Goal: Task Accomplishment & Management: Complete application form

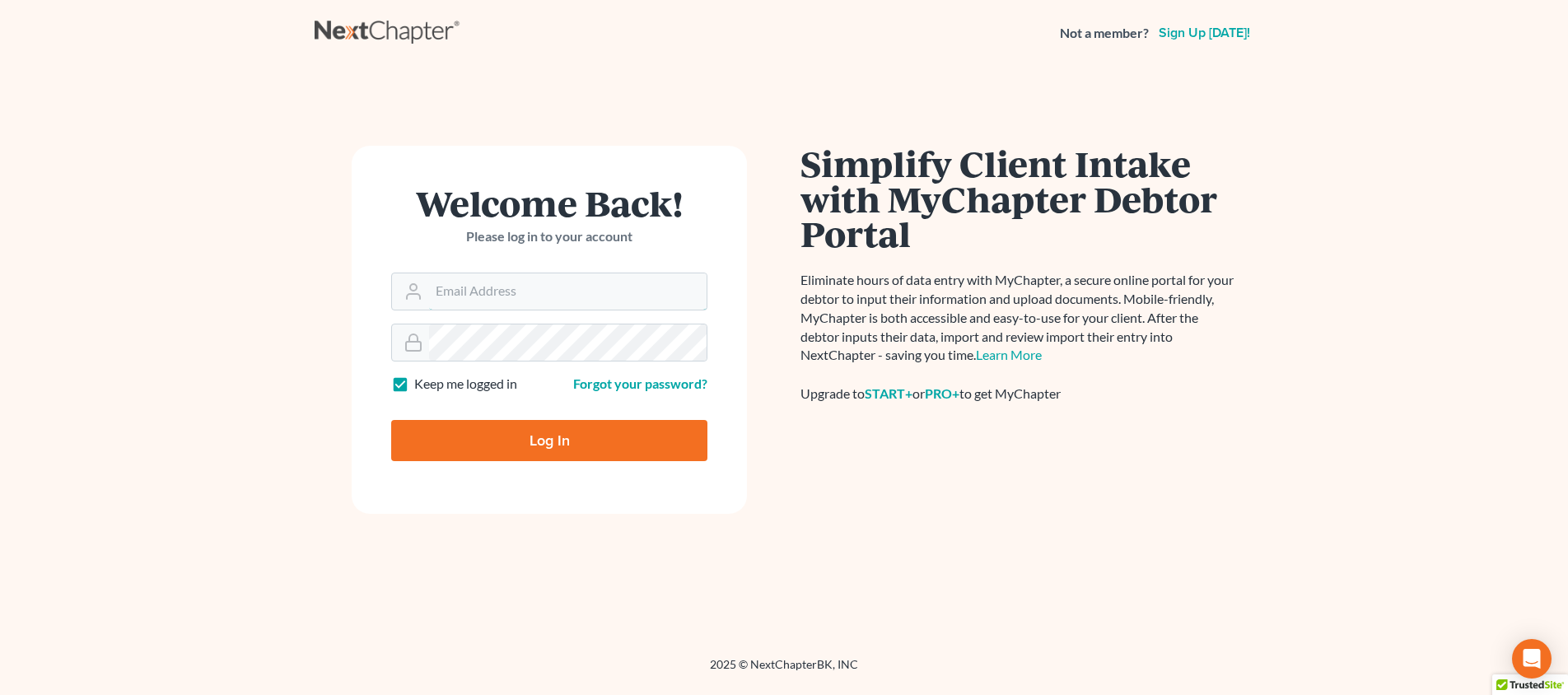
type input "teresa@mcbridelaw.net"
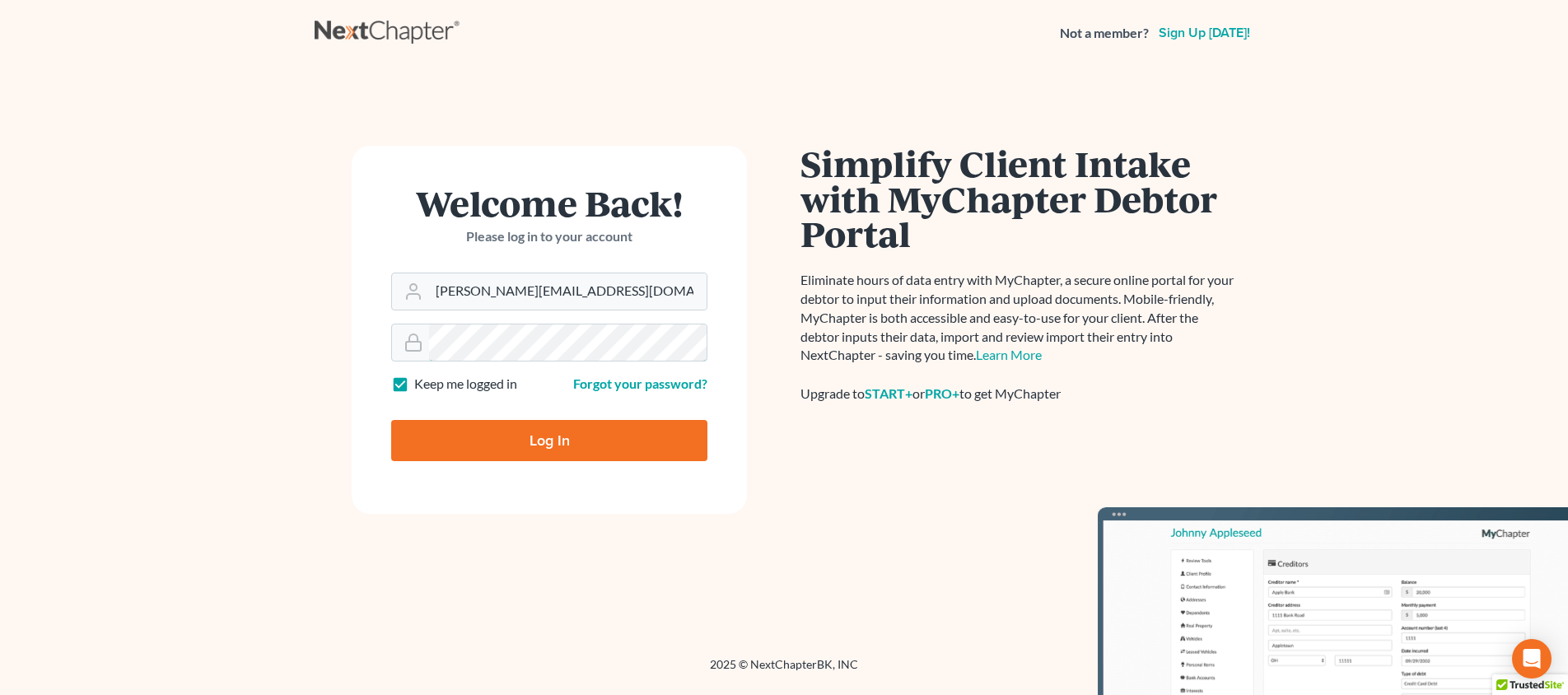
click at [550, 439] on input "Log In" at bounding box center [550, 440] width 316 height 41
type input "Thinking..."
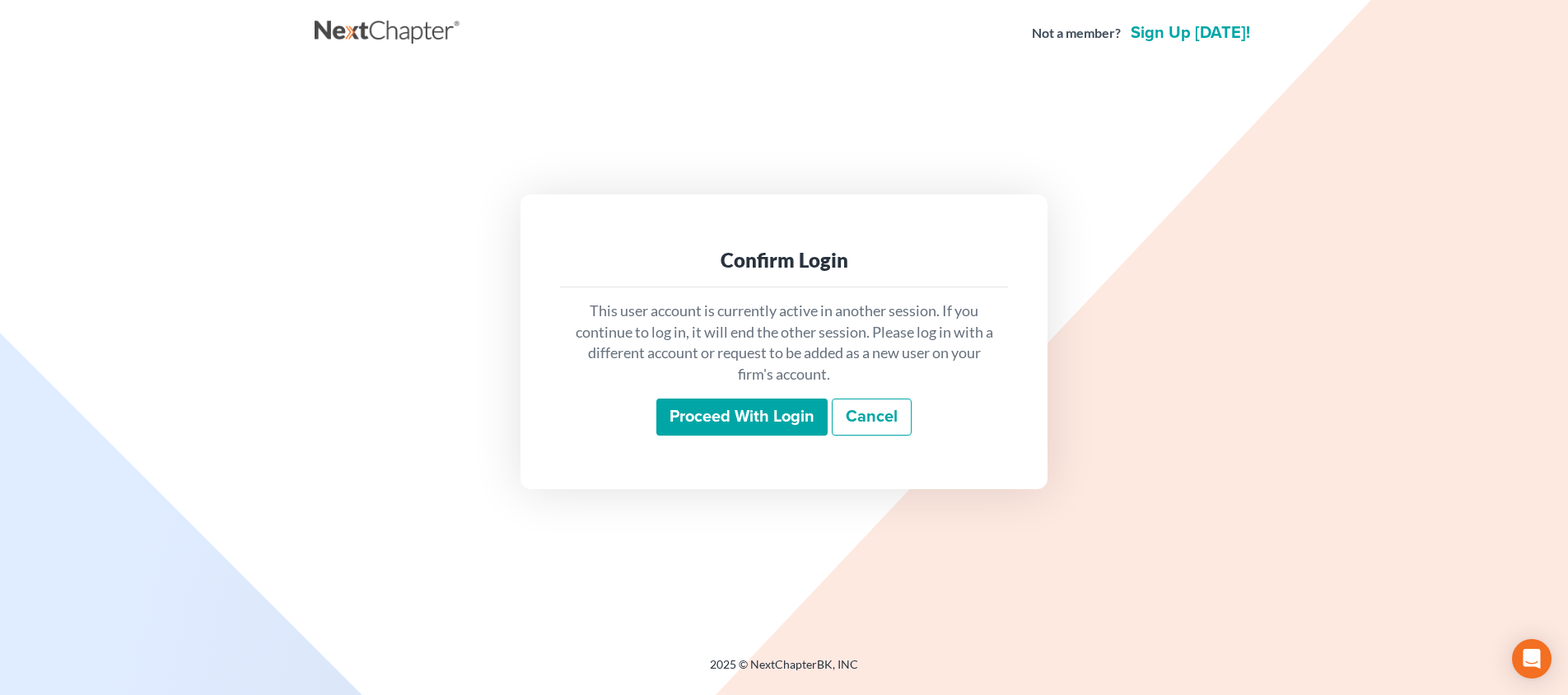
click at [780, 405] on input "Proceed with login" at bounding box center [742, 417] width 171 height 38
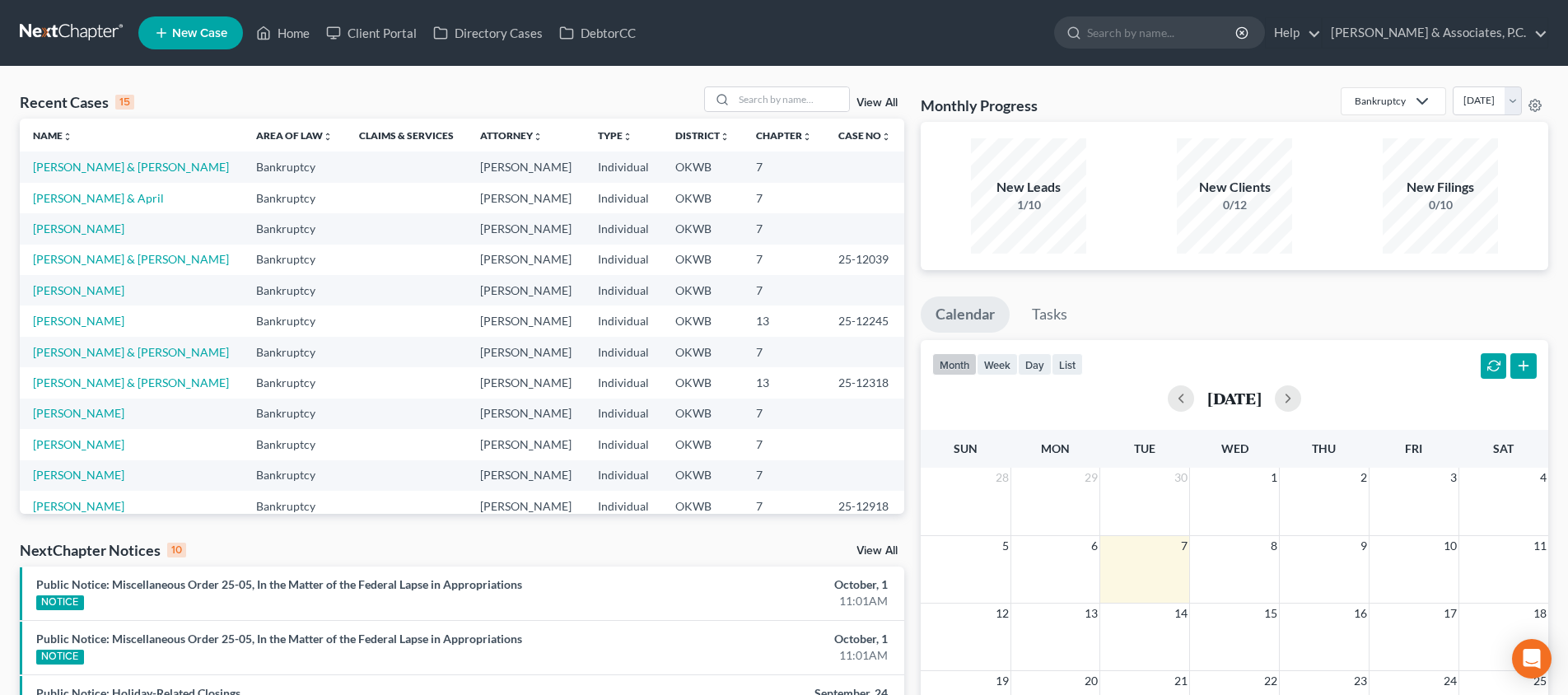
click at [203, 35] on span "New Case" at bounding box center [199, 33] width 55 height 12
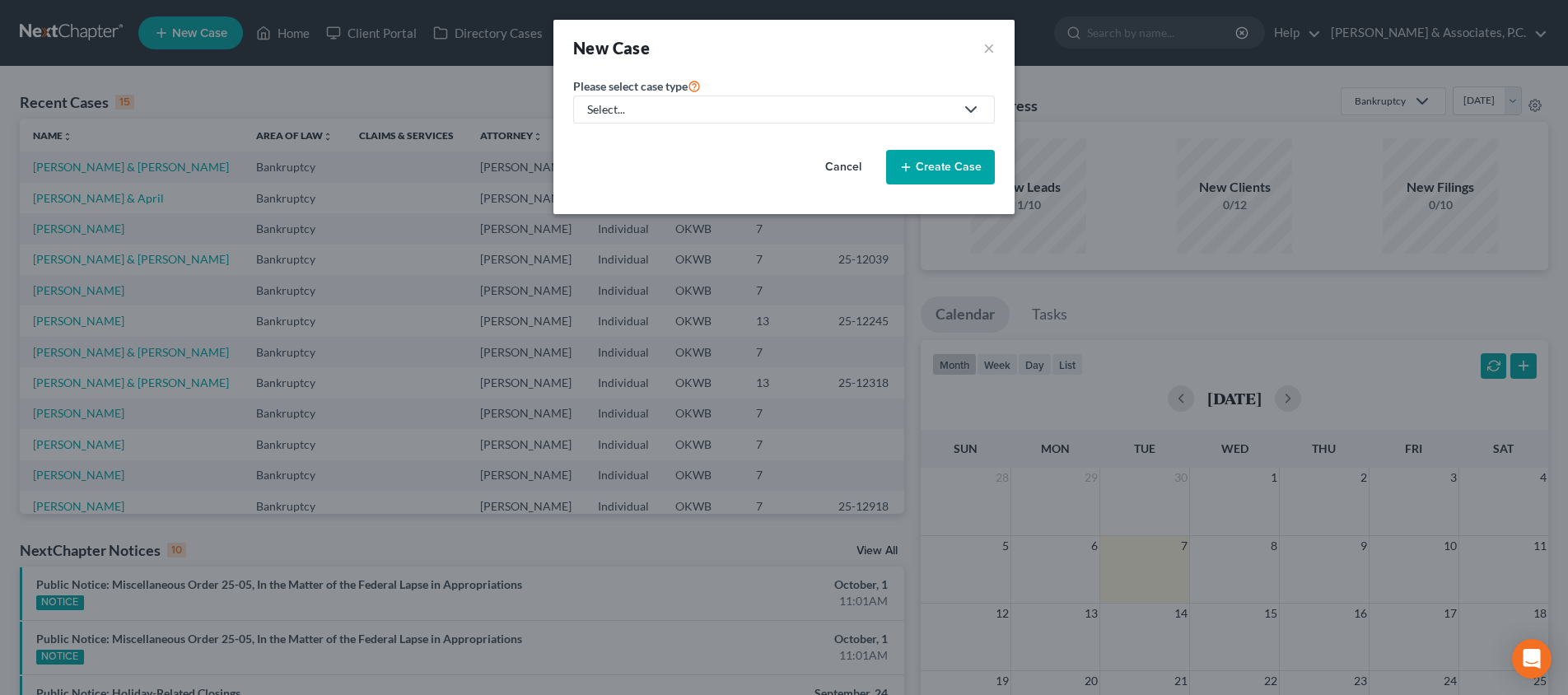
click at [713, 109] on div "Select..." at bounding box center [771, 109] width 367 height 17
click at [693, 140] on div "Bankruptcy" at bounding box center [667, 142] width 157 height 17
select select "65"
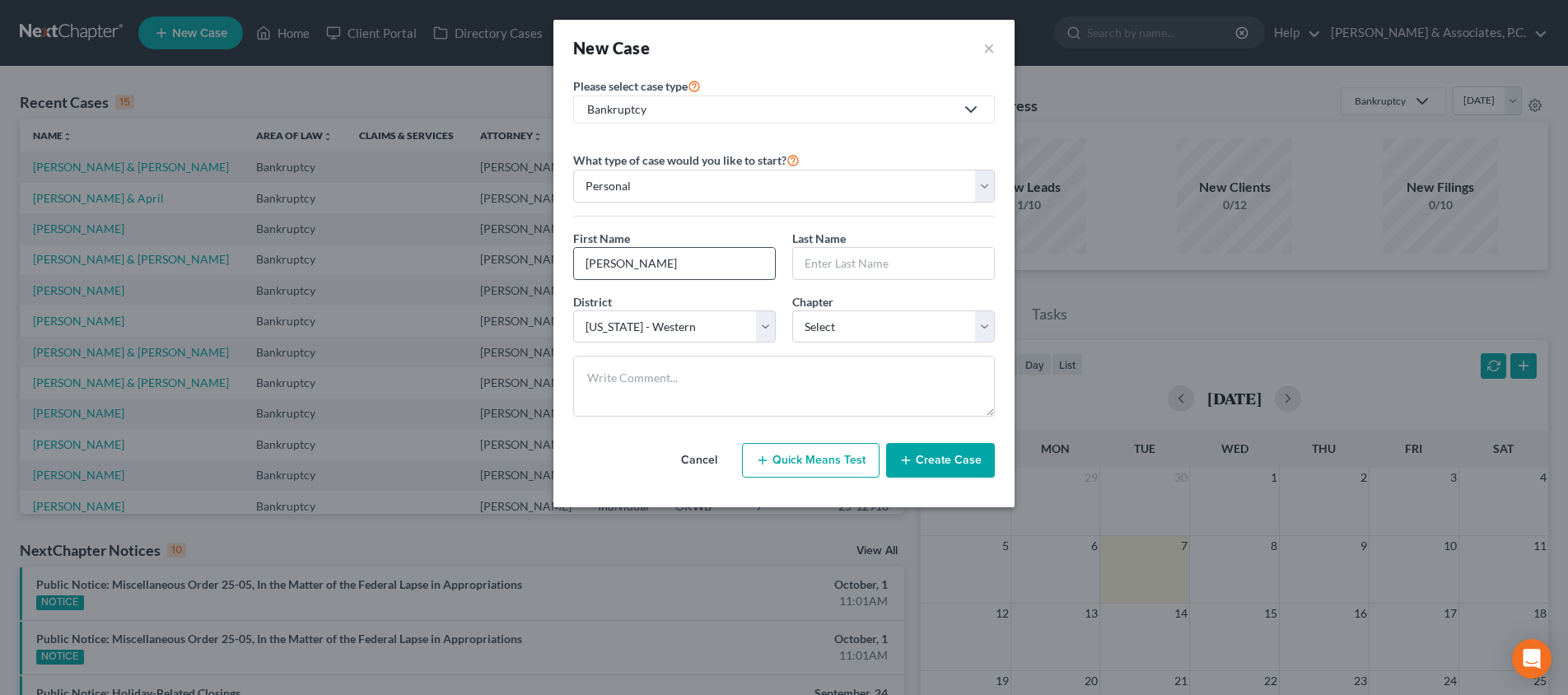
type input "[PERSON_NAME]"
type input "Belt"
select select "0"
click at [926, 469] on button "Create Case" at bounding box center [940, 460] width 109 height 34
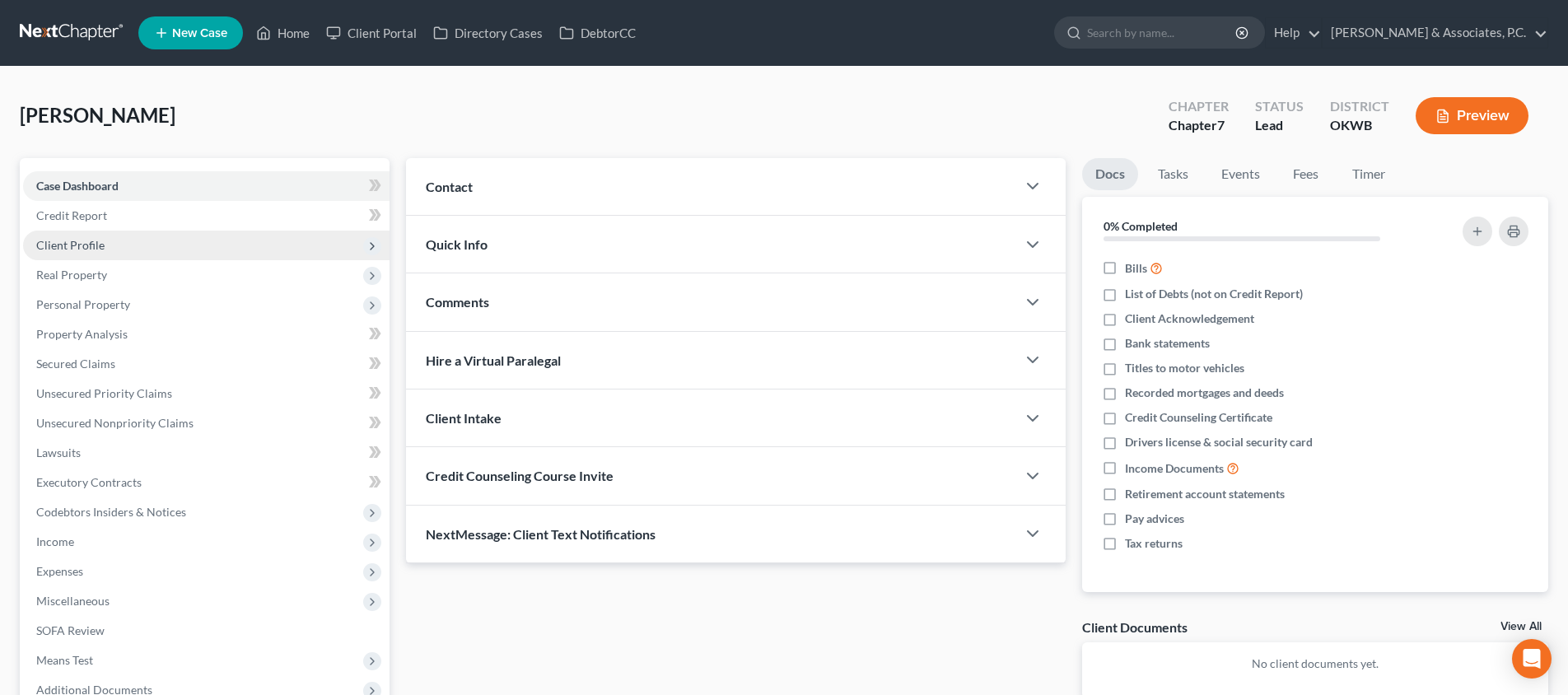
click at [233, 232] on span "Client Profile" at bounding box center [205, 246] width 366 height 30
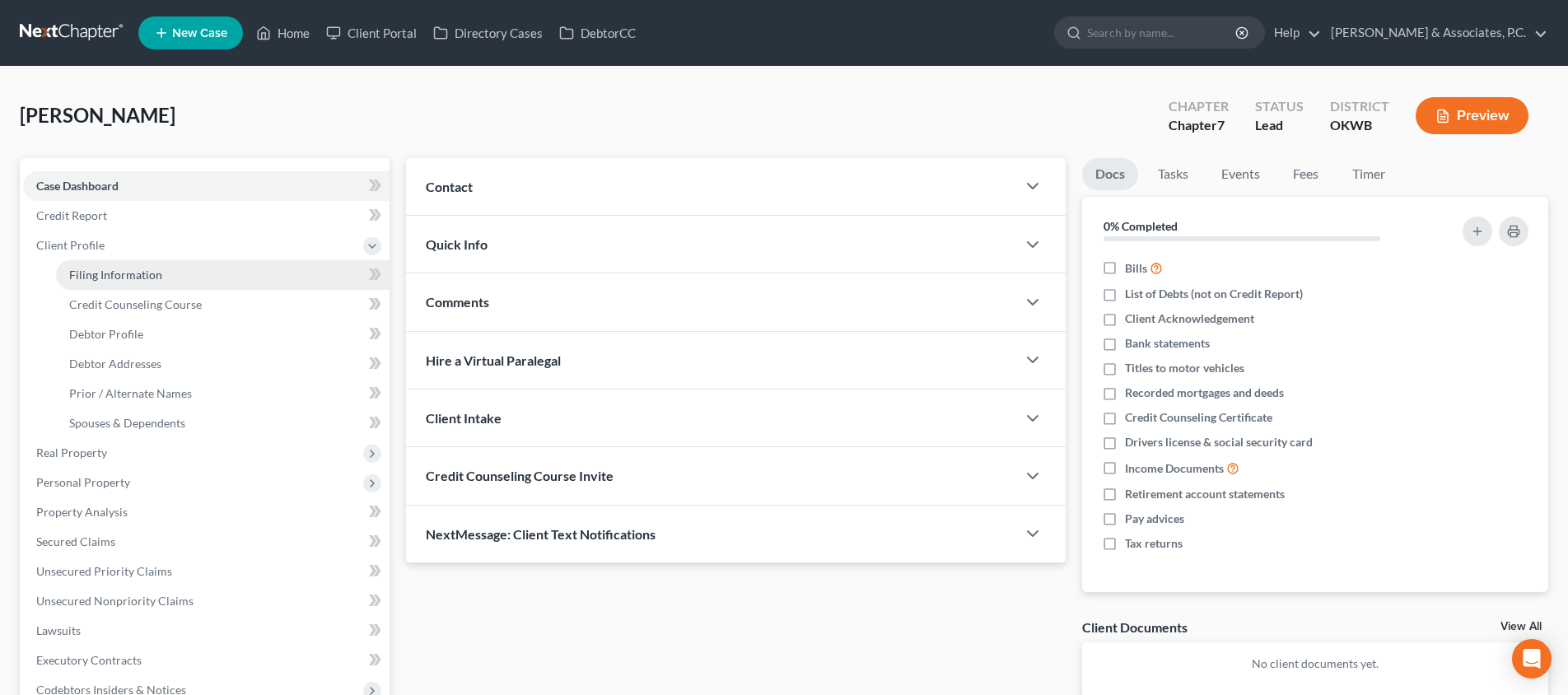
click at [229, 270] on link "Filing Information" at bounding box center [223, 275] width 334 height 30
select select "1"
select select "0"
select select "65"
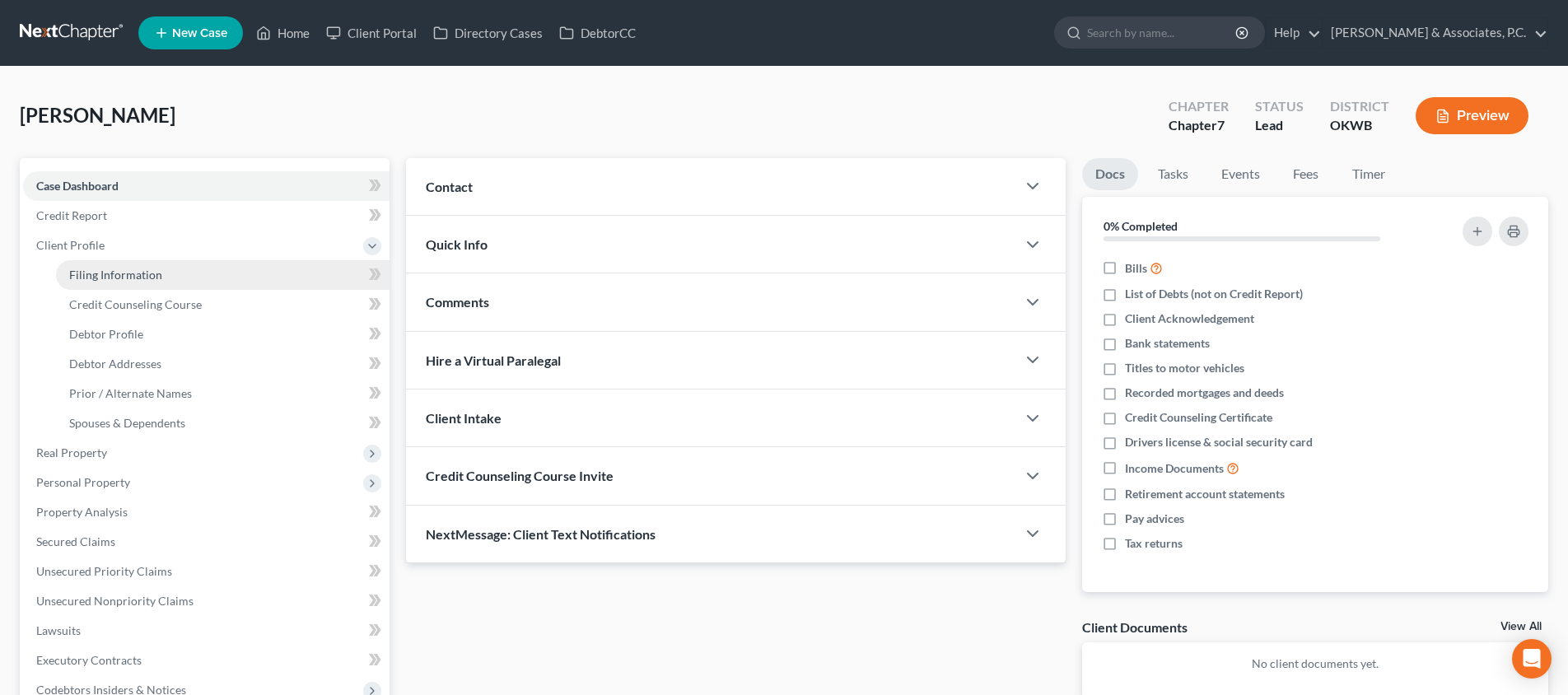
select select "37"
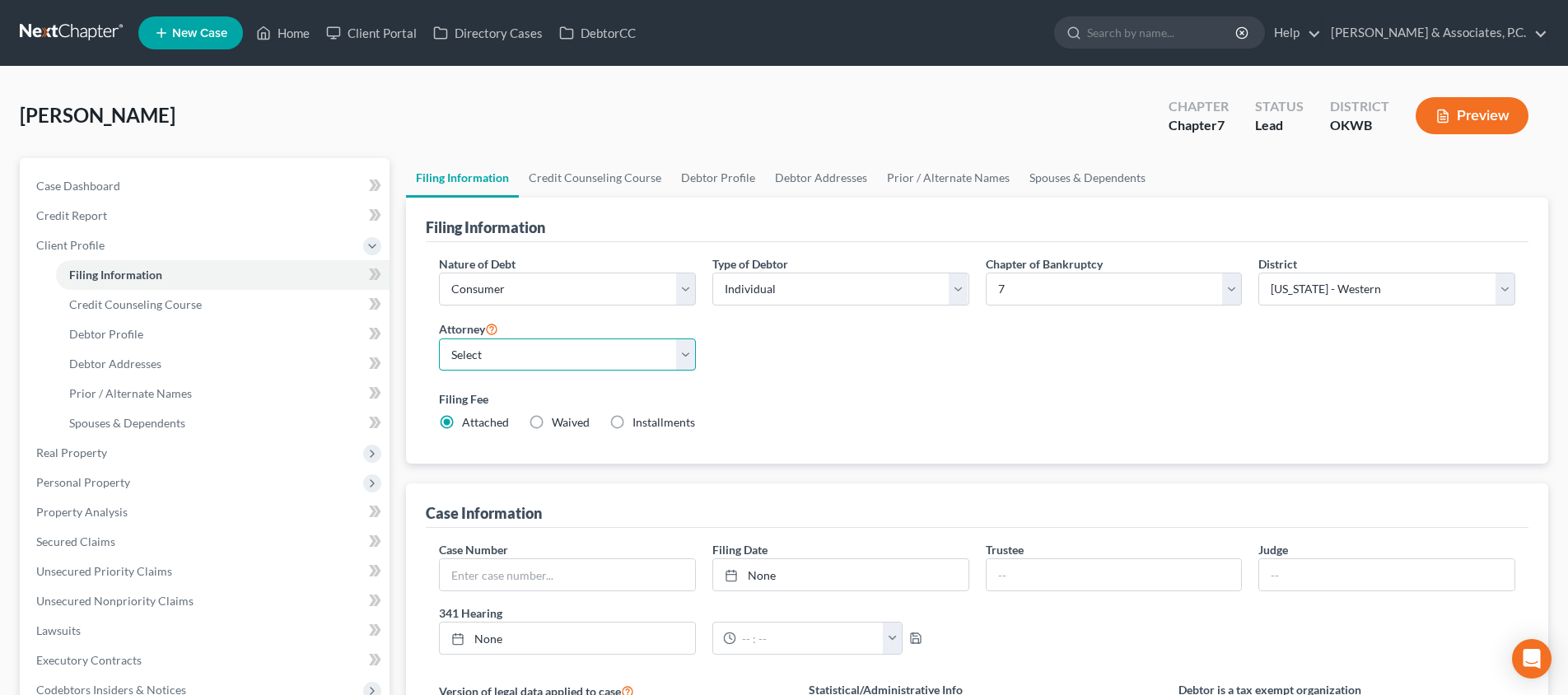
select select "2"
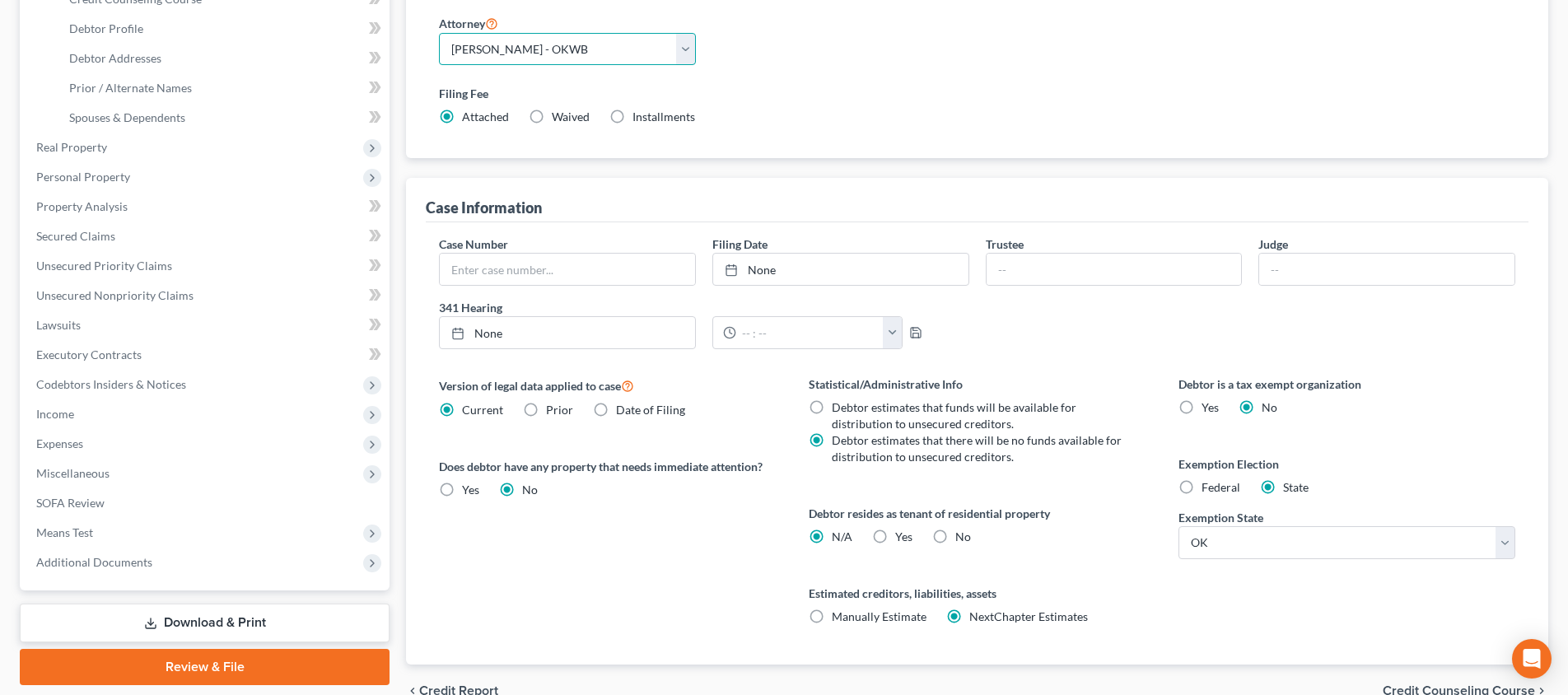
scroll to position [369, 0]
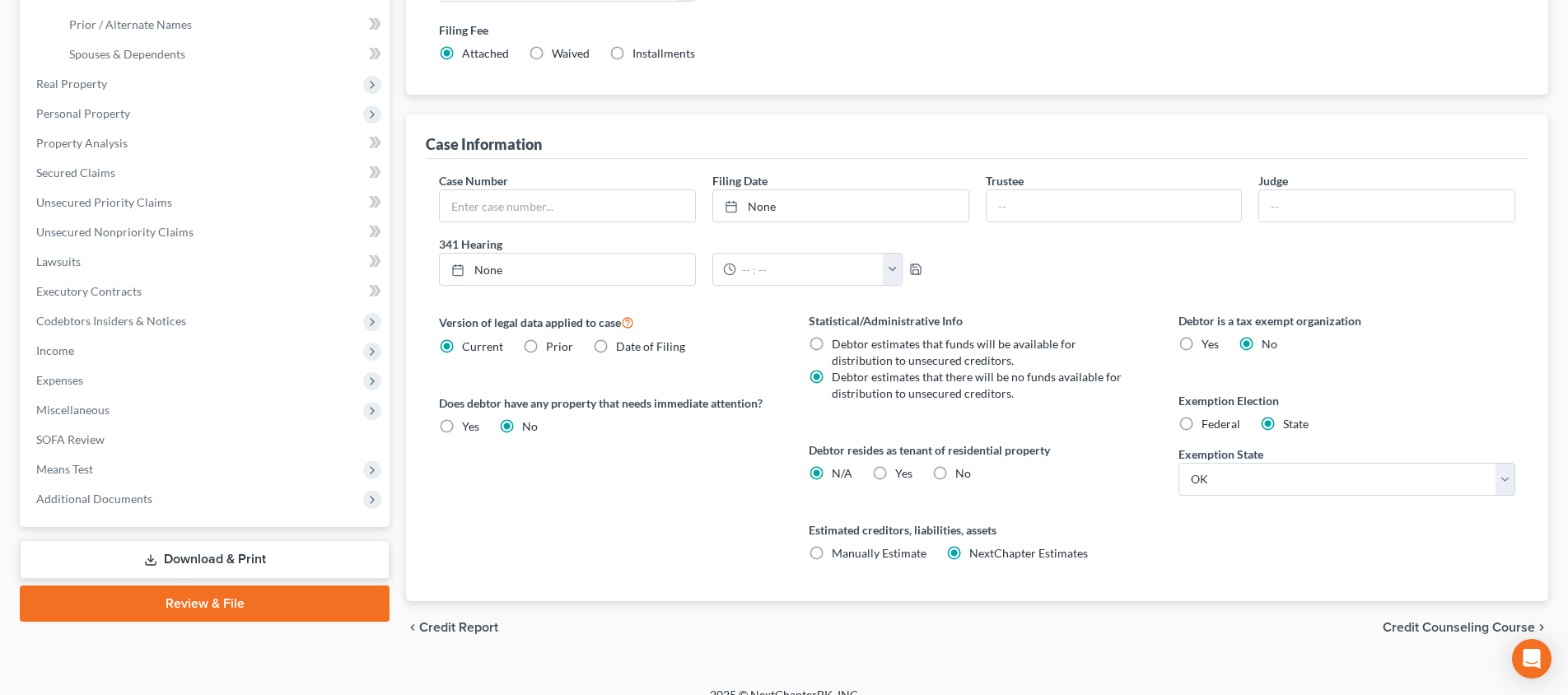
click at [1458, 628] on span "Credit Counseling Course" at bounding box center [1459, 627] width 153 height 13
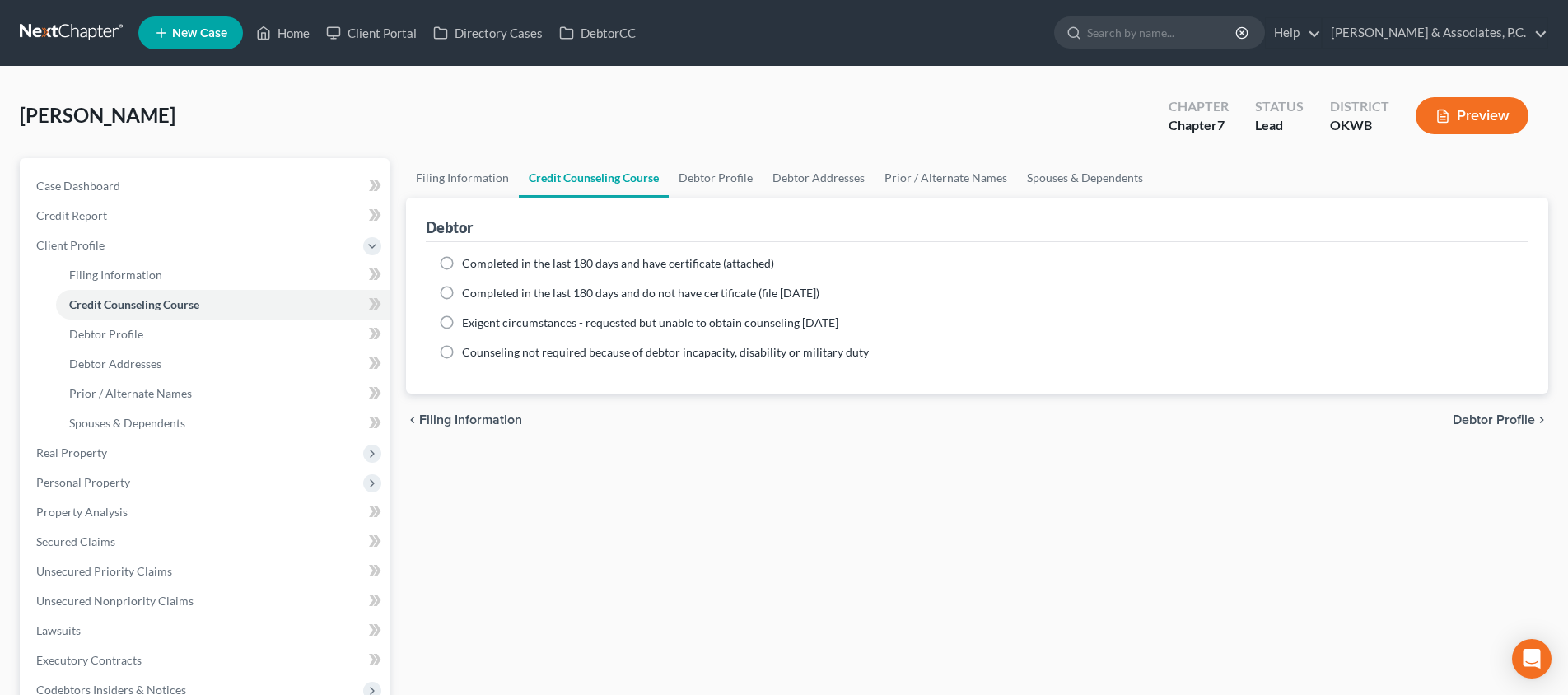
click at [1476, 419] on span "Debtor Profile" at bounding box center [1494, 419] width 83 height 13
select select "0"
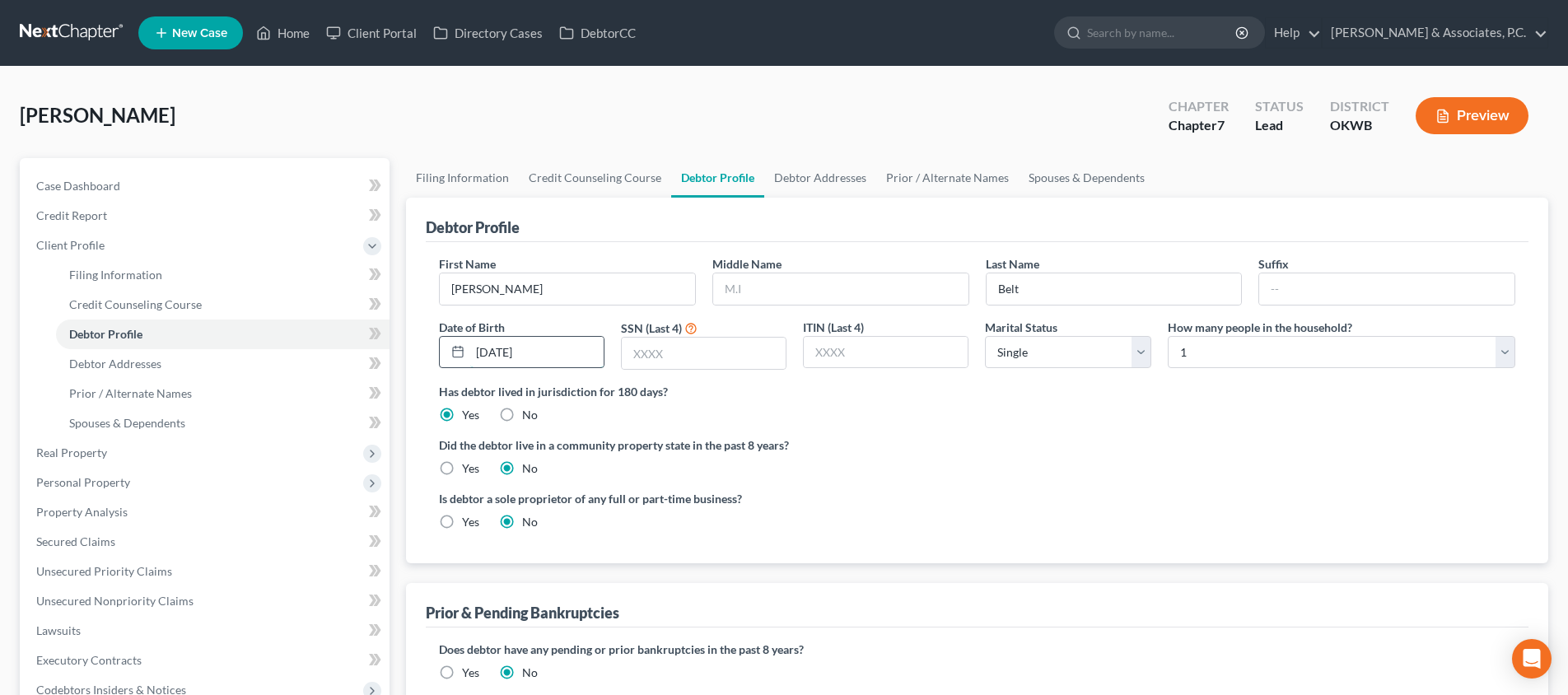
type input "[DATE]"
type input "6419"
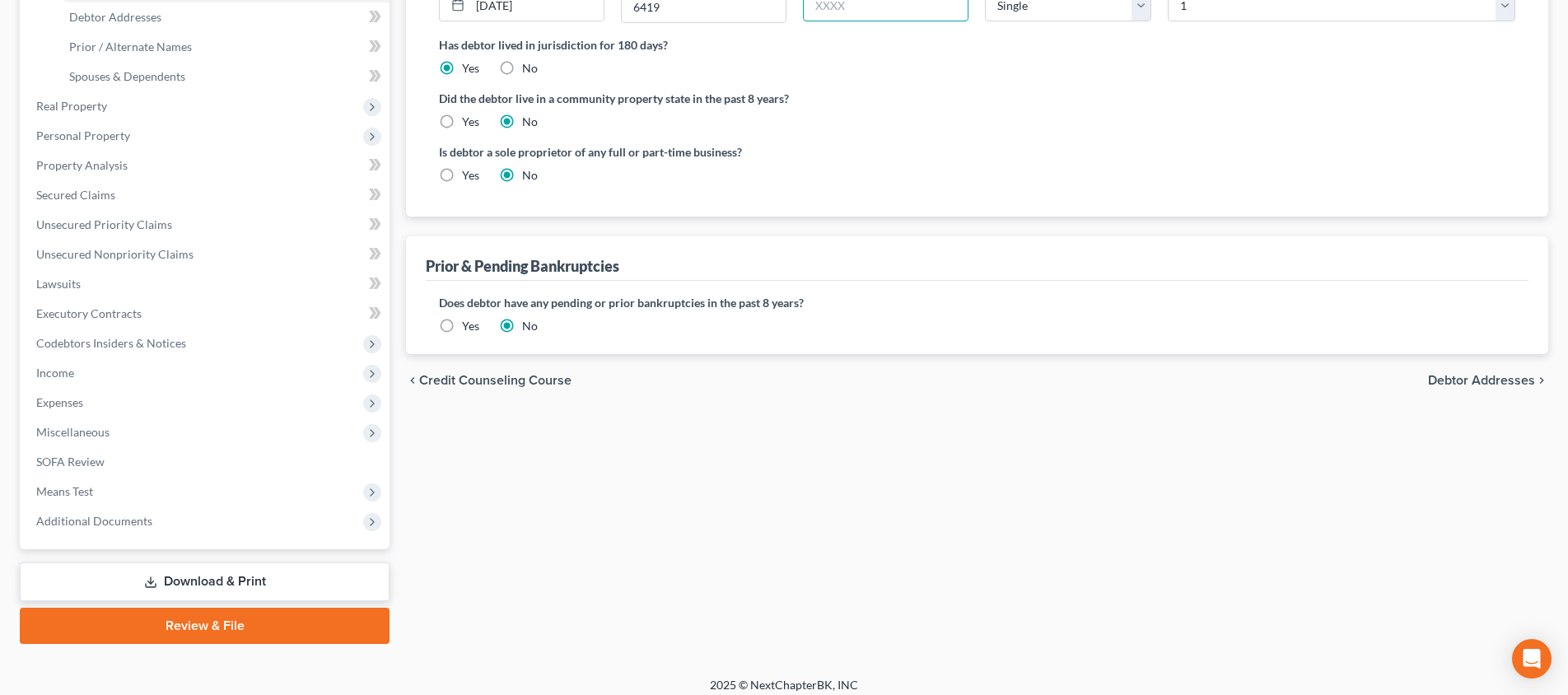
scroll to position [358, 0]
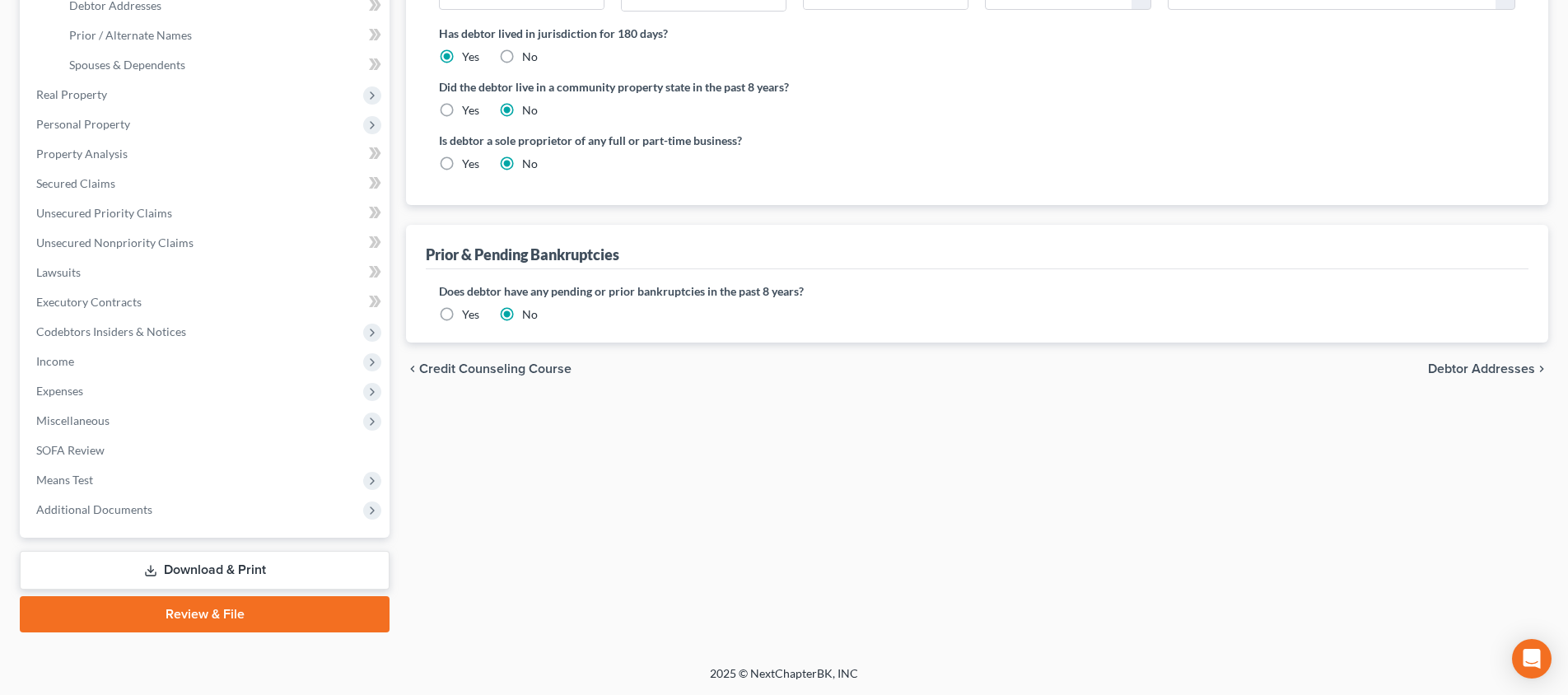
click at [1490, 366] on span "Debtor Addresses" at bounding box center [1482, 369] width 107 height 13
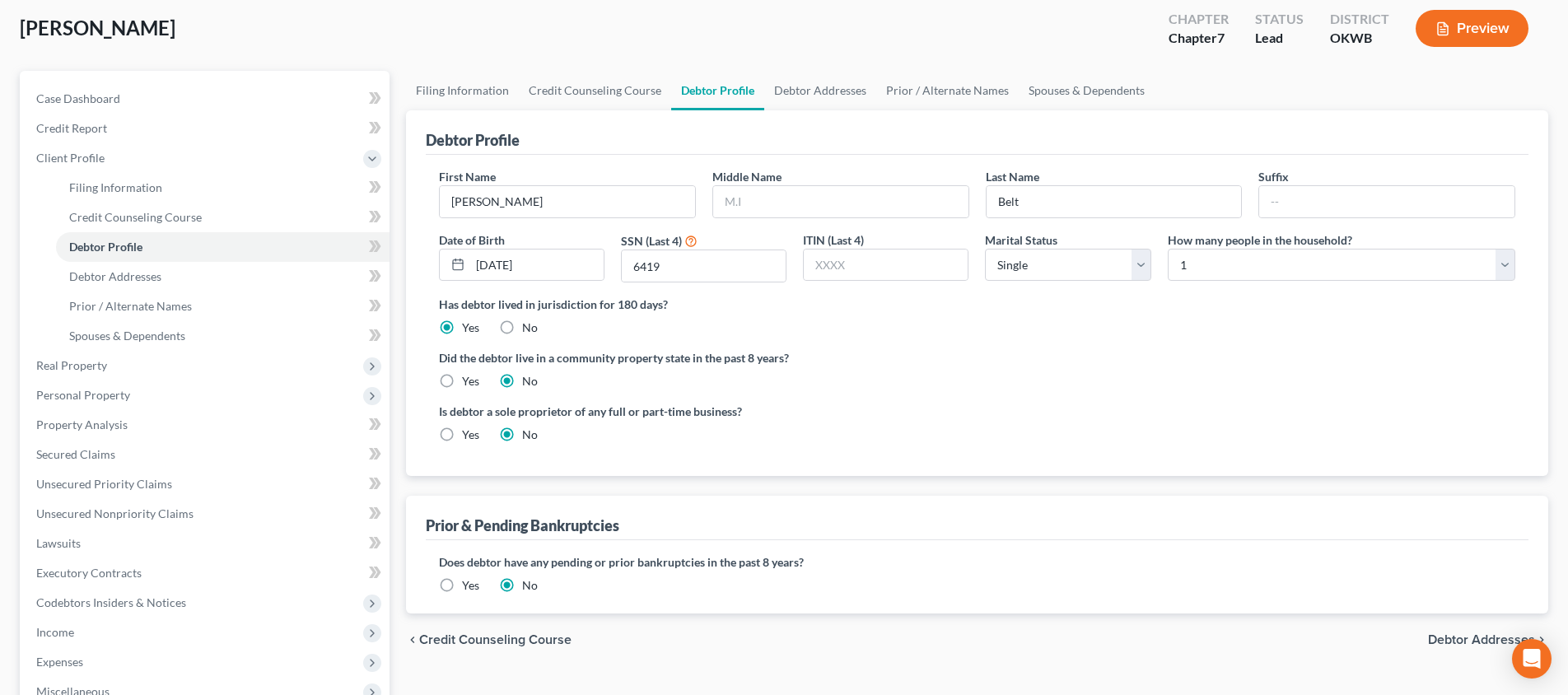
select select "0"
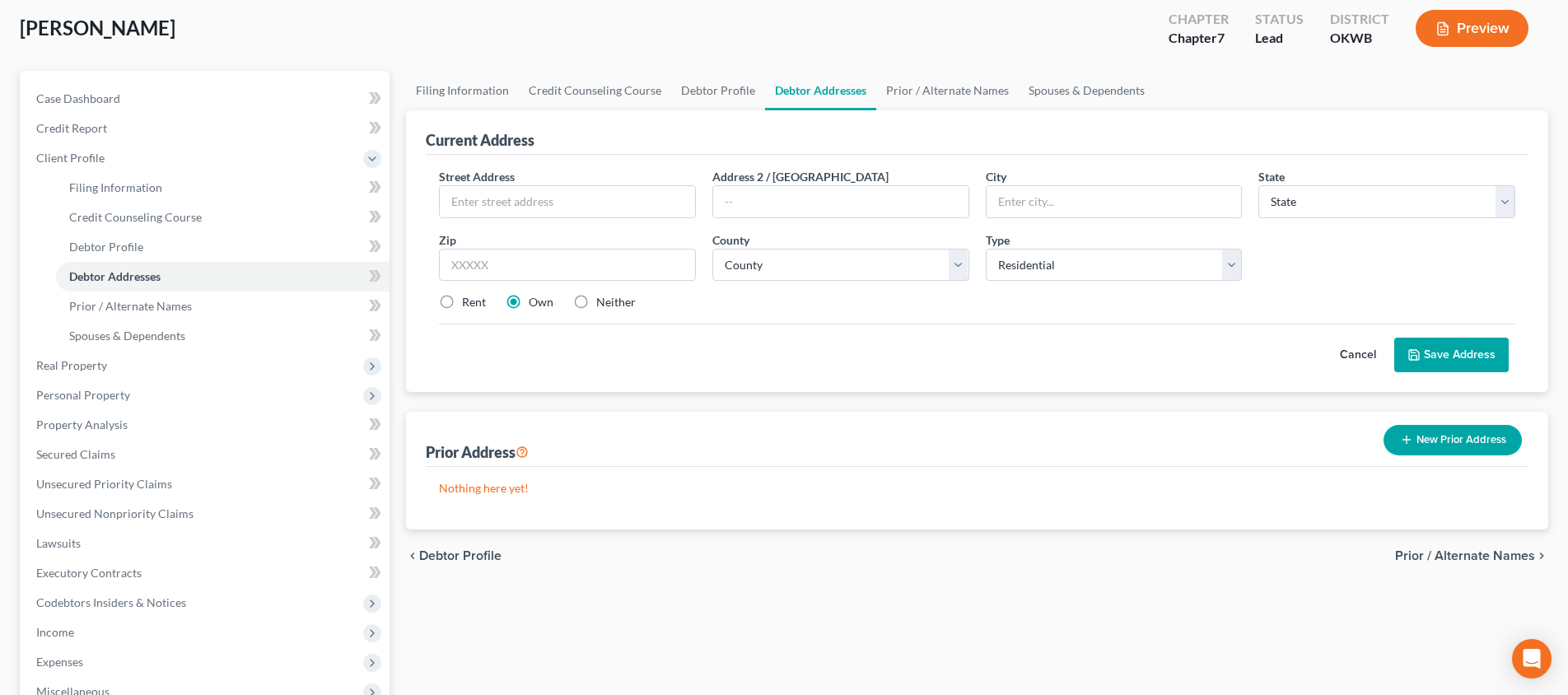
scroll to position [0, 0]
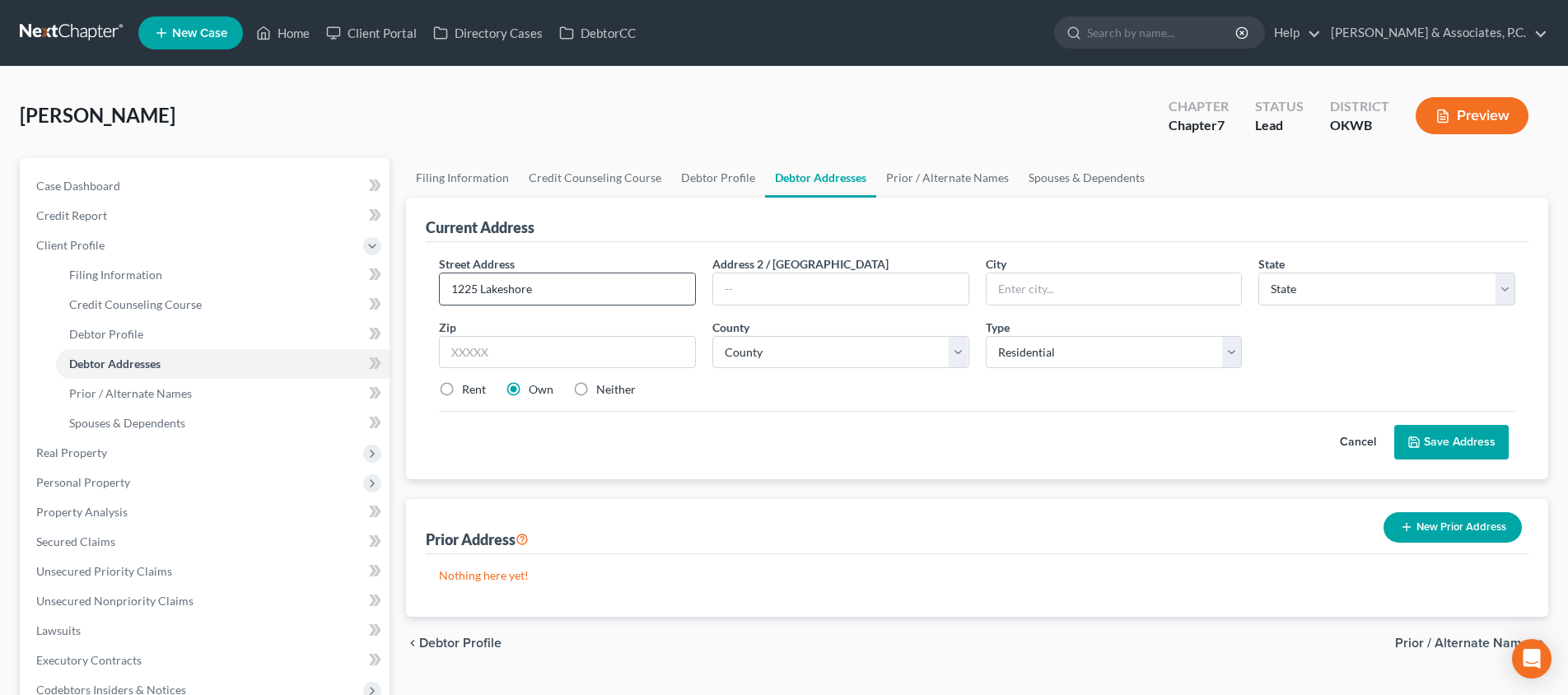
type input "1225 Lakeshore"
type input "73013"
type input "[PERSON_NAME]"
select select "37"
select select "54"
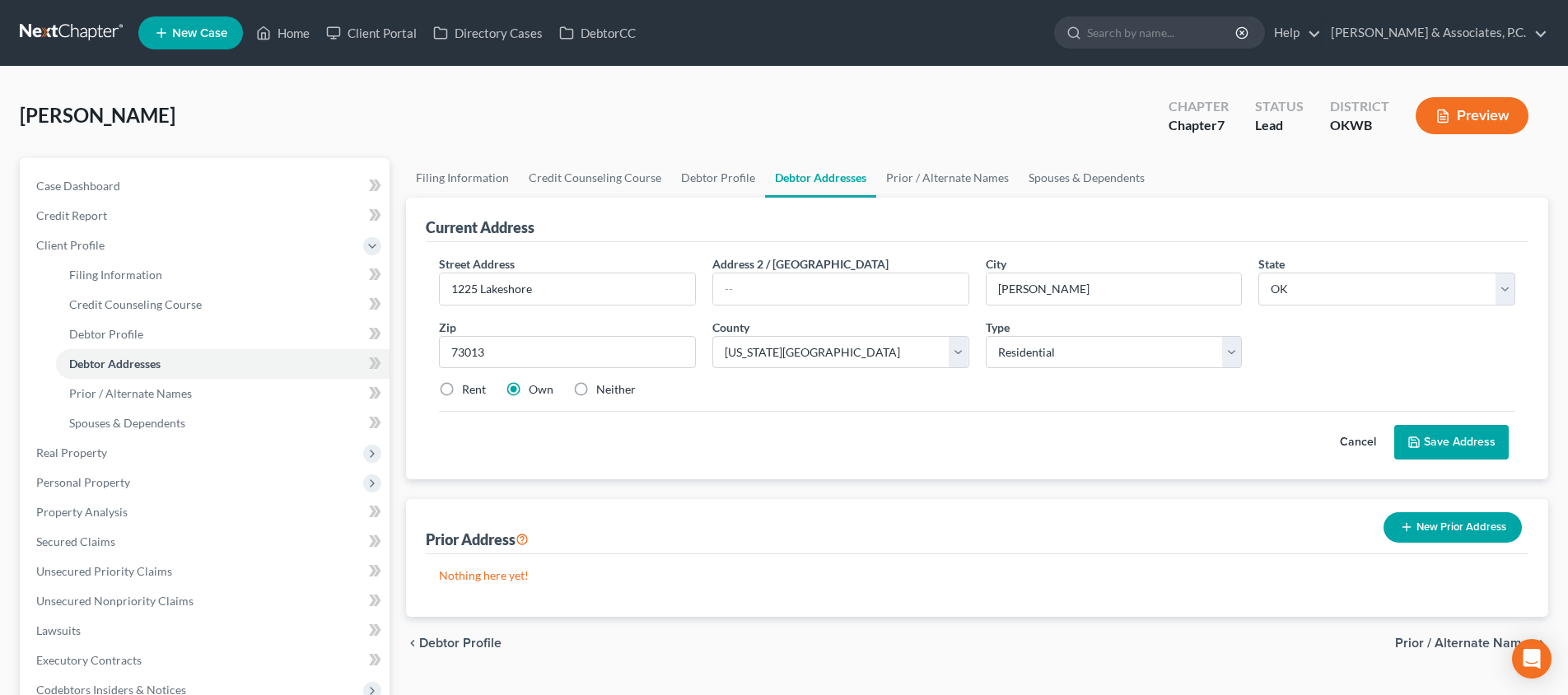
click at [1445, 444] on button "Save Address" at bounding box center [1451, 441] width 114 height 34
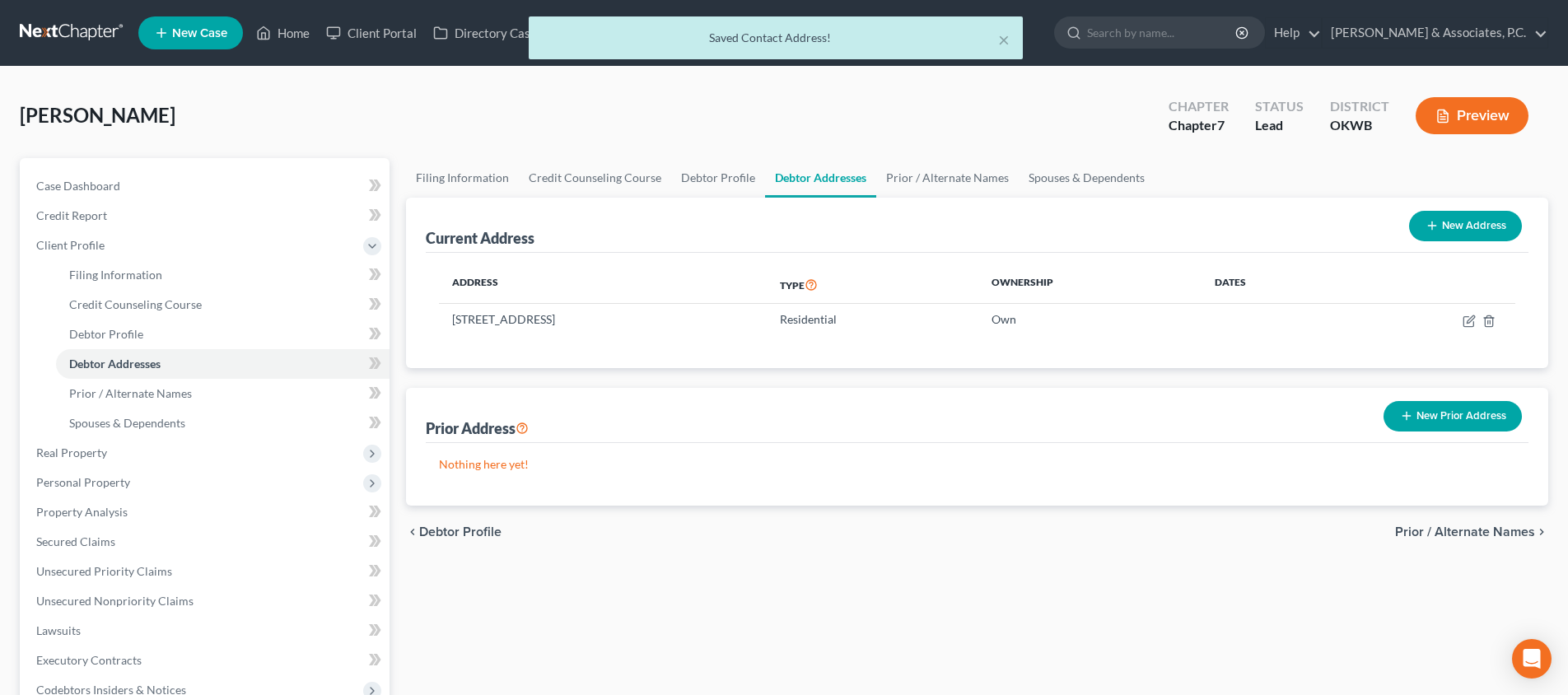
click at [1480, 219] on button "New Address" at bounding box center [1465, 226] width 113 height 31
select select "0"
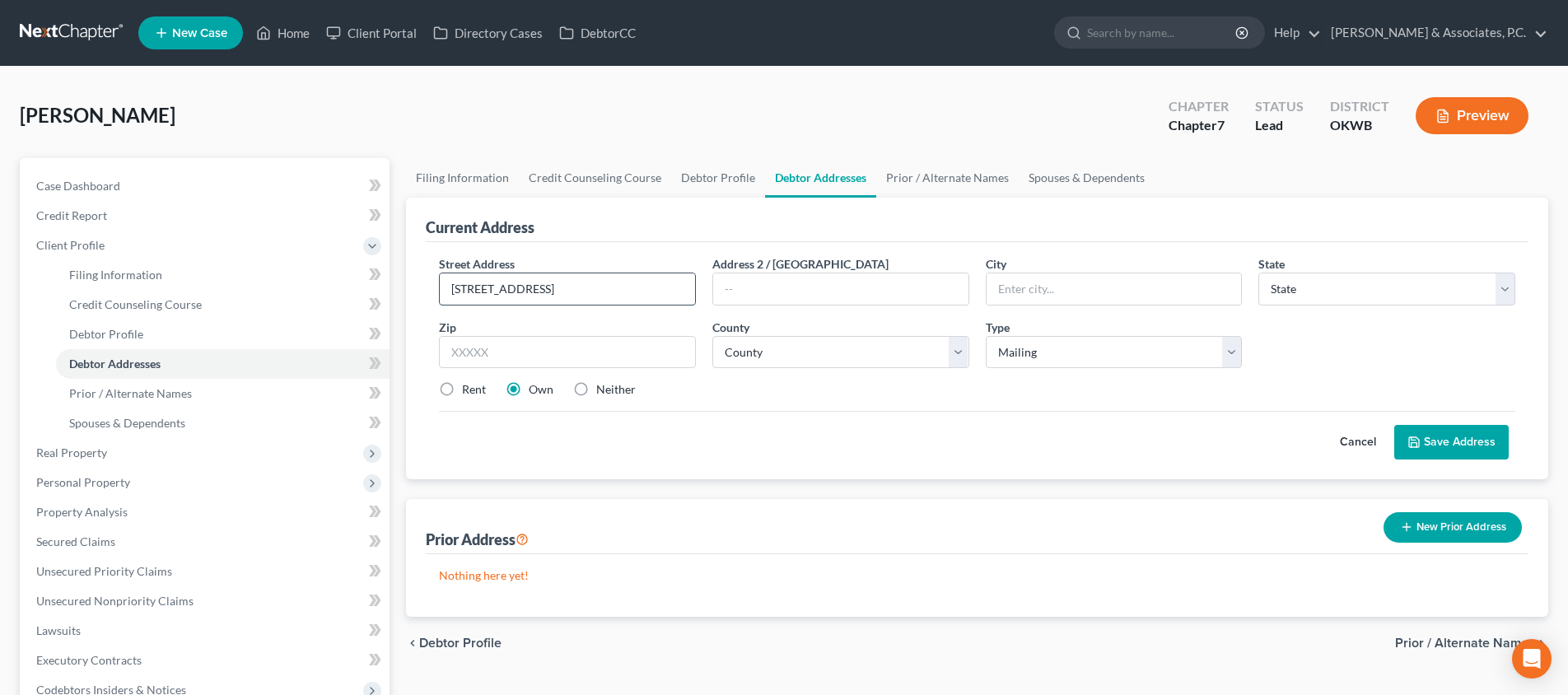
type input "[STREET_ADDRESS]"
type input "73013"
type input "[PERSON_NAME]"
select select "37"
select select "54"
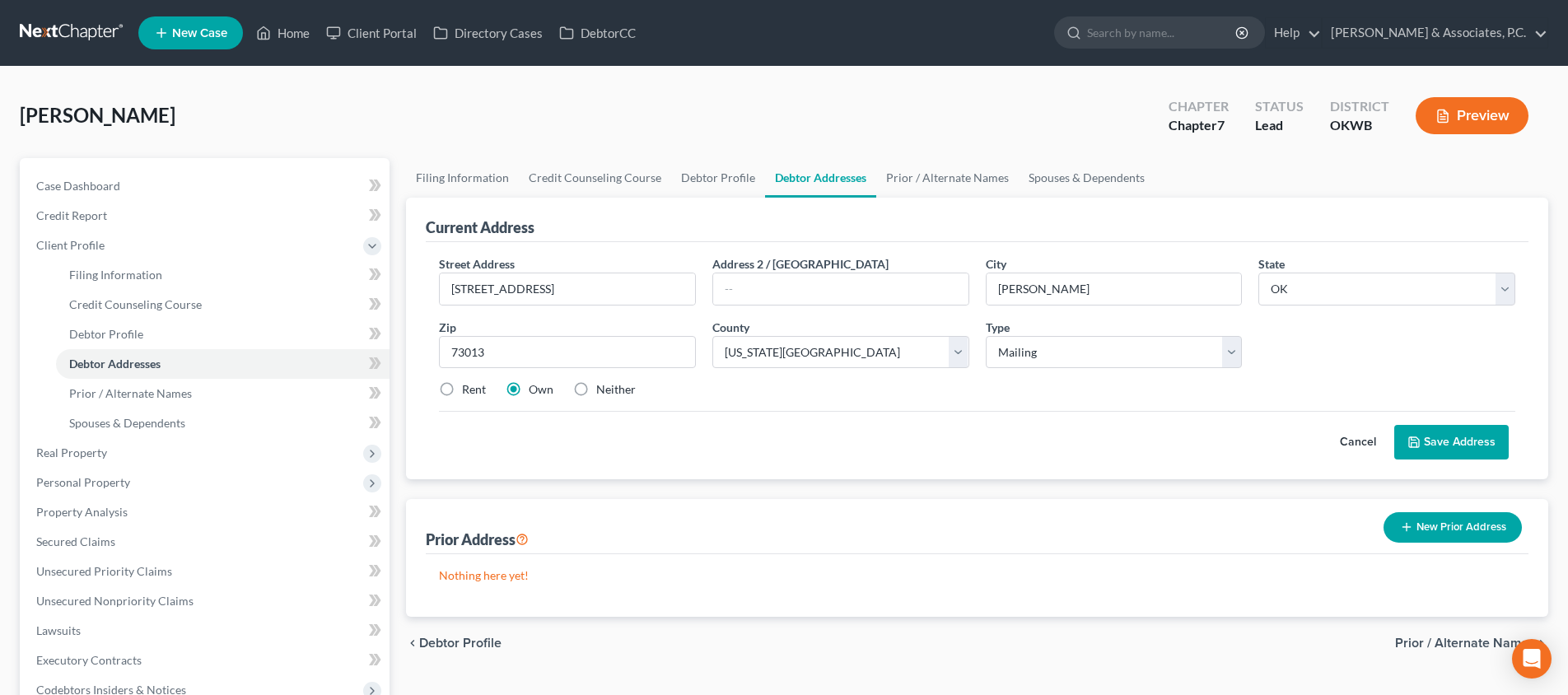
click at [1435, 441] on button "Save Address" at bounding box center [1451, 441] width 114 height 34
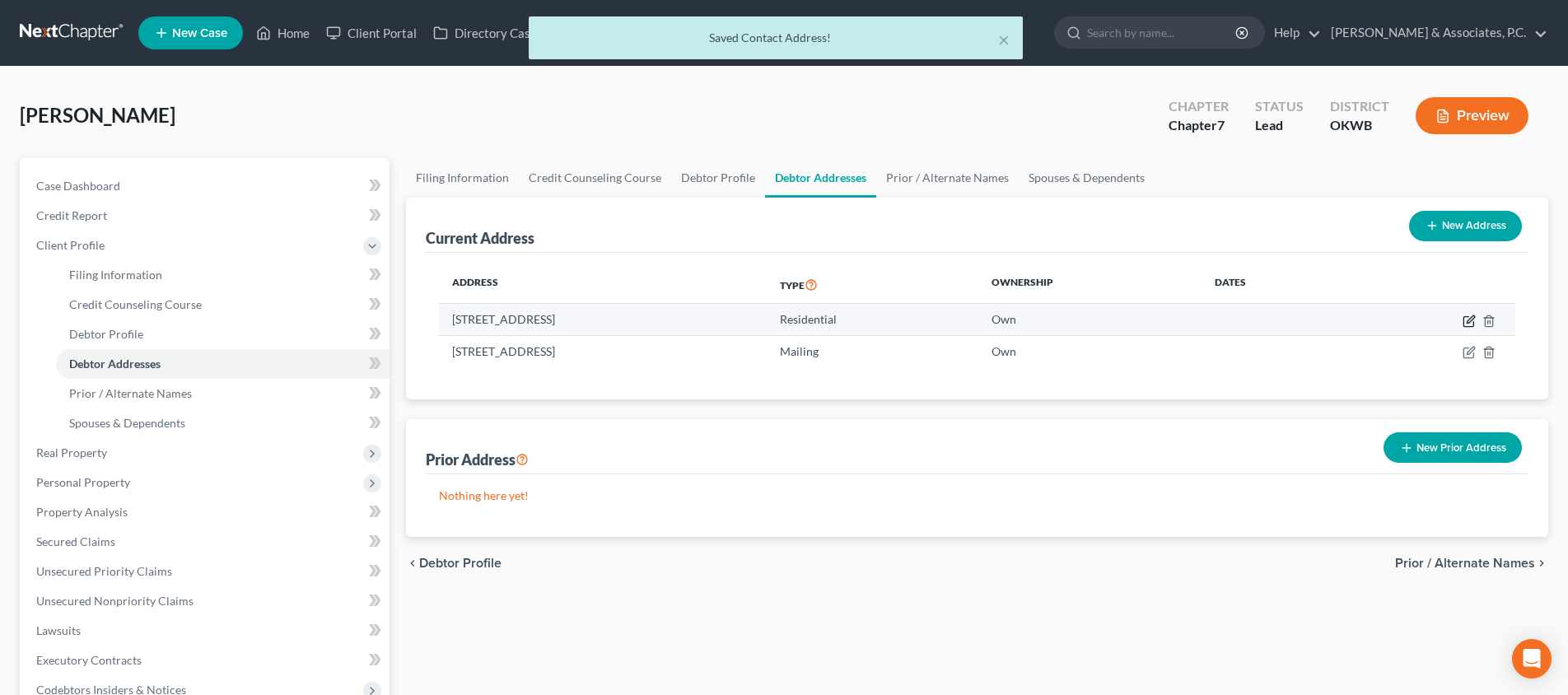
click at [1469, 323] on icon "button" at bounding box center [1469, 320] width 13 height 13
select select "37"
select select "54"
select select "0"
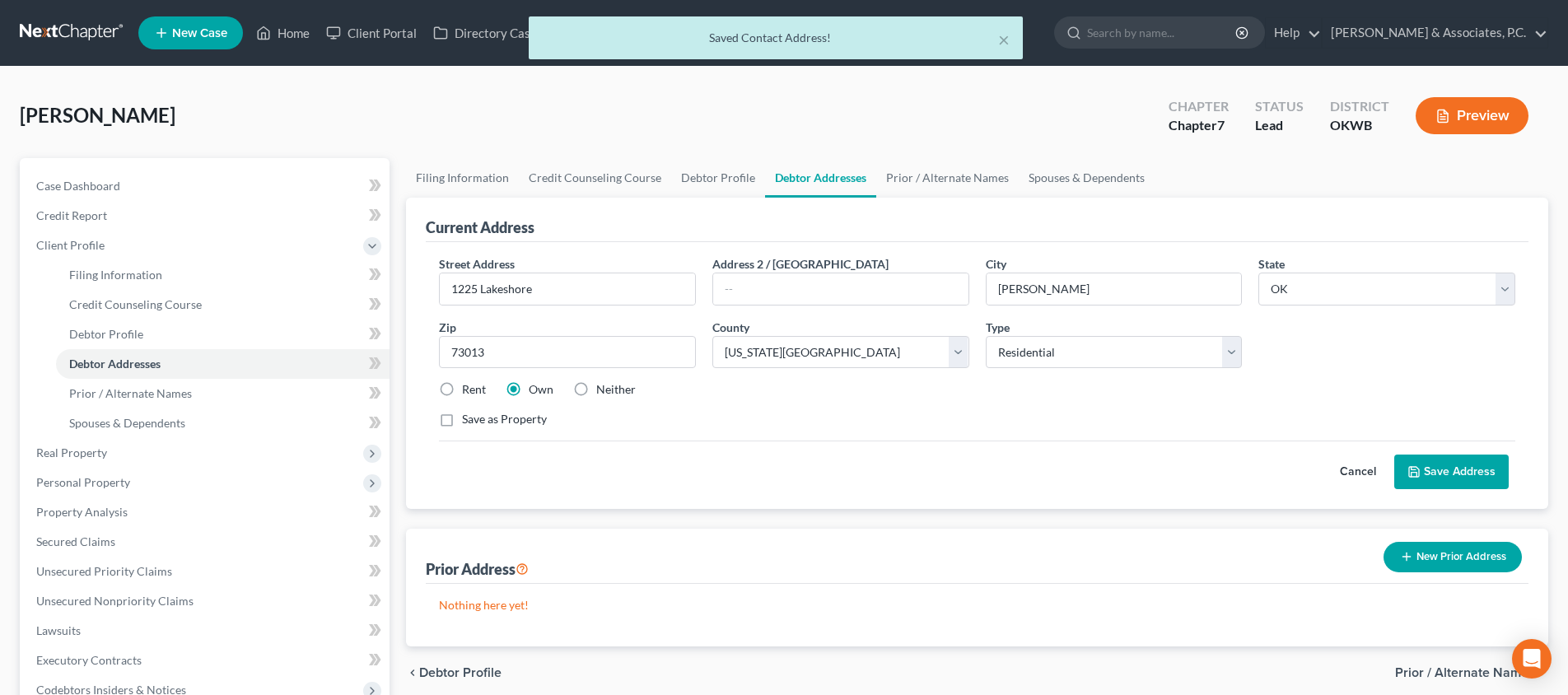
click at [596, 386] on label "Neither" at bounding box center [615, 389] width 40 height 17
click at [603, 386] on input "Neither" at bounding box center [608, 386] width 11 height 11
radio input "true"
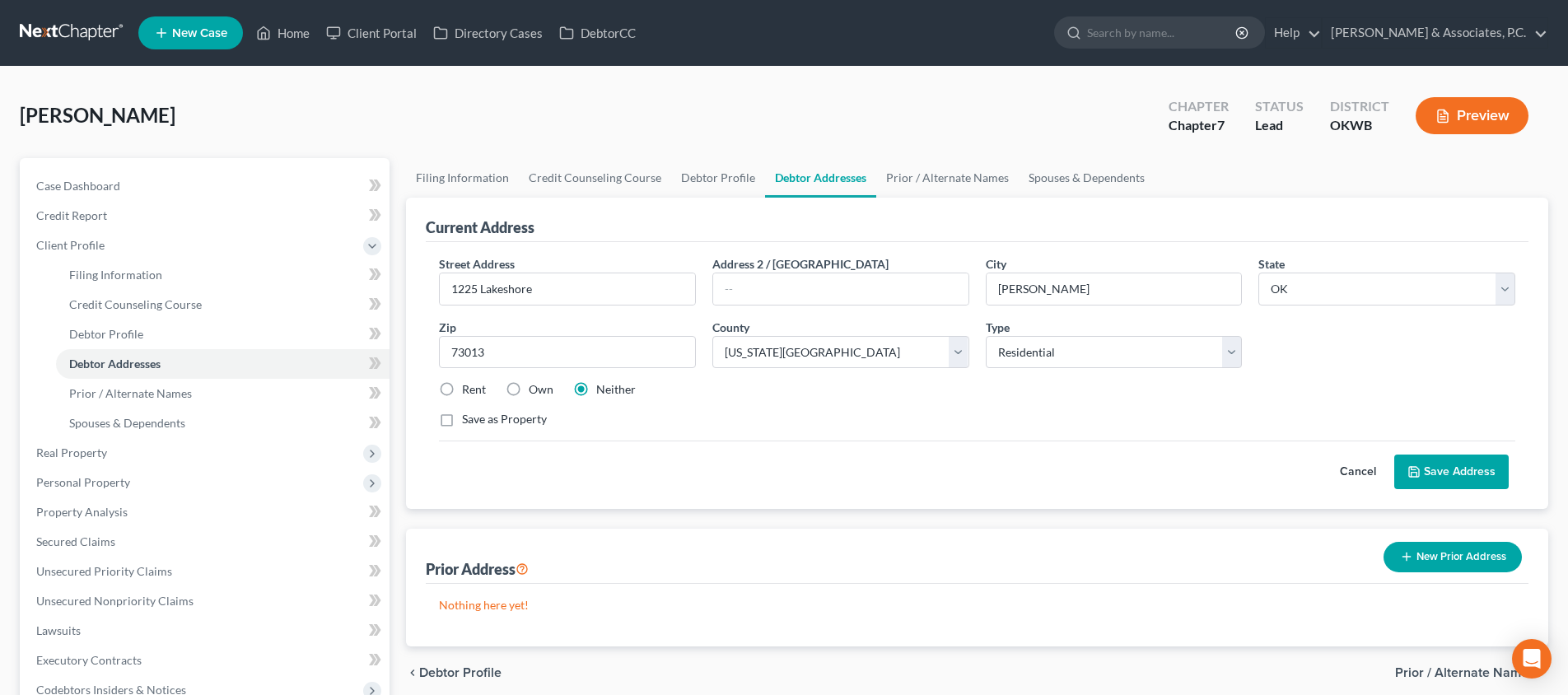
click at [1462, 473] on button "Save Address" at bounding box center [1451, 471] width 114 height 34
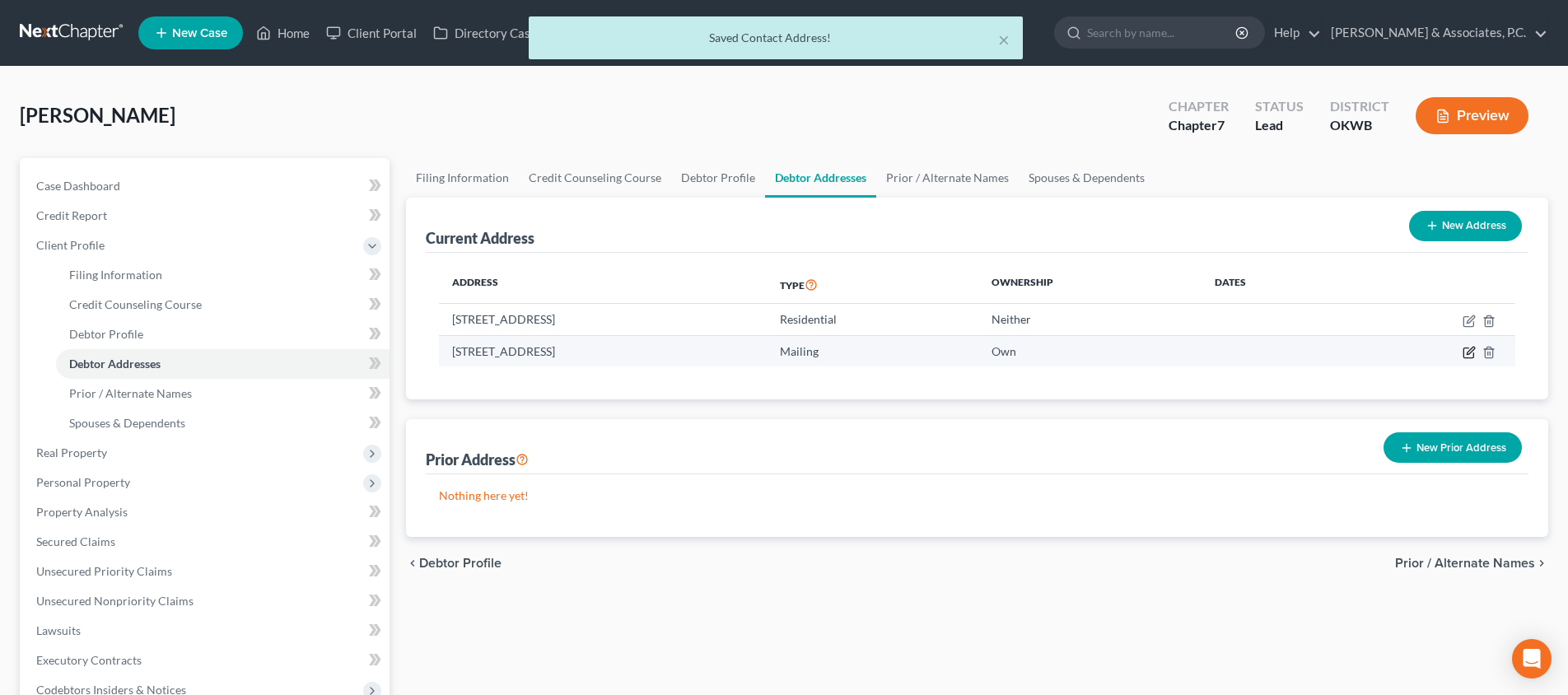
click at [1472, 352] on icon "button" at bounding box center [1469, 352] width 13 height 13
select select "37"
select select "54"
select select "0"
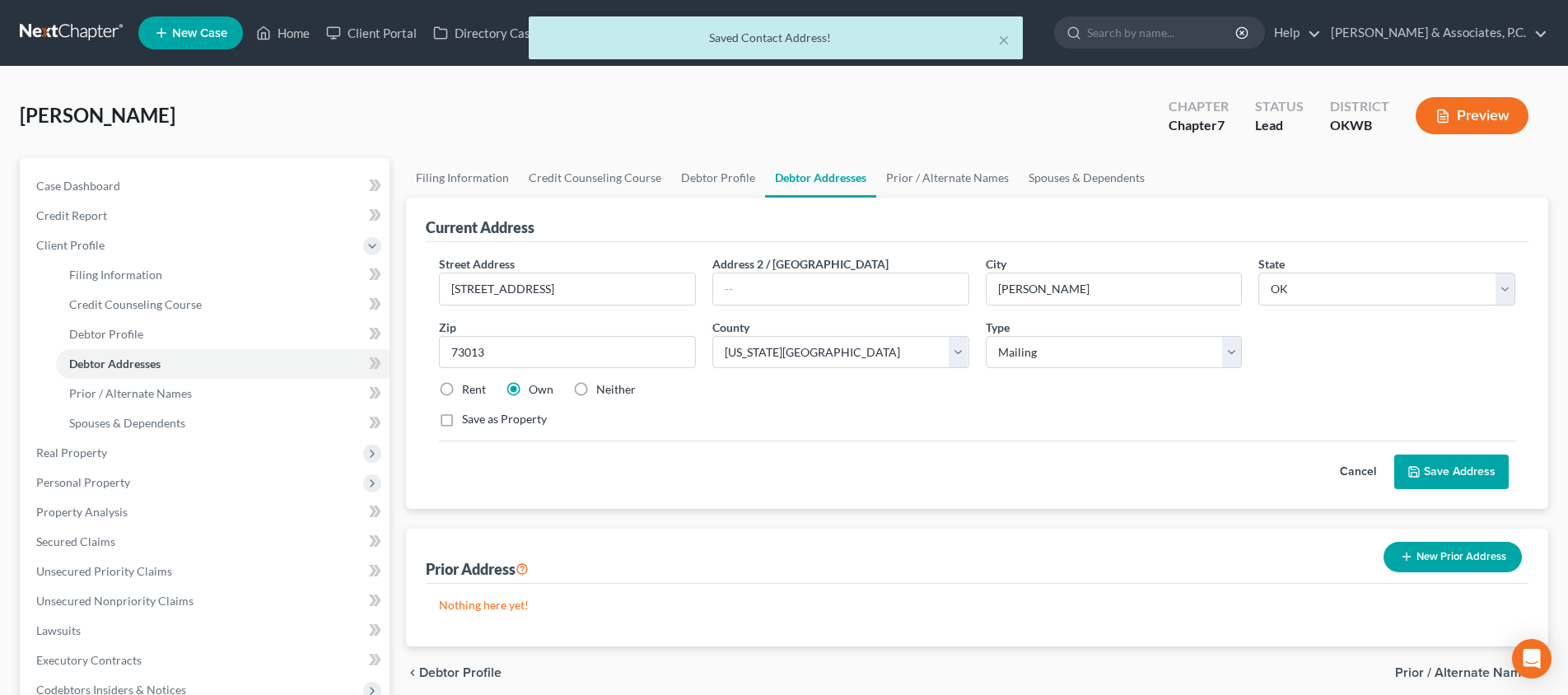
click at [596, 393] on label "Neither" at bounding box center [615, 389] width 40 height 17
click at [603, 392] on input "Neither" at bounding box center [608, 386] width 11 height 11
radio input "true"
click at [1460, 465] on button "Save Address" at bounding box center [1451, 471] width 114 height 34
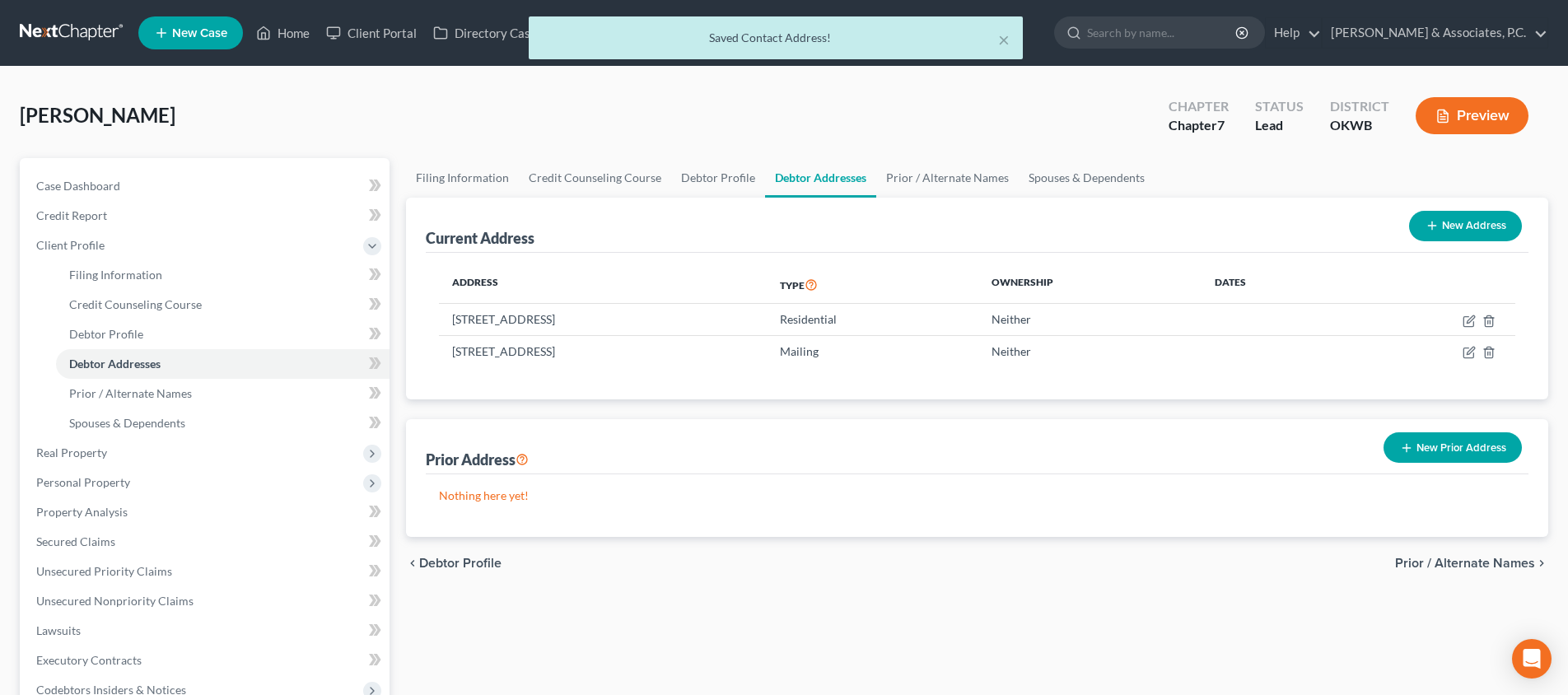
click at [1409, 564] on span "Prior / Alternate Names" at bounding box center [1464, 562] width 140 height 13
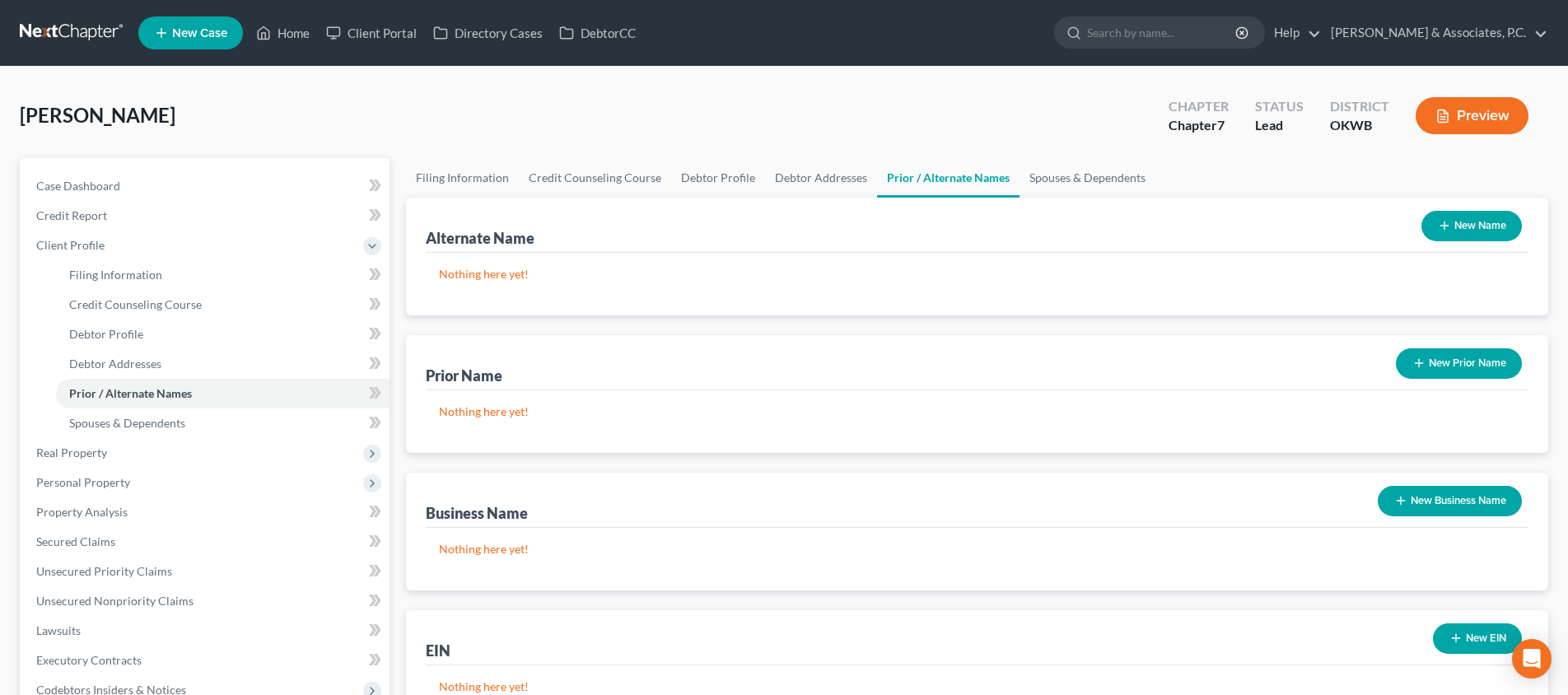
scroll to position [102, 0]
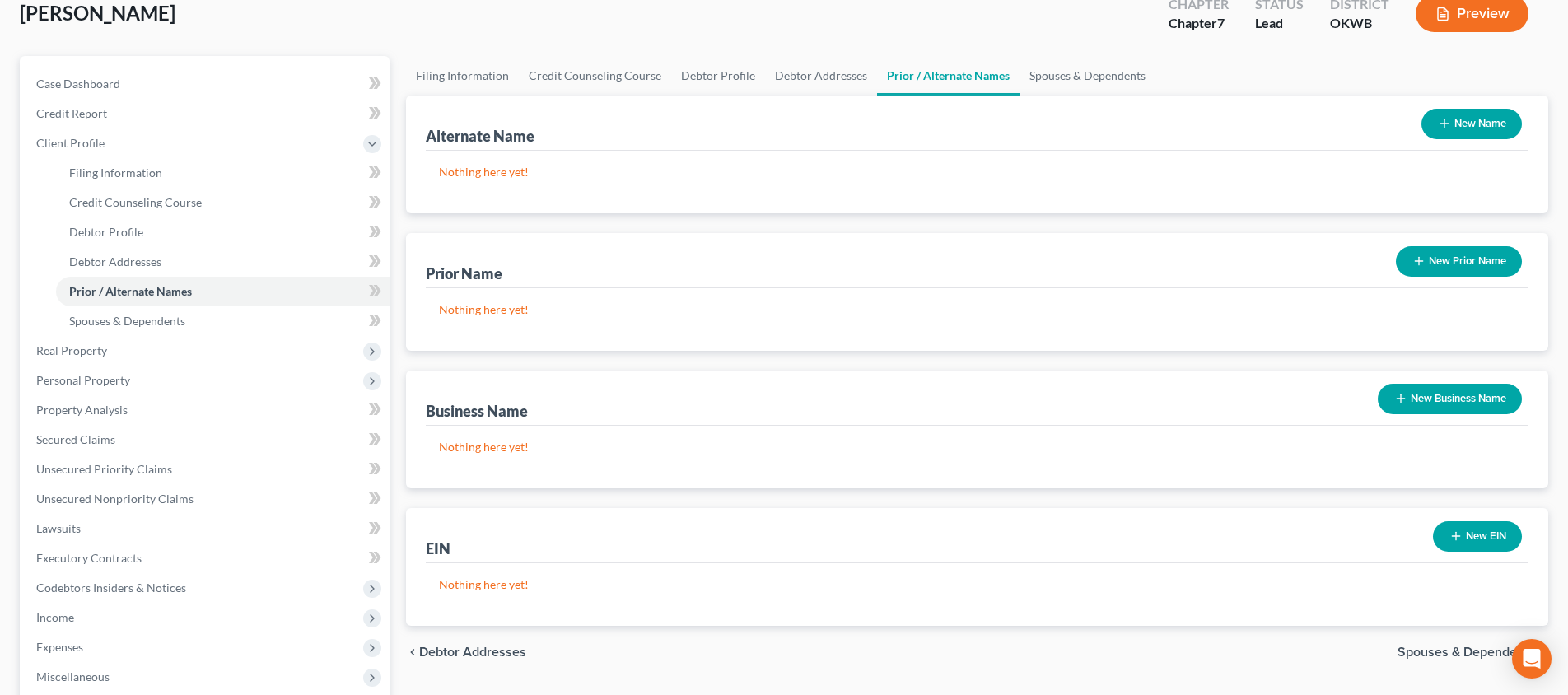
click at [1459, 653] on span "Spouses & Dependents" at bounding box center [1466, 652] width 138 height 13
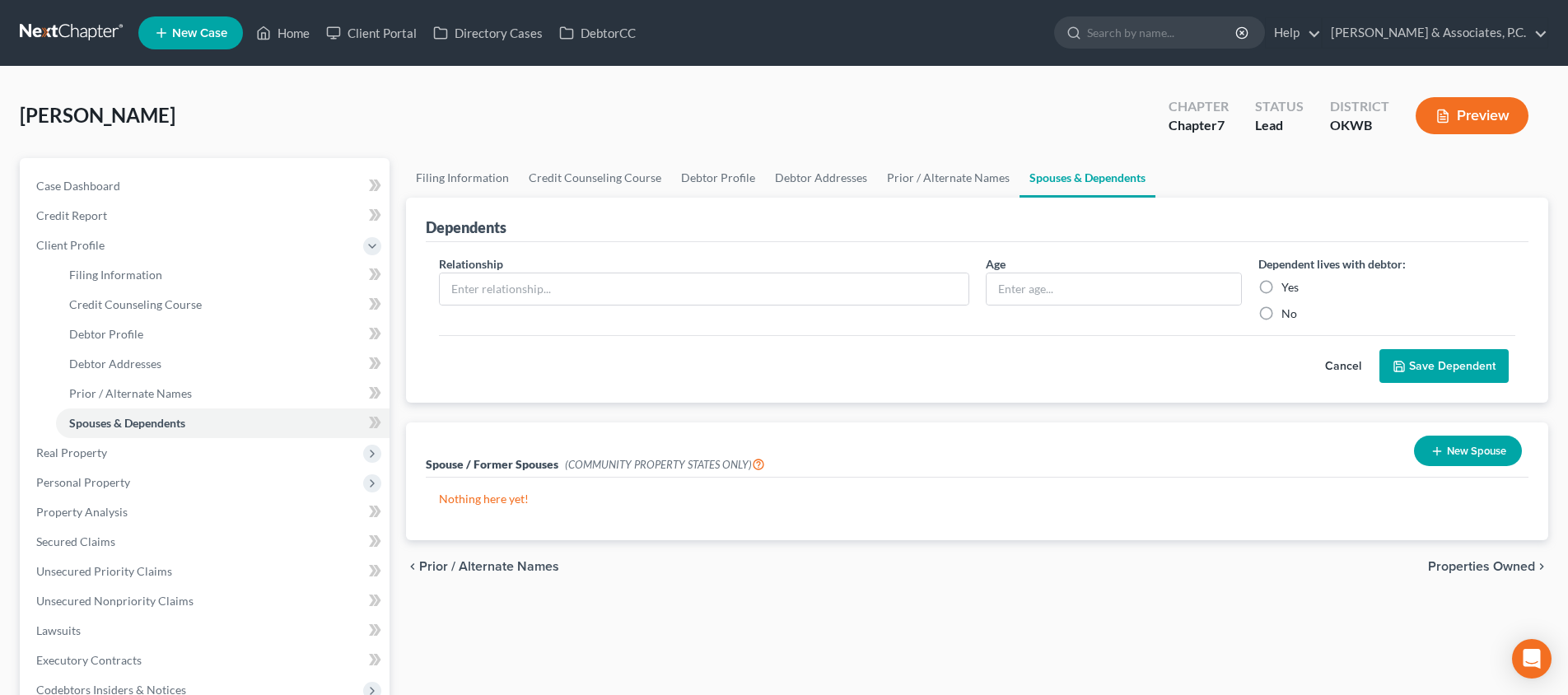
click at [1465, 566] on span "Properties Owned" at bounding box center [1482, 566] width 107 height 13
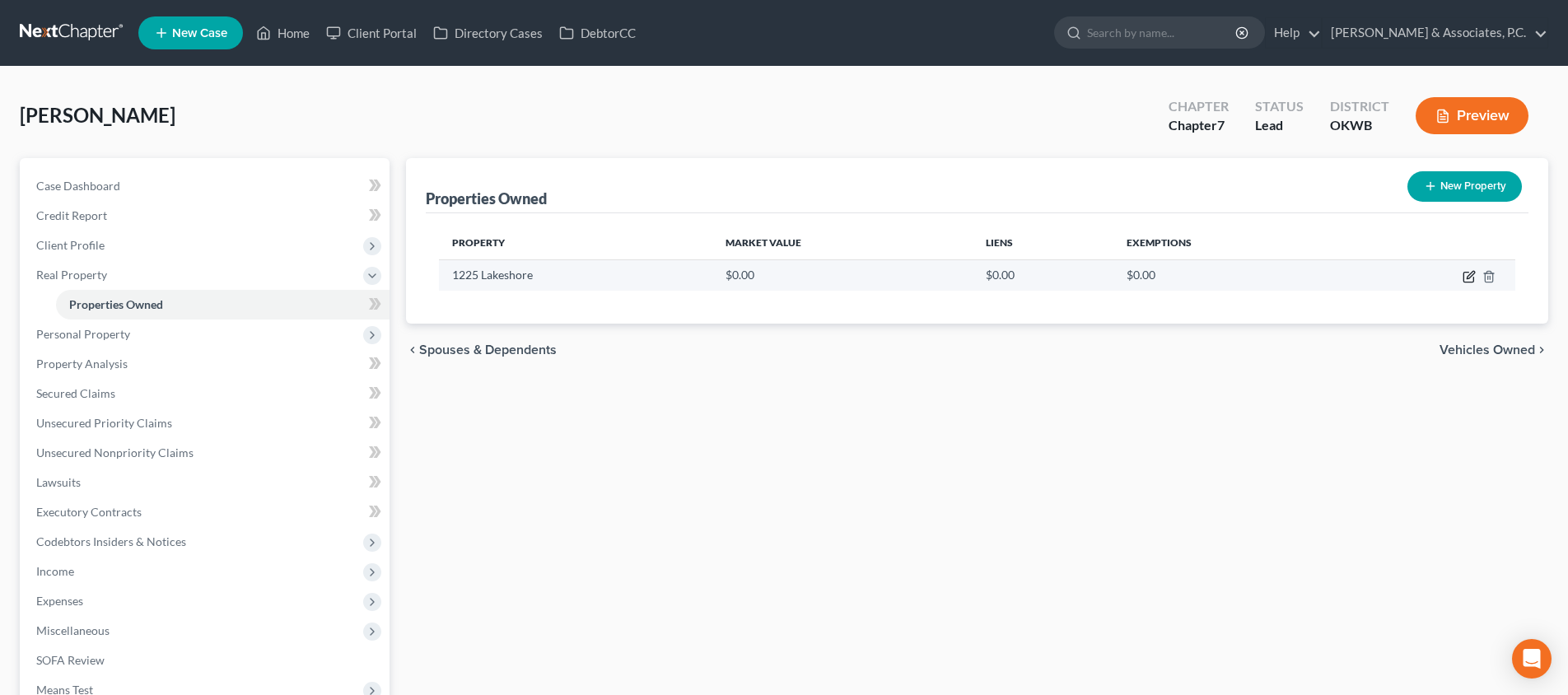
click at [1469, 274] on icon "button" at bounding box center [1469, 276] width 13 height 13
select select "37"
select select "54"
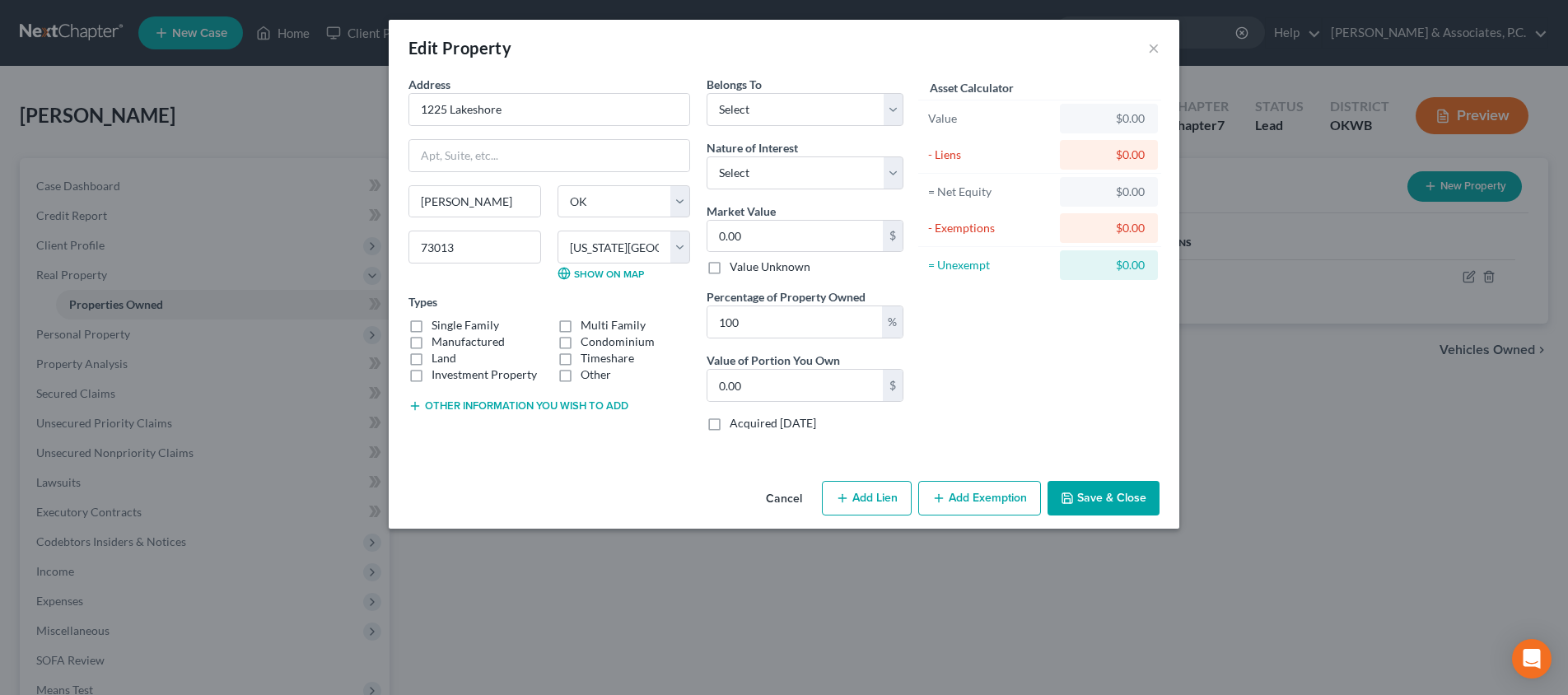
click at [580, 375] on label "Other" at bounding box center [595, 374] width 31 height 17
click at [587, 375] on input "Other" at bounding box center [593, 371] width 11 height 11
checkbox input "true"
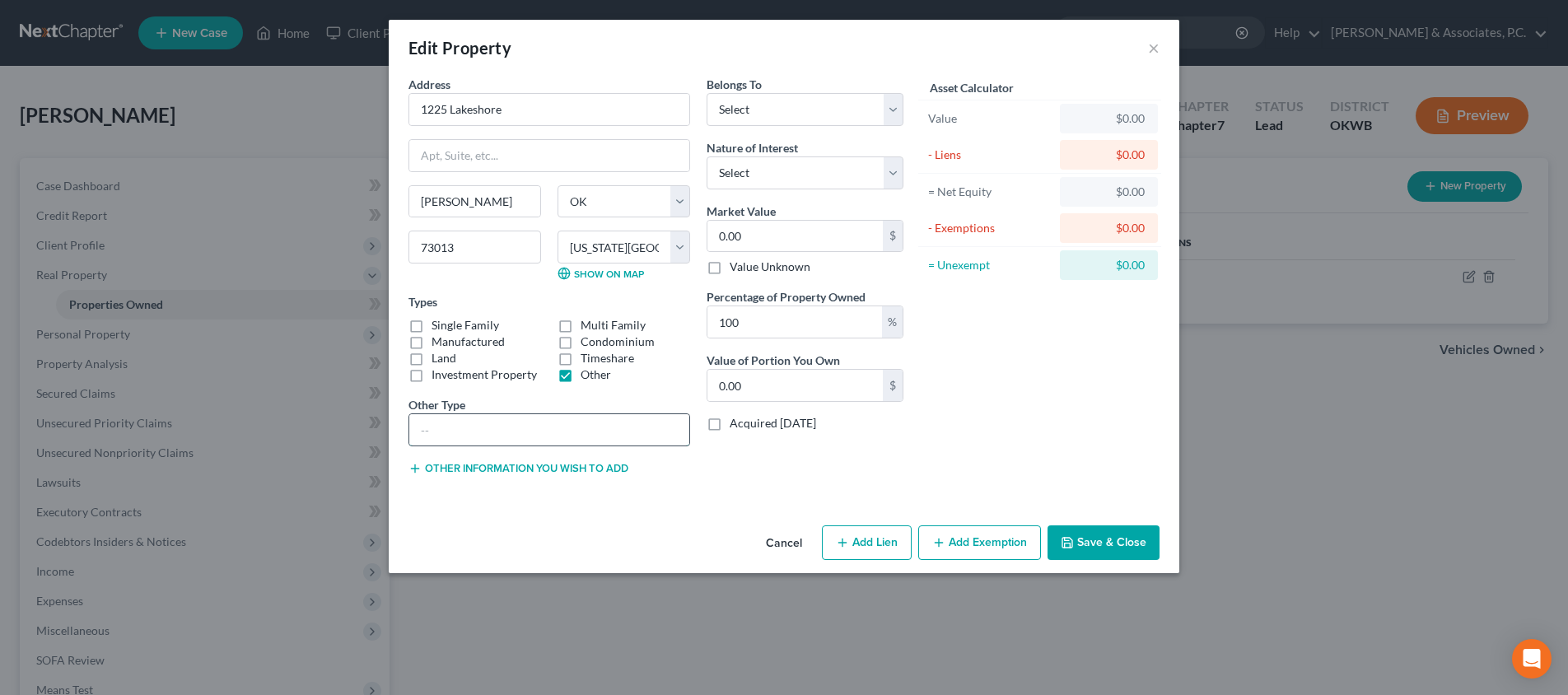
click at [547, 420] on input "text" at bounding box center [549, 430] width 280 height 32
type input "Senior Living Facility"
click at [1090, 539] on button "Save & Close" at bounding box center [1104, 542] width 112 height 34
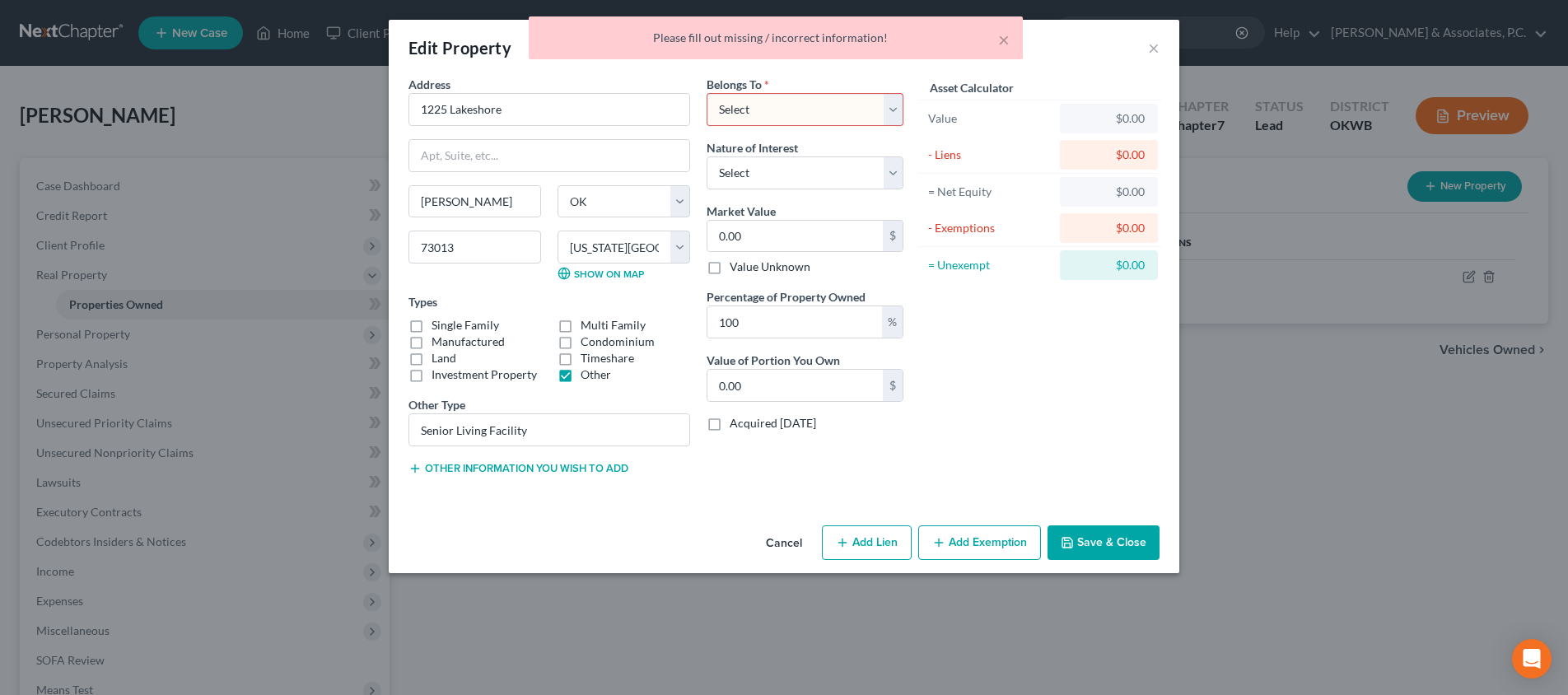
select select "4"
click at [1095, 534] on button "Save & Close" at bounding box center [1104, 542] width 112 height 34
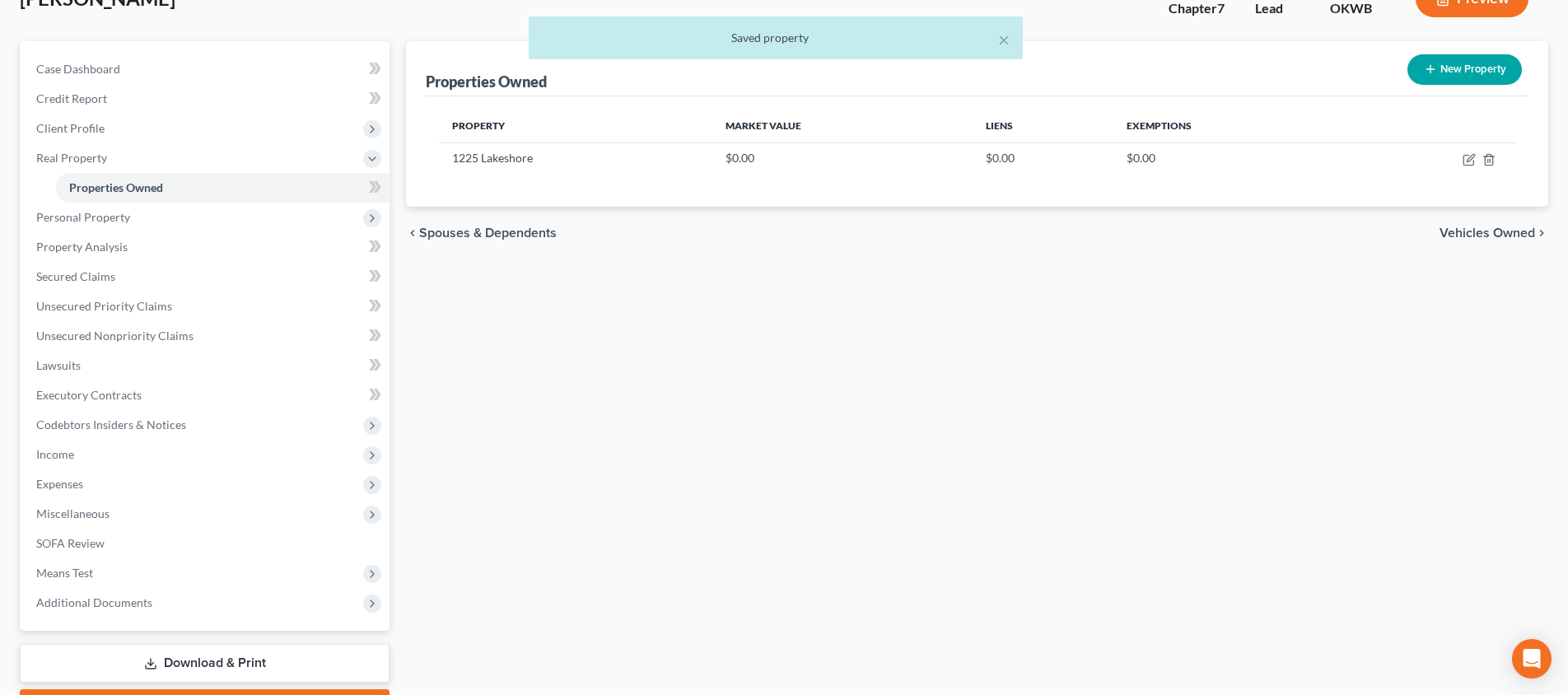
scroll to position [148, 0]
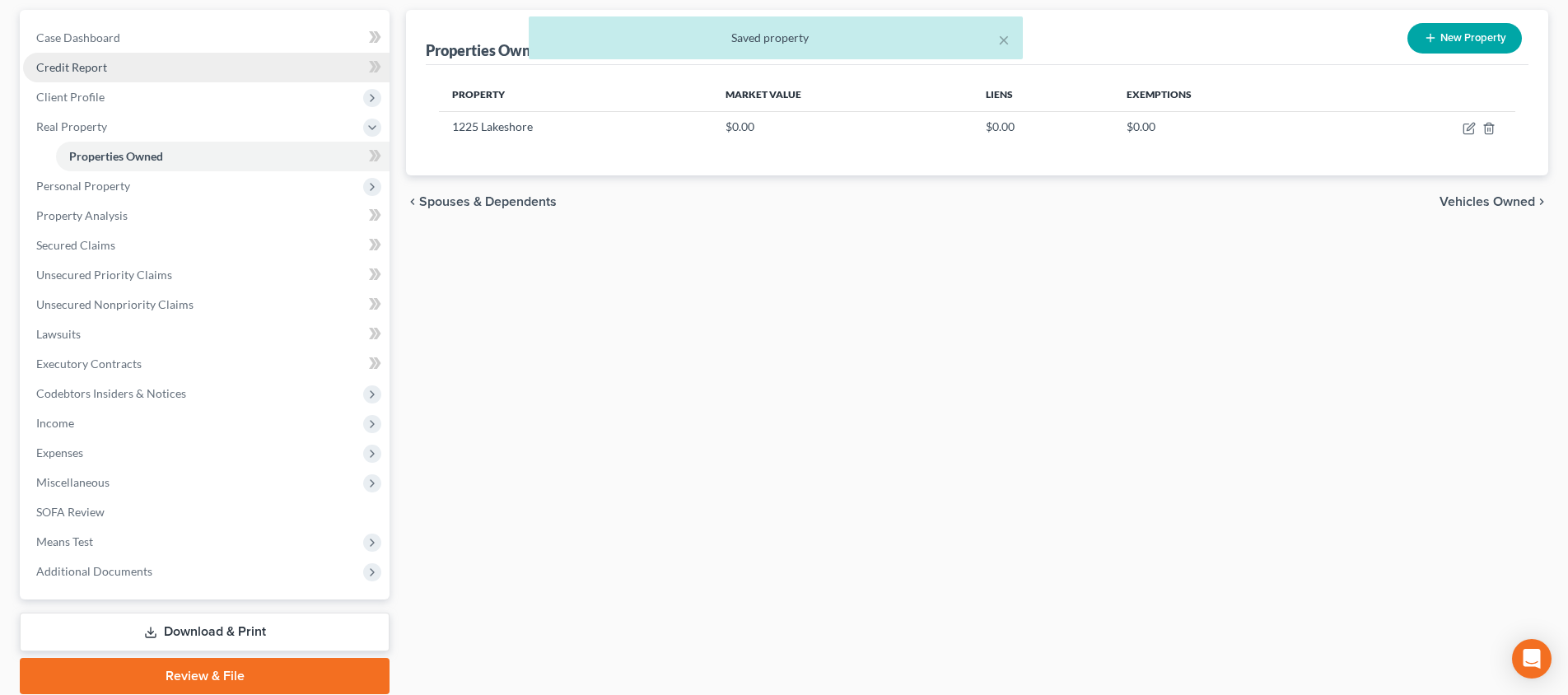
click at [218, 70] on link "Credit Report" at bounding box center [205, 68] width 366 height 30
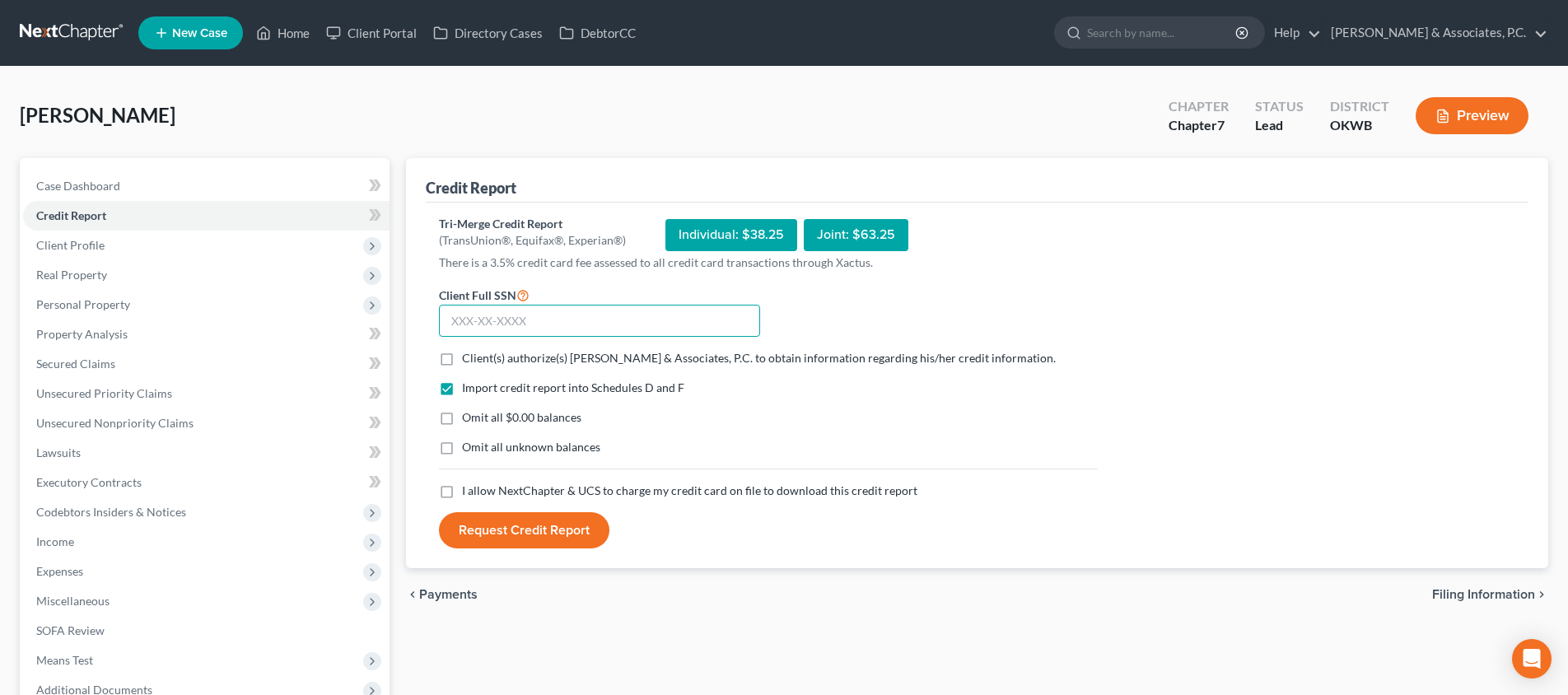
click at [655, 316] on input "text" at bounding box center [600, 321] width 321 height 33
type input "364-42-6419"
click at [462, 358] on label "Client(s) authorize(s) [PERSON_NAME] & Associates, P.C. to obtain information r…" at bounding box center [759, 358] width 593 height 17
click at [469, 358] on input "Client(s) authorize(s) [PERSON_NAME] & Associates, P.C. to obtain information r…" at bounding box center [474, 355] width 11 height 11
checkbox input "true"
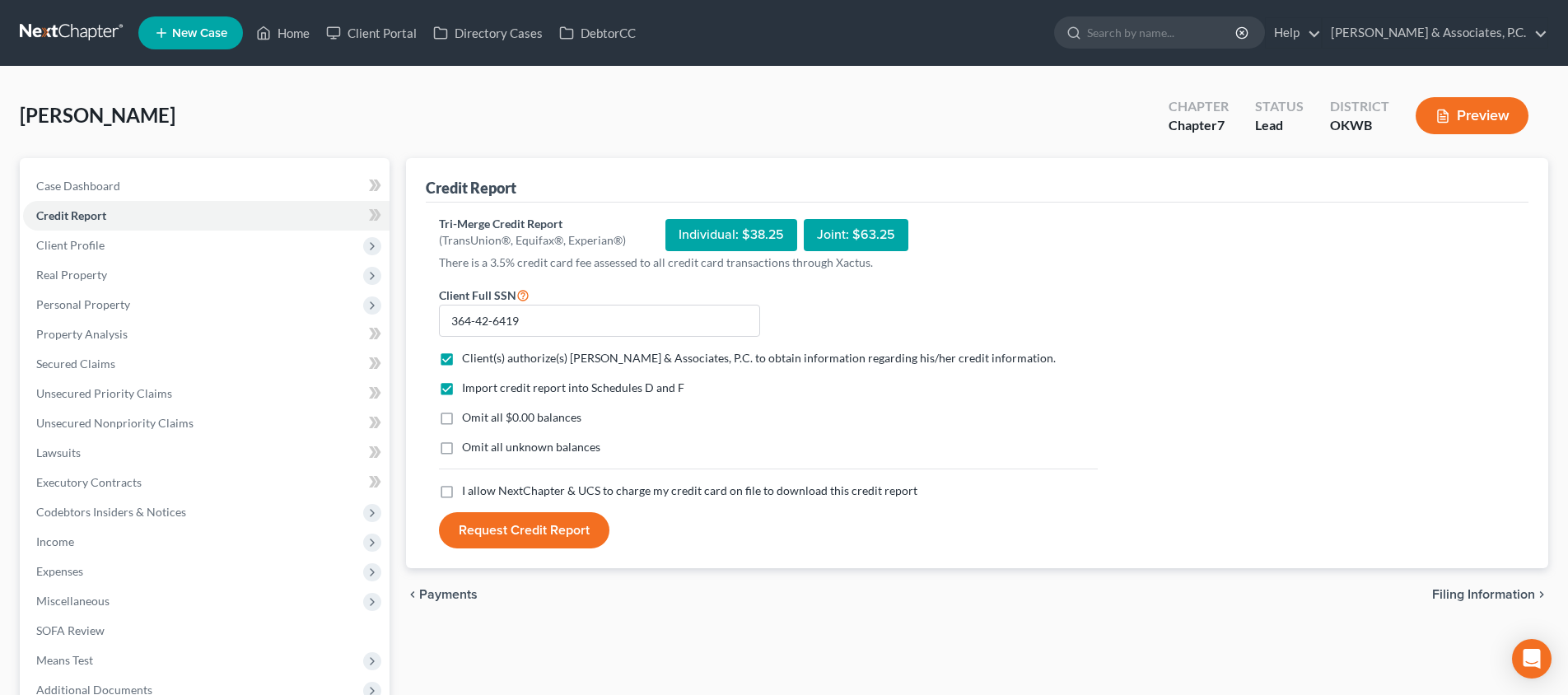
click at [462, 487] on label "I allow NextChapter & UCS to charge my credit card on file to download this cre…" at bounding box center [689, 491] width 456 height 17
click at [469, 487] on input "I allow NextChapter & UCS to charge my credit card on file to download this cre…" at bounding box center [474, 488] width 11 height 11
checkbox input "true"
click at [511, 533] on button "Request Credit Report" at bounding box center [524, 530] width 170 height 36
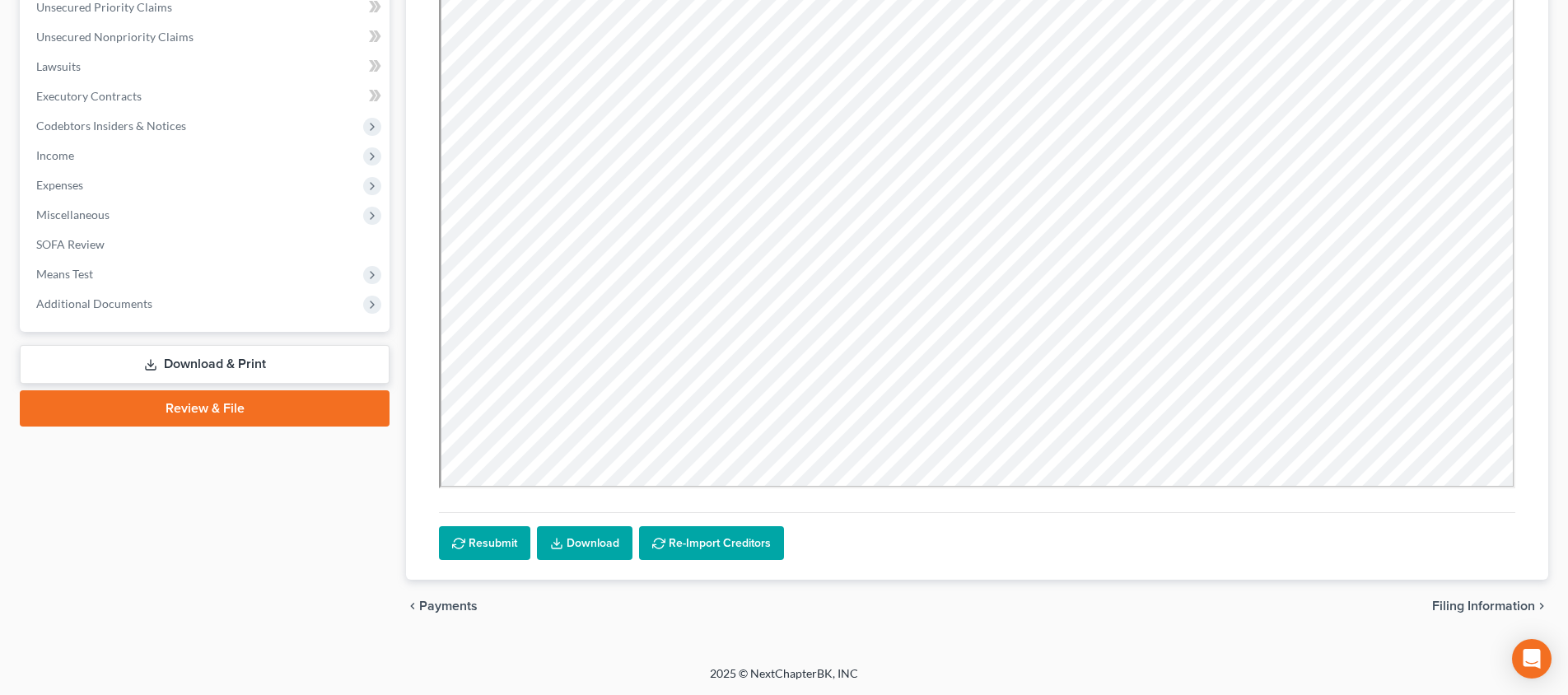
scroll to position [386, 0]
click at [573, 547] on link "Download" at bounding box center [585, 542] width 96 height 34
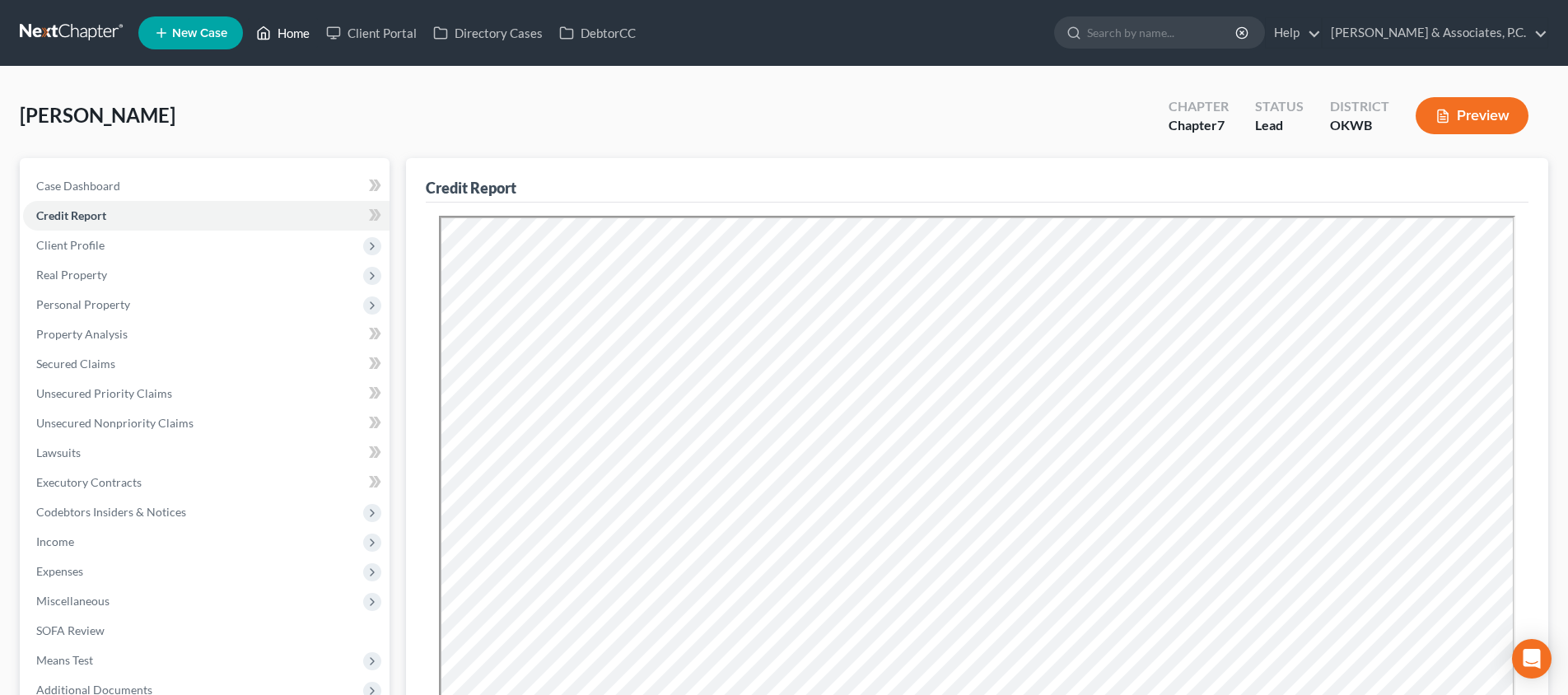
scroll to position [0, 0]
click at [293, 28] on link "Home" at bounding box center [283, 33] width 70 height 30
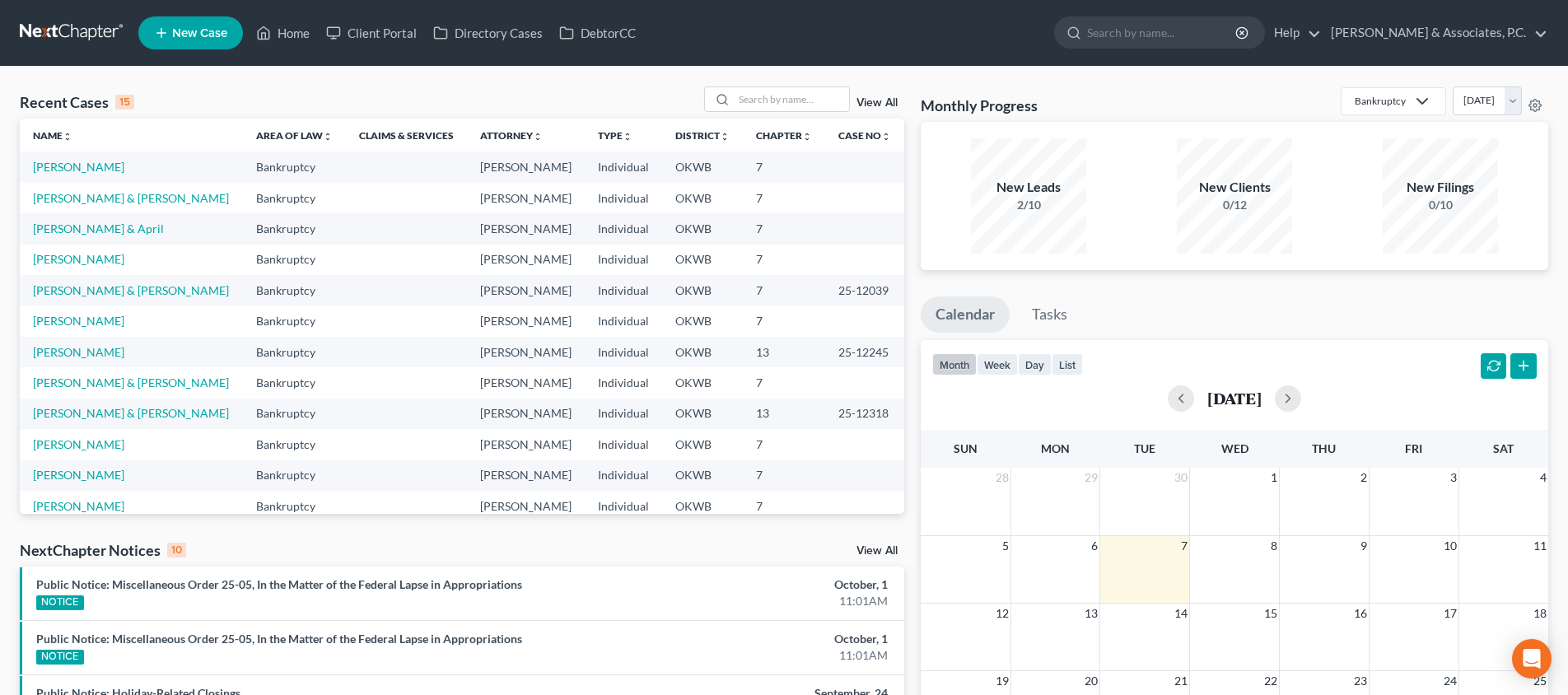
click at [198, 38] on span "New Case" at bounding box center [199, 33] width 55 height 12
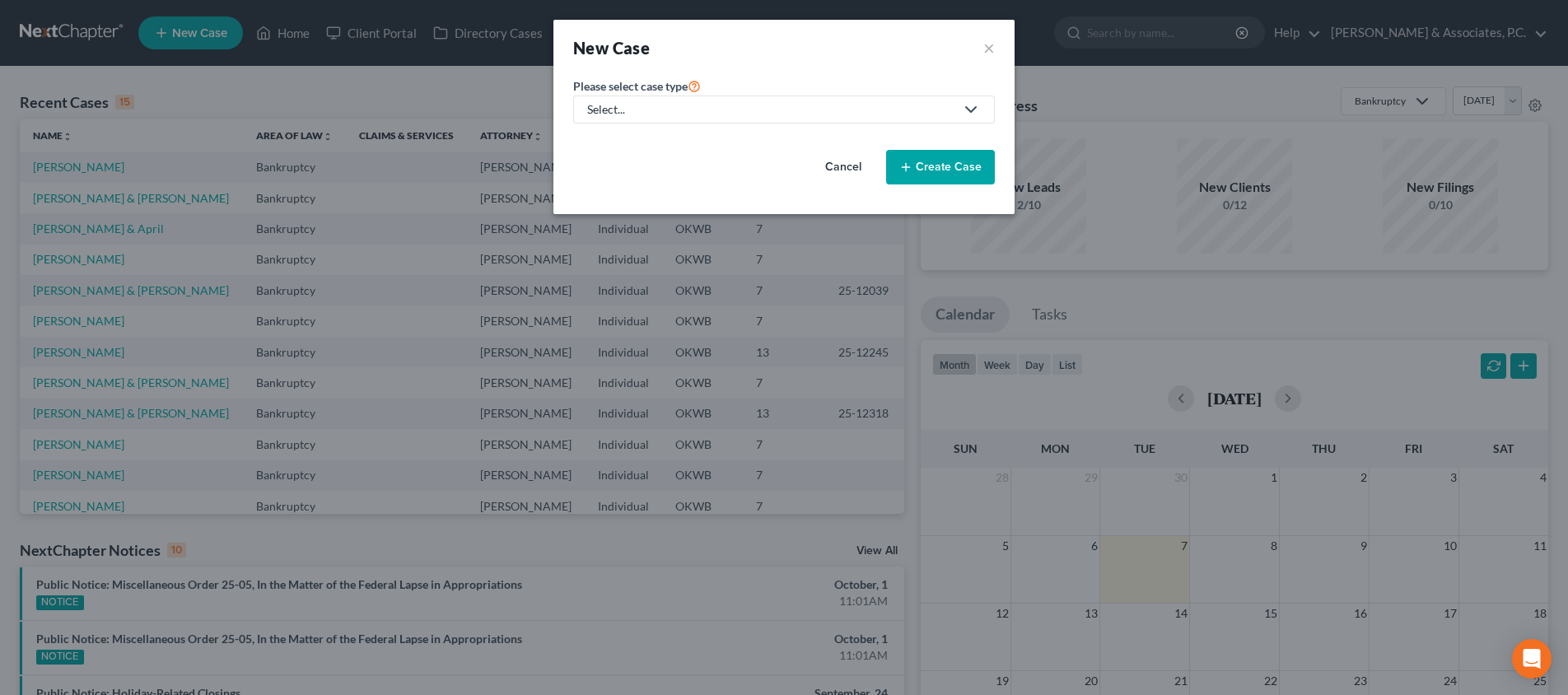
click at [718, 108] on div "Select..." at bounding box center [771, 109] width 367 height 17
click at [709, 134] on div "Bankruptcy" at bounding box center [667, 142] width 157 height 17
select select "65"
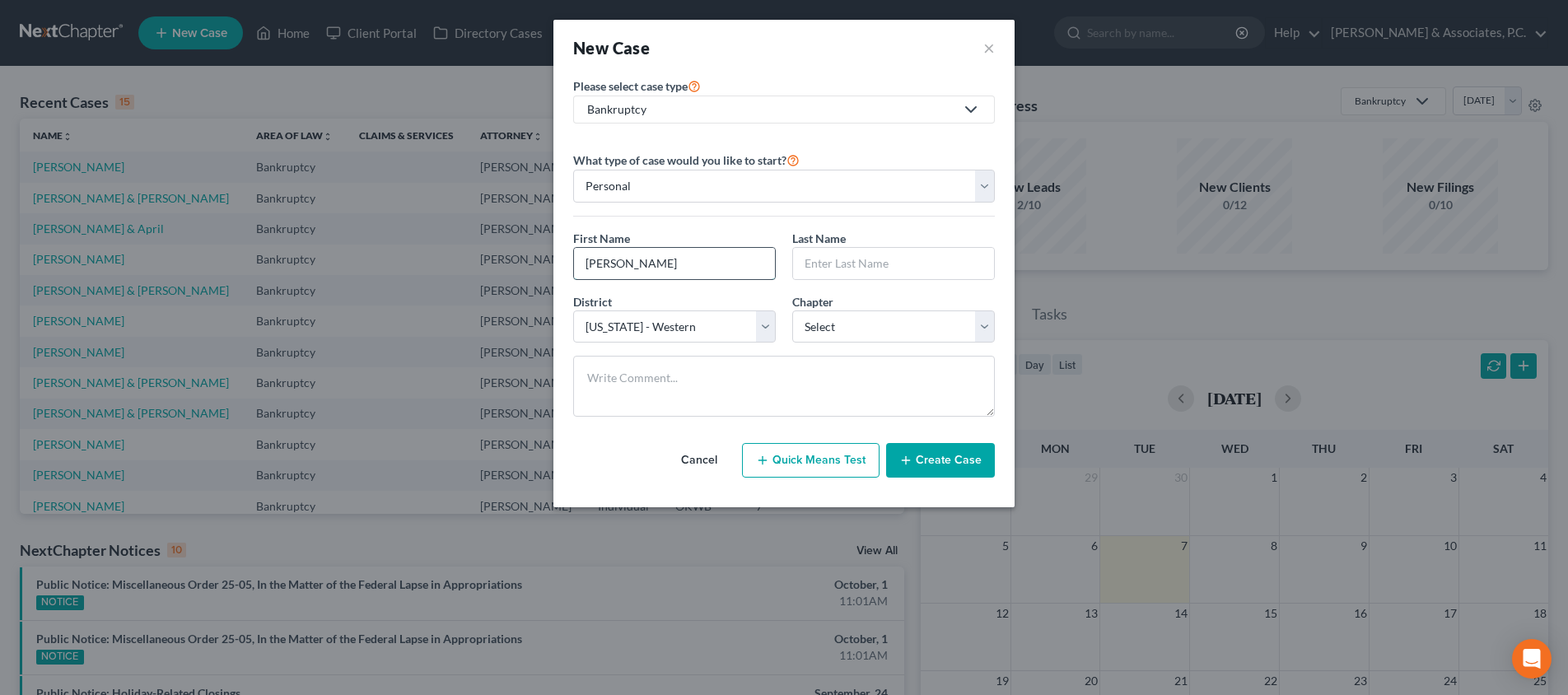
type input "[PERSON_NAME]"
type input "b"
type input "[PERSON_NAME]"
select select "0"
click at [926, 469] on button "Create Case" at bounding box center [940, 460] width 109 height 34
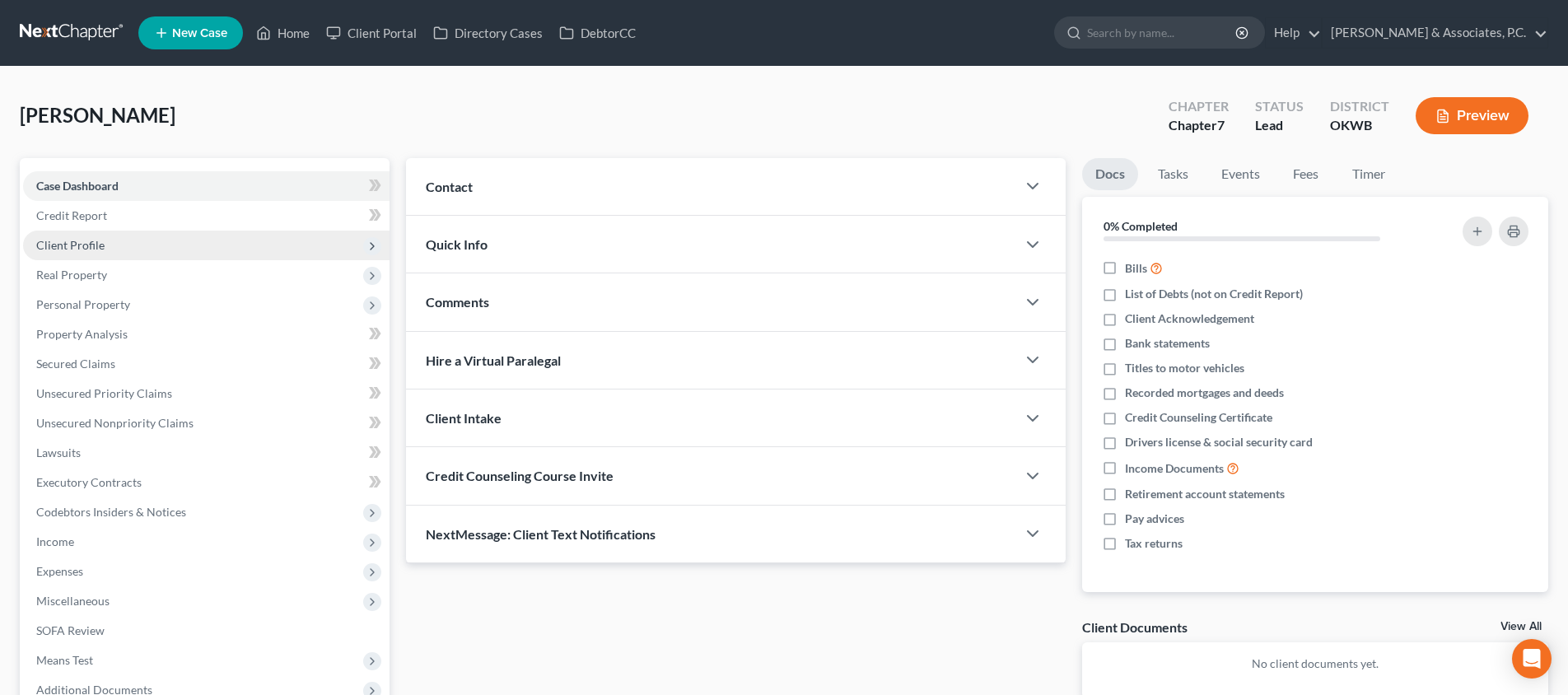
click at [183, 240] on span "Client Profile" at bounding box center [205, 246] width 366 height 30
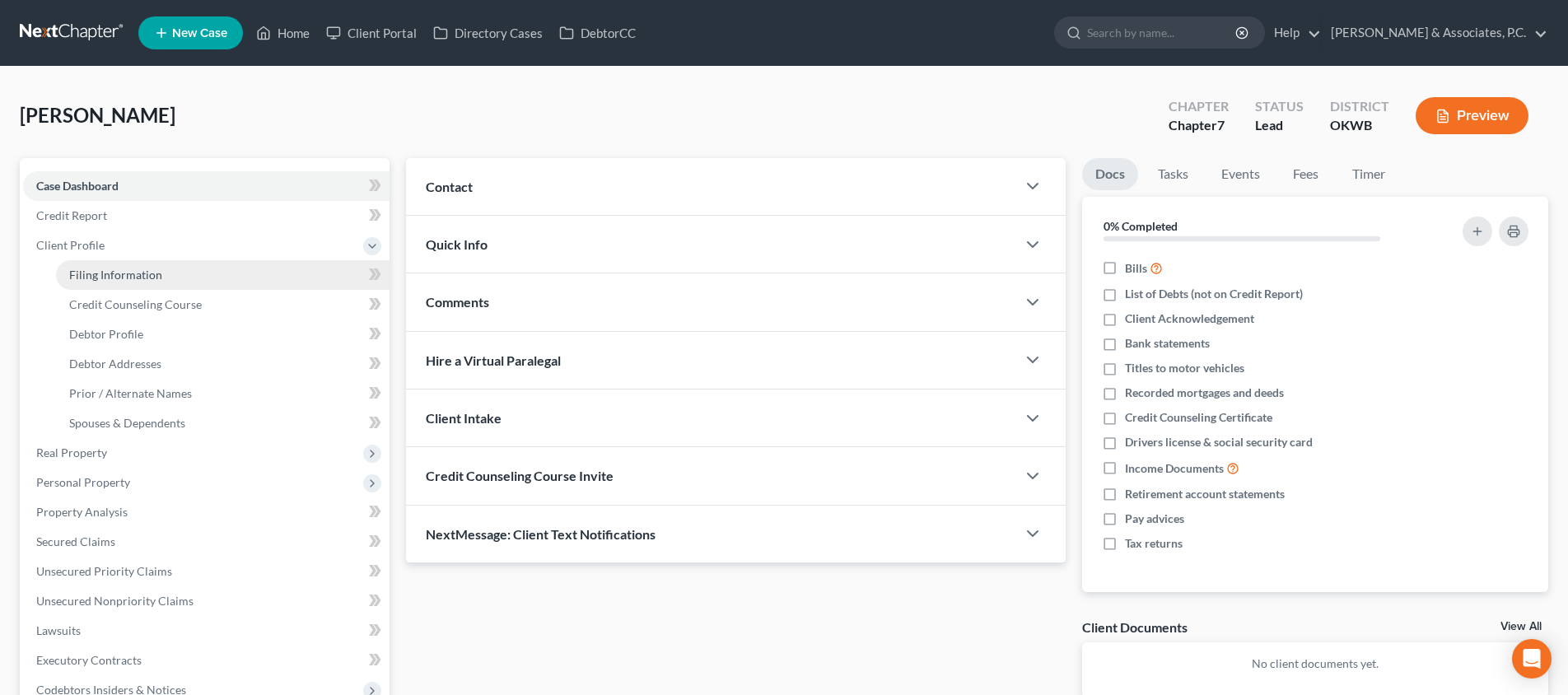
click at [234, 267] on link "Filing Information" at bounding box center [223, 275] width 334 height 30
select select "1"
select select "0"
select select "65"
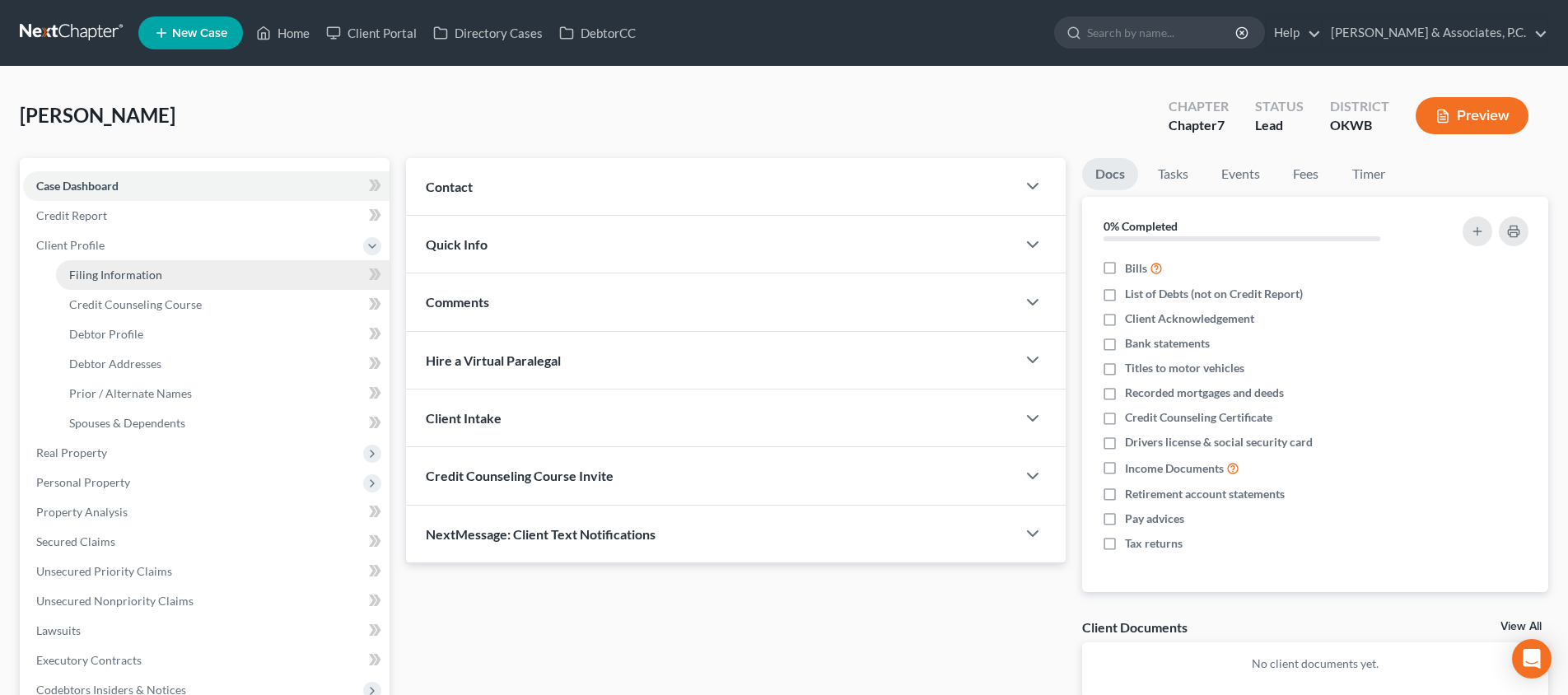
select select "37"
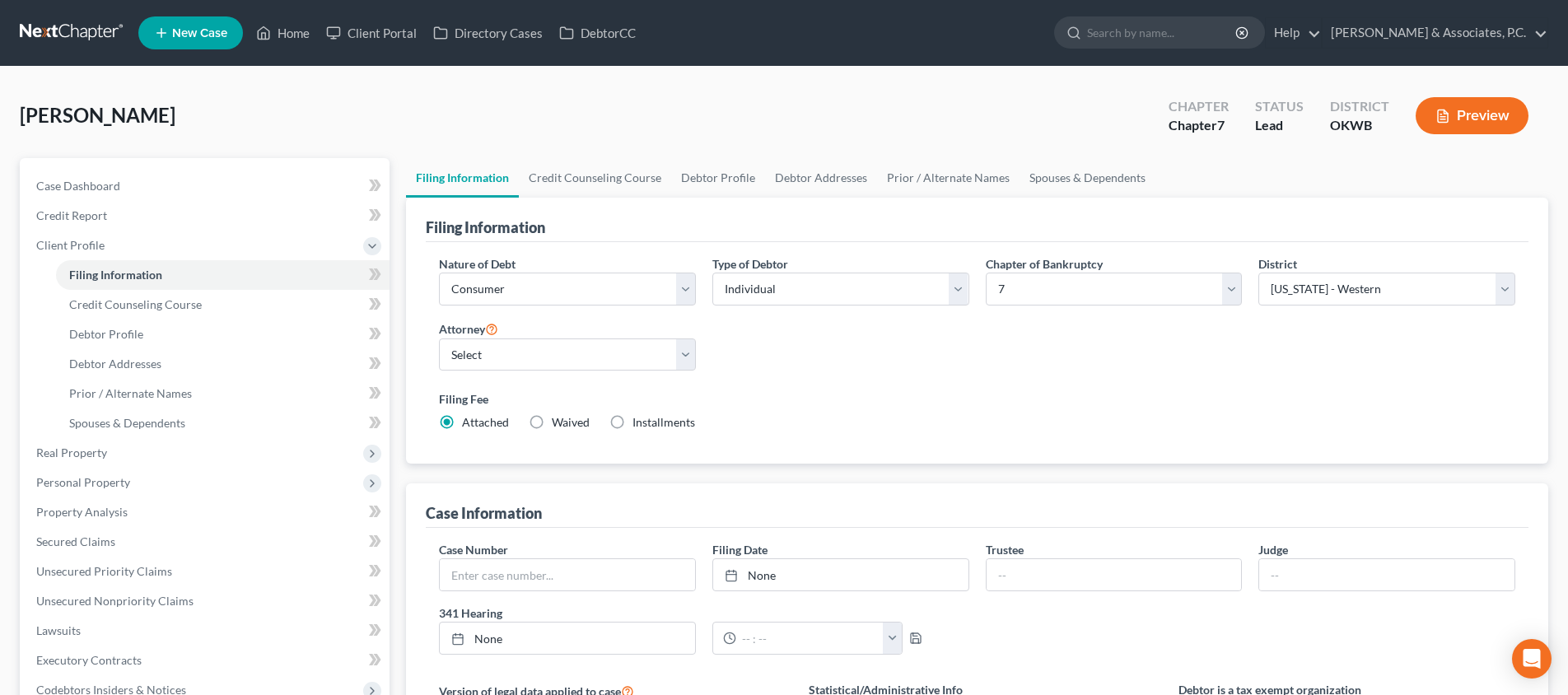
scroll to position [95, 0]
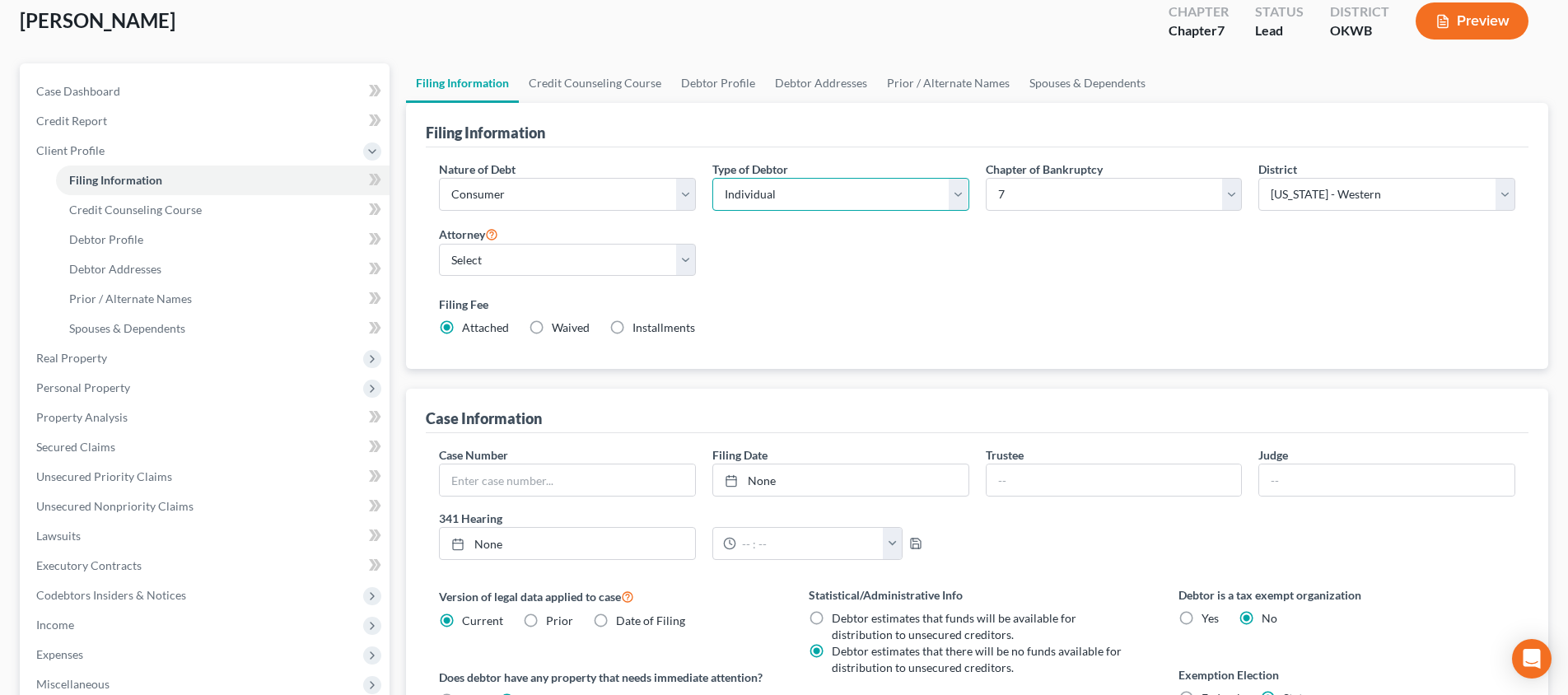
select select "1"
select select "2"
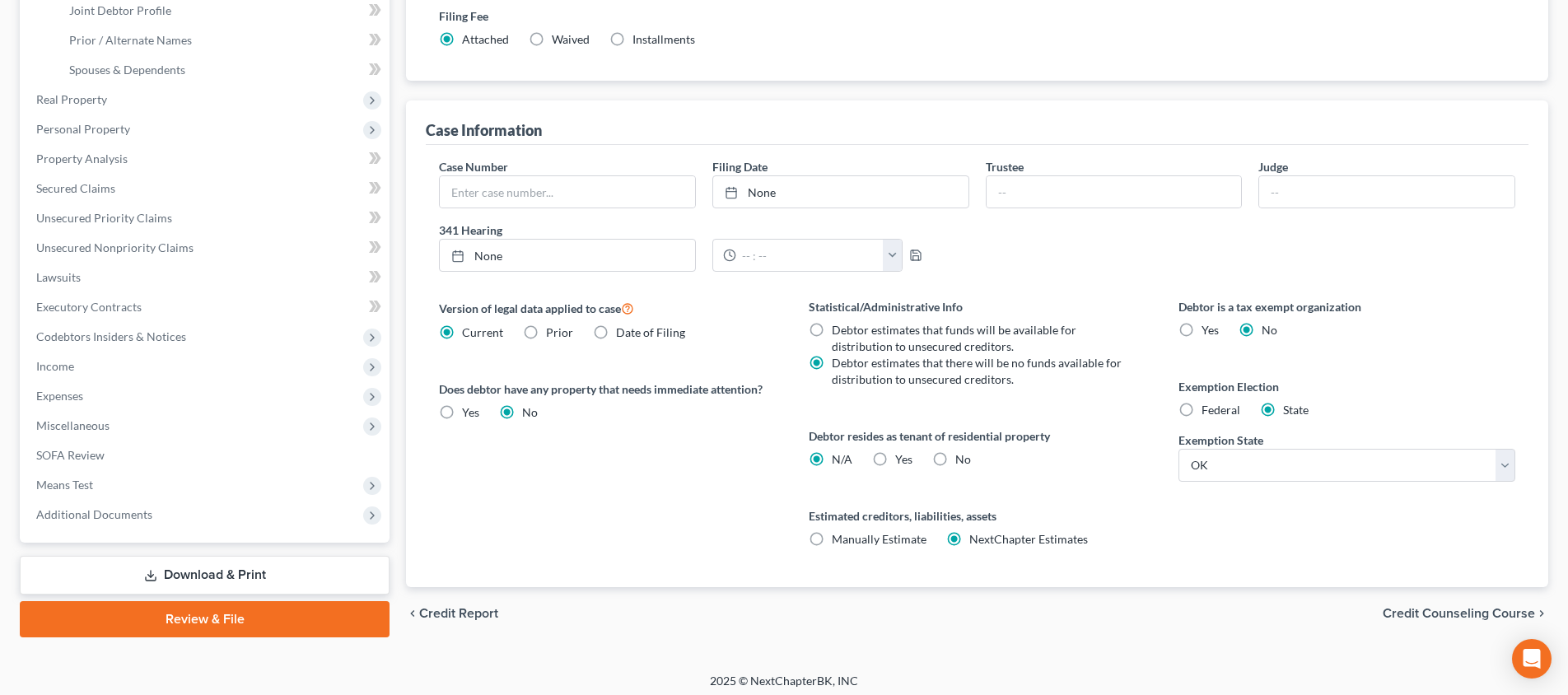
scroll to position [384, 0]
click at [895, 459] on label "Yes Yes" at bounding box center [904, 458] width 18 height 17
click at [902, 459] on input "Yes Yes" at bounding box center [907, 455] width 11 height 11
radio input "true"
radio input "false"
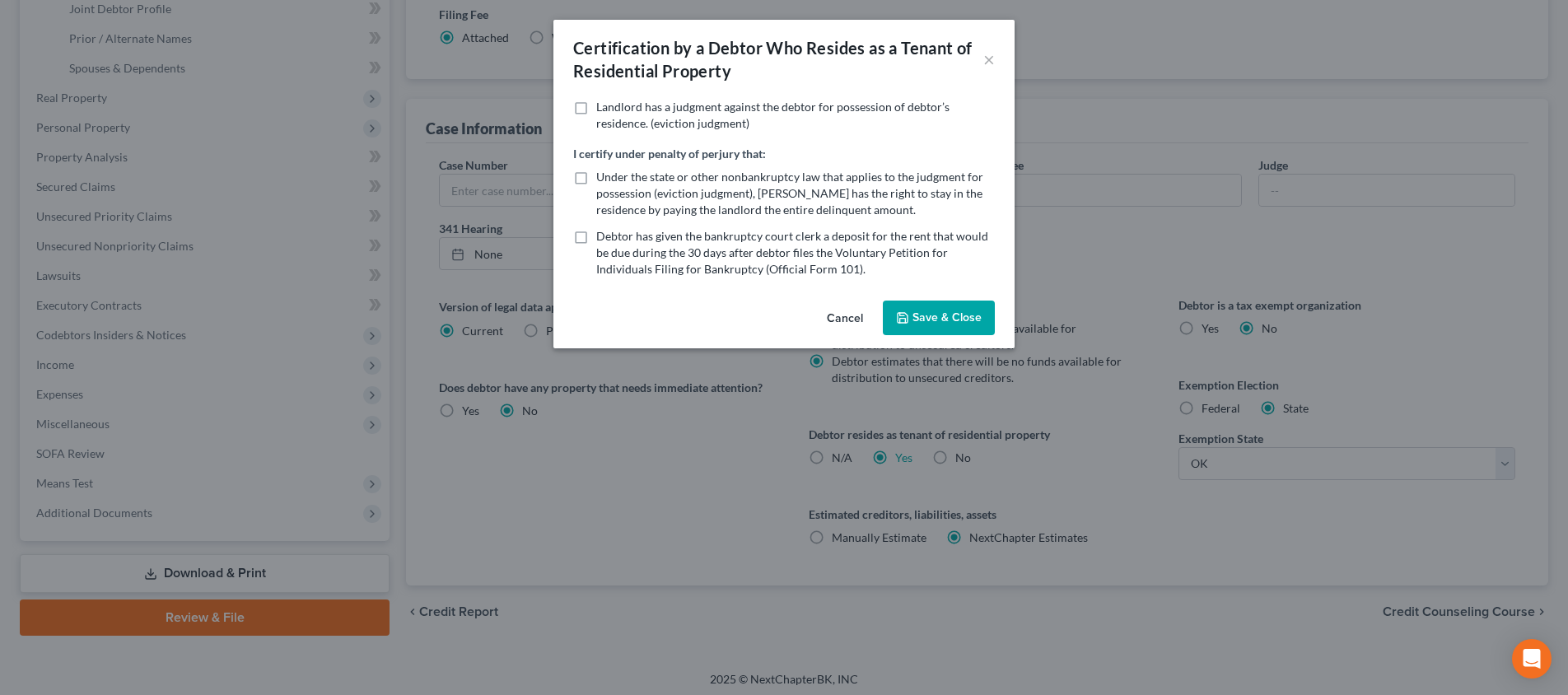
click at [863, 317] on button "Cancel" at bounding box center [845, 319] width 62 height 33
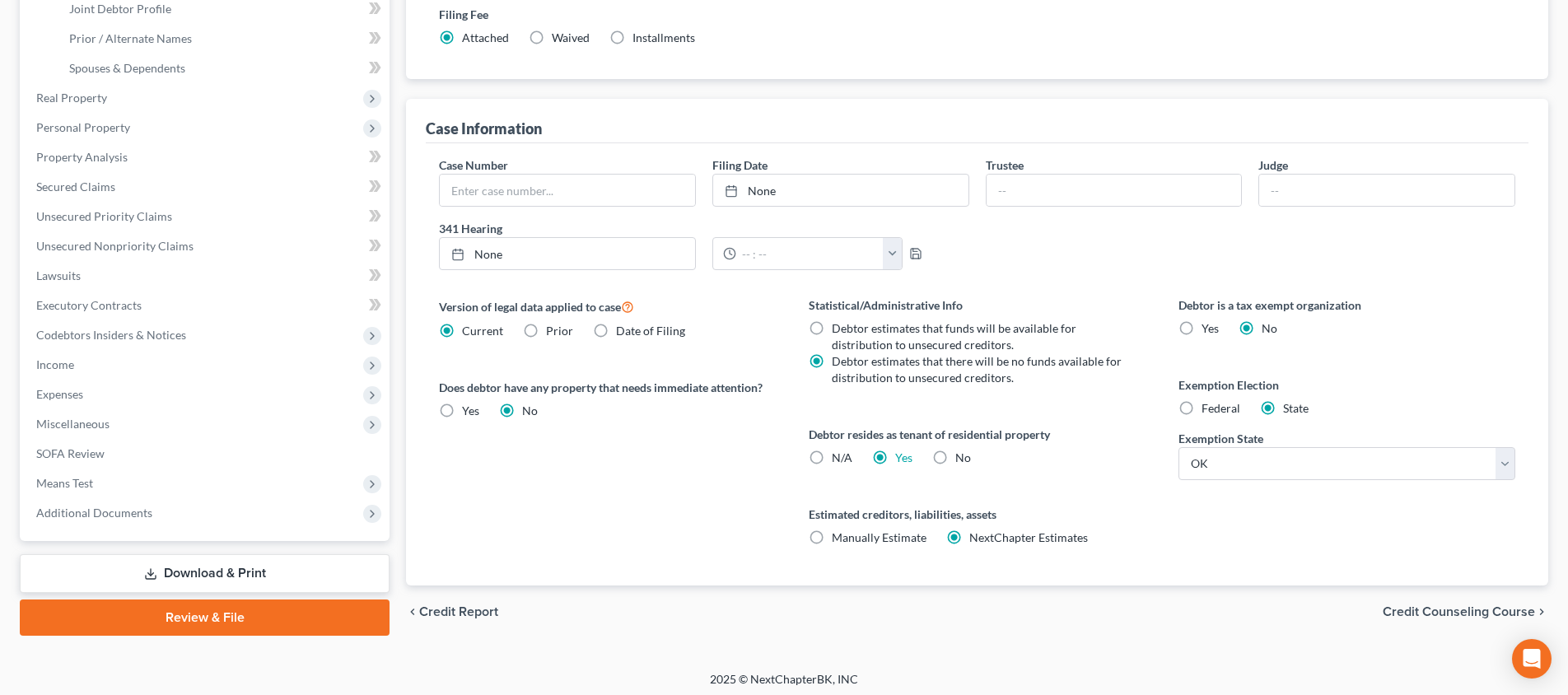
click at [955, 457] on label "No" at bounding box center [963, 457] width 16 height 17
click at [962, 457] on input "No" at bounding box center [967, 455] width 11 height 11
radio input "true"
radio input "false"
click at [1406, 612] on span "Credit Counseling Course" at bounding box center [1459, 612] width 153 height 13
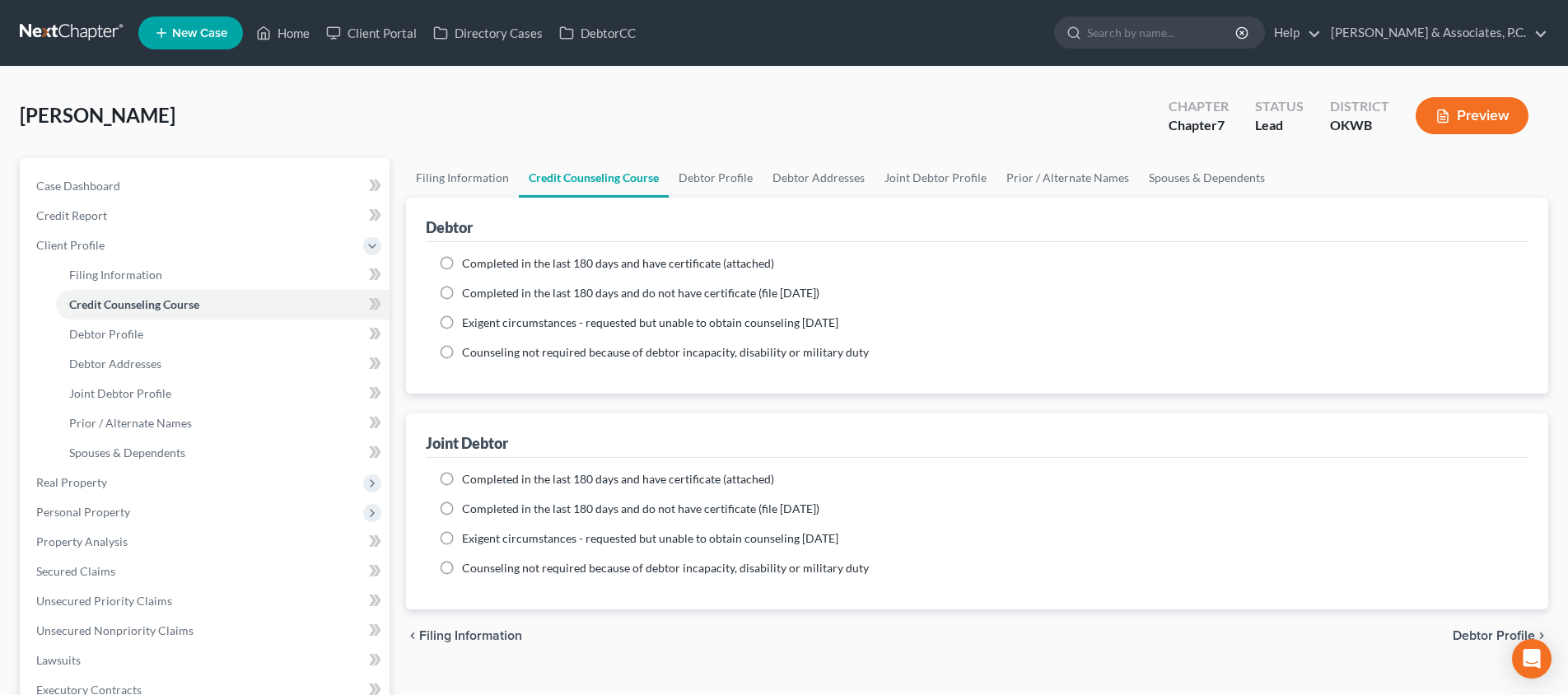
click at [1471, 630] on span "Debtor Profile" at bounding box center [1494, 635] width 83 height 13
select select "1"
select select "0"
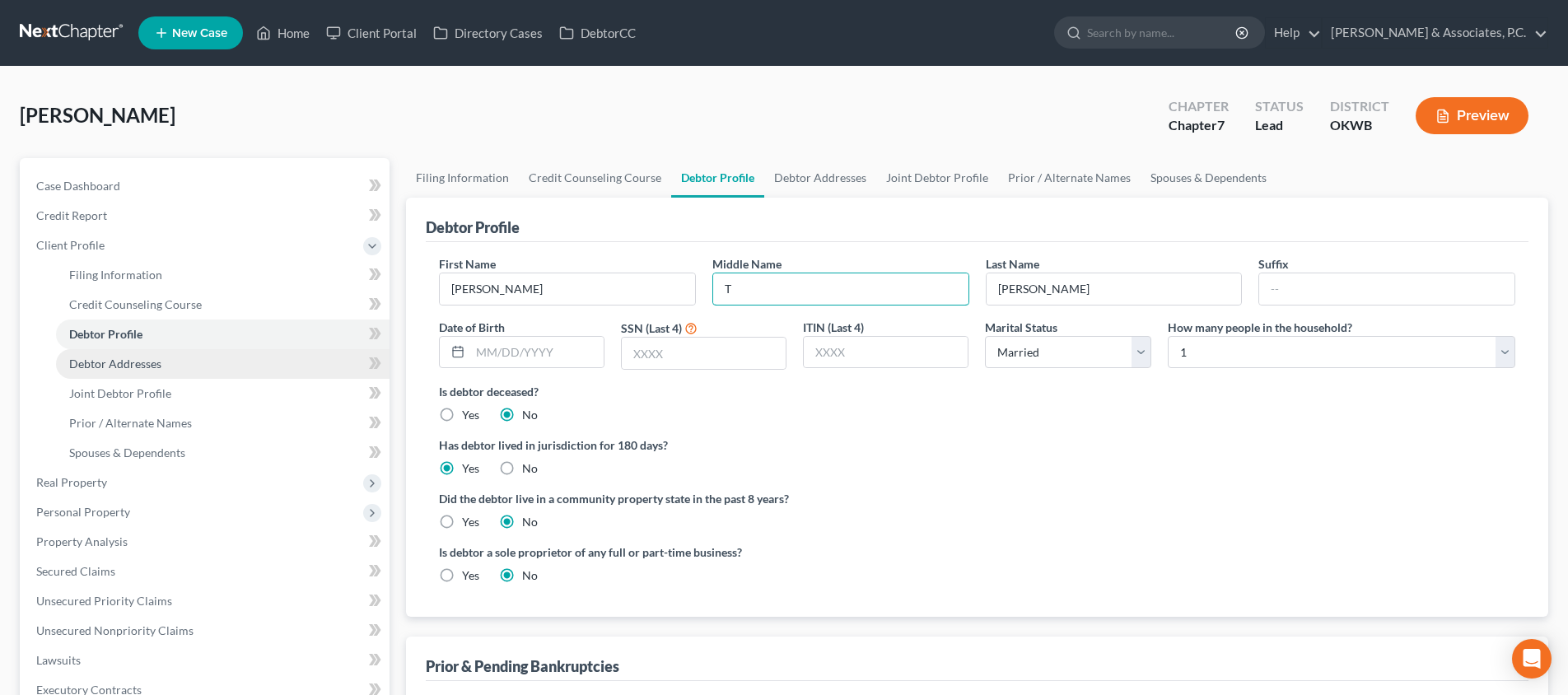
type input "T"
type input "[DATE]"
type input "3"
type input "2532"
drag, startPoint x: 560, startPoint y: 351, endPoint x: 416, endPoint y: 350, distance: 144.0
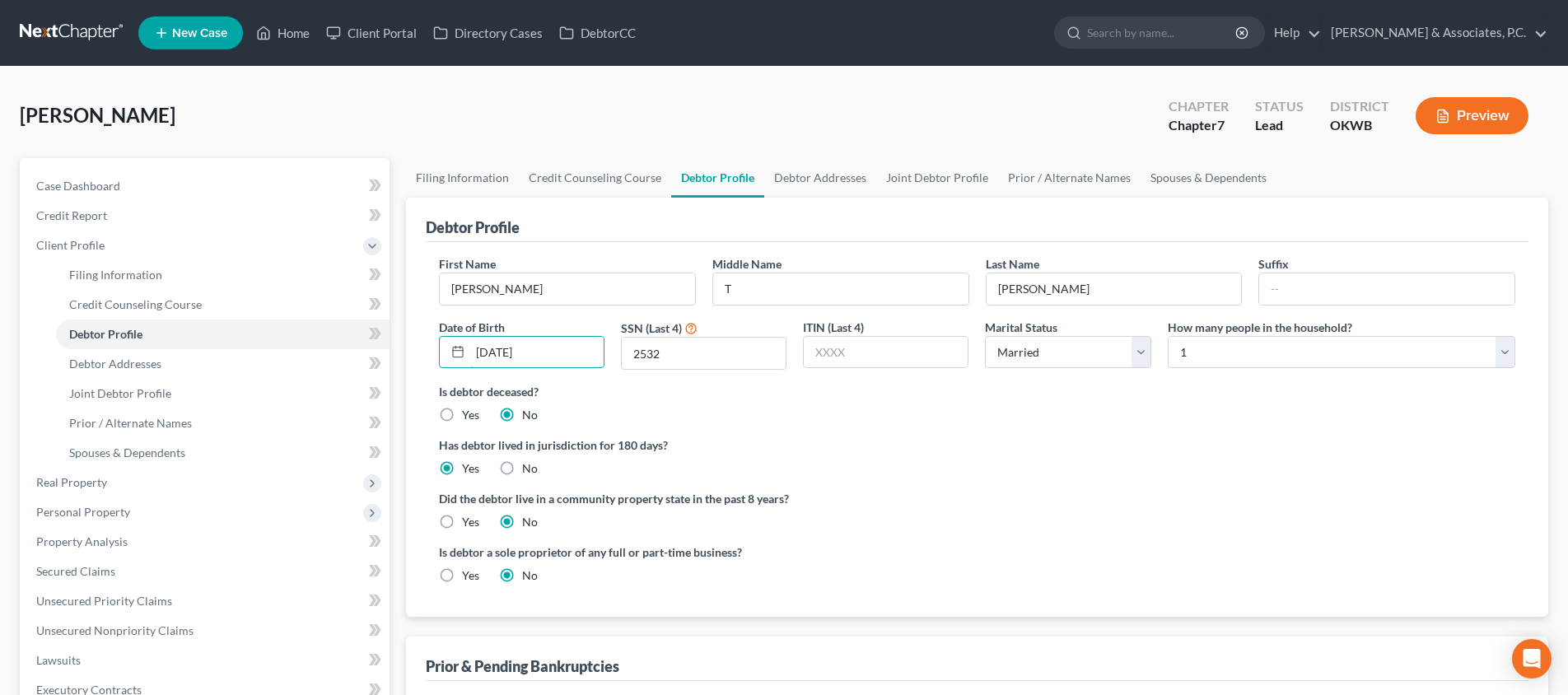
click at [416, 350] on div "Debtor Profile First Name [PERSON_NAME] Middle Name T Last Name [PERSON_NAME] S…" at bounding box center [977, 407] width 1142 height 419
type input "[DATE]"
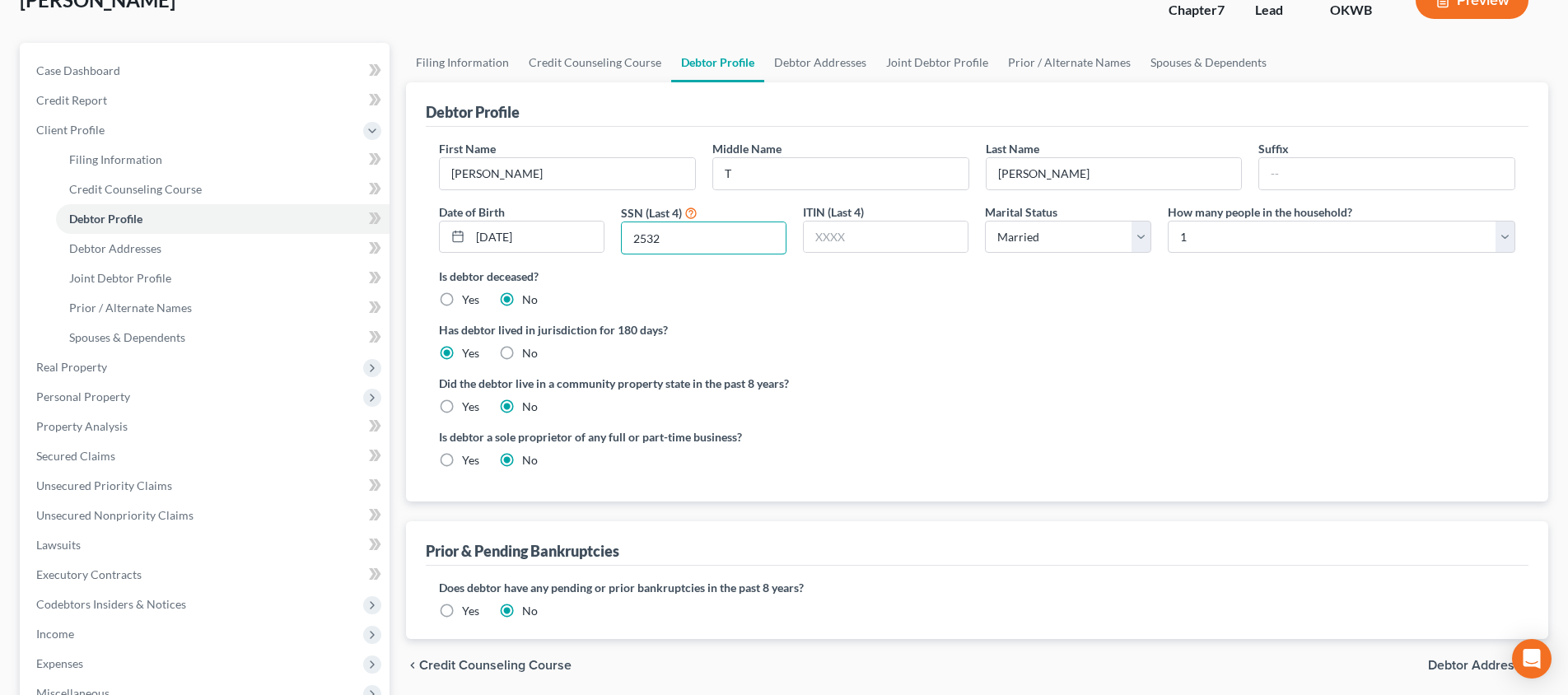
scroll to position [197, 0]
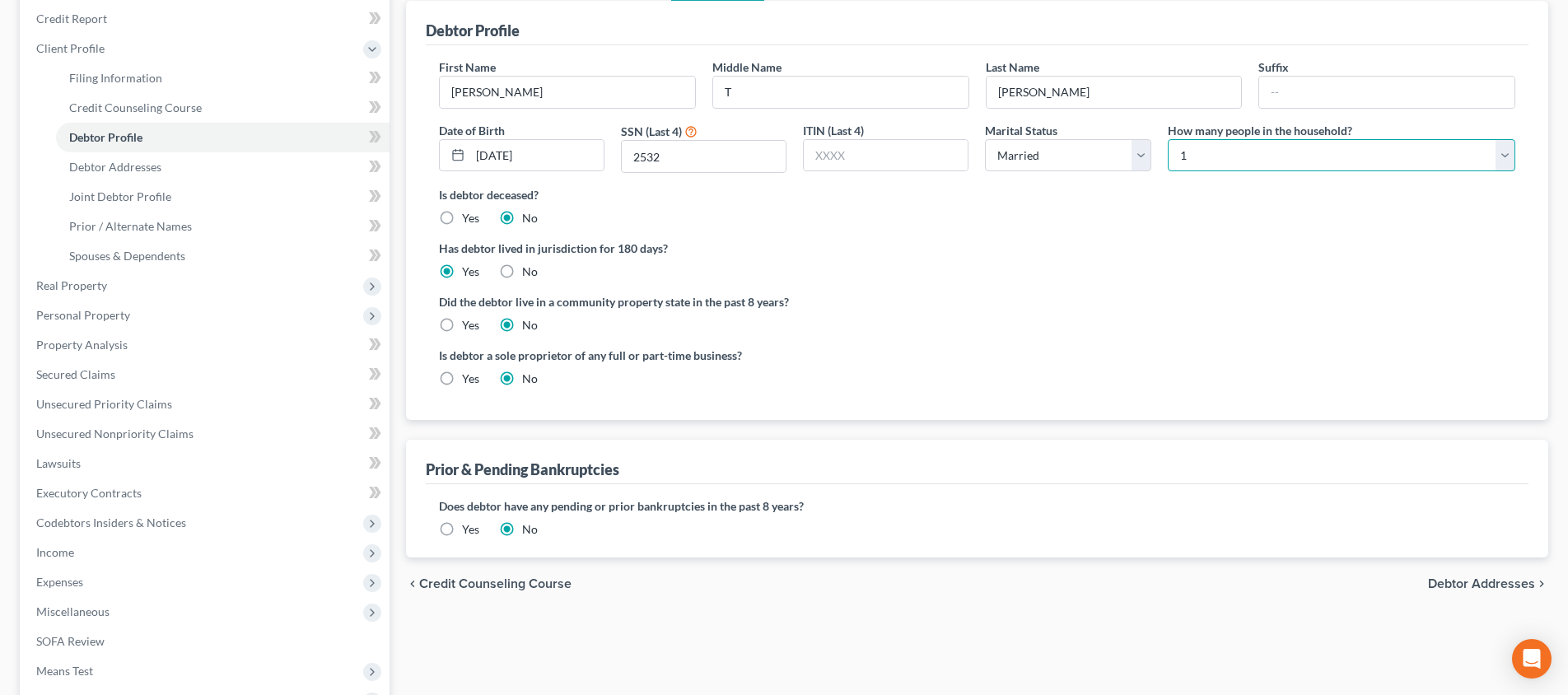
select select "4"
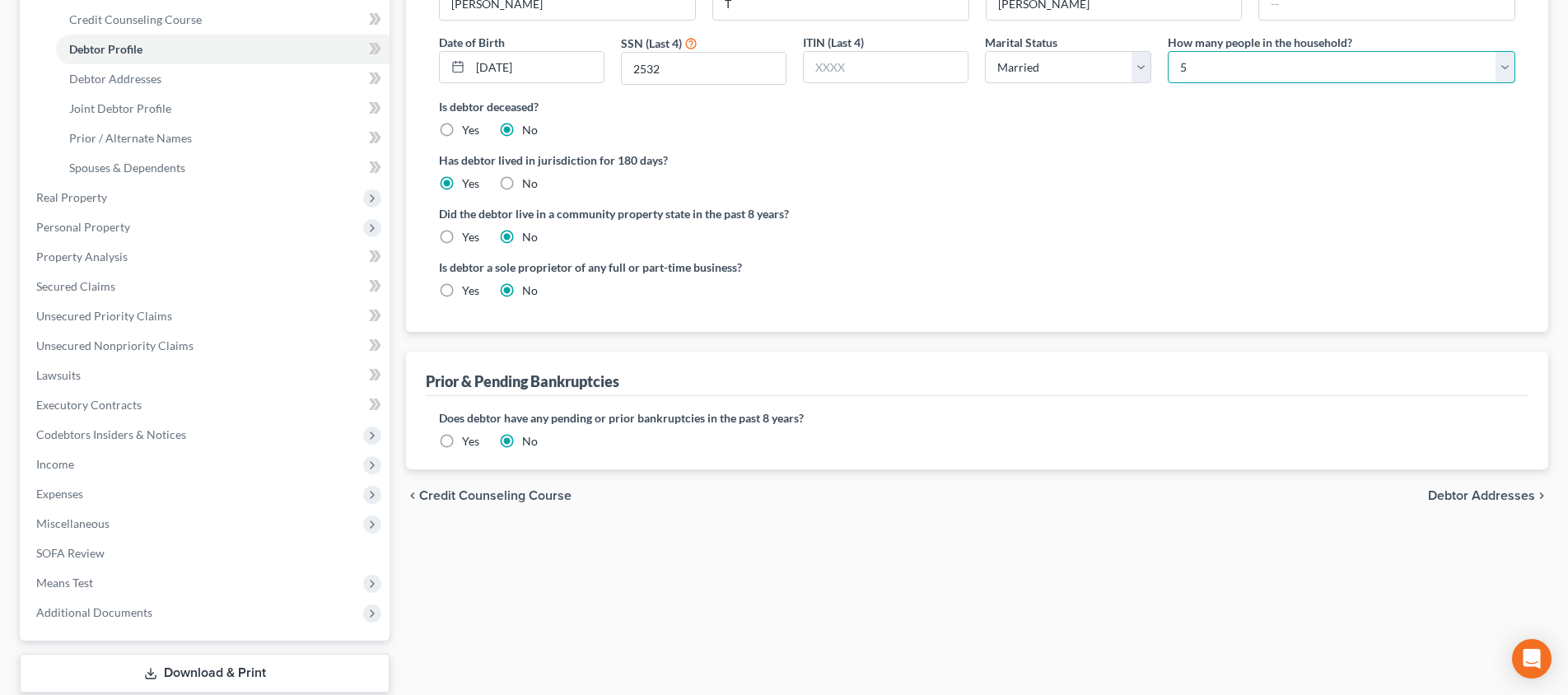
scroll to position [324, 0]
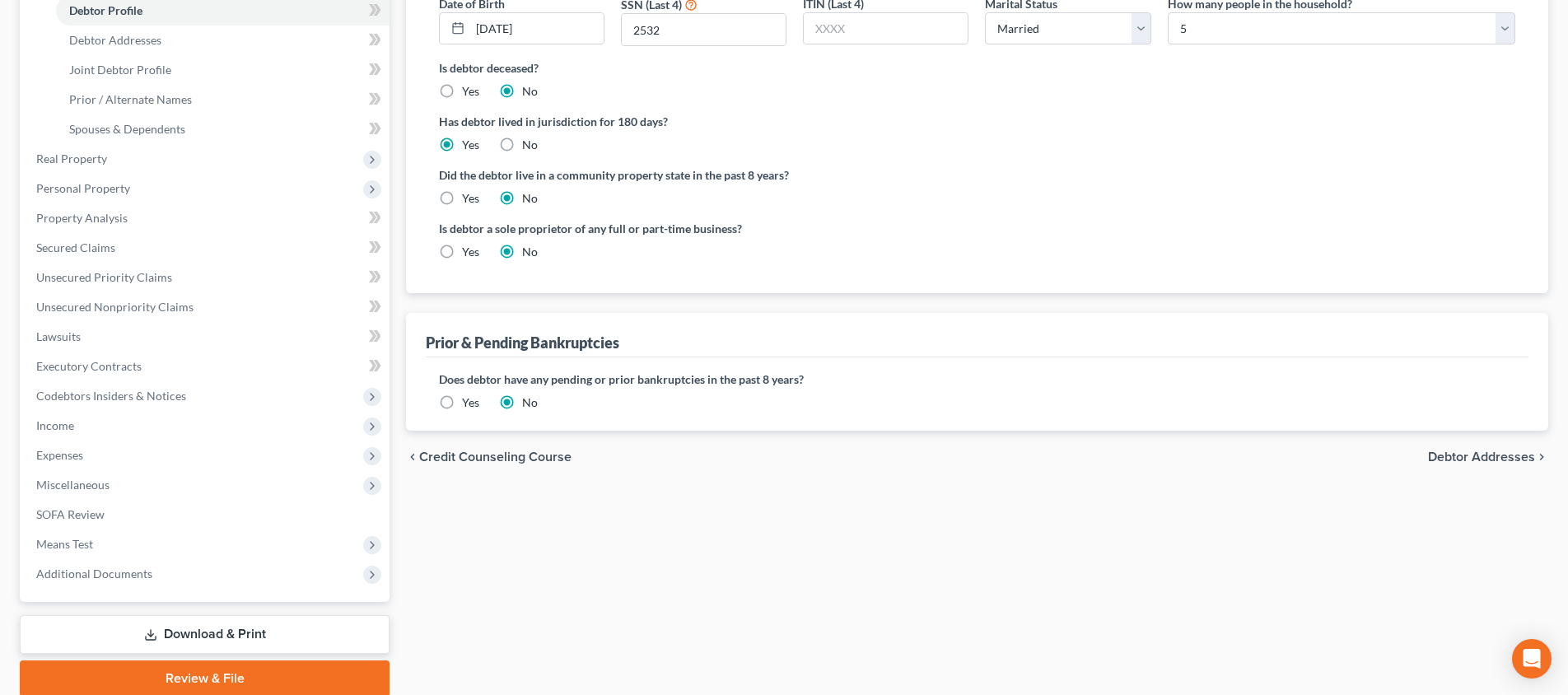
click at [1474, 452] on span "Debtor Addresses" at bounding box center [1482, 456] width 107 height 13
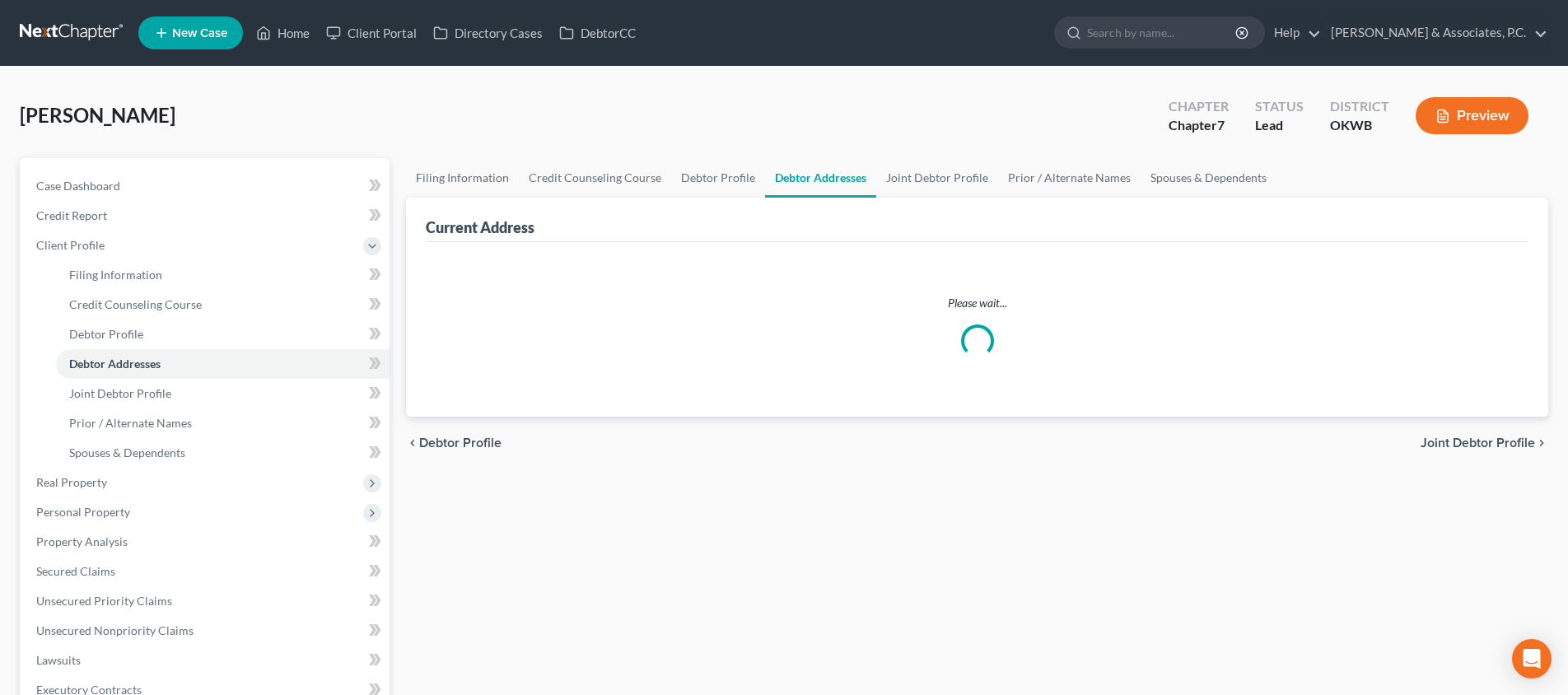
select select "0"
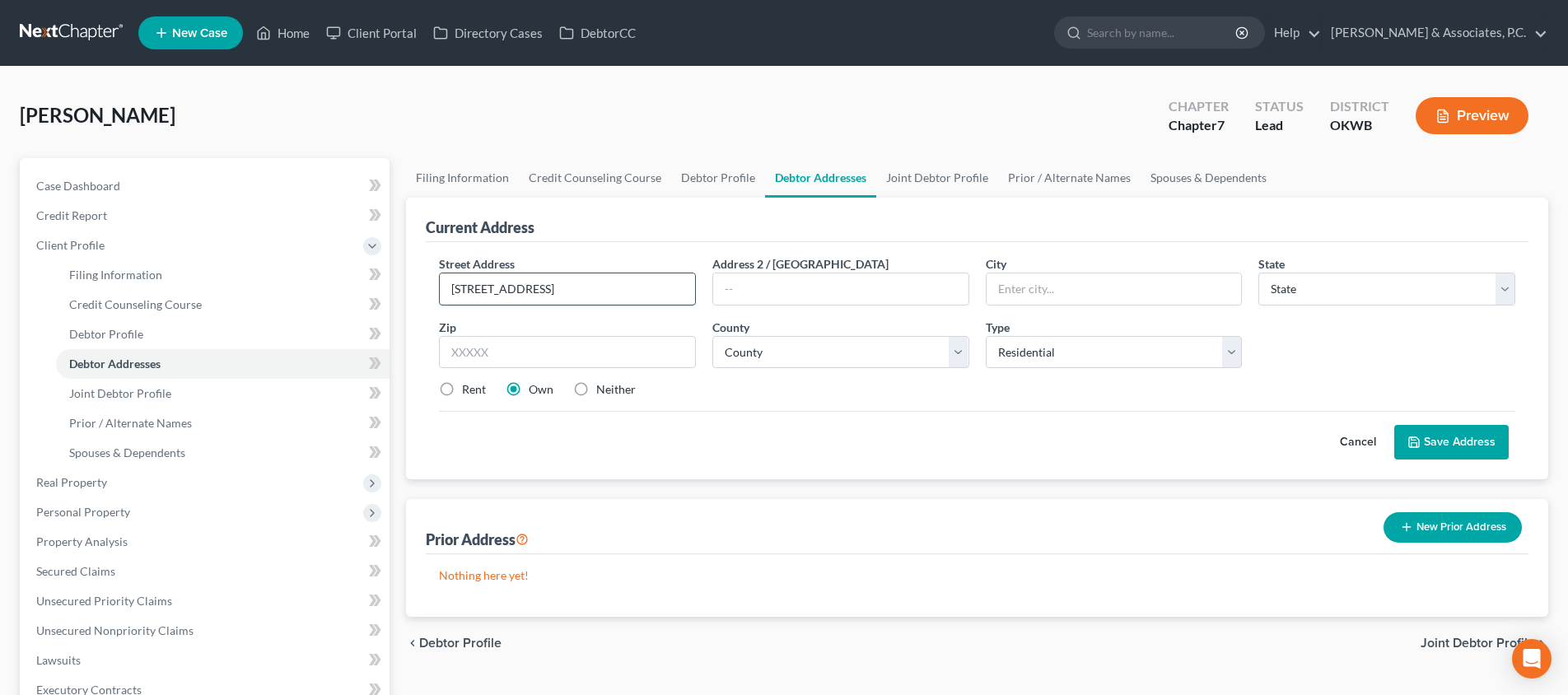
type input "[STREET_ADDRESS]"
type input "73044"
type input "[PERSON_NAME]"
select select "37"
select select "41"
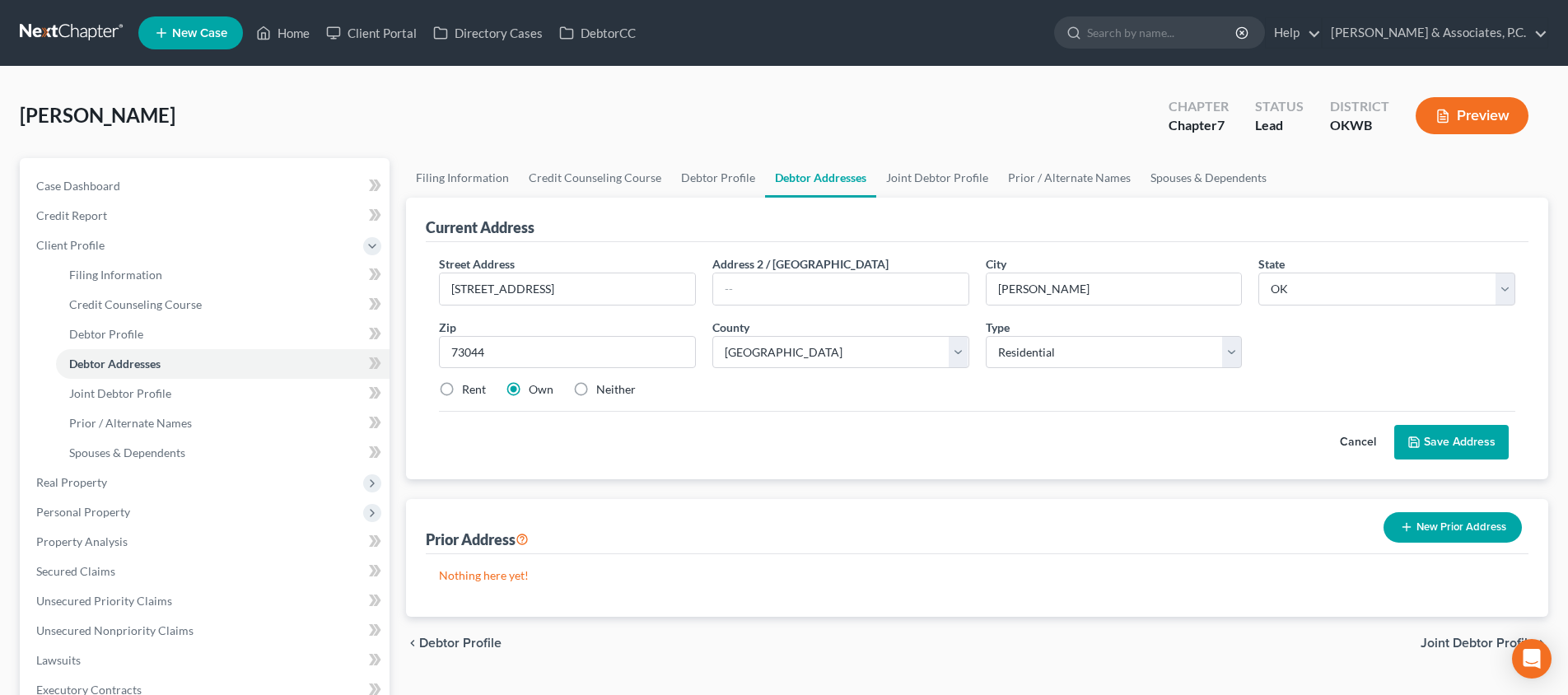
click at [1439, 437] on button "Save Address" at bounding box center [1451, 441] width 114 height 34
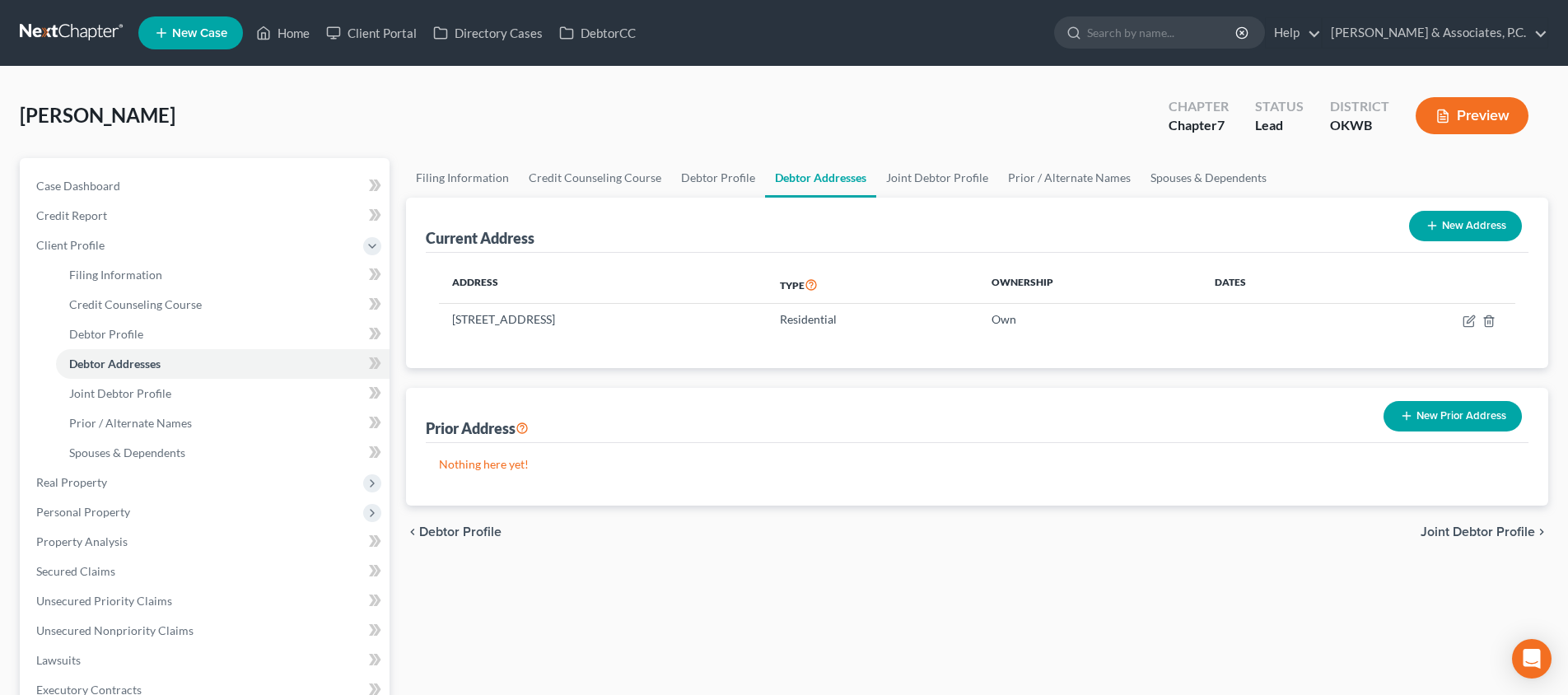
click at [1425, 529] on span "Joint Debtor Profile" at bounding box center [1478, 532] width 114 height 13
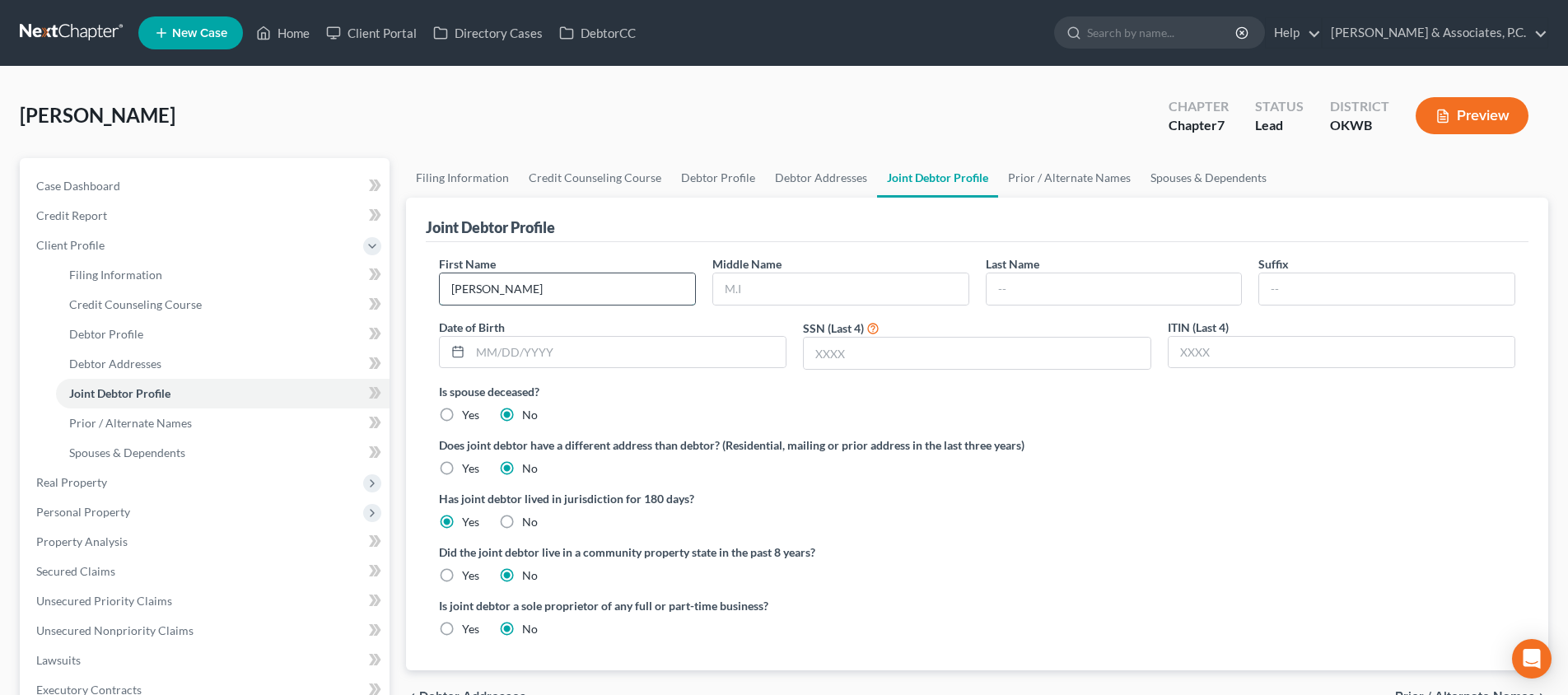
type input "[PERSON_NAME]"
type input "L"
type input "[PERSON_NAME]"
type input "[DATE]"
type input "3071"
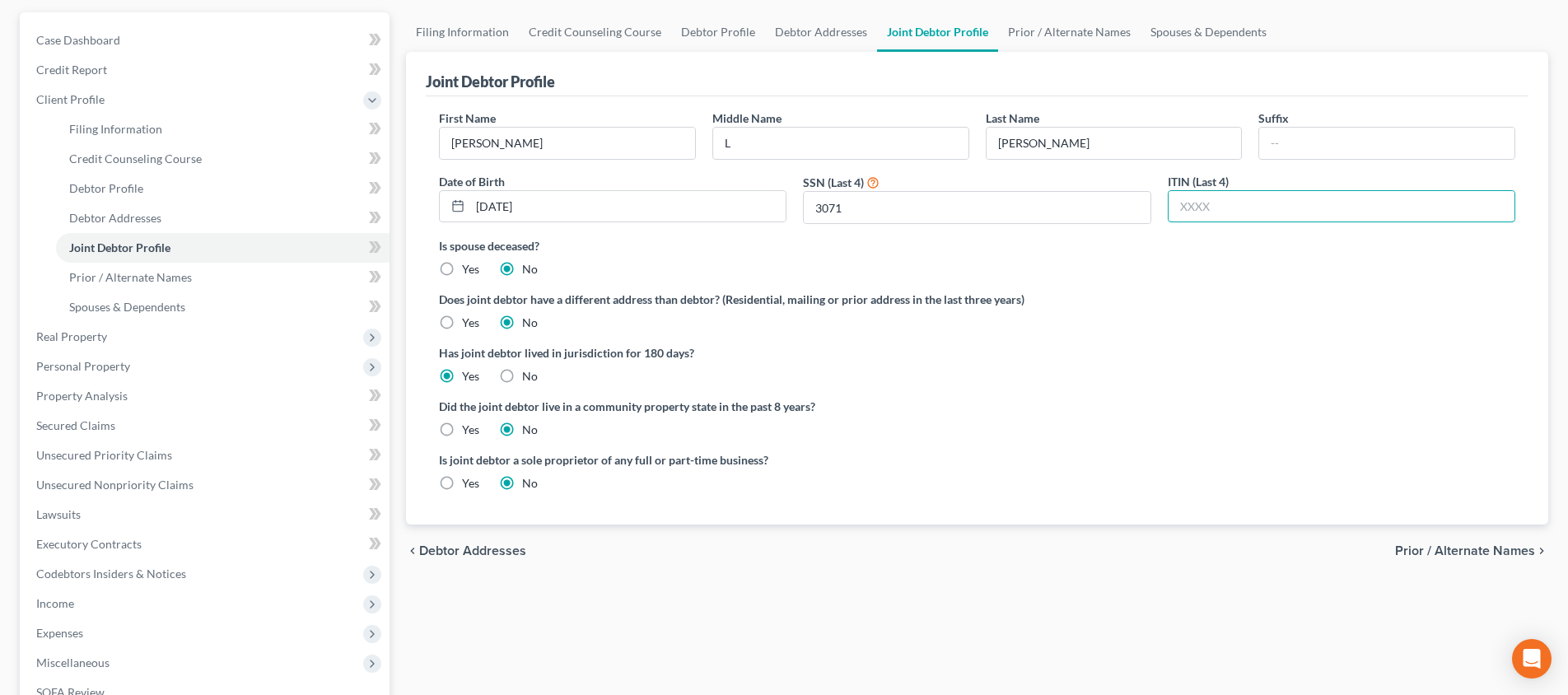
scroll to position [309, 0]
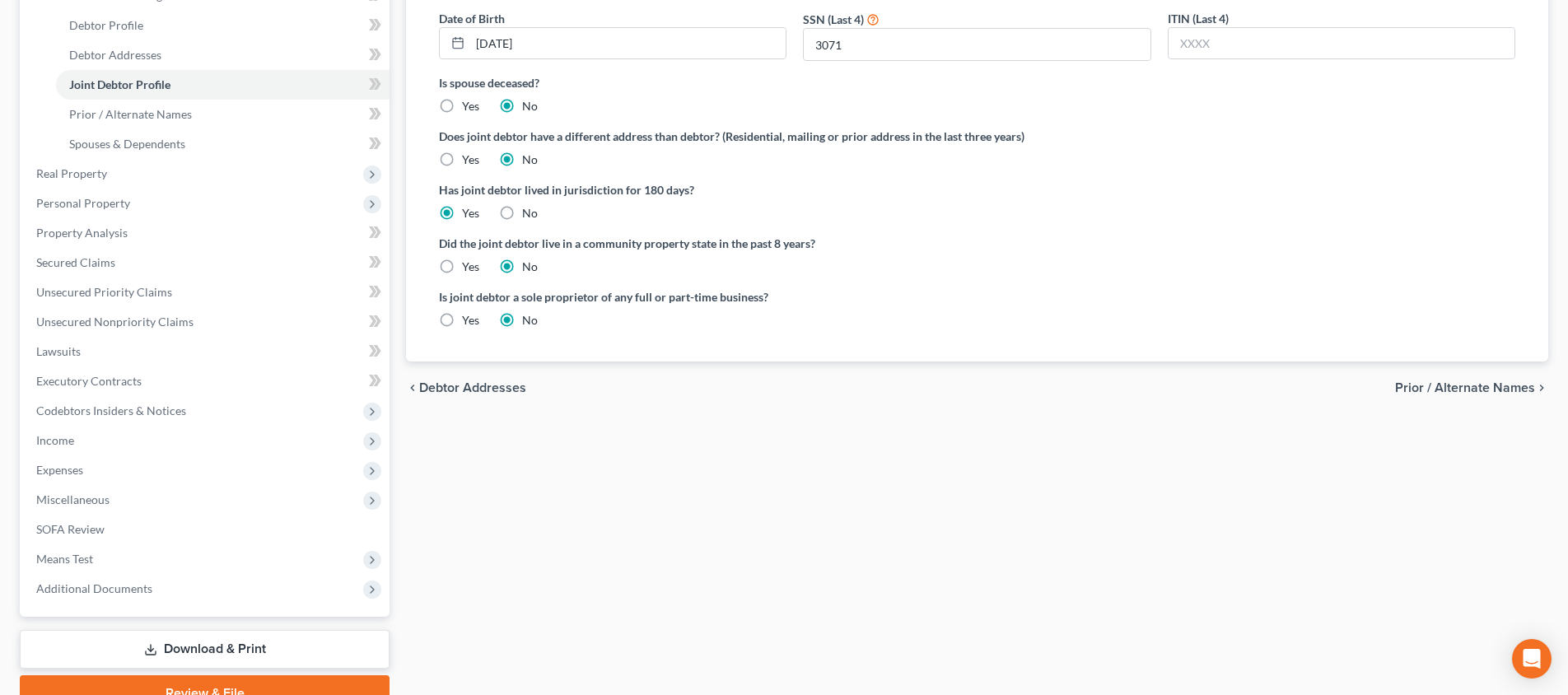
click at [1486, 390] on span "Prior / Alternate Names" at bounding box center [1464, 387] width 140 height 13
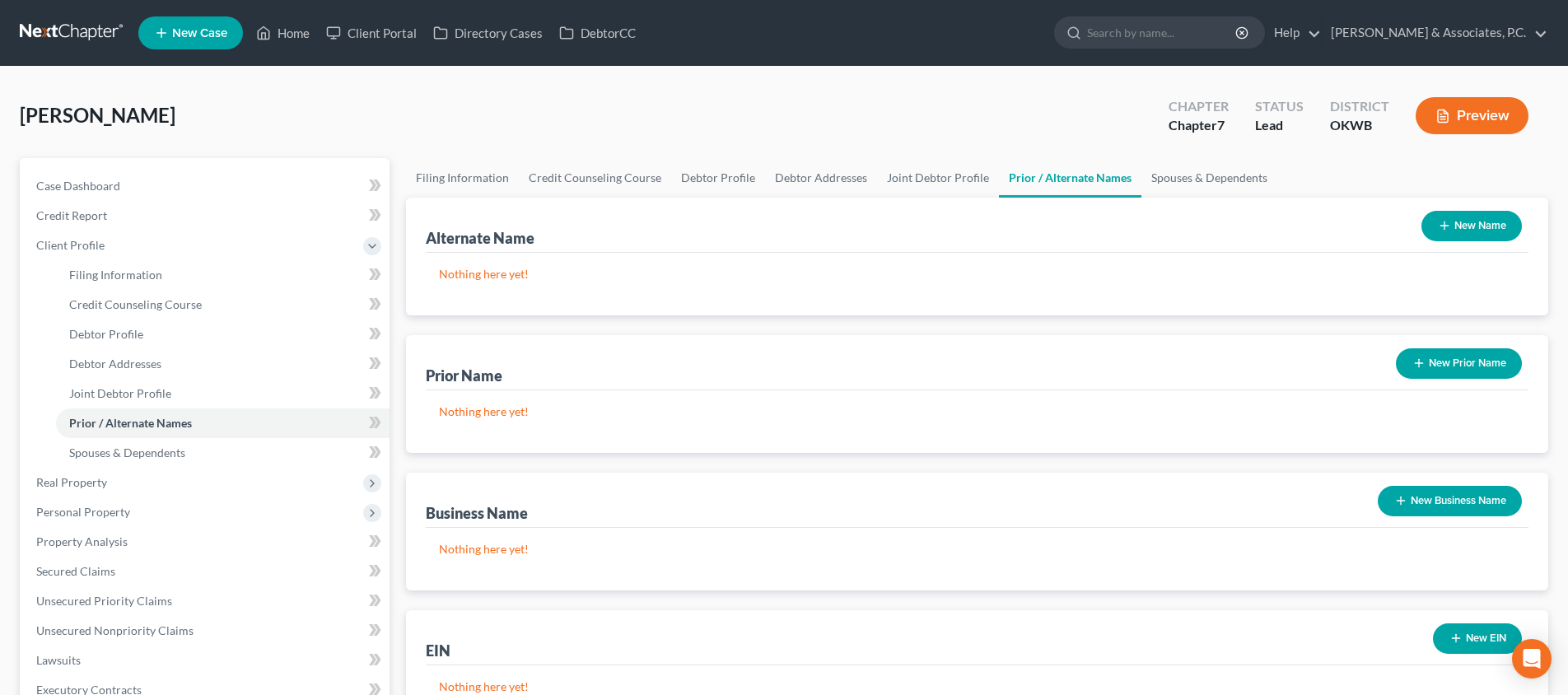
click at [1459, 233] on button "New Name" at bounding box center [1471, 226] width 100 height 31
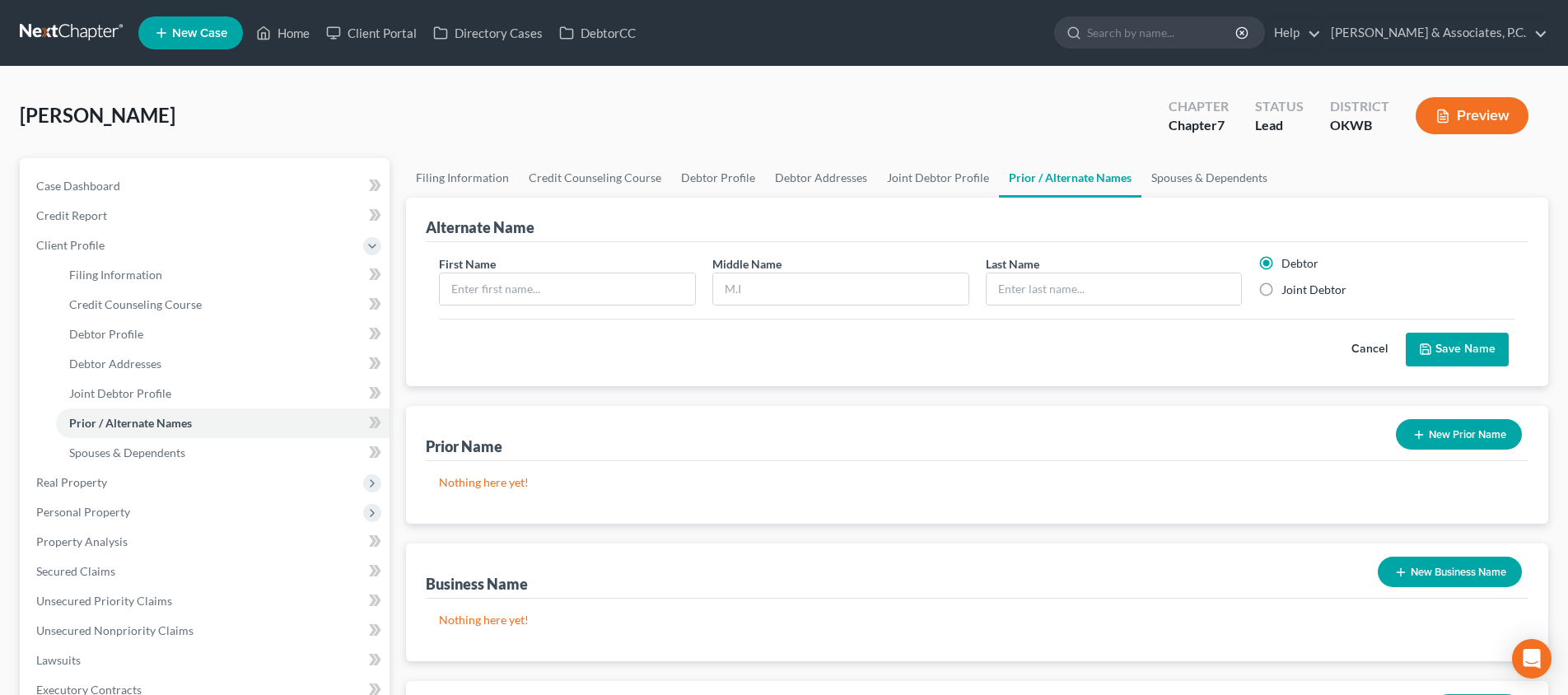
click at [1282, 286] on label "Joint Debtor" at bounding box center [1314, 290] width 65 height 17
click at [1288, 286] on input "Joint Debtor" at bounding box center [1293, 287] width 11 height 11
radio input "true"
radio input "false"
click at [688, 287] on input "text" at bounding box center [567, 289] width 255 height 32
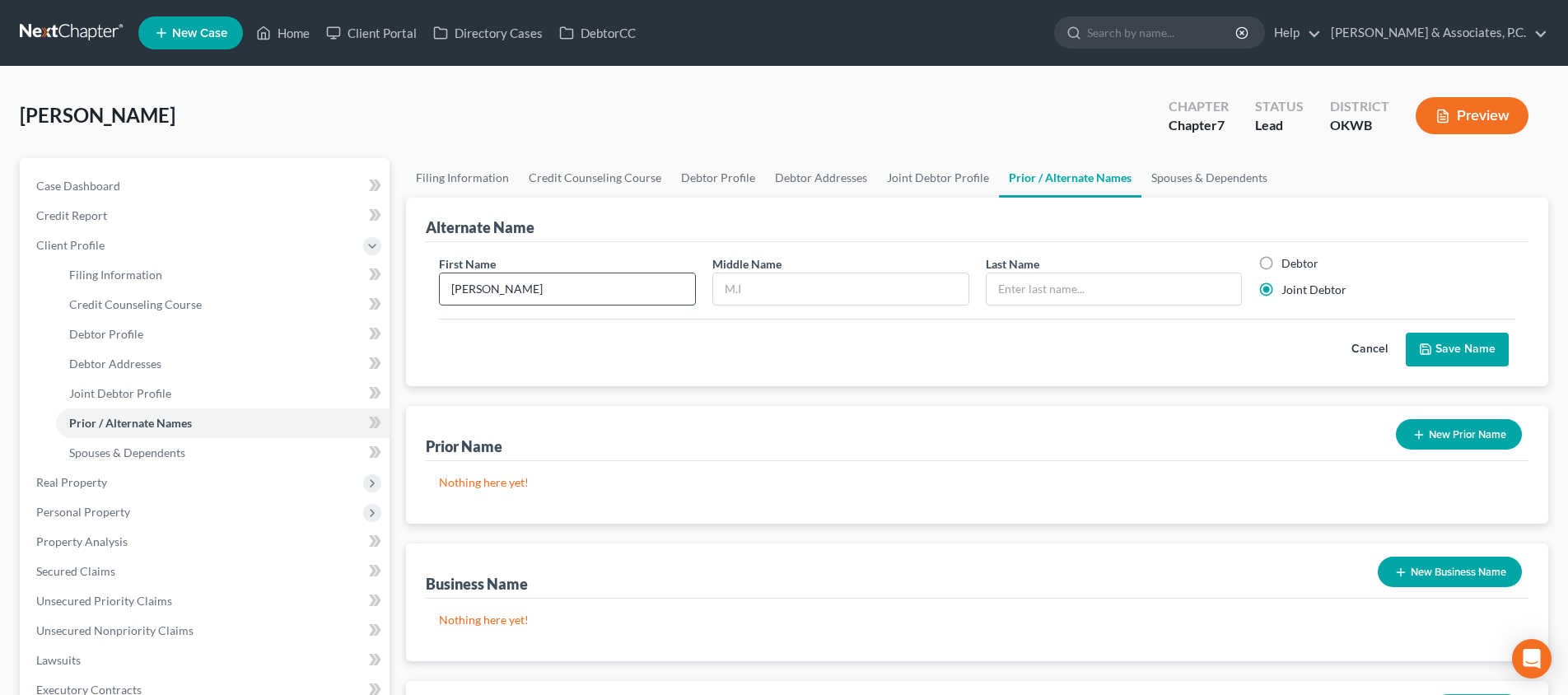
type input "[PERSON_NAME]"
type input "Cook"
click at [1451, 354] on button "Save Name" at bounding box center [1457, 349] width 103 height 34
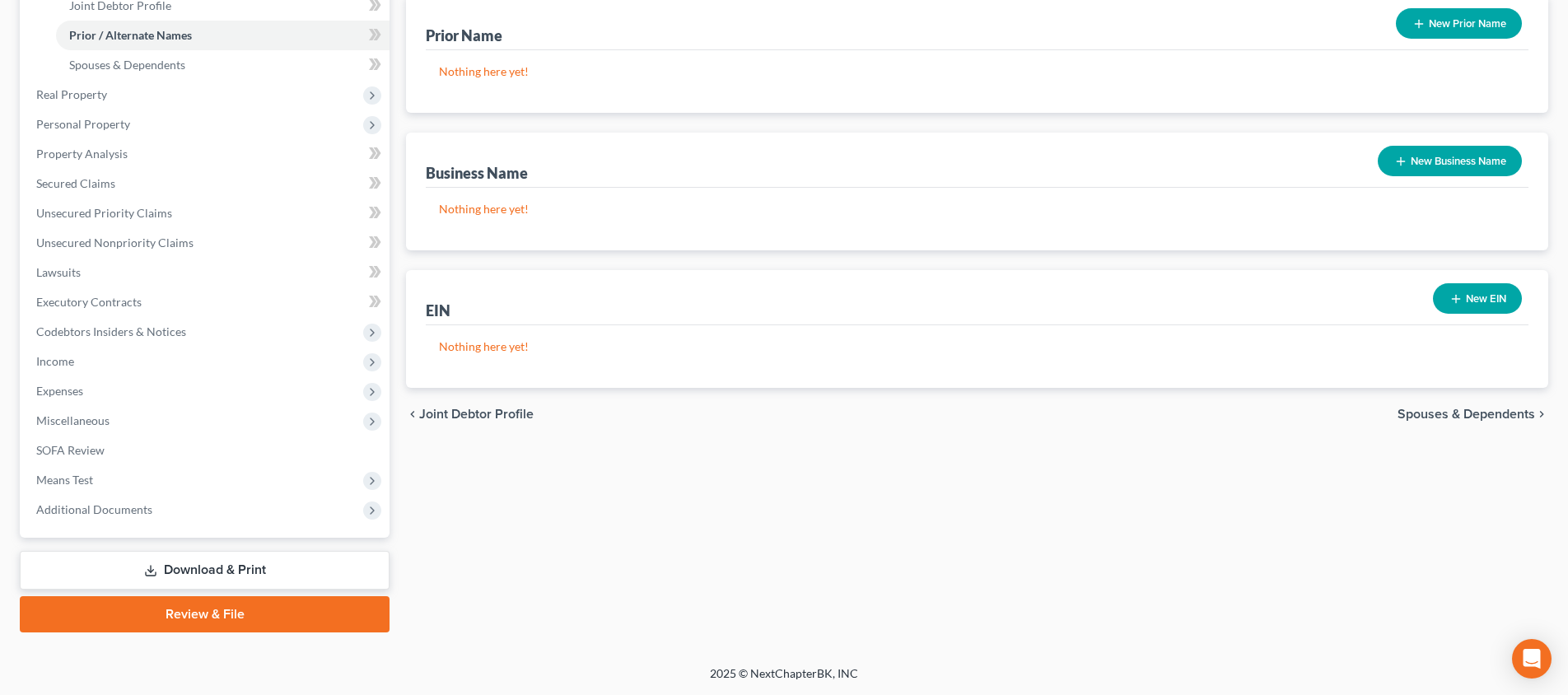
click at [1466, 414] on span "Spouses & Dependents" at bounding box center [1466, 413] width 138 height 13
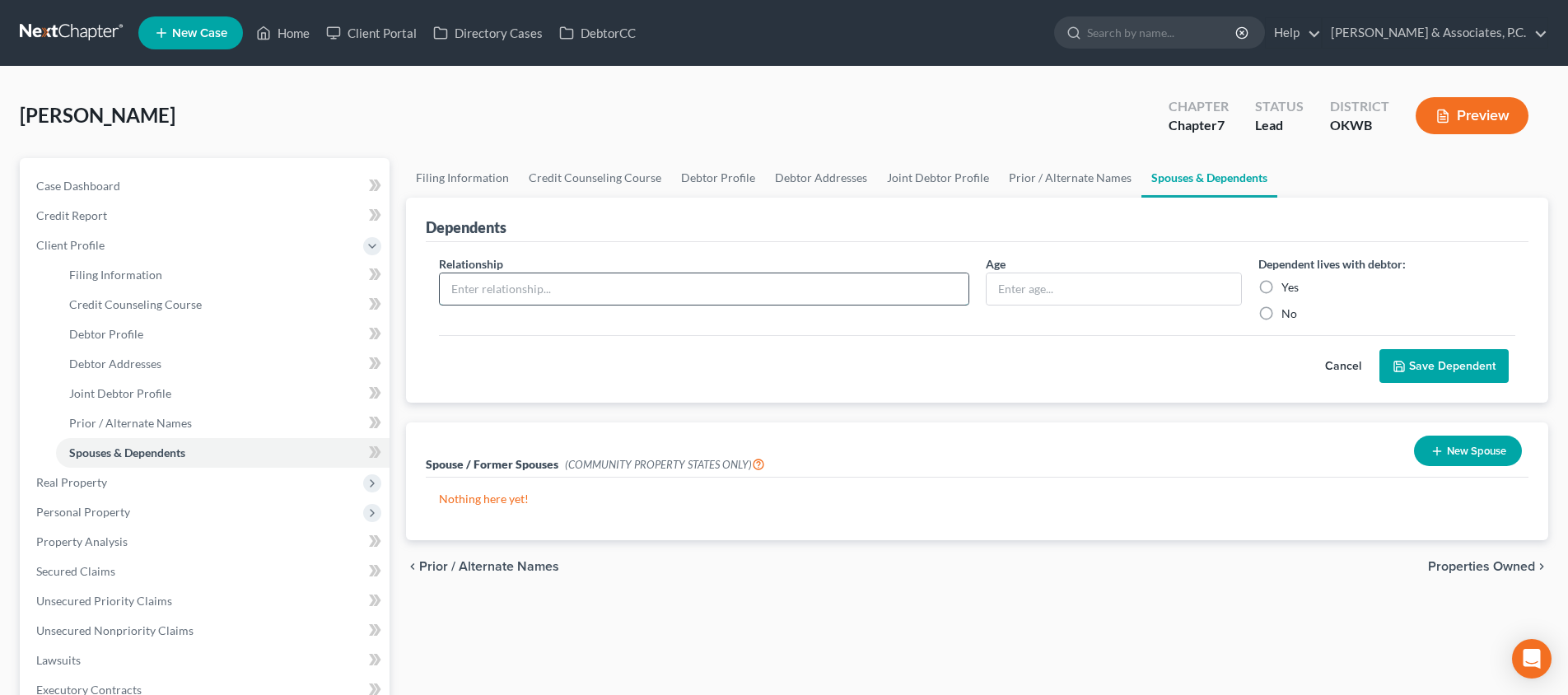
click at [932, 285] on input "text" at bounding box center [704, 289] width 529 height 32
type input "Son"
type input "9"
click at [1282, 290] on label "Yes" at bounding box center [1291, 287] width 18 height 17
click at [1288, 290] on input "Yes" at bounding box center [1293, 284] width 11 height 11
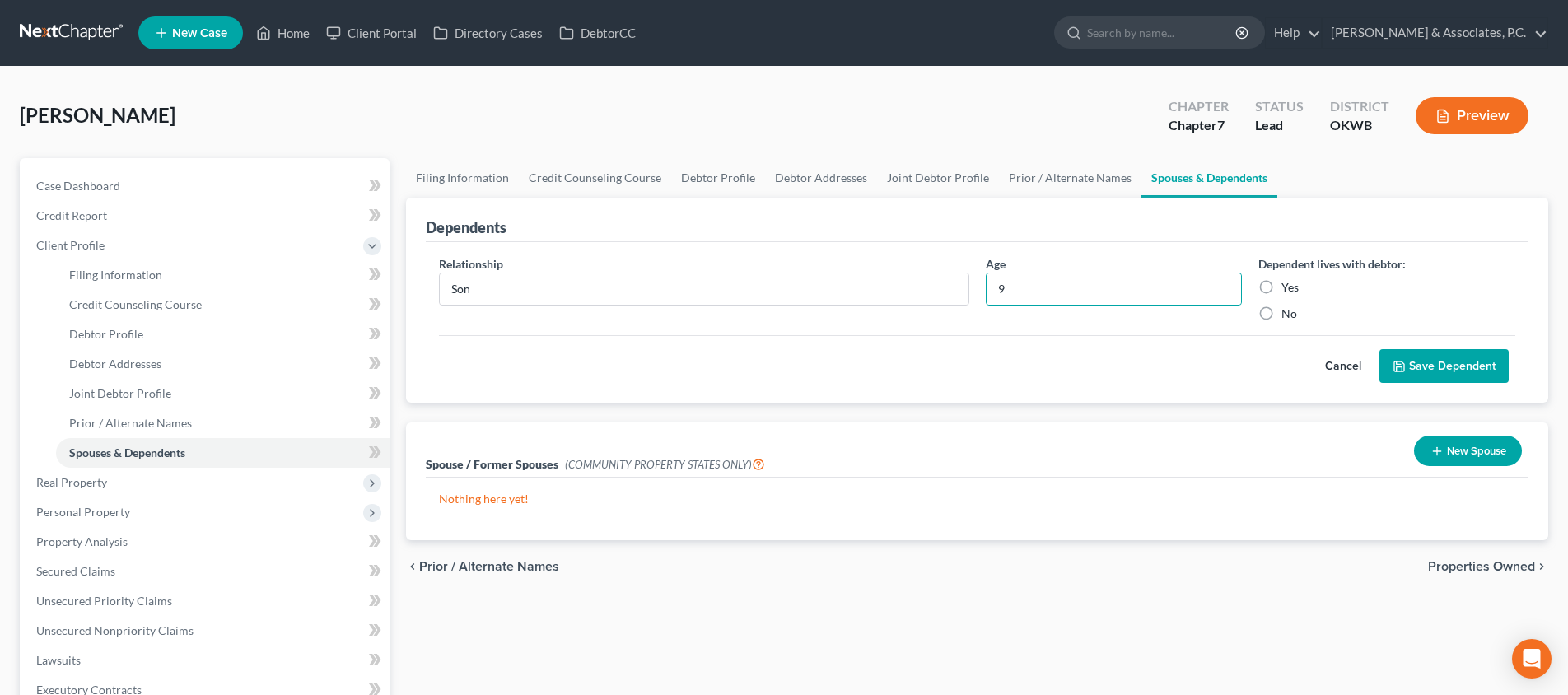
radio input "true"
click at [1402, 355] on button "Save Dependent" at bounding box center [1443, 366] width 129 height 34
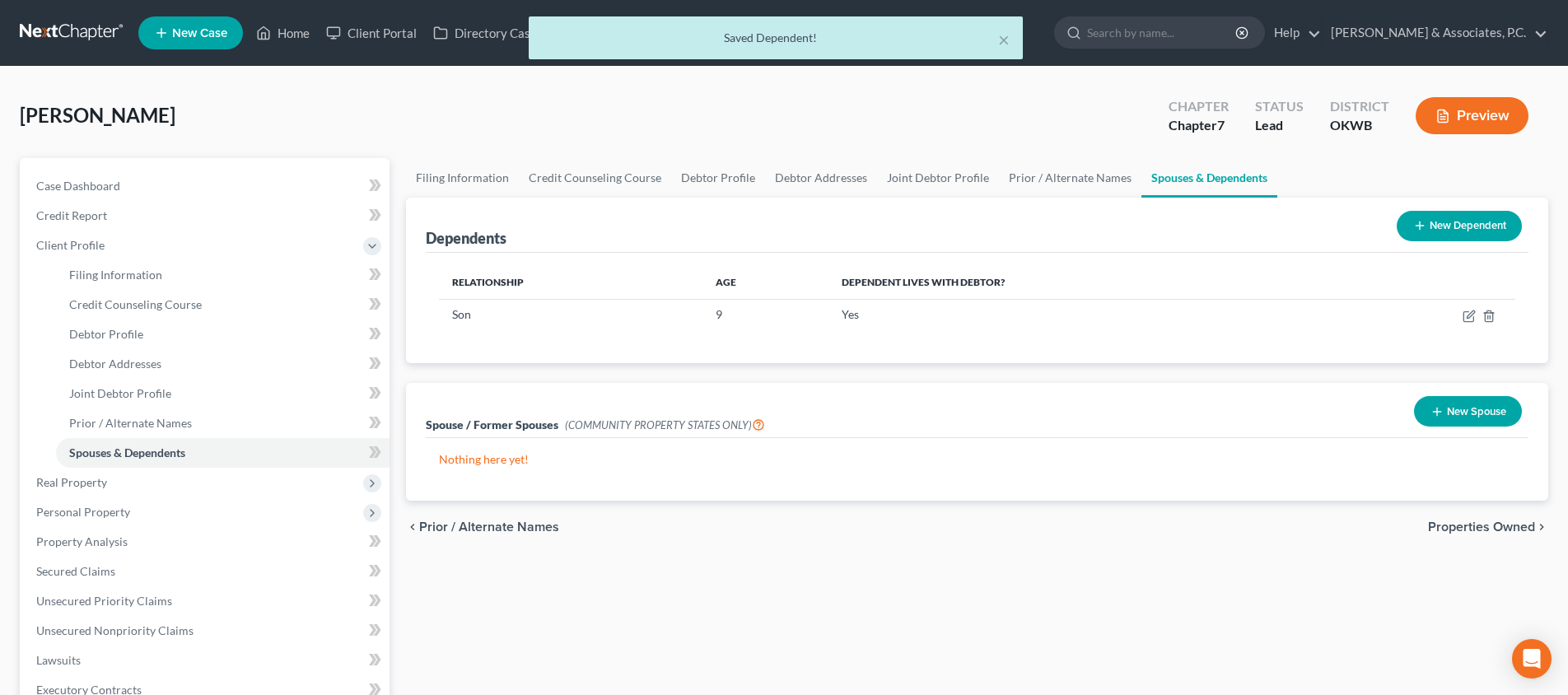
click at [1449, 231] on button "New Dependent" at bounding box center [1459, 226] width 126 height 31
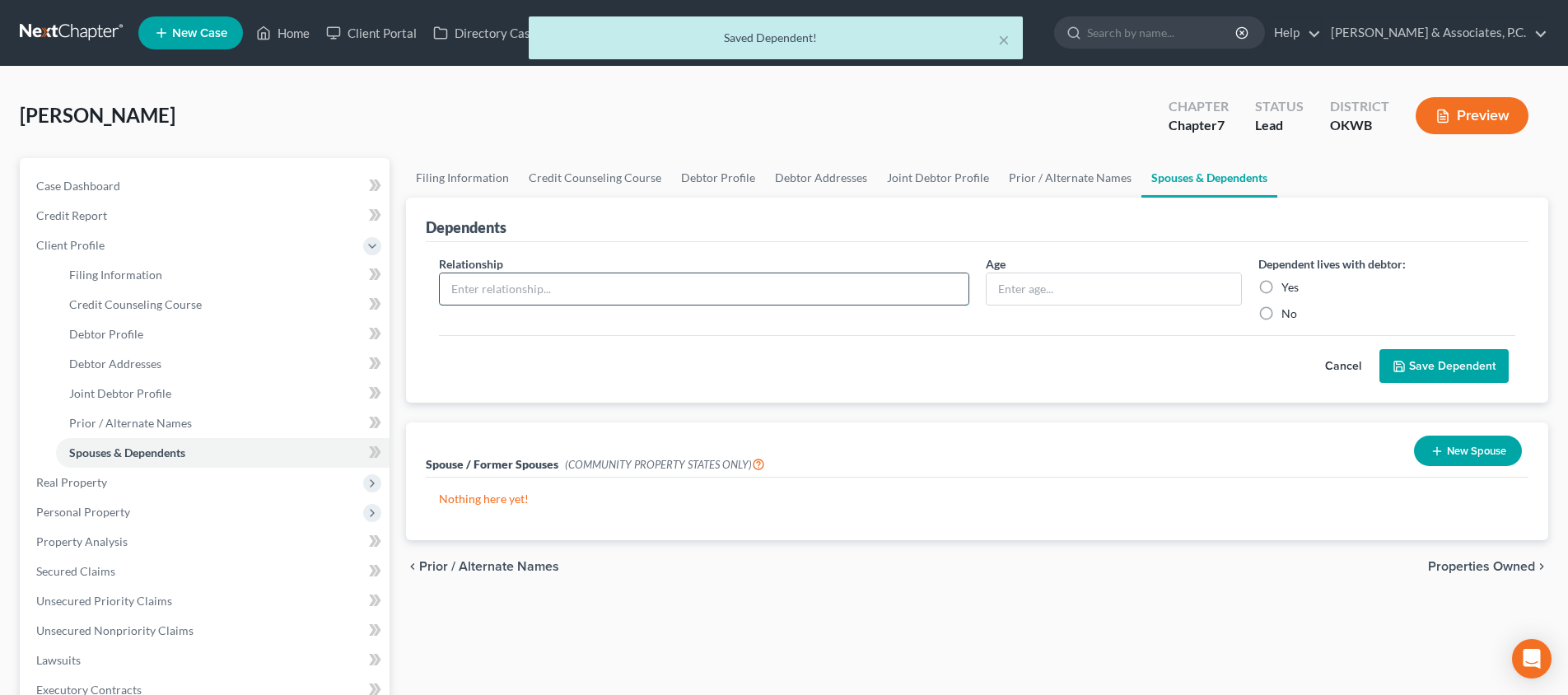
click at [755, 294] on input "text" at bounding box center [704, 289] width 529 height 32
type input "Son"
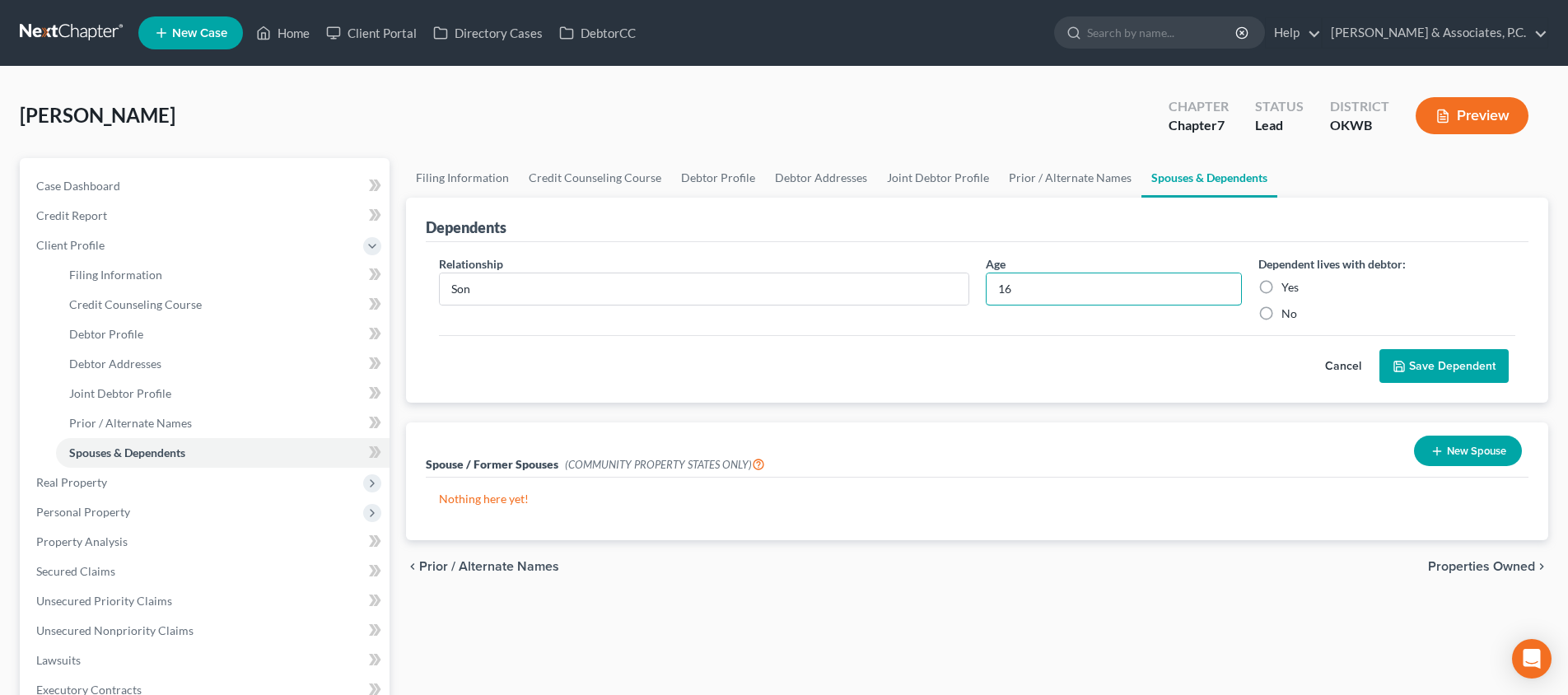
type input "16"
click at [1282, 283] on label "Yes" at bounding box center [1291, 287] width 18 height 17
click at [1288, 283] on input "Yes" at bounding box center [1293, 284] width 11 height 11
radio input "true"
click at [1430, 363] on button "Save Dependent" at bounding box center [1443, 366] width 129 height 34
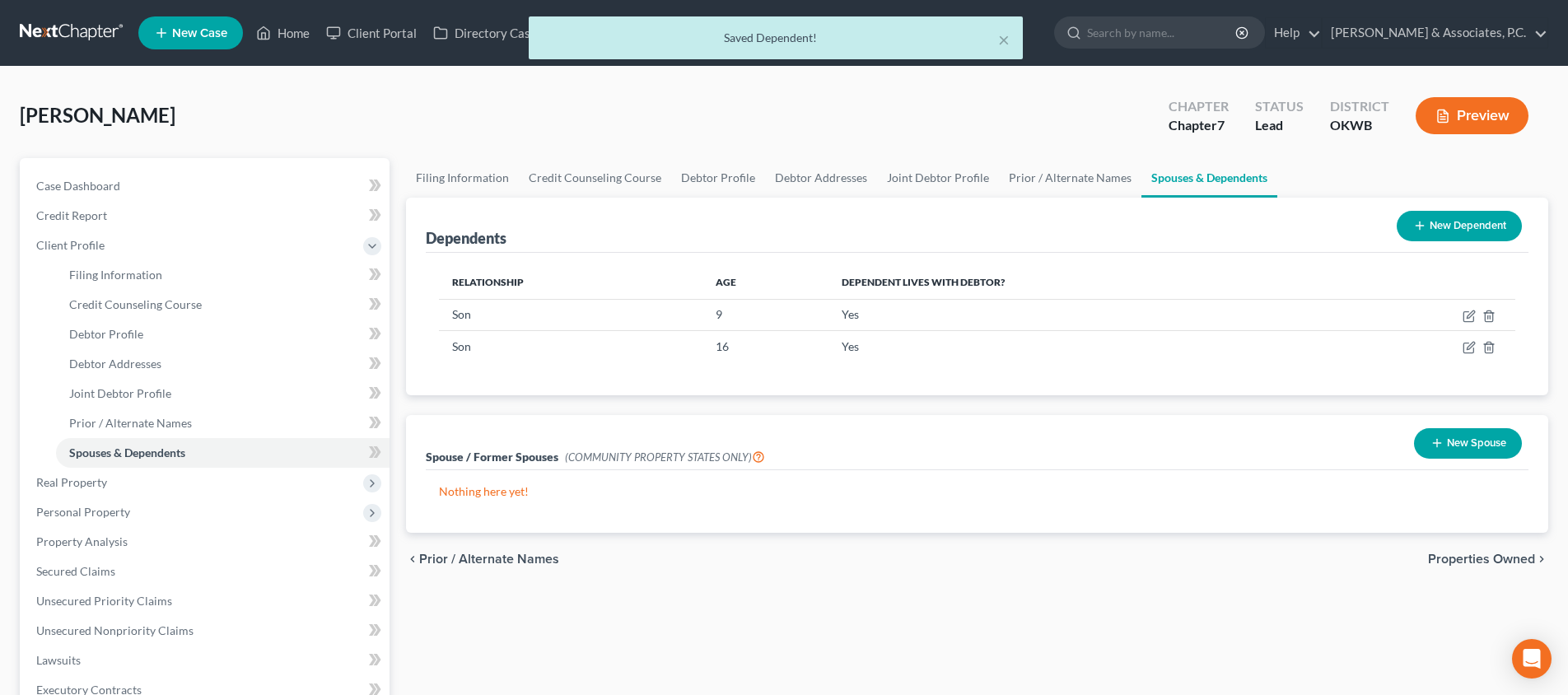
click at [1453, 227] on button "New Dependent" at bounding box center [1459, 226] width 126 height 31
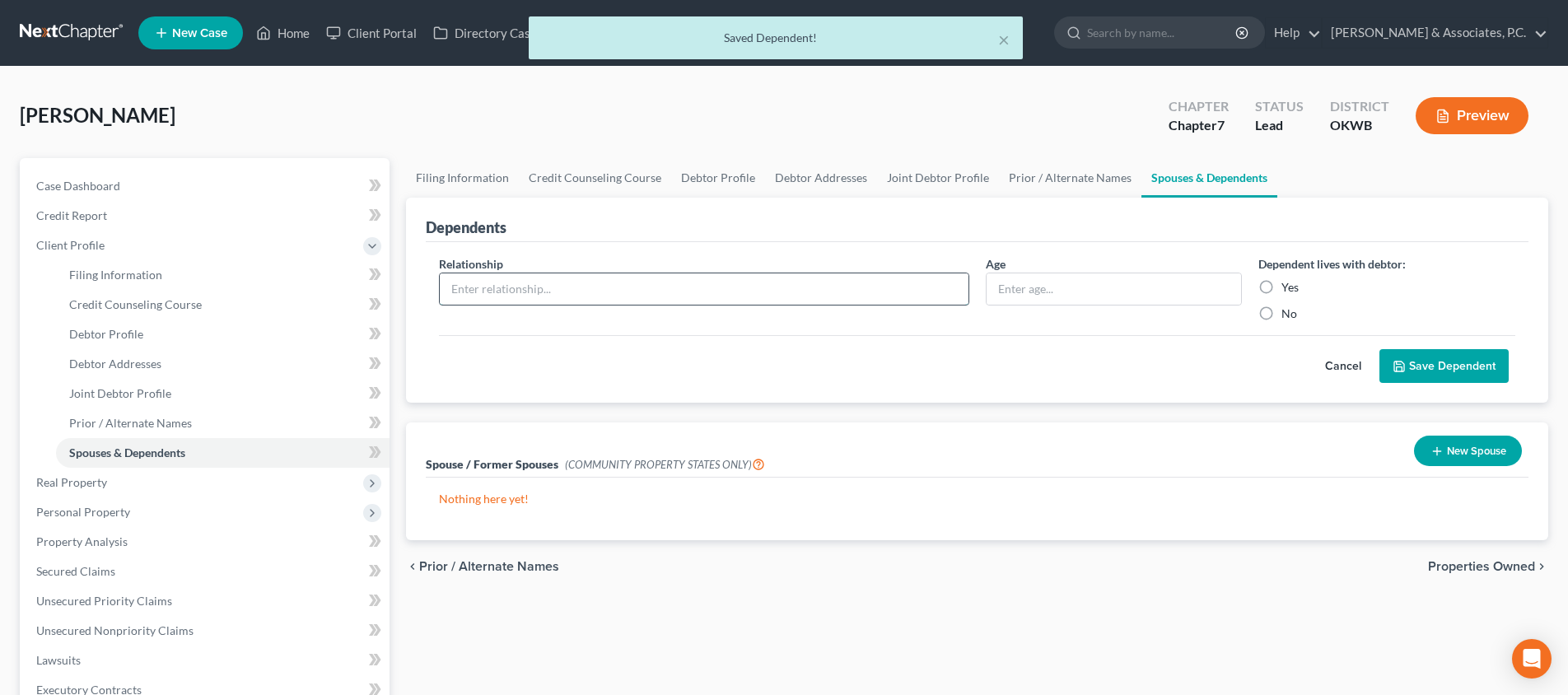
click at [747, 293] on input "text" at bounding box center [704, 289] width 529 height 32
type input "Daughter"
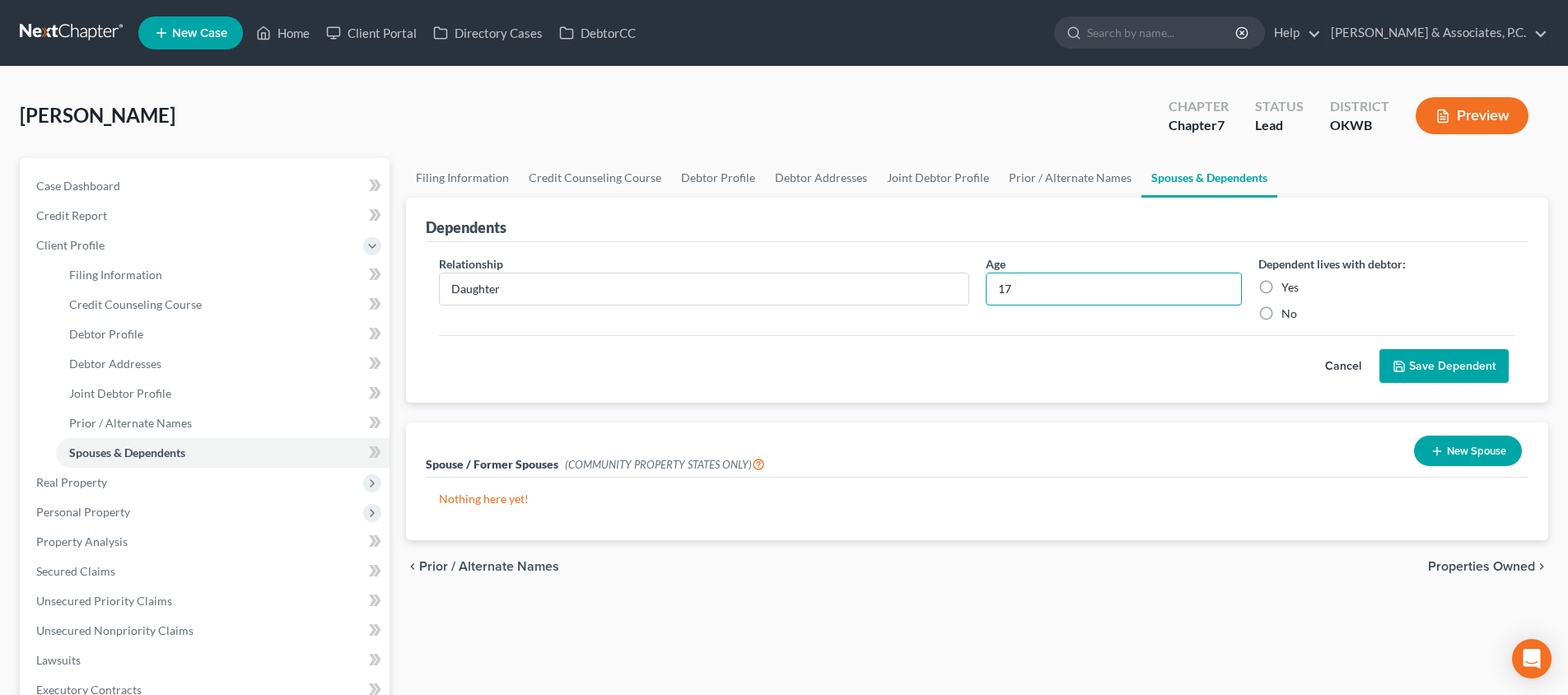
type input "17"
drag, startPoint x: 1265, startPoint y: 285, endPoint x: 1326, endPoint y: 315, distance: 68.0
click at [1282, 285] on label "Yes" at bounding box center [1291, 287] width 18 height 17
click at [1288, 285] on input "Yes" at bounding box center [1293, 284] width 11 height 11
radio input "true"
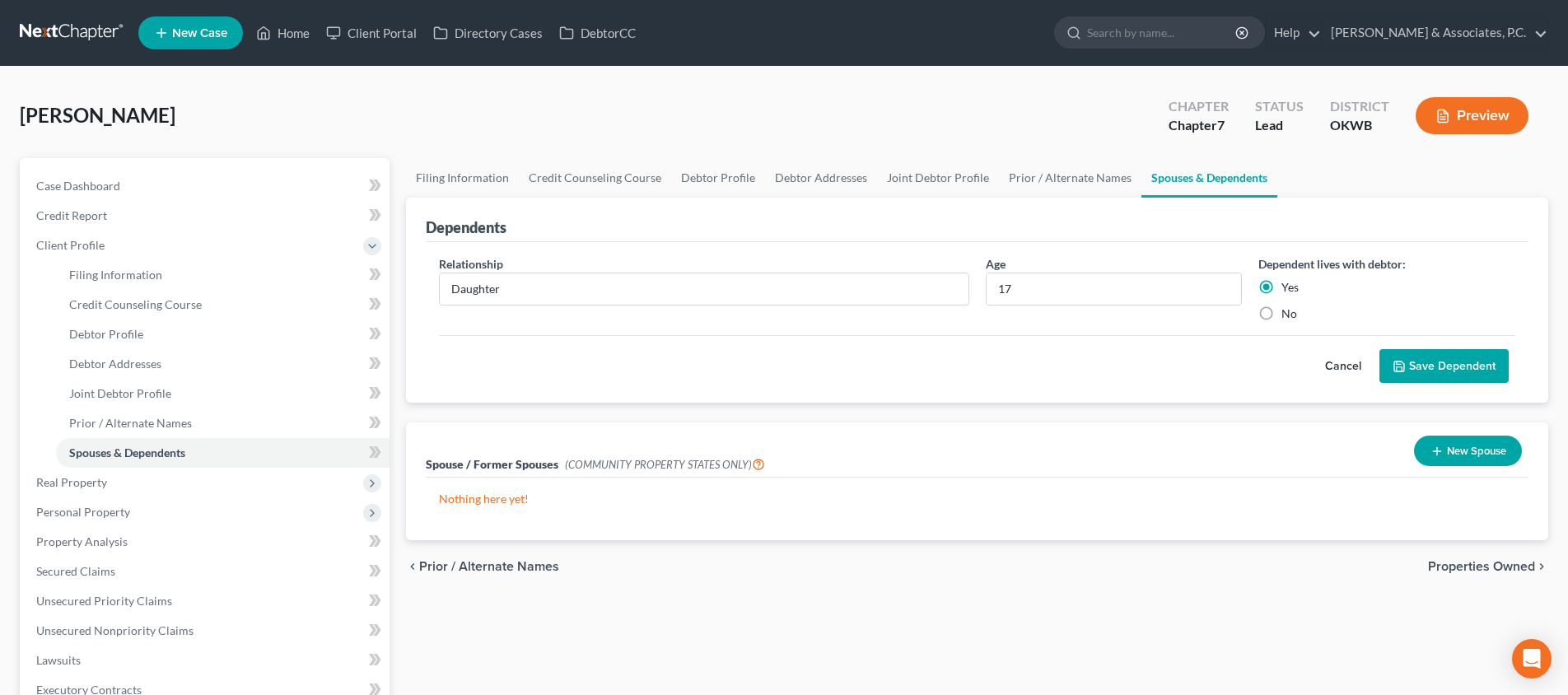
click at [1419, 358] on button "Save Dependent" at bounding box center [1443, 366] width 129 height 34
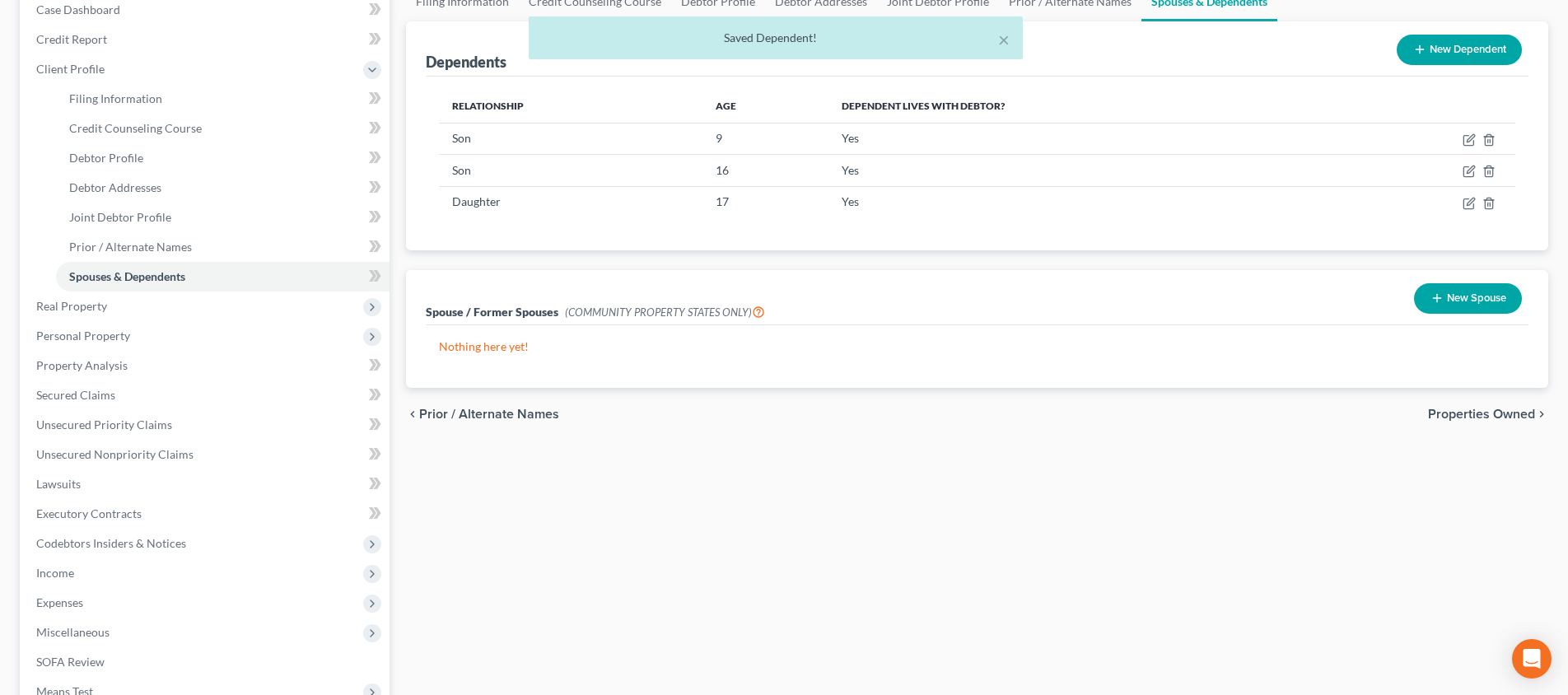
scroll to position [274, 0]
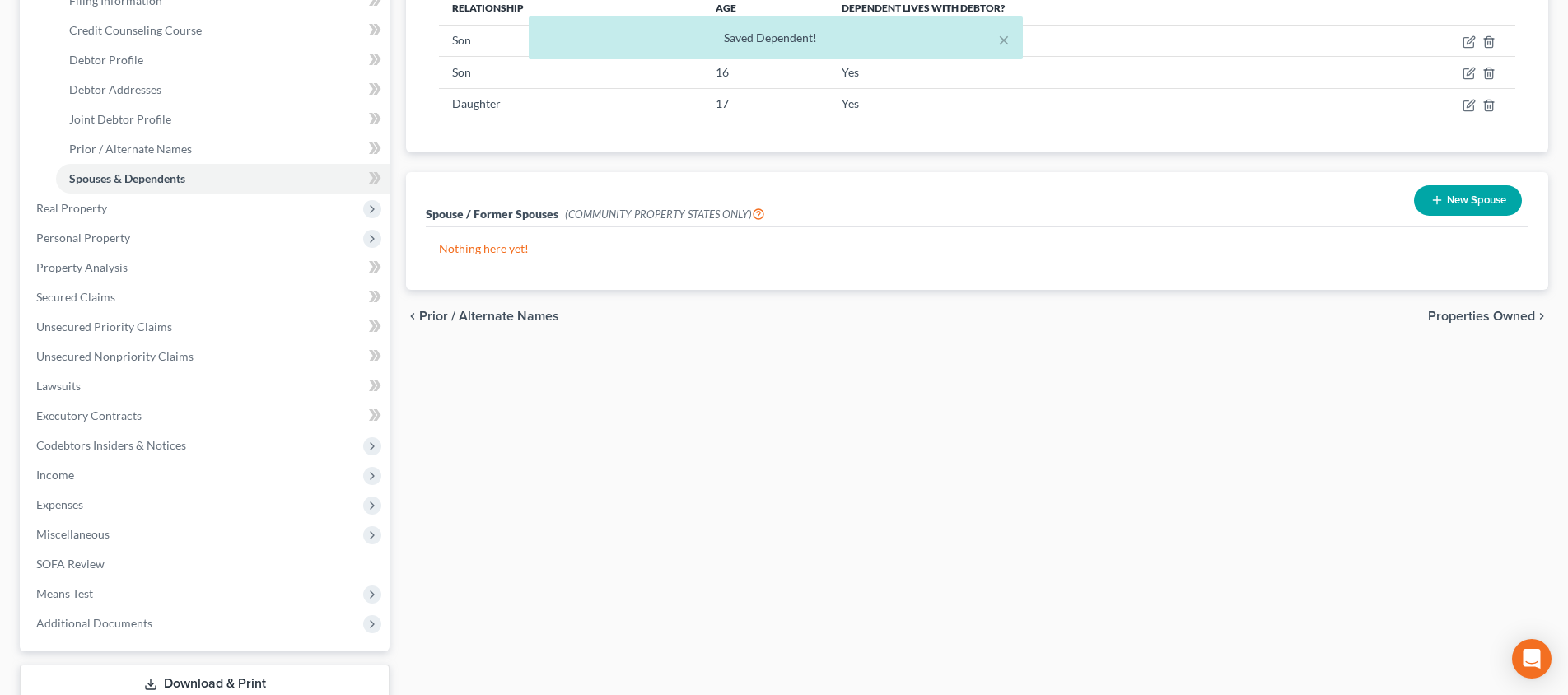
click at [1464, 303] on div "chevron_left Prior / Alternate Names Properties Owned chevron_right" at bounding box center [977, 316] width 1142 height 53
click at [1465, 310] on span "Properties Owned" at bounding box center [1482, 316] width 107 height 13
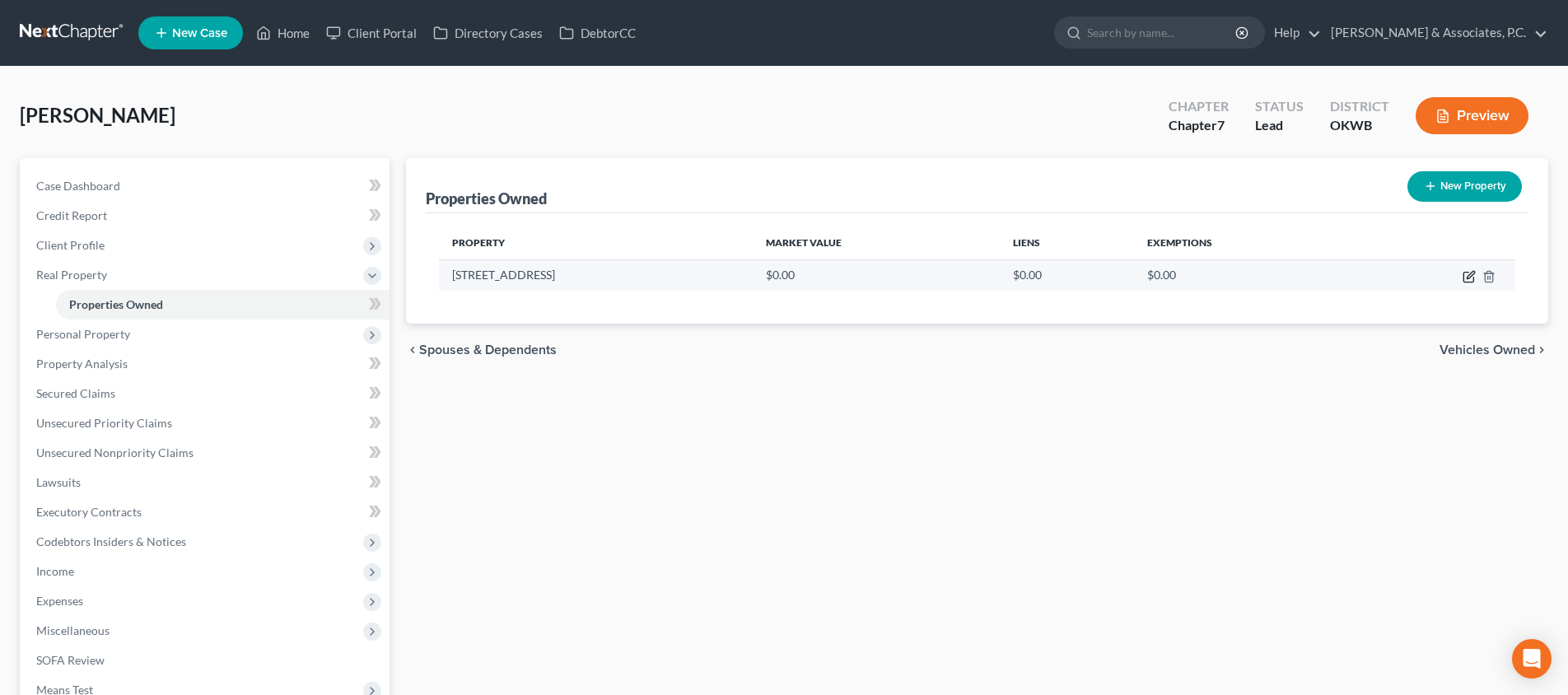
click at [1468, 278] on icon "button" at bounding box center [1471, 275] width 7 height 7
select select "37"
select select "41"
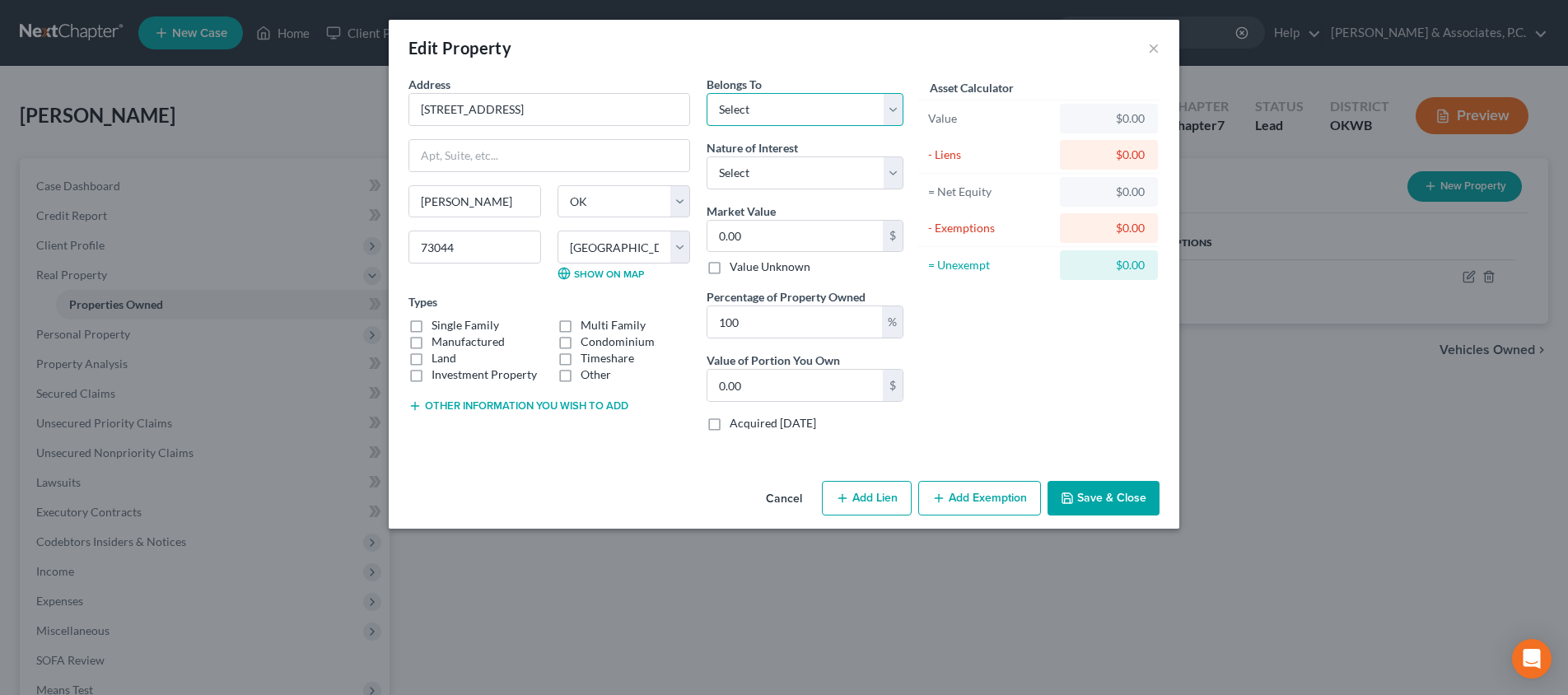
select select "2"
select select "1"
click at [795, 242] on input "0.00" at bounding box center [795, 236] width 176 height 32
drag, startPoint x: 795, startPoint y: 242, endPoint x: 661, endPoint y: 239, distance: 134.0
click at [661, 239] on div "Address * 12297 [GEOGRAPHIC_DATA] [PERSON_NAME][GEOGRAPHIC_DATA] [US_STATE][GEO…" at bounding box center [656, 260] width 512 height 369
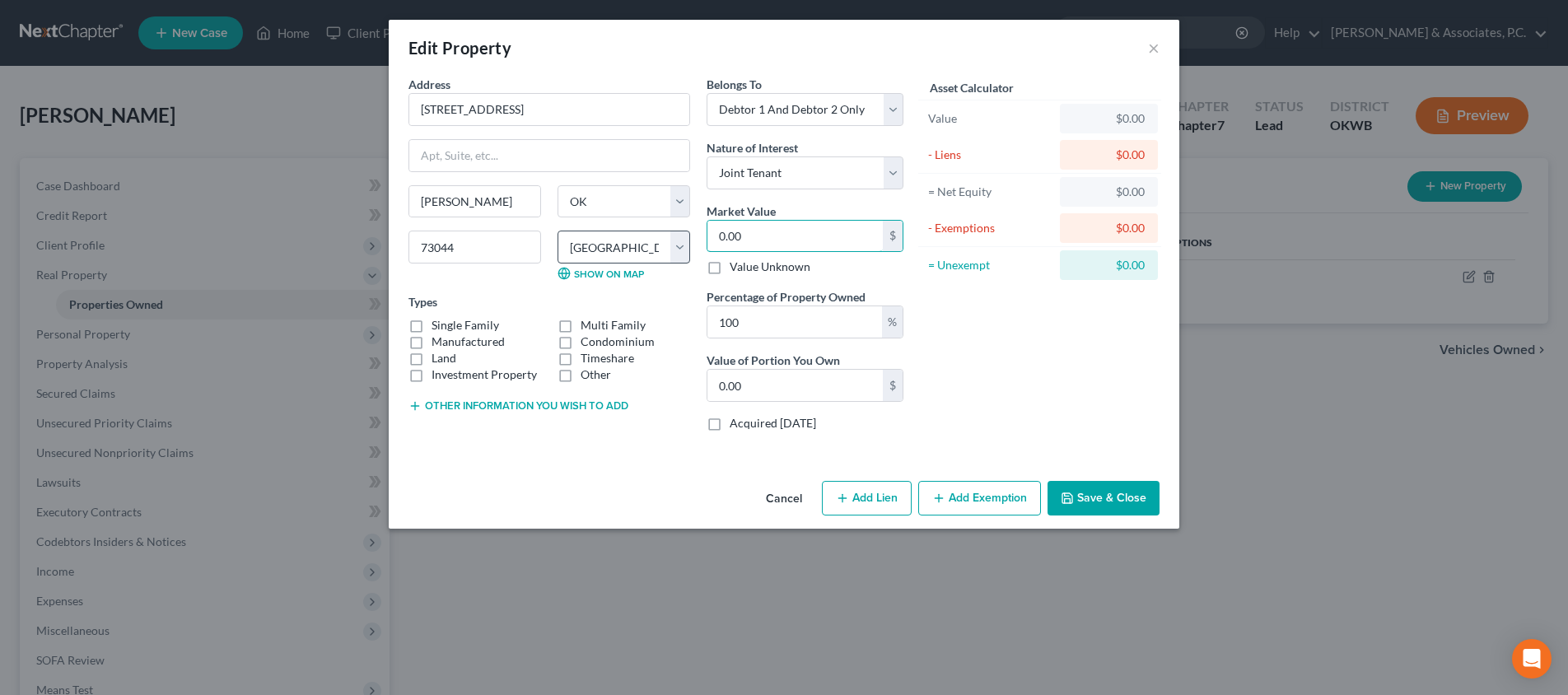
type input "3"
type input "3.00"
type input "32"
type input "32.00"
type input "326"
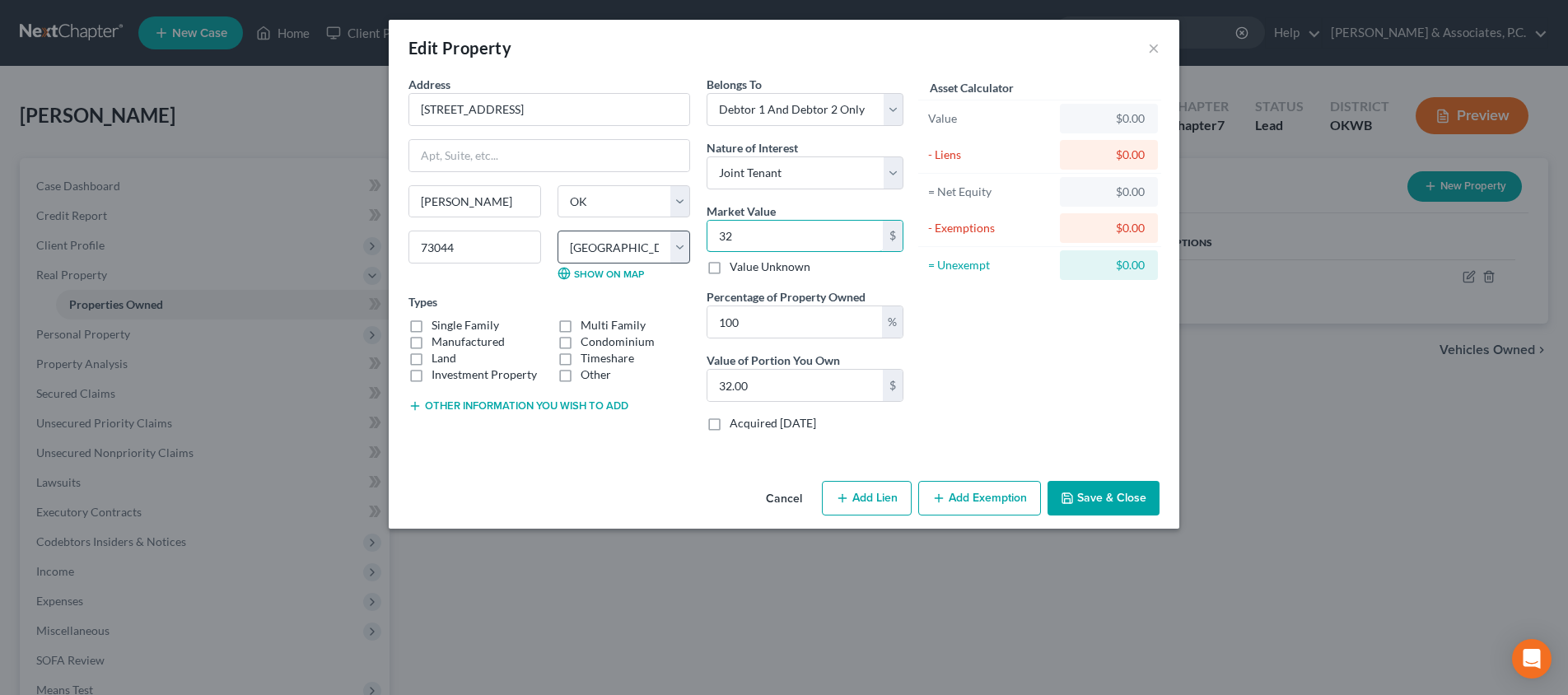
type input "326.00"
type input "3266"
type input "3,266.00"
type input "3,2660"
type input "32,660.00"
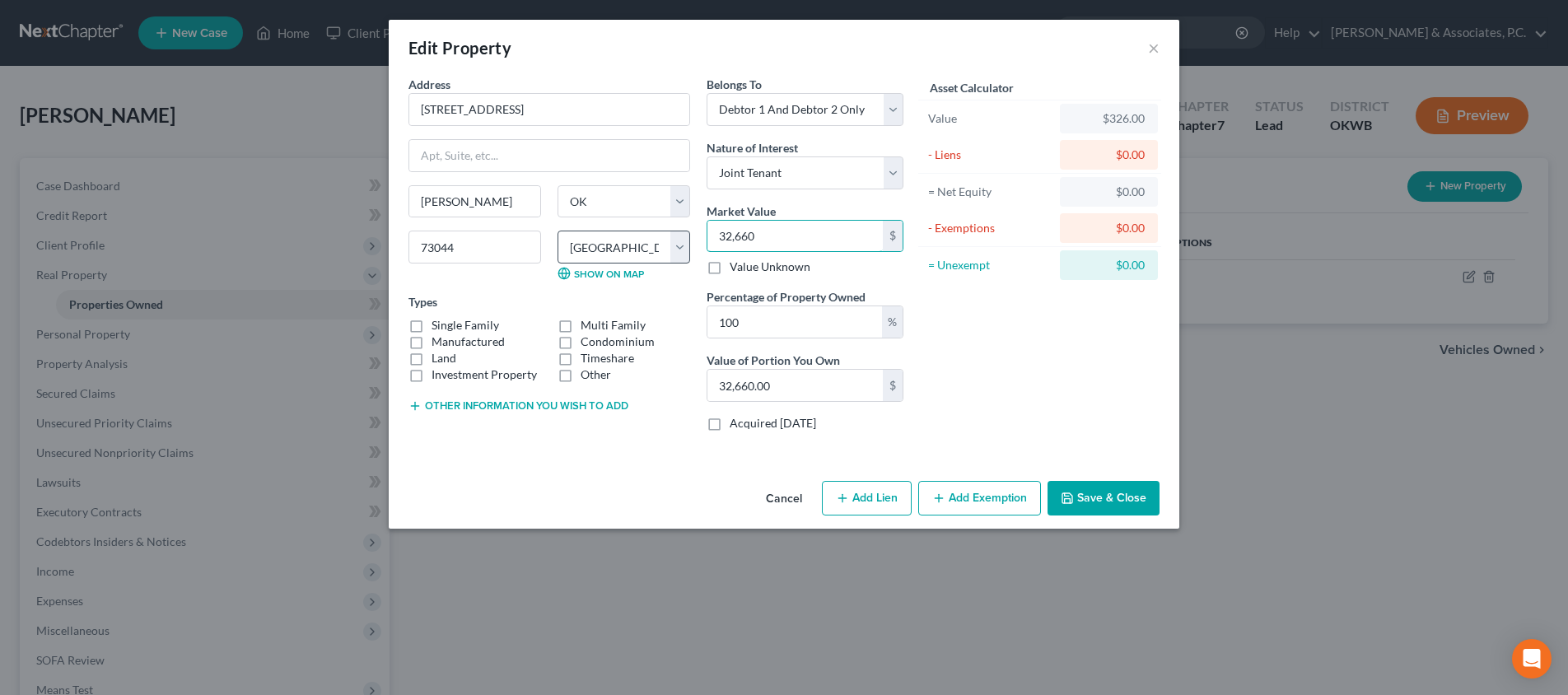
type input "32,6600"
type input "326,600.00"
type input "326,600"
click at [432, 329] on label "Single Family" at bounding box center [465, 325] width 68 height 17
click at [438, 327] on input "Single Family" at bounding box center [443, 322] width 11 height 11
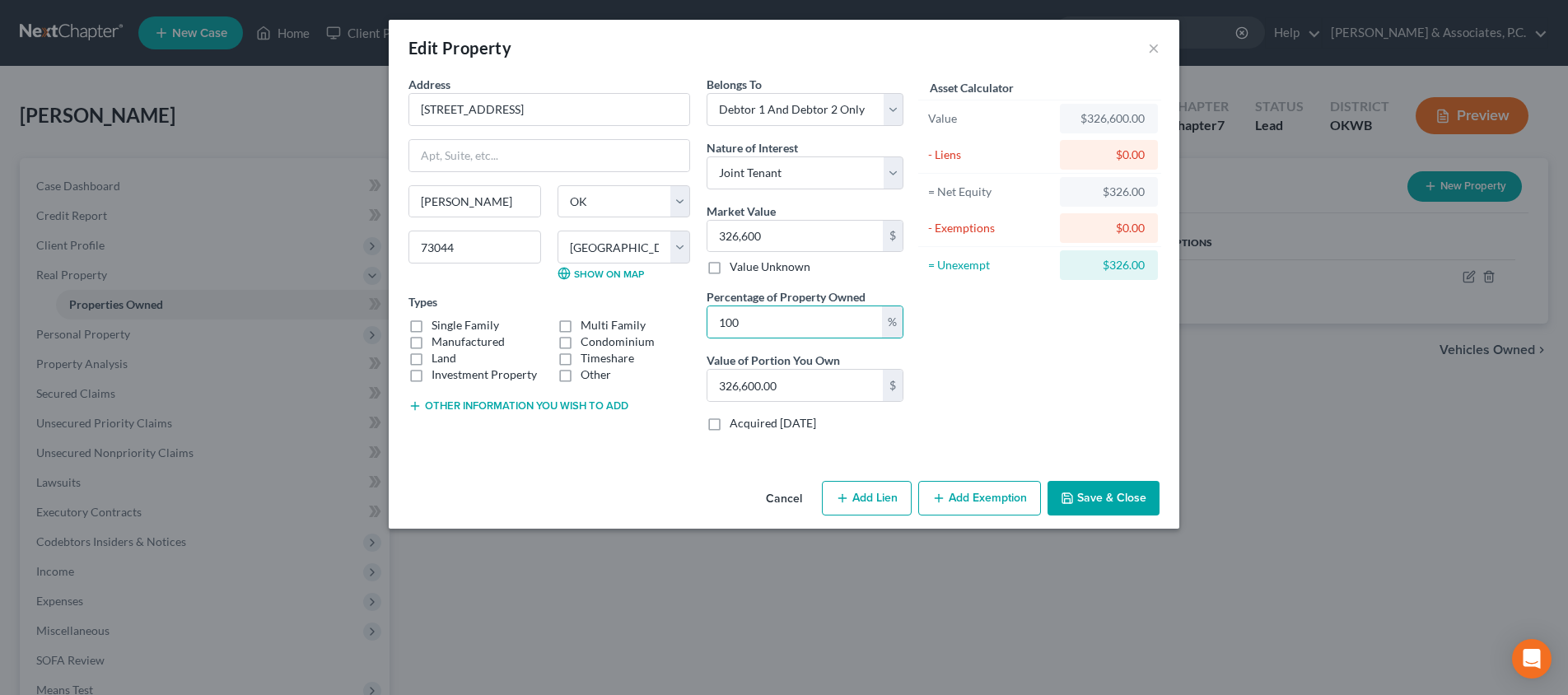
checkbox input "true"
click at [1155, 49] on button "×" at bounding box center [1154, 47] width 11 height 20
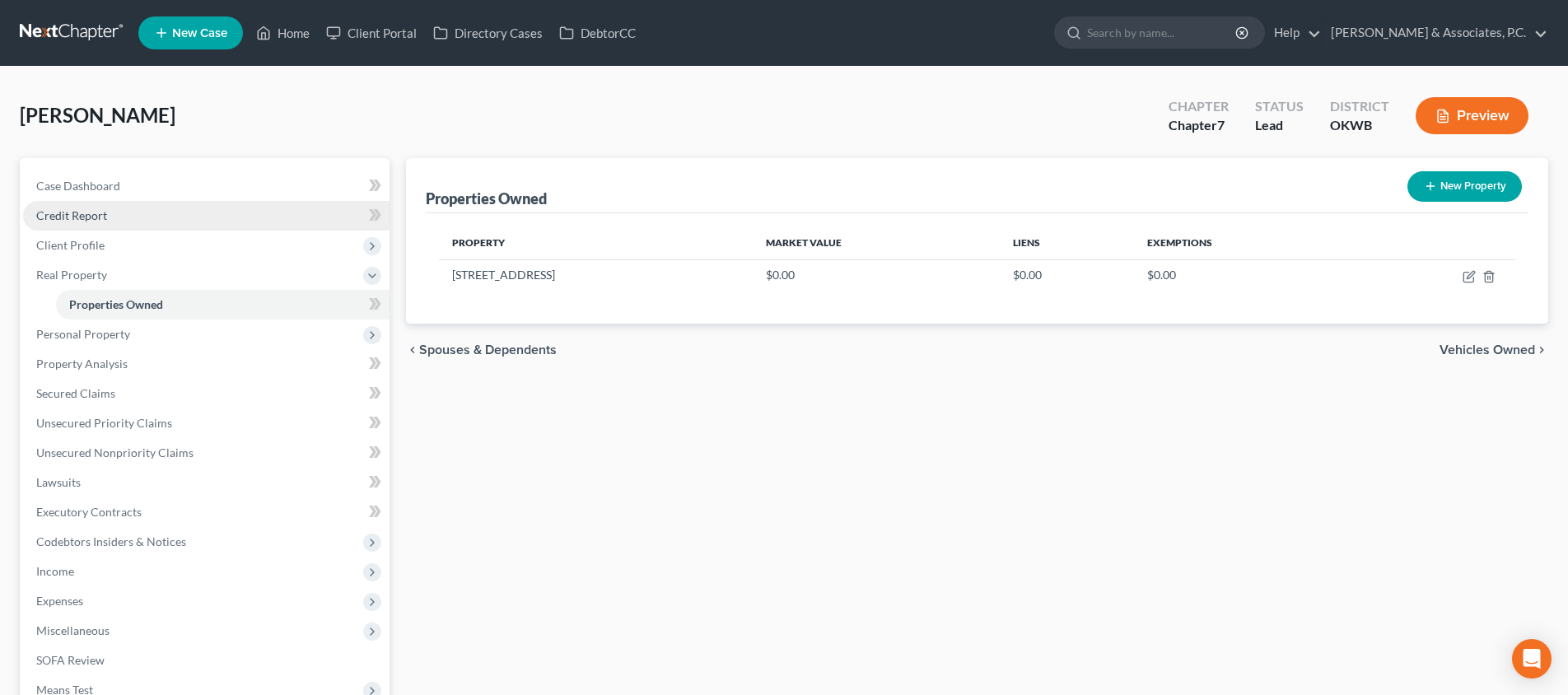
click at [212, 228] on link "Credit Report" at bounding box center [205, 216] width 366 height 30
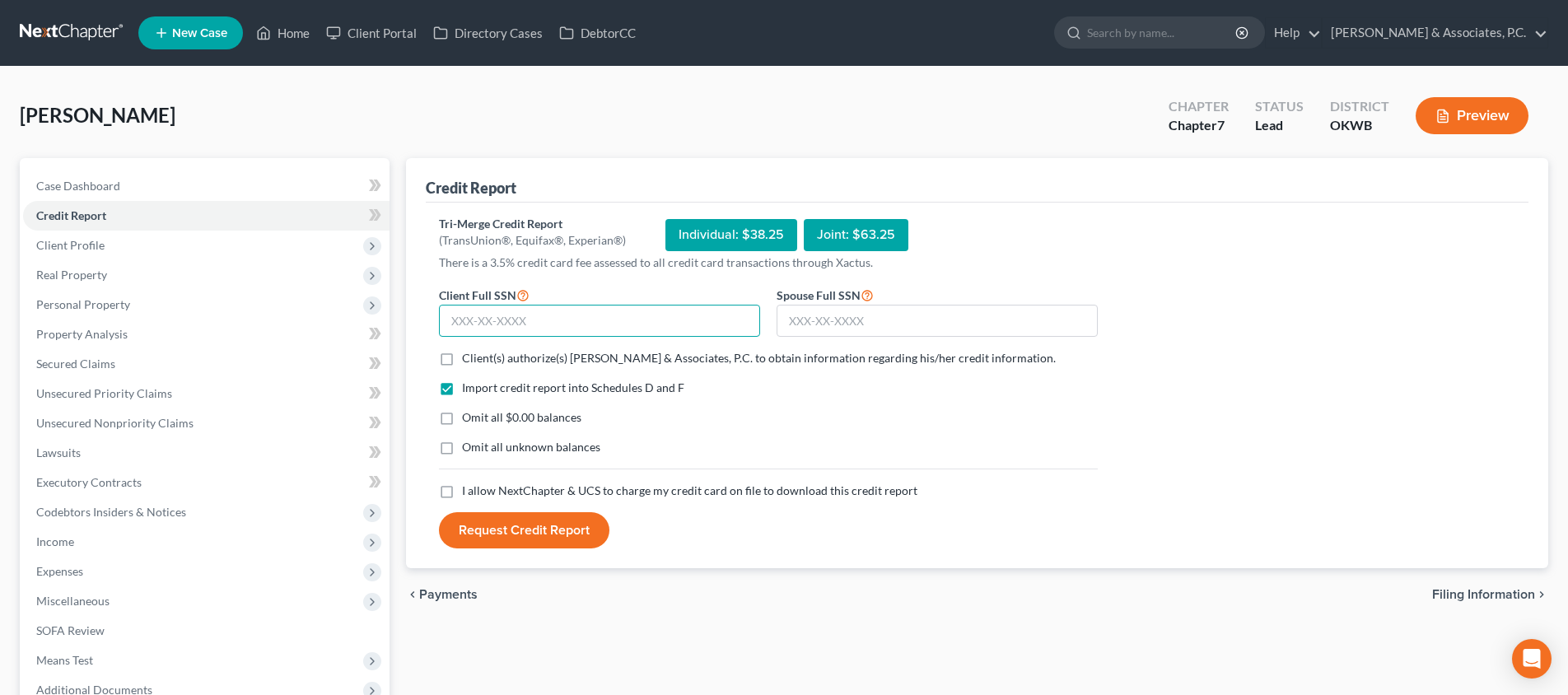
click at [637, 323] on input "text" at bounding box center [600, 321] width 321 height 33
type input "524-55-2532"
type input "510-02-3071"
click at [462, 356] on label "Client(s) authorize(s) [PERSON_NAME] & Associates, P.C. to obtain information r…" at bounding box center [759, 358] width 593 height 17
click at [469, 356] on input "Client(s) authorize(s) [PERSON_NAME] & Associates, P.C. to obtain information r…" at bounding box center [474, 355] width 11 height 11
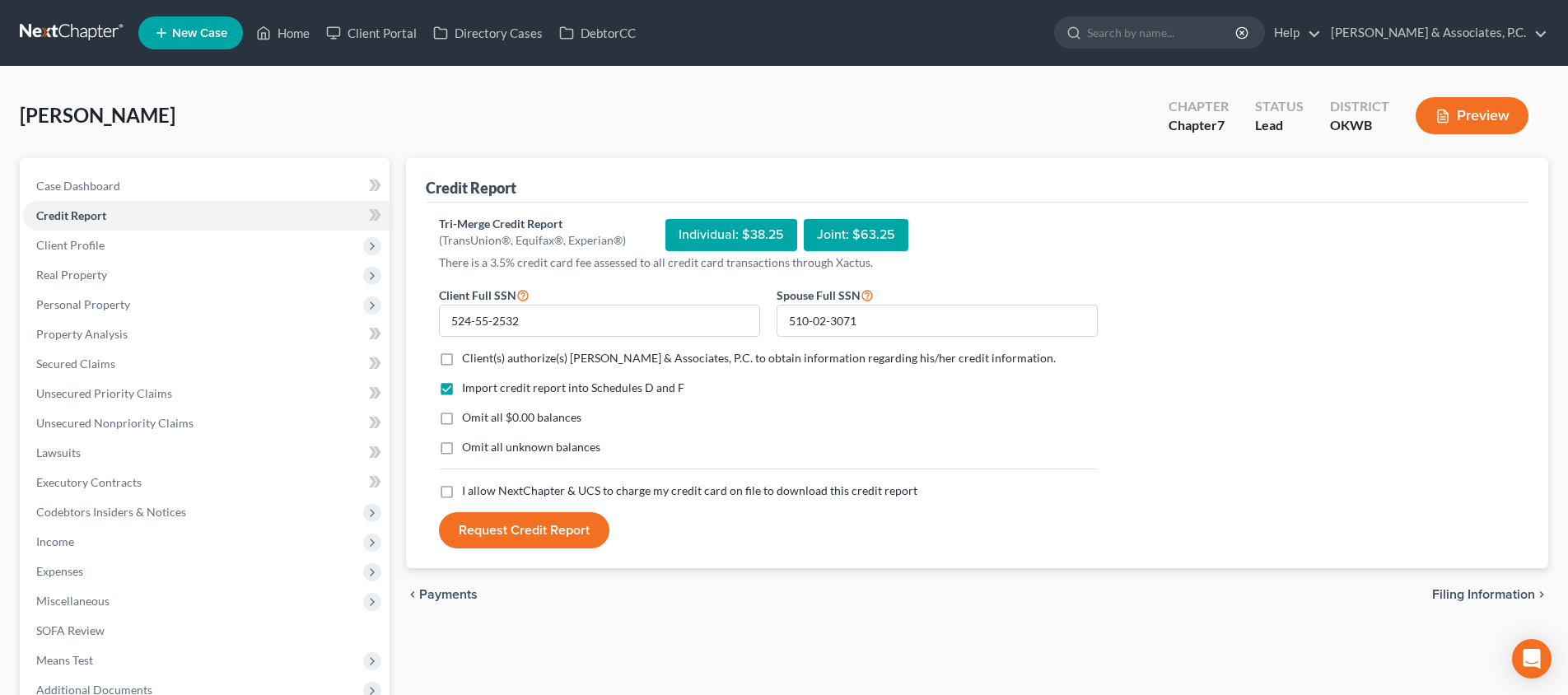
checkbox input "true"
click at [462, 493] on label "I allow NextChapter & UCS to charge my credit card on file to download this cre…" at bounding box center [689, 491] width 456 height 17
click at [469, 493] on input "I allow NextChapter & UCS to charge my credit card on file to download this cre…" at bounding box center [474, 488] width 11 height 11
checkbox input "true"
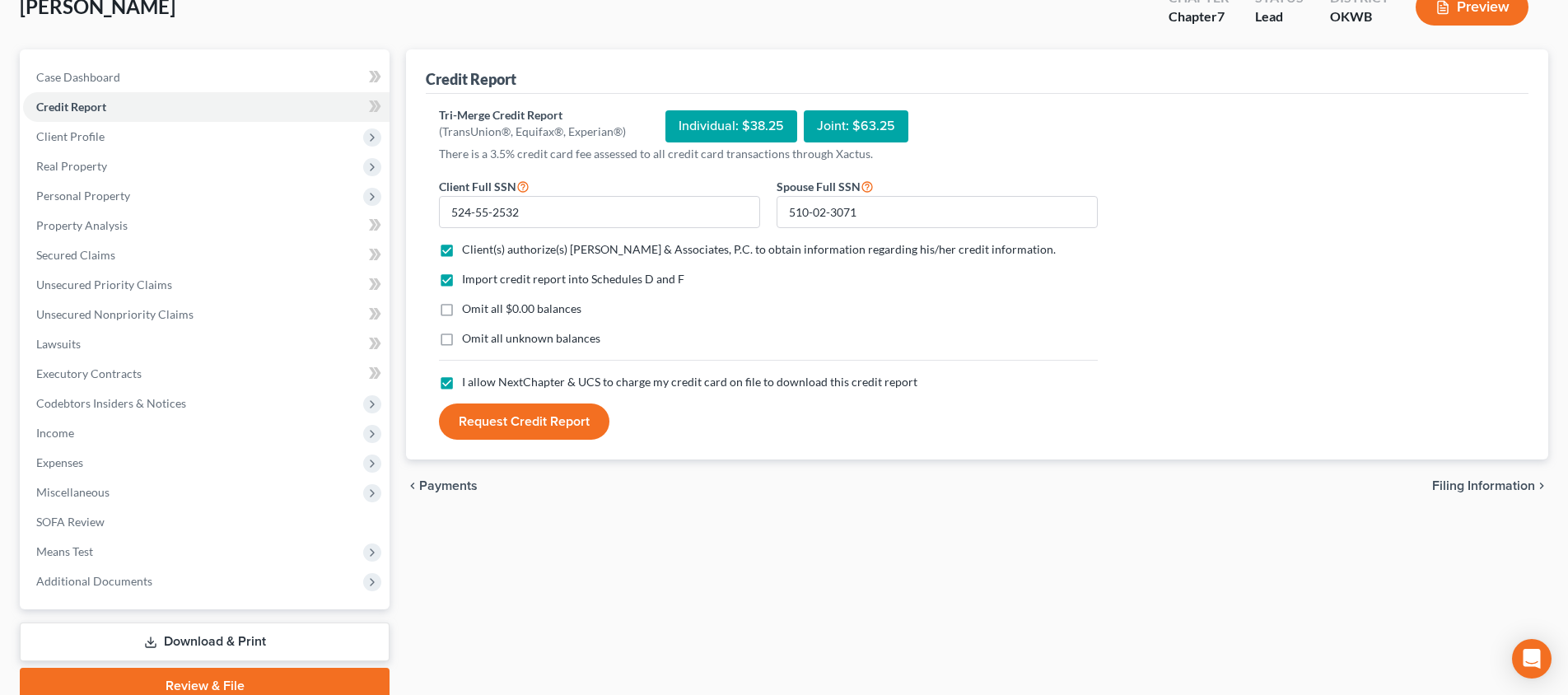
scroll to position [108, 0]
click at [515, 411] on button "Request Credit Report" at bounding box center [524, 422] width 170 height 36
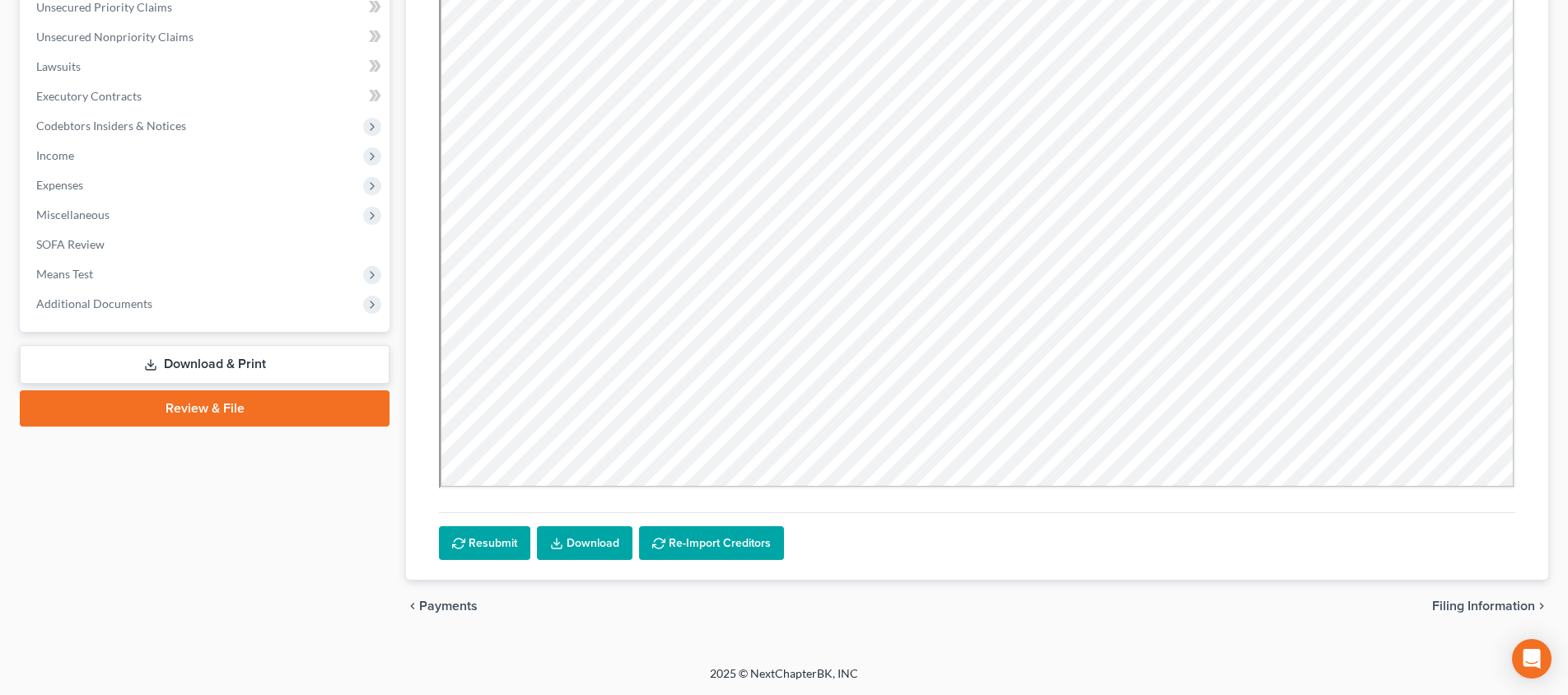
scroll to position [386, 0]
click at [574, 543] on link "Download" at bounding box center [585, 542] width 96 height 34
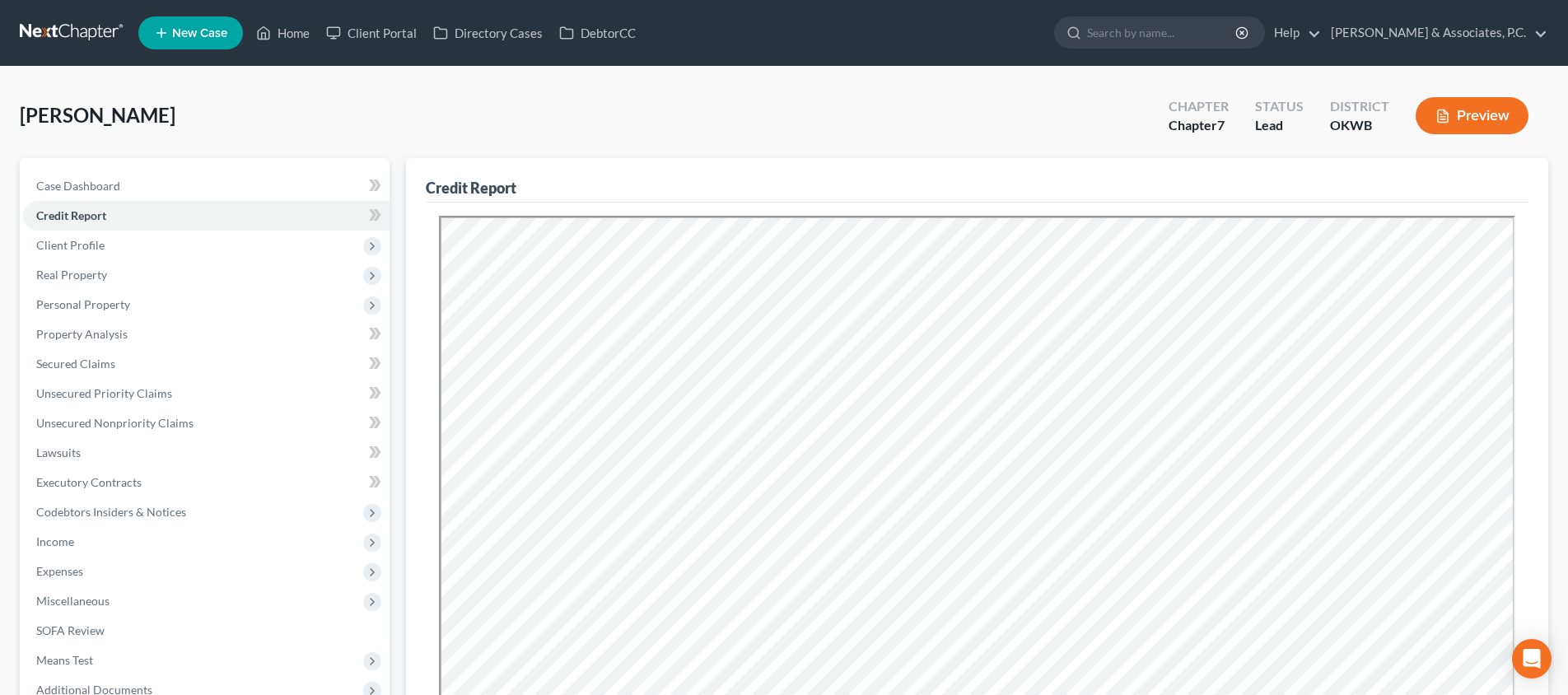
scroll to position [0, 0]
click at [261, 282] on span "Real Property" at bounding box center [205, 275] width 366 height 30
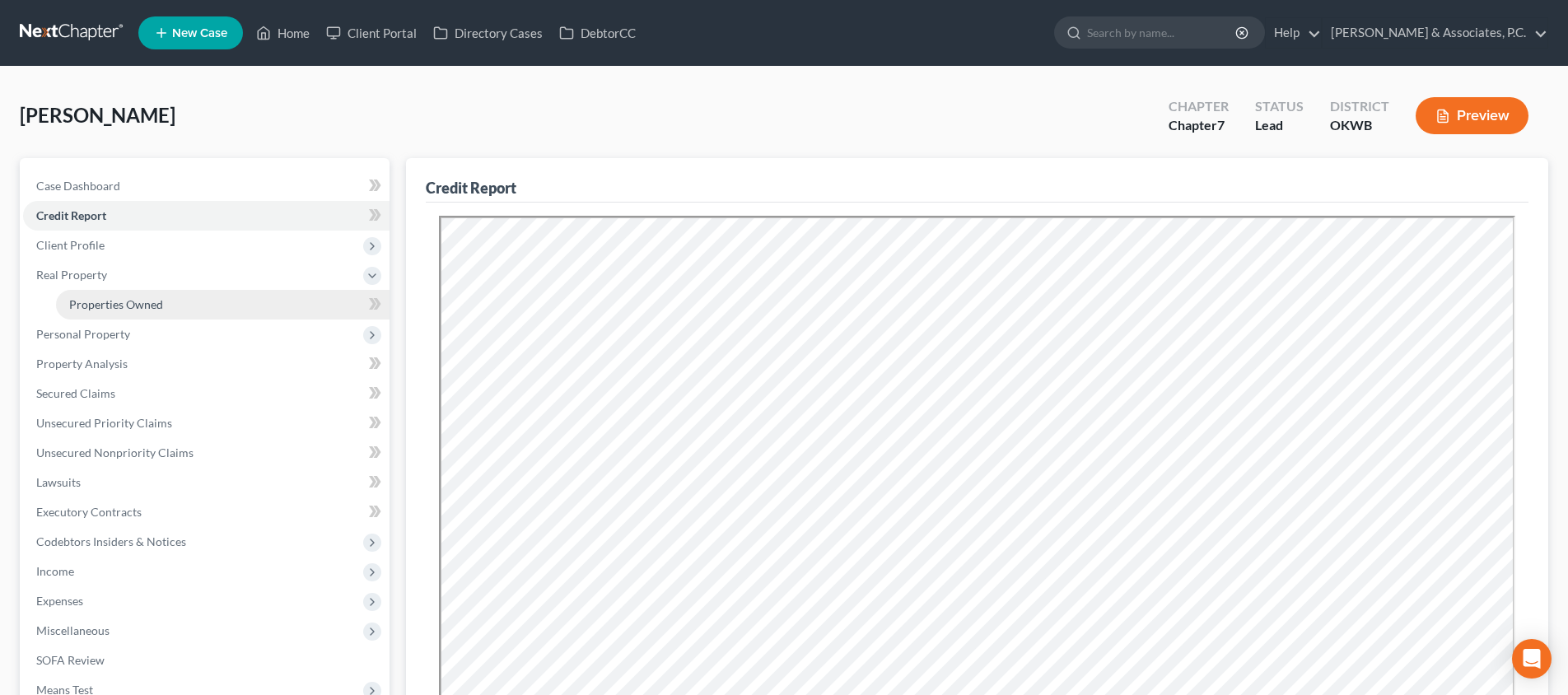
click at [259, 300] on link "Properties Owned" at bounding box center [223, 305] width 334 height 30
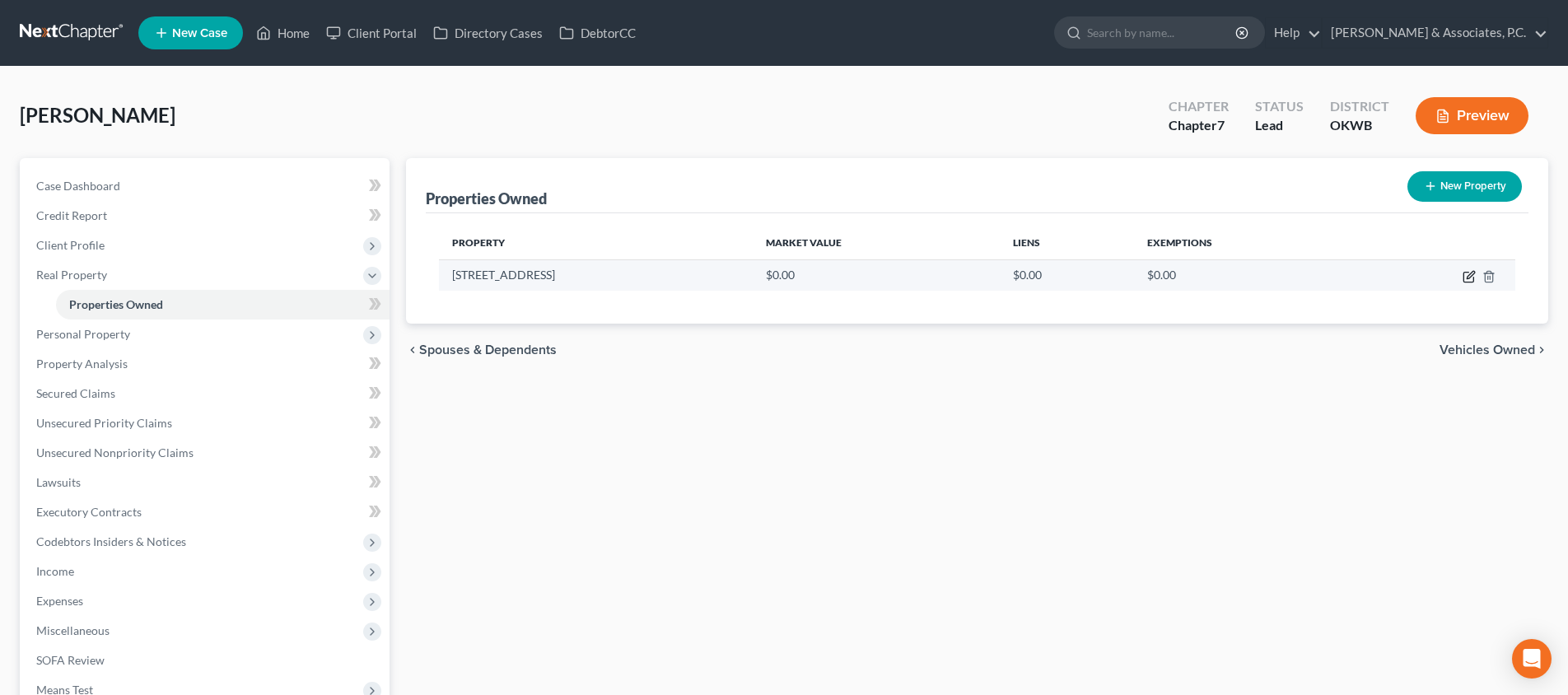
click at [1469, 274] on icon "button" at bounding box center [1469, 276] width 13 height 13
select select "37"
select select "41"
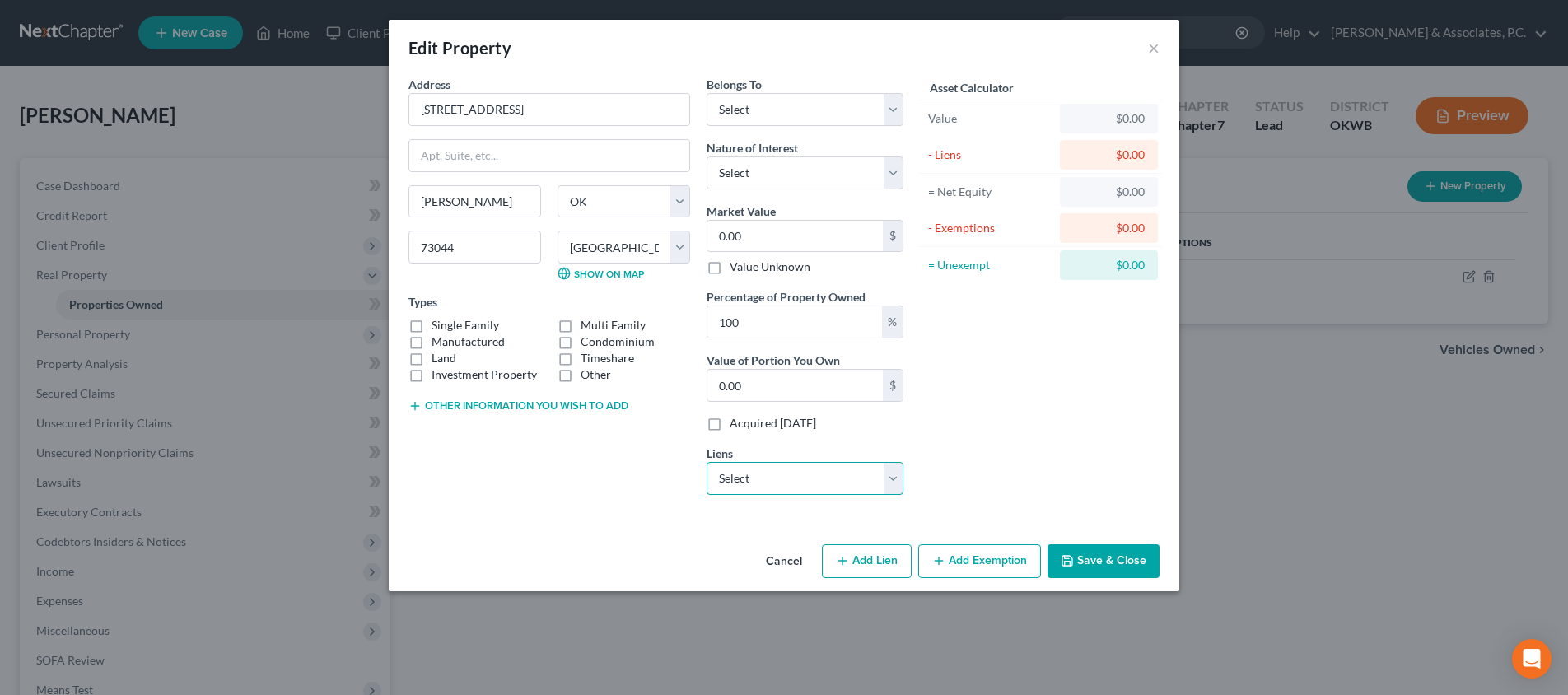
select select "0"
select select
select select "24"
select select "2"
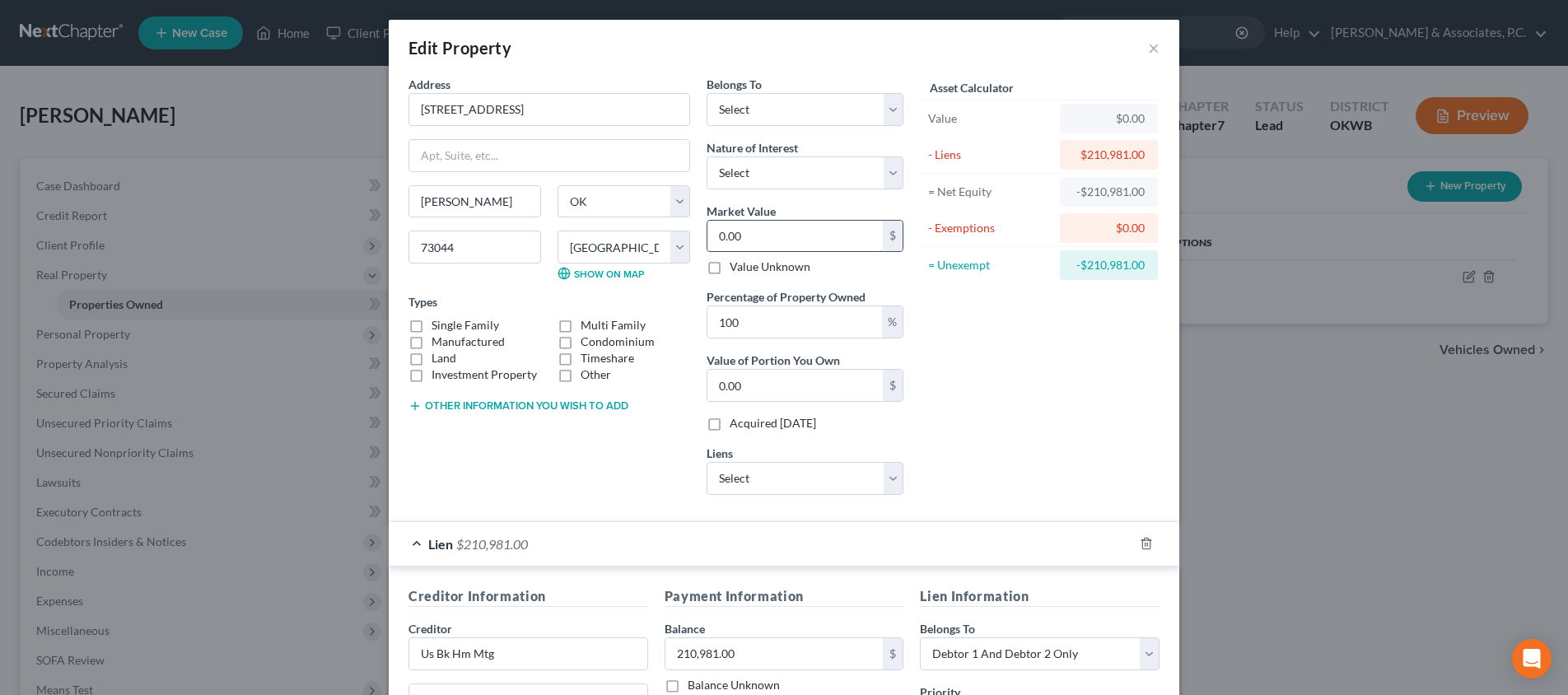
click at [832, 237] on input "0.00" at bounding box center [795, 236] width 176 height 32
type input "3"
type input "3.00"
type input "32"
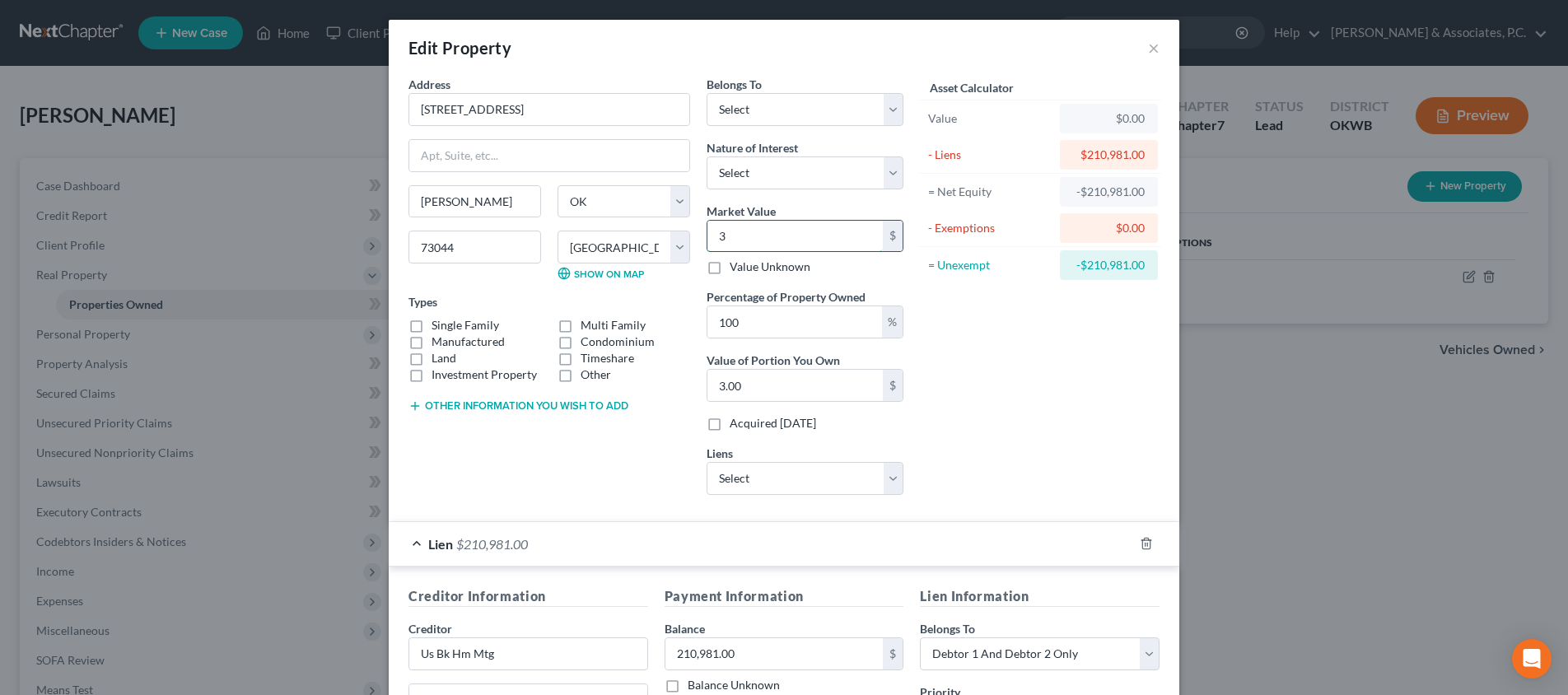
type input "32.00"
type input "326"
type input "326.00"
type input "3266"
type input "3,266.00"
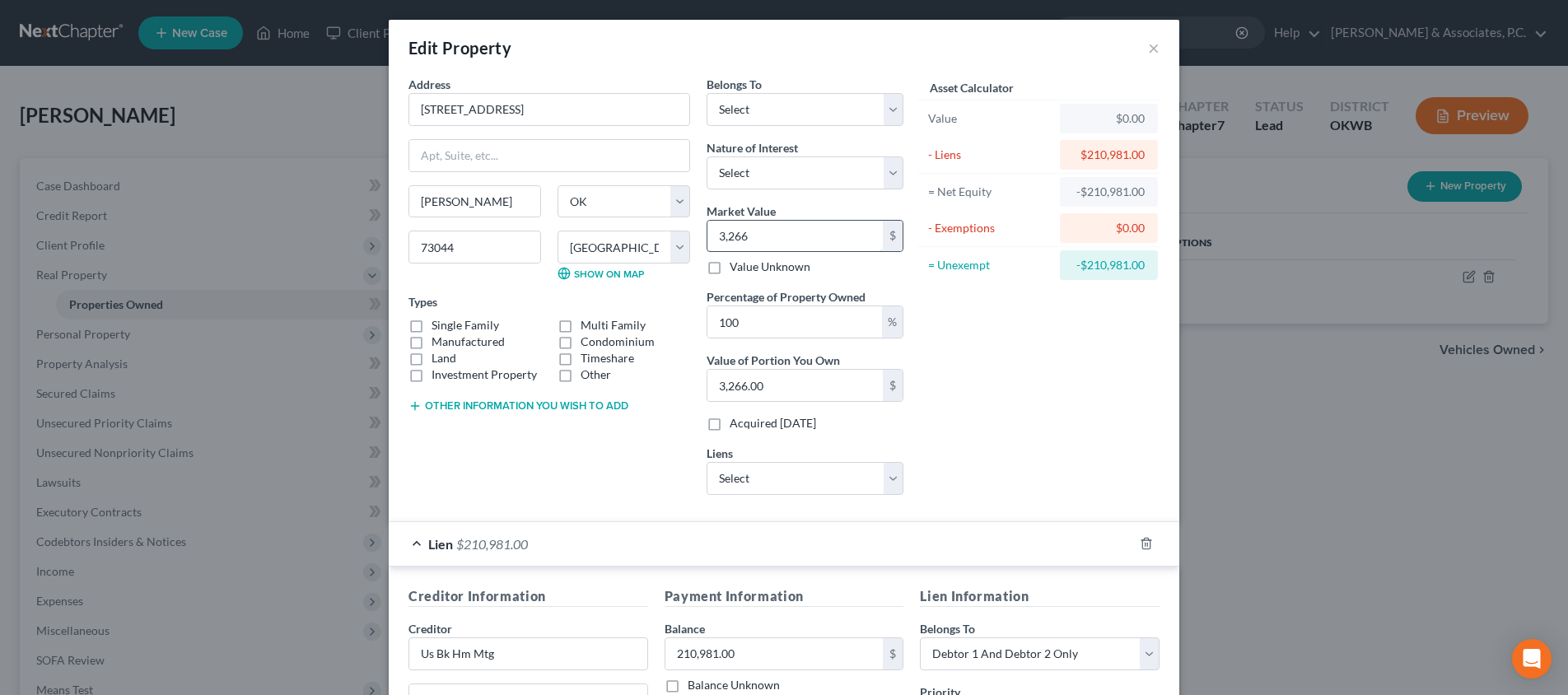
type input "3,2660"
type input "32,660.00"
type input "32,6600"
type input "326,600.00"
type input "326,600"
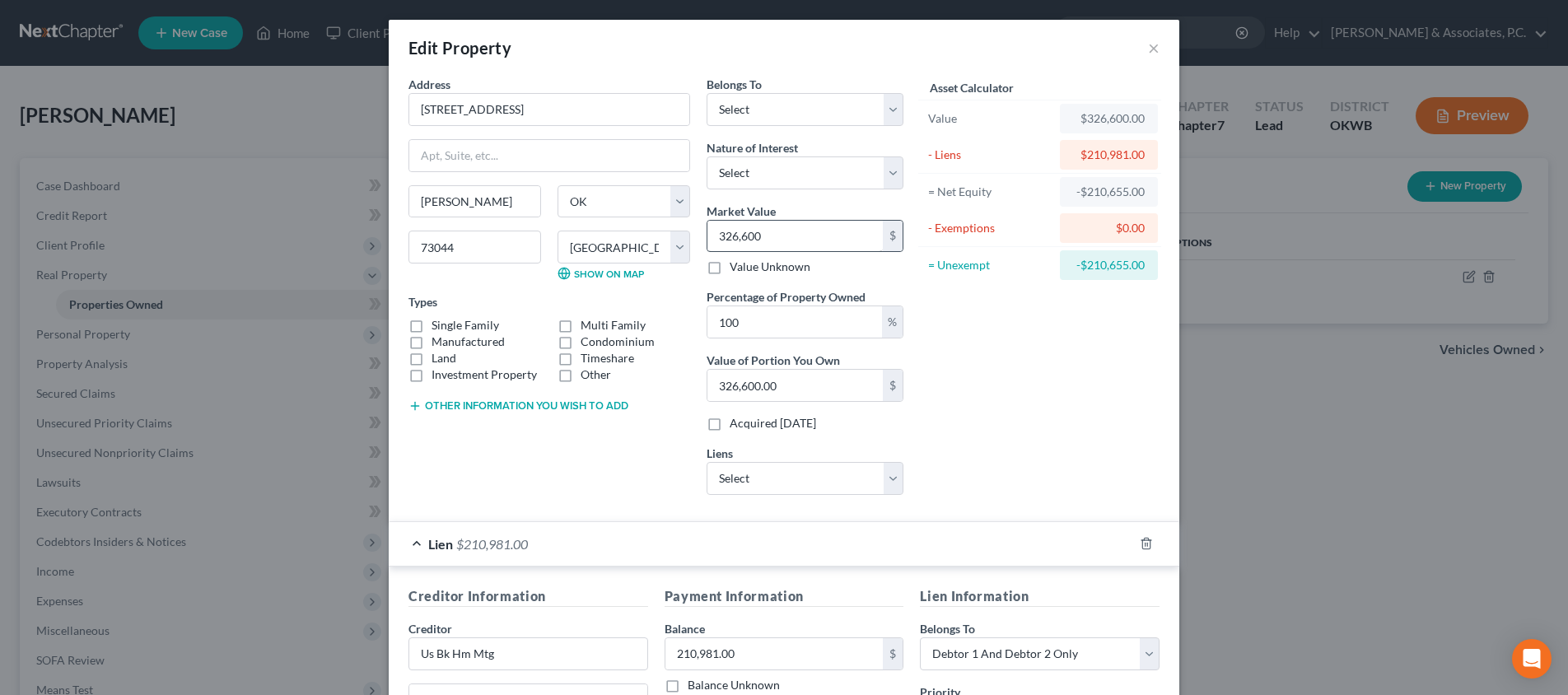
drag, startPoint x: 1023, startPoint y: 222, endPoint x: 874, endPoint y: 233, distance: 149.4
click at [1023, 222] on div "- Exemptions" at bounding box center [990, 227] width 125 height 17
click at [836, 233] on input "326,600" at bounding box center [795, 236] width 176 height 32
drag, startPoint x: 824, startPoint y: 192, endPoint x: 823, endPoint y: 178, distance: 14.0
click at [824, 192] on div "Belongs To * Select Debtor 1 Only Debtor 2 Only Debtor 1 And Debtor 2 Only At L…" at bounding box center [805, 291] width 213 height 433
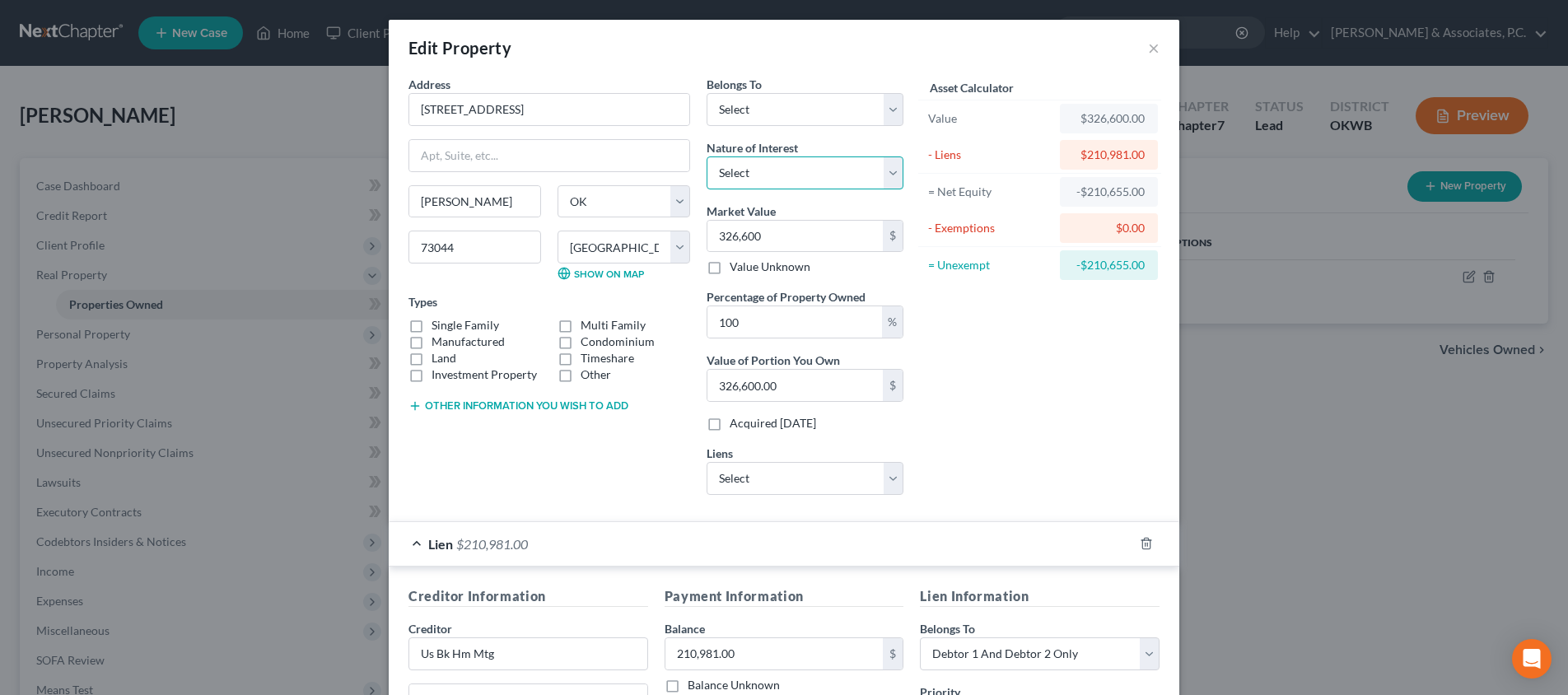
select select "1"
select select "2"
click at [432, 323] on label "Single Family" at bounding box center [465, 325] width 68 height 17
click at [438, 323] on input "Single Family" at bounding box center [443, 322] width 11 height 11
checkbox input "true"
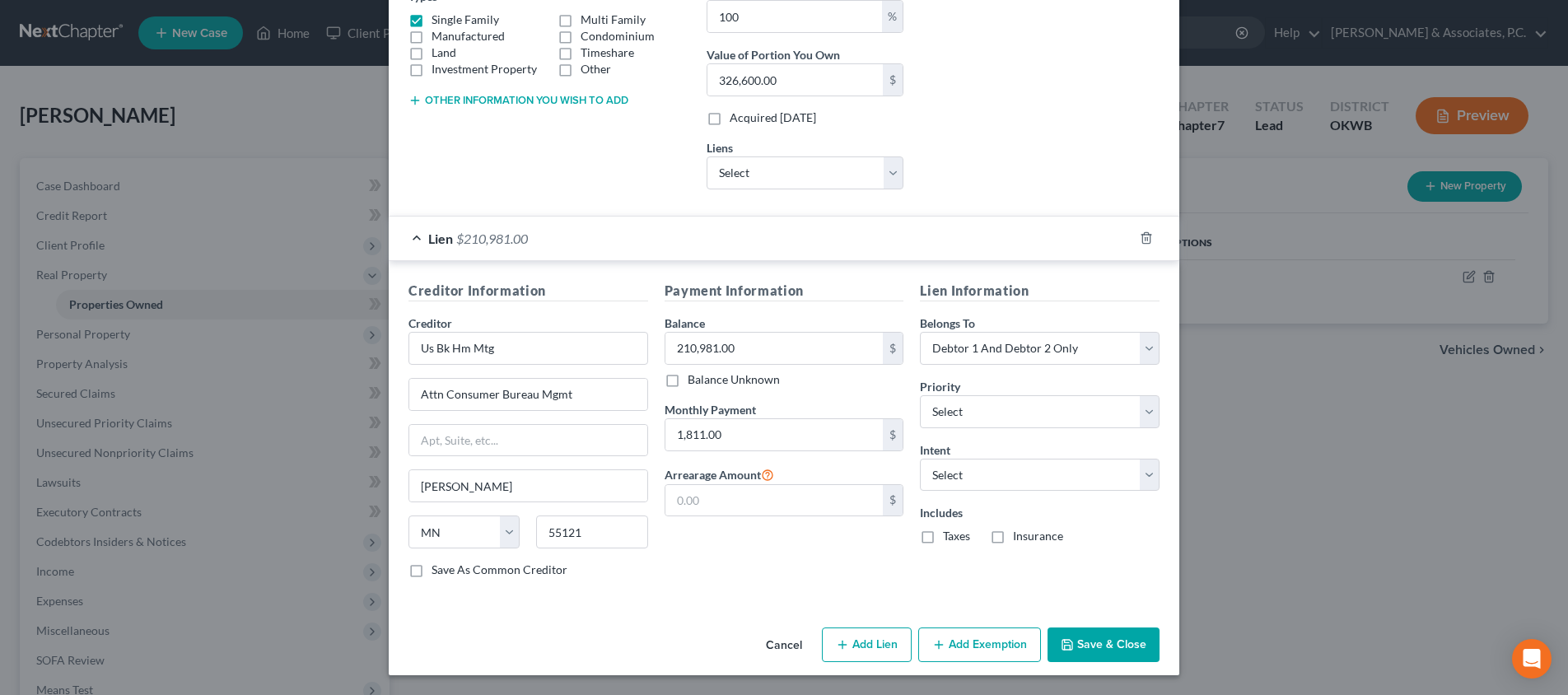
scroll to position [305, 0]
select select "2"
click at [943, 537] on label "Taxes" at bounding box center [956, 536] width 27 height 17
click at [950, 537] on input "Taxes" at bounding box center [955, 534] width 11 height 11
checkbox input "true"
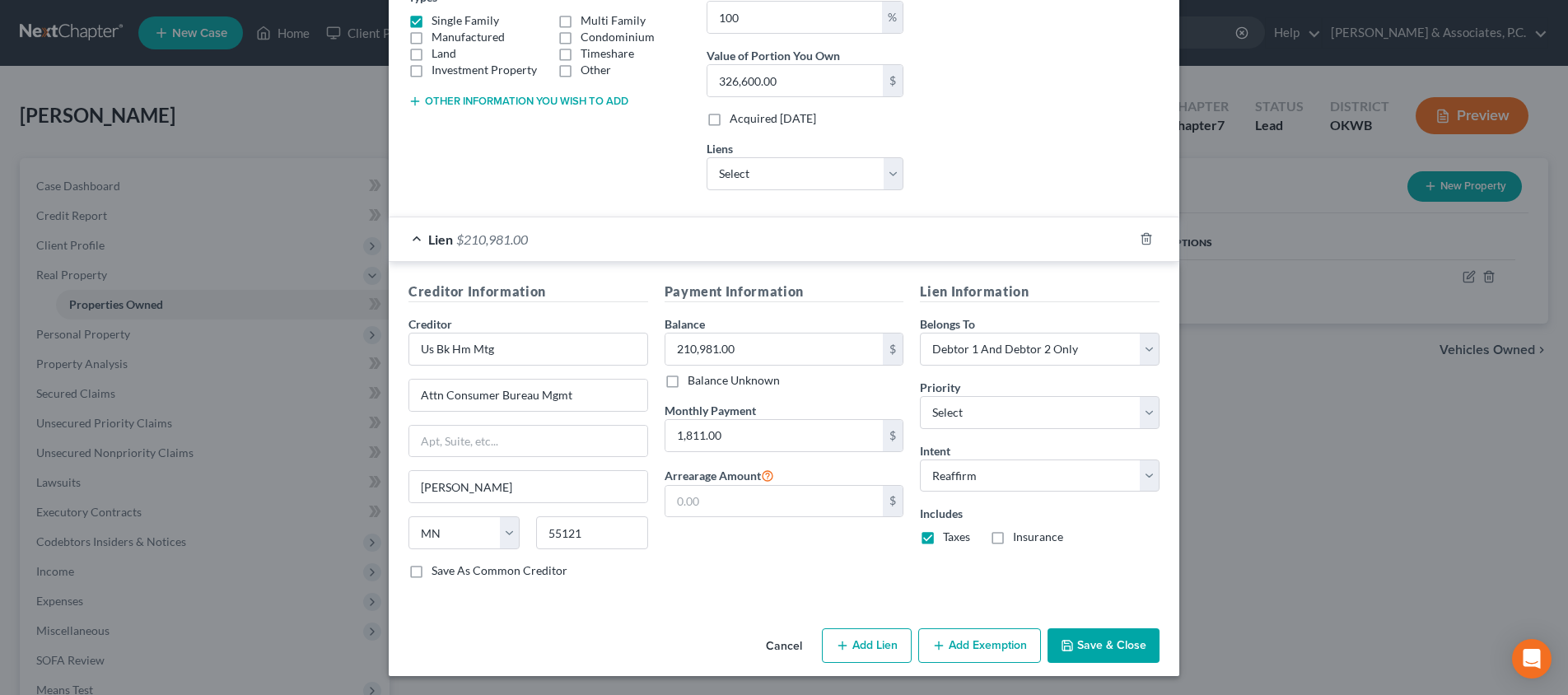
click at [1013, 538] on label "Insurance" at bounding box center [1038, 536] width 50 height 17
click at [1019, 538] on input "Insurance" at bounding box center [1025, 534] width 11 height 11
checkbox input "true"
click at [975, 646] on button "Add Exemption" at bounding box center [980, 645] width 123 height 34
select select "2"
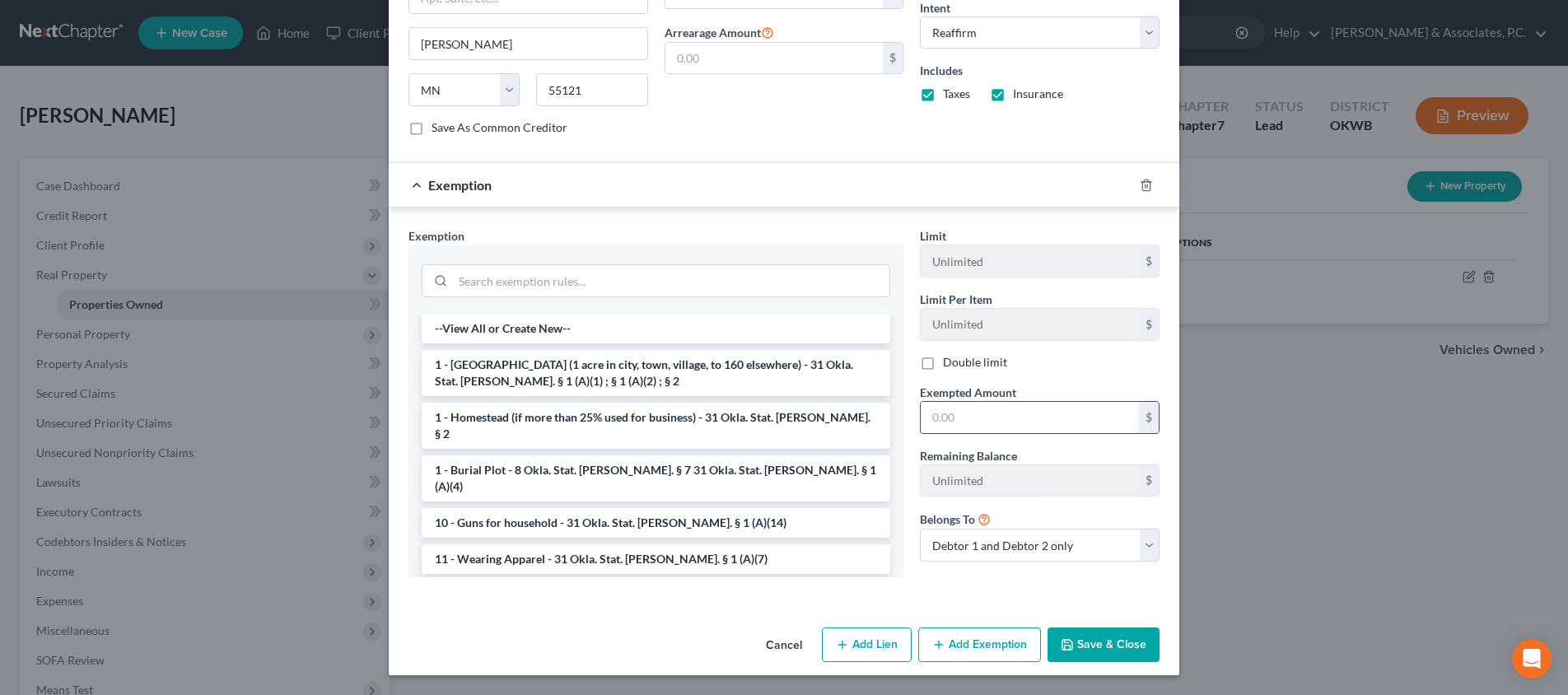
scroll to position [747, 0]
drag, startPoint x: 1005, startPoint y: 425, endPoint x: 915, endPoint y: 421, distance: 90.1
click at [915, 421] on div "Exempted Amount * $" at bounding box center [1040, 409] width 256 height 50
type input "115,619"
click at [607, 374] on li "1 - [GEOGRAPHIC_DATA] (1 acre in city, town, village, to 160 elsewhere) - 31 Ok…" at bounding box center [656, 374] width 469 height 47
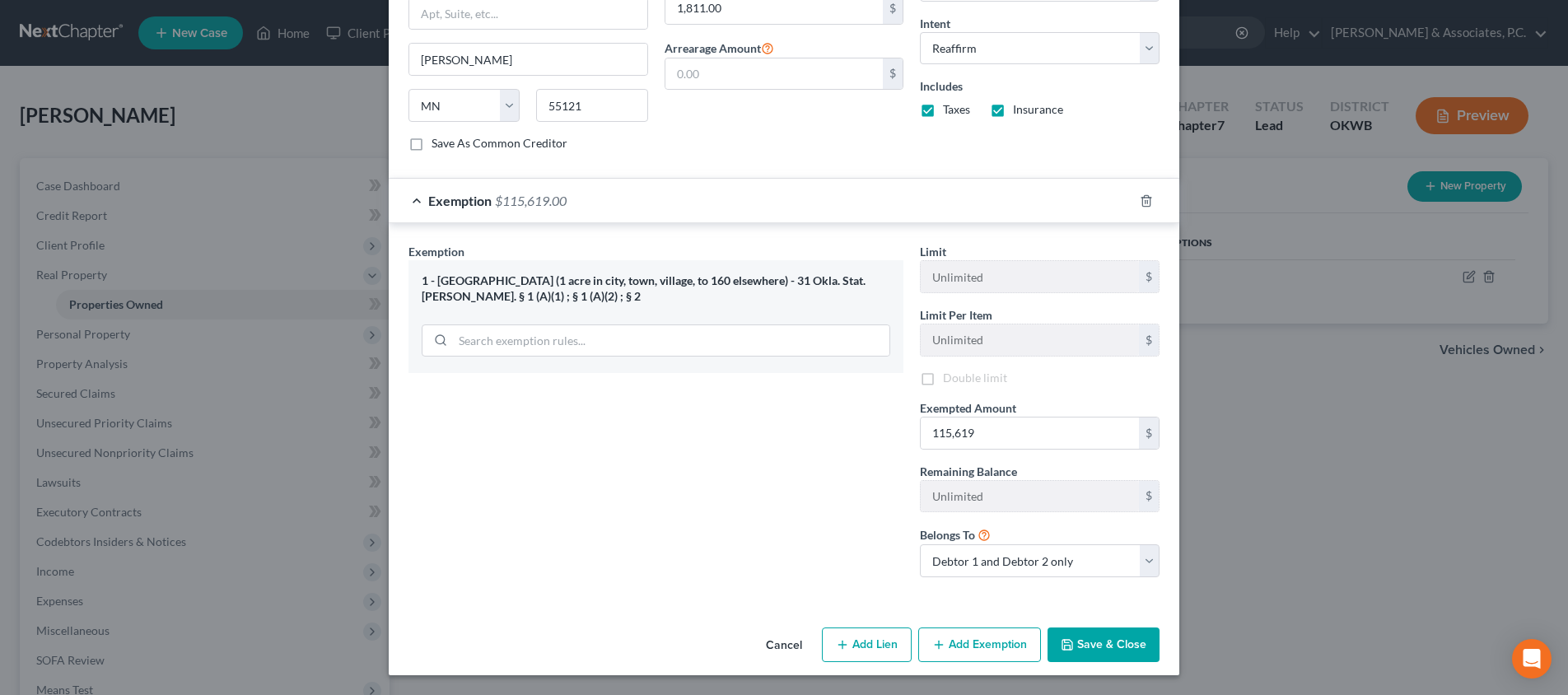
scroll to position [730, 0]
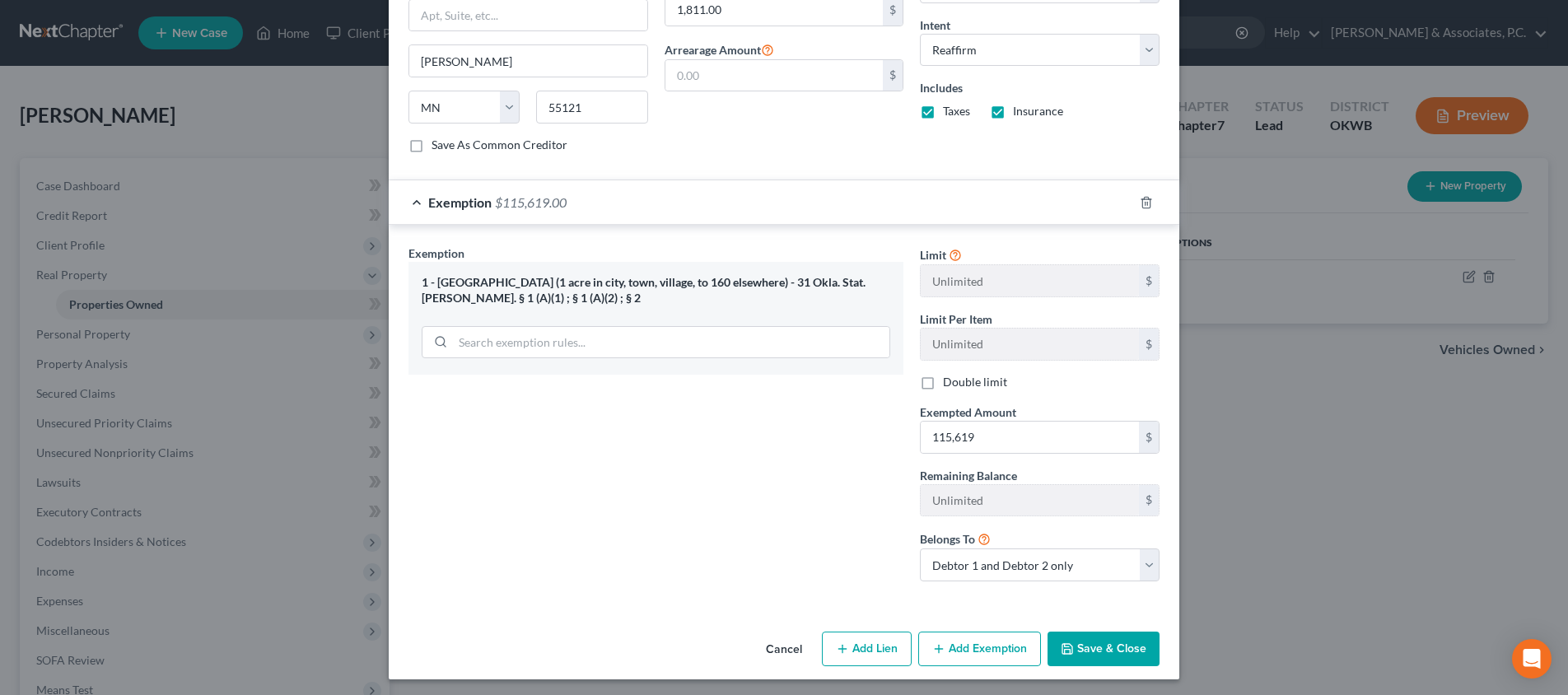
click at [1115, 641] on button "Save & Close" at bounding box center [1104, 648] width 112 height 34
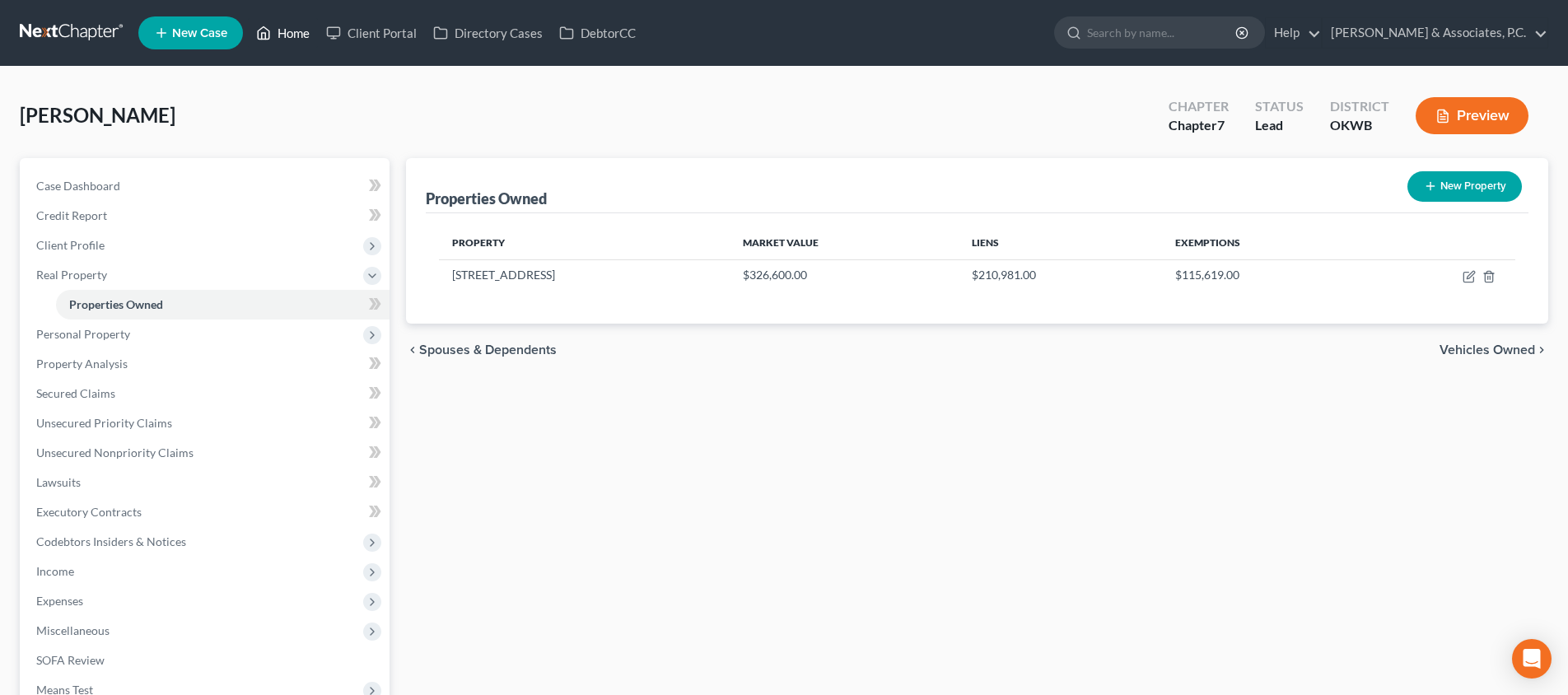
scroll to position [0, 0]
click at [299, 33] on link "Home" at bounding box center [283, 33] width 70 height 30
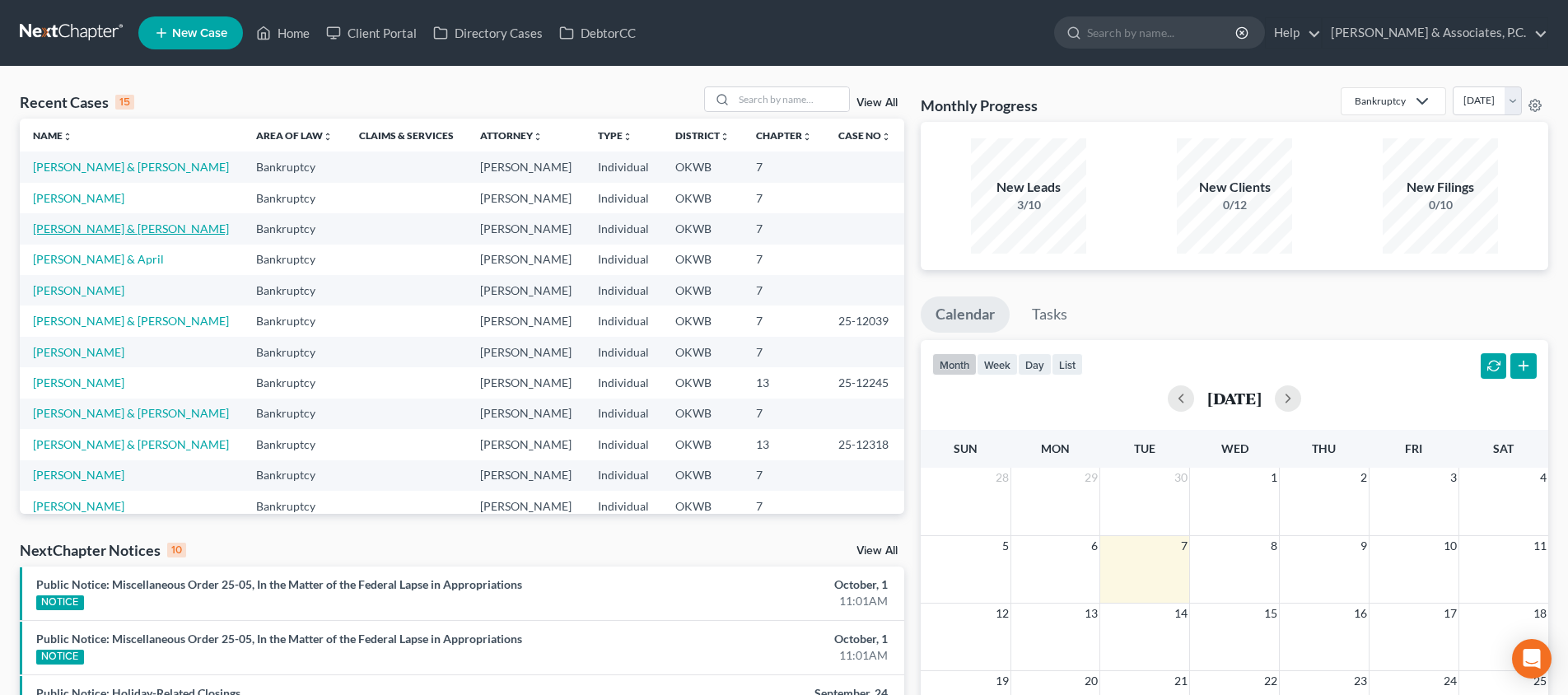
click at [117, 222] on link "[PERSON_NAME] & [PERSON_NAME]" at bounding box center [131, 228] width 196 height 14
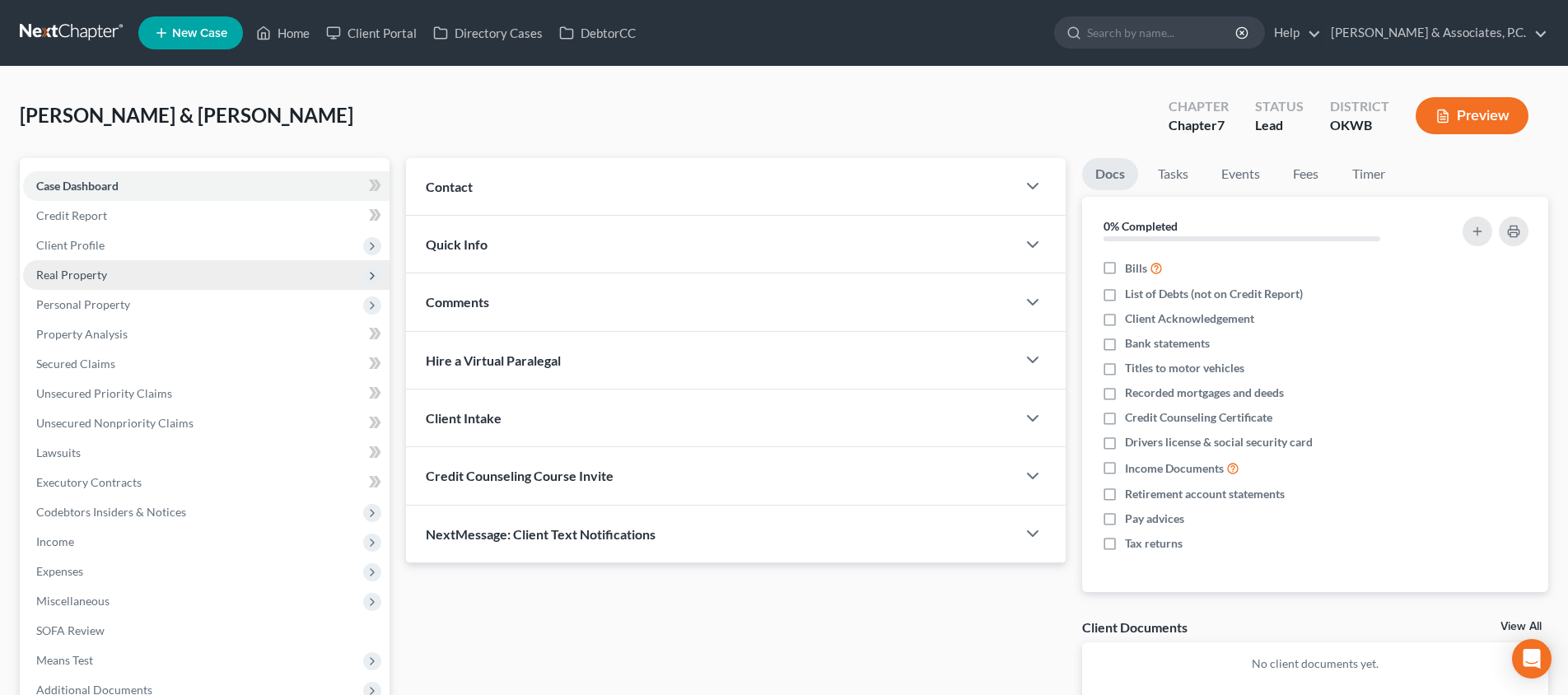
click at [217, 282] on span "Real Property" at bounding box center [205, 275] width 366 height 30
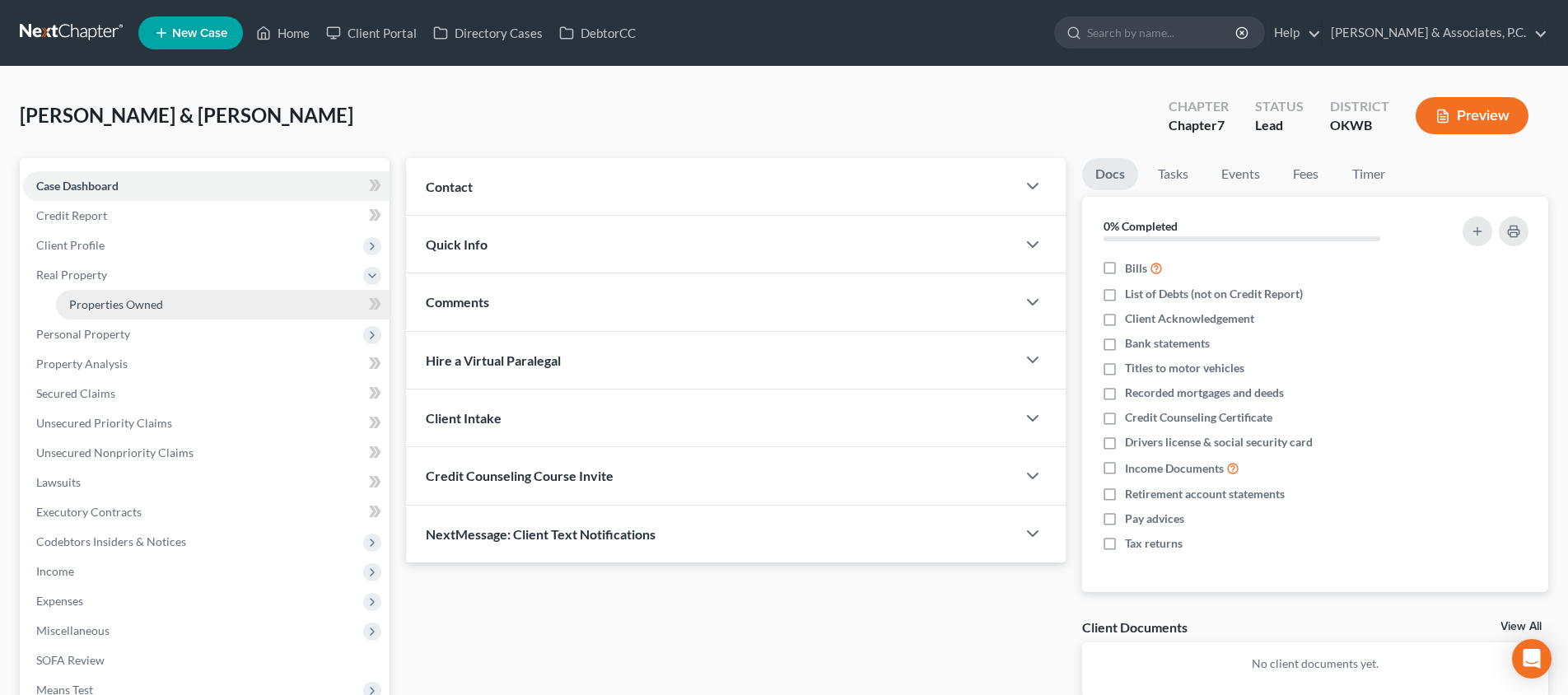
click at [213, 303] on link "Properties Owned" at bounding box center [223, 305] width 334 height 30
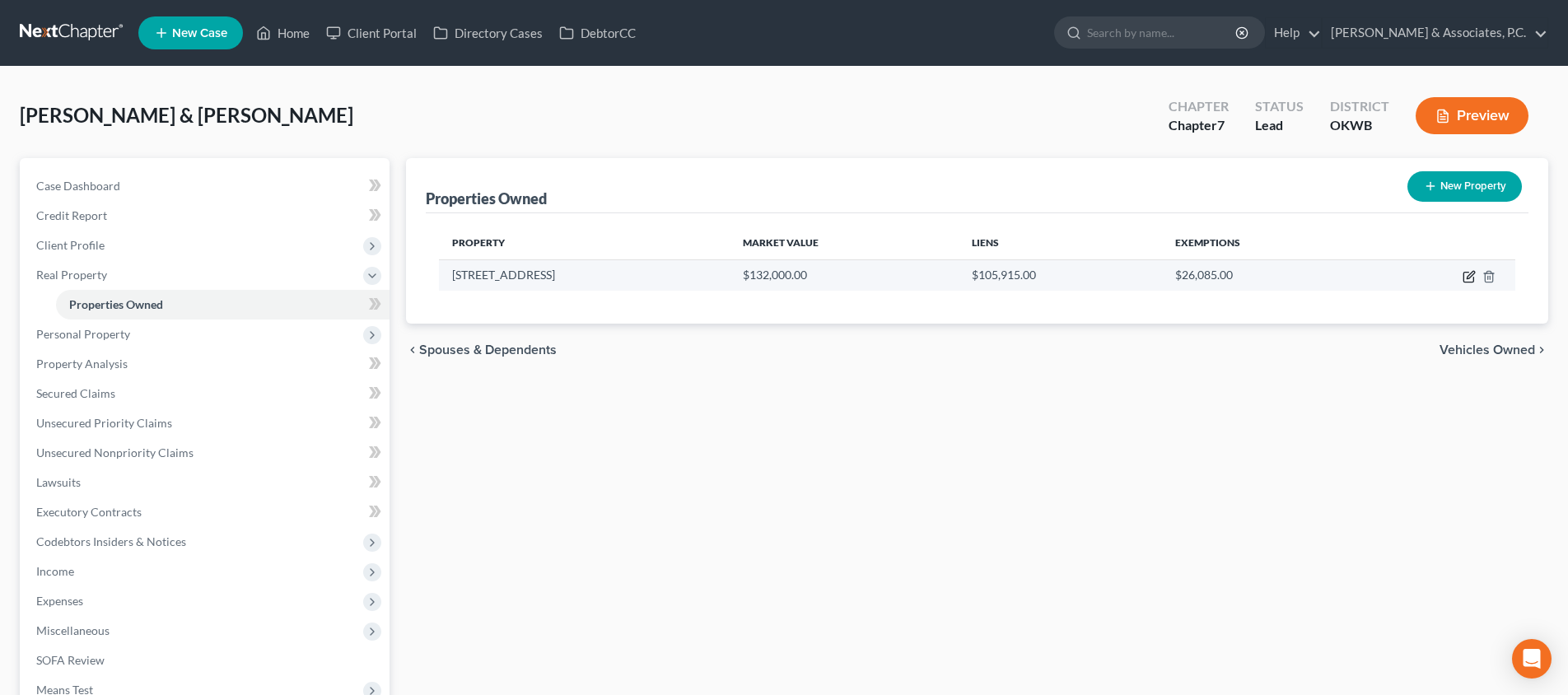
click at [1471, 275] on icon "button" at bounding box center [1469, 276] width 13 height 13
select select "37"
select select "74"
select select "2"
select select "1"
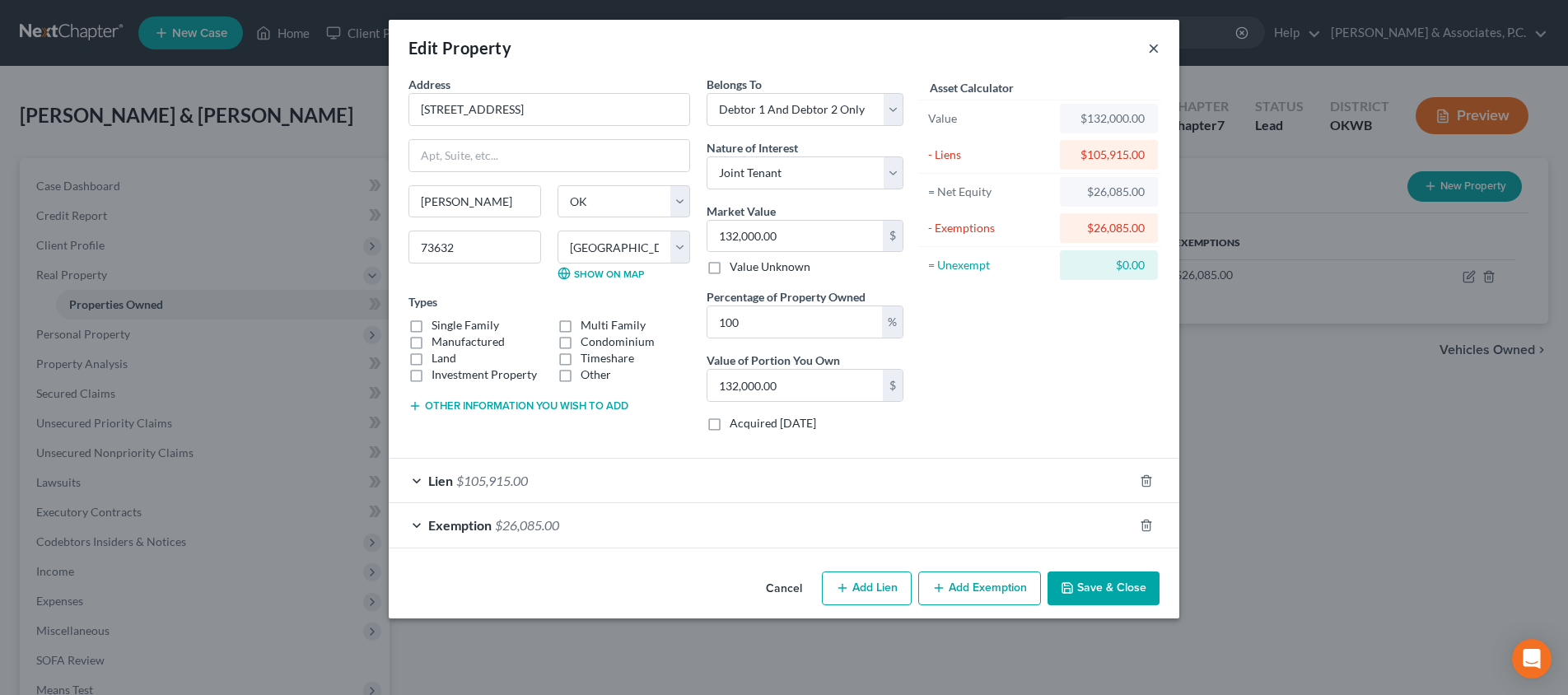
click at [1157, 42] on button "×" at bounding box center [1154, 47] width 11 height 20
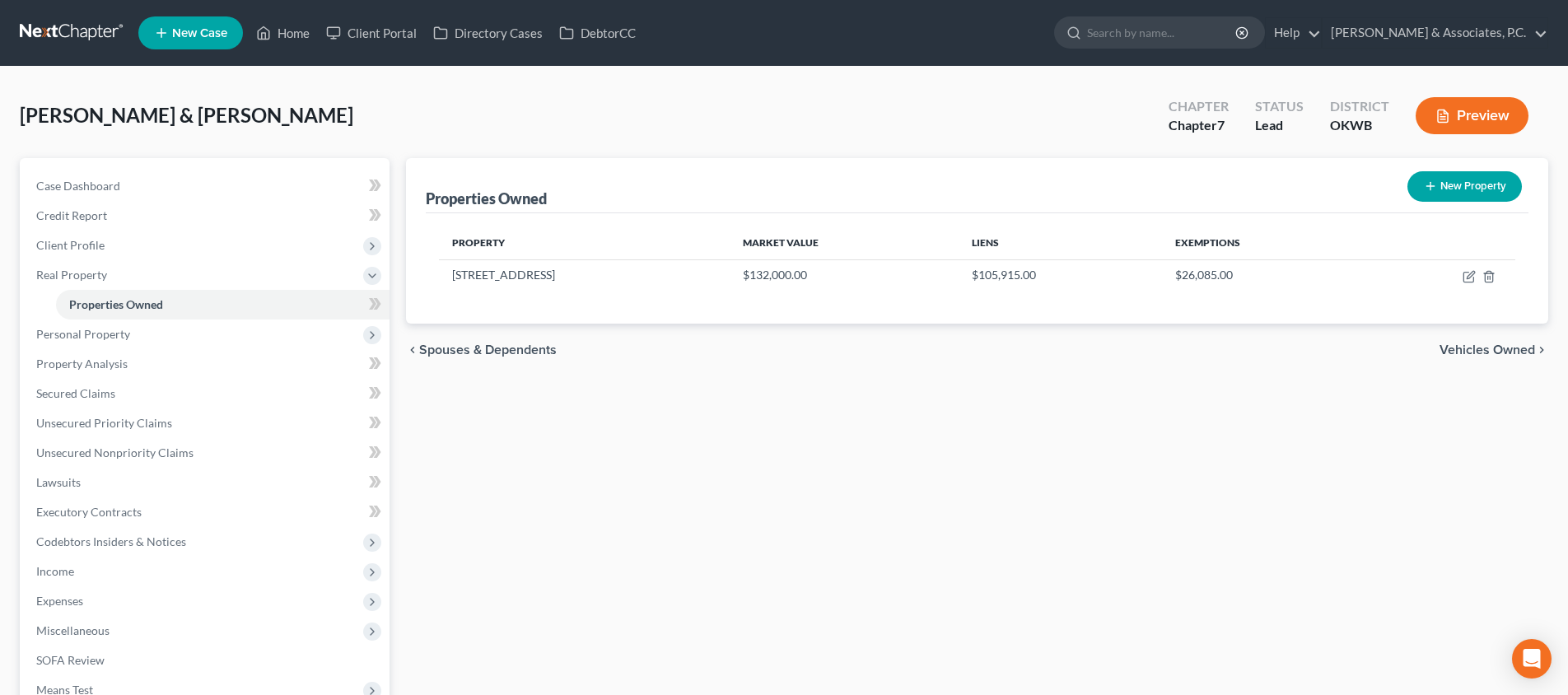
click at [1514, 352] on span "Vehicles Owned" at bounding box center [1487, 349] width 96 height 13
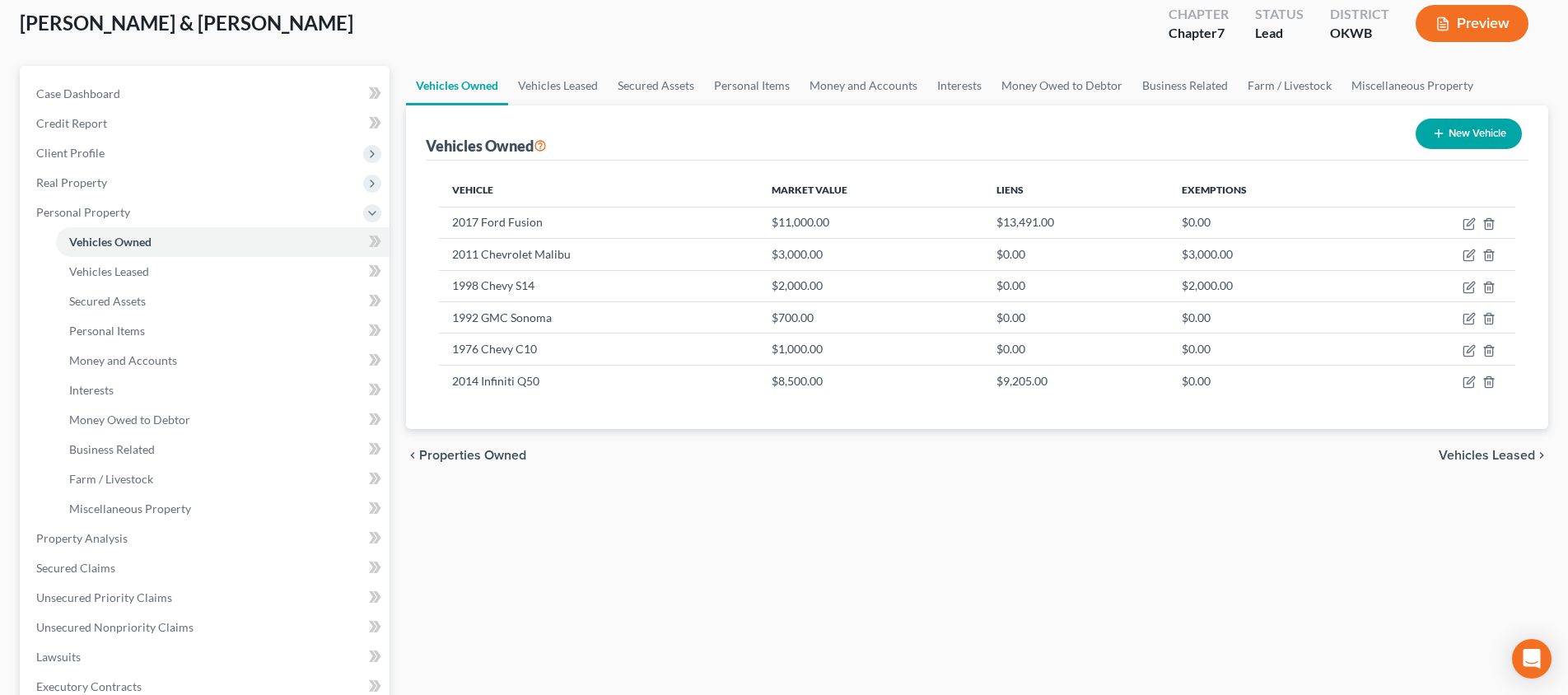
scroll to position [191, 0]
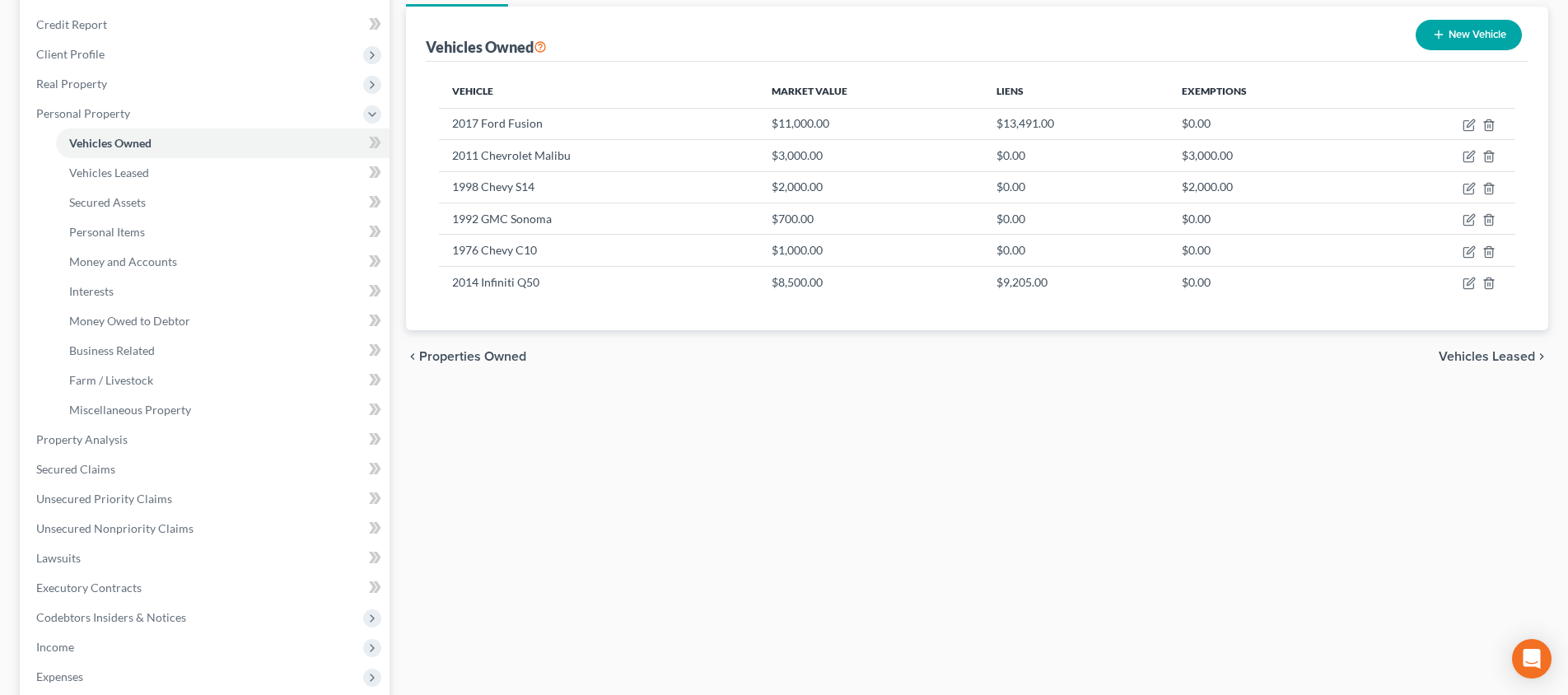
click at [1471, 358] on span "Vehicles Leased" at bounding box center [1487, 356] width 97 height 13
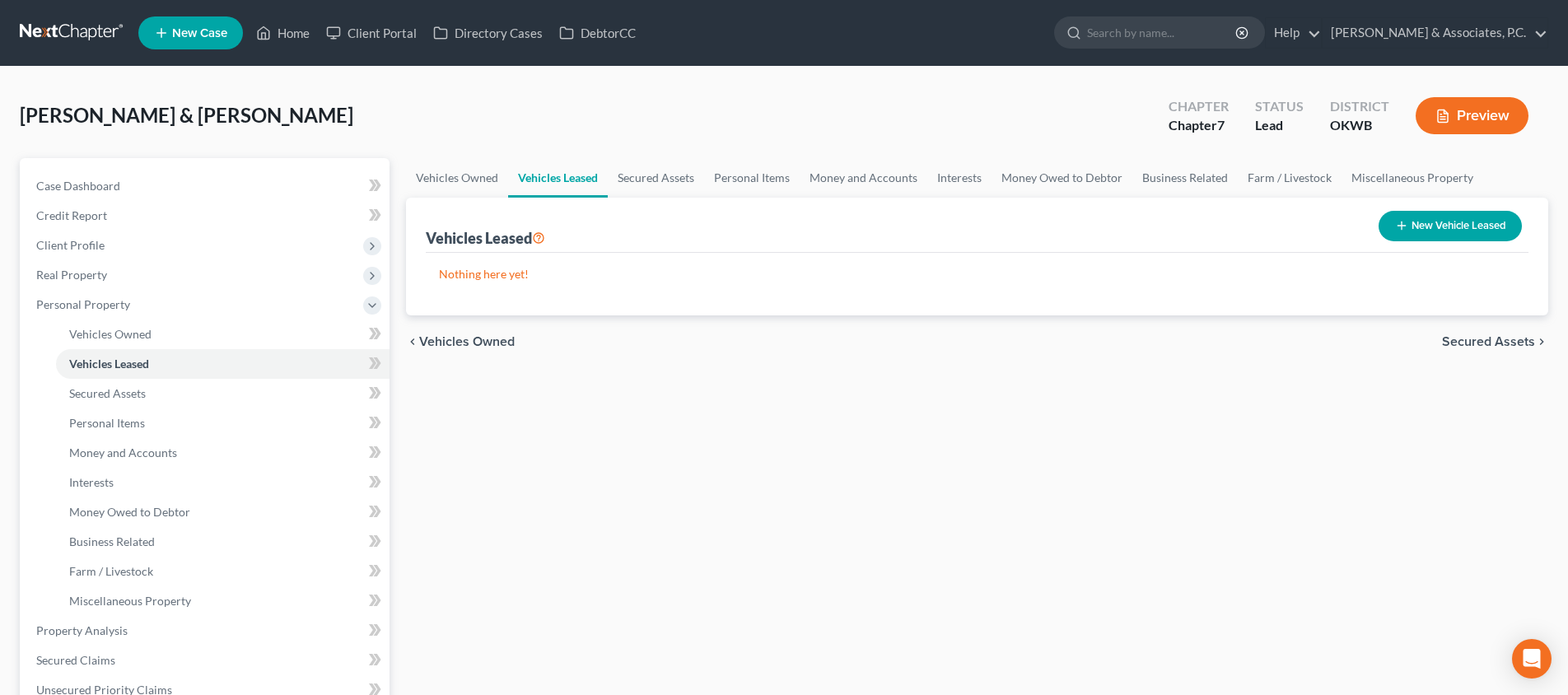
click at [1504, 335] on span "Secured Assets" at bounding box center [1489, 341] width 93 height 13
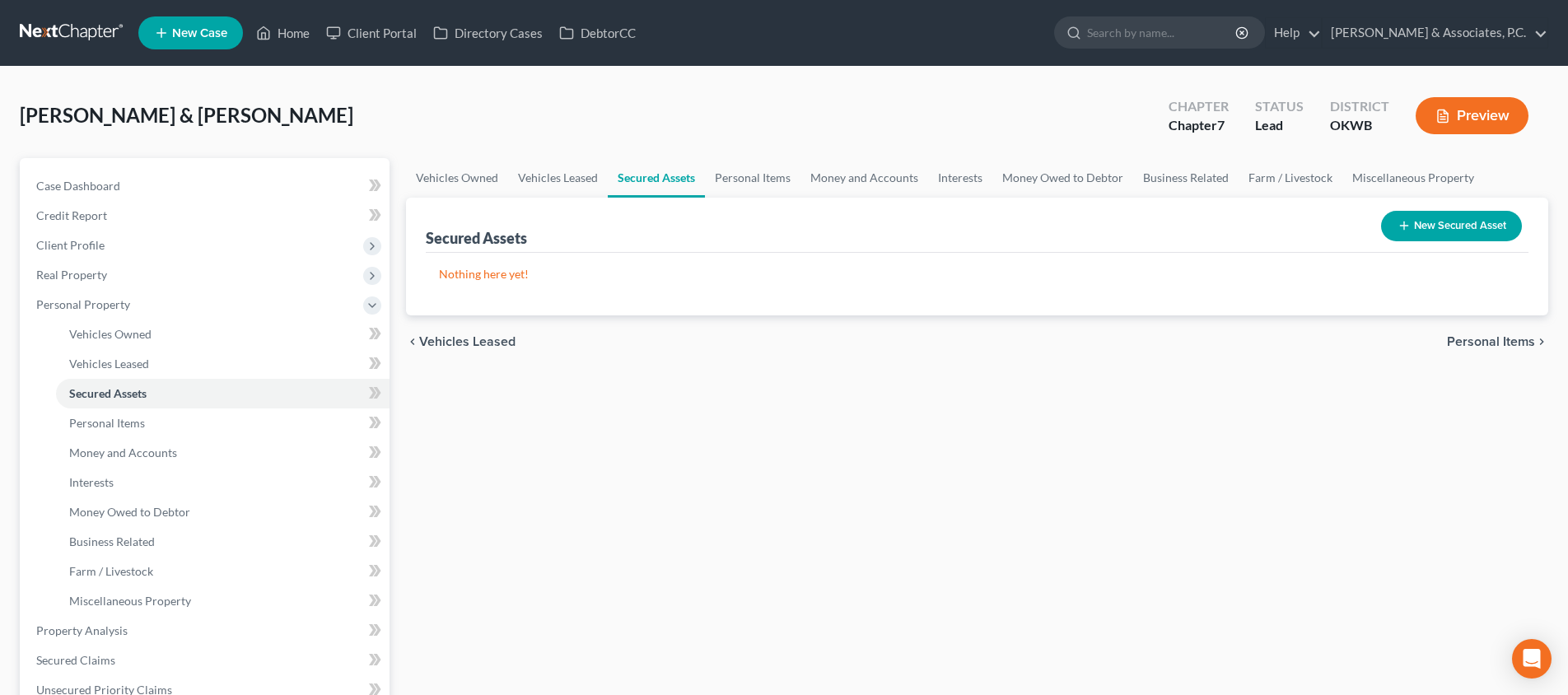
click at [1482, 340] on span "Personal Items" at bounding box center [1491, 341] width 88 height 13
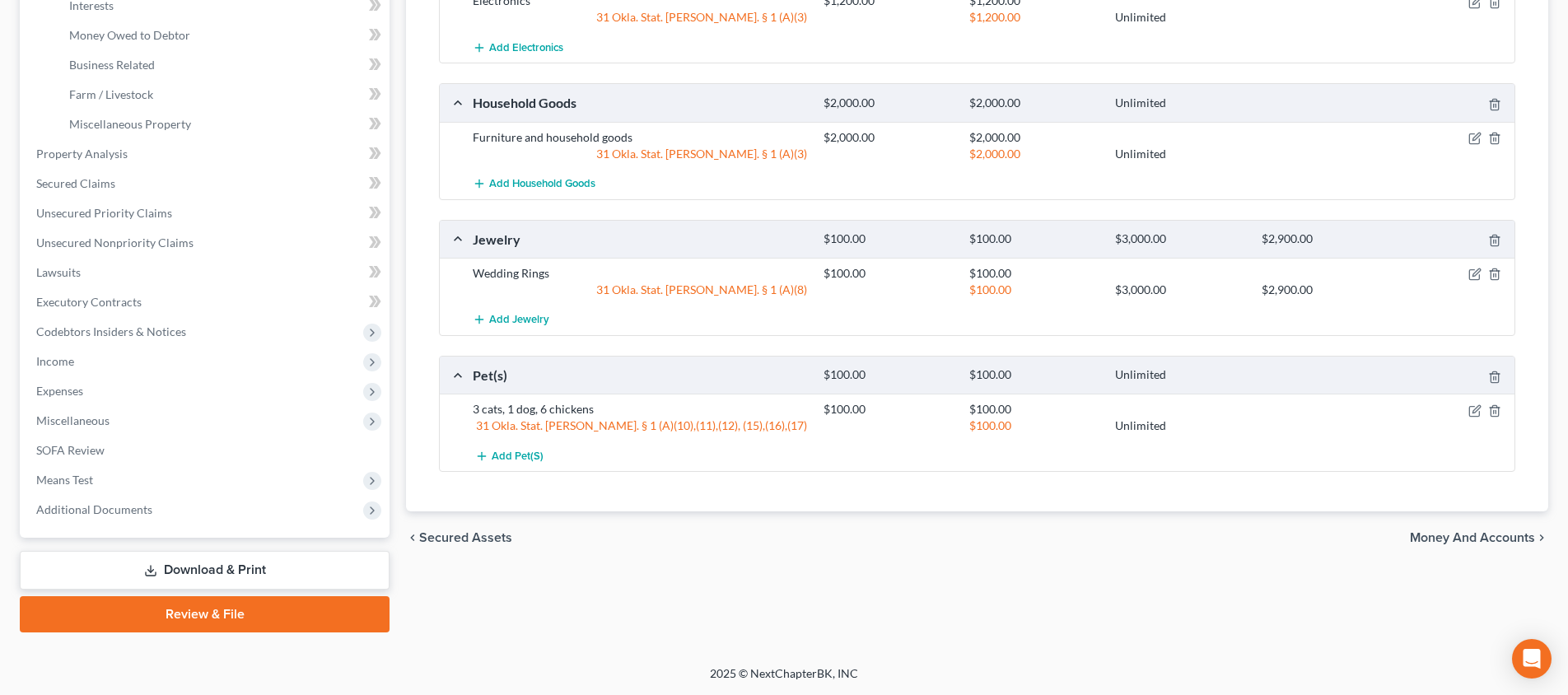
click at [1412, 531] on span "Money and Accounts" at bounding box center [1472, 537] width 126 height 13
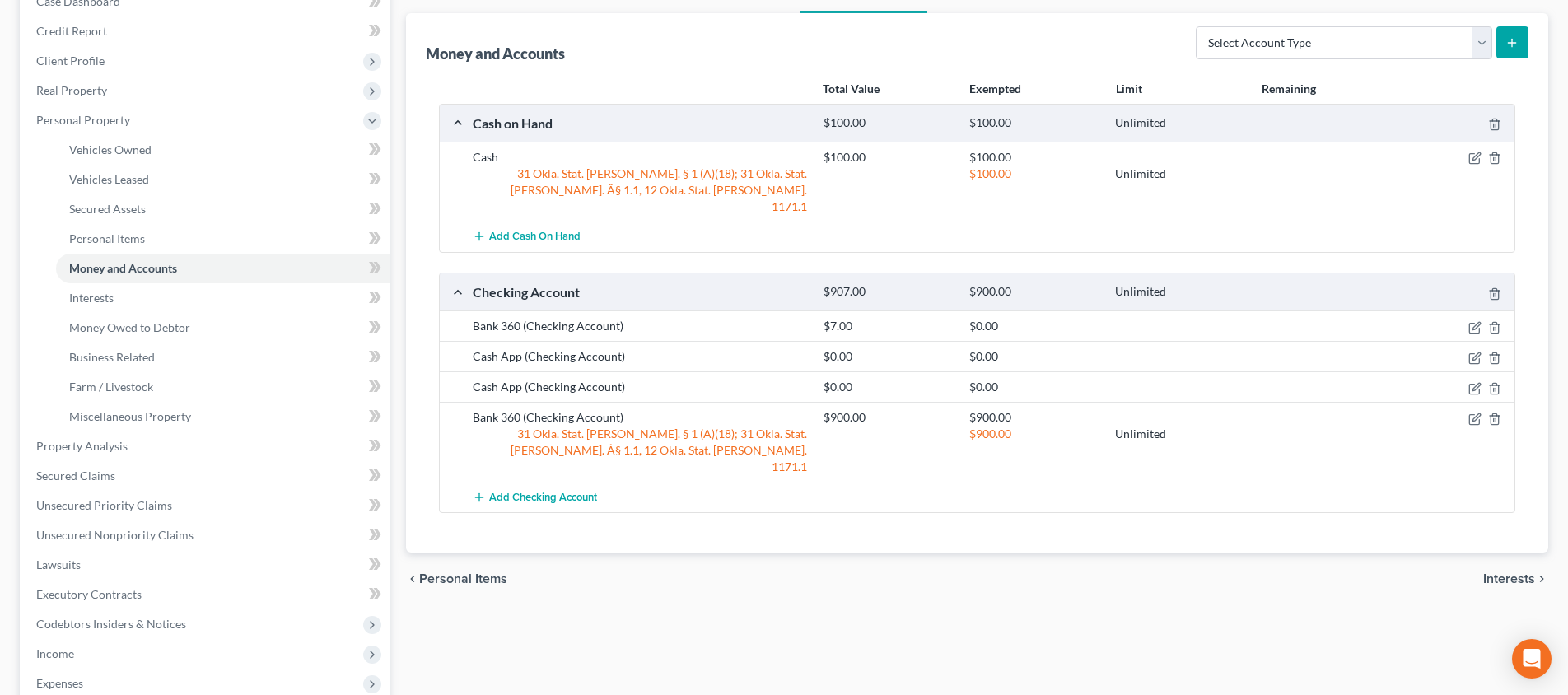
scroll to position [252, 0]
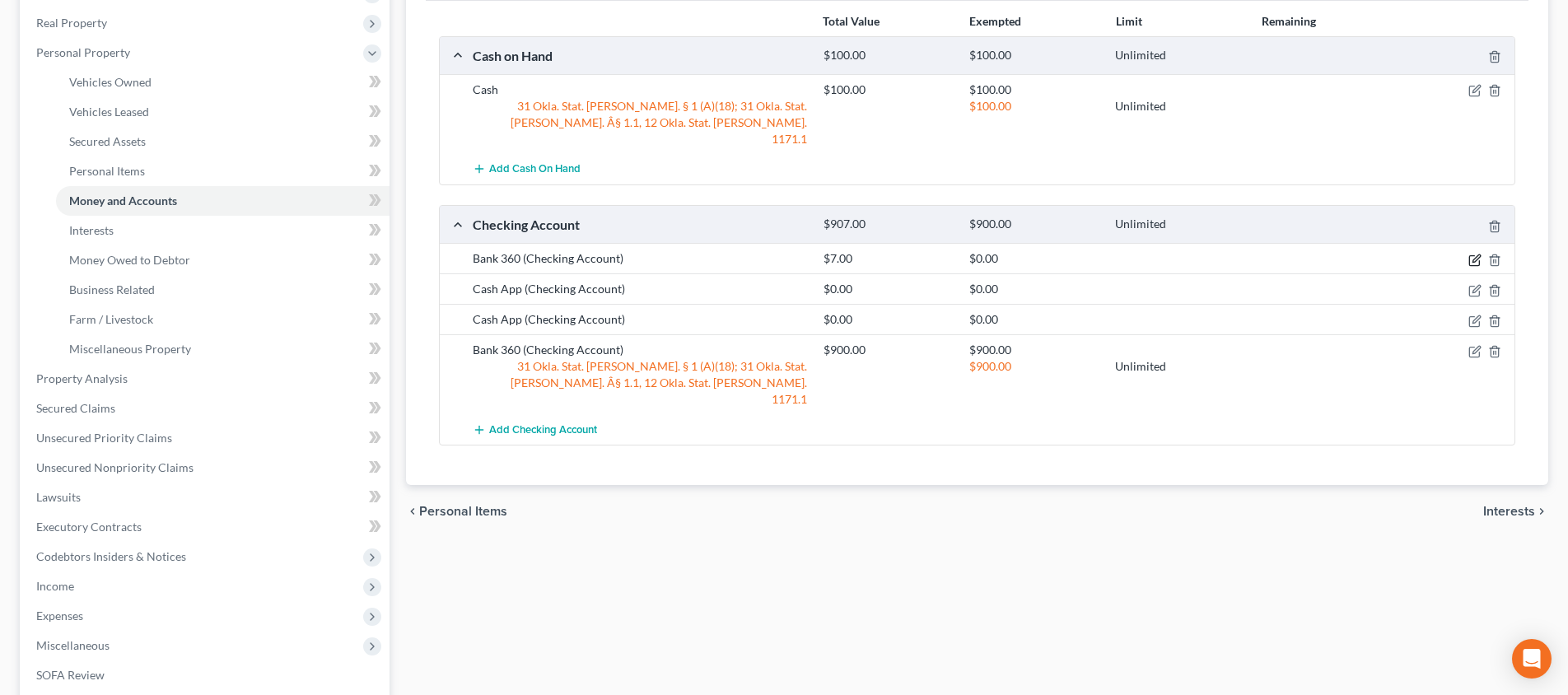
click at [1474, 255] on icon "button" at bounding box center [1474, 260] width 10 height 10
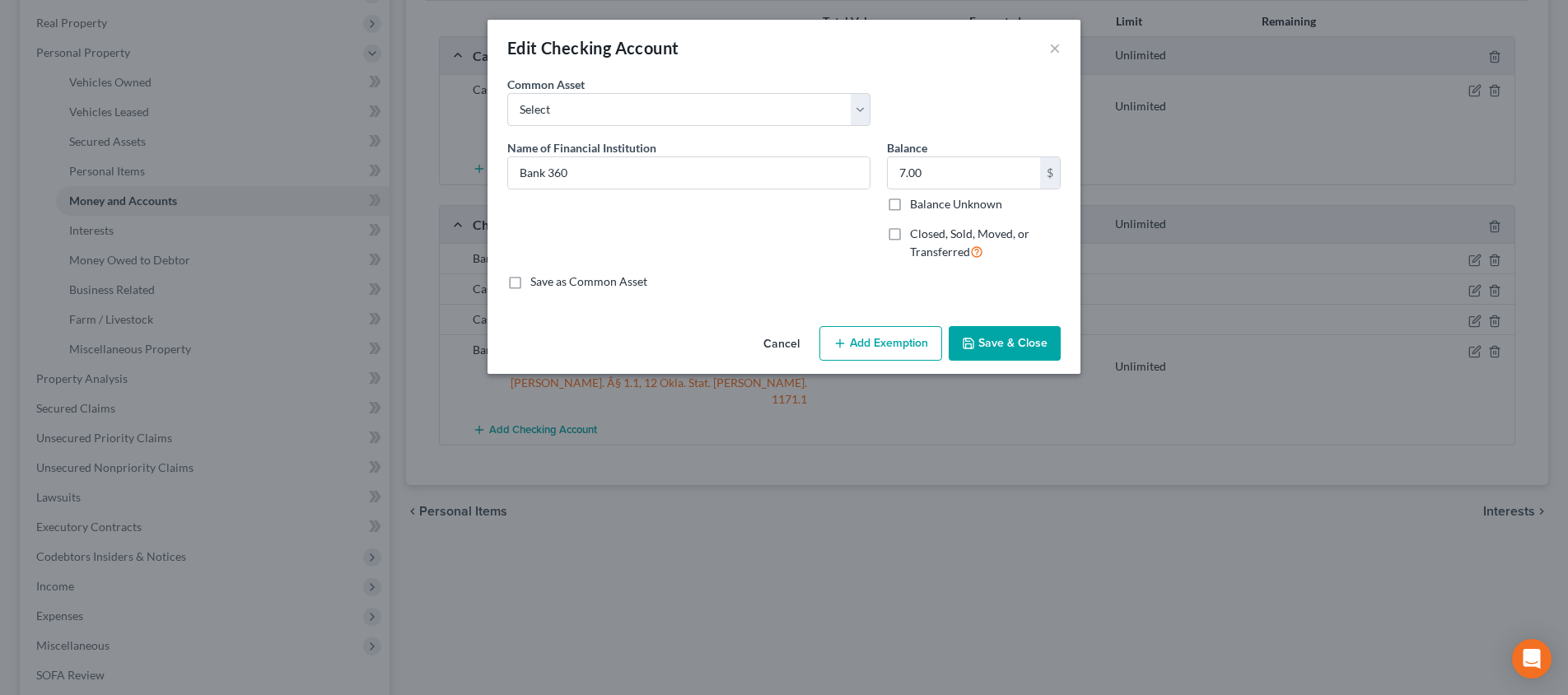
click at [912, 353] on button "Add Exemption" at bounding box center [881, 343] width 123 height 34
select select "2"
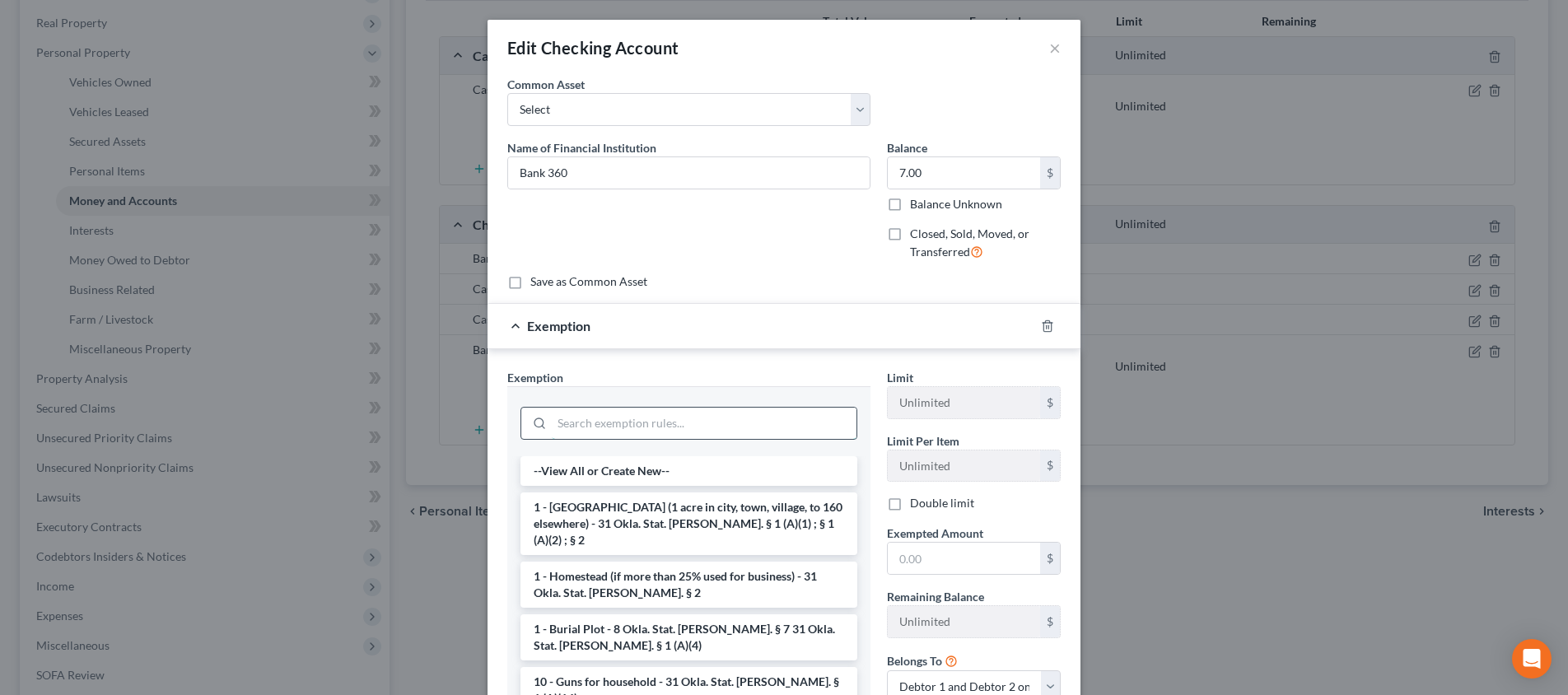
click at [705, 420] on input "search" at bounding box center [704, 423] width 305 height 32
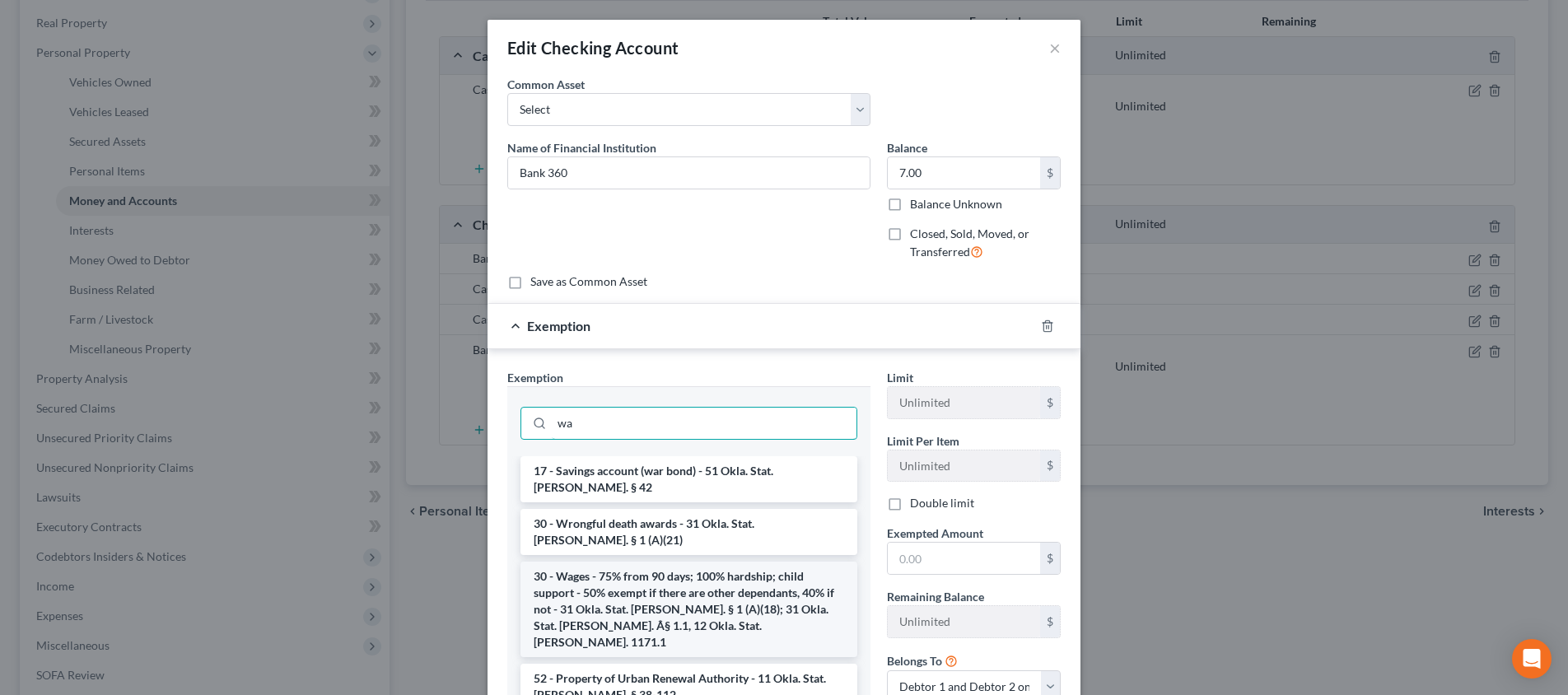
type input "wa"
click at [657, 562] on li "30 - Wages - 75% from 90 days; 100% hardship; child support - 50% exempt if the…" at bounding box center [689, 609] width 337 height 96
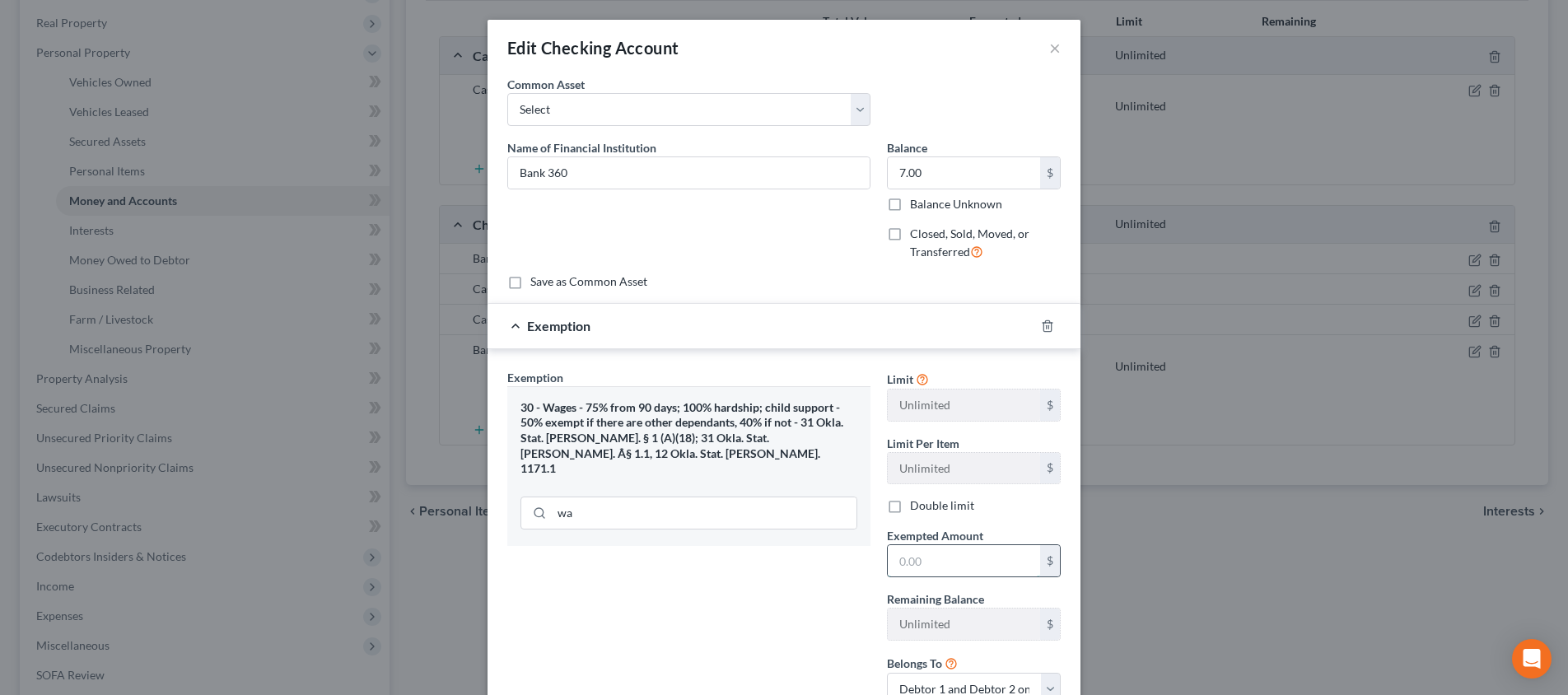
click at [996, 562] on input "text" at bounding box center [964, 561] width 153 height 32
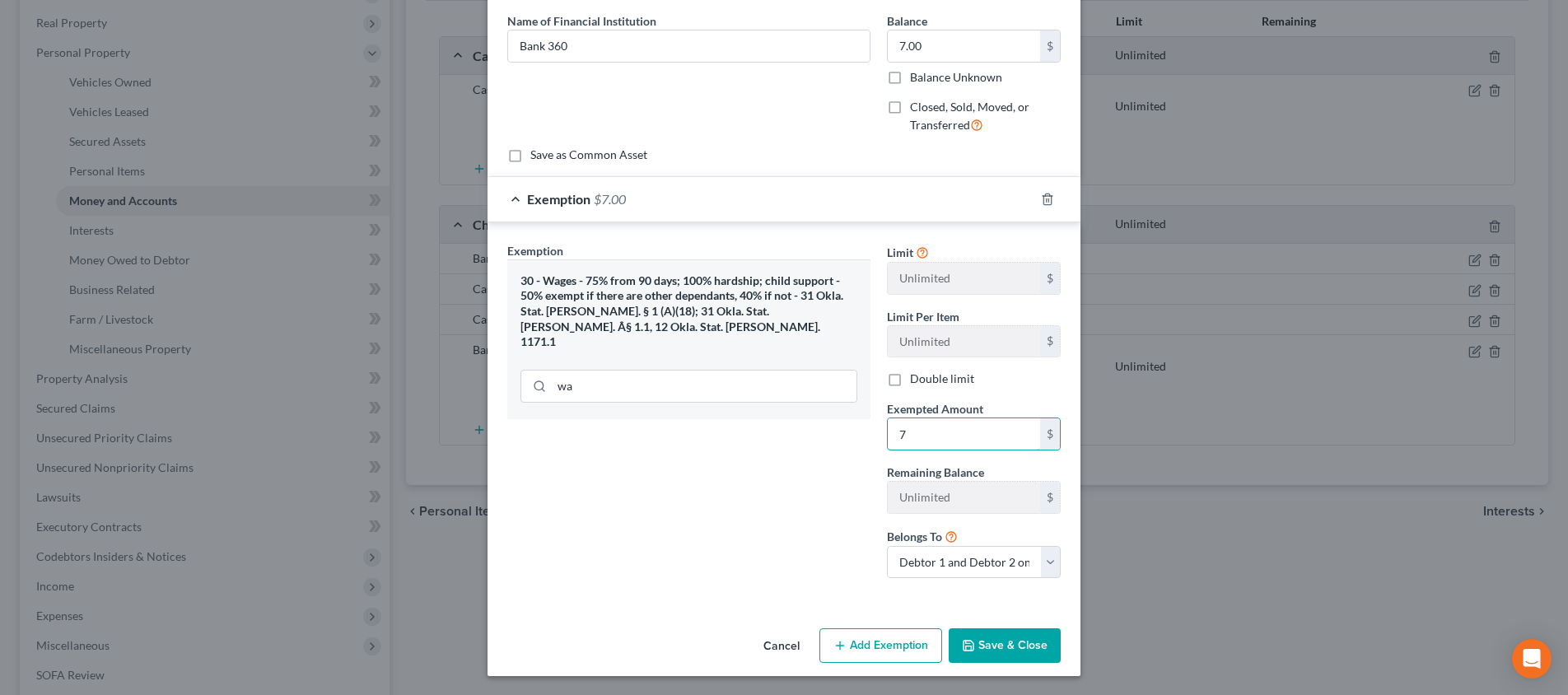
scroll to position [126, 0]
type input "7"
click at [1000, 643] on button "Save & Close" at bounding box center [1005, 646] width 112 height 34
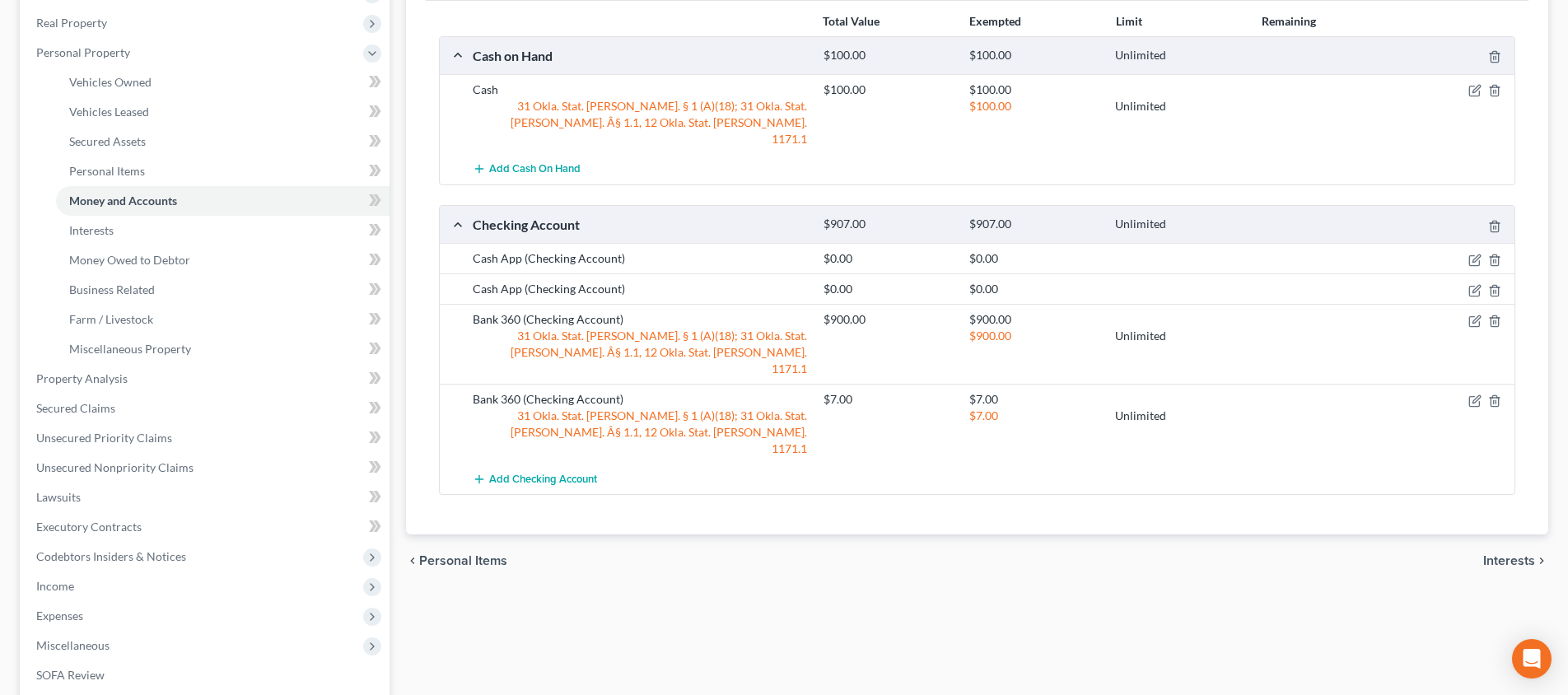
click at [1514, 554] on span "Interests" at bounding box center [1509, 560] width 52 height 13
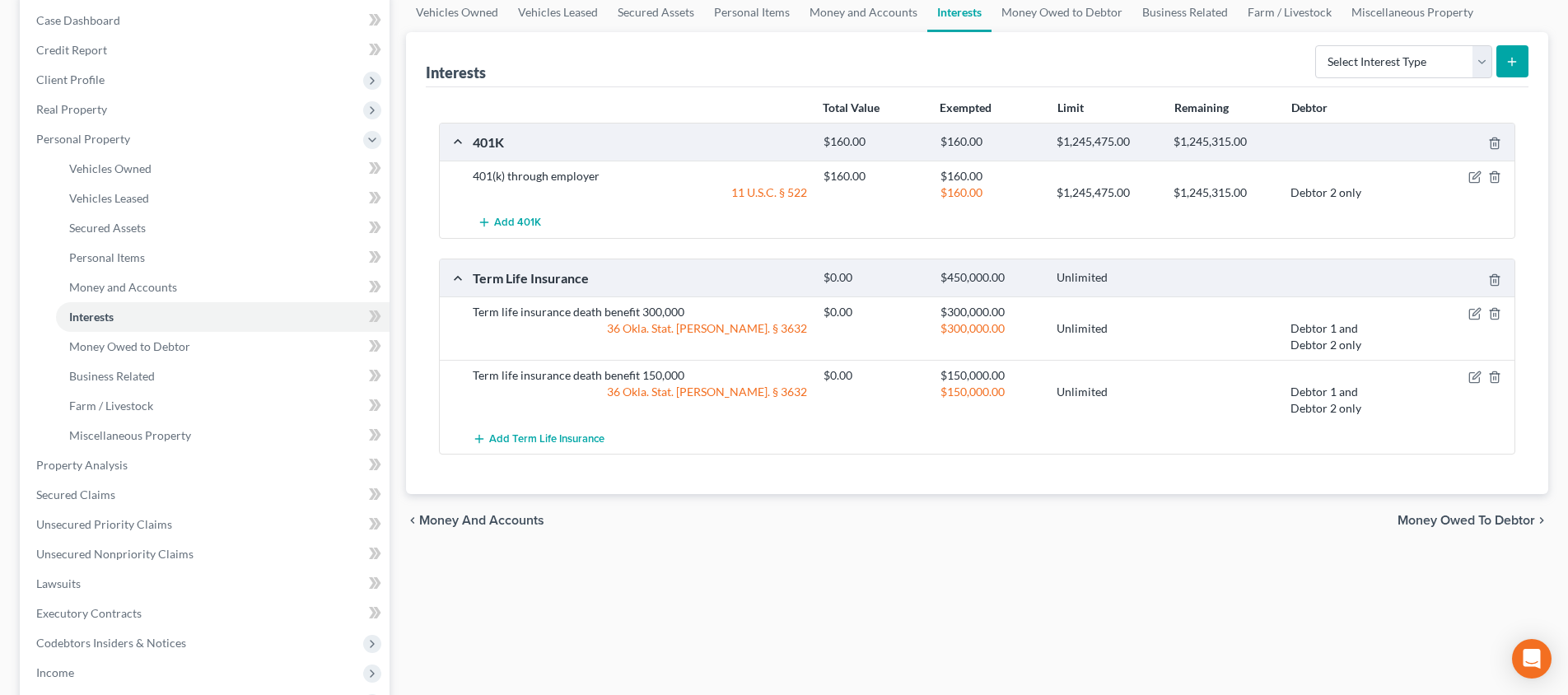
scroll to position [175, 0]
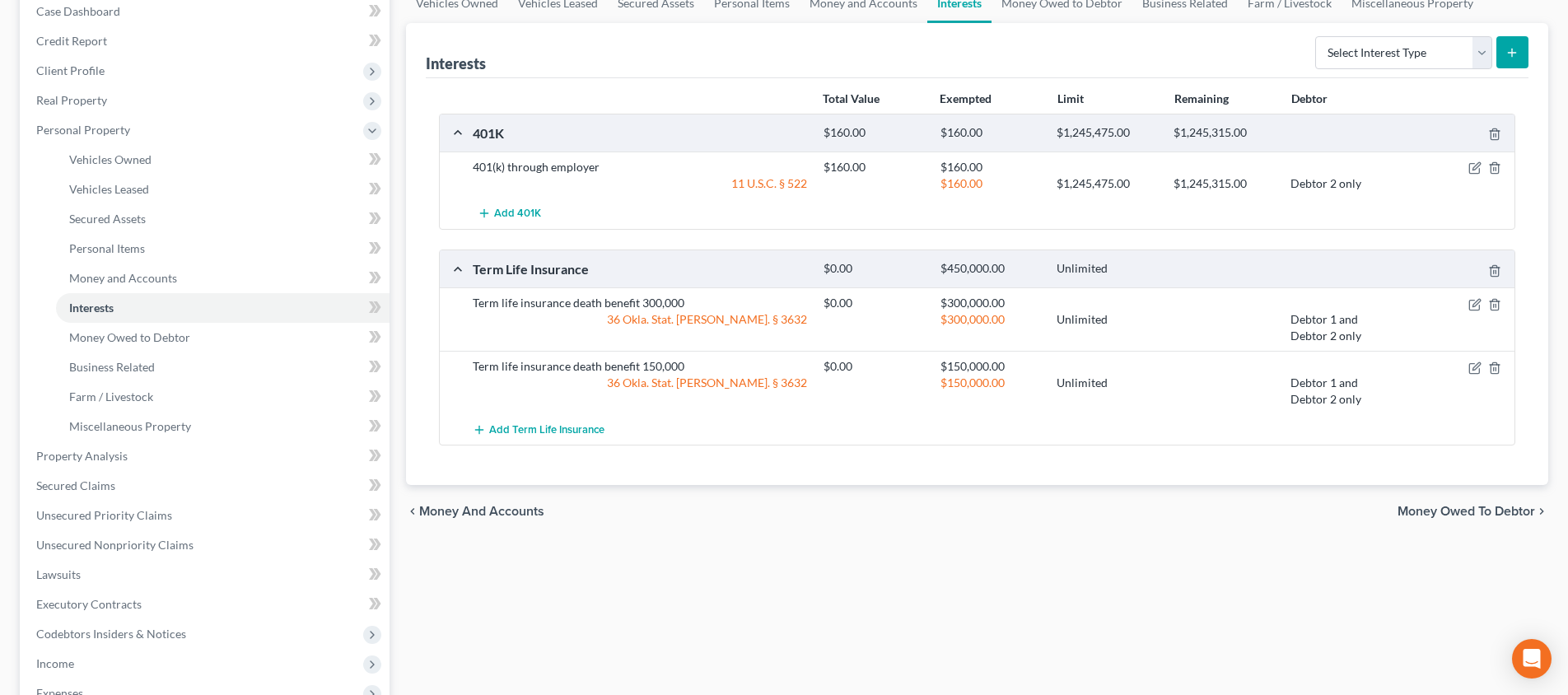
click at [1421, 512] on span "Money Owed to Debtor" at bounding box center [1466, 511] width 138 height 13
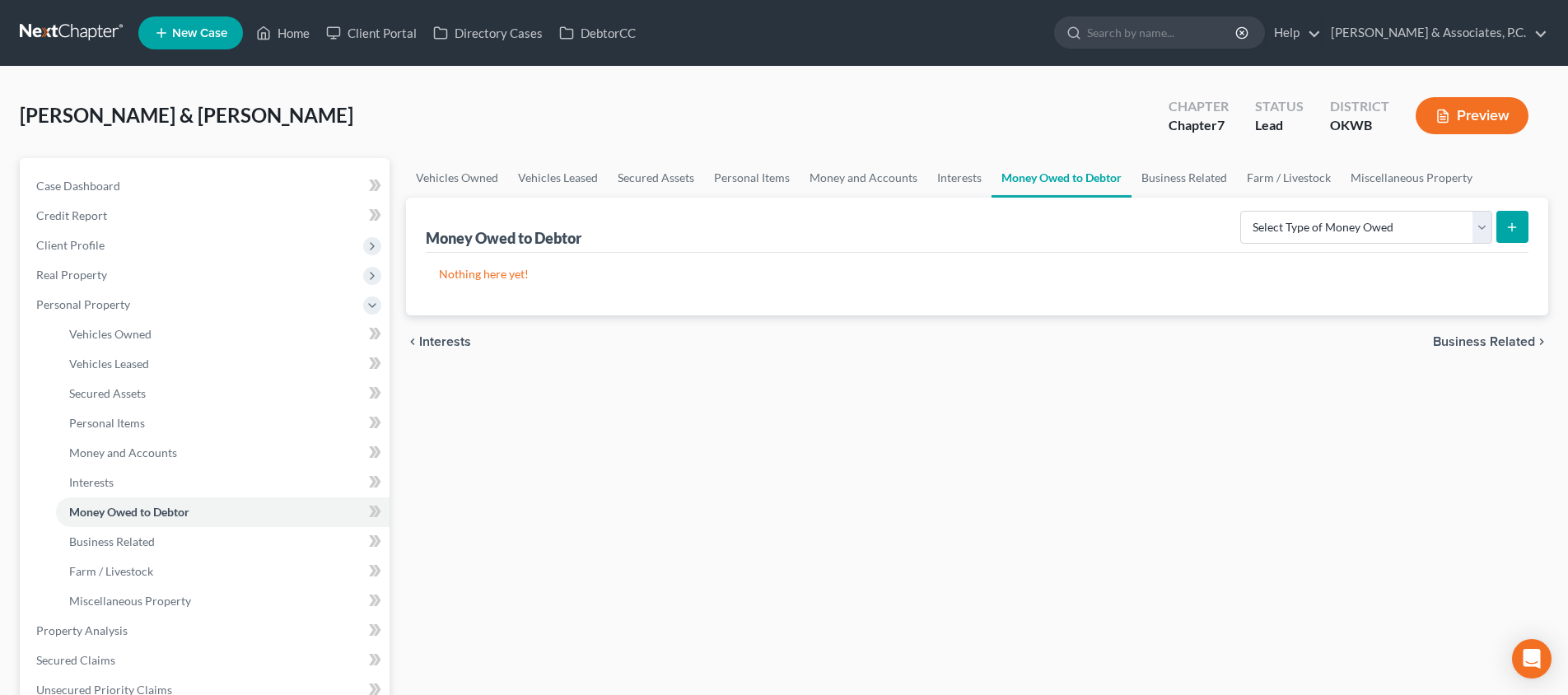
click at [1460, 340] on span "Business Related" at bounding box center [1484, 341] width 102 height 13
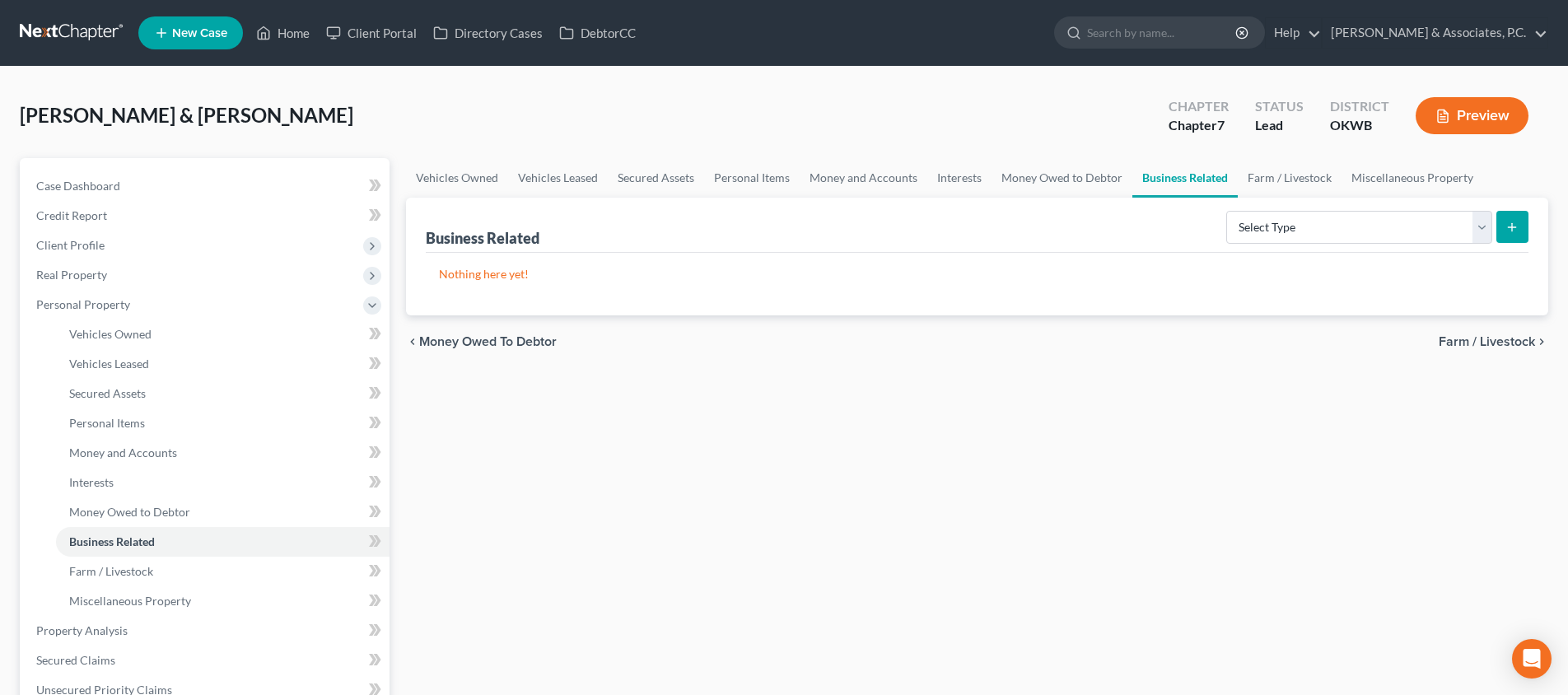
click at [1475, 342] on span "Farm / Livestock" at bounding box center [1487, 341] width 97 height 13
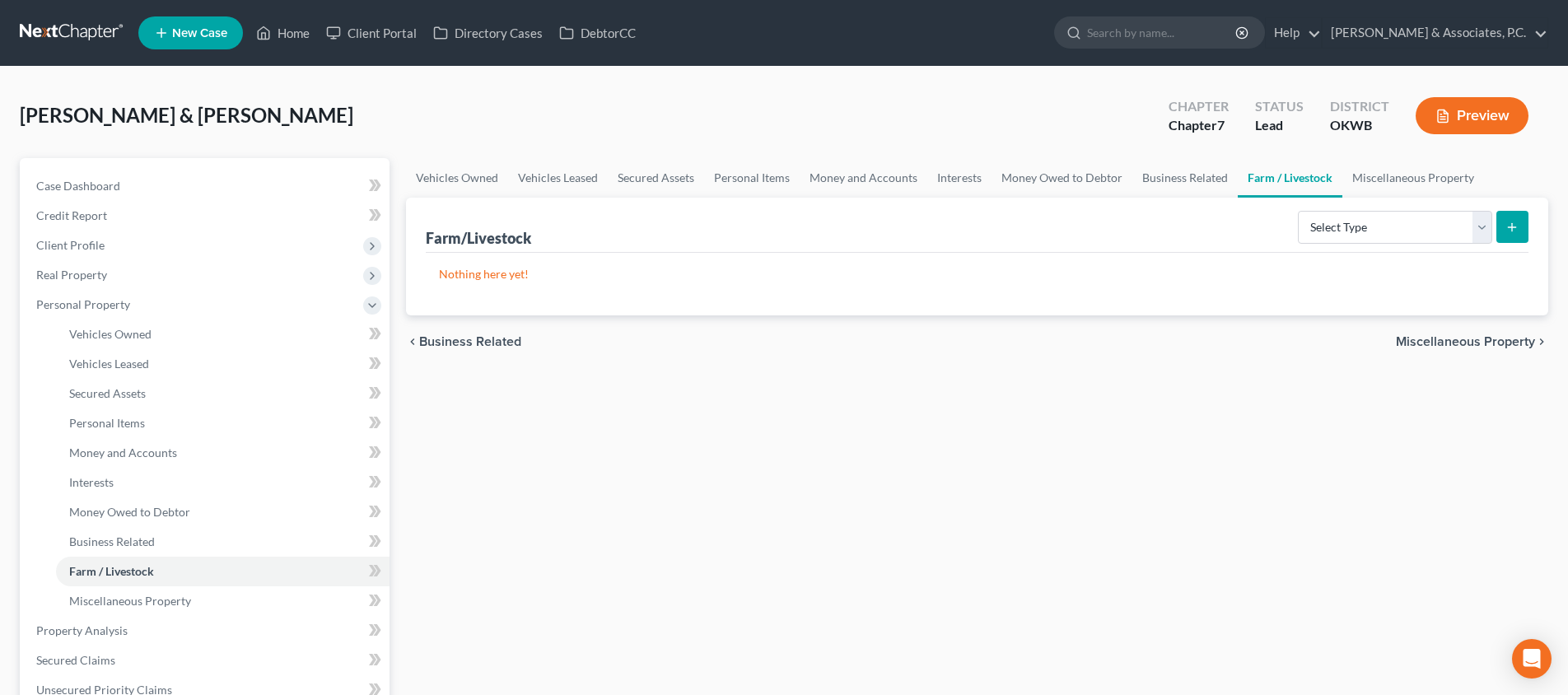
click at [1474, 342] on span "Miscellaneous Property" at bounding box center [1465, 341] width 140 height 13
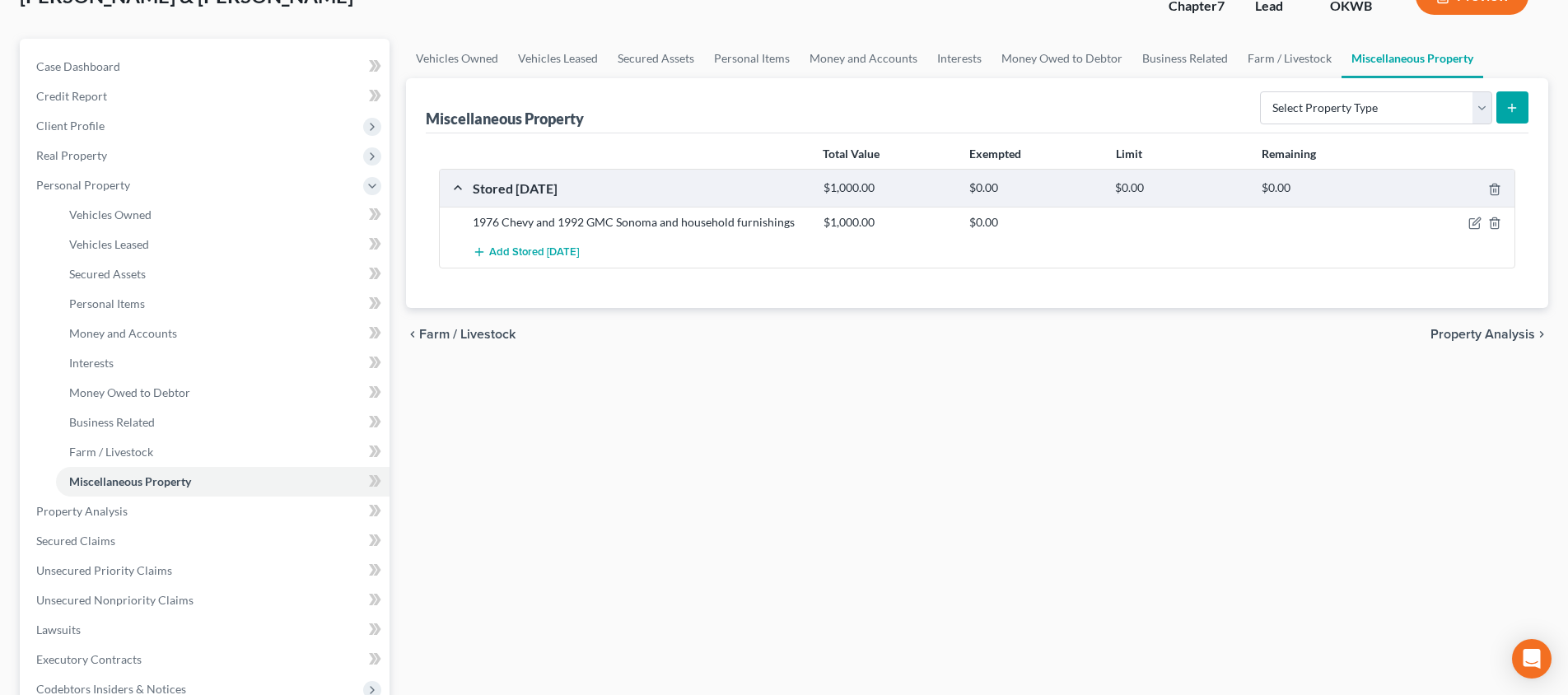
scroll to position [193, 0]
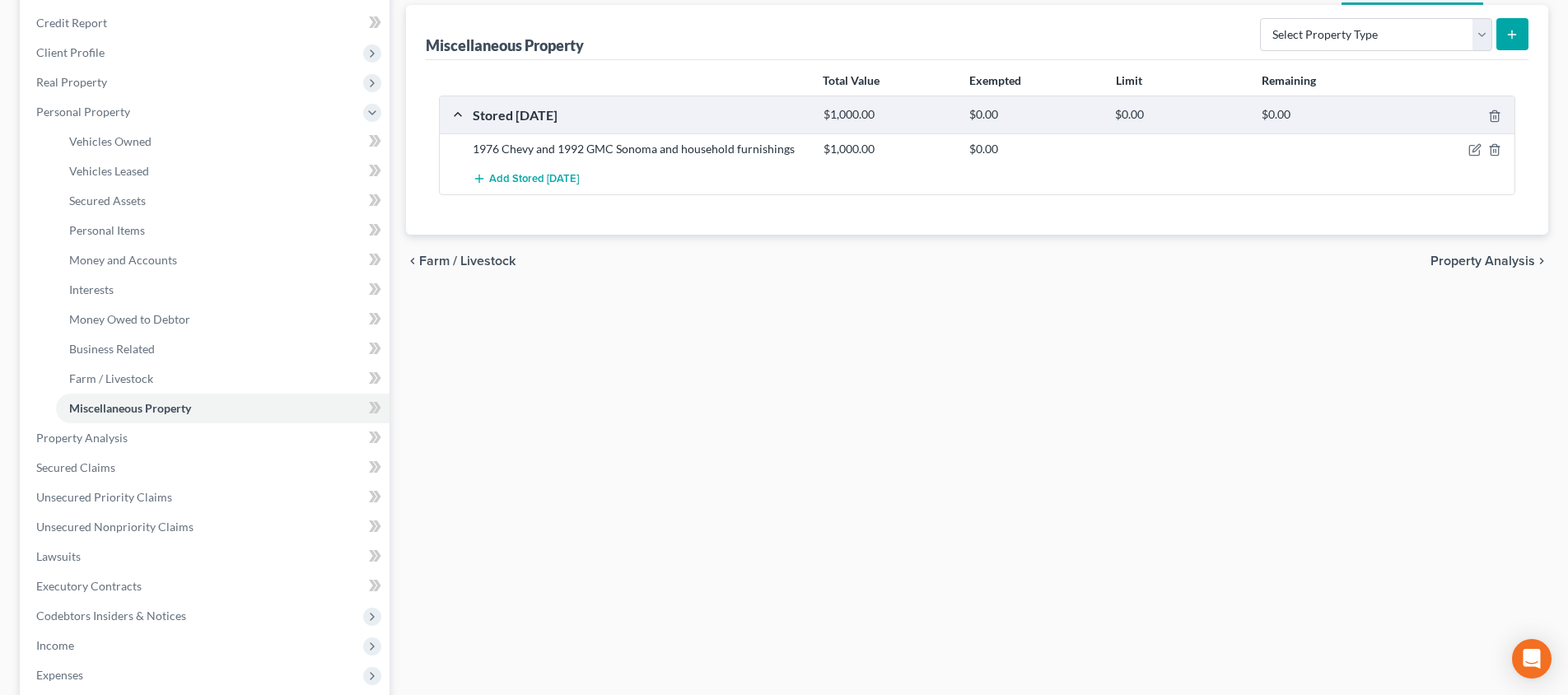
click at [1462, 267] on span "Property Analysis" at bounding box center [1483, 261] width 104 height 13
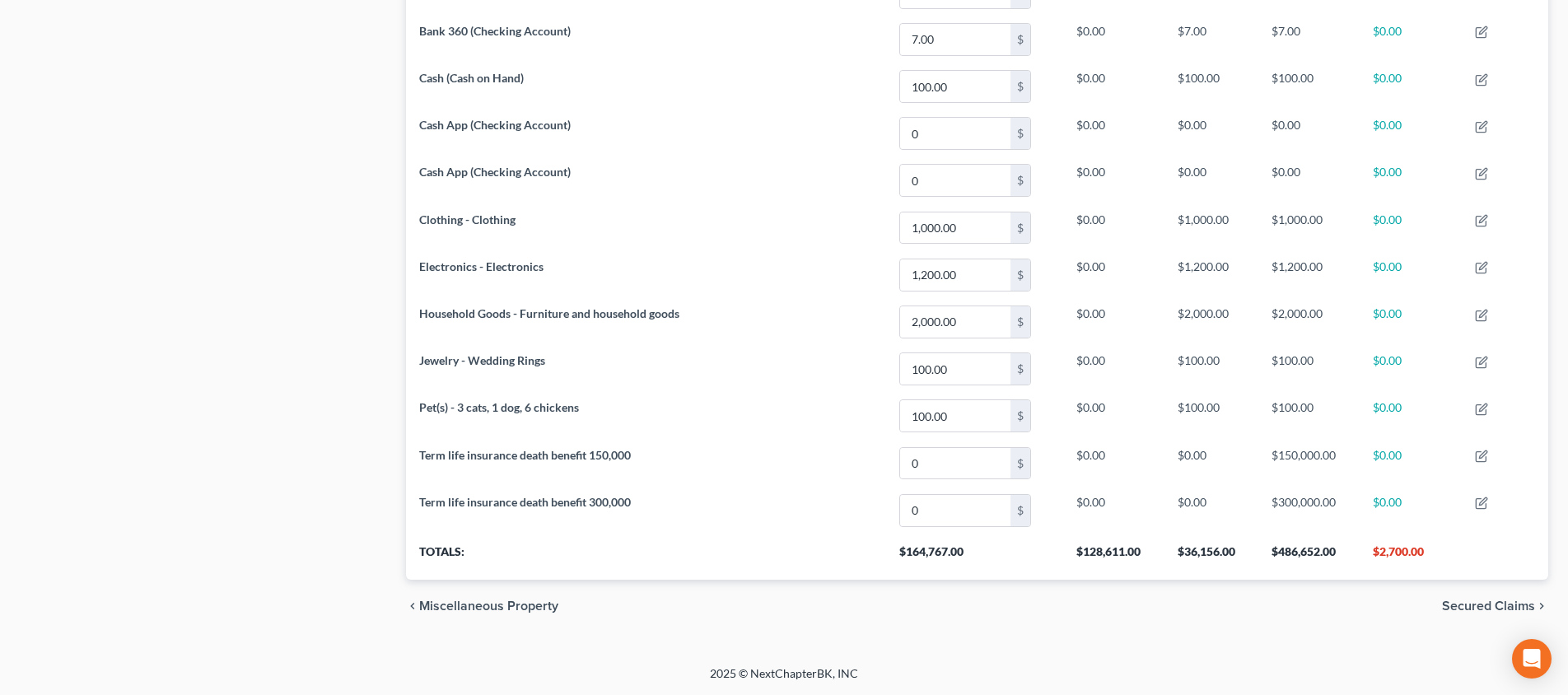
click at [1477, 600] on span "Secured Claims" at bounding box center [1489, 605] width 93 height 13
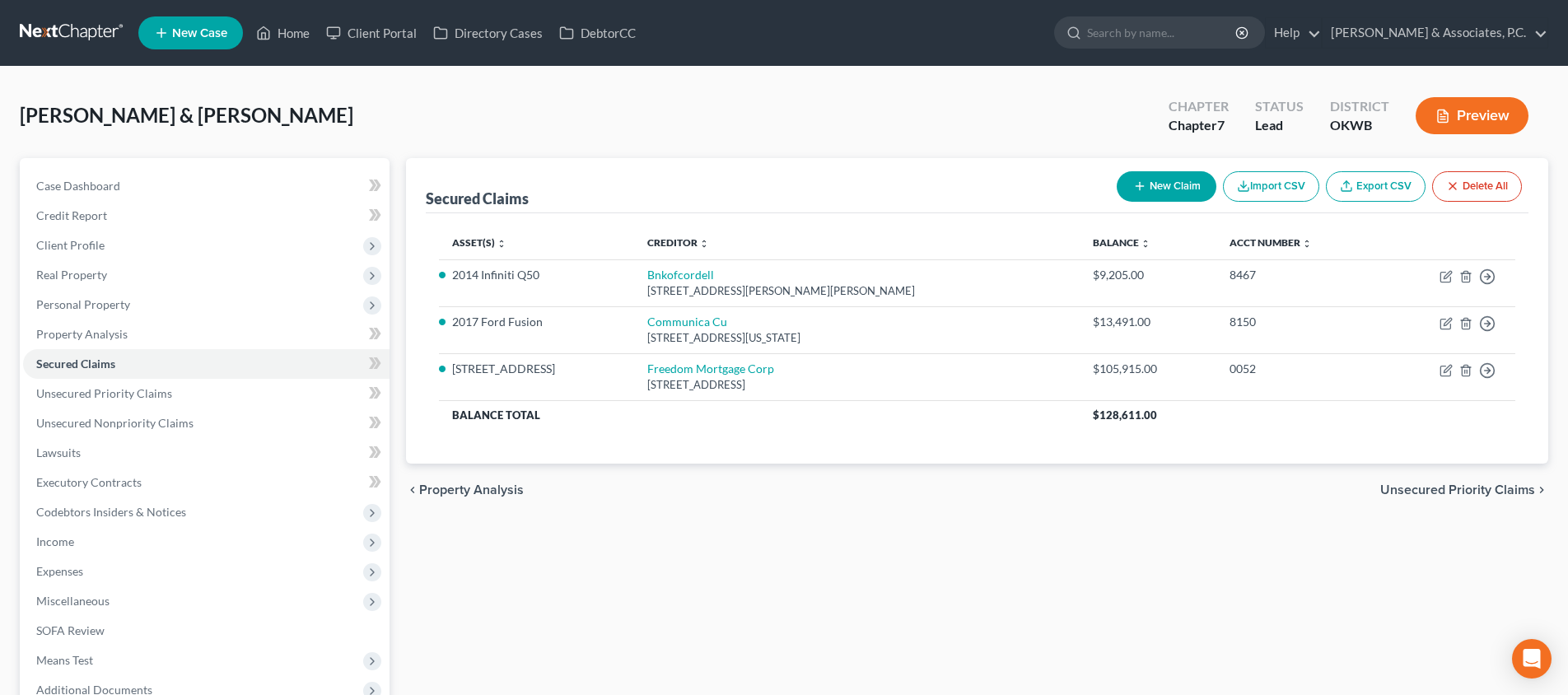
click at [1405, 487] on span "Unsecured Priority Claims" at bounding box center [1457, 490] width 155 height 13
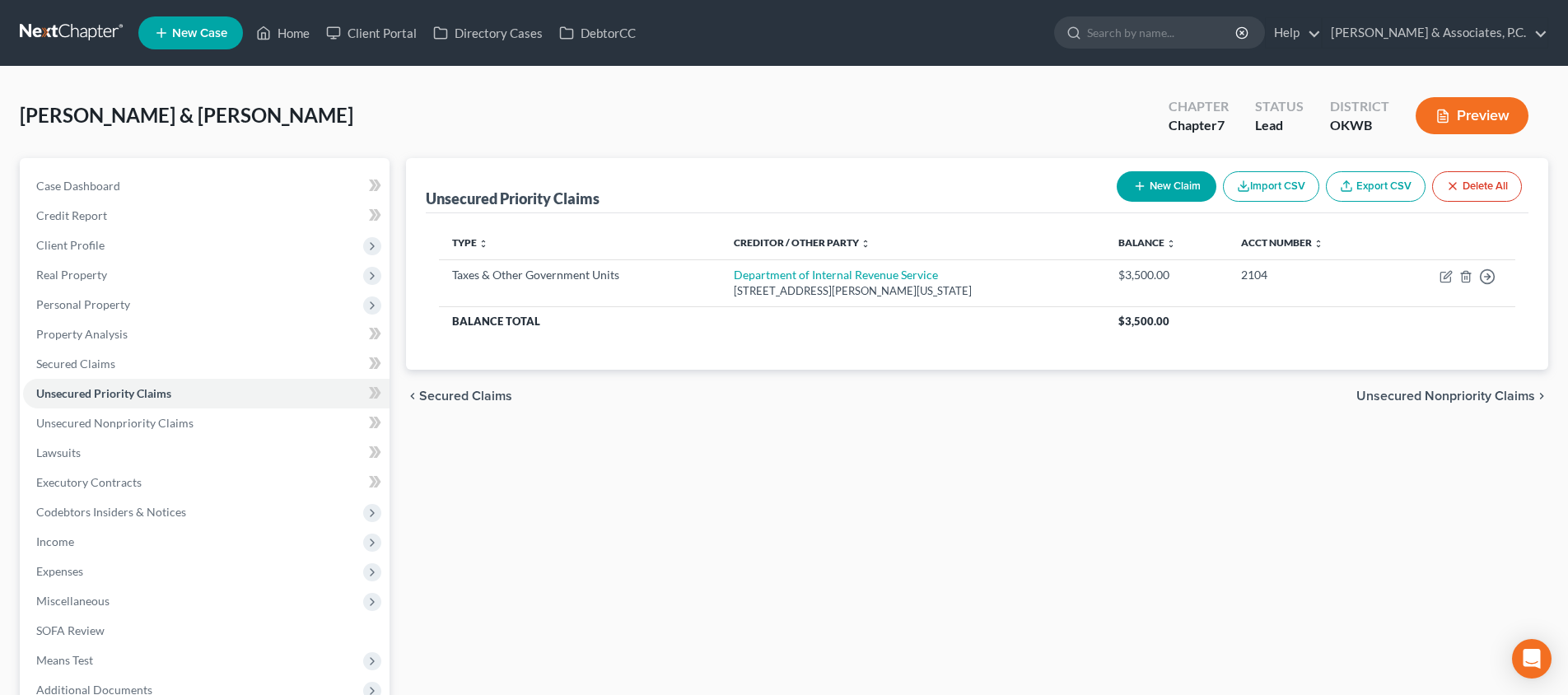
click at [1390, 391] on span "Unsecured Nonpriority Claims" at bounding box center [1446, 396] width 179 height 13
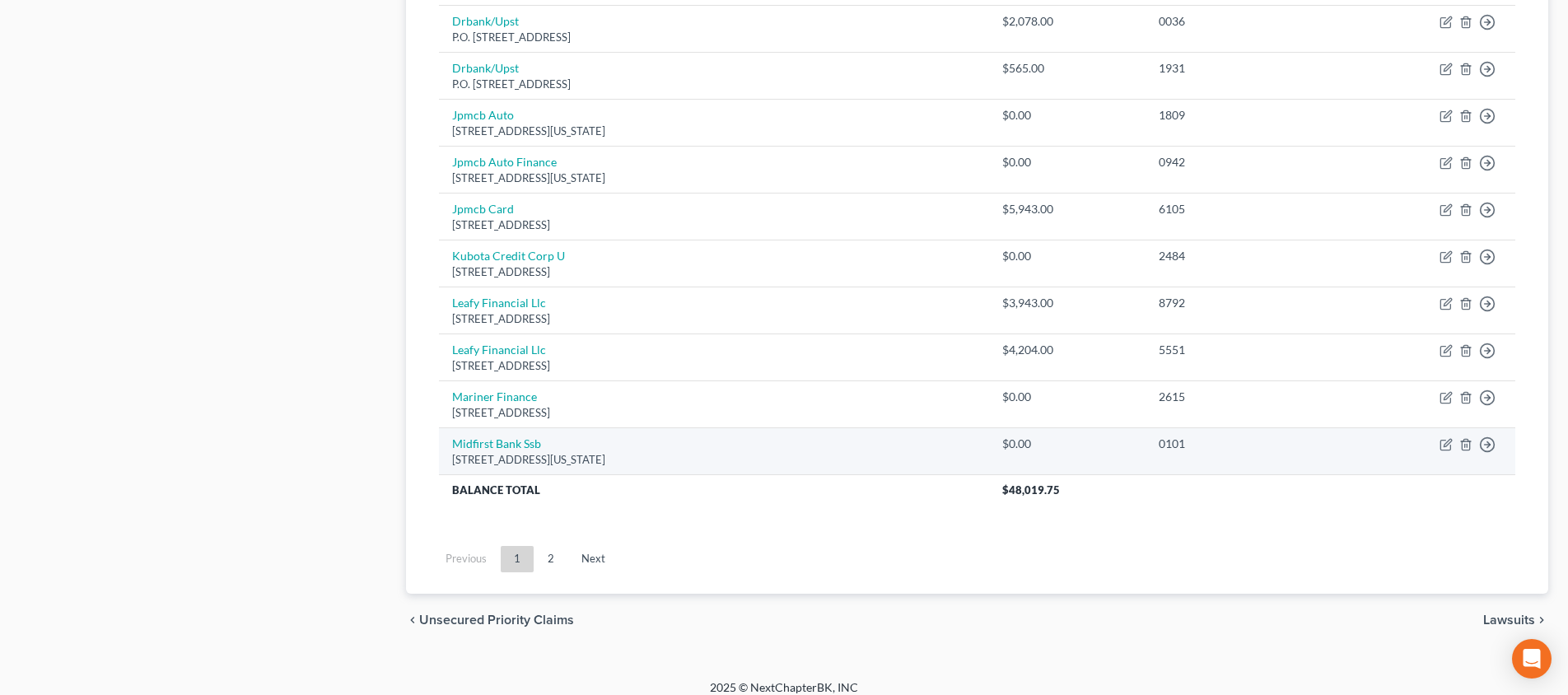
scroll to position [1184, 0]
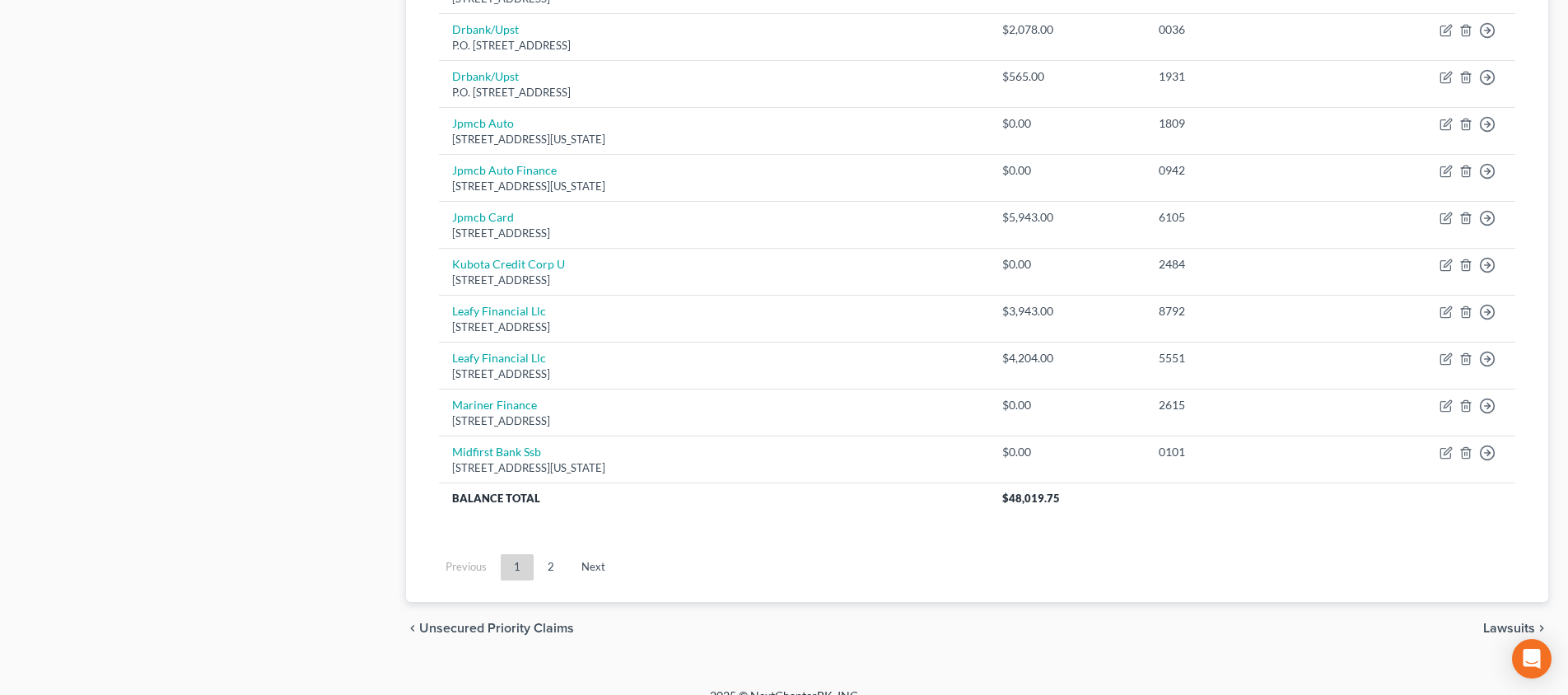
click at [1500, 621] on span "Lawsuits" at bounding box center [1509, 627] width 52 height 13
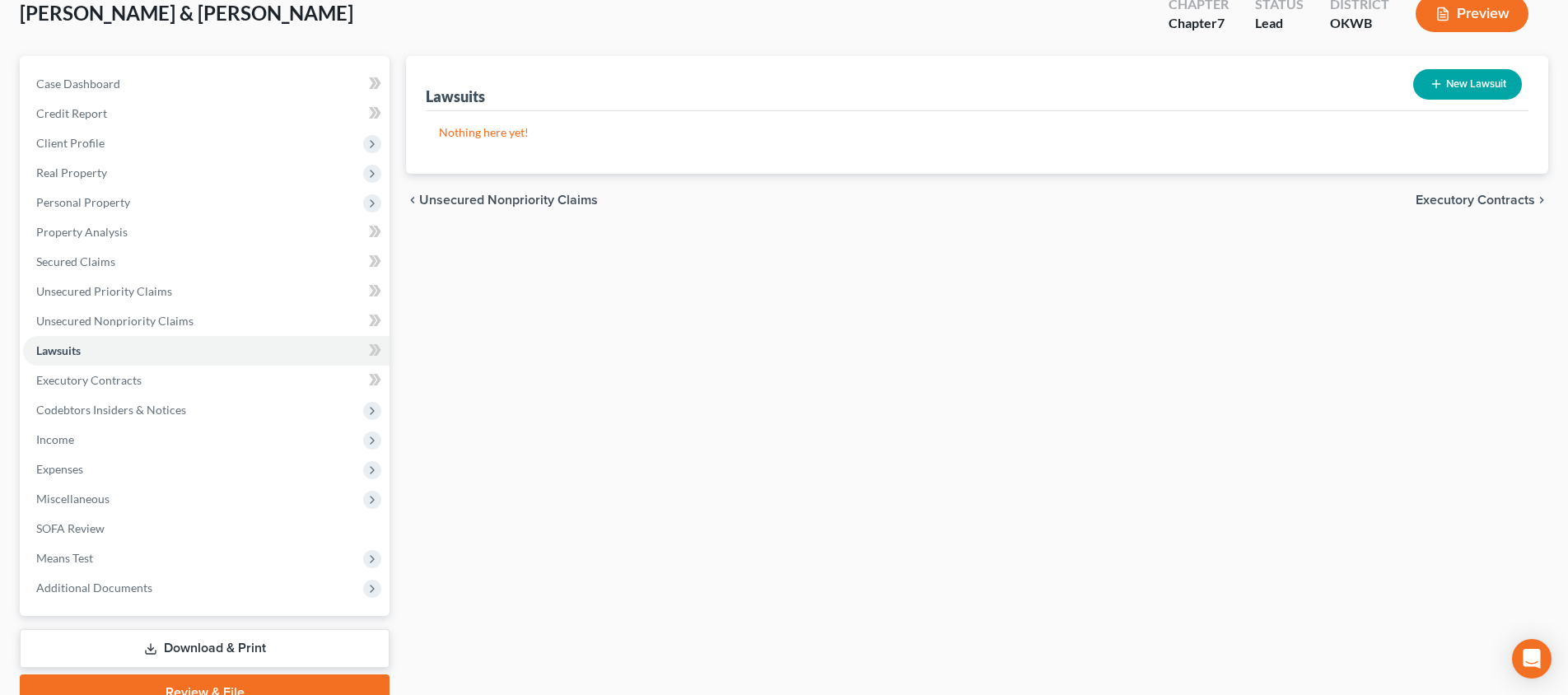
scroll to position [151, 0]
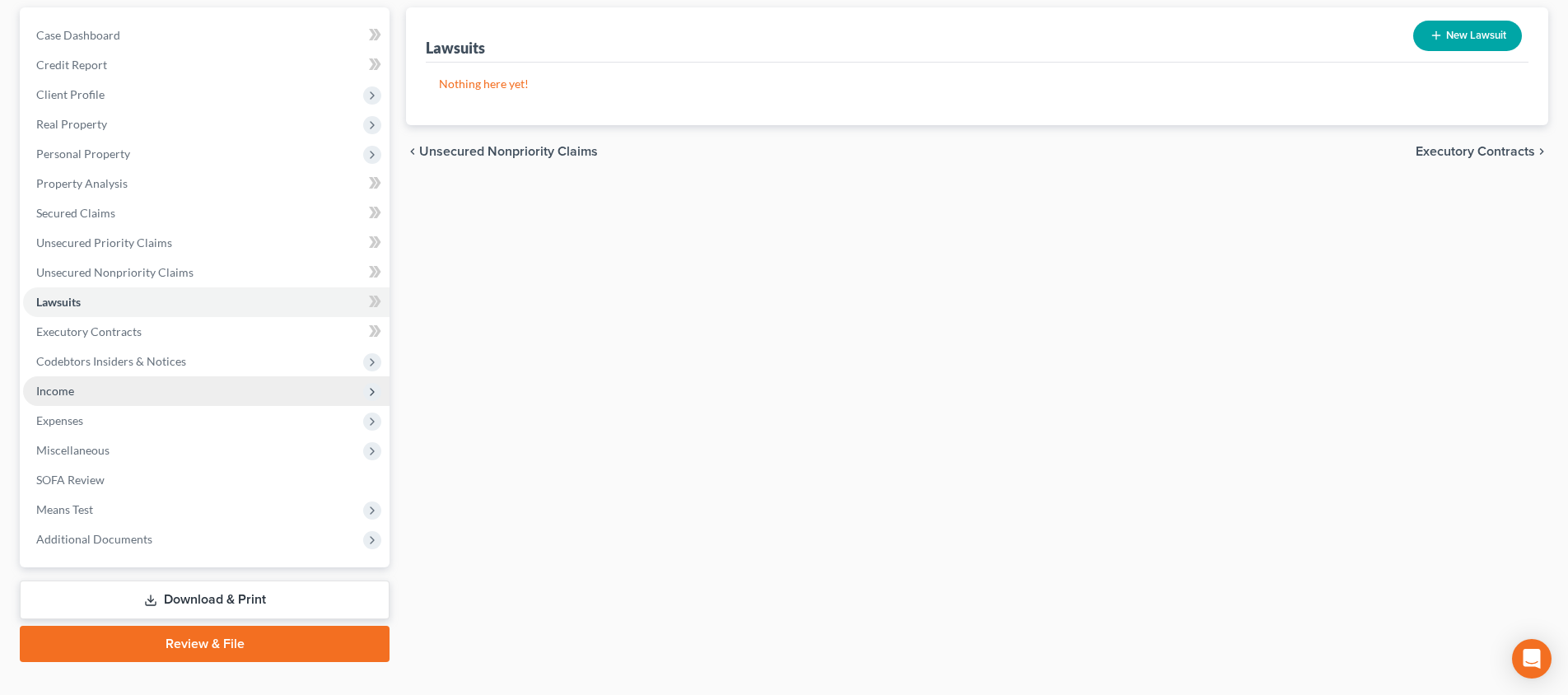
click at [166, 395] on span "Income" at bounding box center [205, 391] width 366 height 30
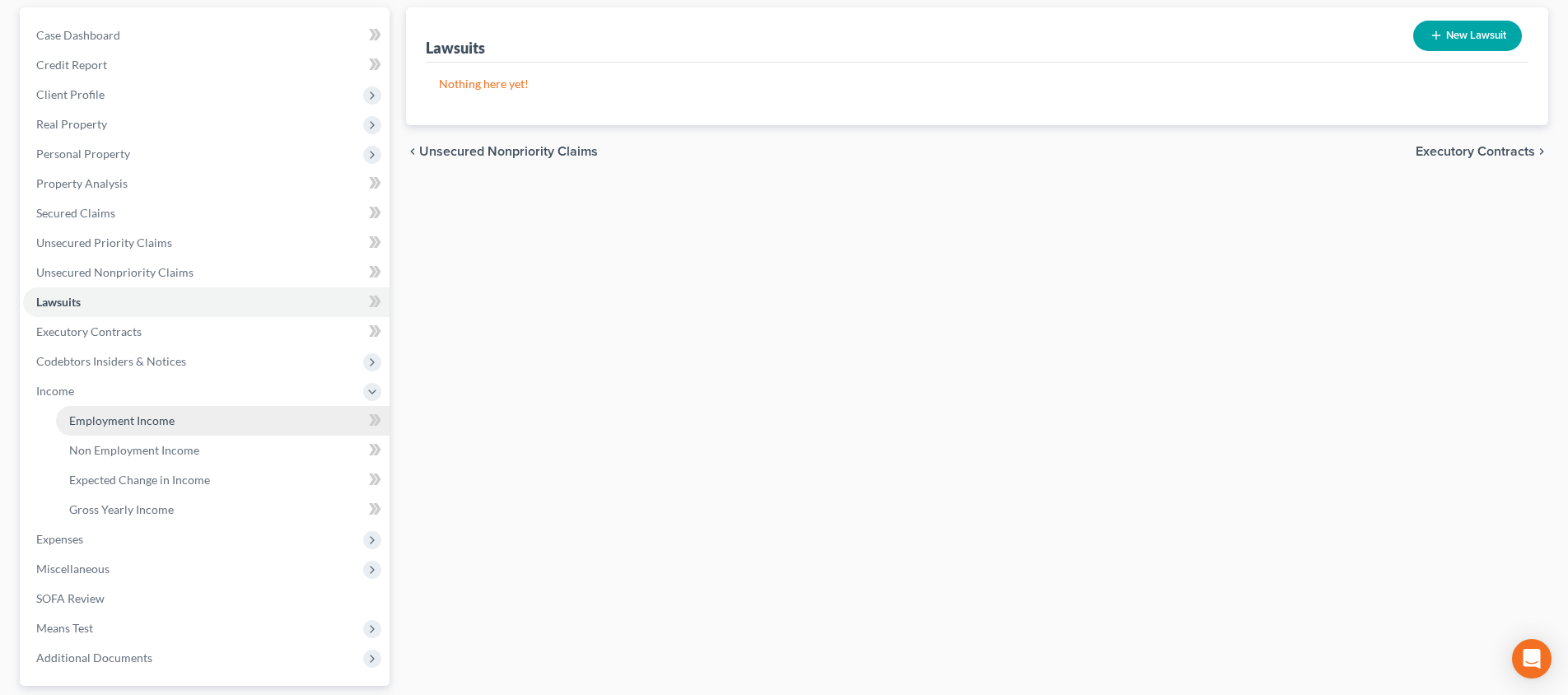
click at [170, 425] on span "Employment Income" at bounding box center [122, 420] width 105 height 14
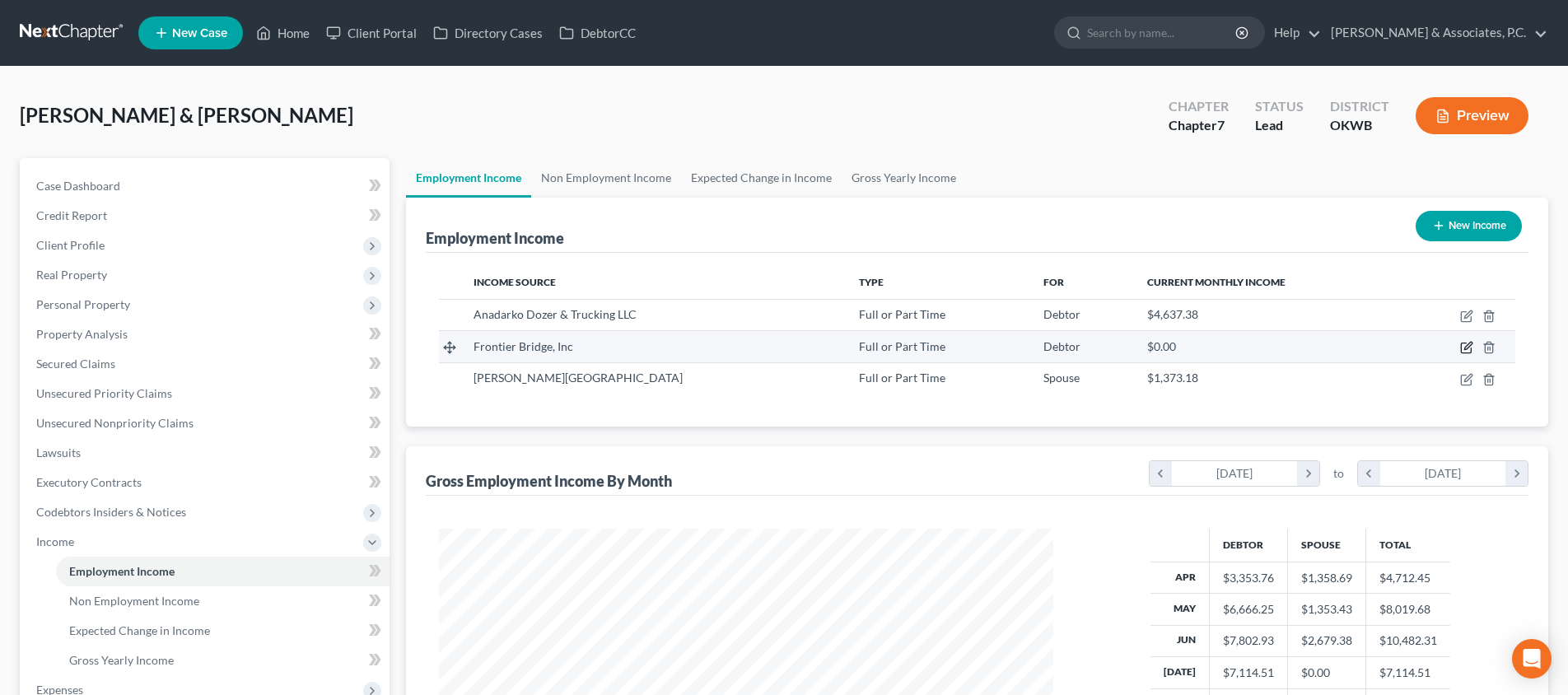
click at [1462, 346] on icon "button" at bounding box center [1465, 348] width 10 height 10
select select "0"
select select "37"
select select "3"
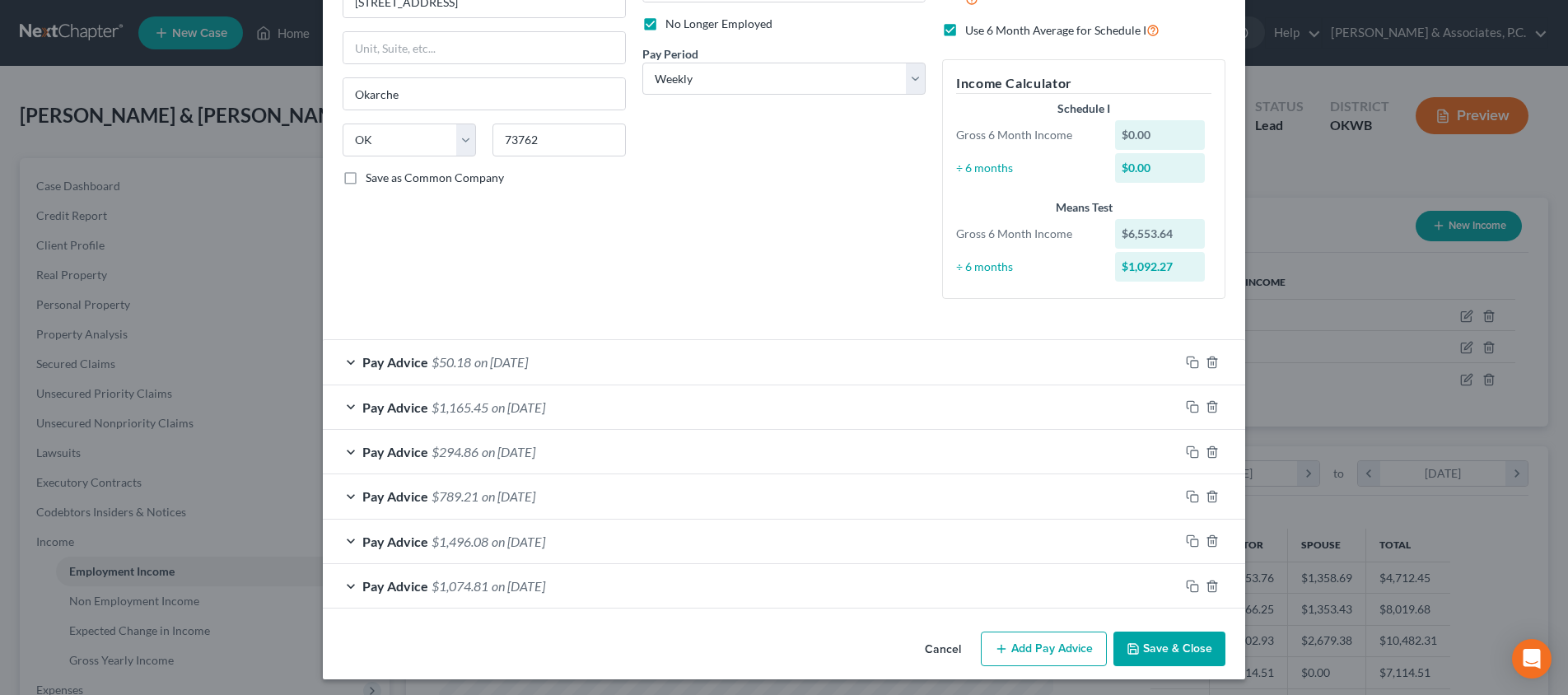
scroll to position [216, 0]
click at [1063, 641] on button "Add Pay Advice" at bounding box center [1044, 649] width 126 height 34
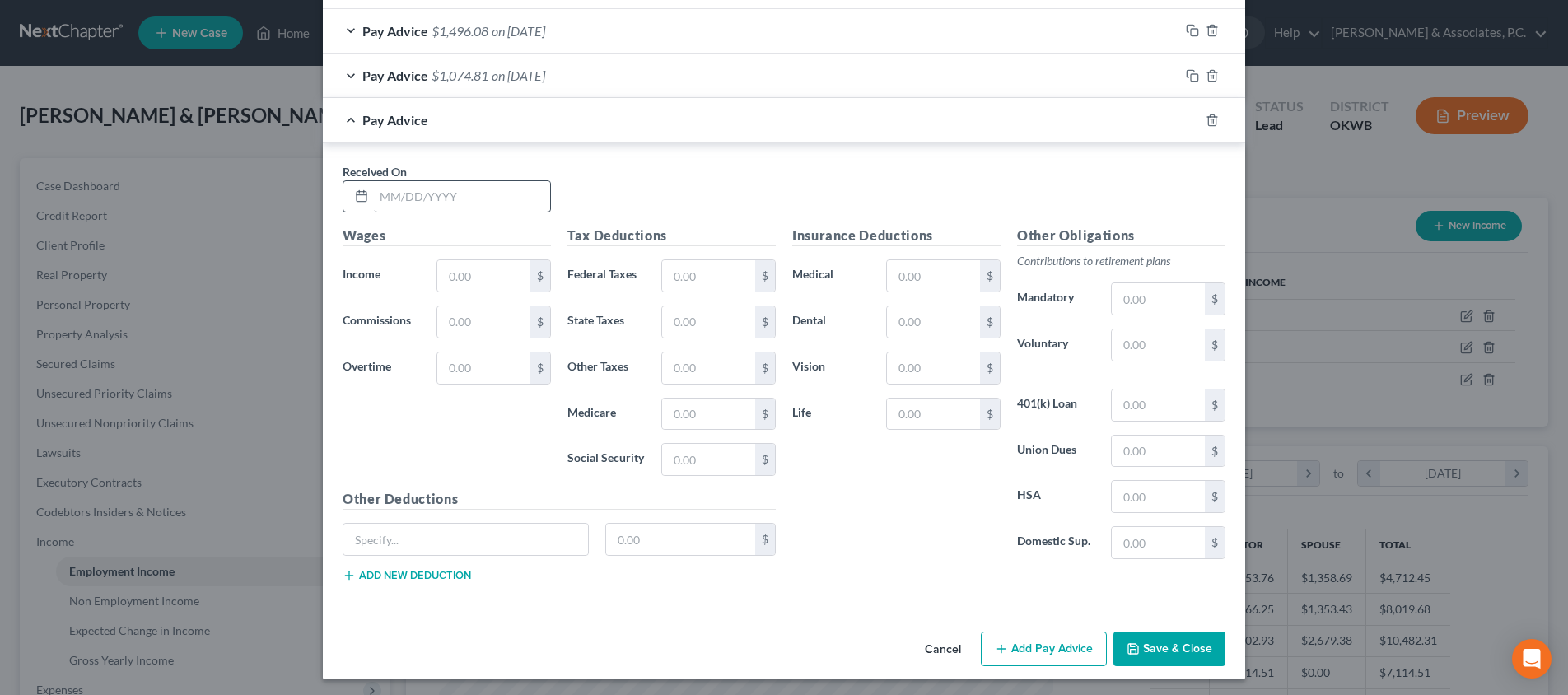
scroll to position [726, 0]
click at [432, 190] on input "text" at bounding box center [462, 198] width 176 height 32
click at [409, 191] on input "[DATE]" at bounding box center [462, 198] width 176 height 32
type input "[DATE]"
type input "1,616.5"
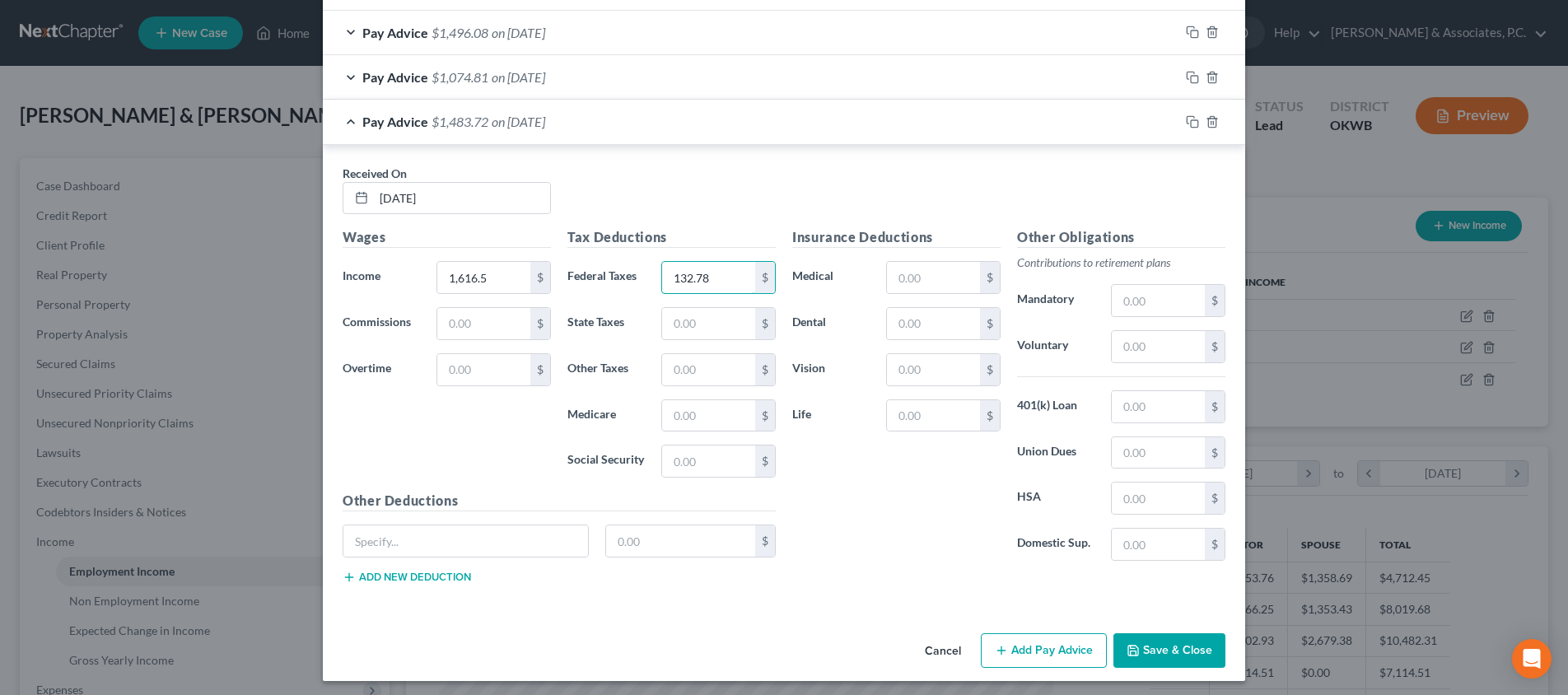
type input "132.78"
type input "53"
click at [718, 404] on input "21.91" at bounding box center [708, 416] width 93 height 32
type input "21.92"
type input "93.73"
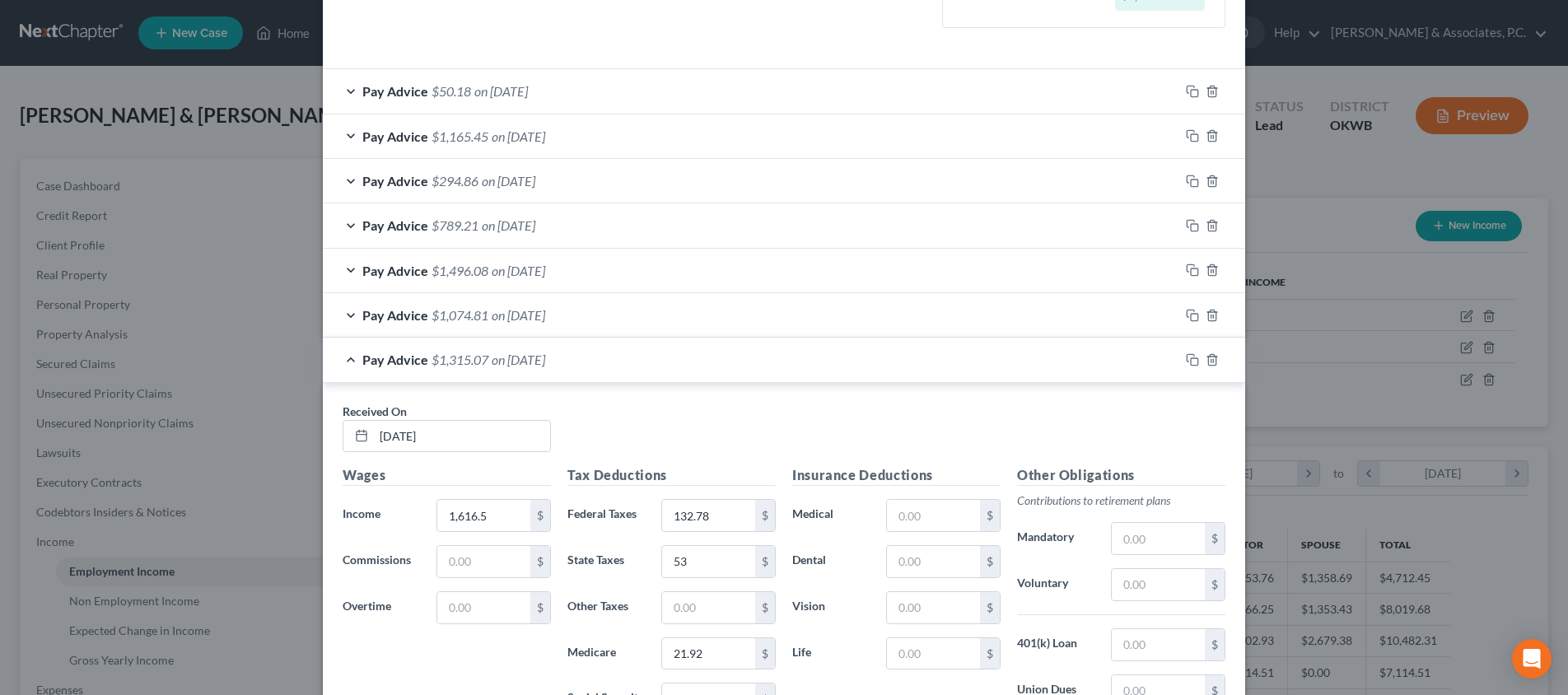
click at [602, 305] on div "Pay Advice $1,074.81 on [DATE]" at bounding box center [752, 315] width 857 height 44
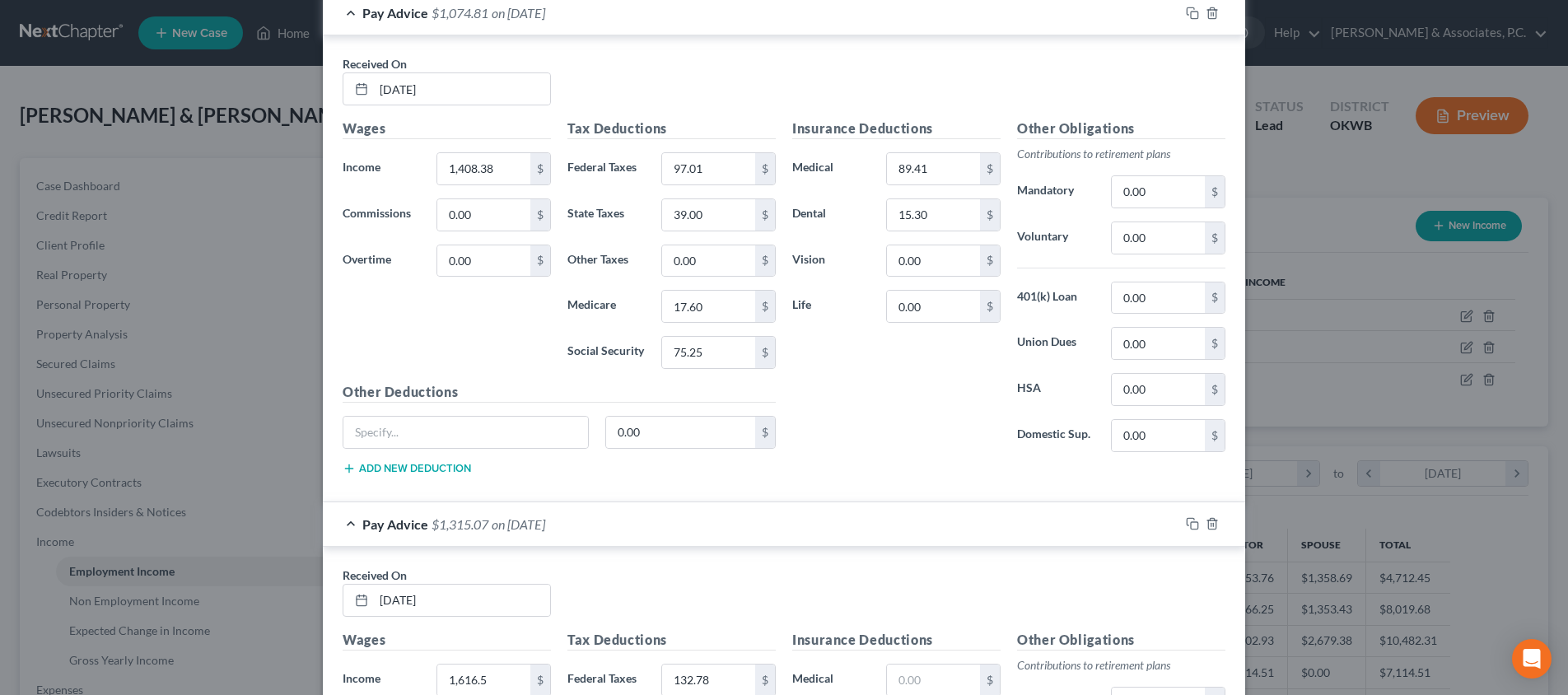
scroll to position [1142, 0]
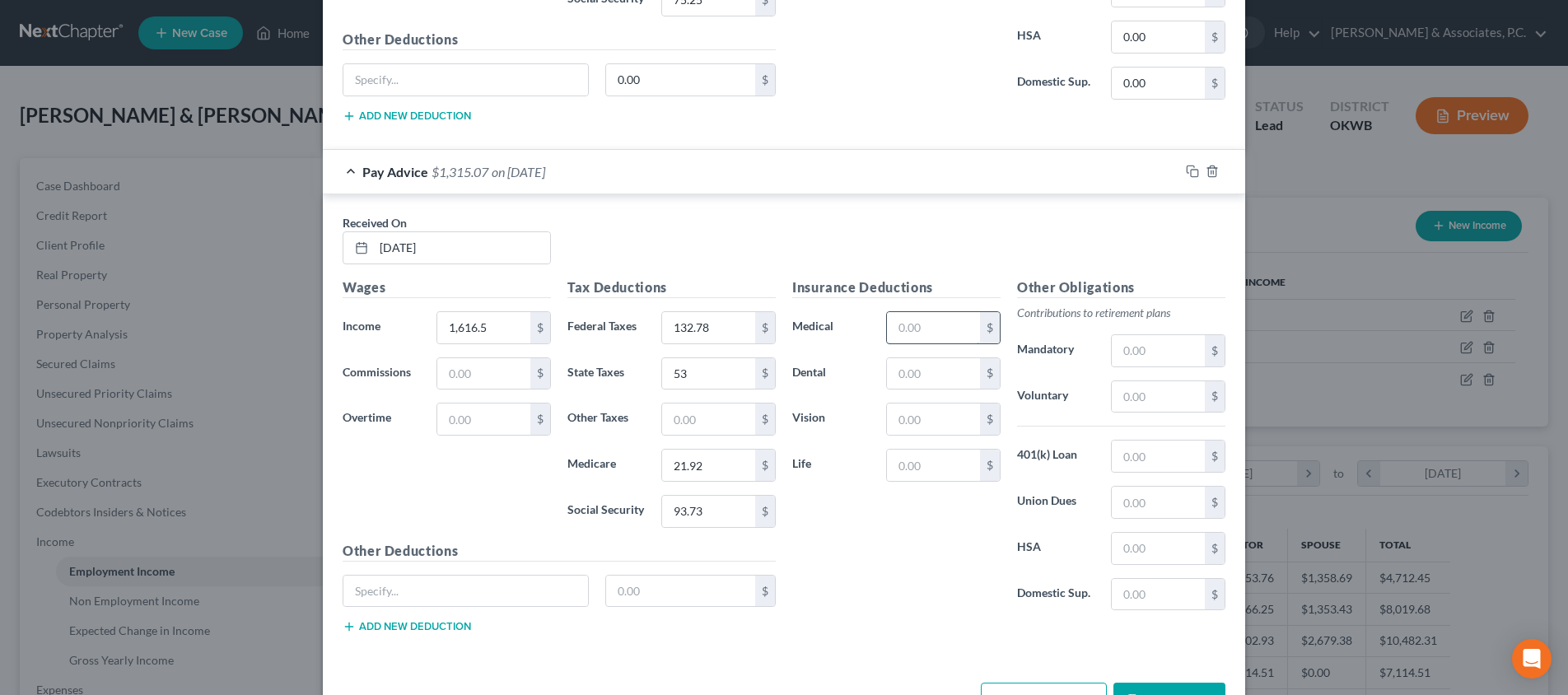
click at [913, 326] on input "text" at bounding box center [933, 328] width 93 height 32
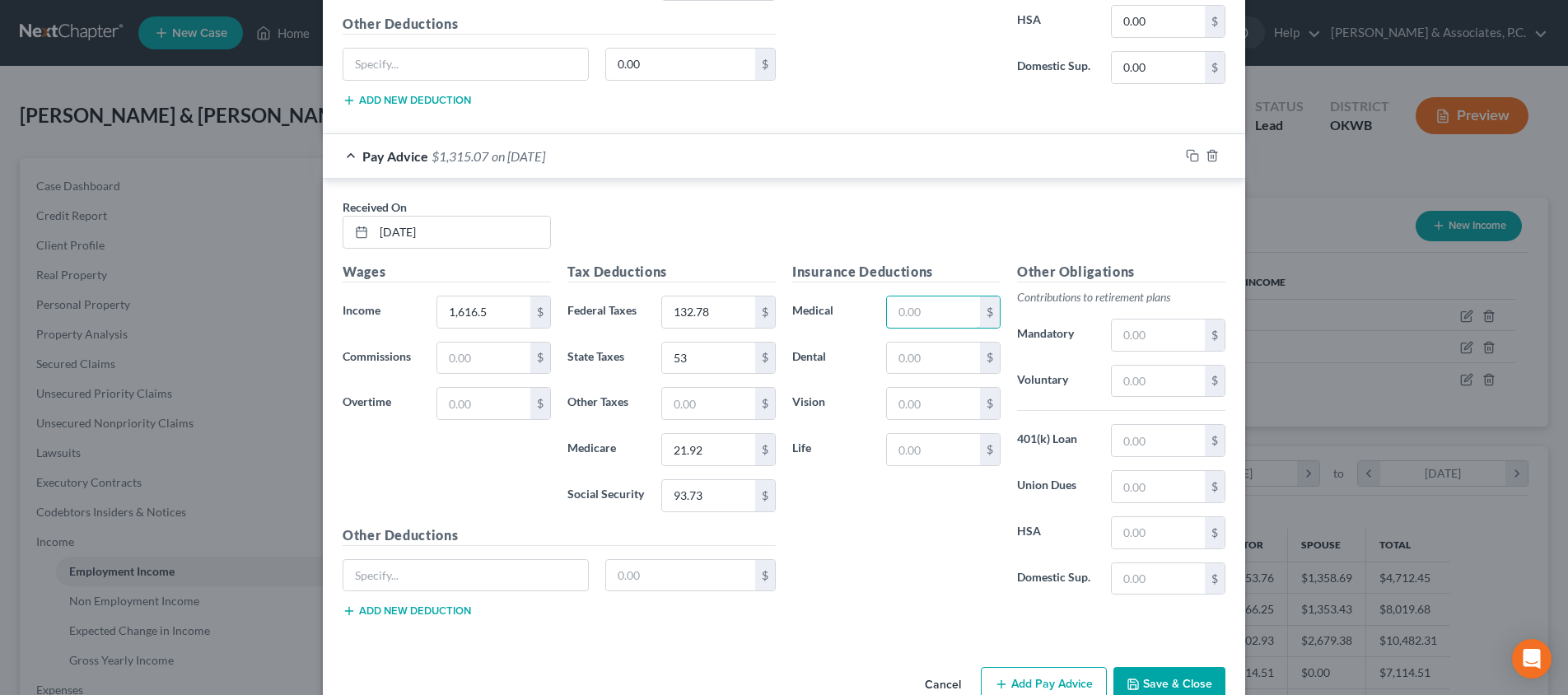
scroll to position [1158, 0]
type input "89.41"
type input "15.3"
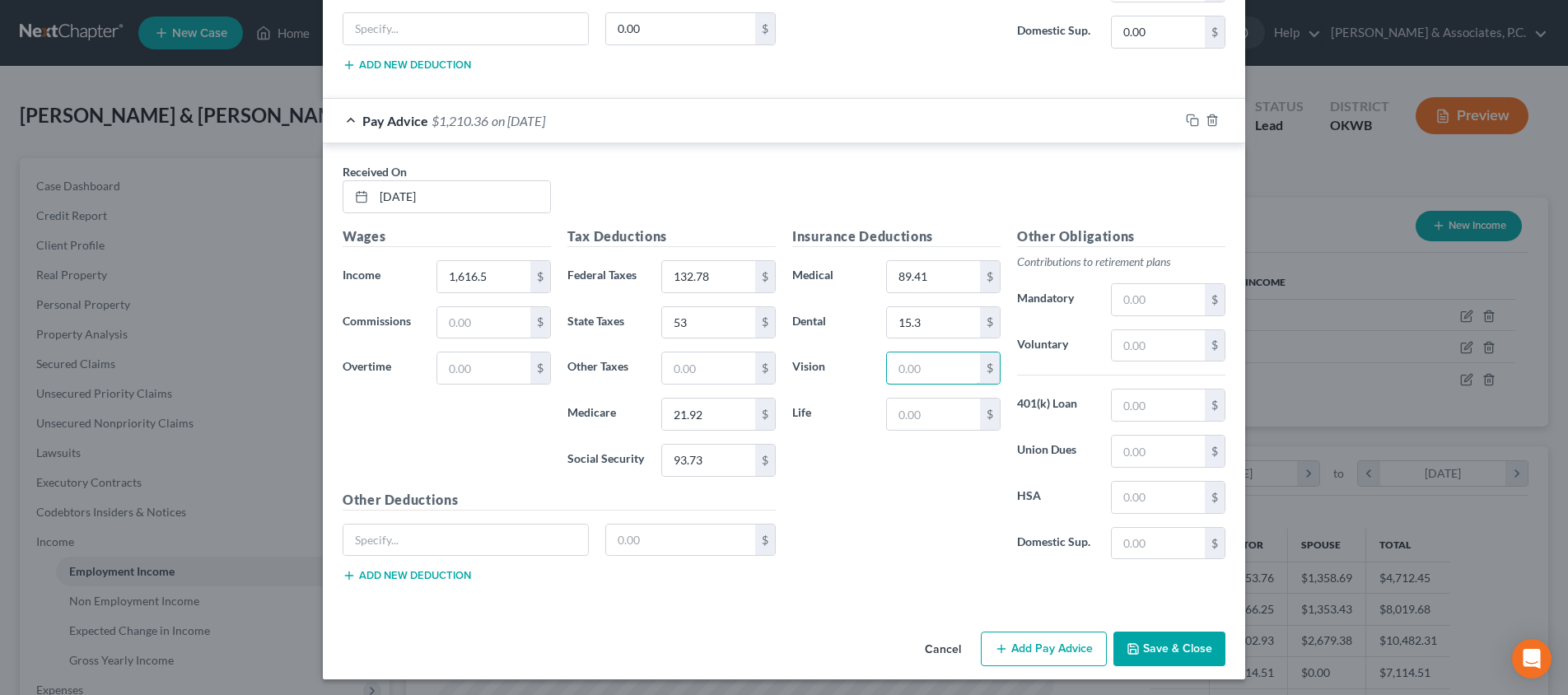
scroll to position [1192, 0]
click at [1082, 647] on button "Add Pay Advice" at bounding box center [1044, 649] width 126 height 34
click at [502, 199] on input "text" at bounding box center [462, 198] width 176 height 32
type input "[DATE]"
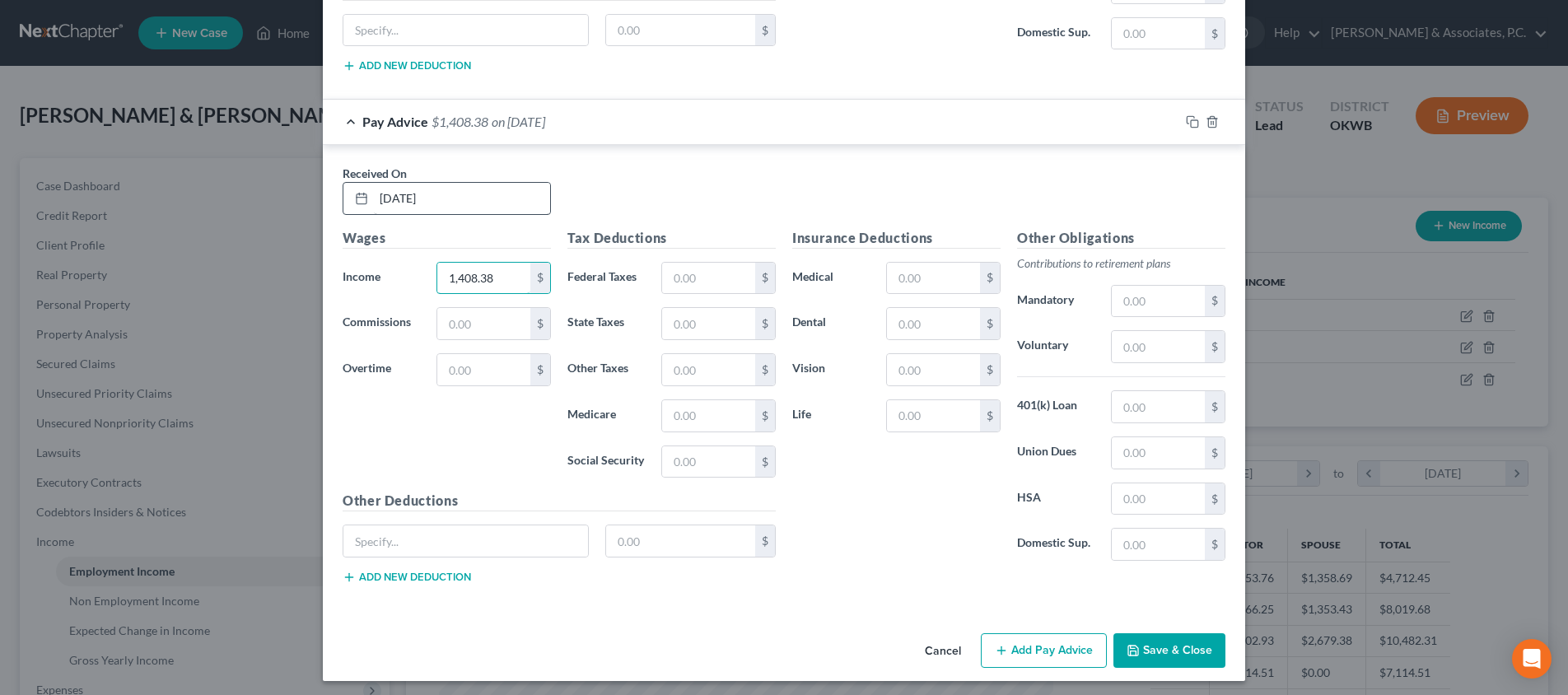
type input "1,408.38"
type input "97.01"
type input "39"
type input "17.6"
type input "8"
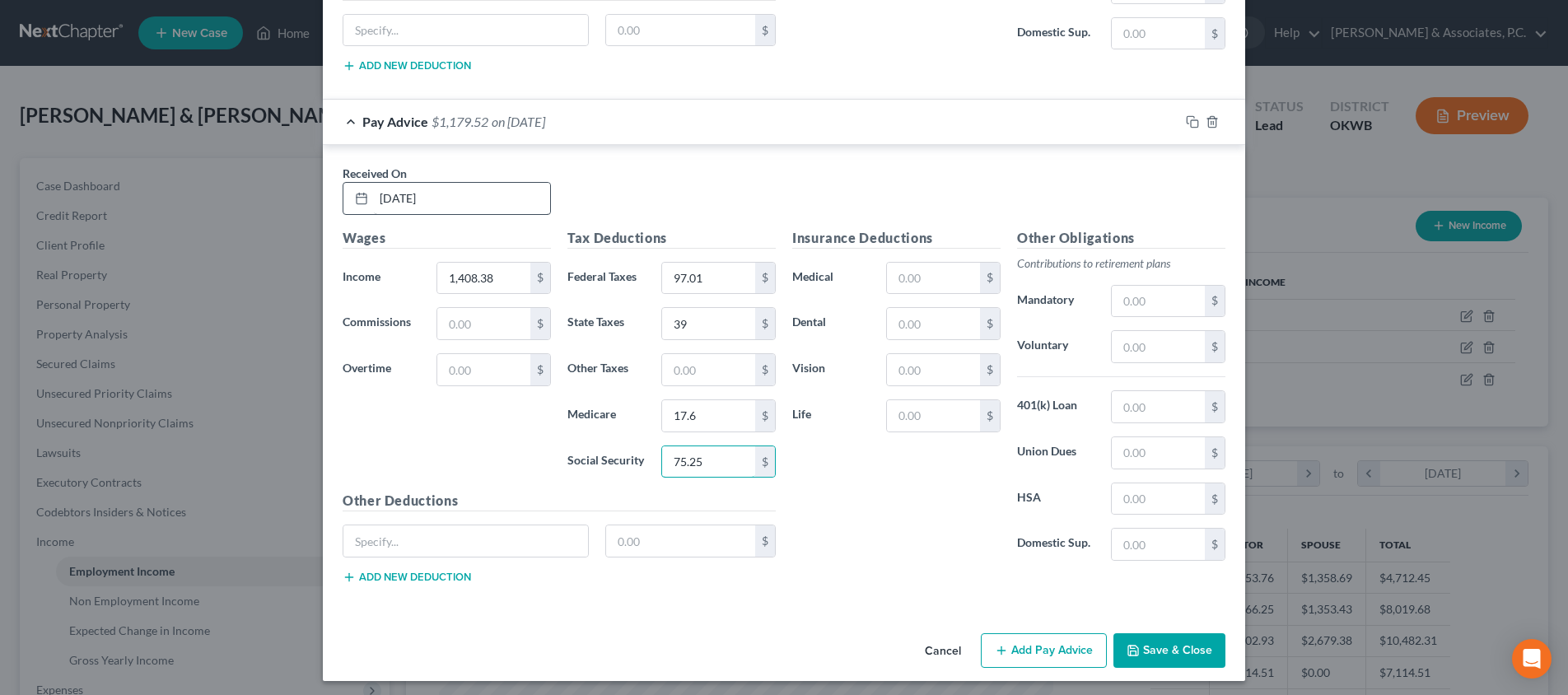
type input "75.25"
type input "89."
type input "89.41"
type input "15.3"
drag, startPoint x: 612, startPoint y: 534, endPoint x: 541, endPoint y: 530, distance: 71.1
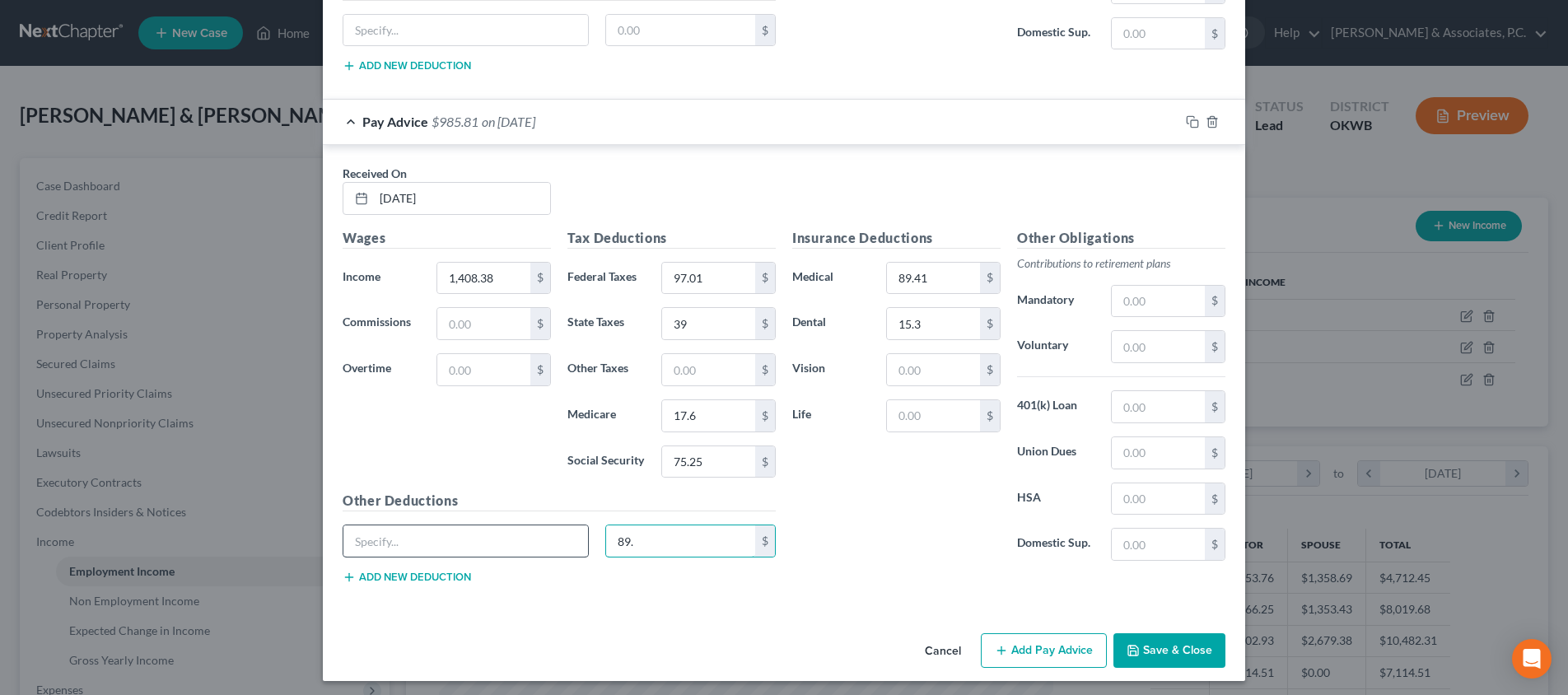
click at [541, 530] on div "89. $" at bounding box center [559, 548] width 450 height 47
click at [1148, 639] on button "Save & Close" at bounding box center [1169, 649] width 112 height 34
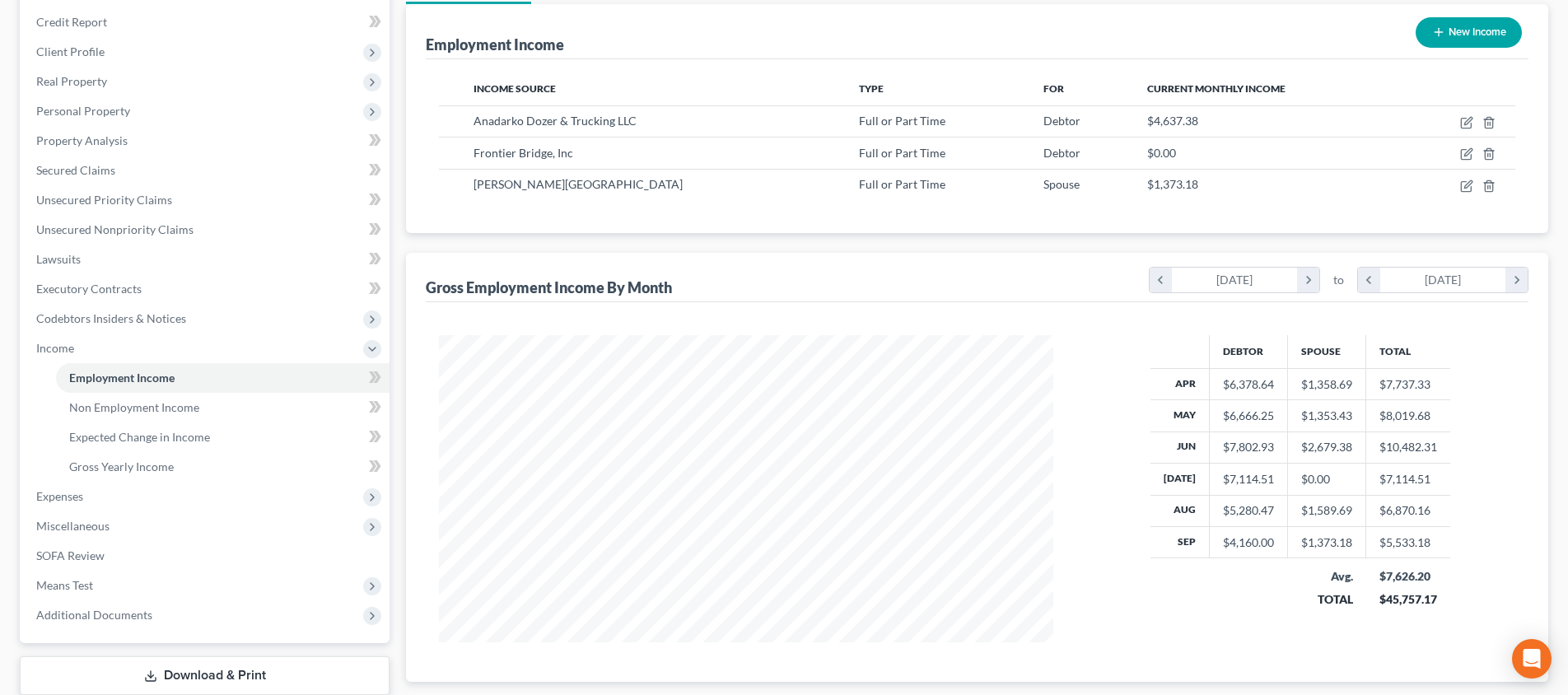
scroll to position [299, 0]
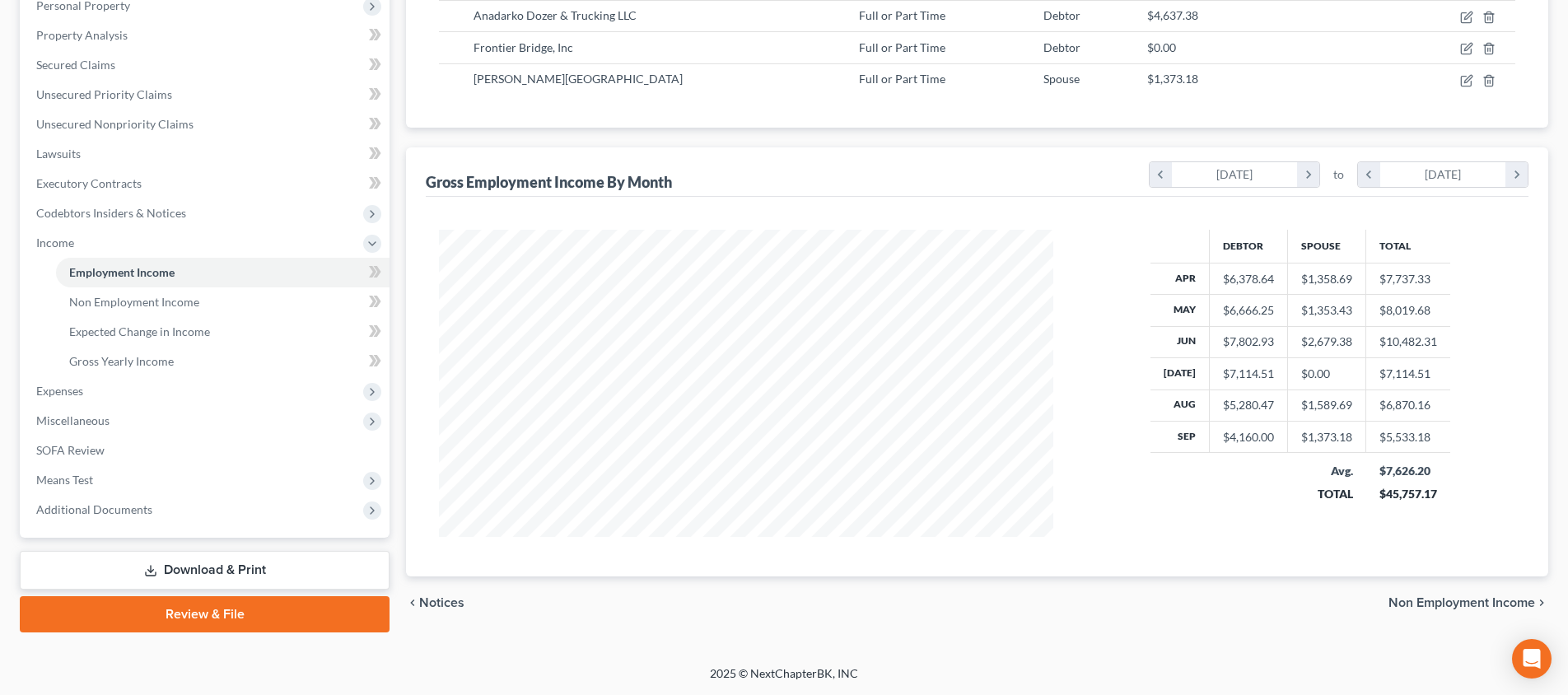
click at [1428, 597] on span "Non Employment Income" at bounding box center [1462, 602] width 147 height 13
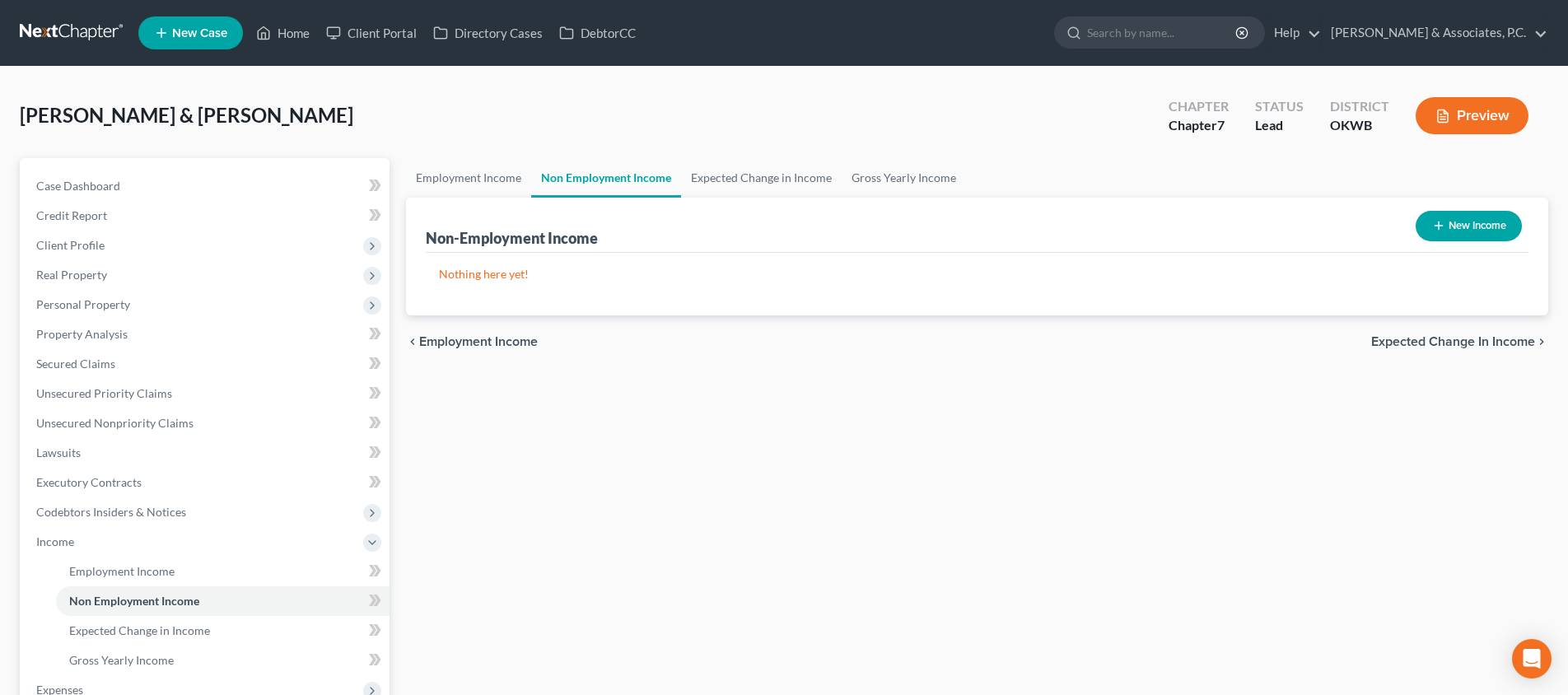
click at [1461, 348] on span "Expected Change in Income" at bounding box center [1453, 341] width 164 height 13
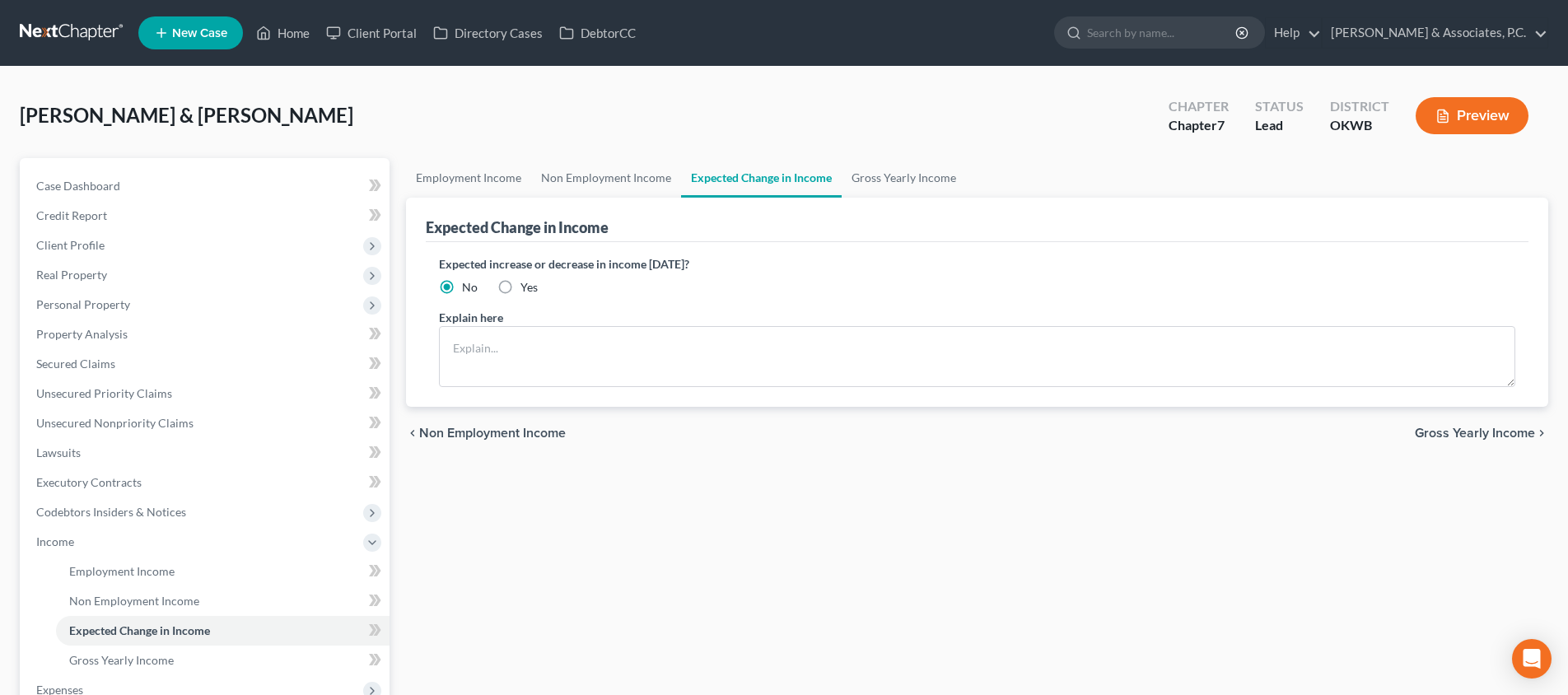
scroll to position [232, 0]
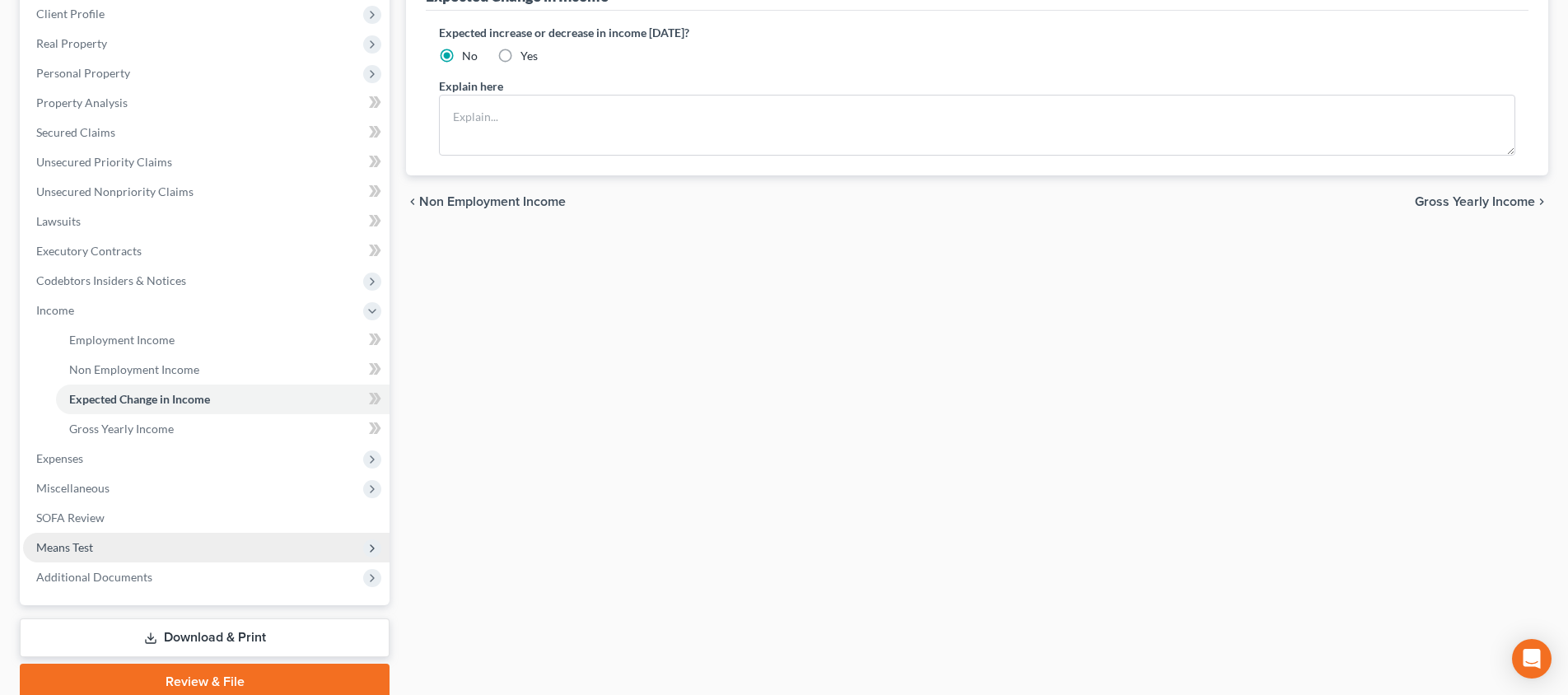
click at [140, 535] on span "Means Test" at bounding box center [205, 548] width 366 height 30
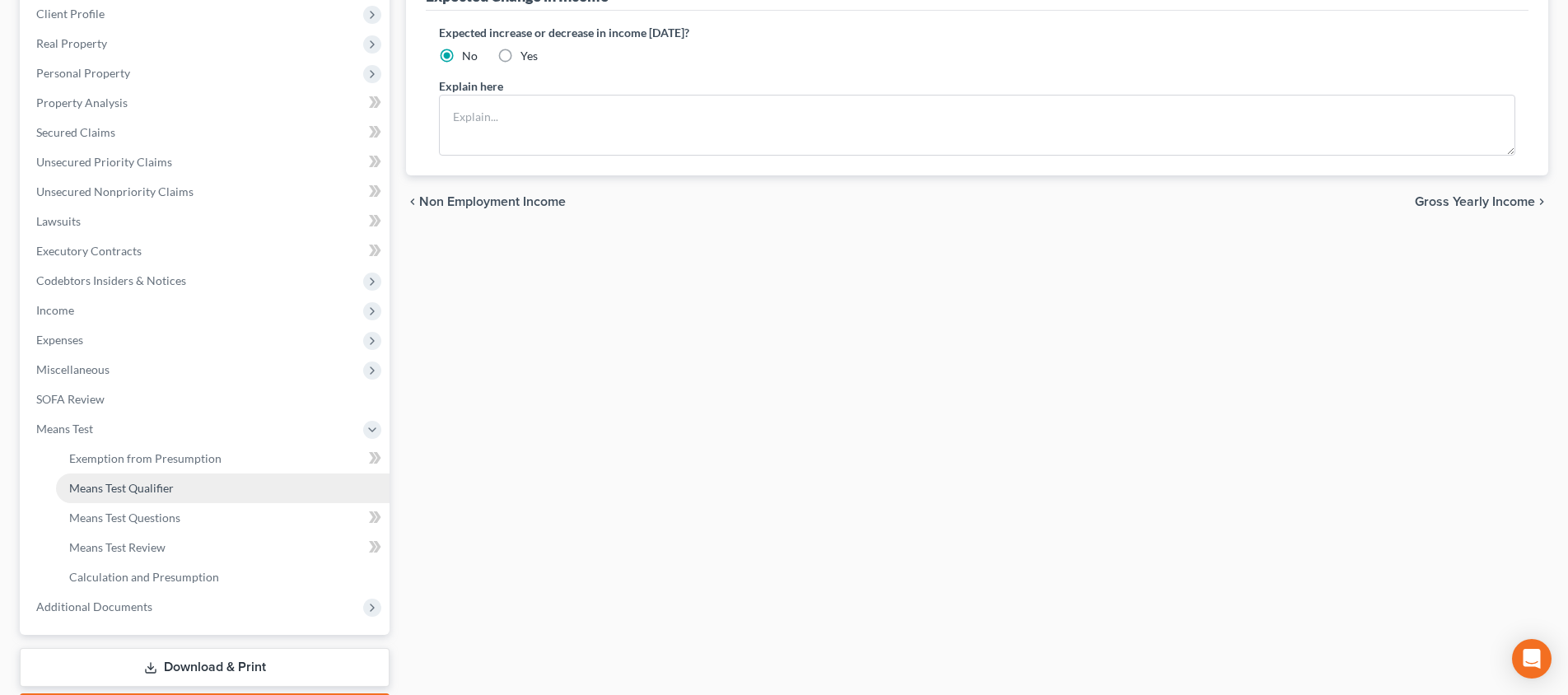
click at [152, 499] on link "Means Test Qualifier" at bounding box center [223, 488] width 334 height 30
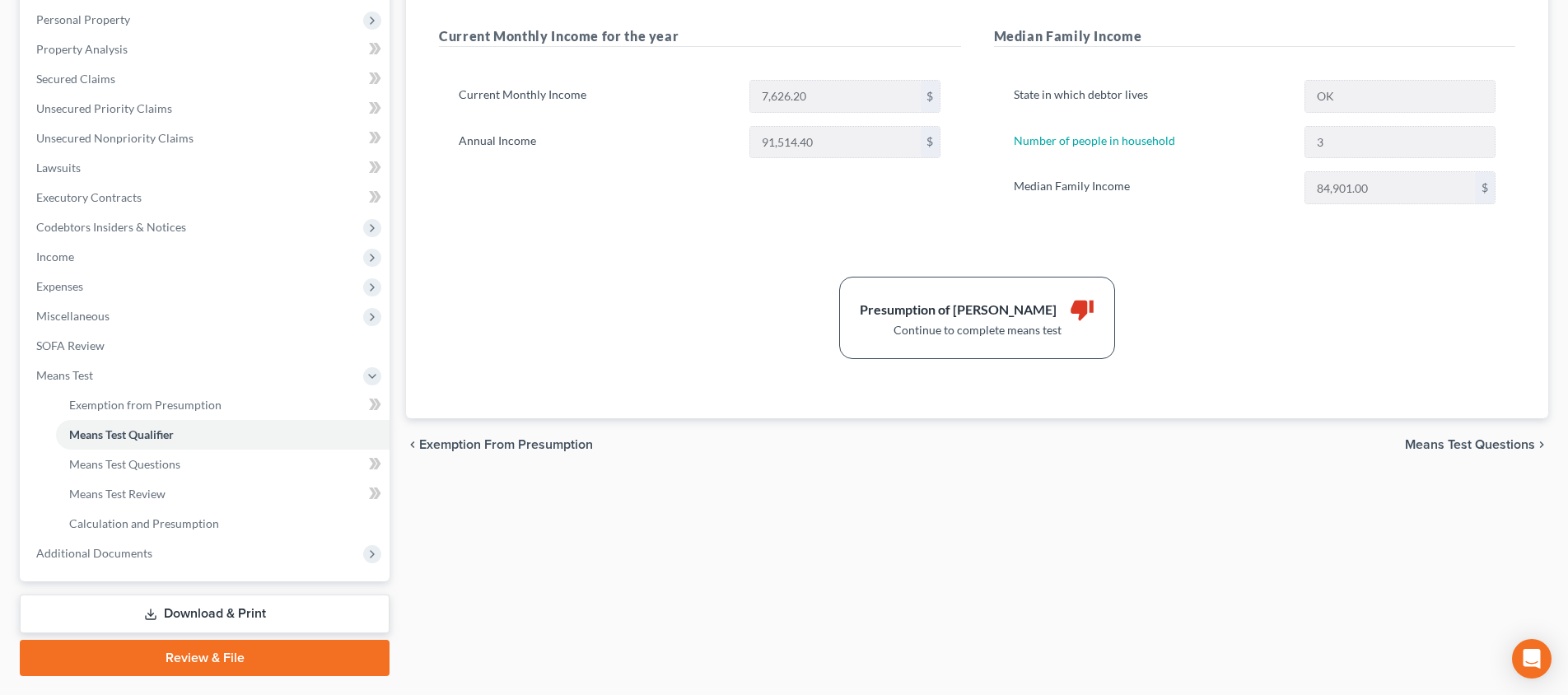
scroll to position [328, 0]
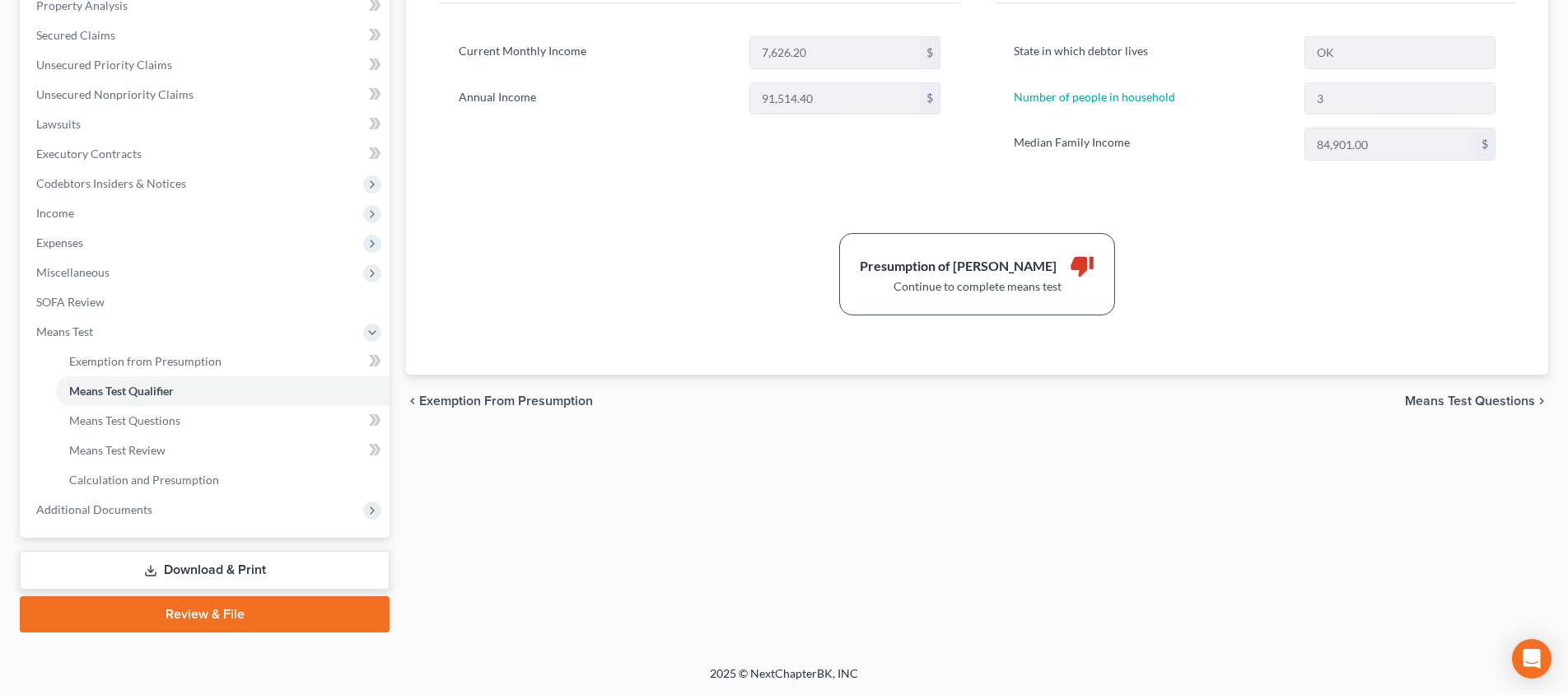
click at [1485, 394] on span "Means Test Questions" at bounding box center [1471, 400] width 130 height 13
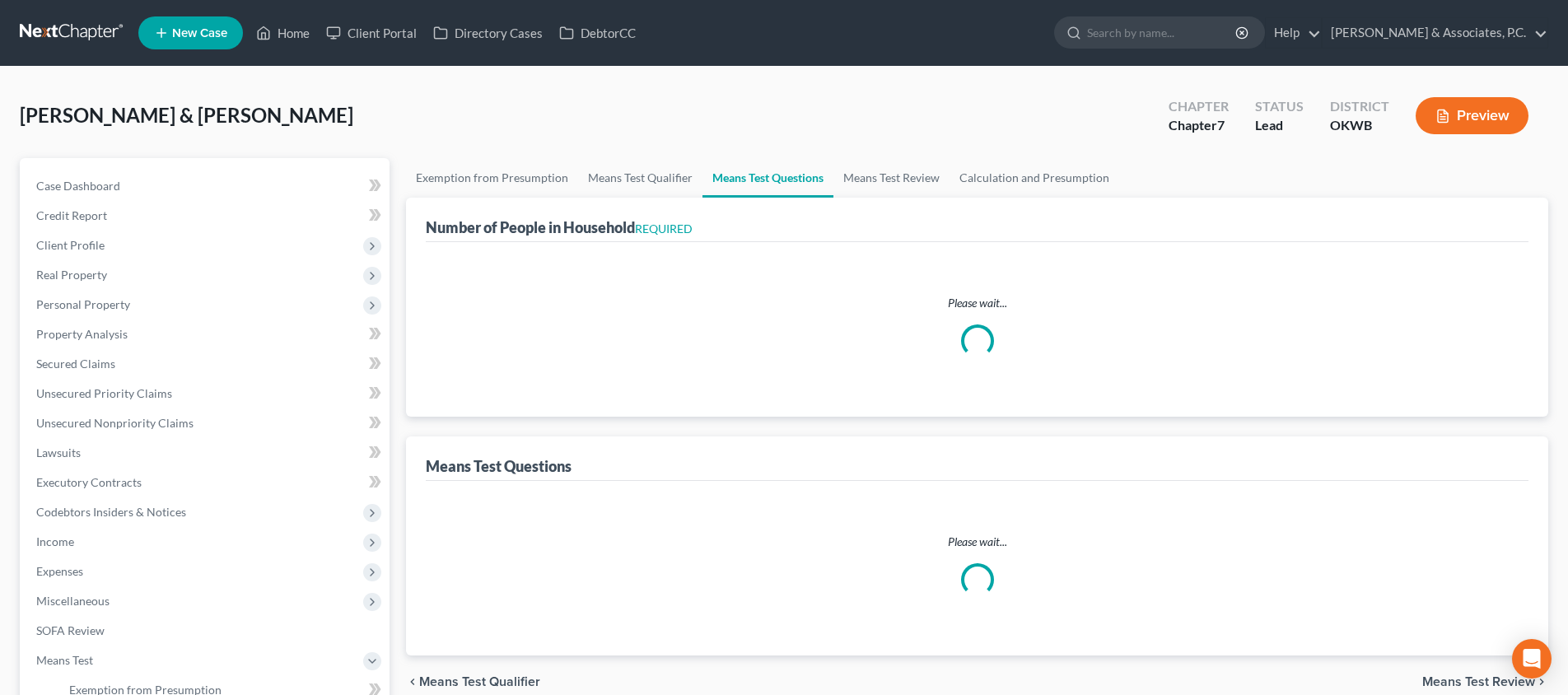
select select "0"
select select "60"
select select "1"
select select "60"
select select "1"
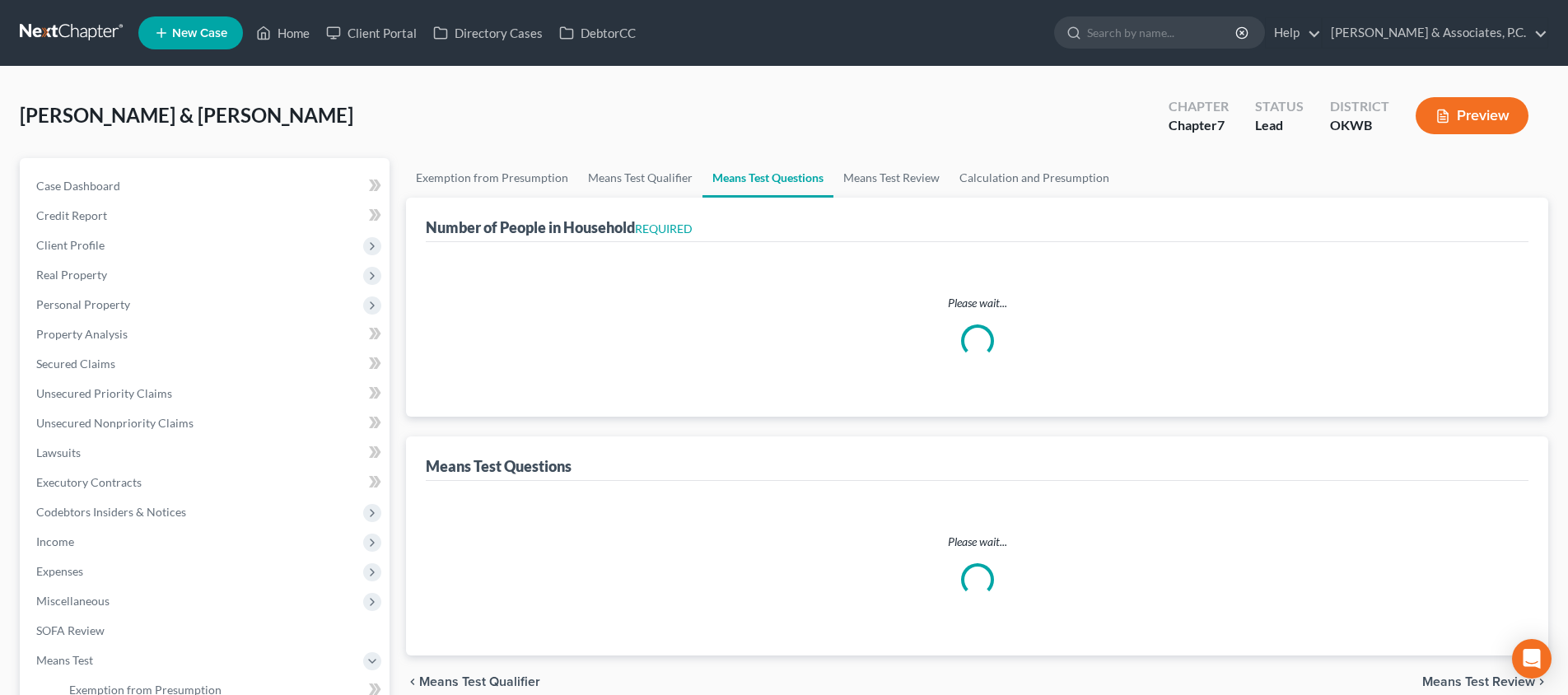
select select "60"
select select "3"
select select "2"
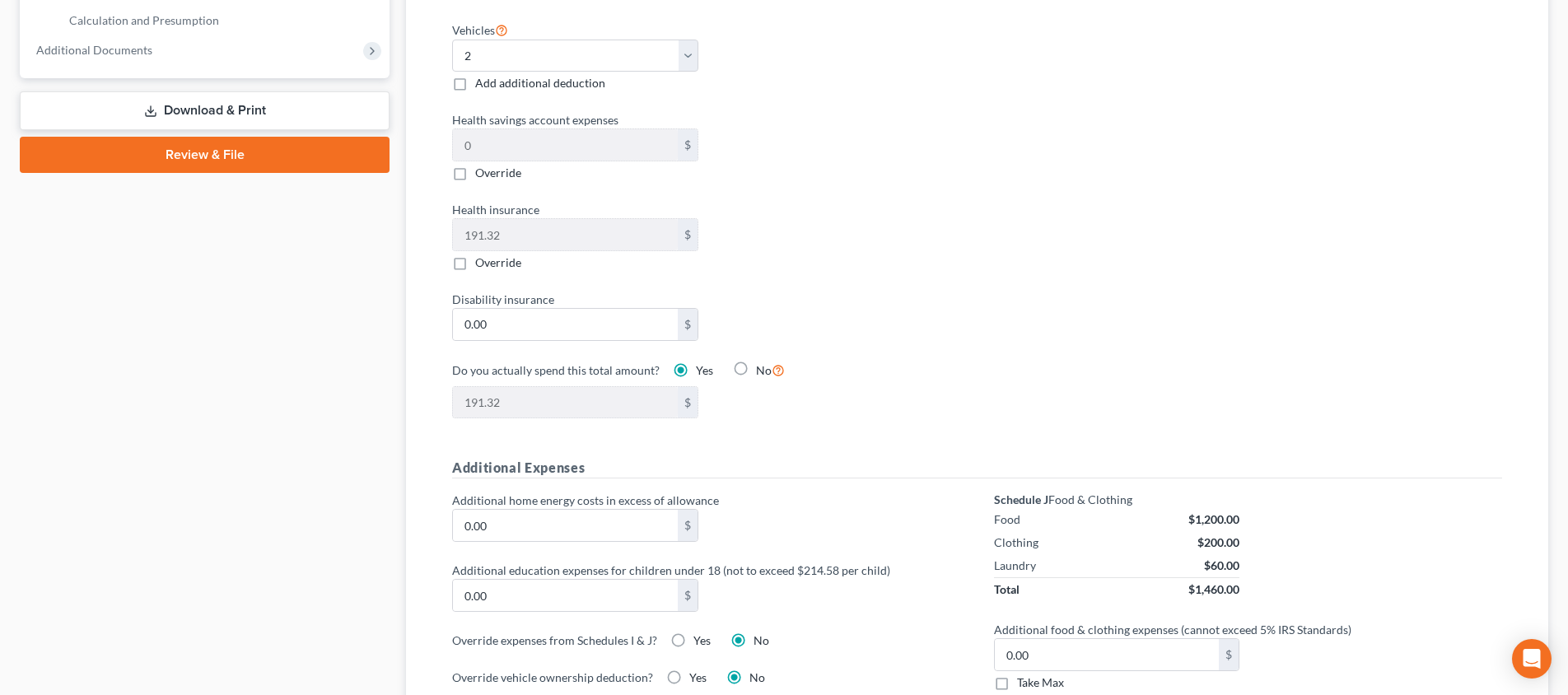
scroll to position [1036, 0]
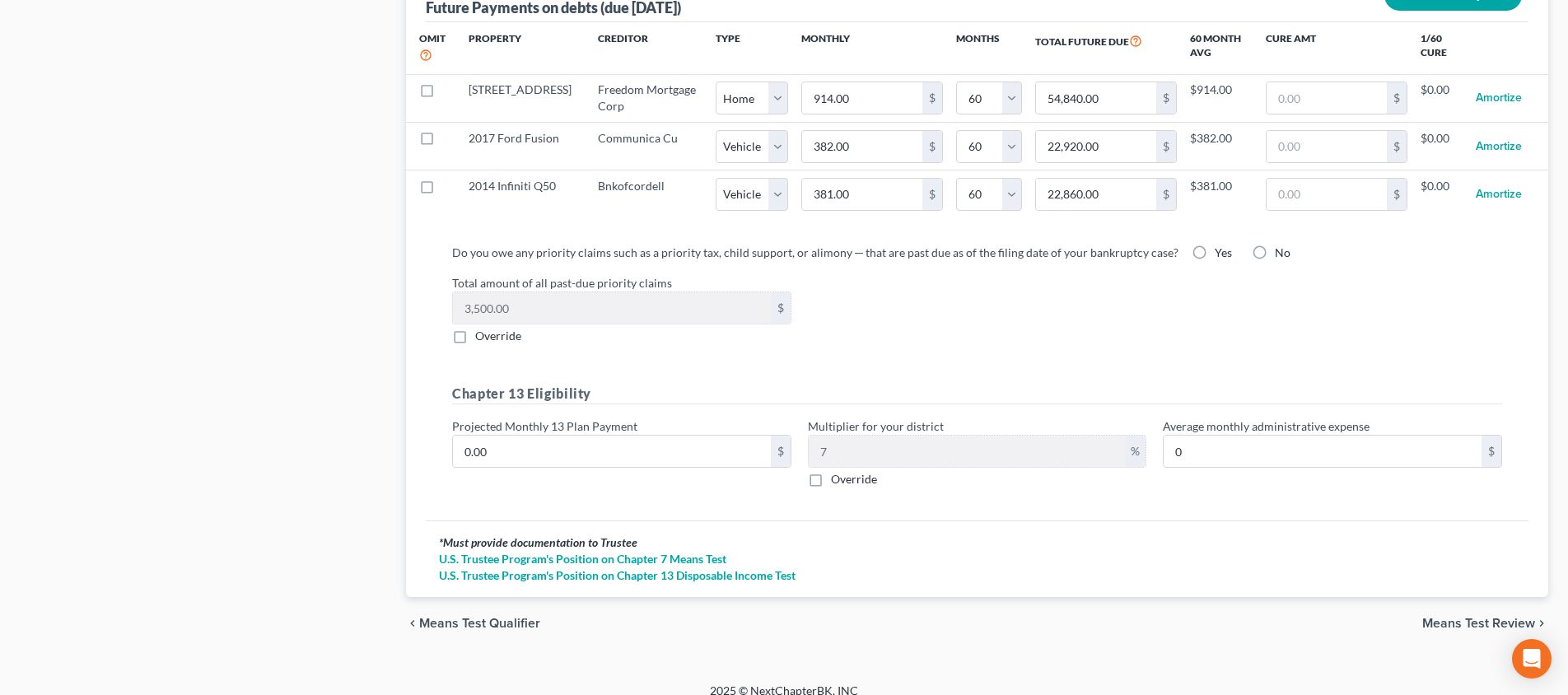
click at [1432, 617] on span "Means Test Review" at bounding box center [1478, 623] width 113 height 13
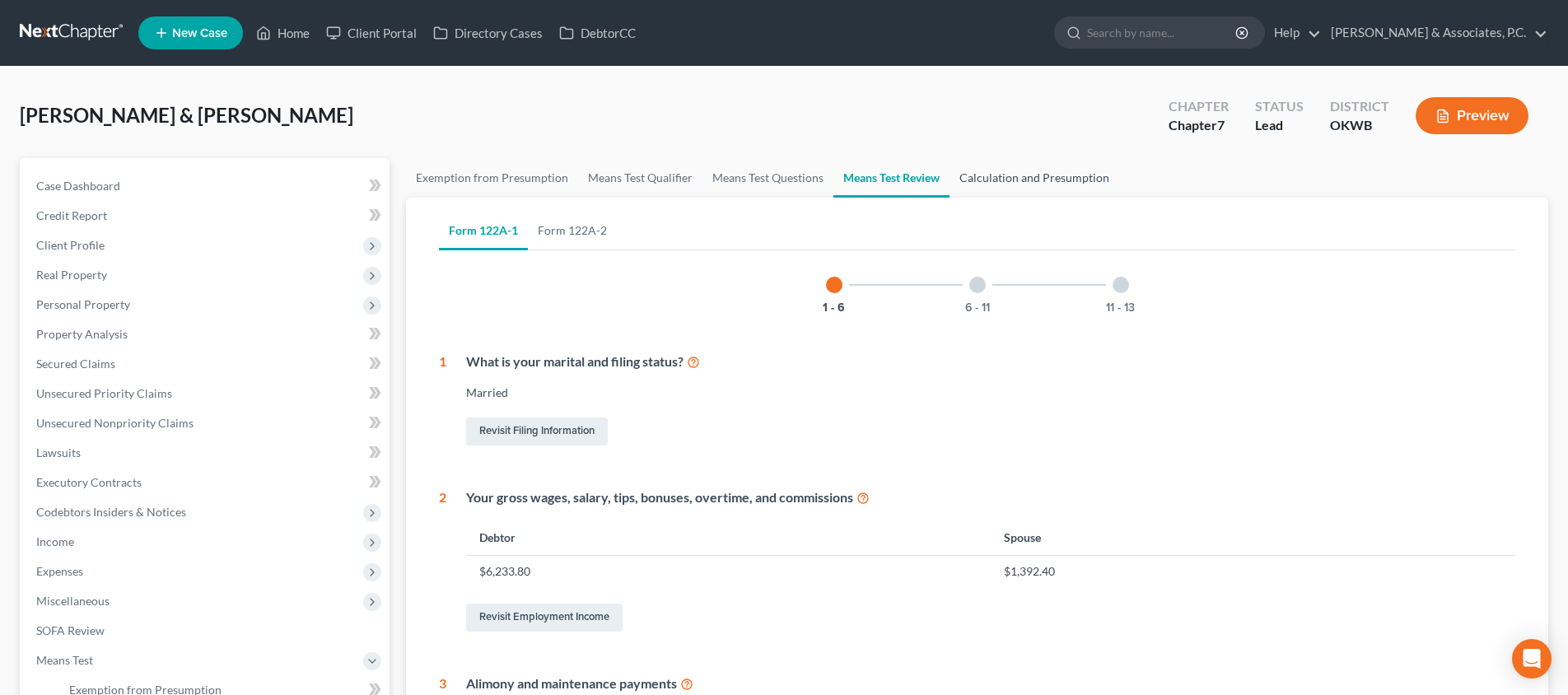
click at [1067, 180] on link "Calculation and Presumption" at bounding box center [1034, 177] width 169 height 39
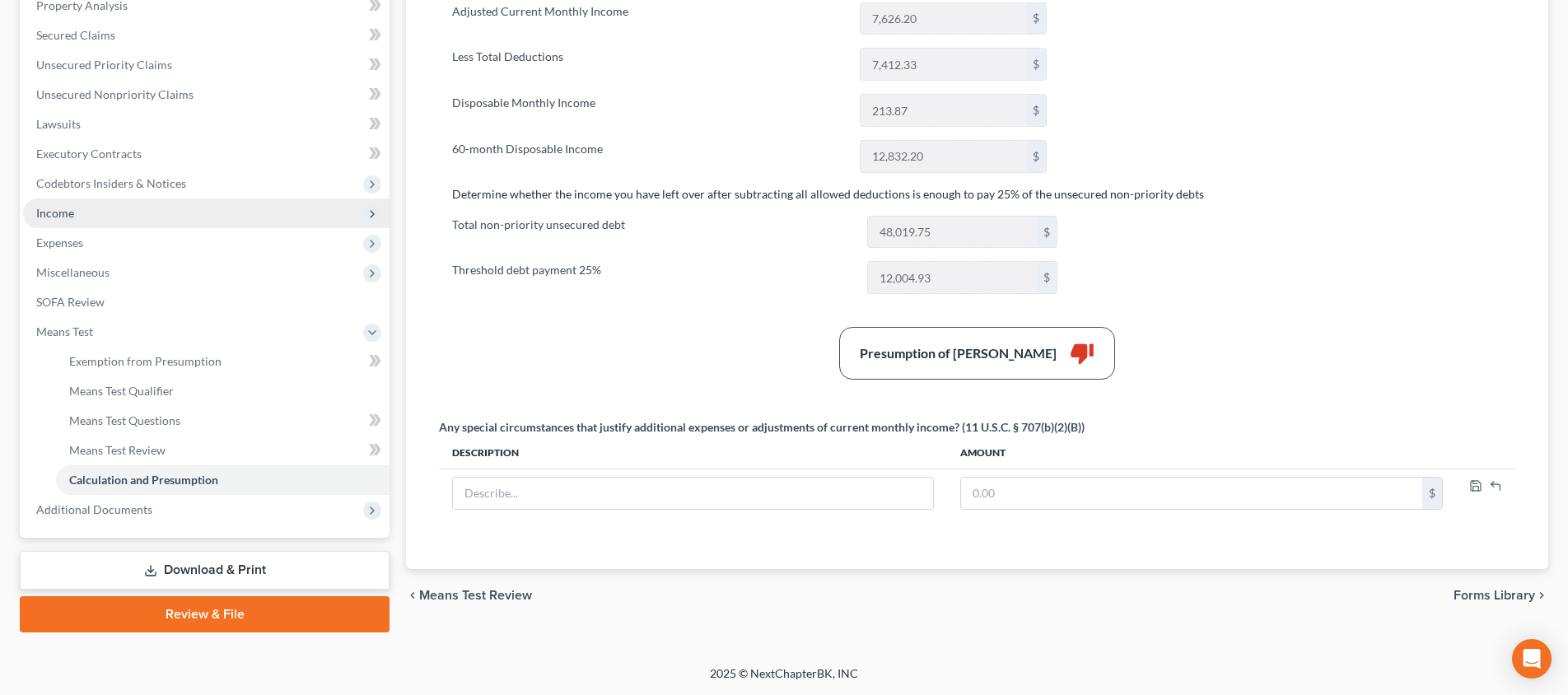
scroll to position [328, 0]
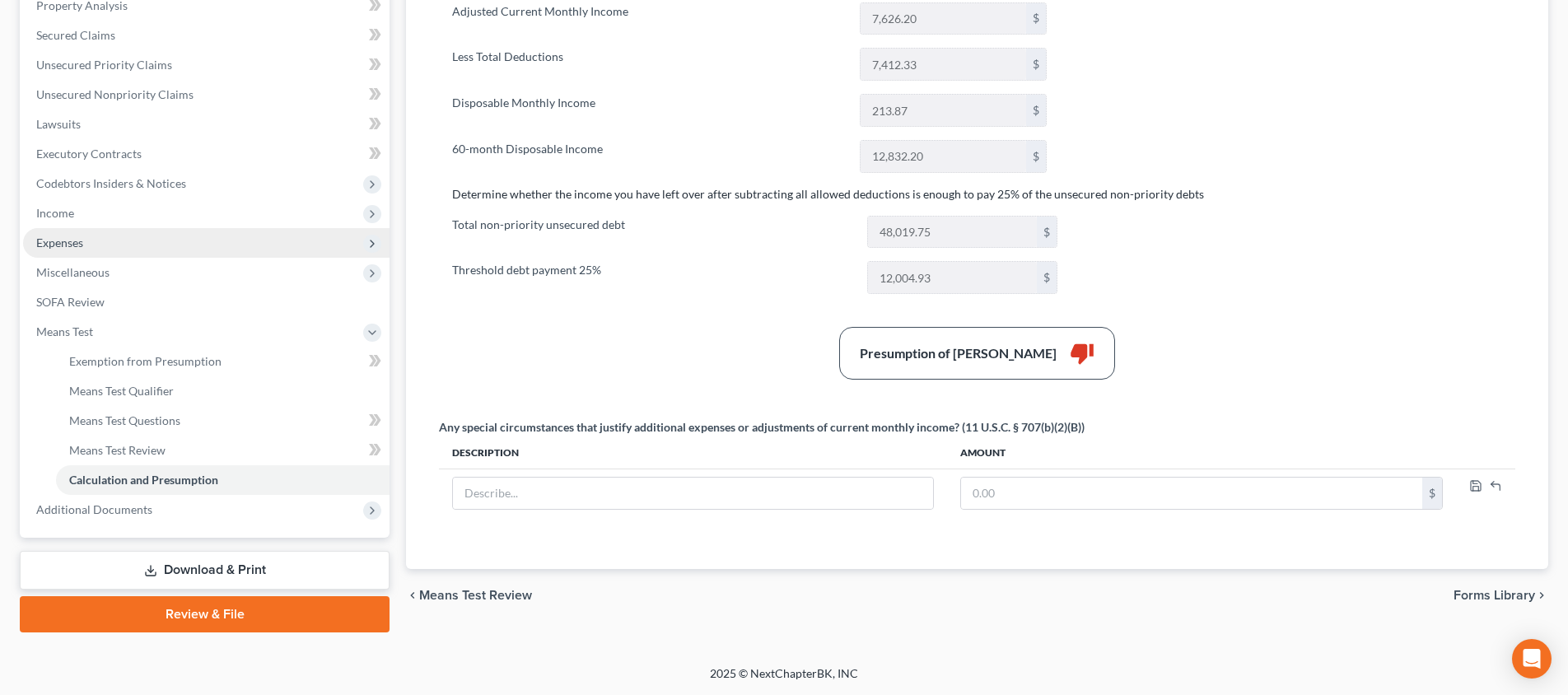
click at [191, 247] on span "Expenses" at bounding box center [205, 243] width 366 height 30
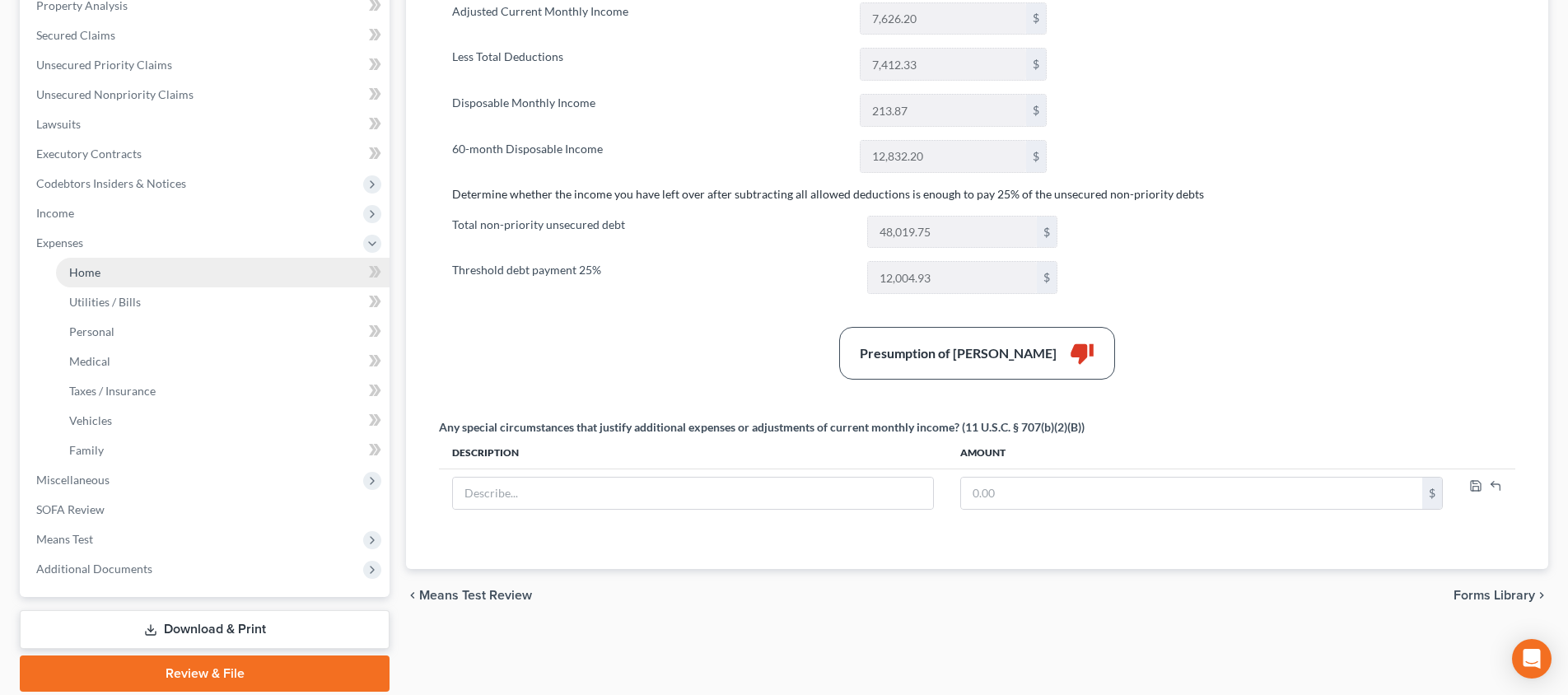
click at [192, 262] on link "Home" at bounding box center [223, 273] width 334 height 30
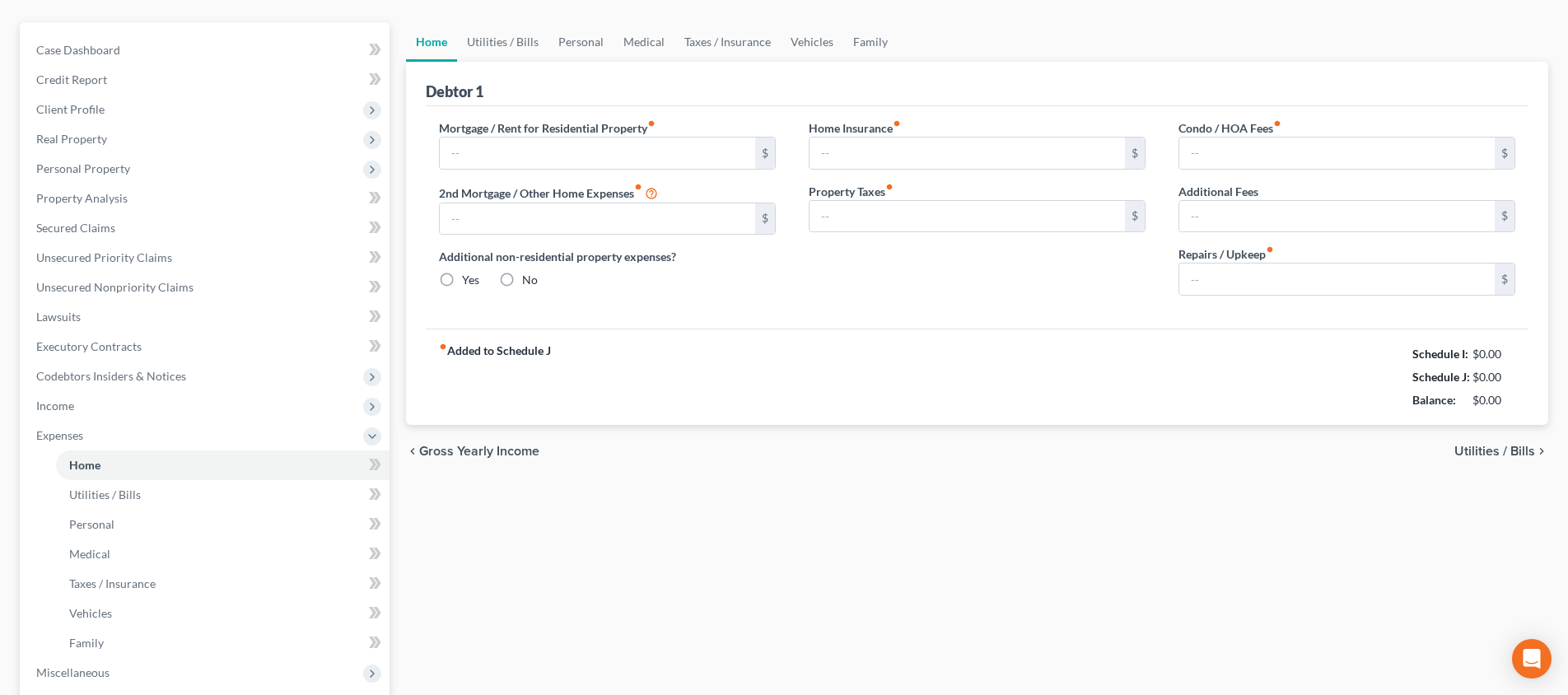
type input "914.55"
type input "0.00"
radio input "true"
type input "0.00"
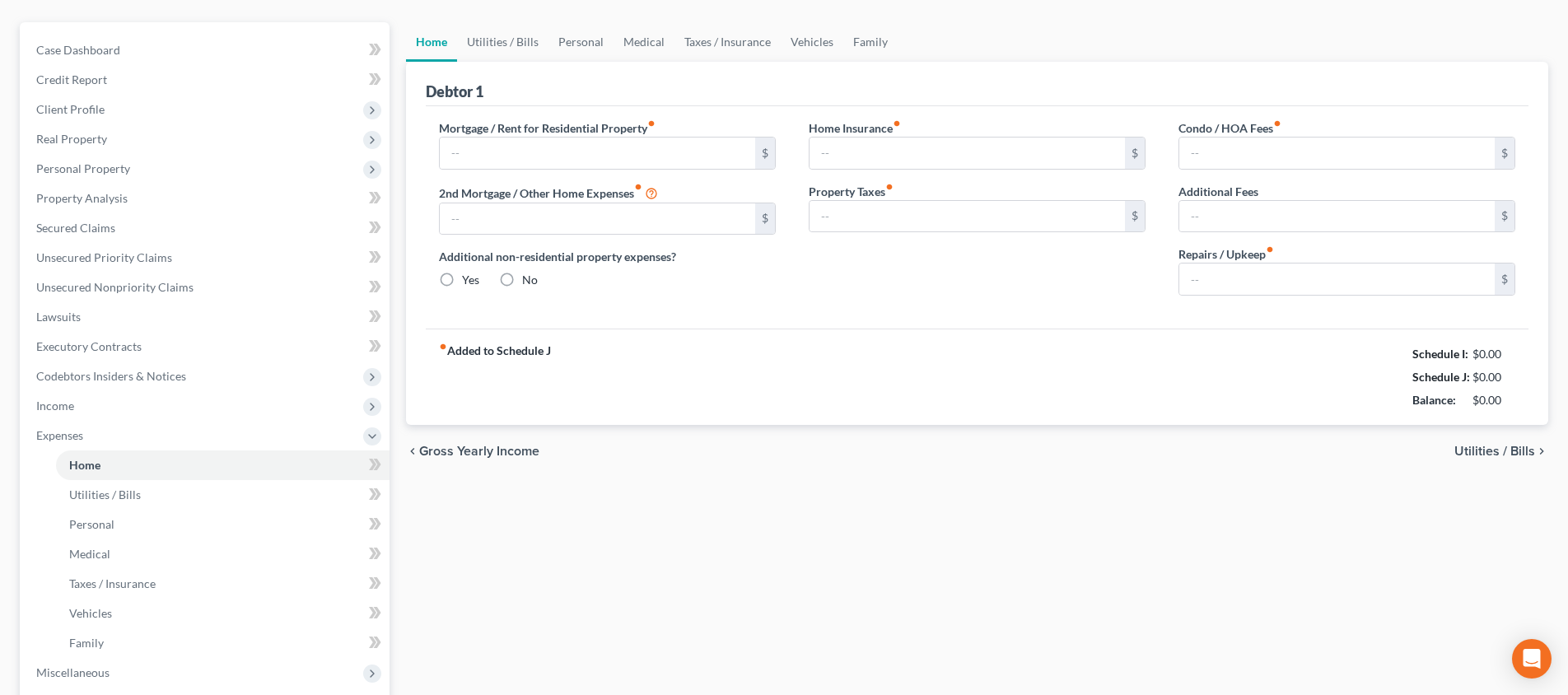
type input "0.00"
type input "100.00"
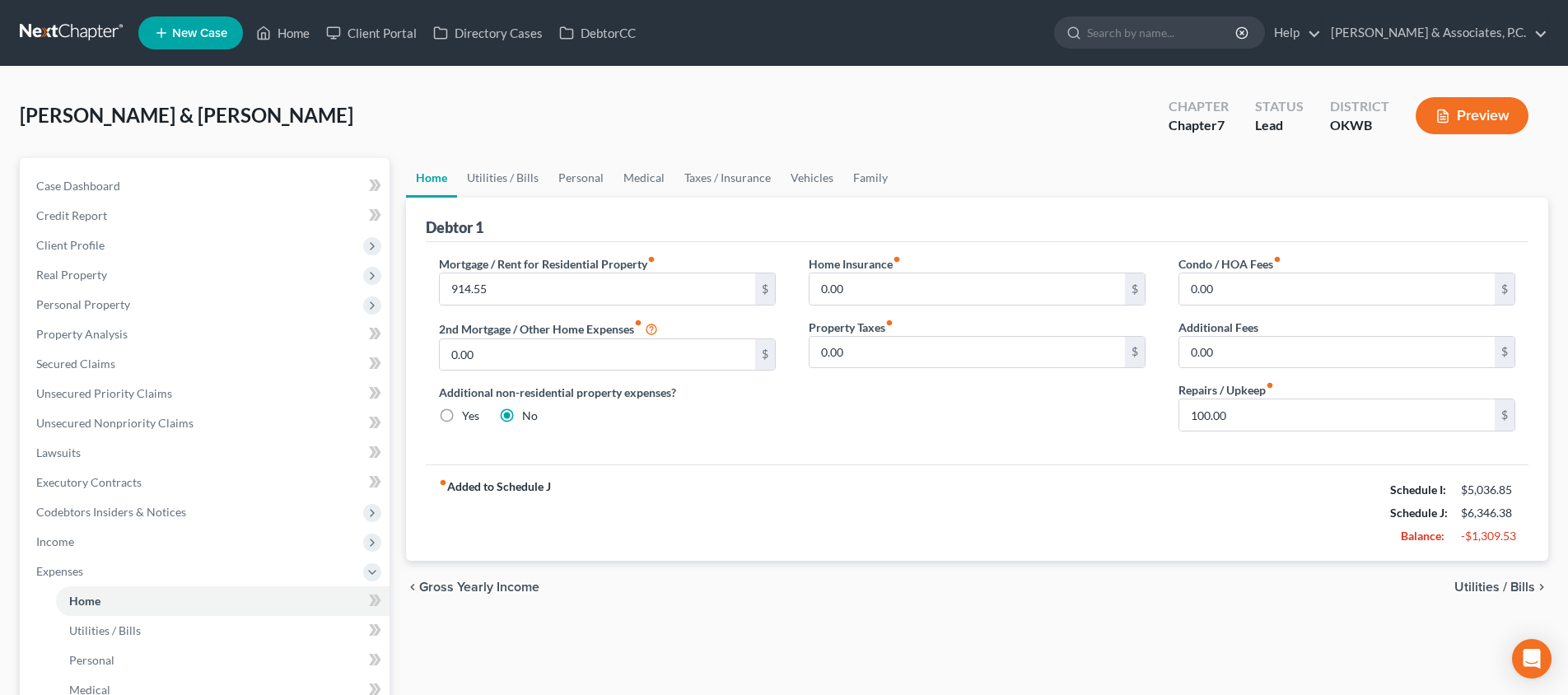
click at [1502, 587] on span "Utilities / Bills" at bounding box center [1495, 586] width 81 height 13
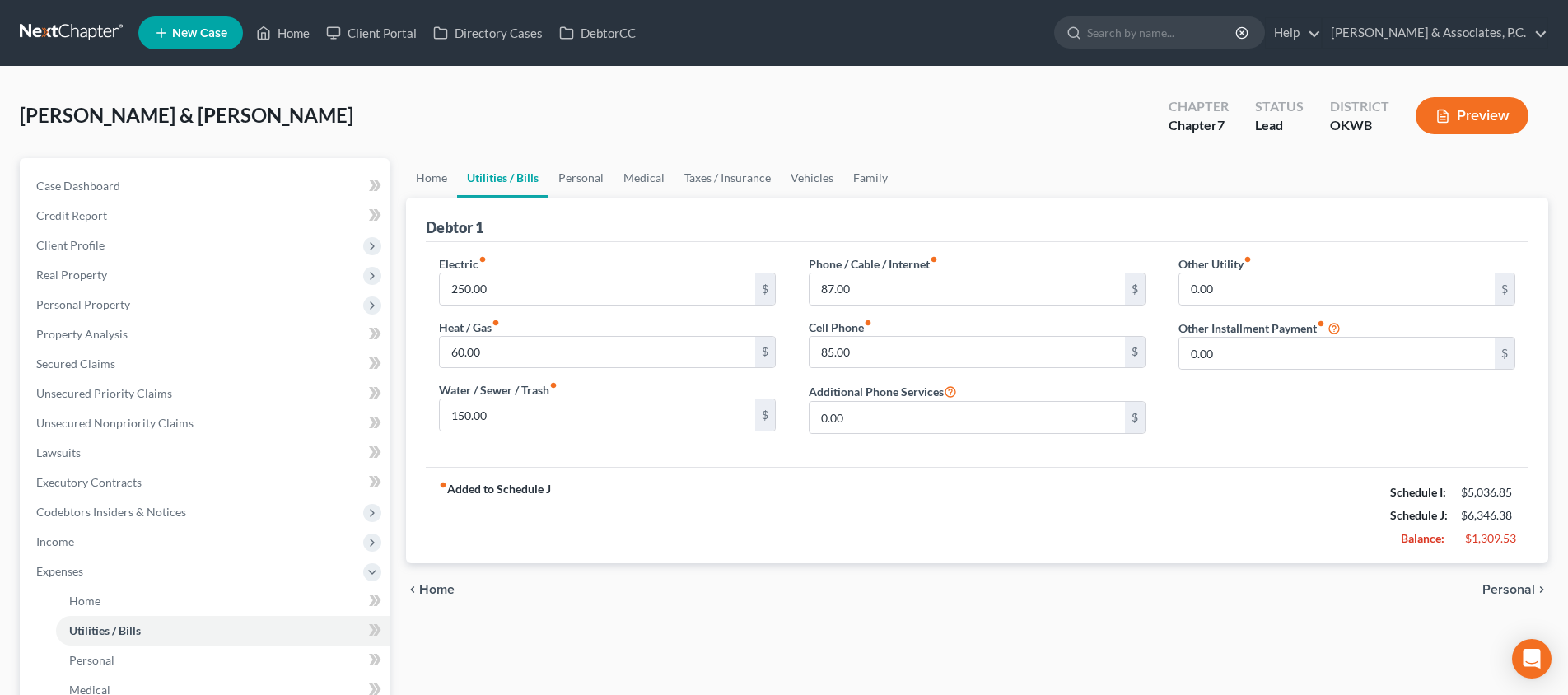
click at [1502, 587] on span "Personal" at bounding box center [1509, 589] width 53 height 13
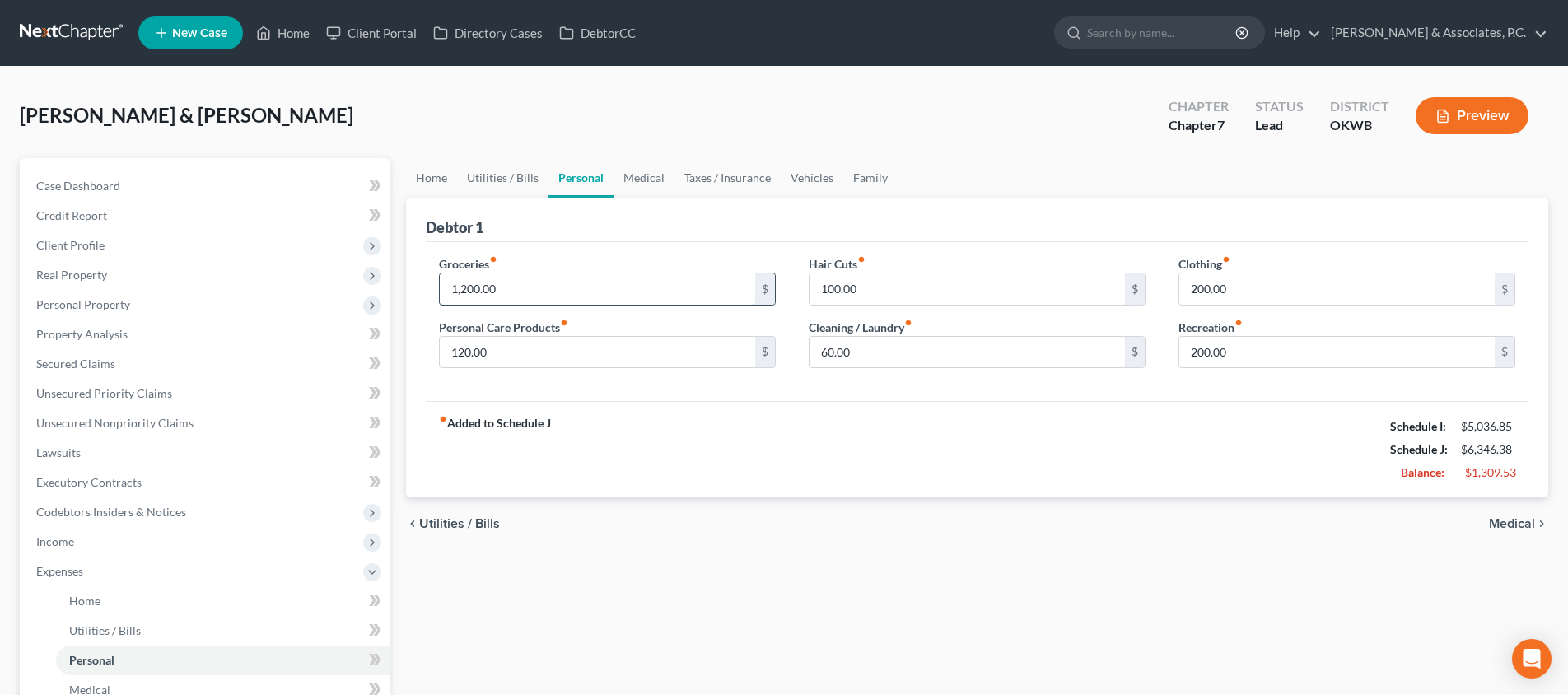
click at [735, 292] on input "1,200.00" at bounding box center [597, 289] width 315 height 32
type input "1,400"
click at [1514, 526] on span "Medical" at bounding box center [1512, 523] width 47 height 13
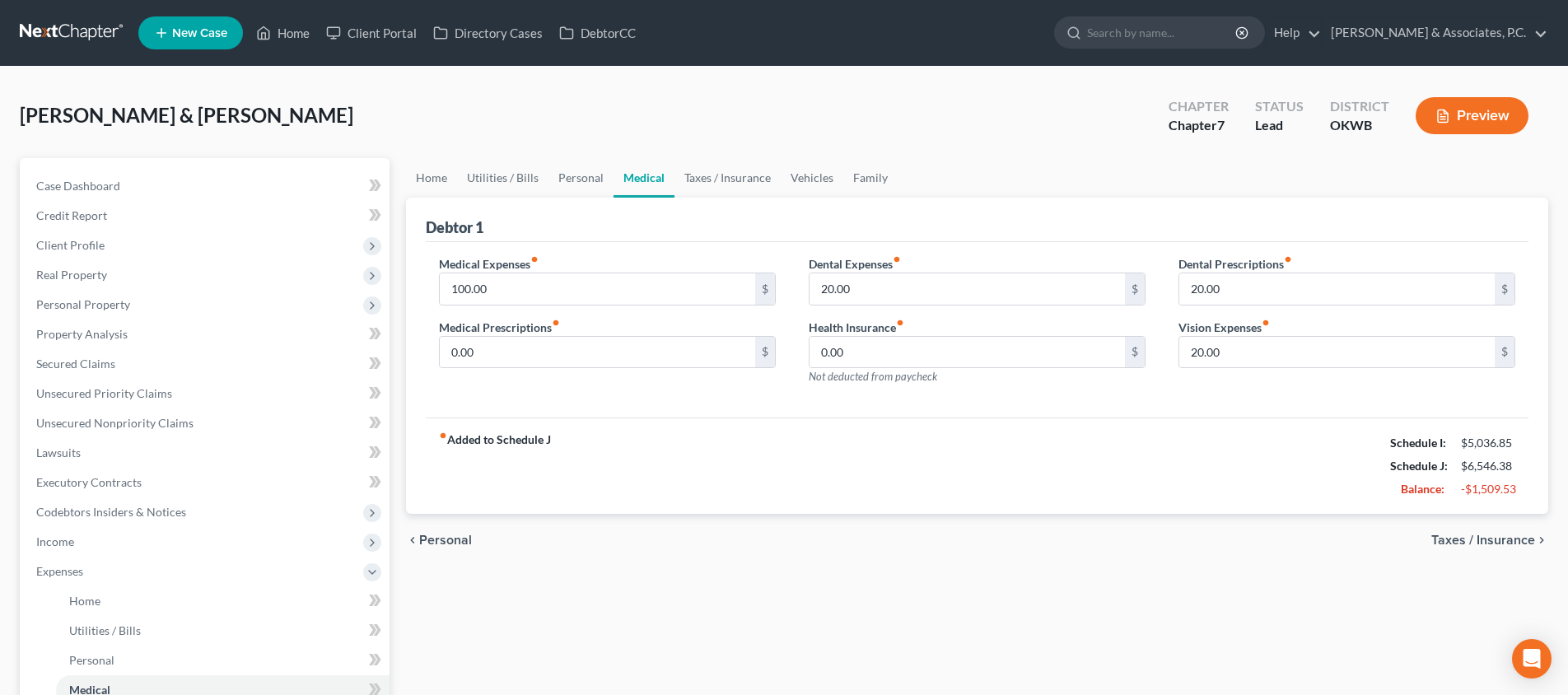
click at [1491, 536] on span "Taxes / Insurance" at bounding box center [1484, 540] width 104 height 13
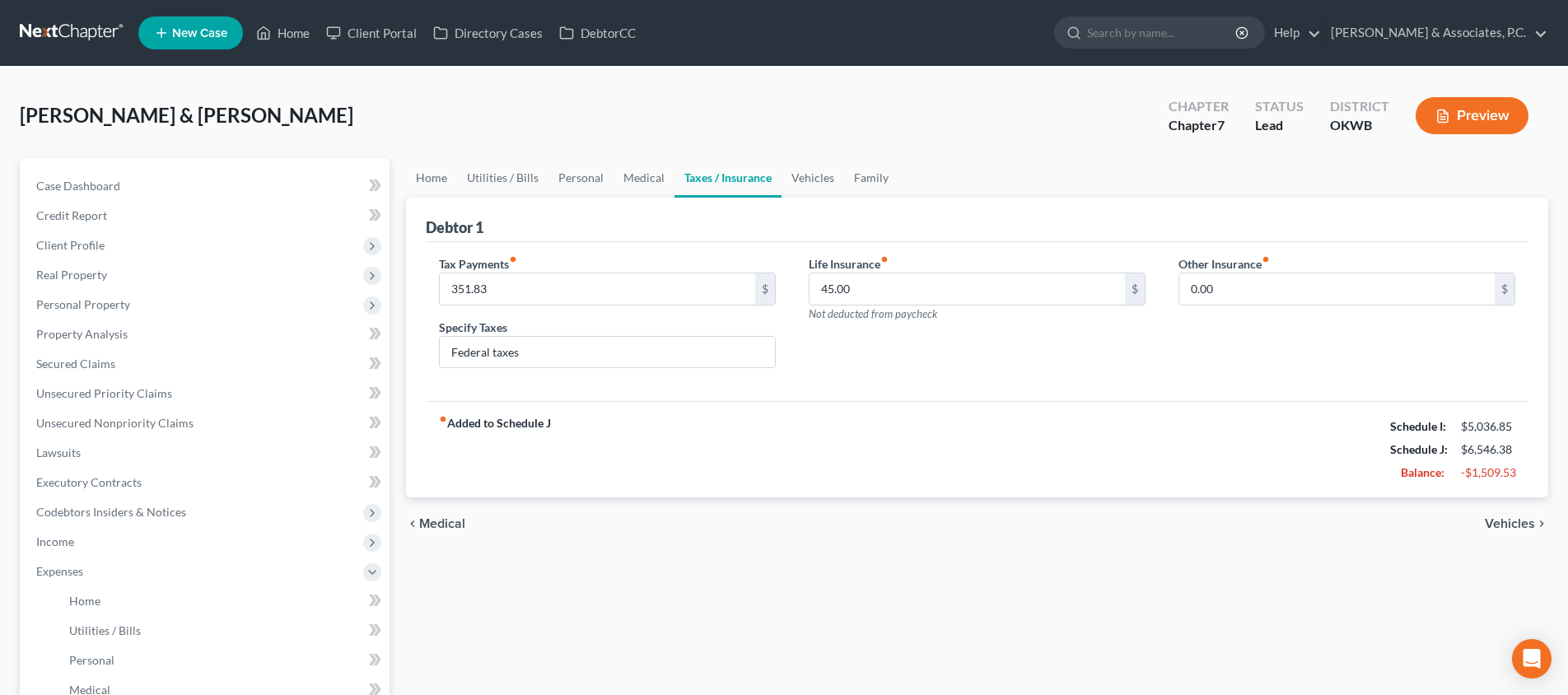
click at [1491, 523] on span "Vehicles" at bounding box center [1510, 523] width 50 height 13
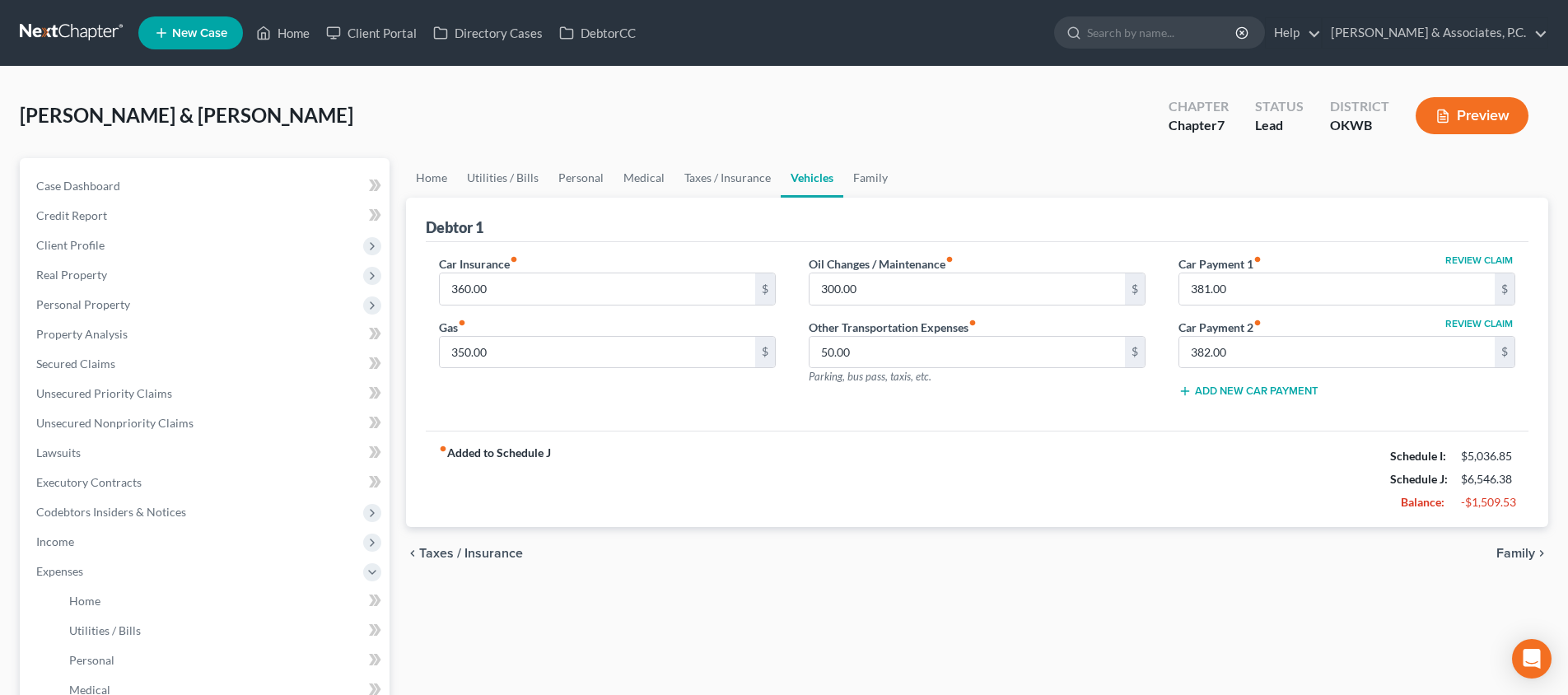
click at [1516, 543] on div "chevron_left Taxes / Insurance Family chevron_right" at bounding box center [977, 553] width 1142 height 53
click at [1514, 547] on span "Family" at bounding box center [1516, 553] width 39 height 13
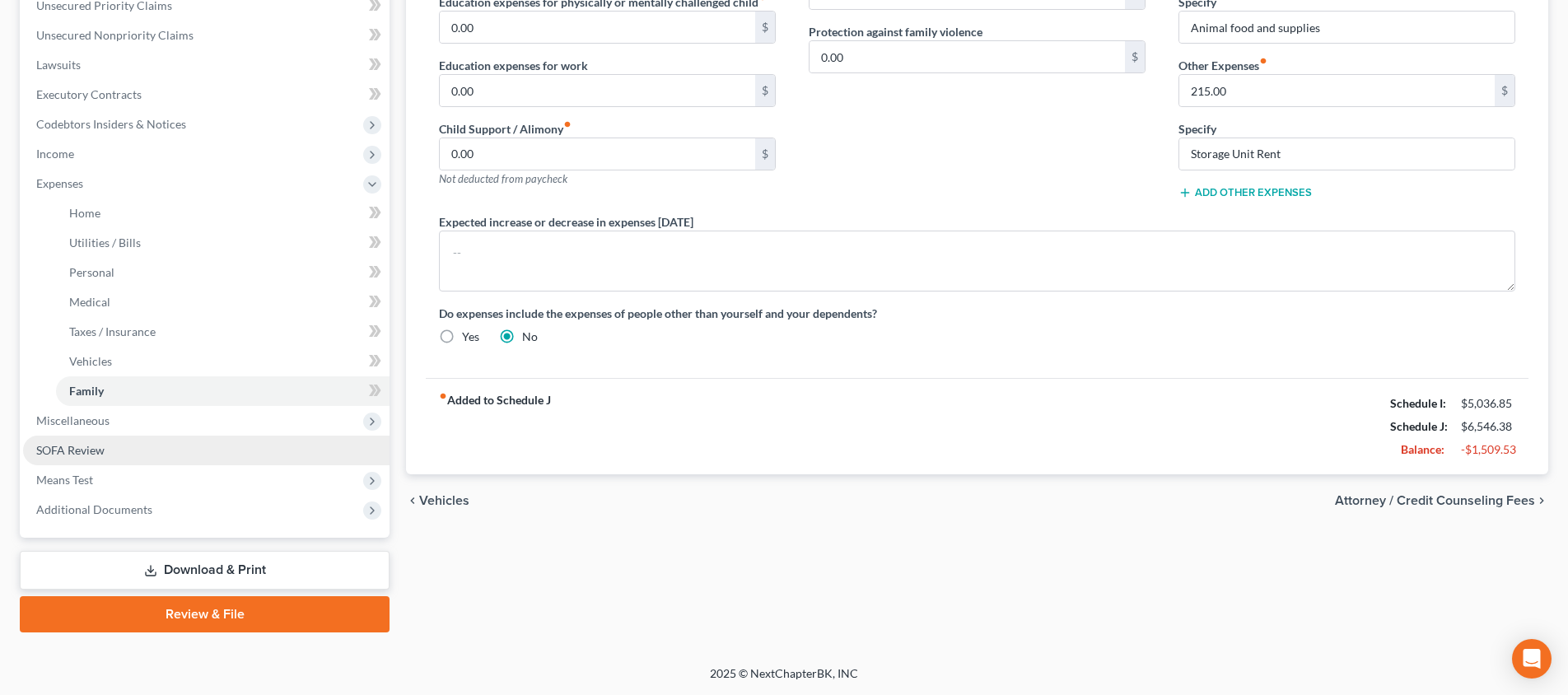
scroll to position [388, 0]
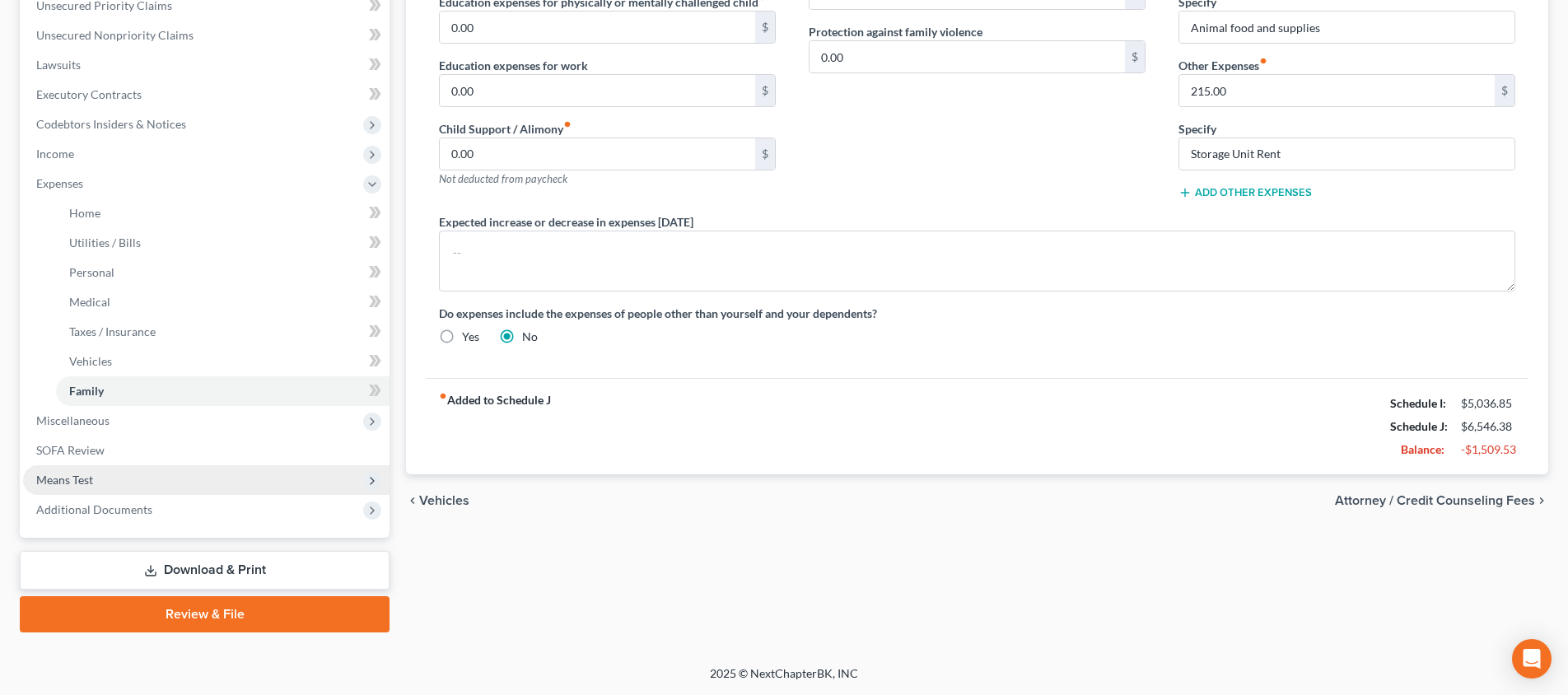
click at [178, 469] on span "Means Test" at bounding box center [205, 480] width 366 height 30
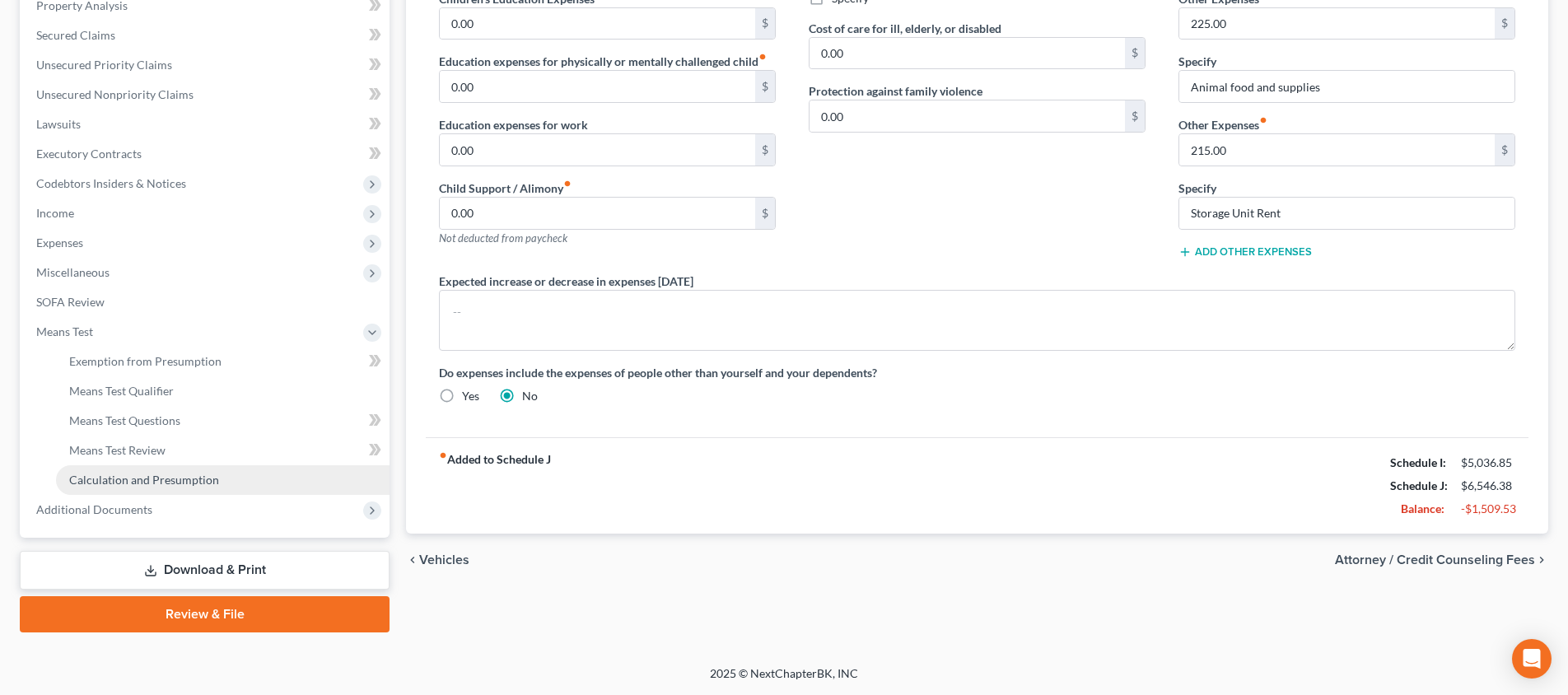
scroll to position [328, 0]
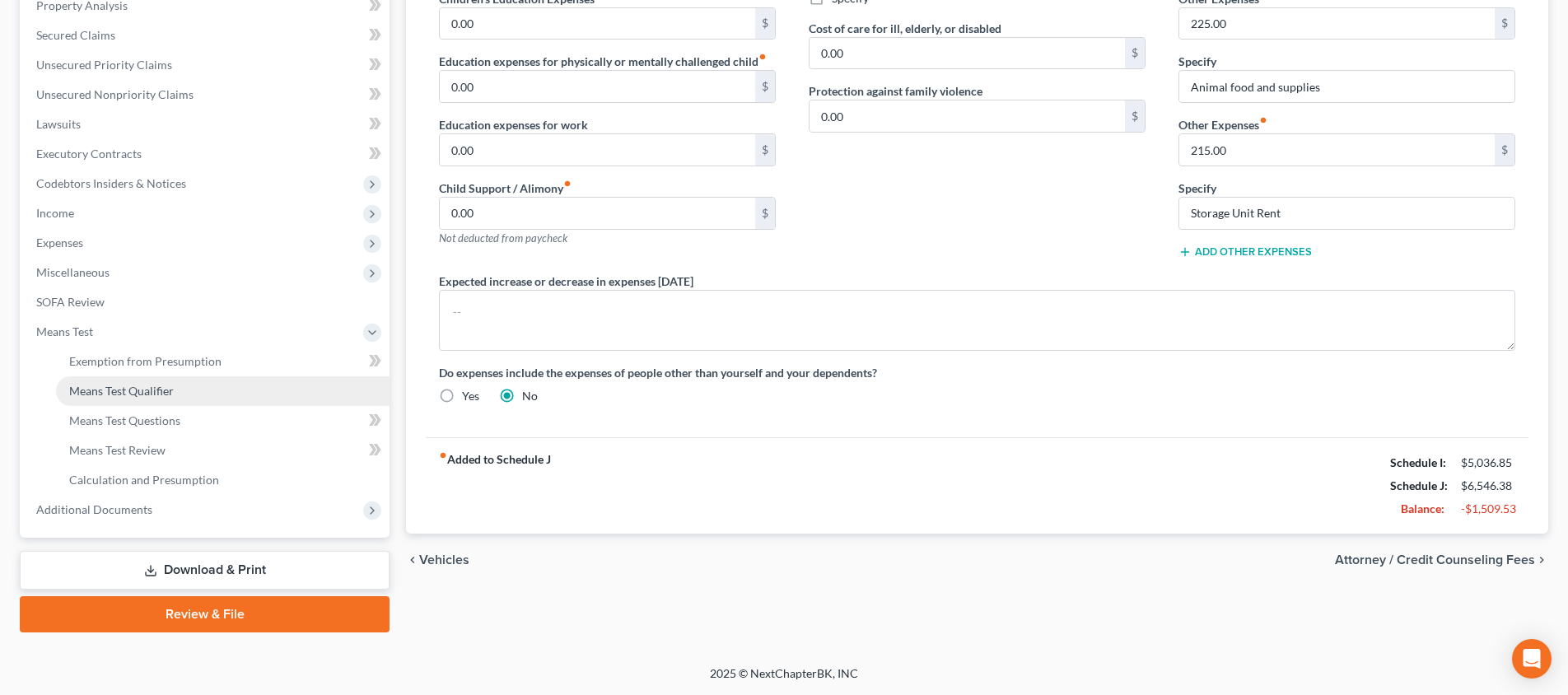
click at [182, 397] on link "Means Test Qualifier" at bounding box center [223, 391] width 334 height 30
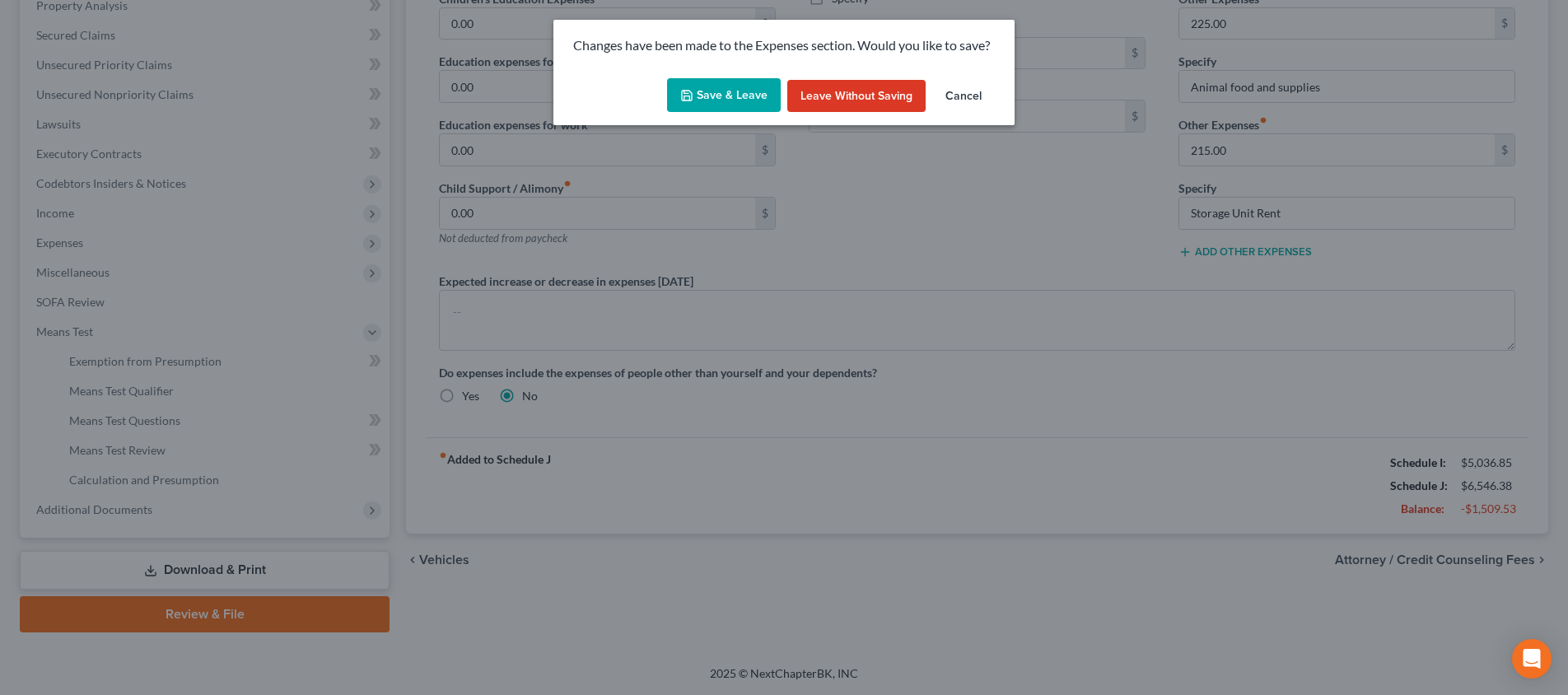
click at [719, 104] on button "Save & Leave" at bounding box center [723, 95] width 113 height 34
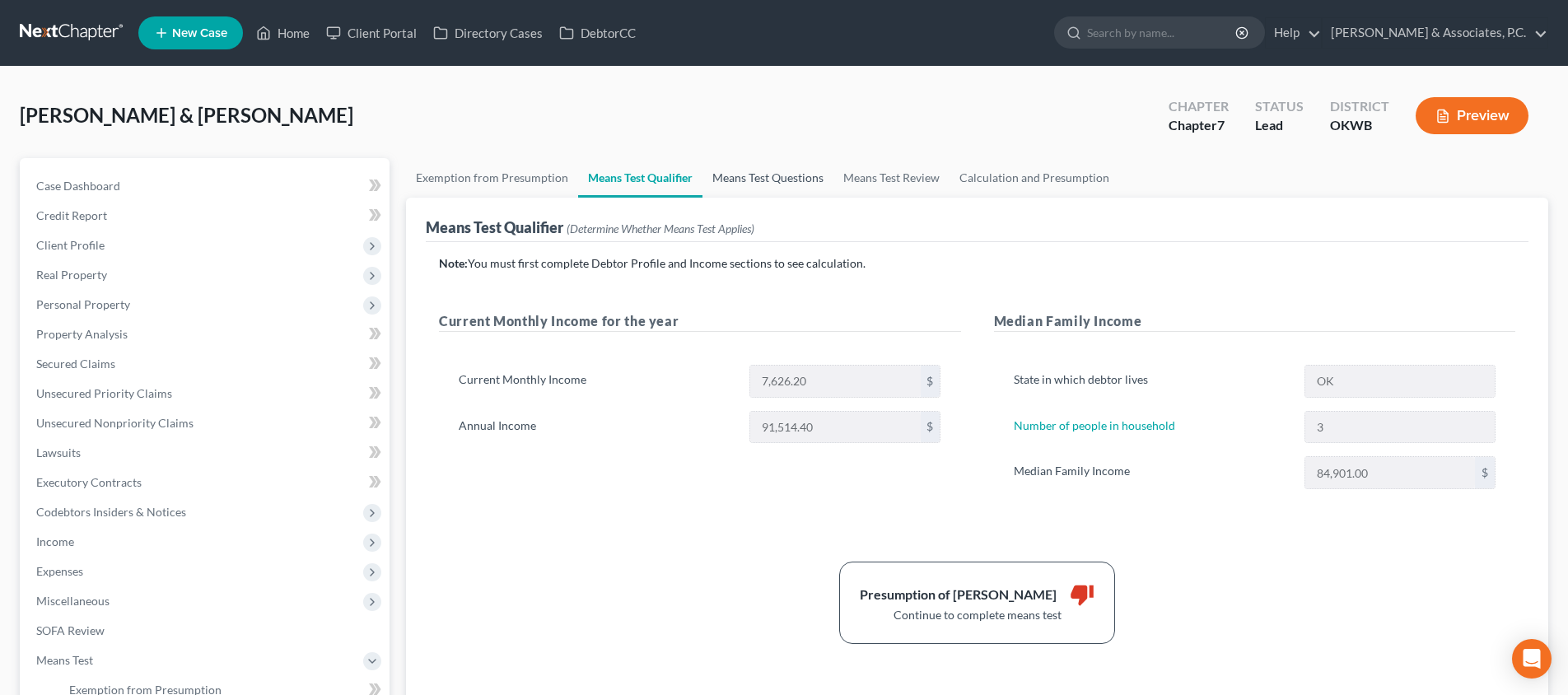
click at [778, 175] on link "Means Test Questions" at bounding box center [767, 177] width 131 height 39
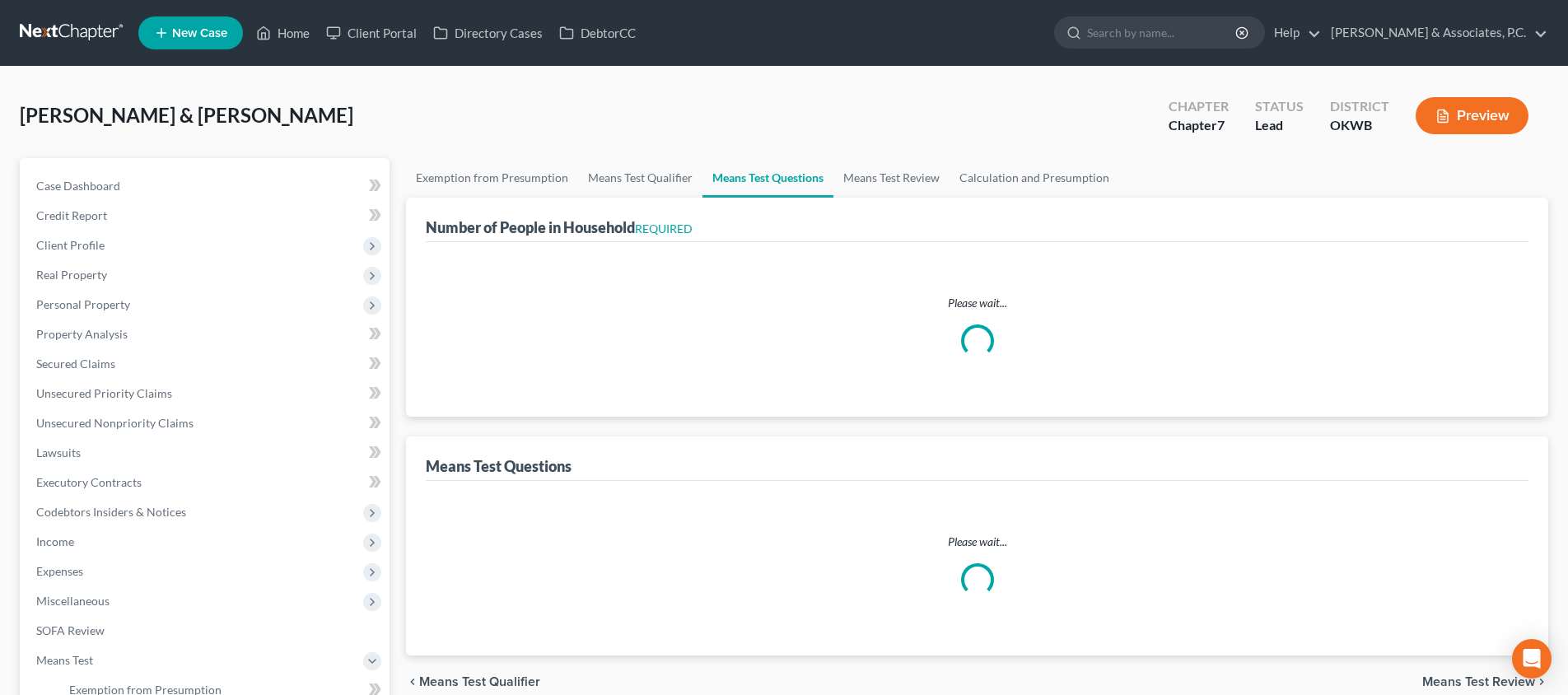
select select "0"
select select "60"
select select "1"
select select "60"
select select "1"
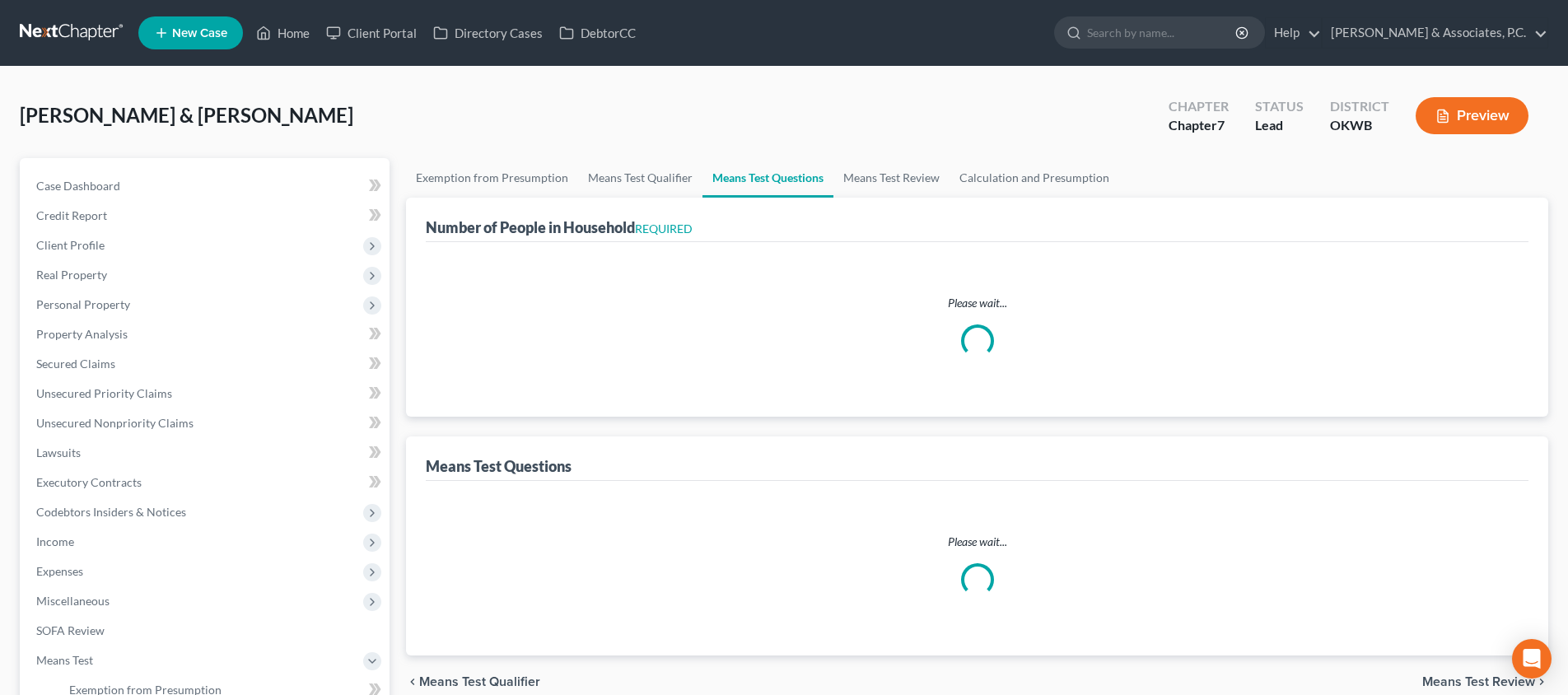
select select "60"
select select "3"
select select "2"
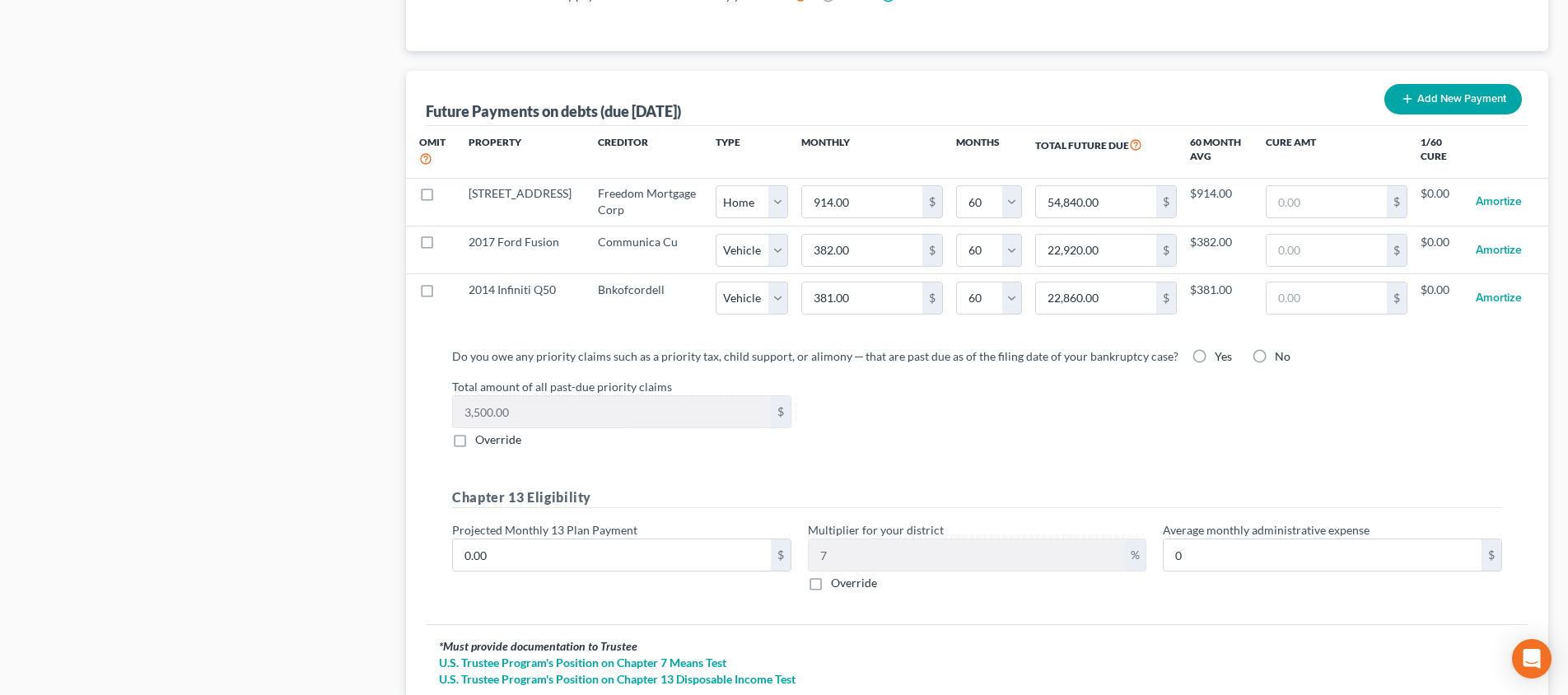
scroll to position [1585, 0]
click at [1215, 348] on label "Yes" at bounding box center [1224, 356] width 18 height 17
click at [1221, 348] on input "Yes" at bounding box center [1226, 354] width 11 height 11
radio input "true"
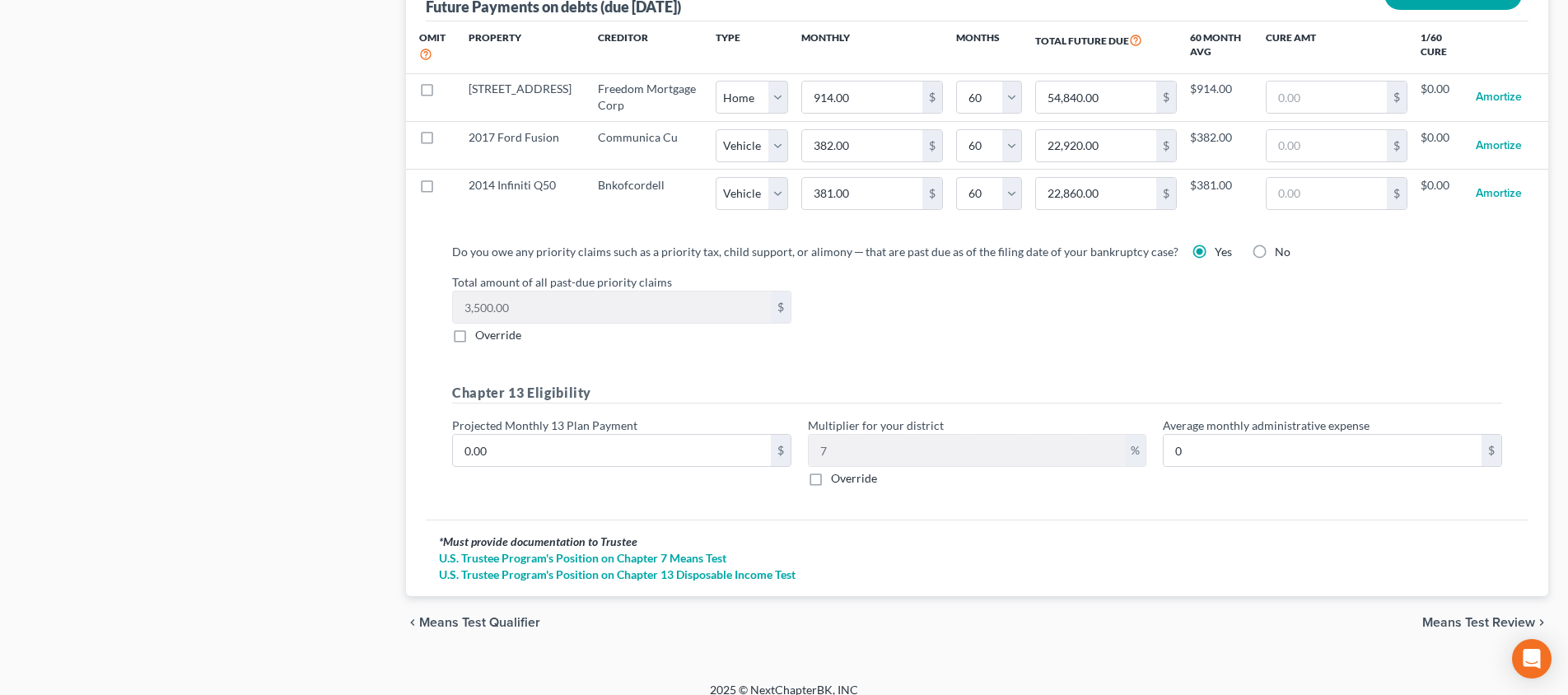
scroll to position [1688, 0]
click at [1435, 617] on span "Means Test Review" at bounding box center [1478, 623] width 113 height 13
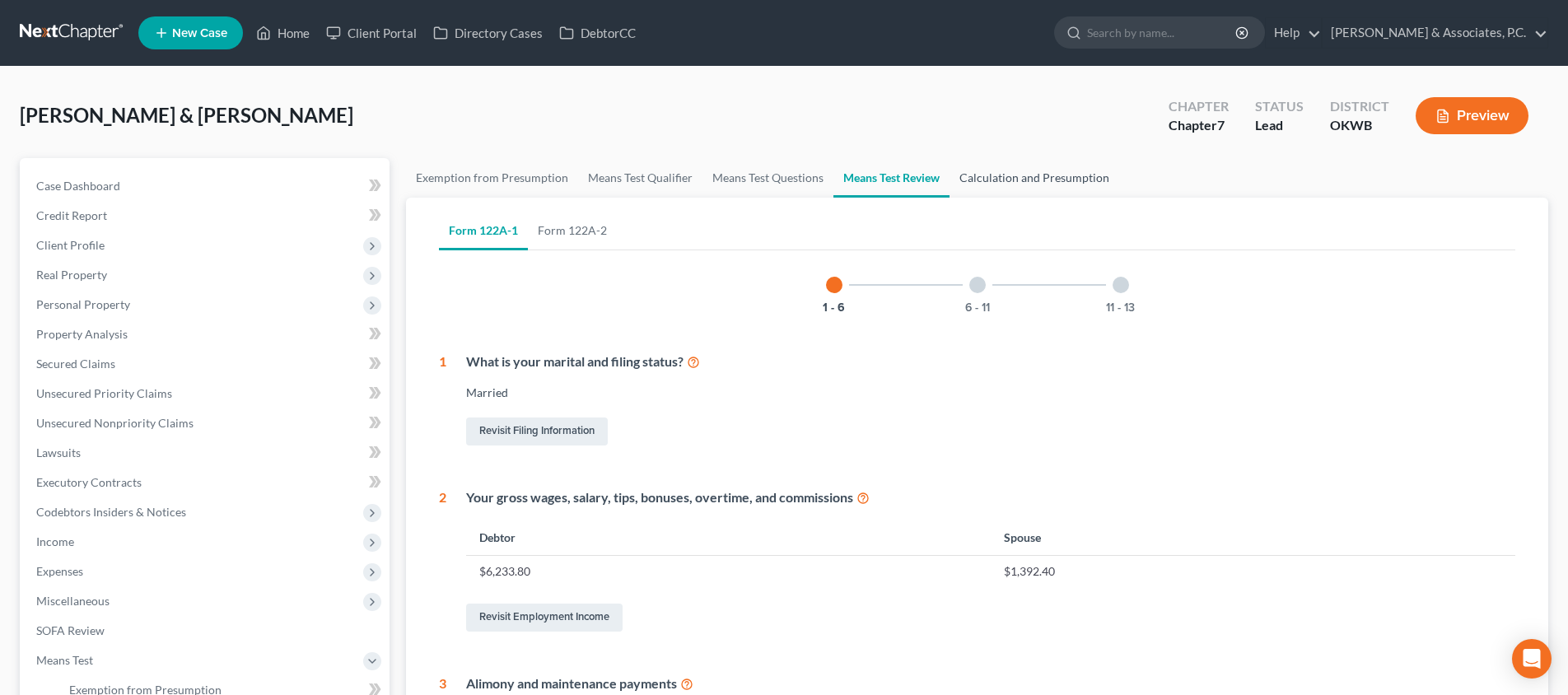
click at [1019, 171] on link "Calculation and Presumption" at bounding box center [1034, 177] width 169 height 39
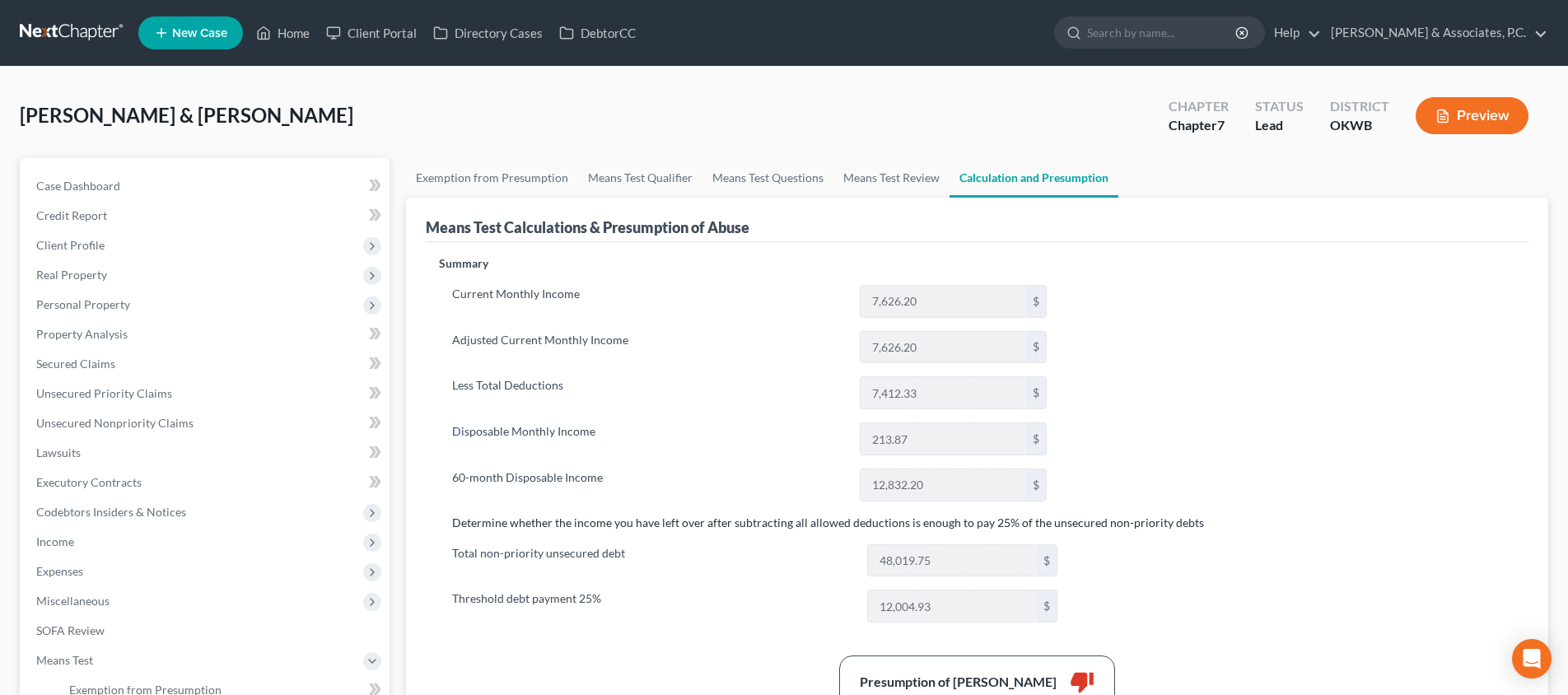
scroll to position [280, 0]
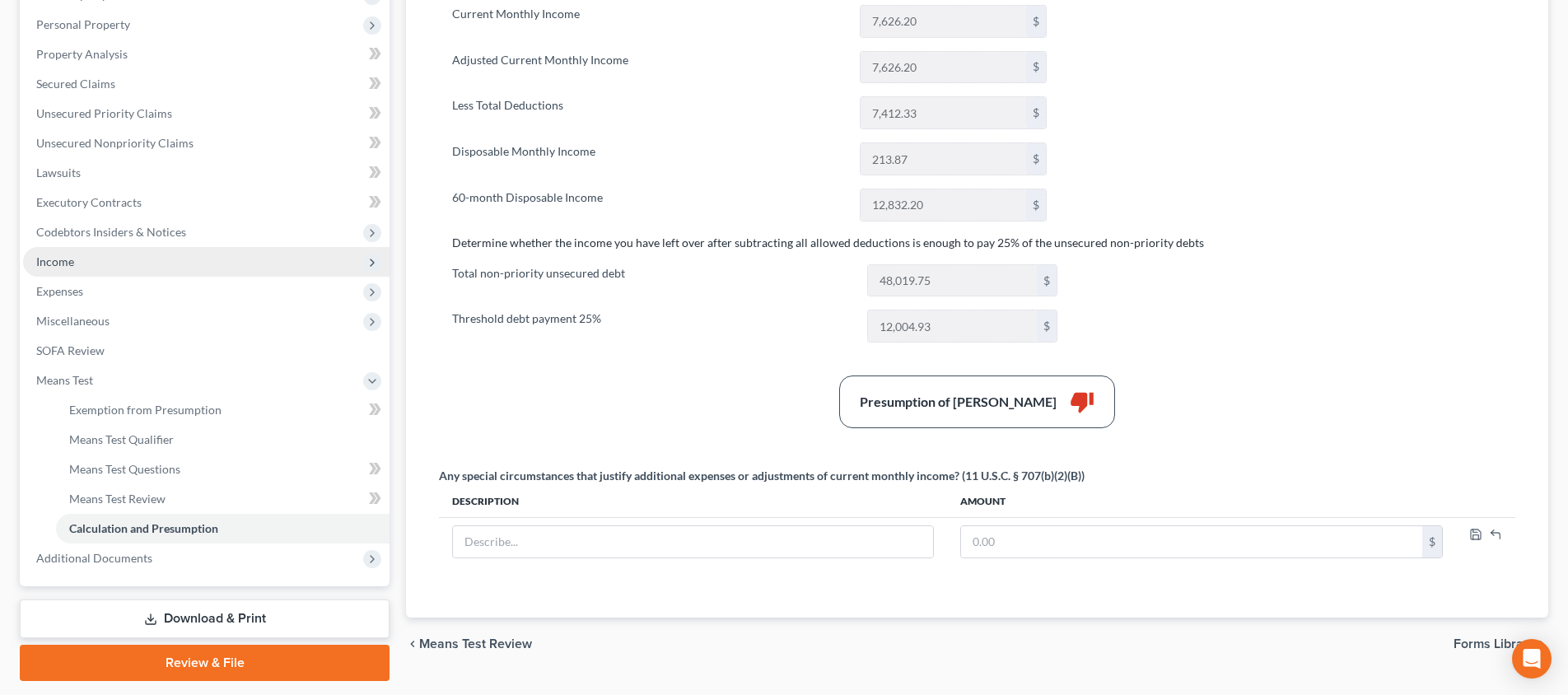
click at [258, 268] on span "Income" at bounding box center [205, 262] width 366 height 30
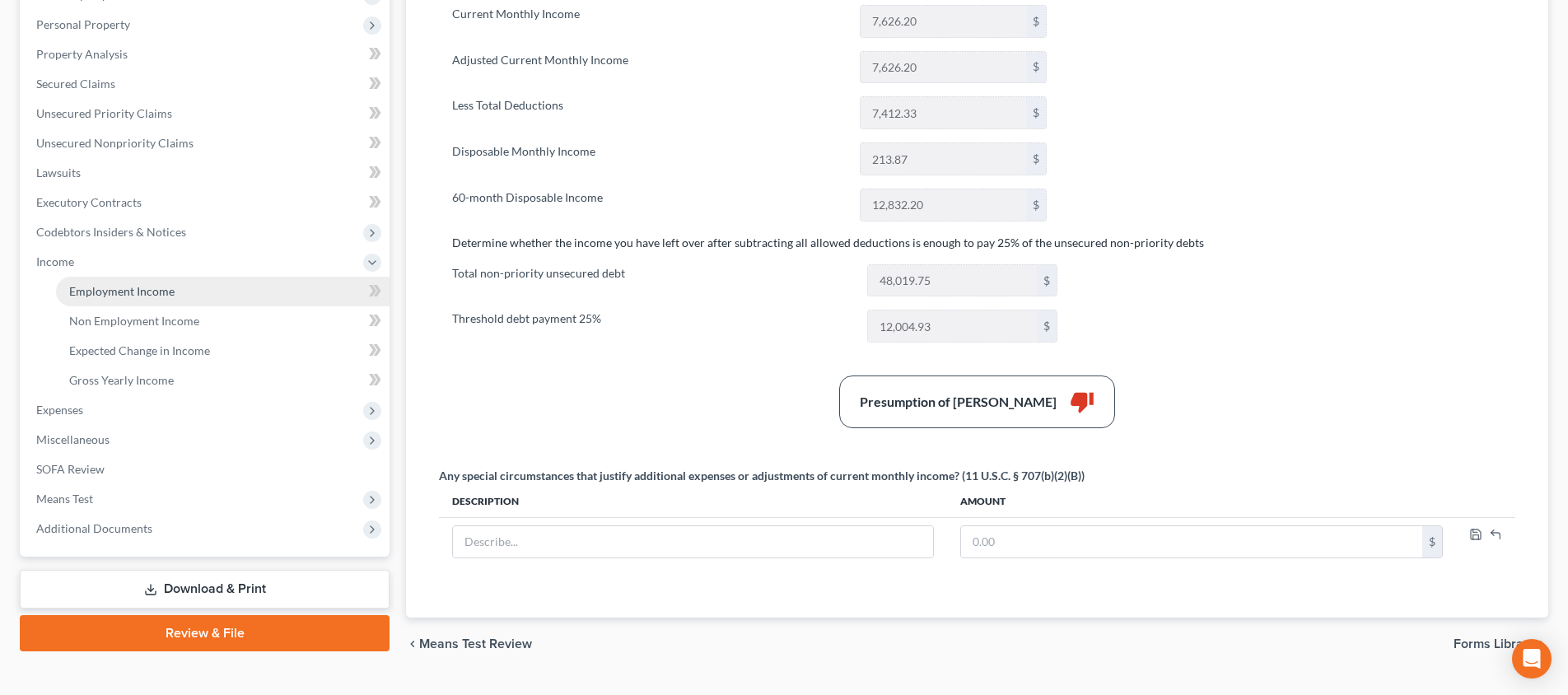
click at [251, 288] on link "Employment Income" at bounding box center [223, 291] width 334 height 30
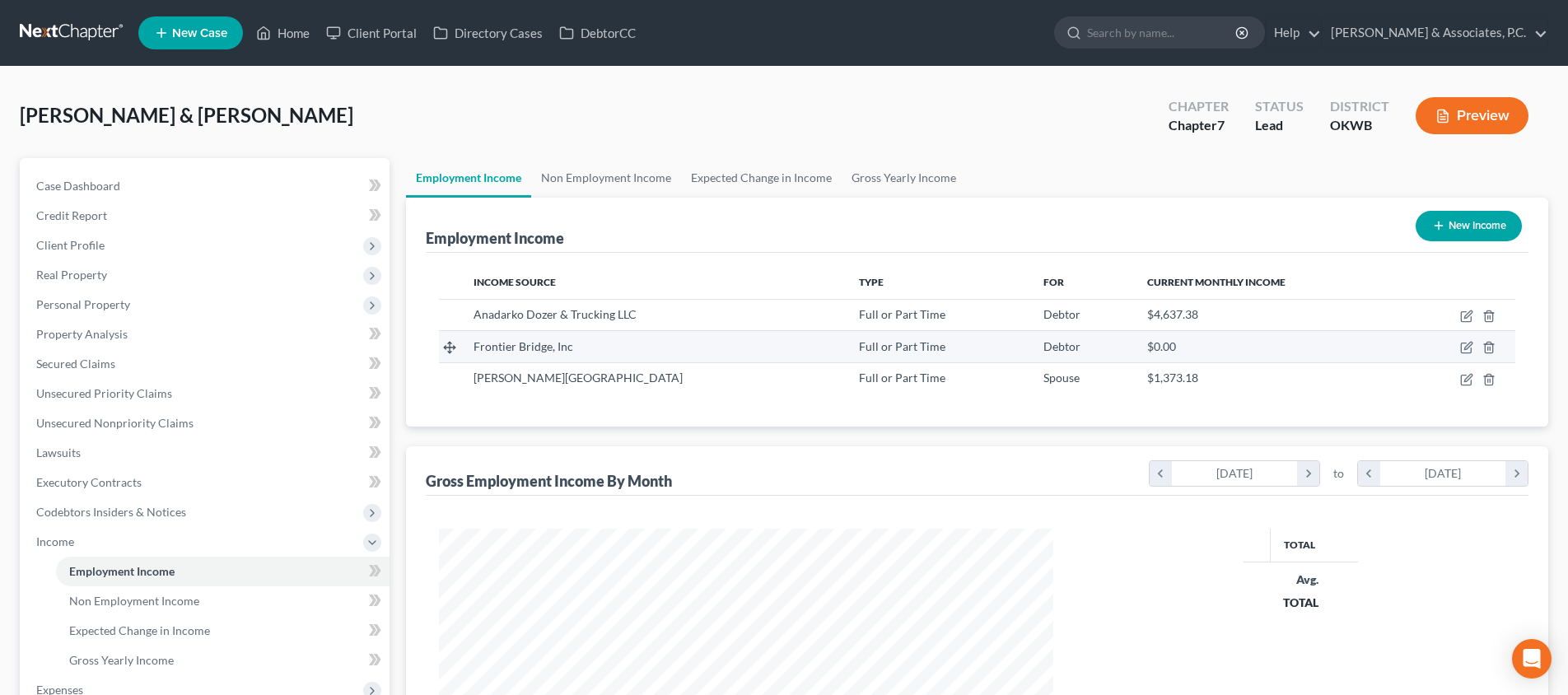
scroll to position [307, 647]
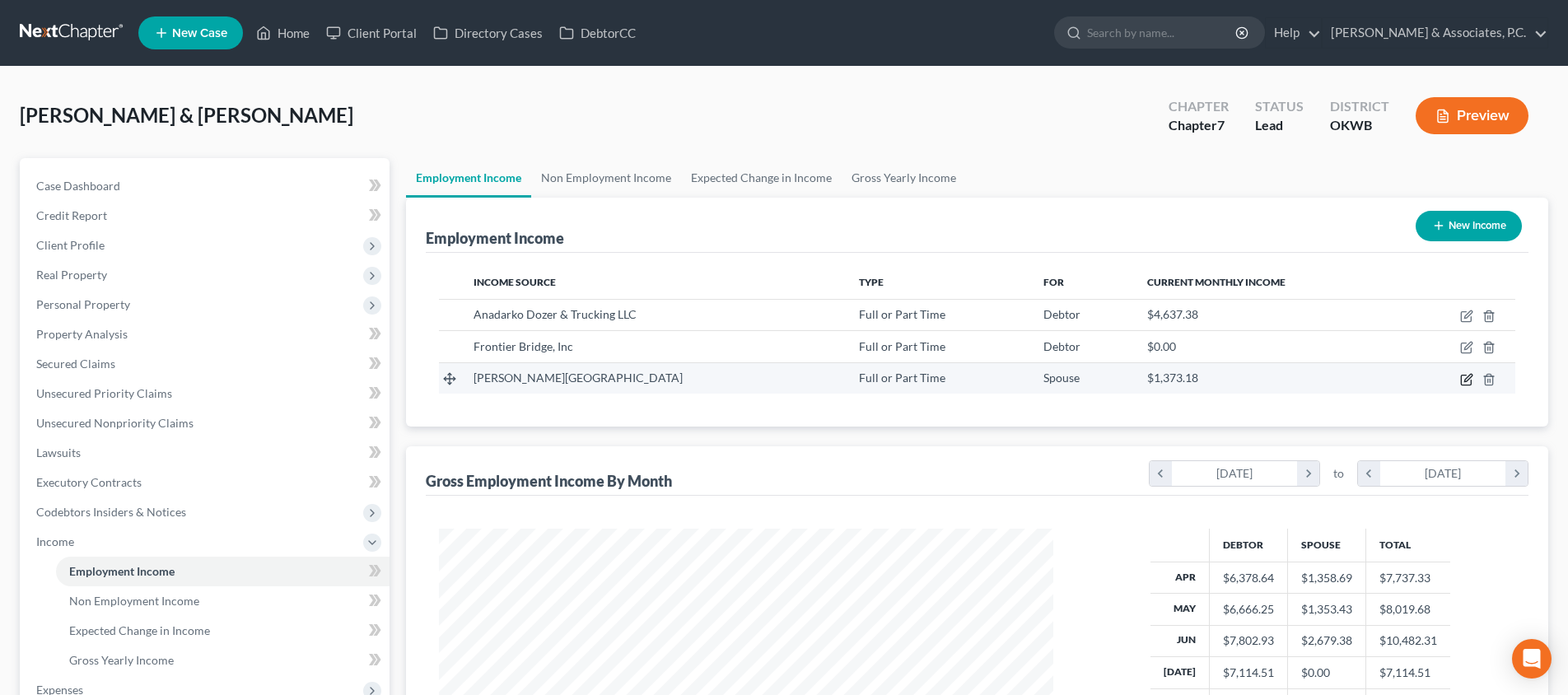
click at [1469, 379] on icon "button" at bounding box center [1468, 377] width 7 height 7
select select "0"
select select "37"
select select "0"
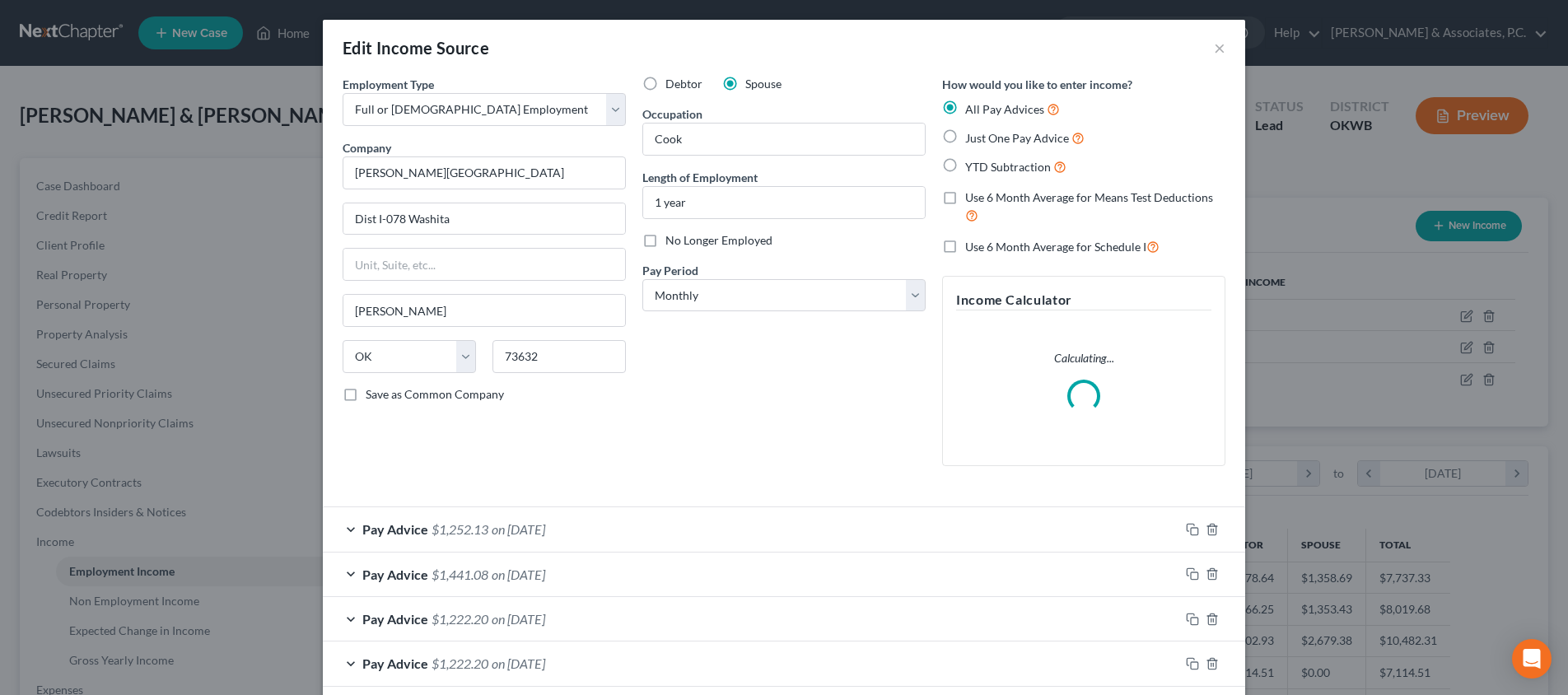
click at [966, 193] on label "Use 6 Month Average for Means Test Deductions" at bounding box center [1096, 207] width 260 height 35
click at [972, 193] on input "Use 6 Month Average for Means Test Deductions" at bounding box center [977, 195] width 11 height 11
checkbox input "true"
click at [966, 240] on label "Use 6 Month Average for Schedule I" at bounding box center [1062, 247] width 194 height 19
click at [972, 240] on input "Use 6 Month Average for Schedule I" at bounding box center [977, 242] width 11 height 11
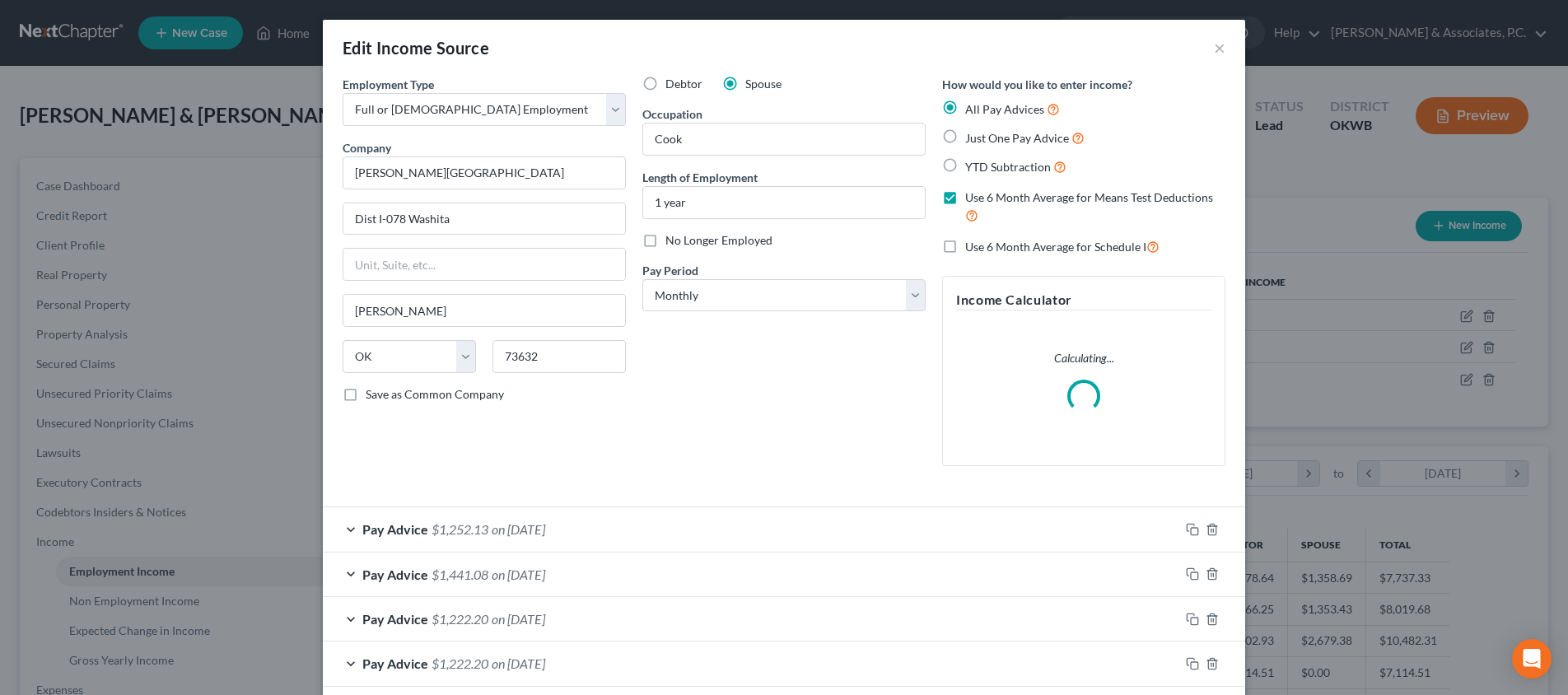
checkbox input "true"
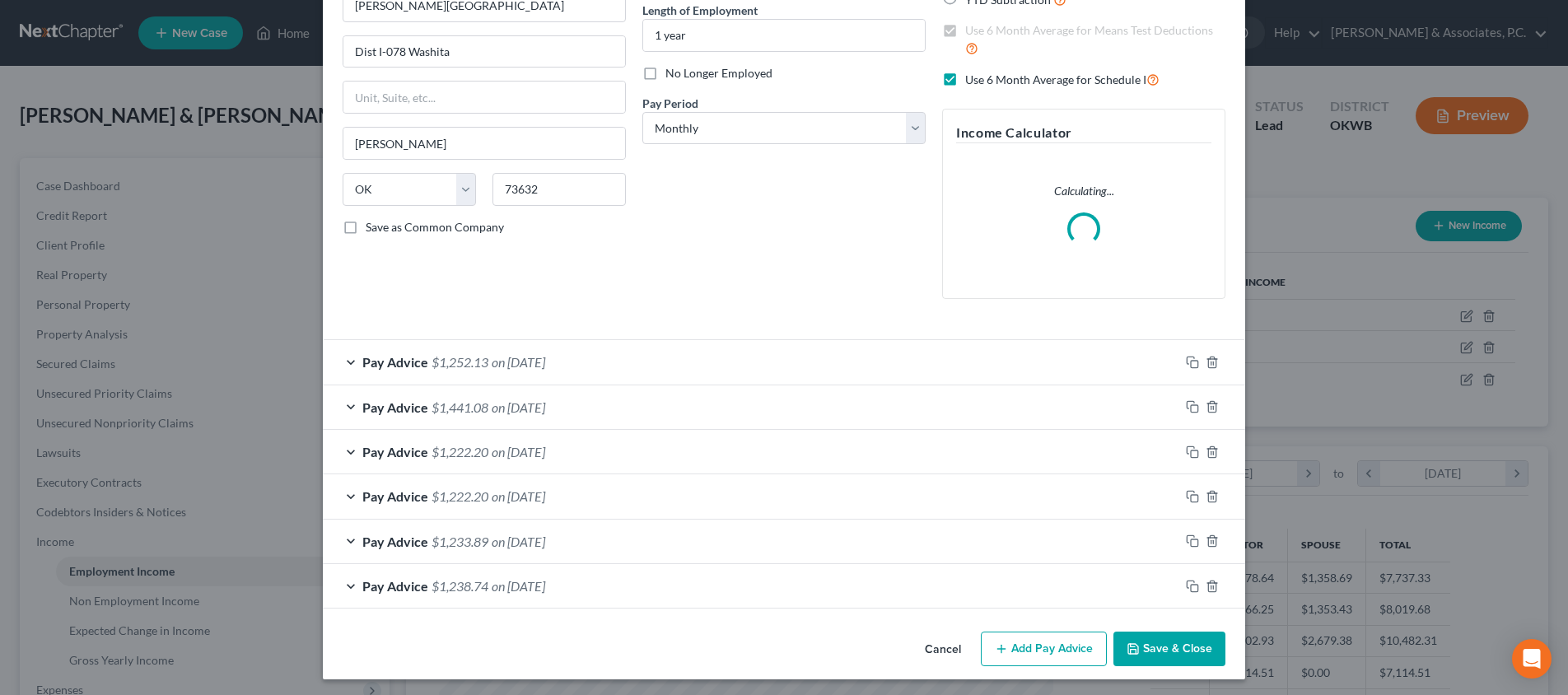
scroll to position [167, 0]
click at [1170, 640] on button "Save & Close" at bounding box center [1169, 649] width 112 height 34
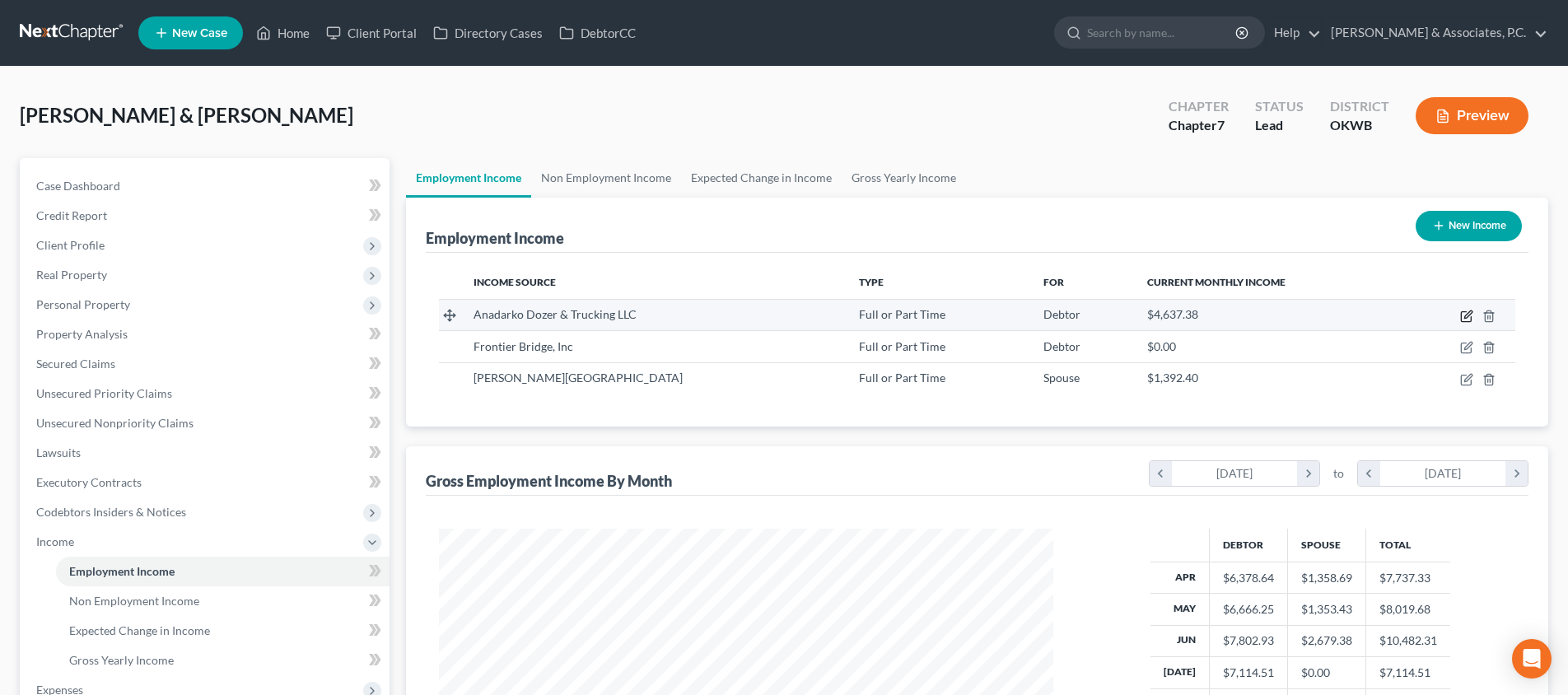
click at [1461, 316] on icon "button" at bounding box center [1465, 317] width 10 height 10
select select "0"
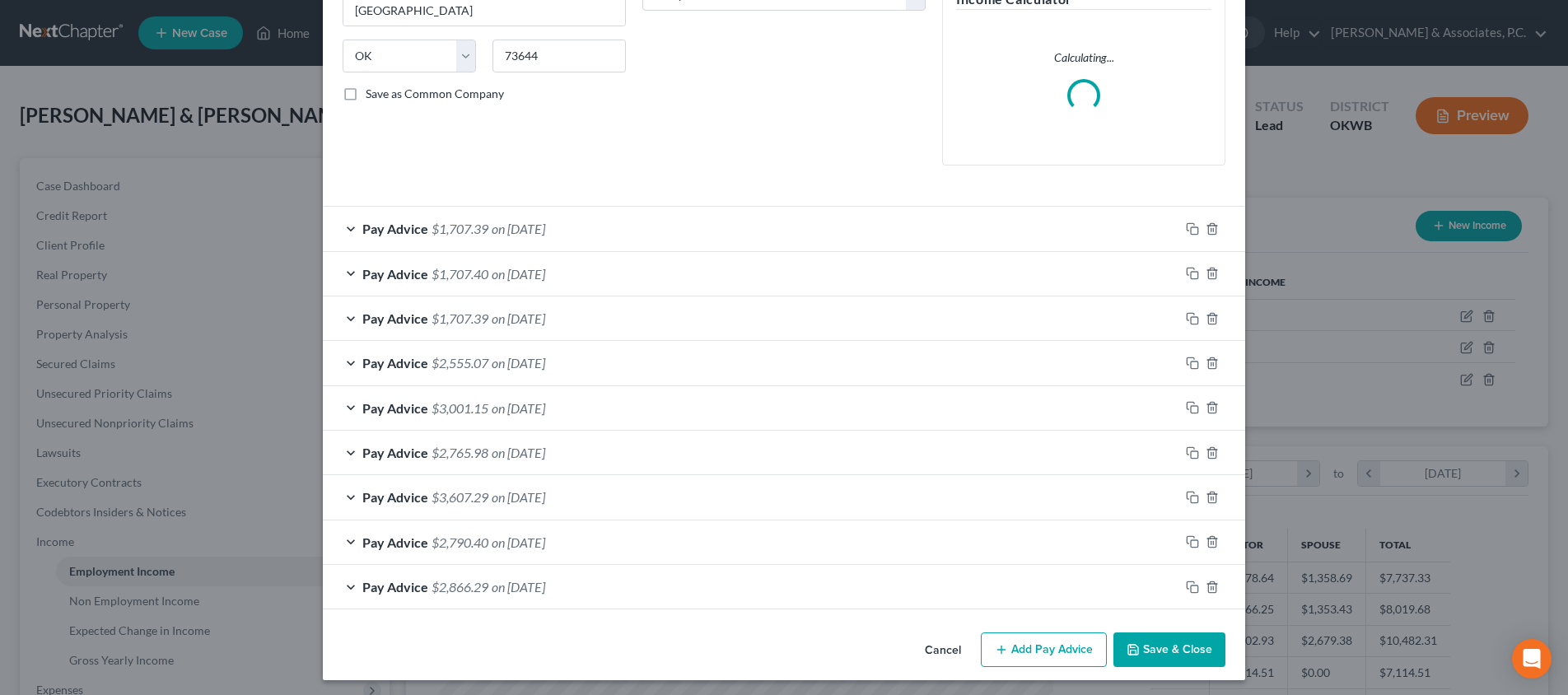
scroll to position [299, 0]
click at [1167, 640] on button "Save & Close" at bounding box center [1169, 649] width 112 height 34
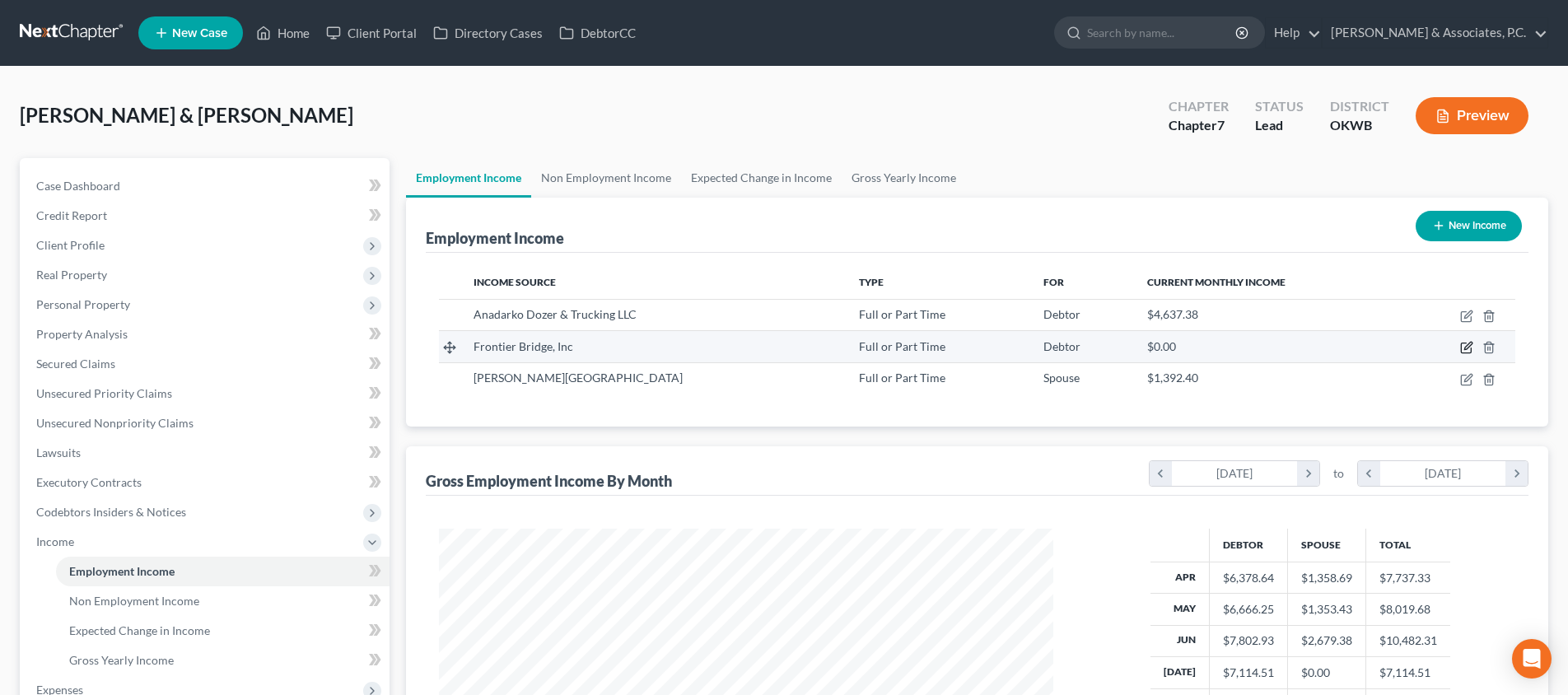
click at [1466, 345] on icon "button" at bounding box center [1466, 347] width 13 height 13
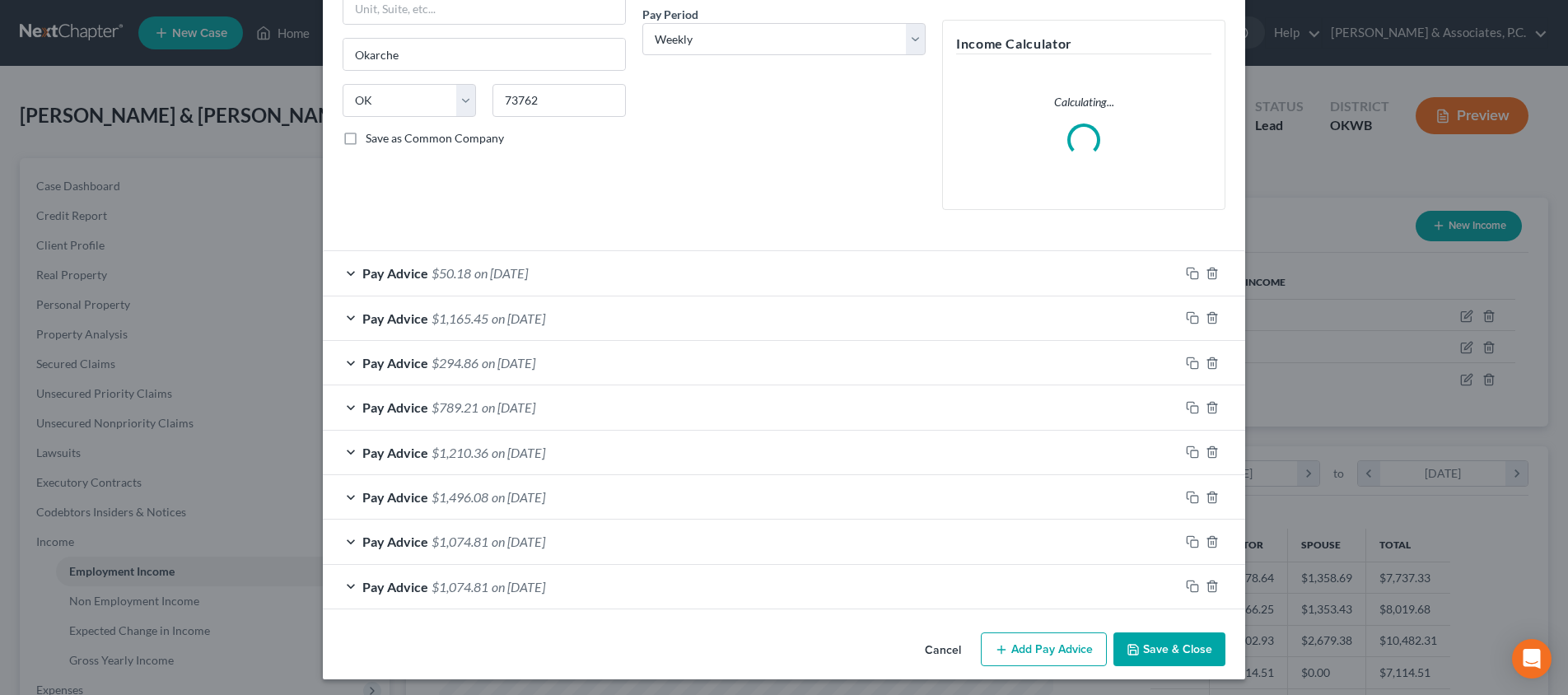
scroll to position [255, 0]
click at [1156, 638] on button "Save & Close" at bounding box center [1169, 649] width 112 height 34
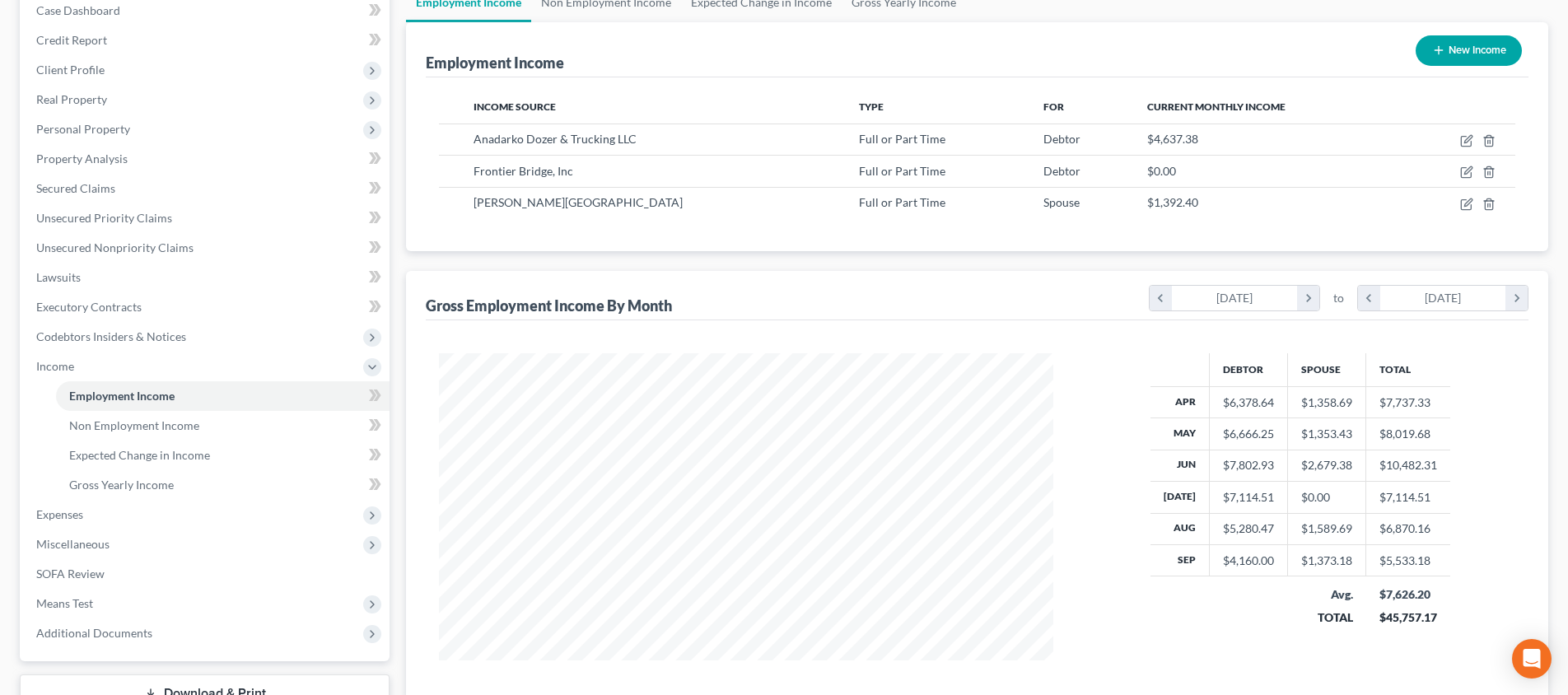
scroll to position [280, 0]
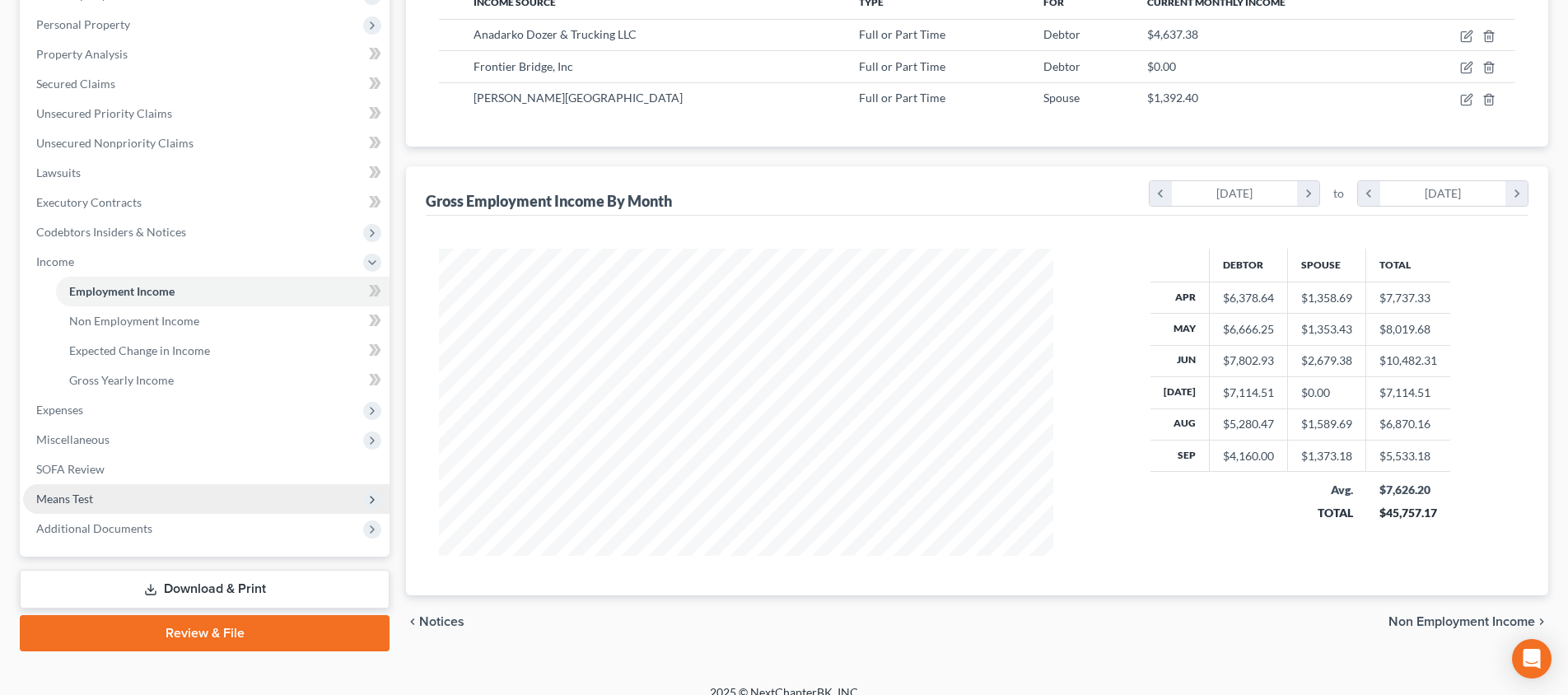
click at [105, 492] on span "Means Test" at bounding box center [205, 499] width 366 height 30
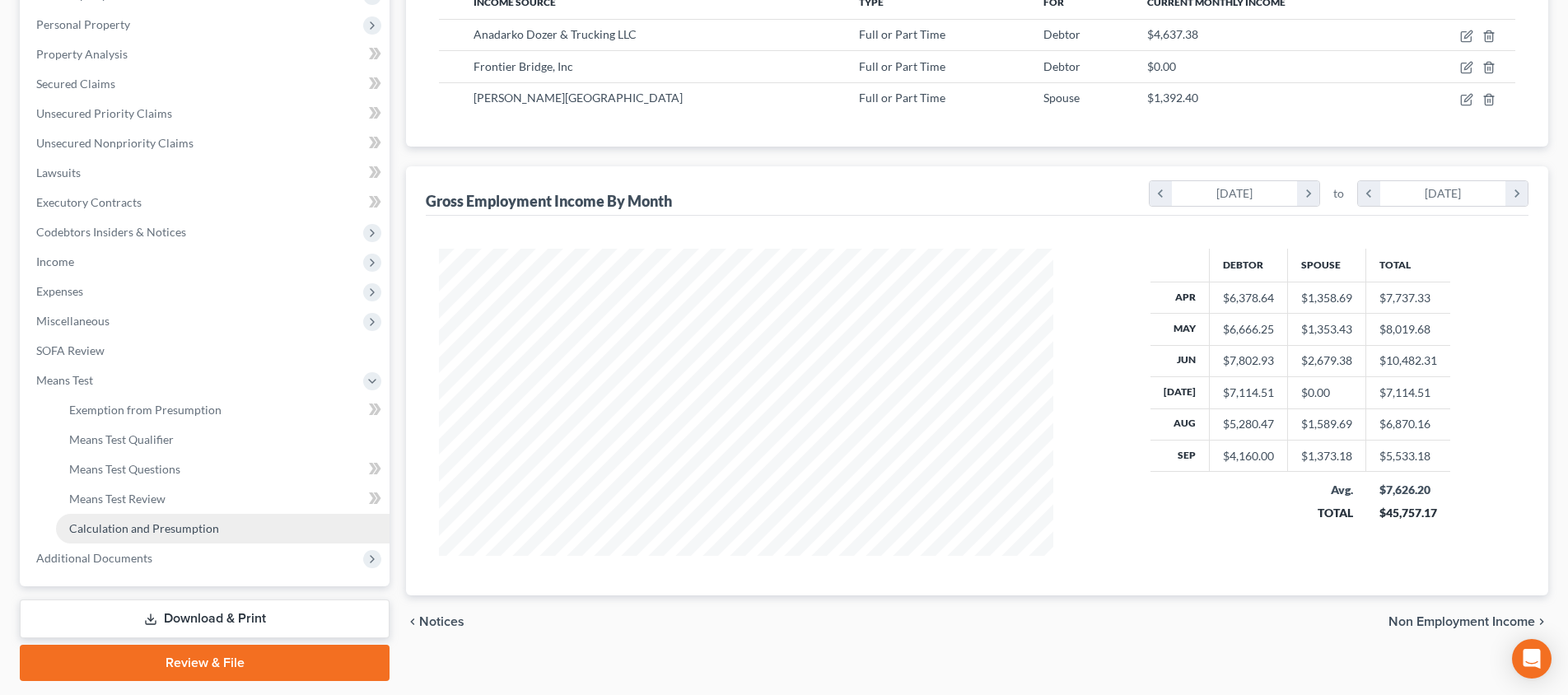
drag, startPoint x: 146, startPoint y: 522, endPoint x: 129, endPoint y: 528, distance: 18.0
click at [146, 522] on span "Calculation and Presumption" at bounding box center [144, 528] width 150 height 14
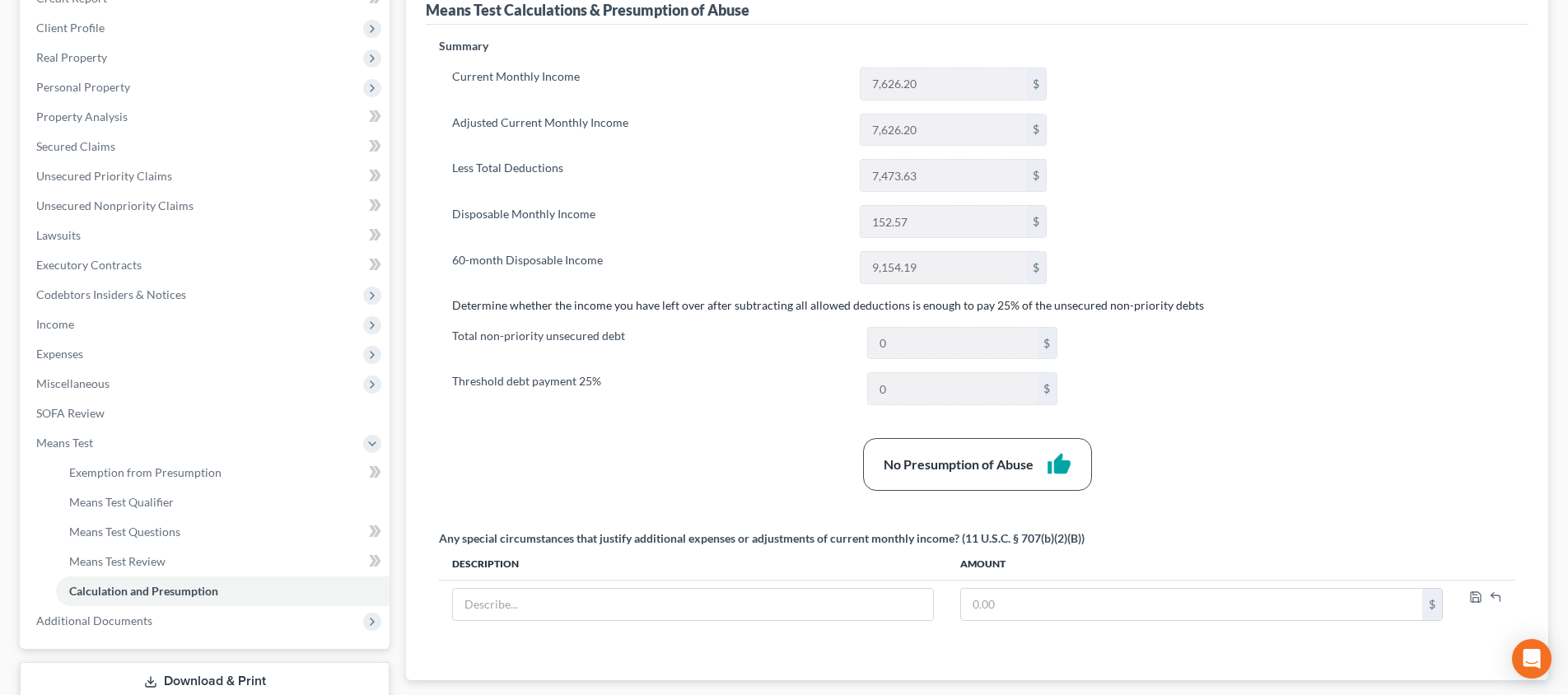
scroll to position [105, 0]
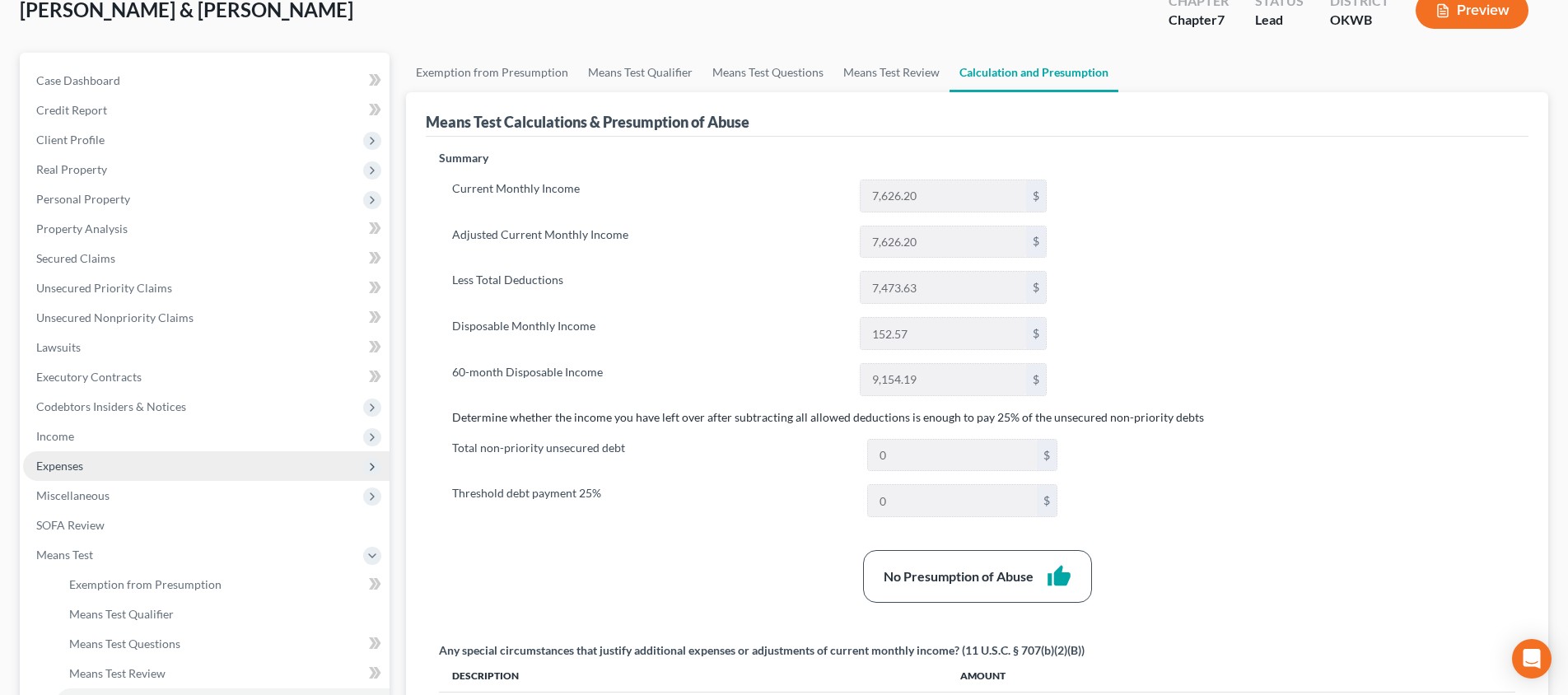
click at [184, 456] on span "Expenses" at bounding box center [205, 466] width 366 height 30
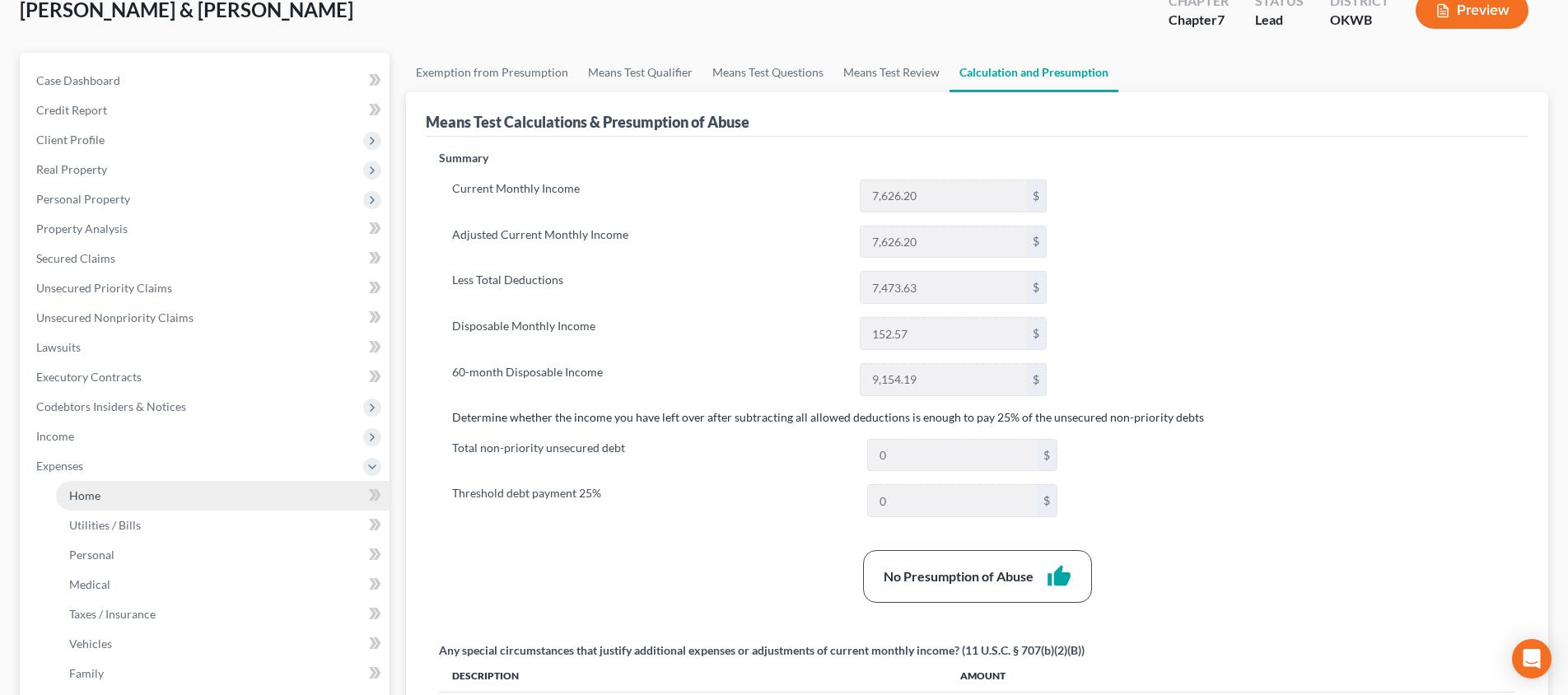
click at [187, 501] on link "Home" at bounding box center [223, 496] width 334 height 30
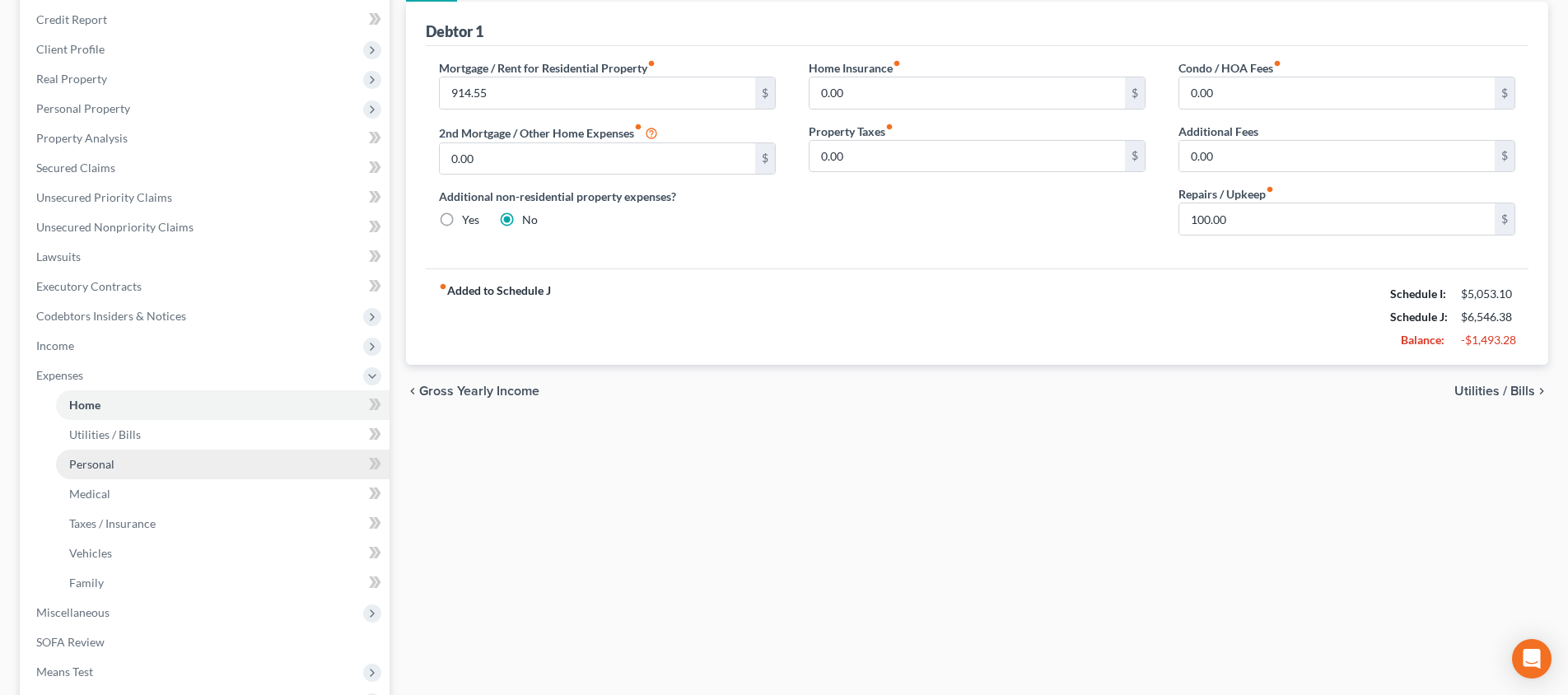
click at [188, 469] on link "Personal" at bounding box center [223, 464] width 334 height 30
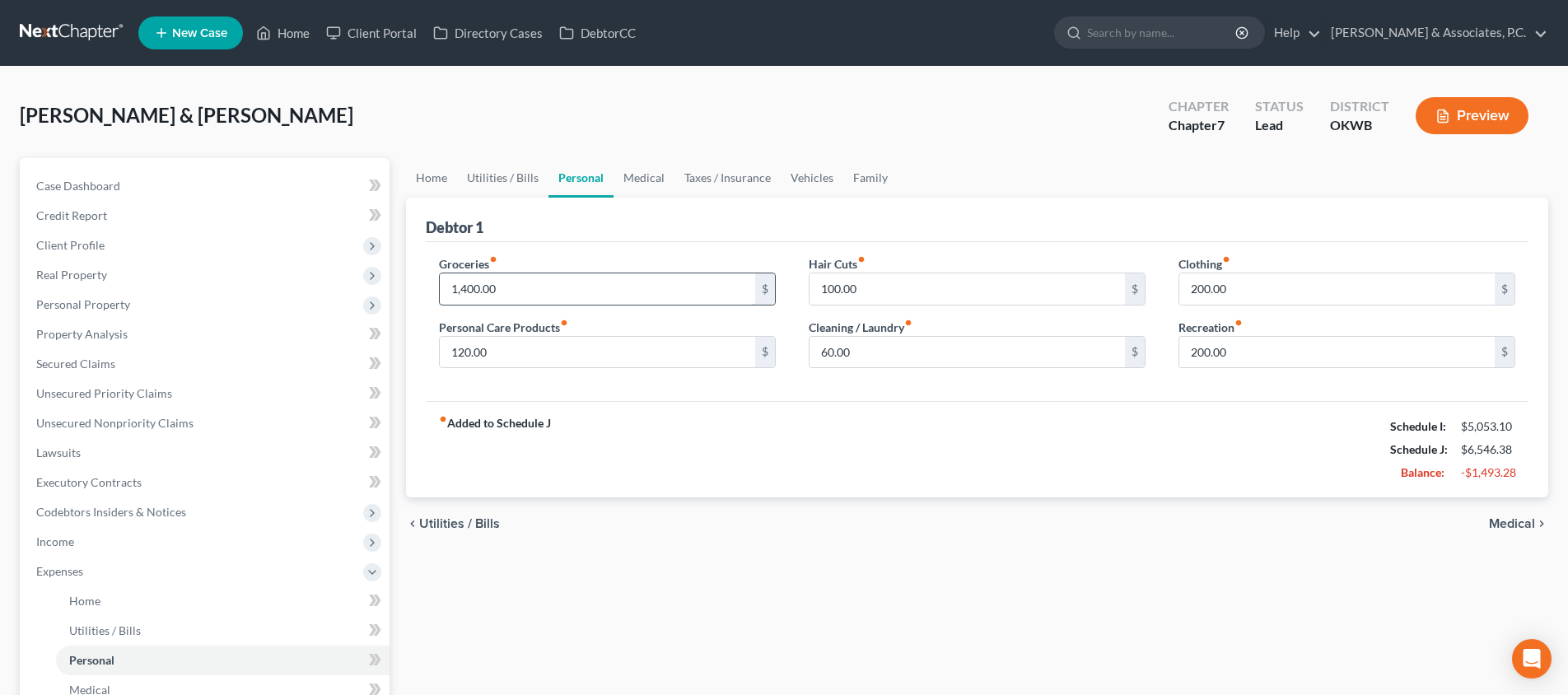
click at [603, 282] on input "1,400.00" at bounding box center [597, 289] width 315 height 32
drag, startPoint x: 1514, startPoint y: 526, endPoint x: 1429, endPoint y: 529, distance: 85.1
click at [1514, 526] on span "Medical" at bounding box center [1512, 523] width 47 height 13
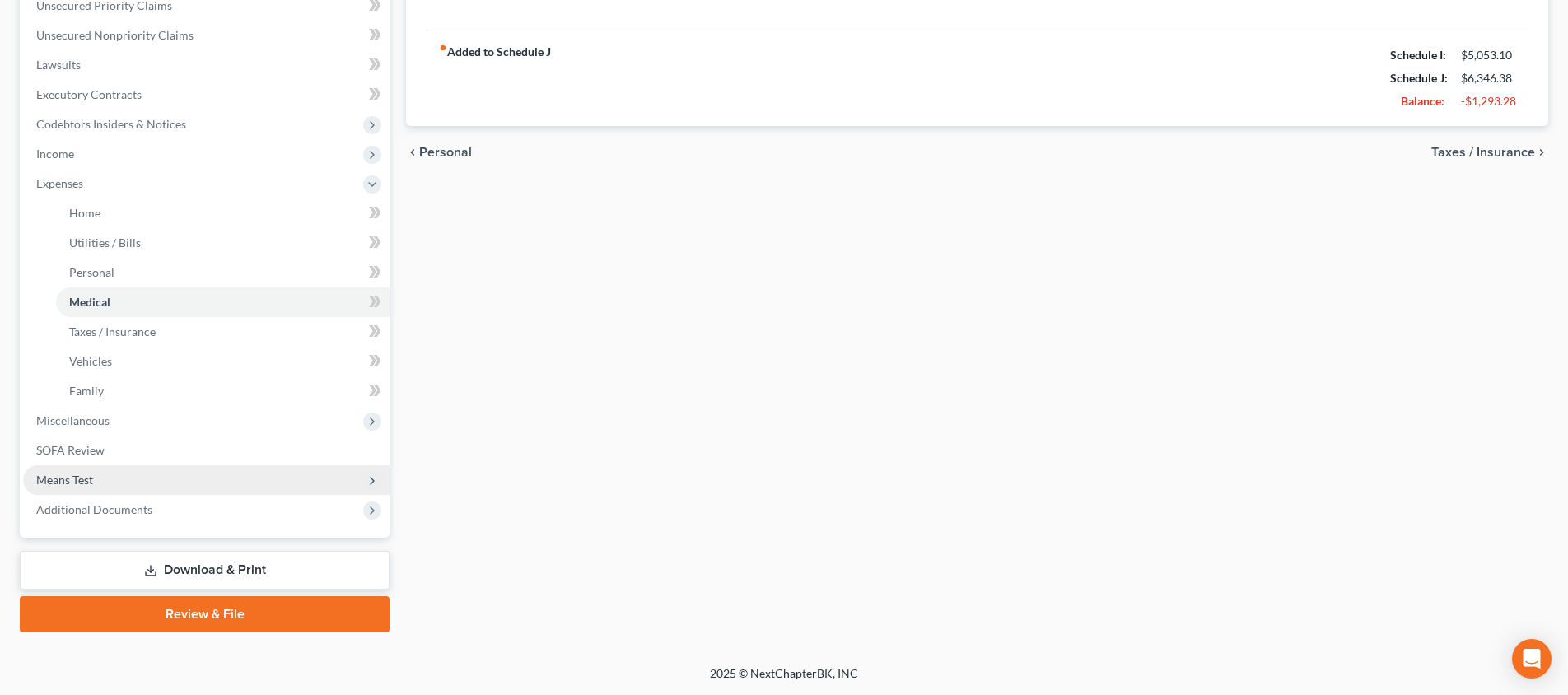
scroll to position [388, 0]
click at [246, 473] on span "Means Test" at bounding box center [205, 480] width 366 height 30
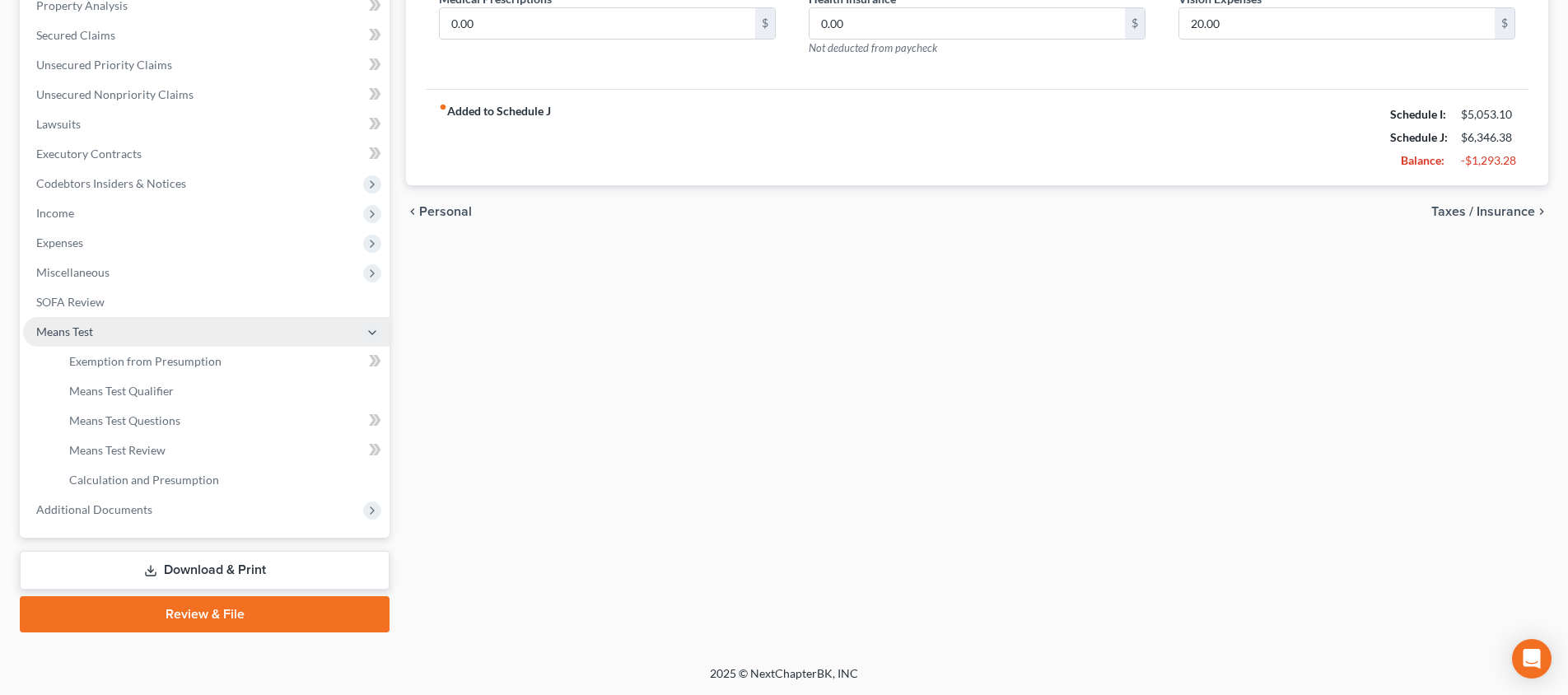
scroll to position [328, 0]
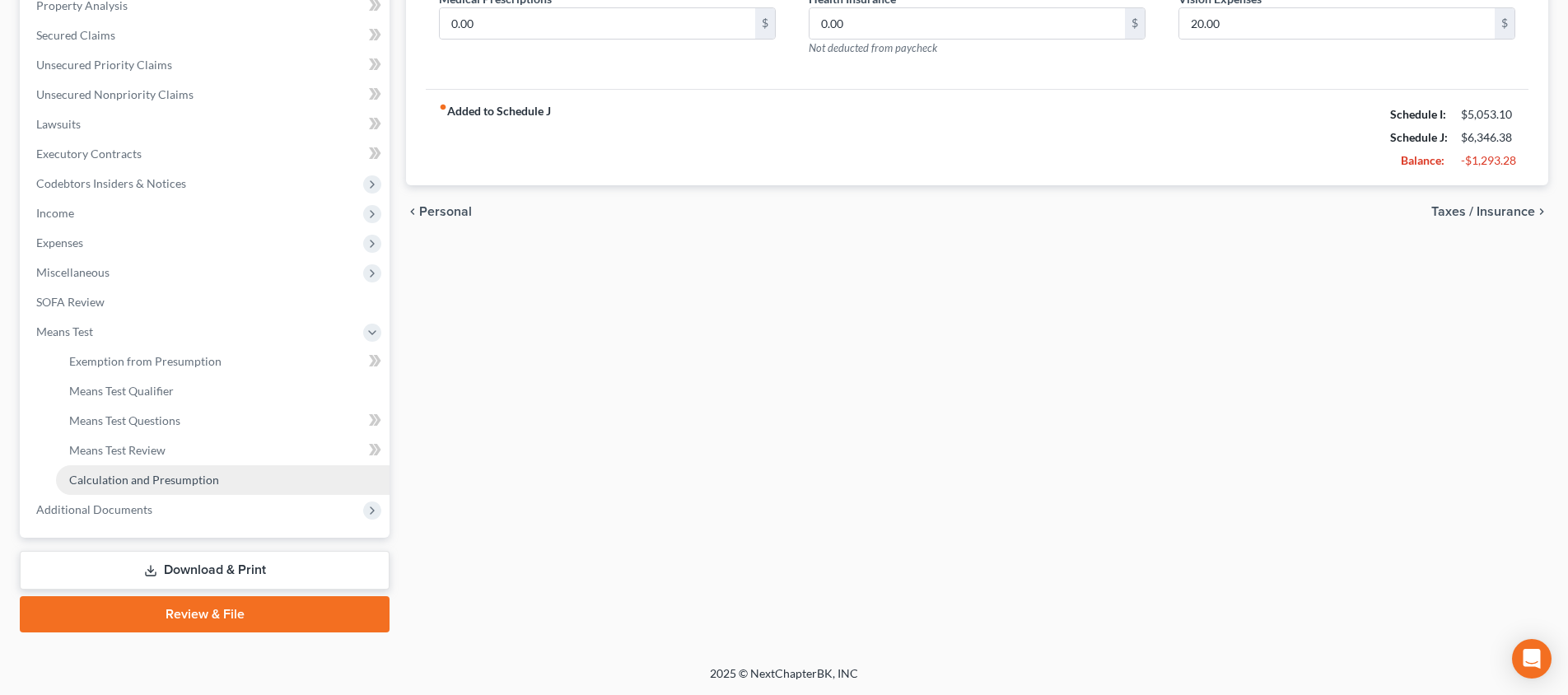
click at [239, 467] on link "Calculation and Presumption" at bounding box center [223, 480] width 334 height 30
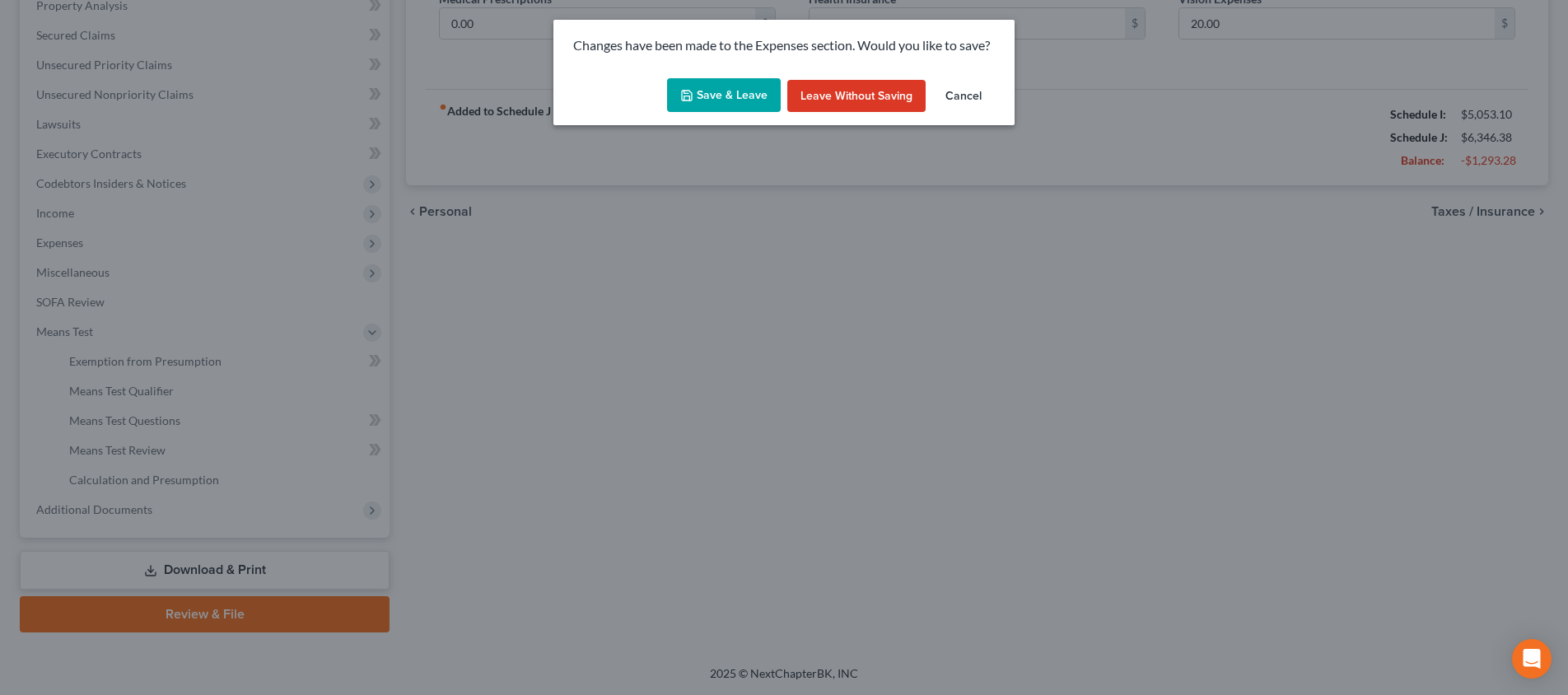
click at [741, 104] on button "Save & Leave" at bounding box center [723, 95] width 113 height 34
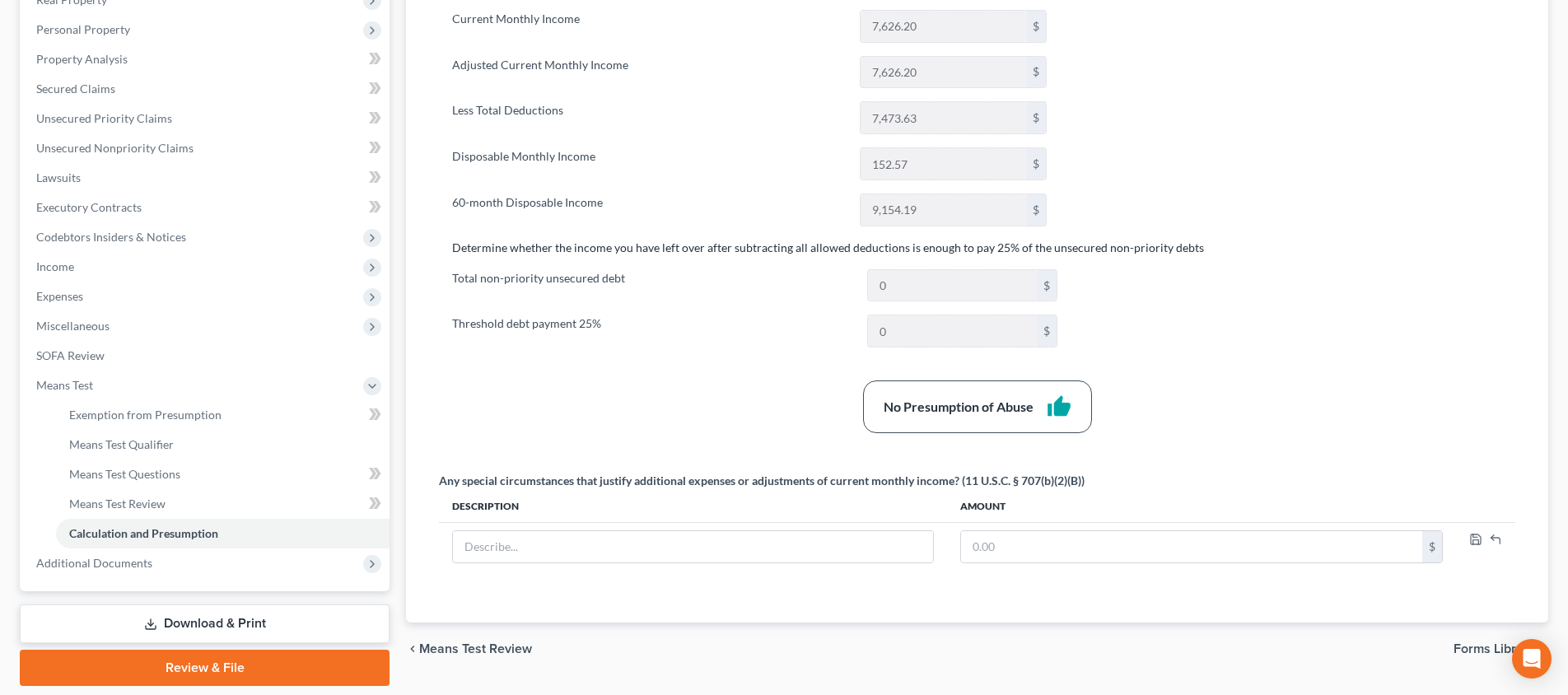
scroll to position [314, 0]
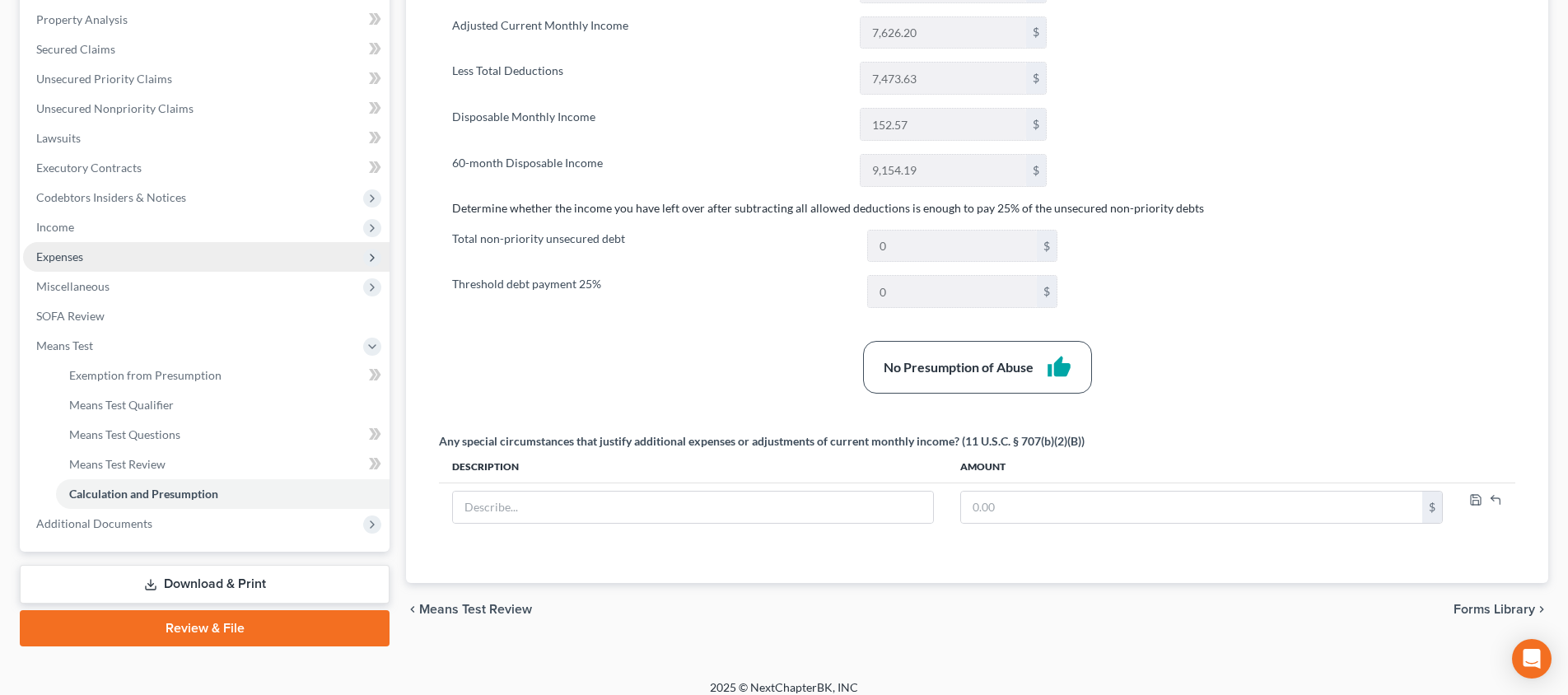
click at [215, 255] on span "Expenses" at bounding box center [205, 257] width 366 height 30
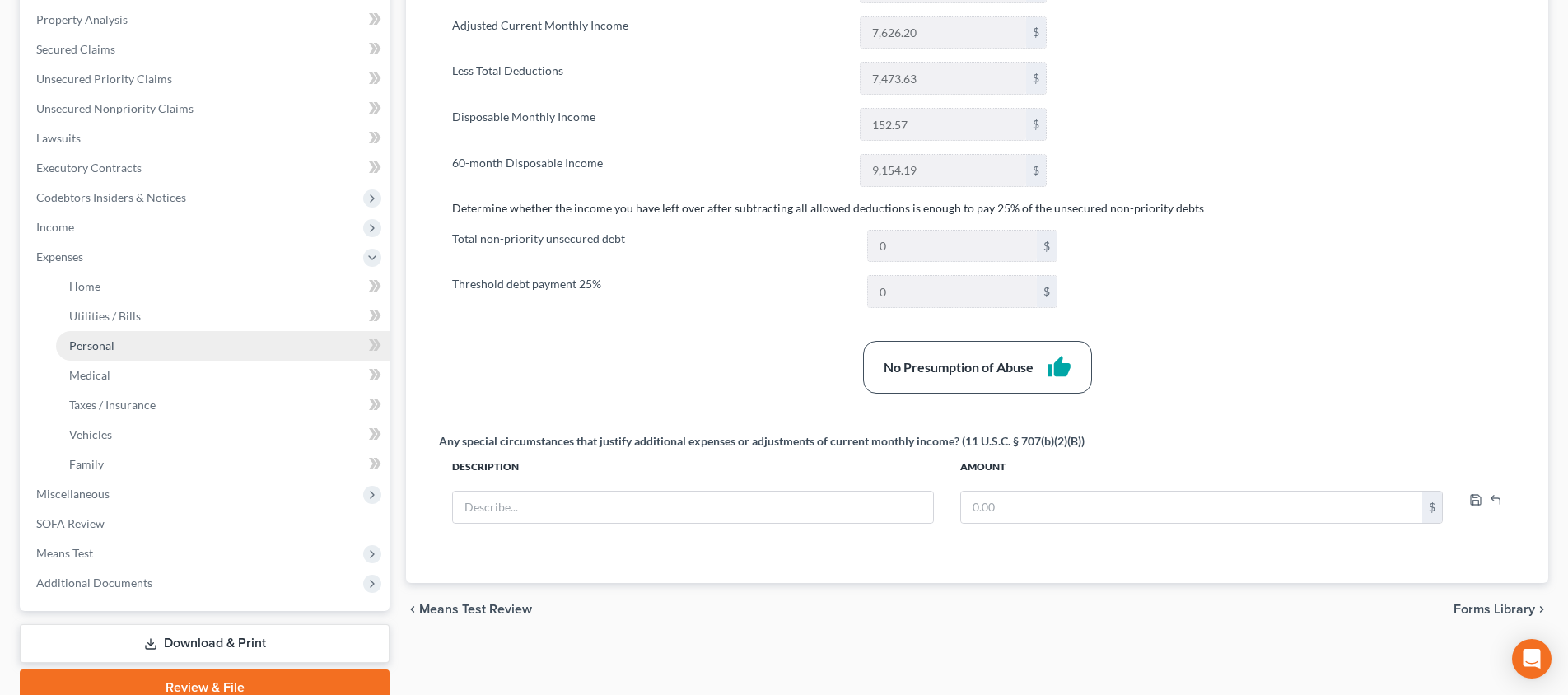
click at [207, 352] on link "Personal" at bounding box center [223, 346] width 334 height 30
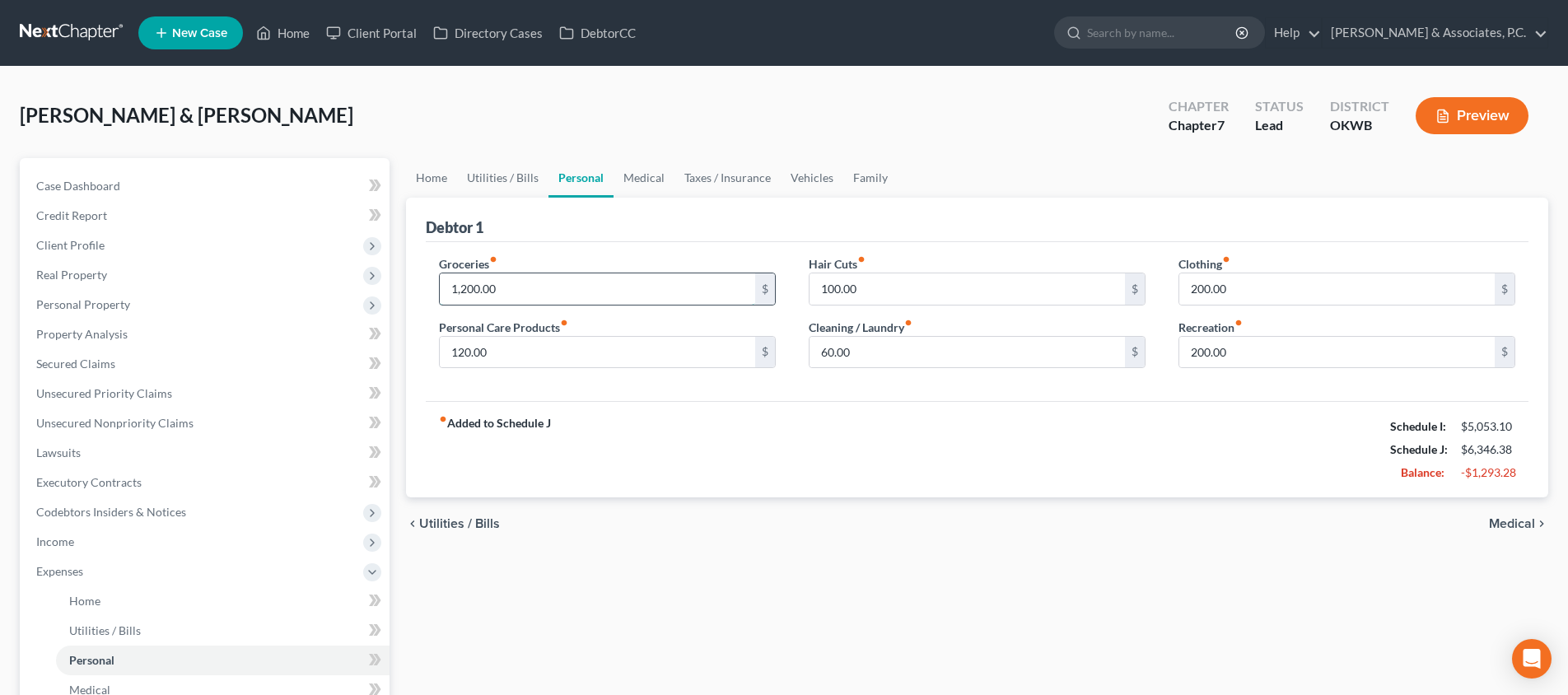
click at [553, 282] on input "1,200.00" at bounding box center [597, 289] width 315 height 32
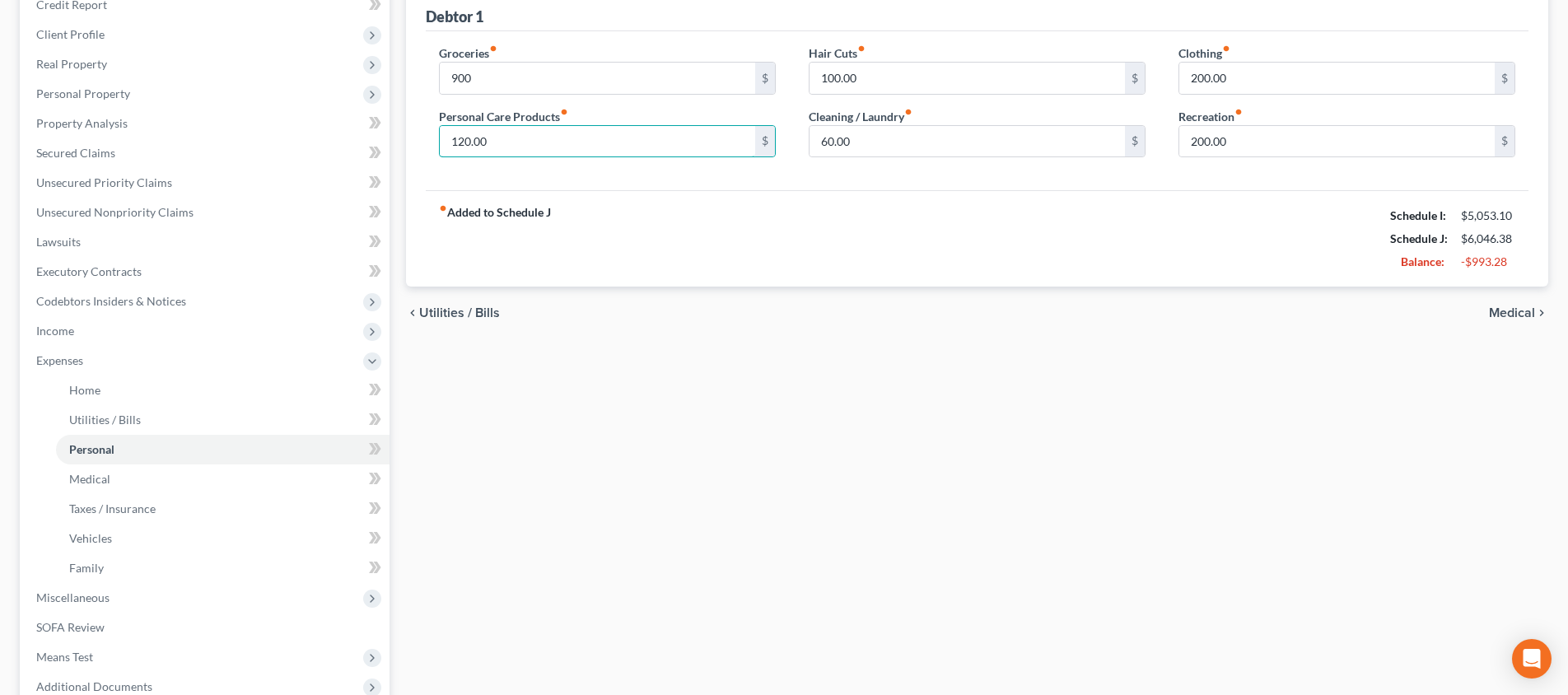
scroll to position [72, 0]
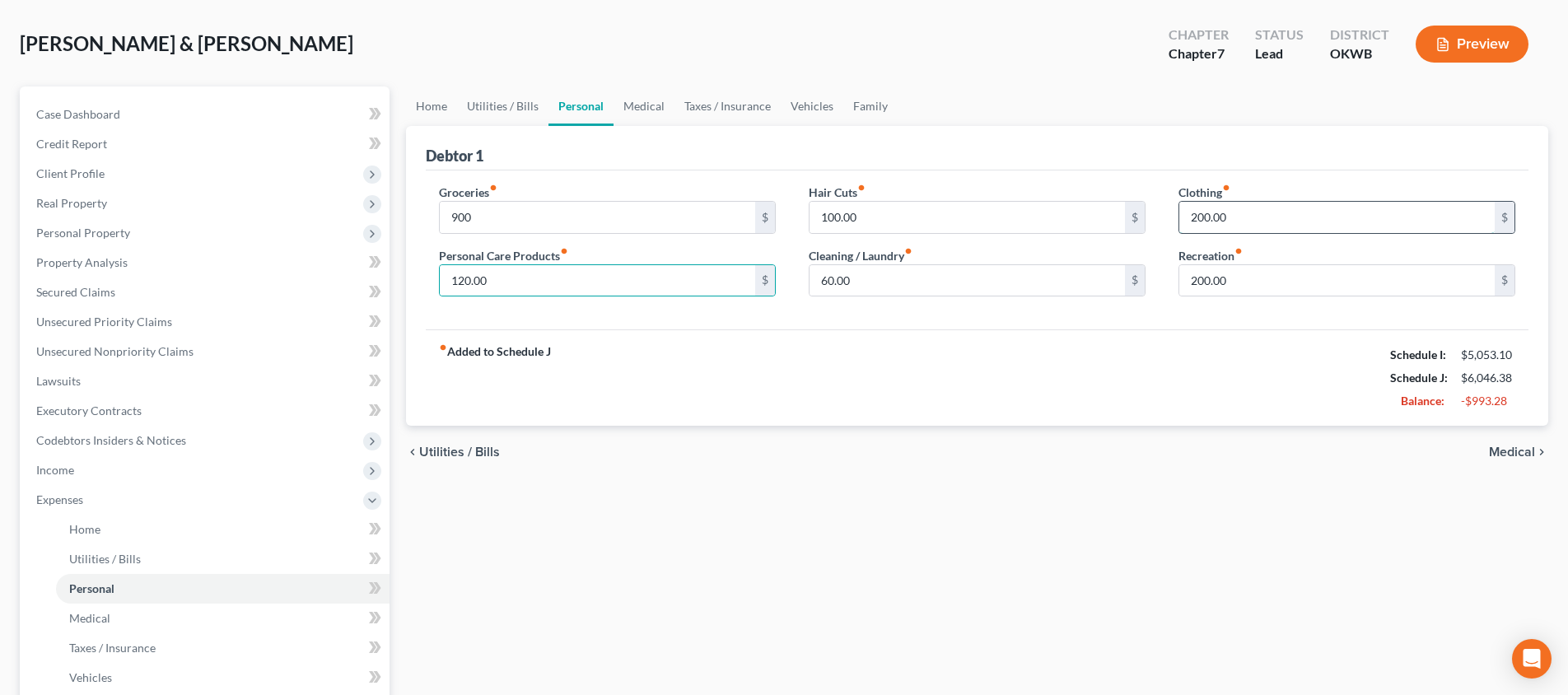
click at [1268, 219] on input "200.00" at bounding box center [1336, 218] width 315 height 32
click at [1489, 448] on span "Medical" at bounding box center [1512, 452] width 47 height 13
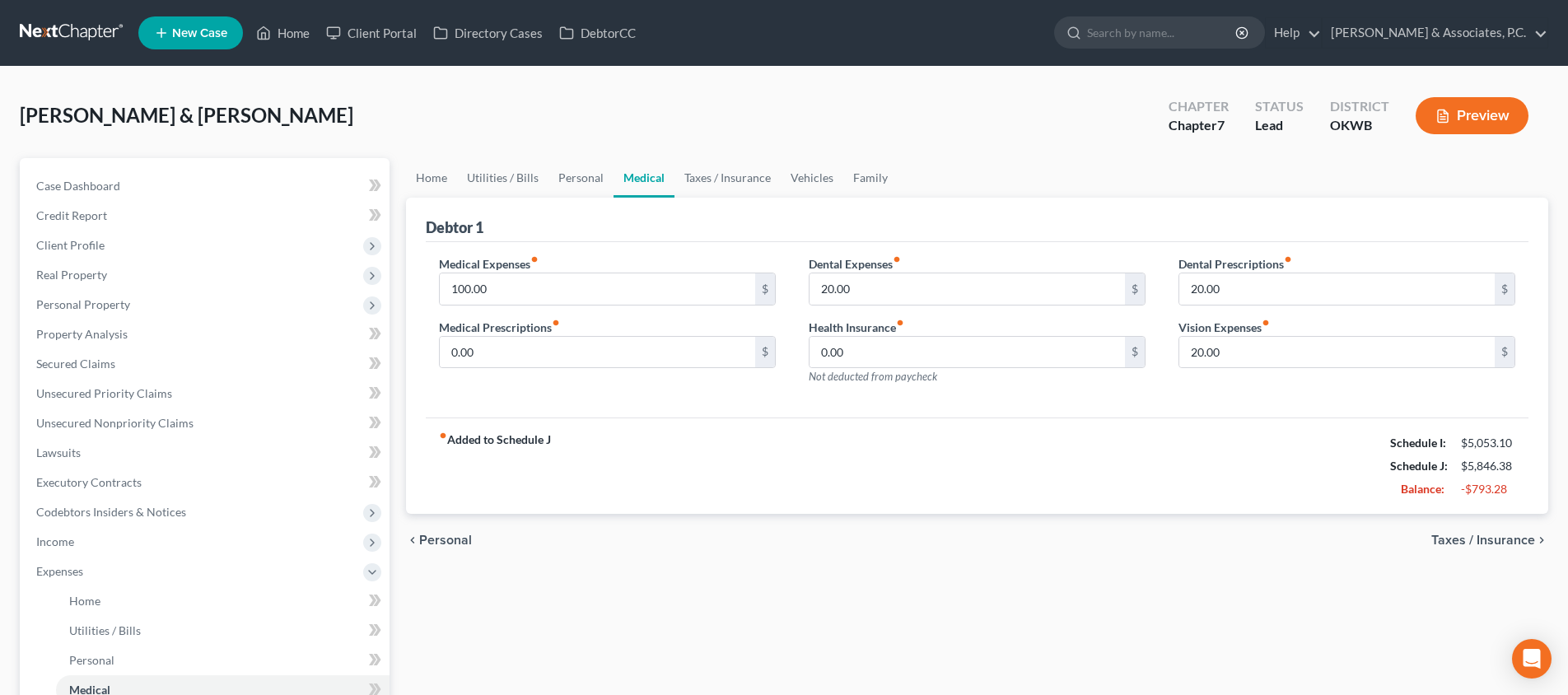
scroll to position [203, 0]
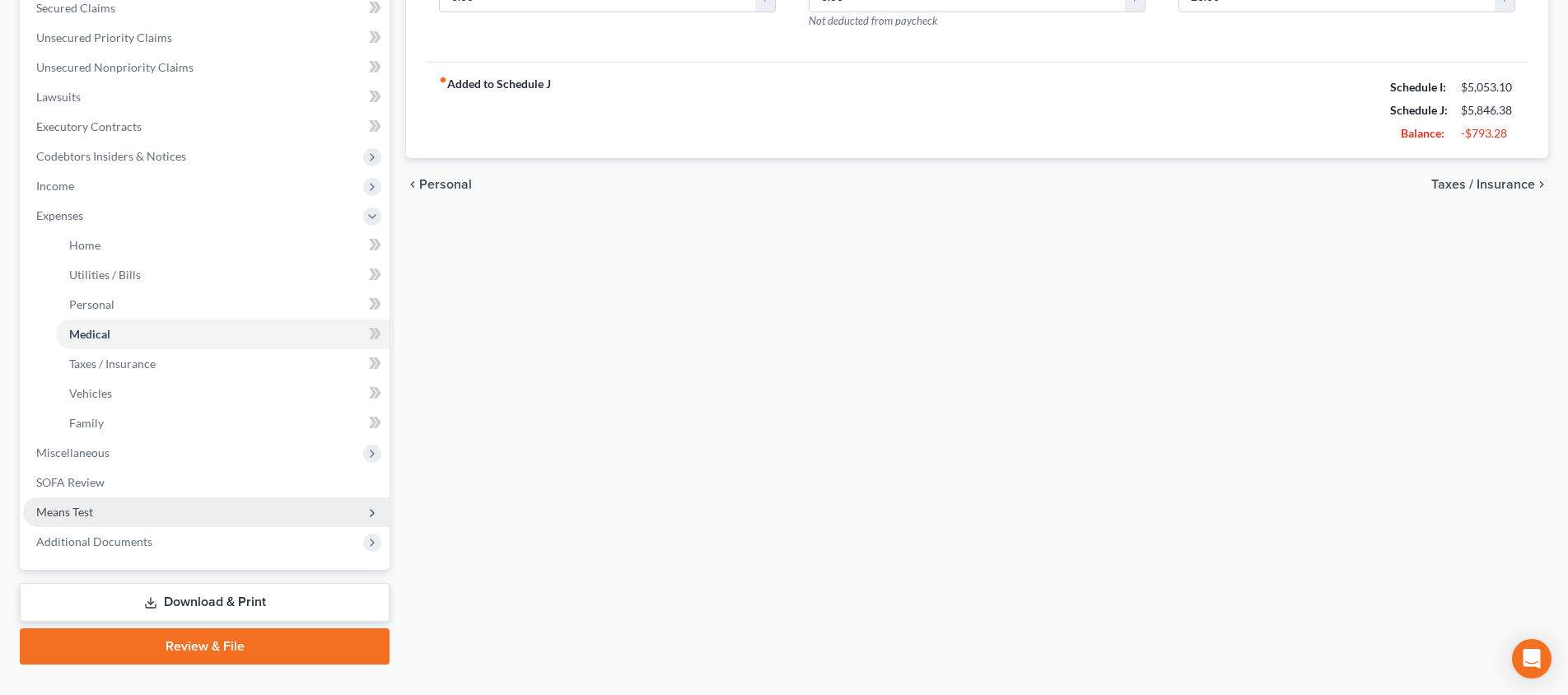
click at [219, 513] on span "Means Test" at bounding box center [205, 512] width 366 height 30
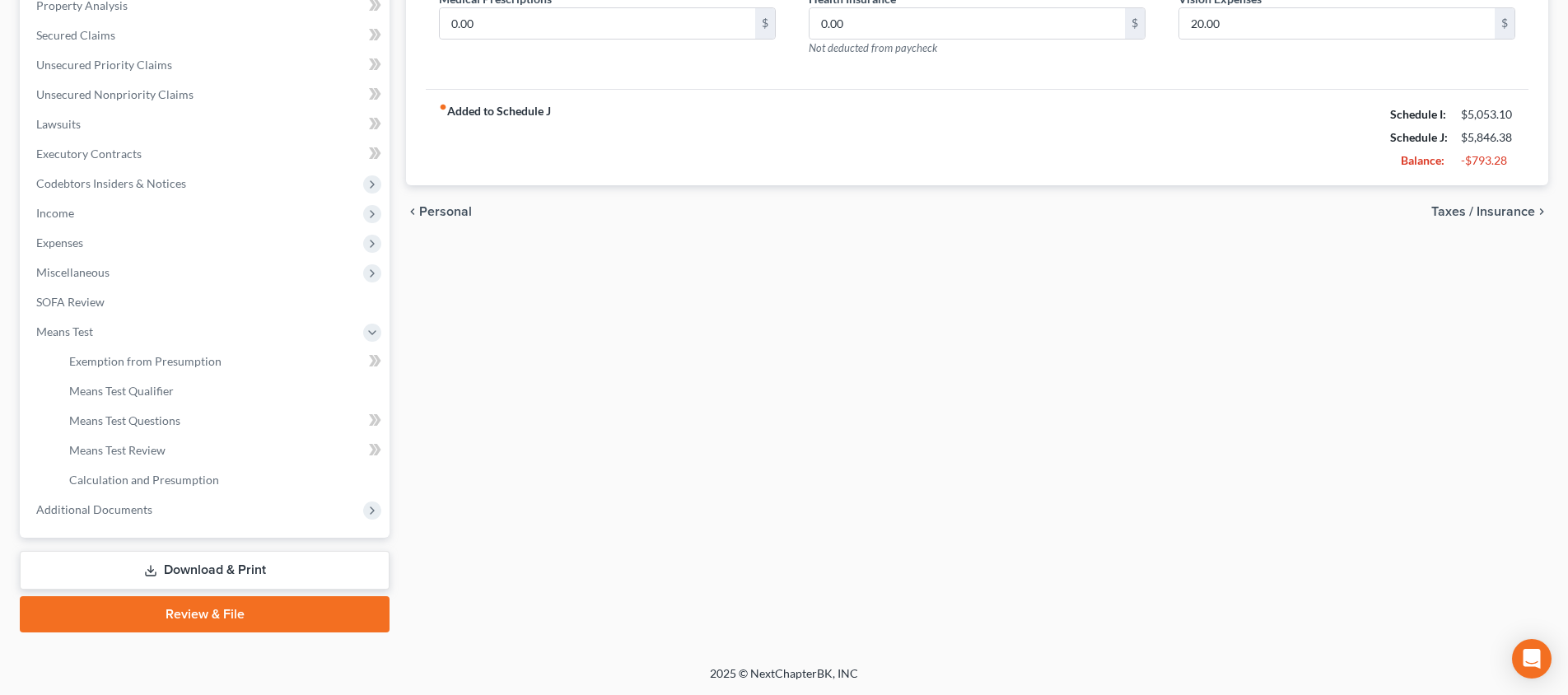
scroll to position [328, 0]
click at [228, 487] on link "Calculation and Presumption" at bounding box center [223, 480] width 334 height 30
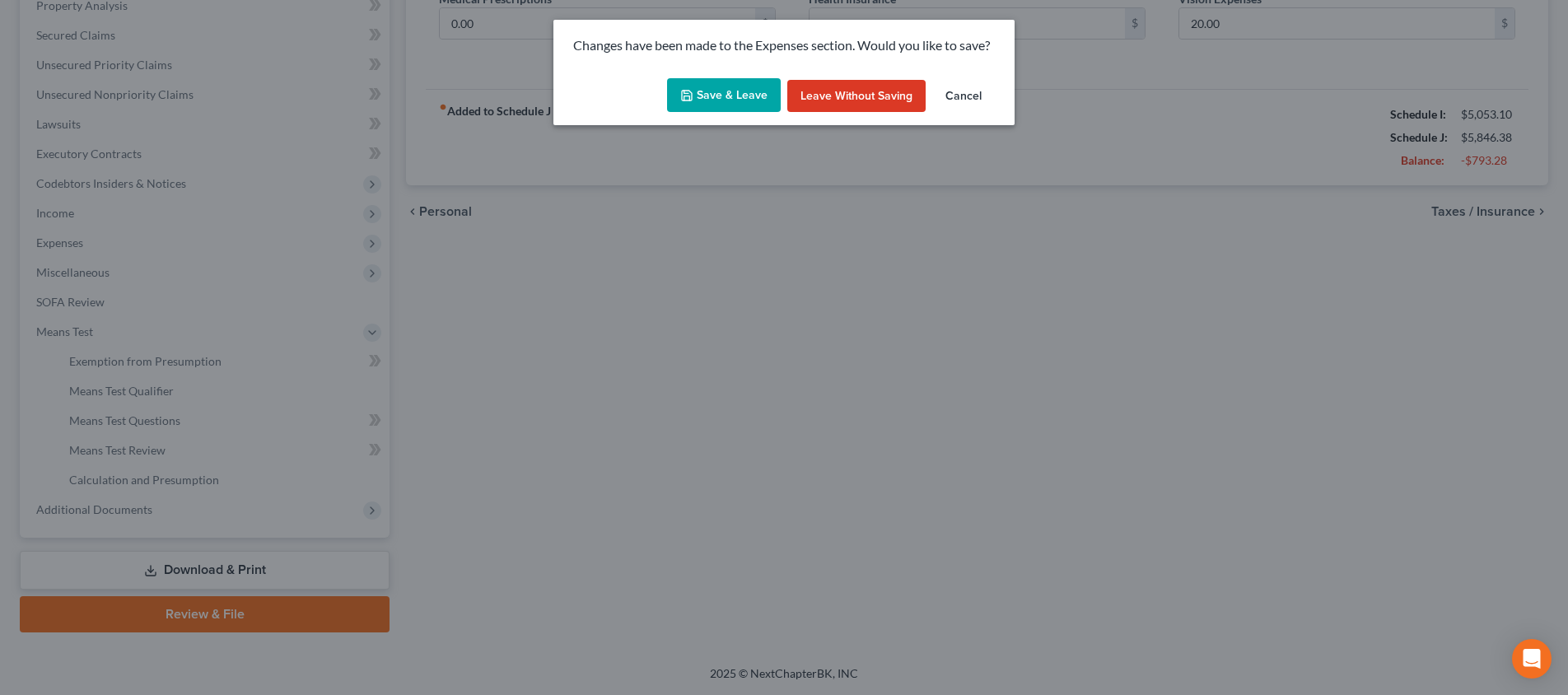
click at [735, 98] on button "Save & Leave" at bounding box center [723, 95] width 113 height 34
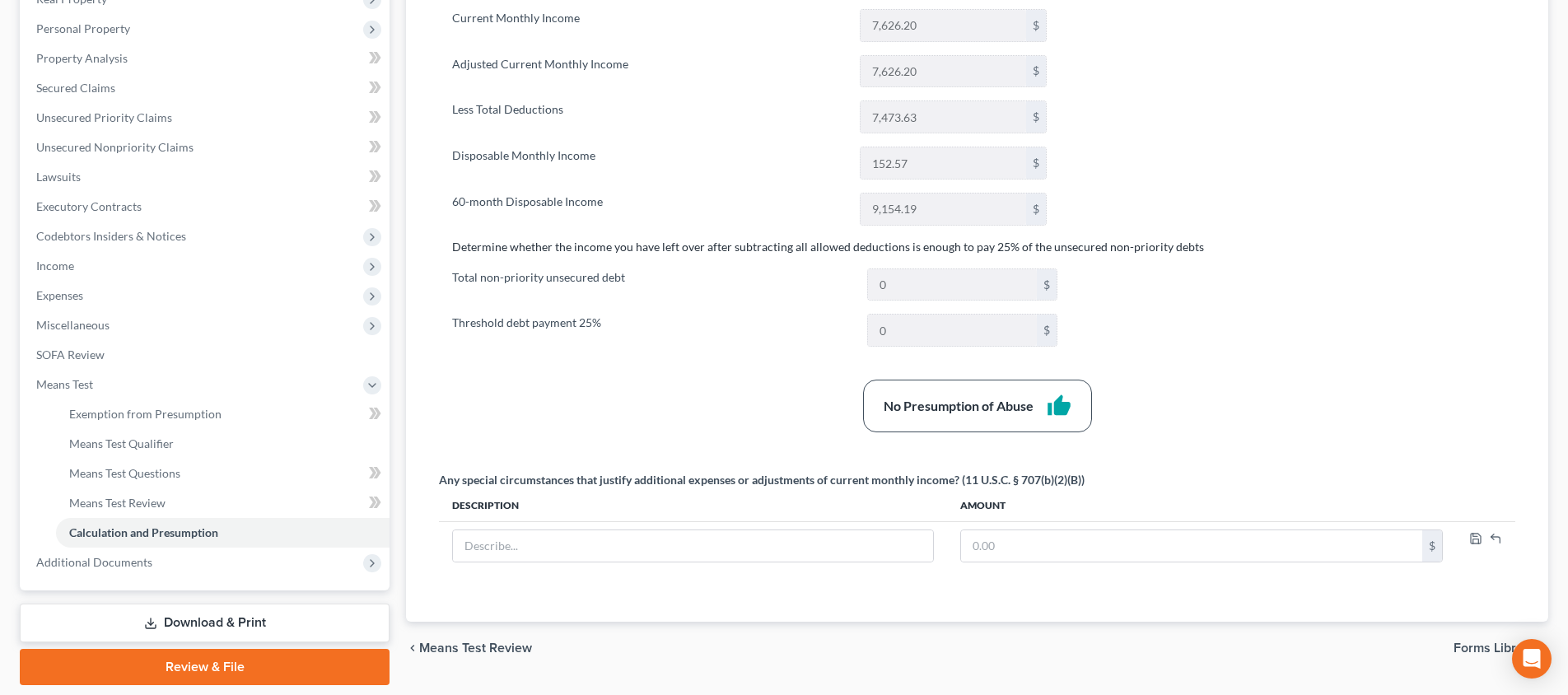
scroll to position [211, 0]
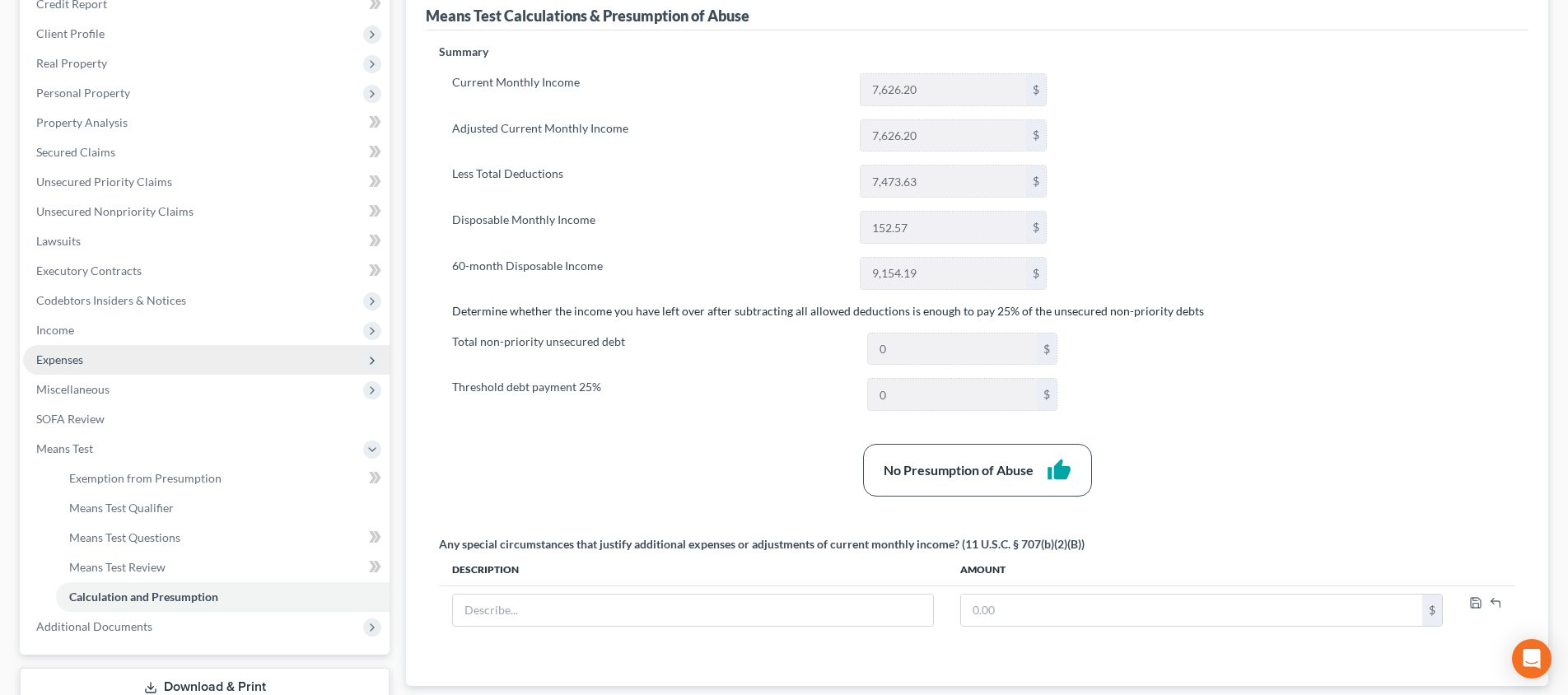
click at [242, 357] on span "Expenses" at bounding box center [205, 360] width 366 height 30
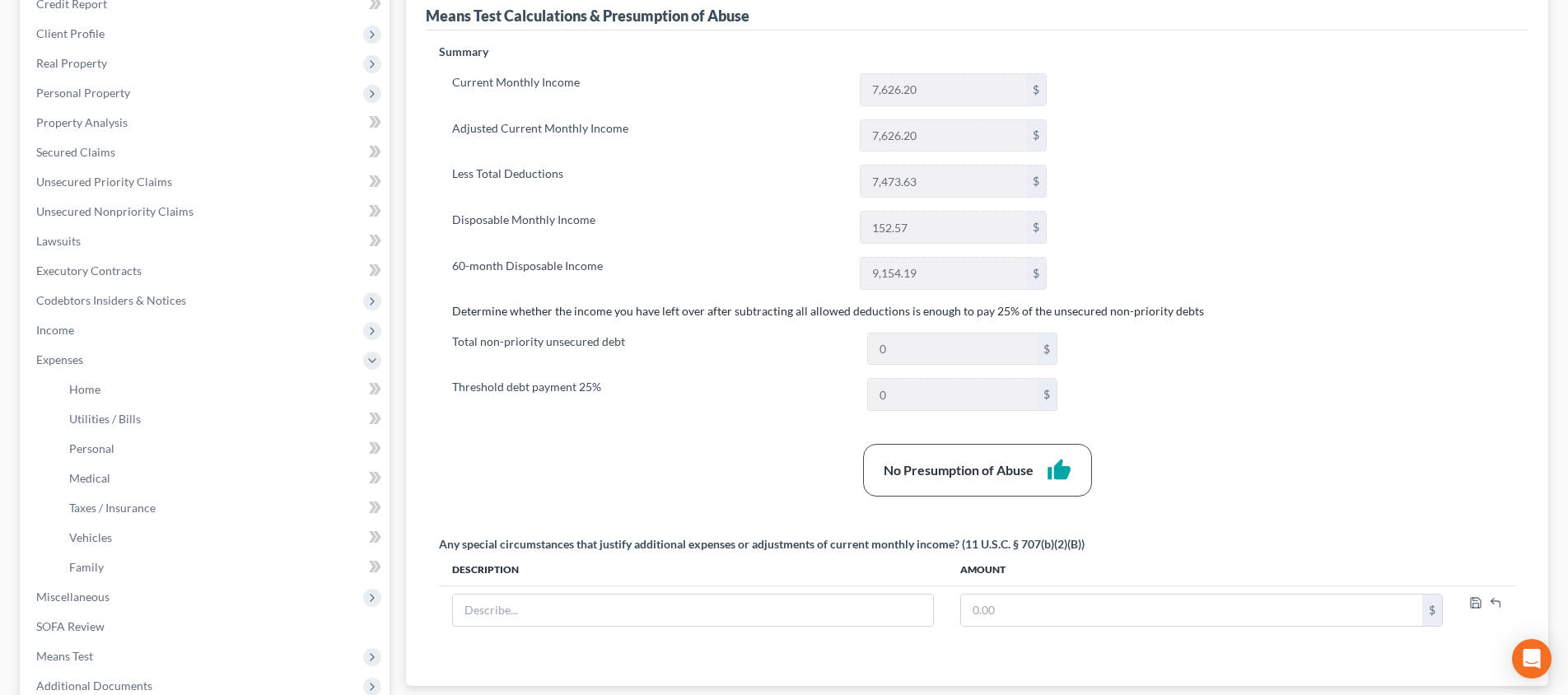
click at [678, 352] on label "Total non-priority unsecured debt" at bounding box center [651, 349] width 415 height 33
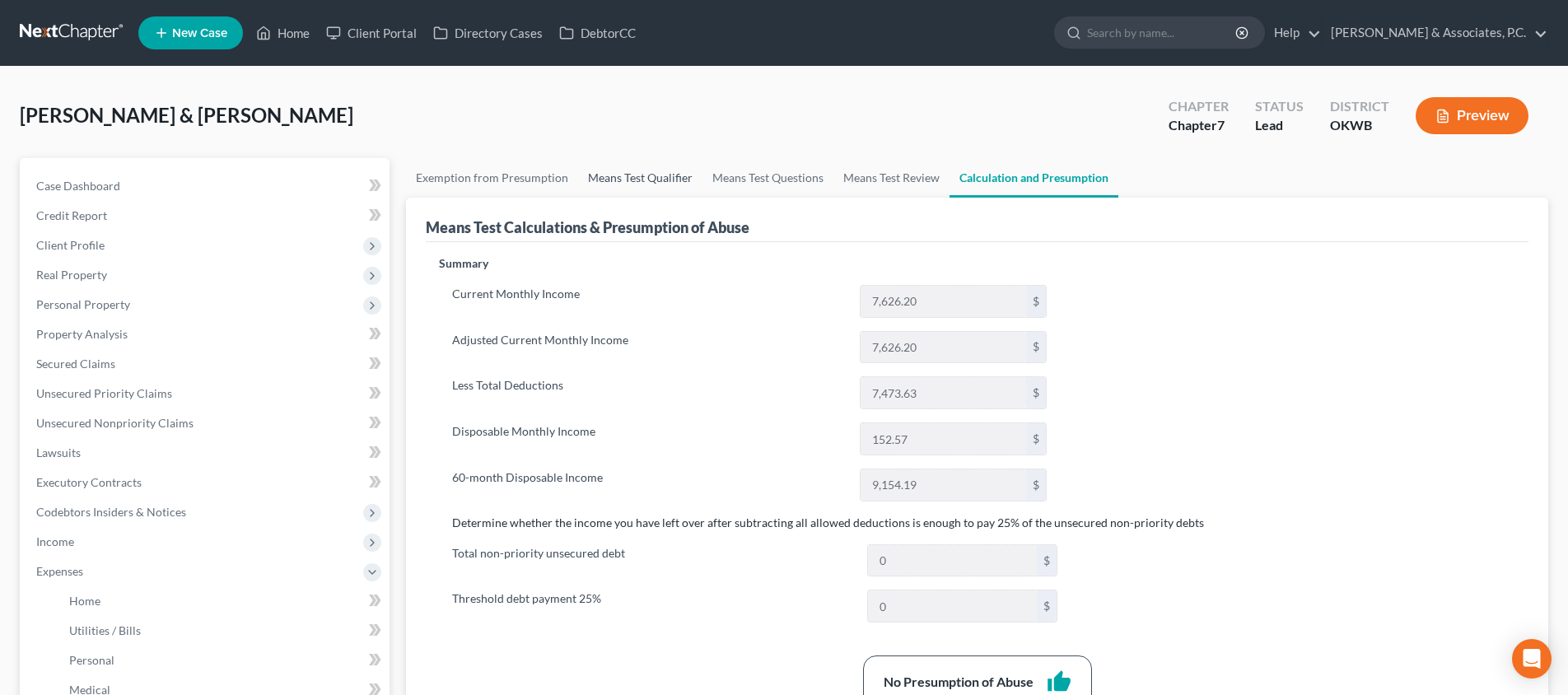
scroll to position [0, 0]
click at [740, 169] on link "Means Test Questions" at bounding box center [767, 177] width 131 height 39
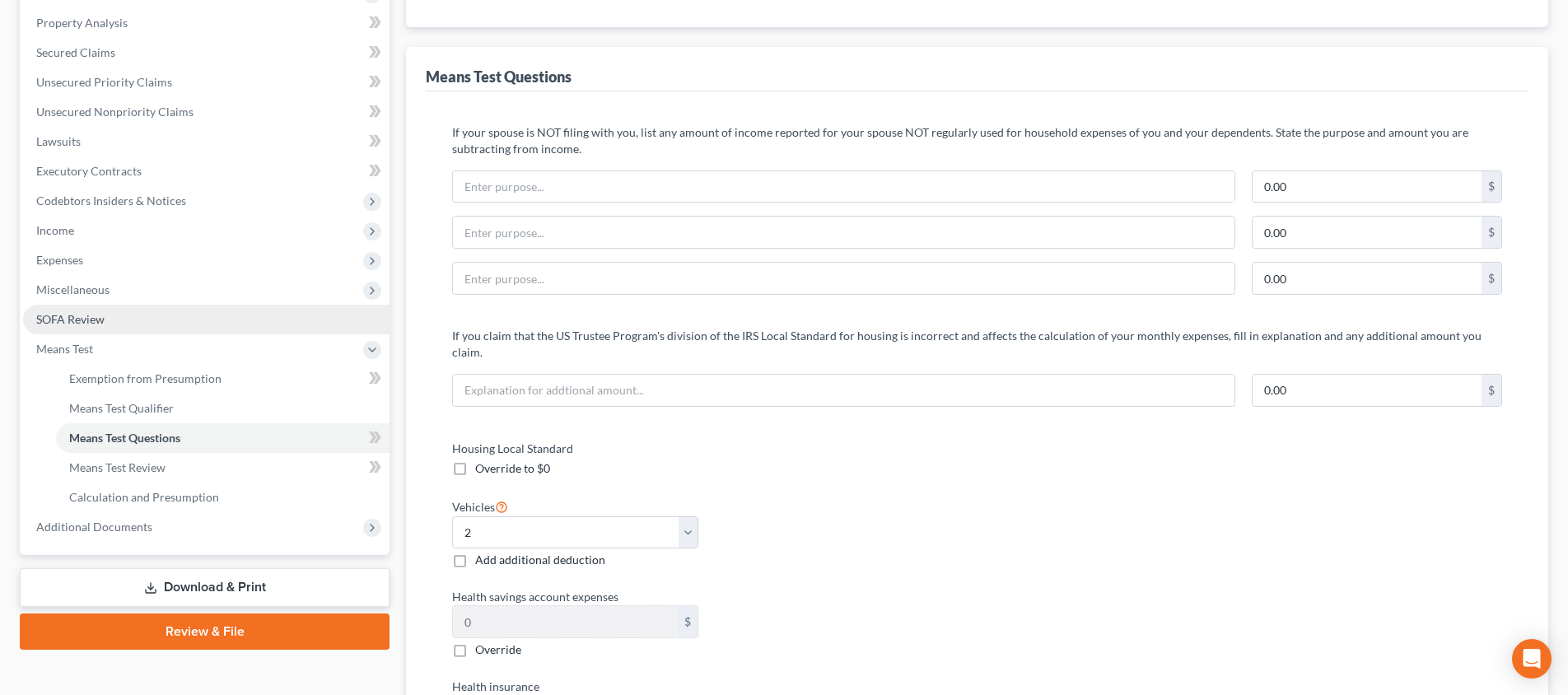
scroll to position [266, 0]
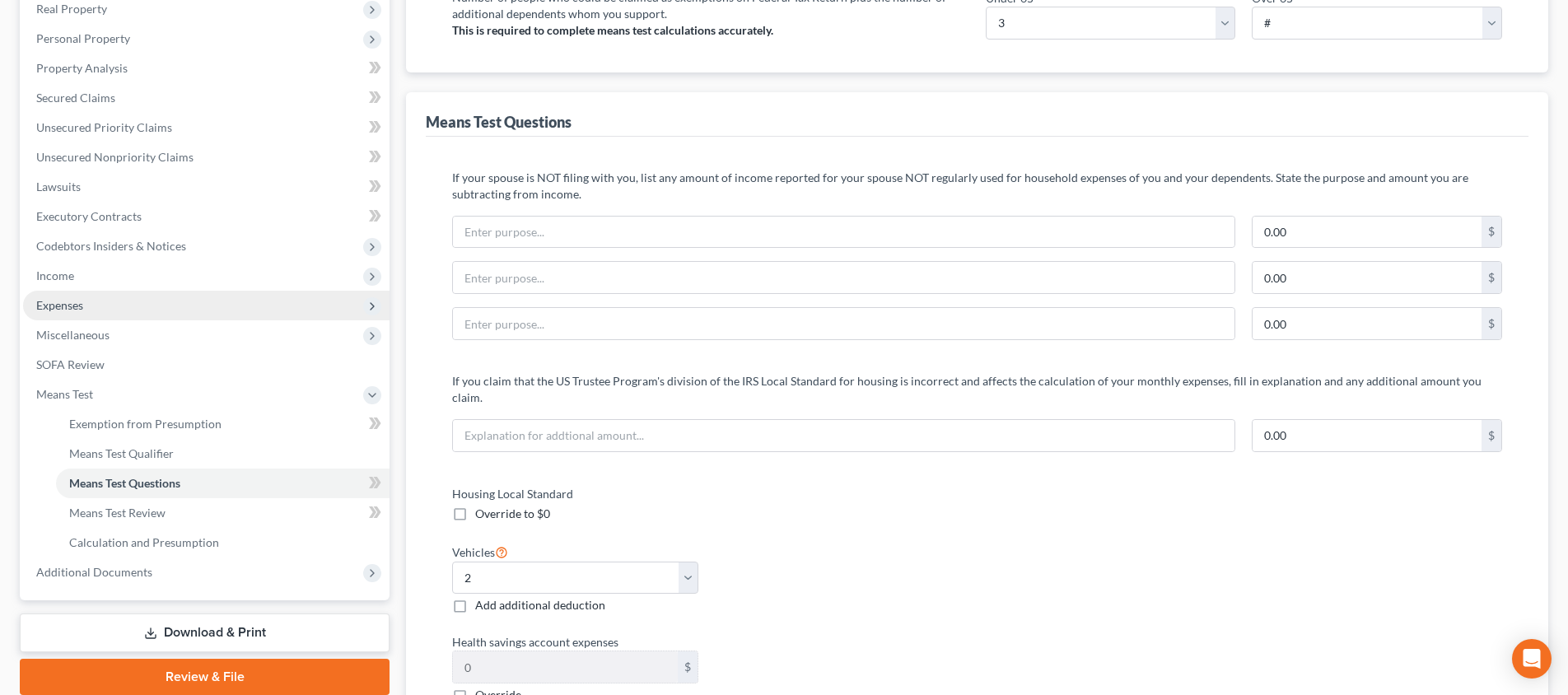
click at [214, 313] on span "Expenses" at bounding box center [205, 305] width 366 height 30
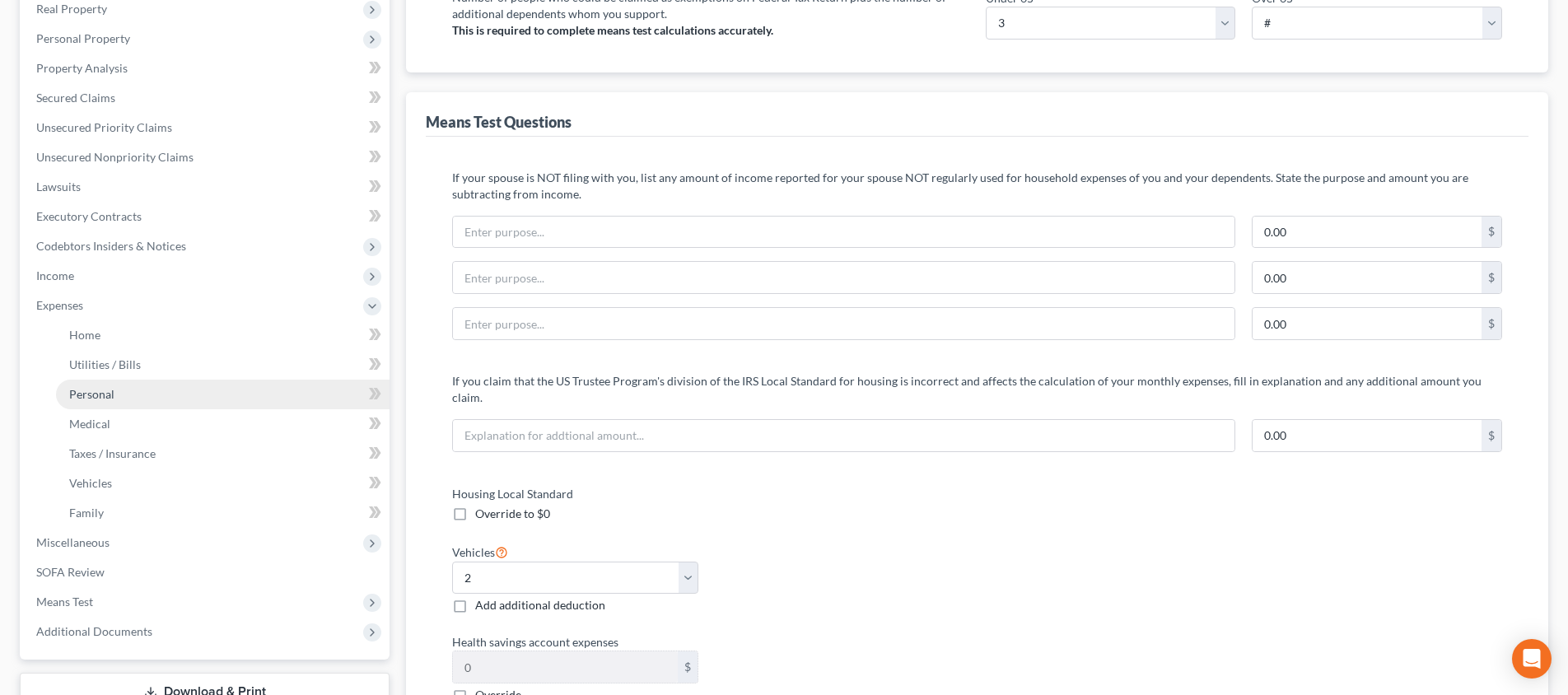
click at [209, 396] on link "Personal" at bounding box center [223, 394] width 334 height 30
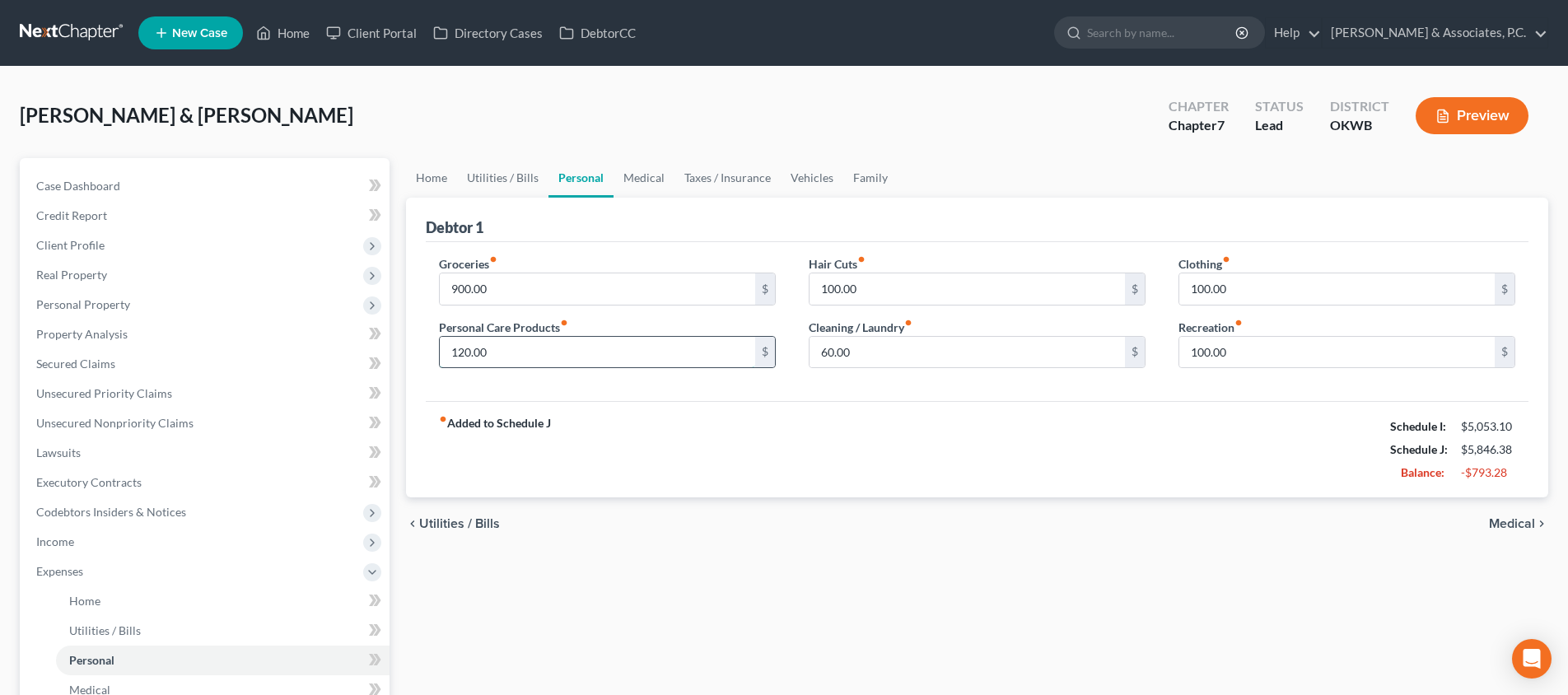
click at [641, 354] on input "120.00" at bounding box center [597, 353] width 315 height 32
click at [890, 291] on input "100.00" at bounding box center [967, 289] width 315 height 32
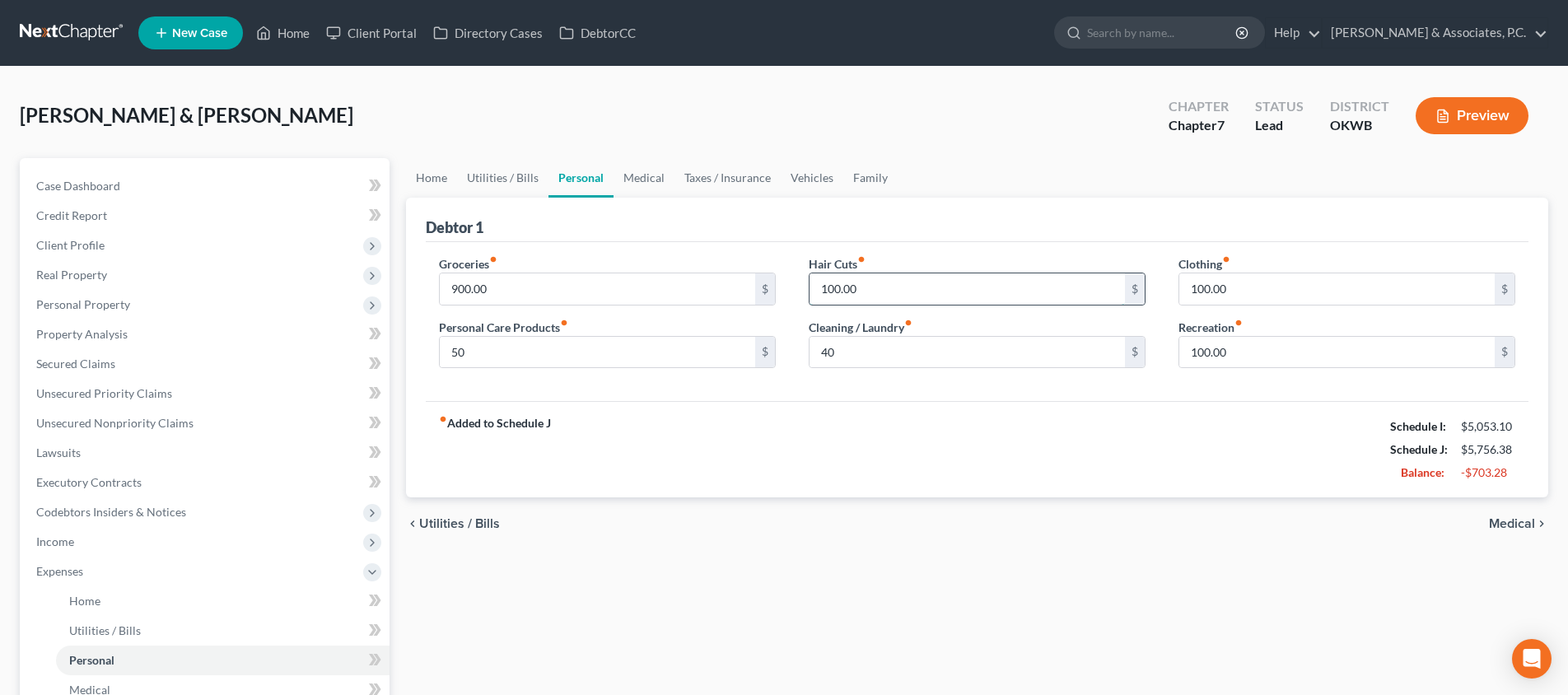
scroll to position [5, 1]
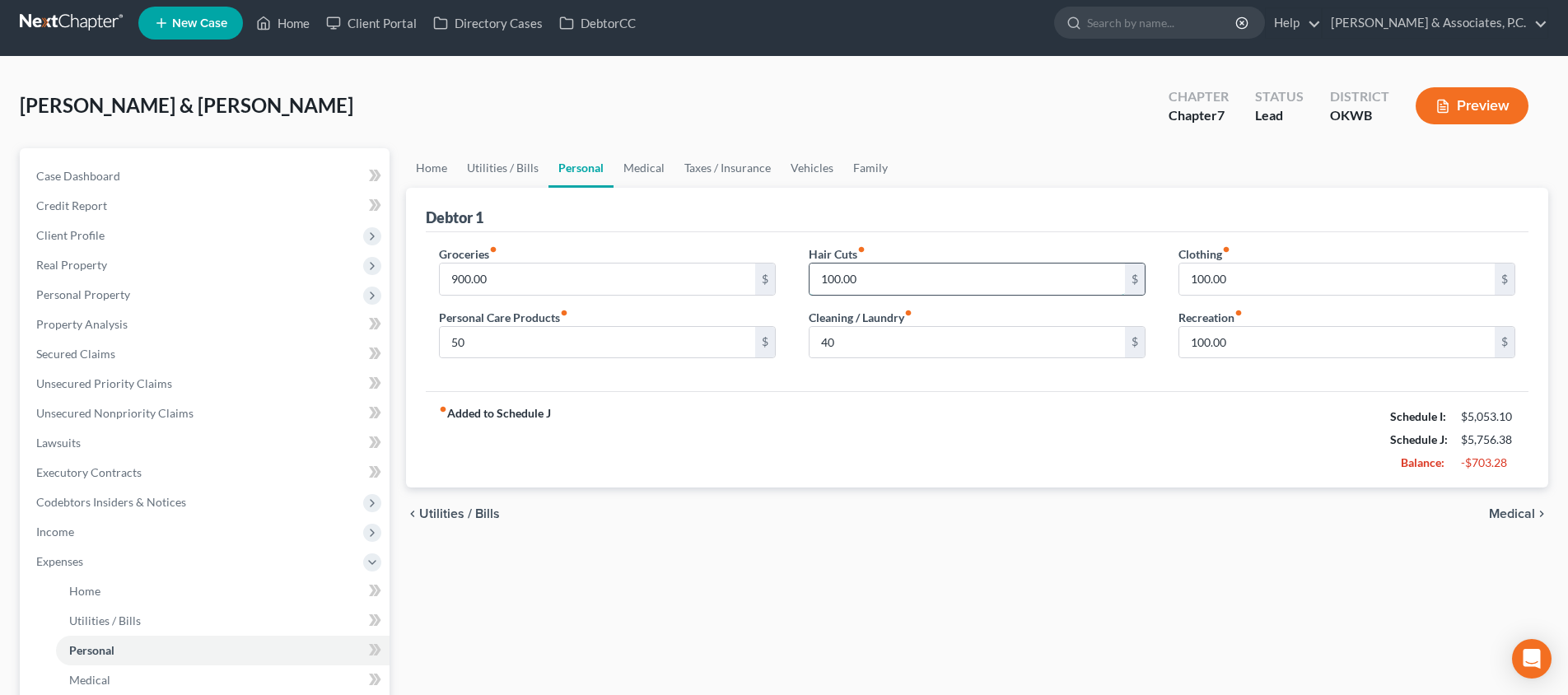
click at [890, 291] on input "100.00" at bounding box center [967, 279] width 315 height 32
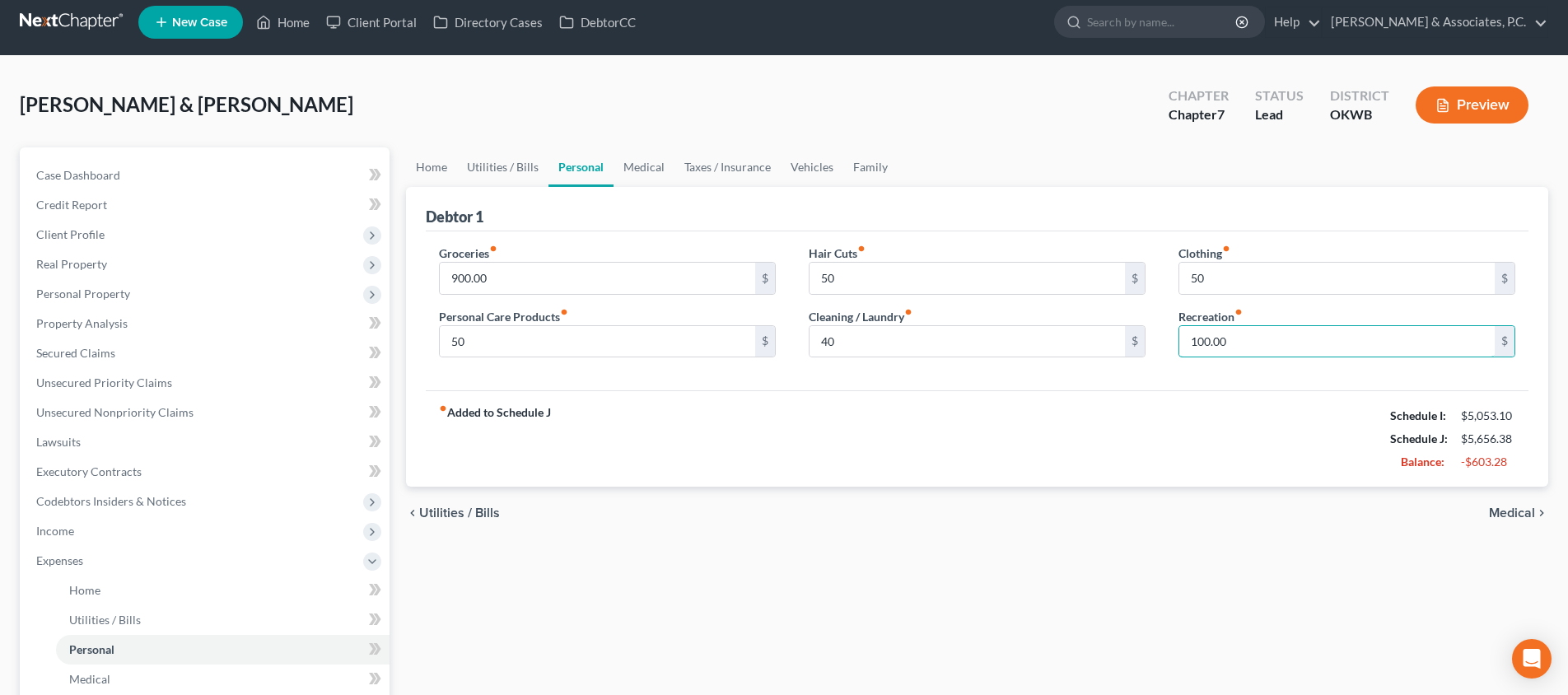
scroll to position [4, 0]
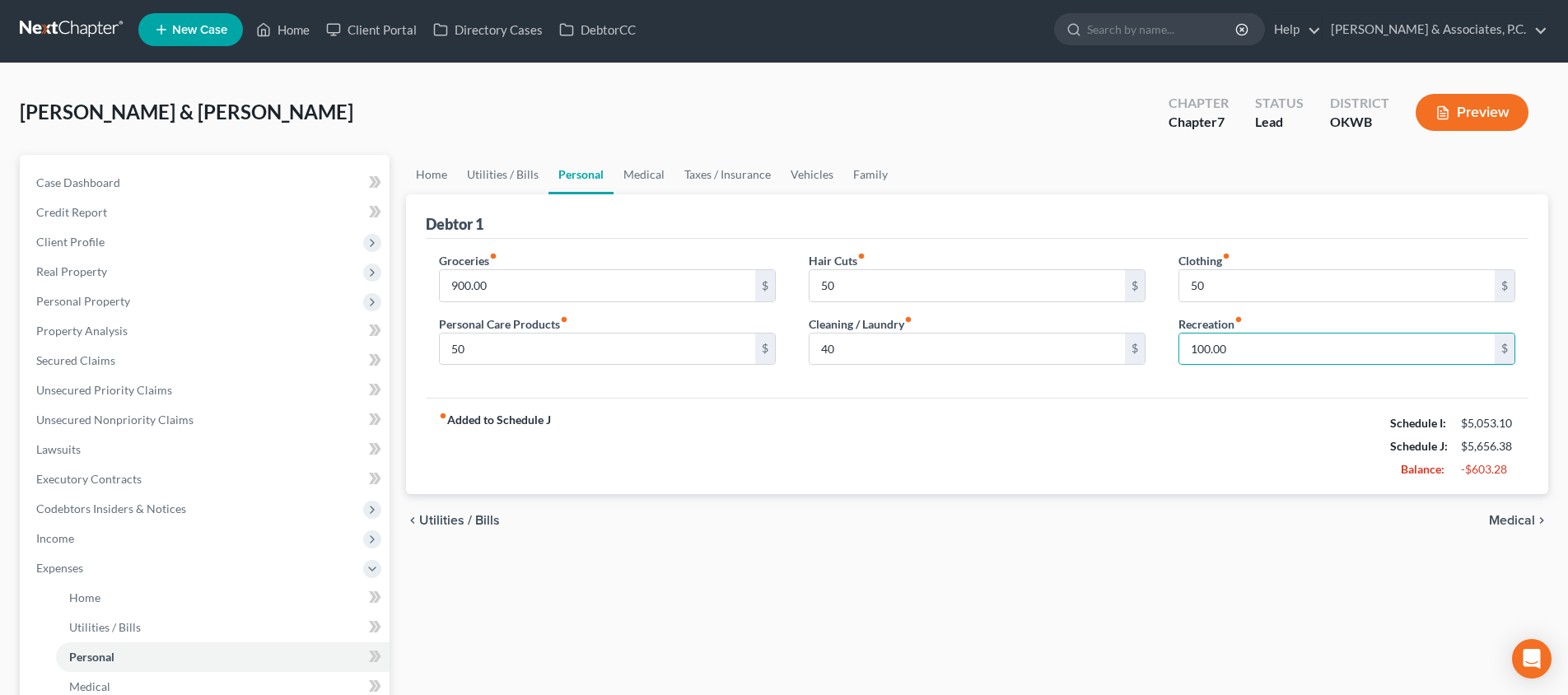
click at [1506, 517] on span "Medical" at bounding box center [1512, 519] width 47 height 13
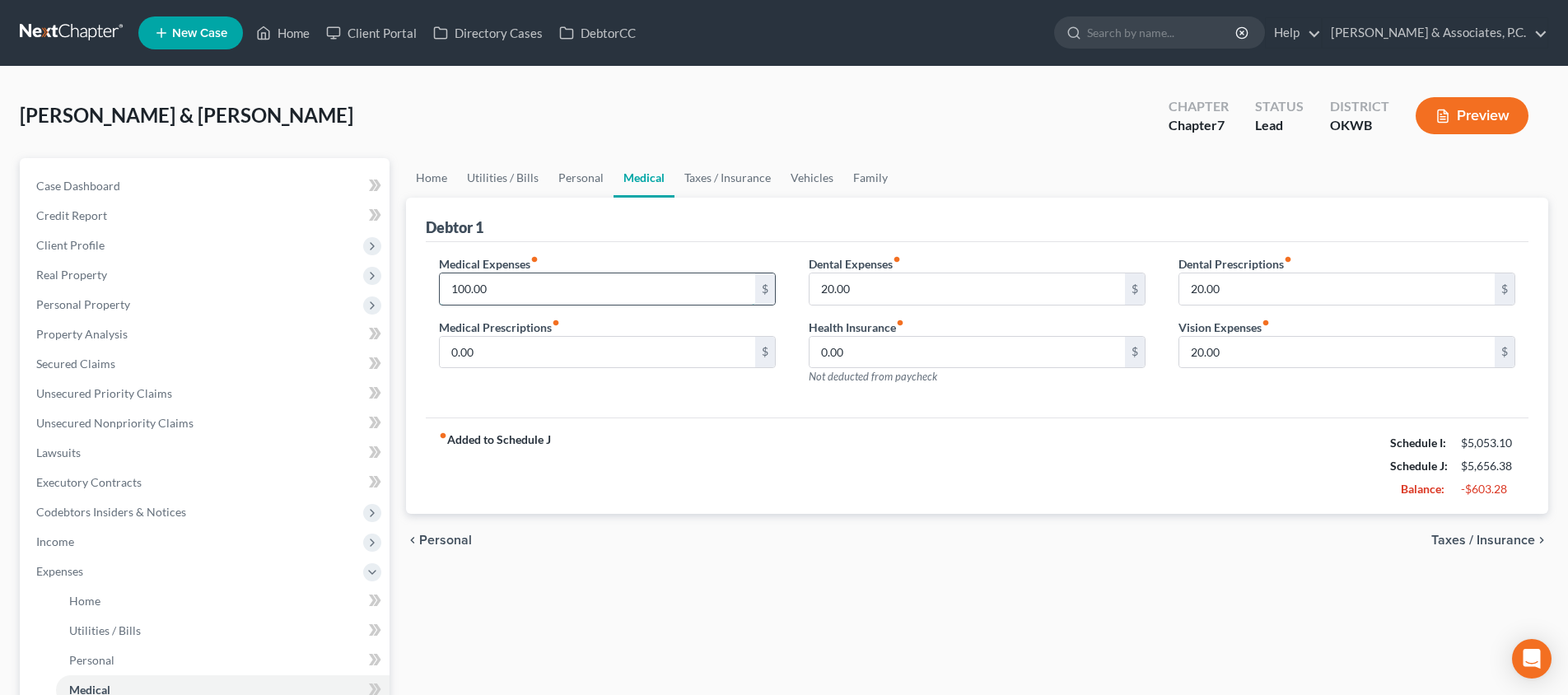
click at [553, 281] on input "100.00" at bounding box center [597, 289] width 315 height 32
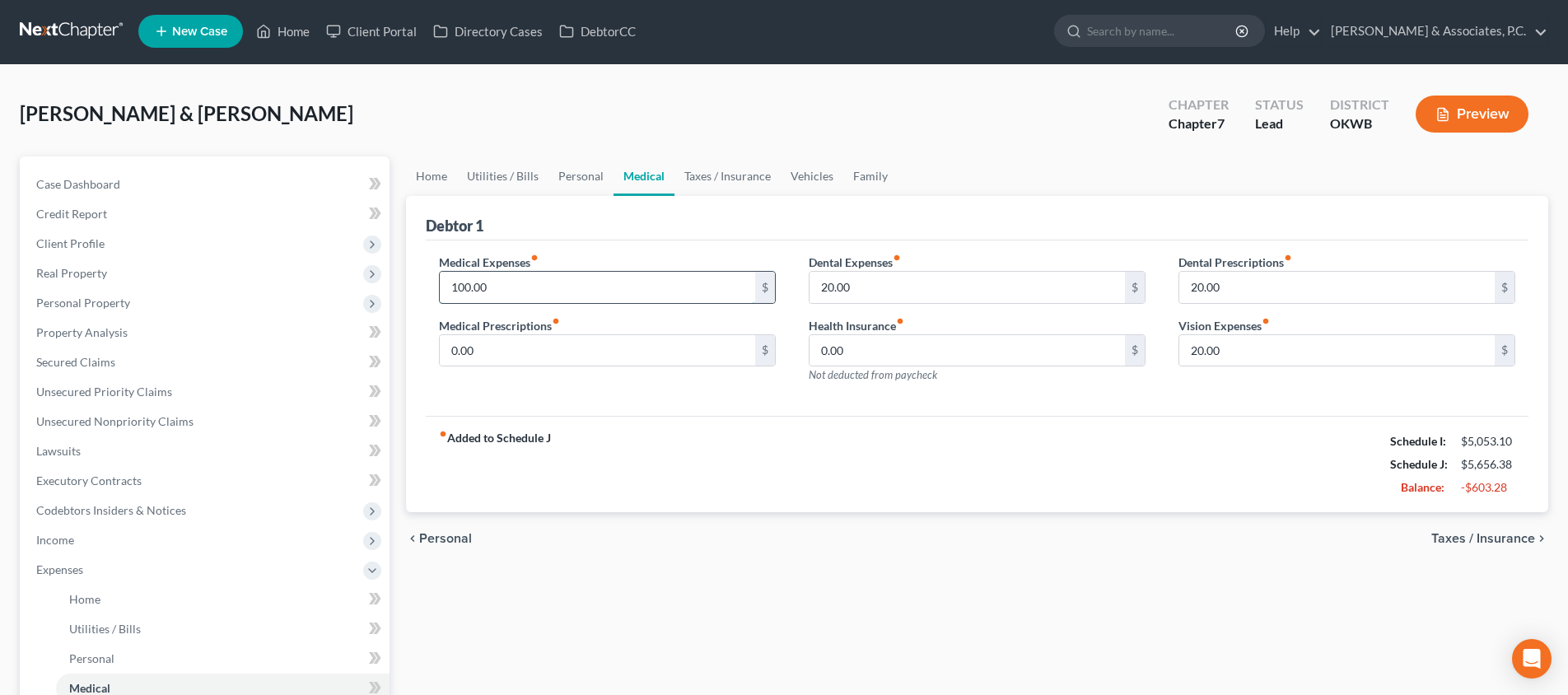
click at [553, 281] on input "100.00" at bounding box center [597, 288] width 315 height 32
click at [1445, 540] on span "Taxes / Insurance" at bounding box center [1484, 538] width 104 height 13
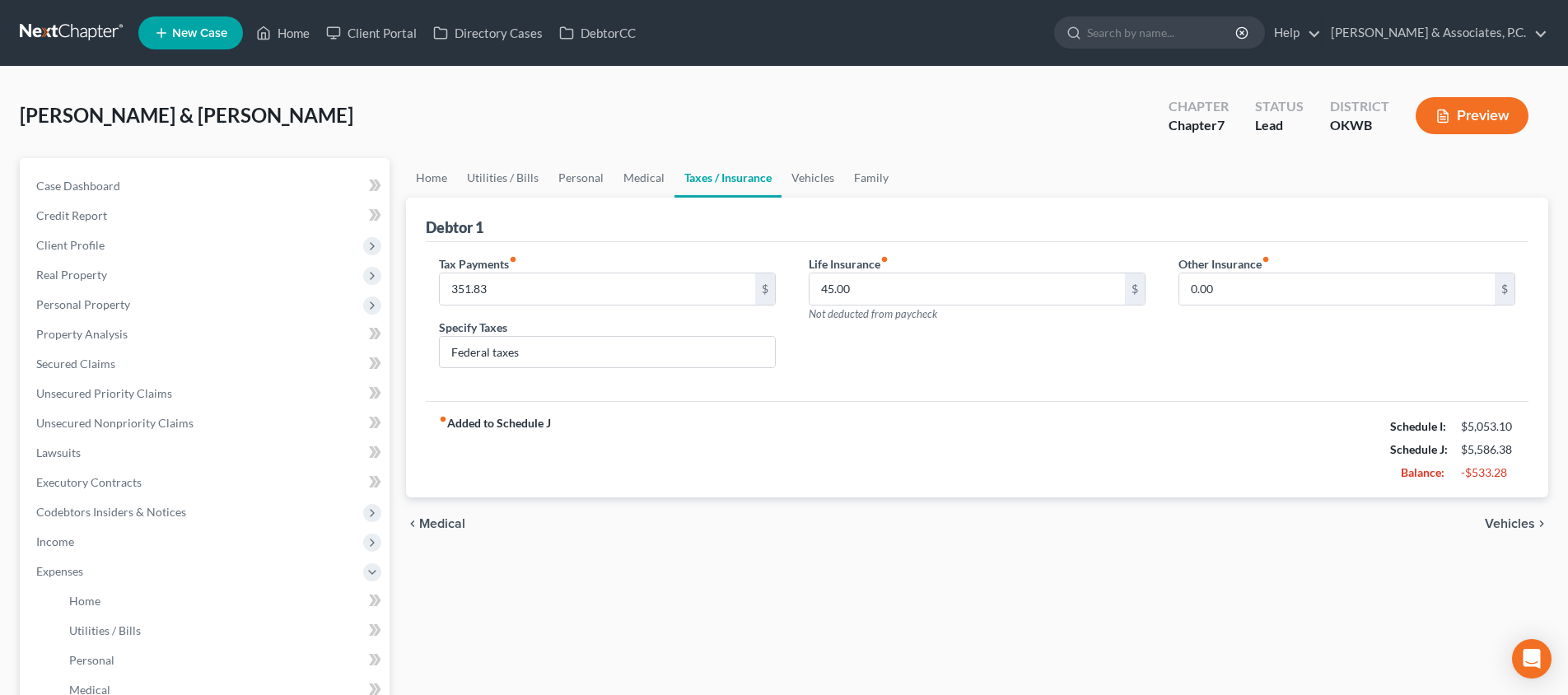
click at [1517, 521] on span "Vehicles" at bounding box center [1510, 523] width 50 height 13
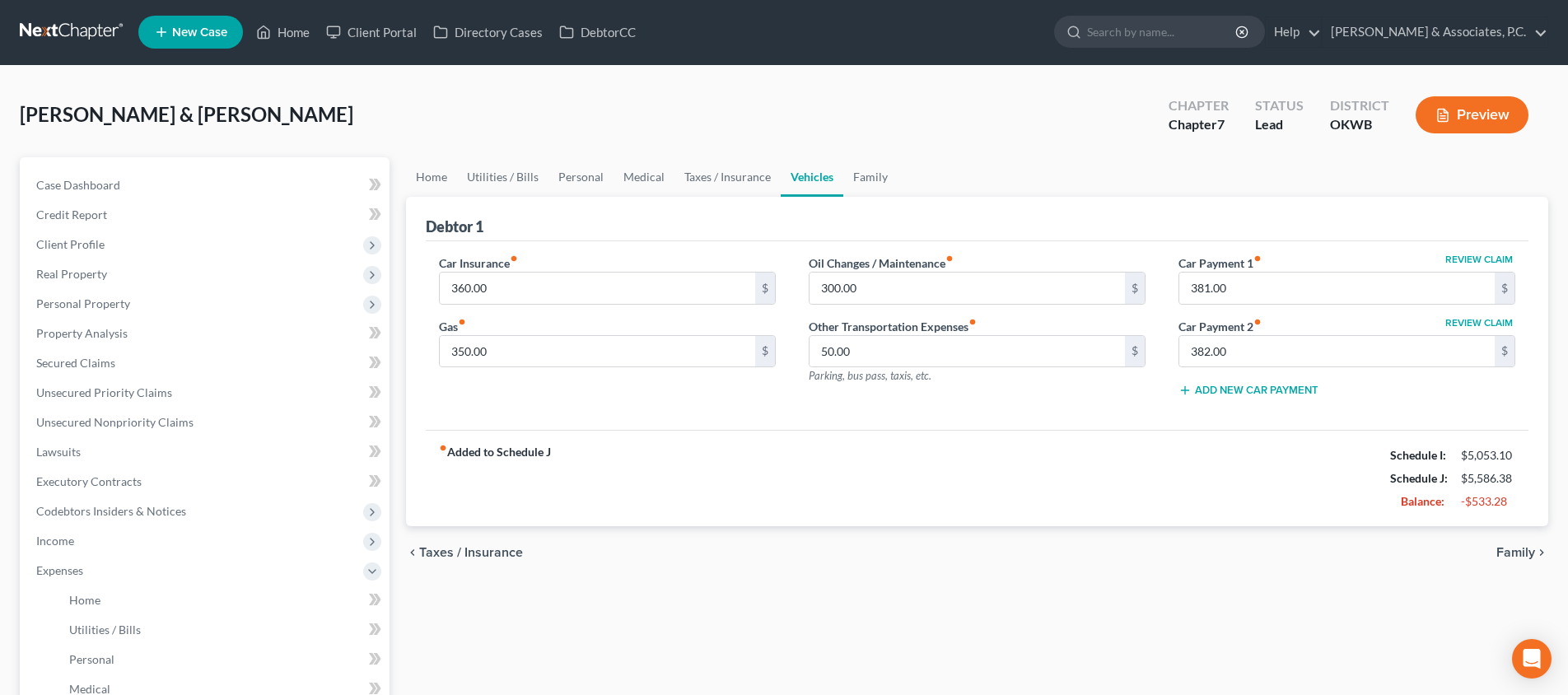
scroll to position [3, 0]
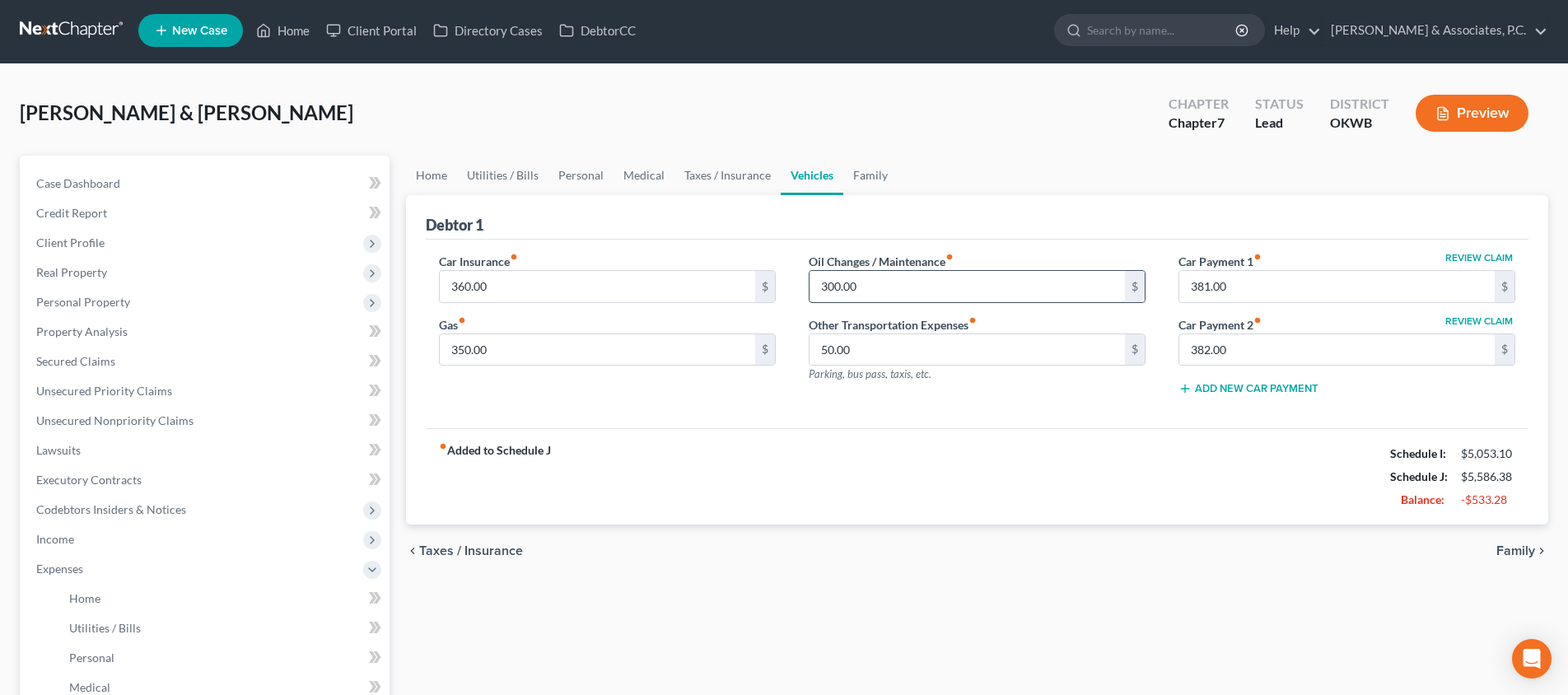
click at [954, 290] on input "300.00" at bounding box center [967, 287] width 315 height 32
click at [1513, 550] on span "Family" at bounding box center [1516, 550] width 39 height 13
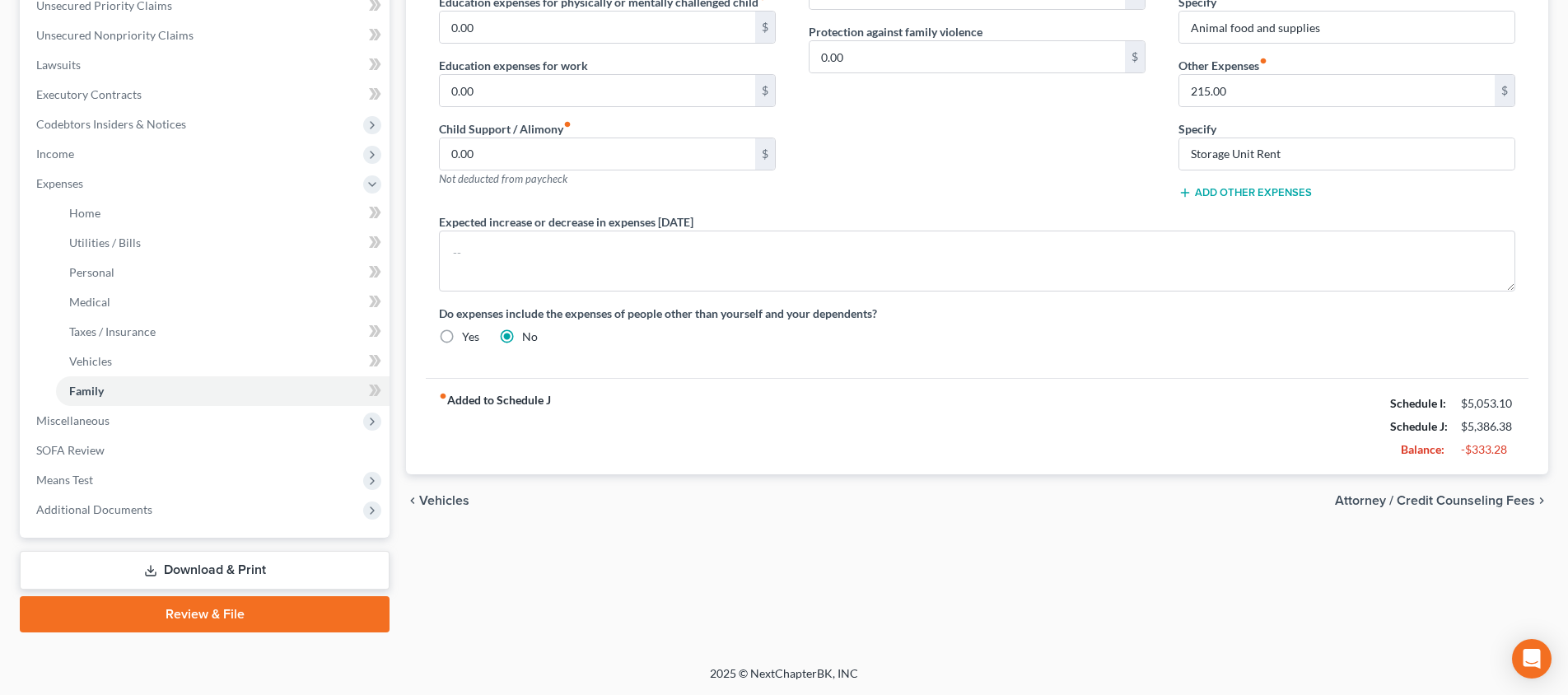
scroll to position [388, 0]
click at [1418, 494] on span "Attorney / Credit Counseling Fees" at bounding box center [1435, 500] width 200 height 13
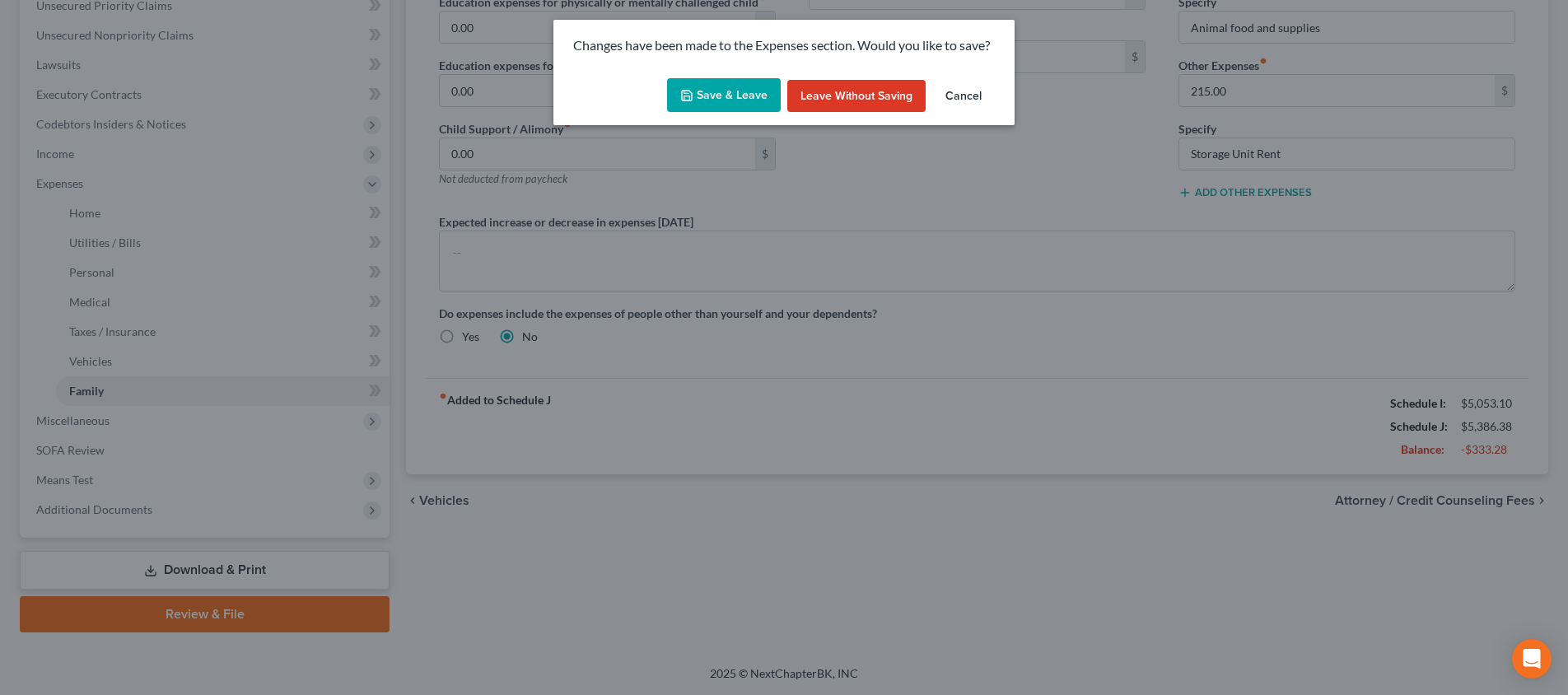
click at [700, 95] on button "Save & Leave" at bounding box center [723, 95] width 113 height 34
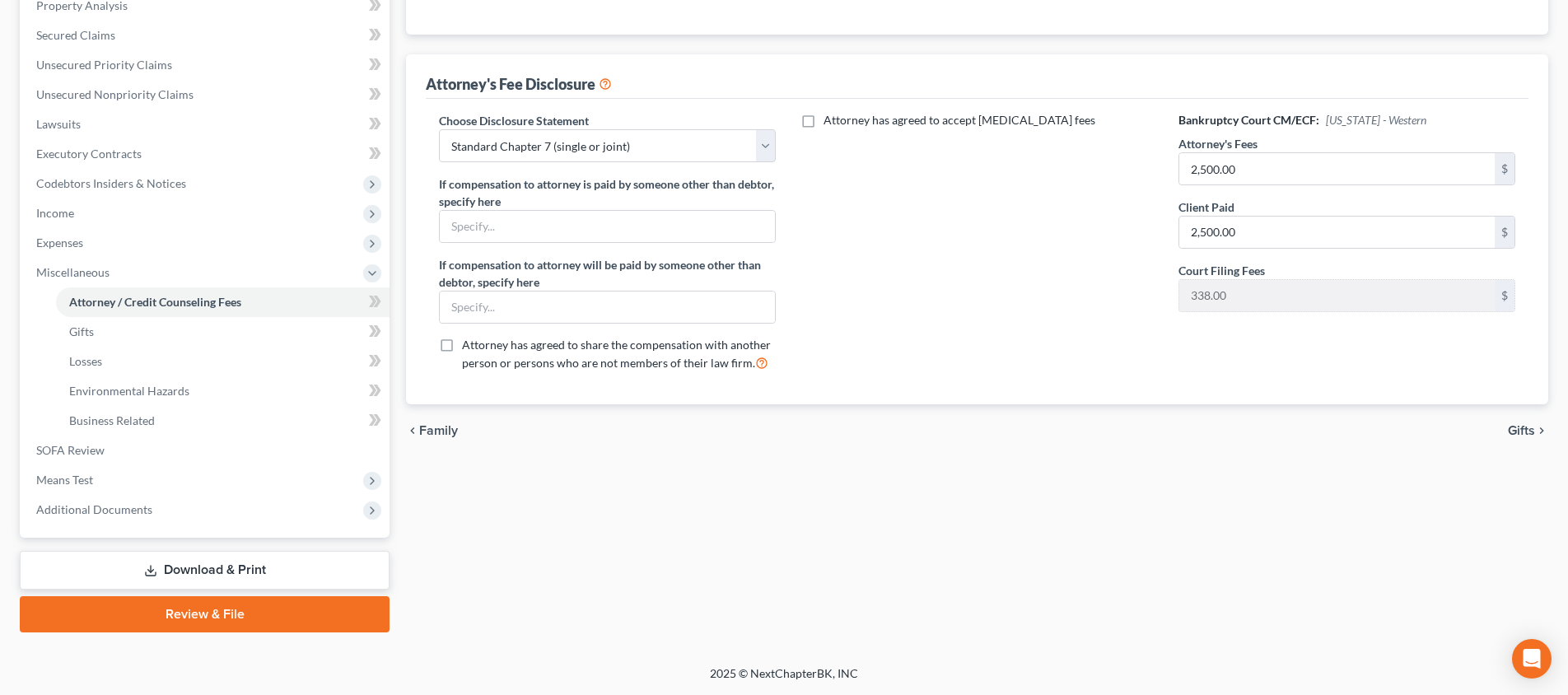
scroll to position [328, 0]
click at [242, 473] on span "Means Test" at bounding box center [205, 480] width 366 height 30
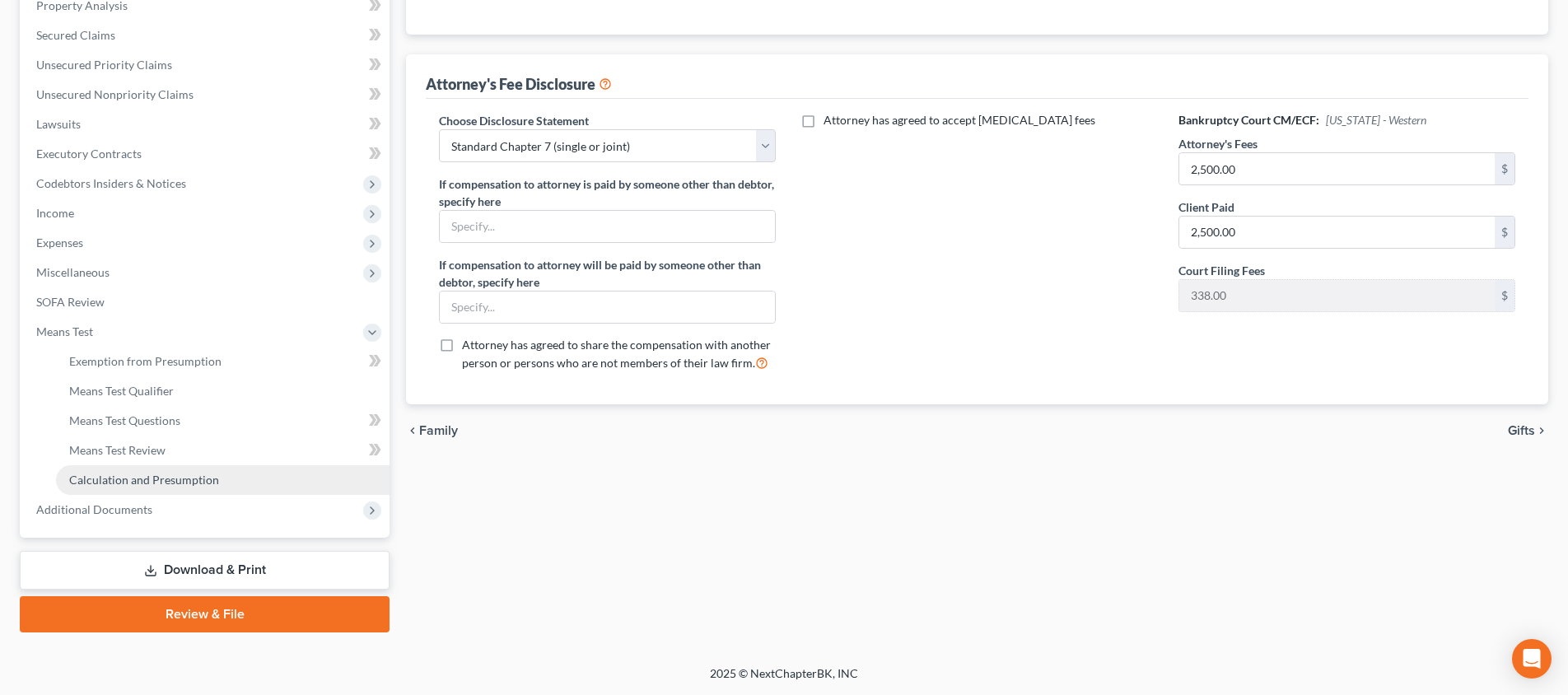
click at [236, 473] on link "Calculation and Presumption" at bounding box center [223, 480] width 334 height 30
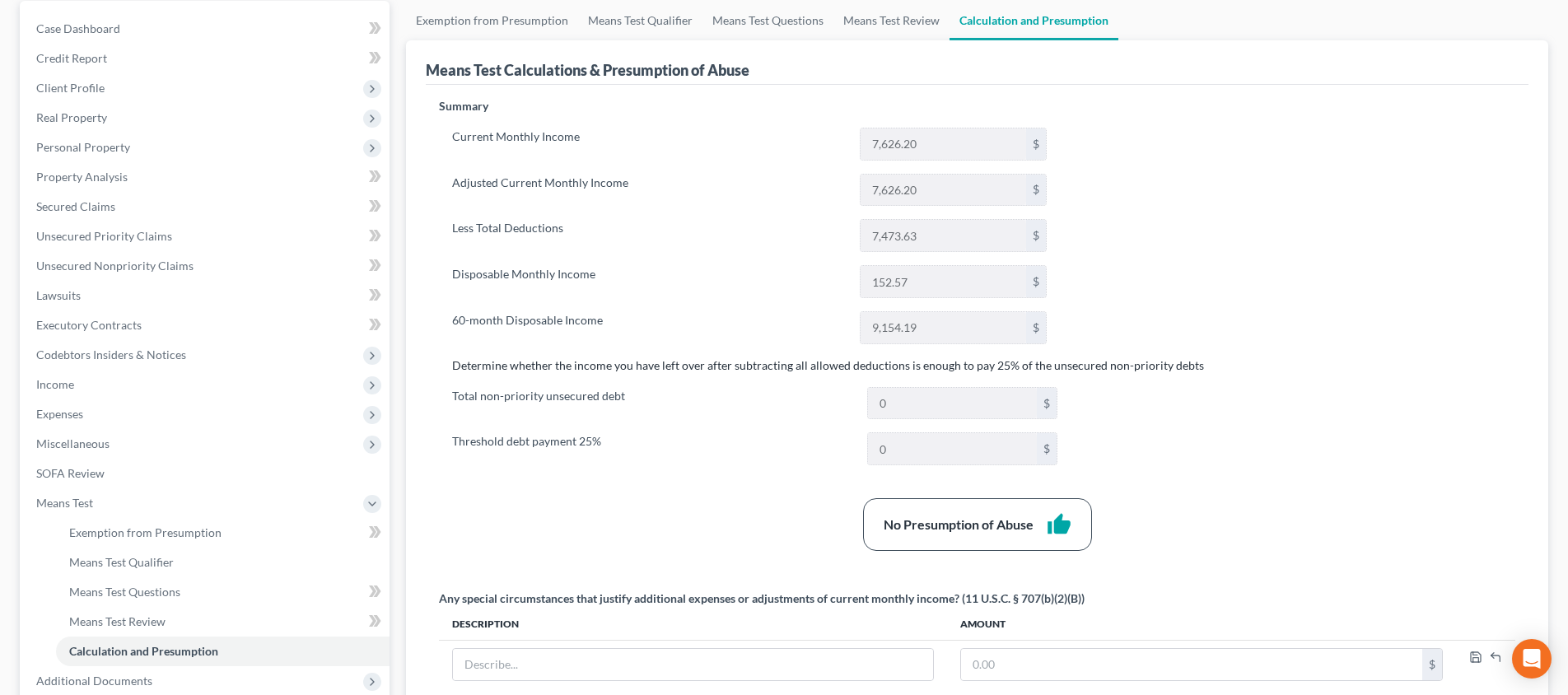
scroll to position [86, 0]
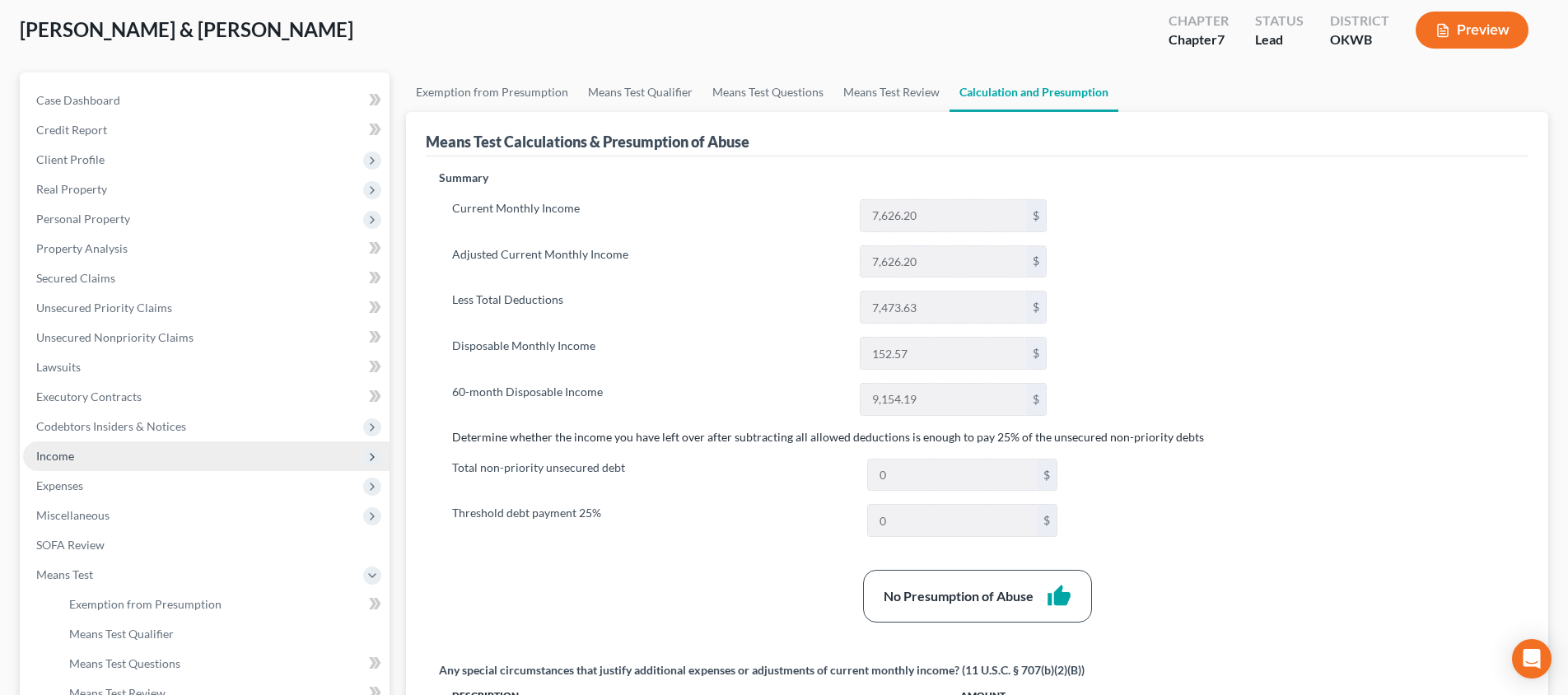
click at [138, 454] on span "Income" at bounding box center [205, 456] width 366 height 30
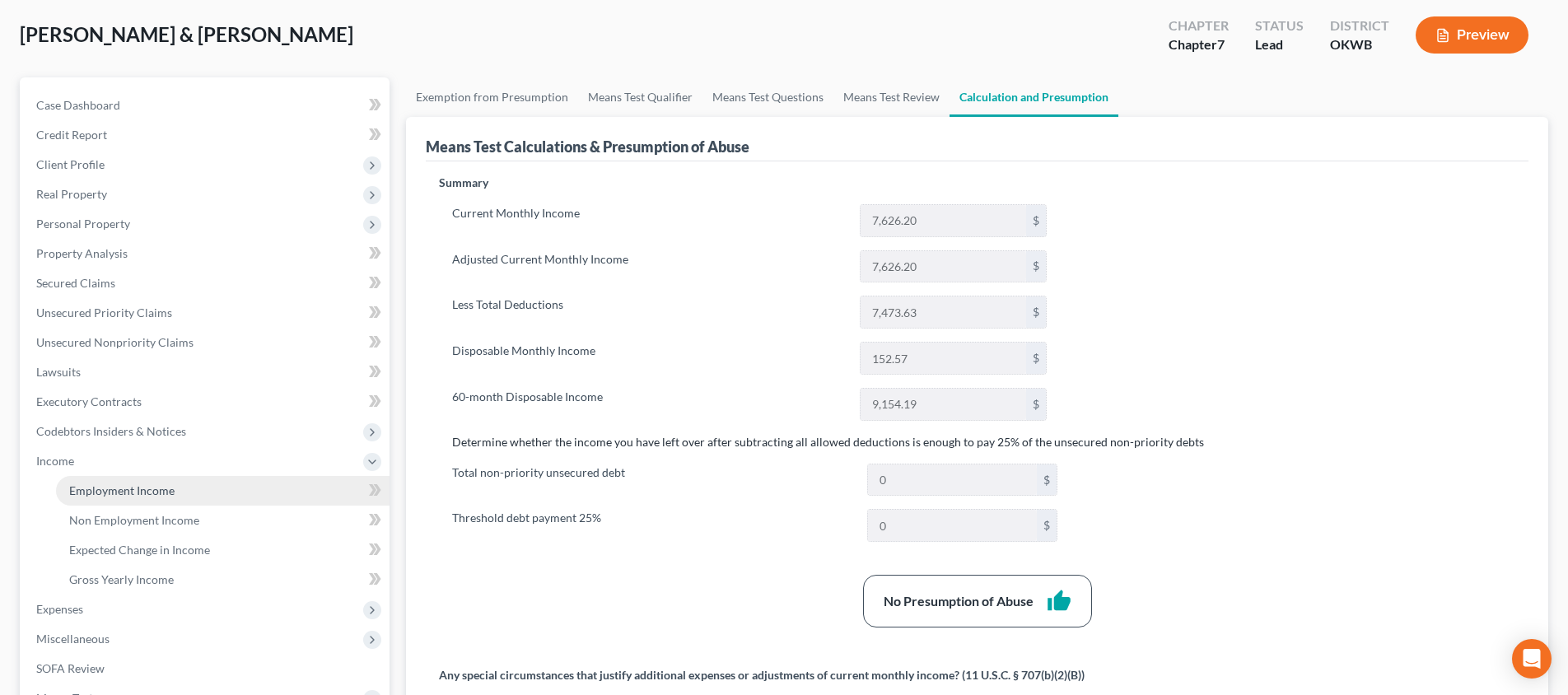
scroll to position [85, 0]
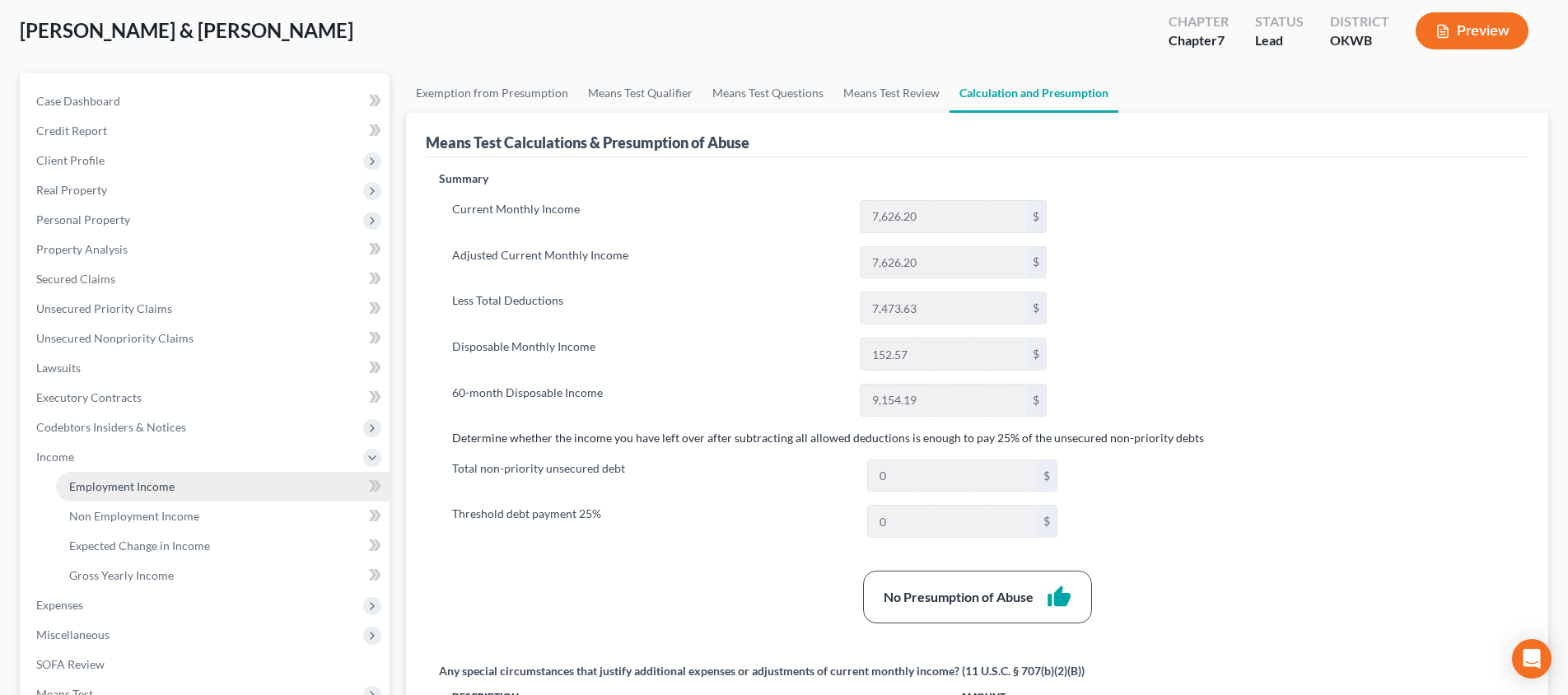
click at [138, 487] on span "Employment Income" at bounding box center [122, 486] width 105 height 14
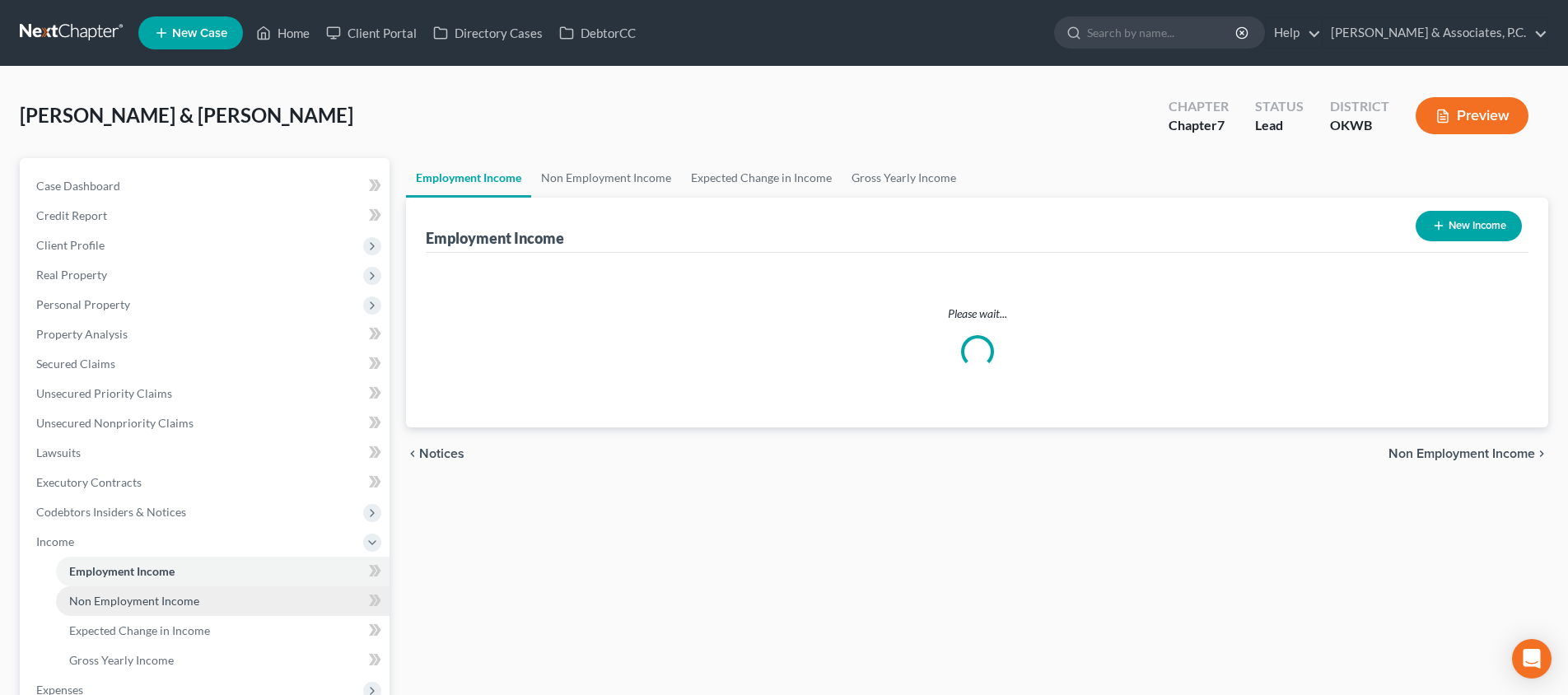
click at [154, 598] on span "Non Employment Income" at bounding box center [134, 600] width 130 height 14
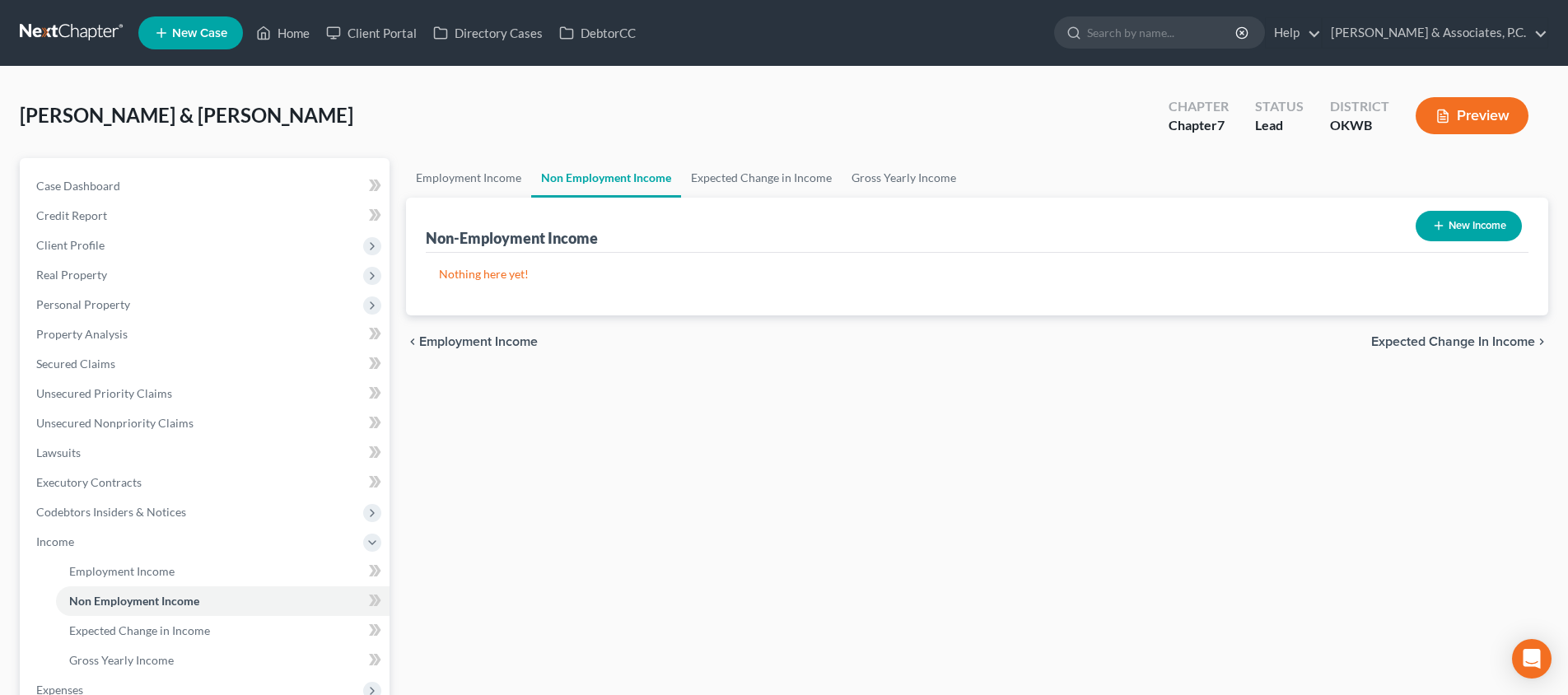
scroll to position [140, 0]
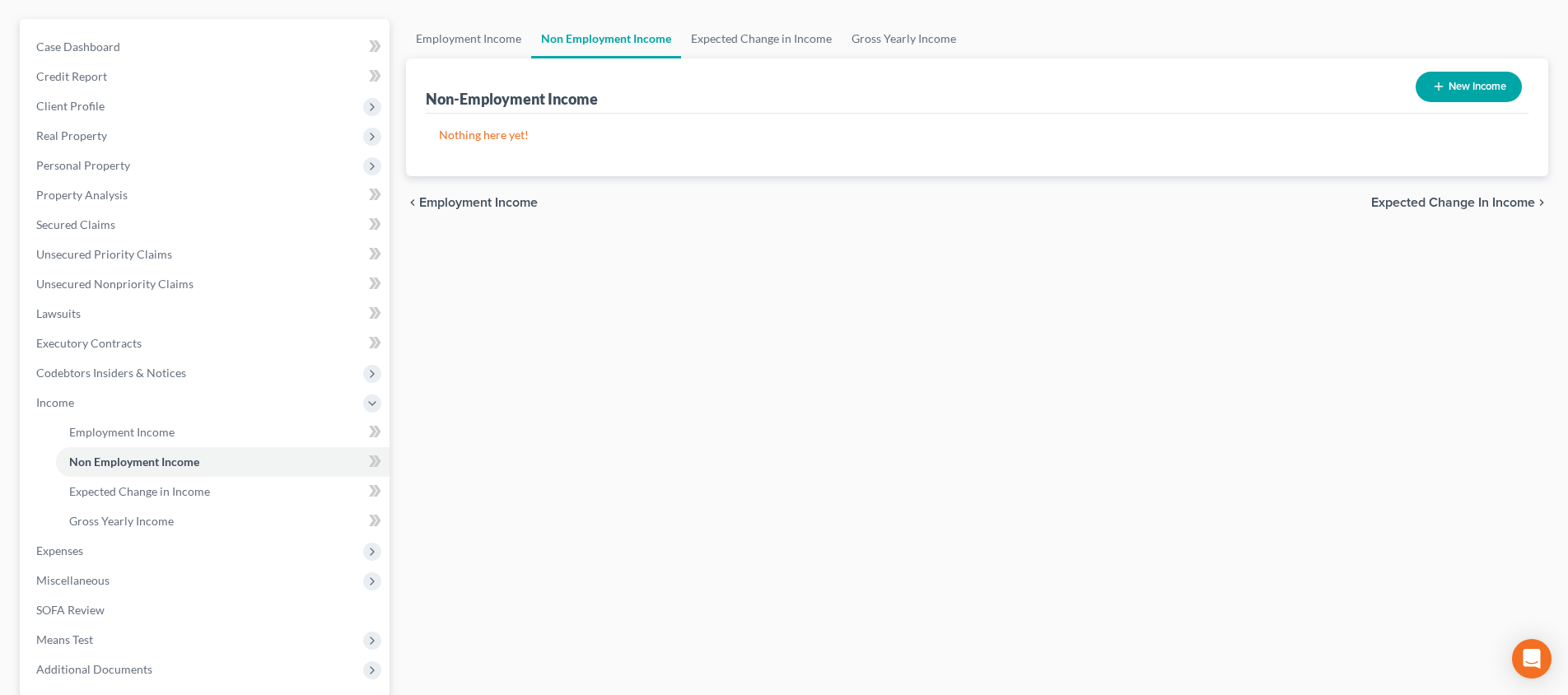
click at [1463, 83] on button "New Income" at bounding box center [1469, 87] width 106 height 31
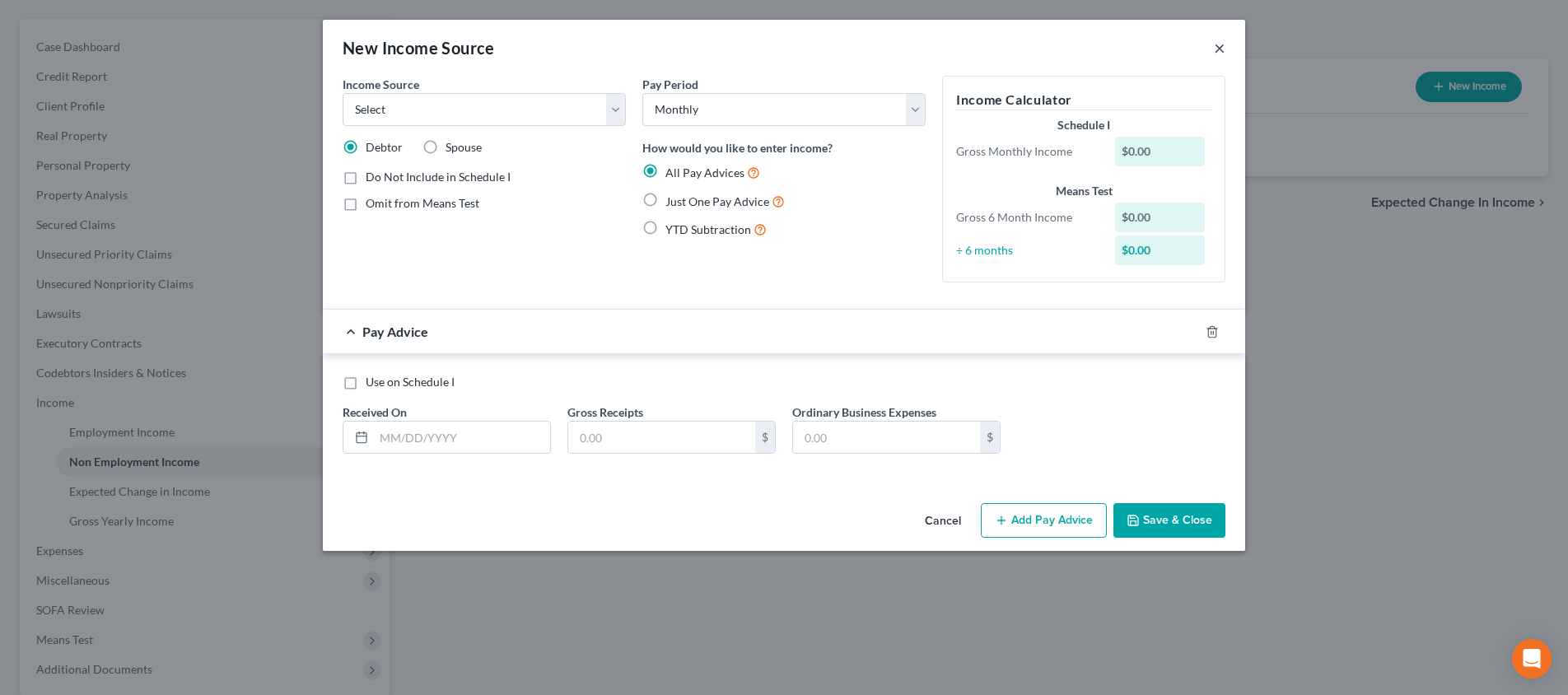
click at [1223, 47] on button "×" at bounding box center [1219, 47] width 11 height 20
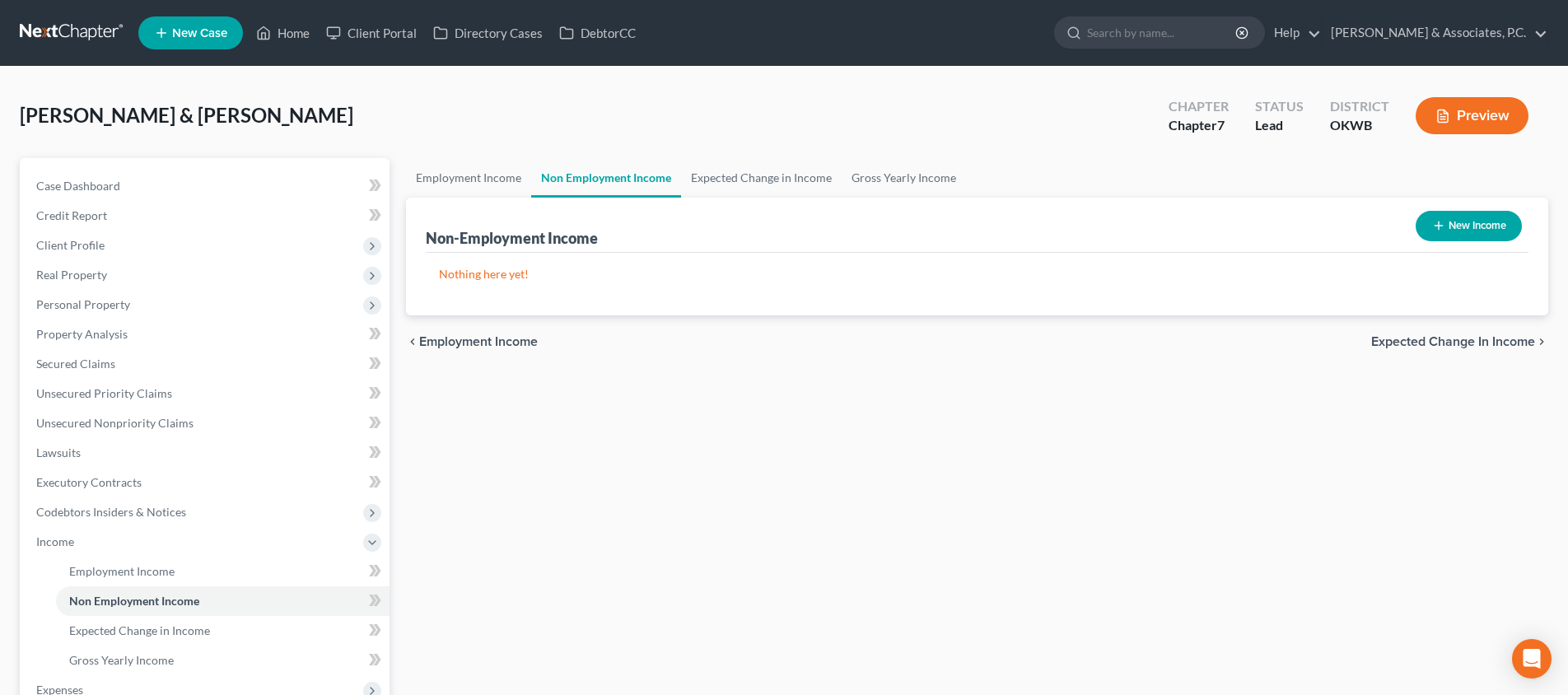
scroll to position [200, 0]
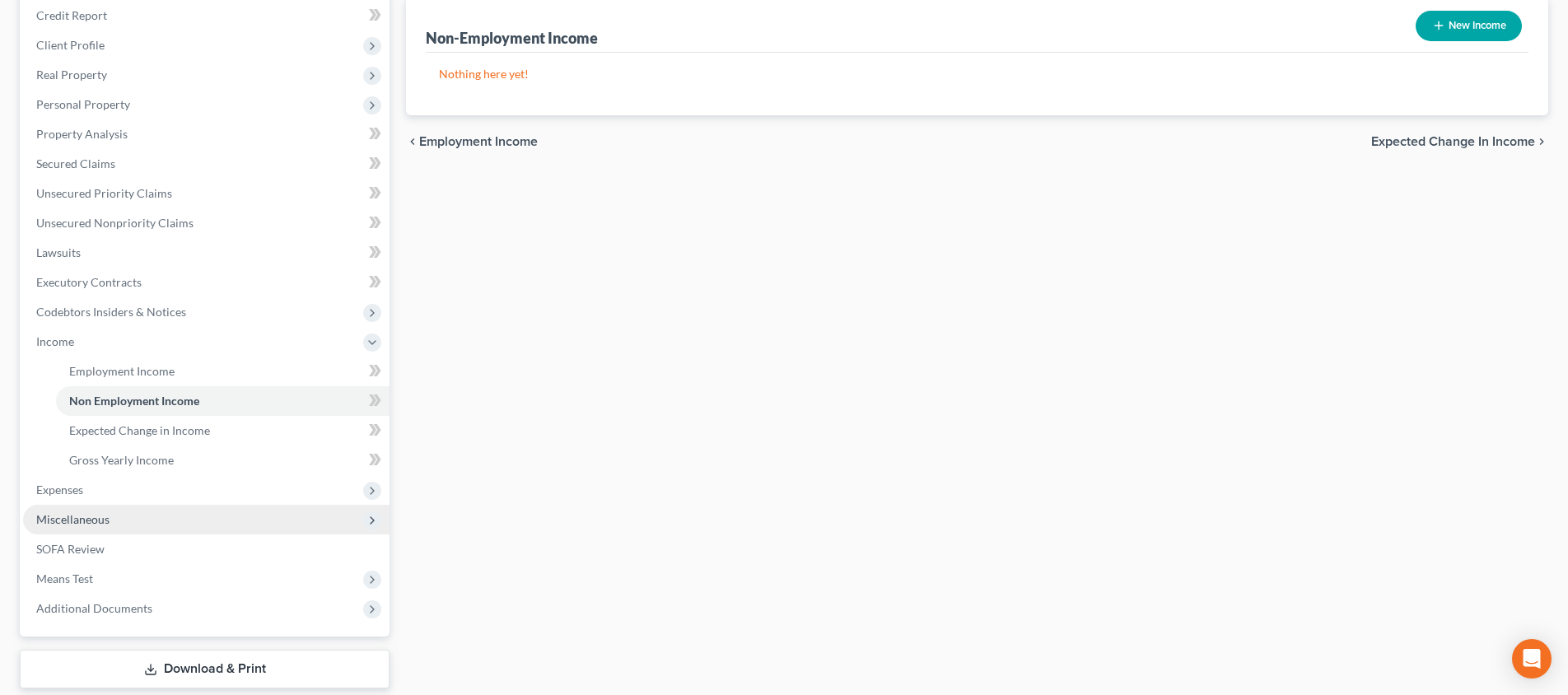
click at [197, 523] on span "Miscellaneous" at bounding box center [205, 519] width 366 height 30
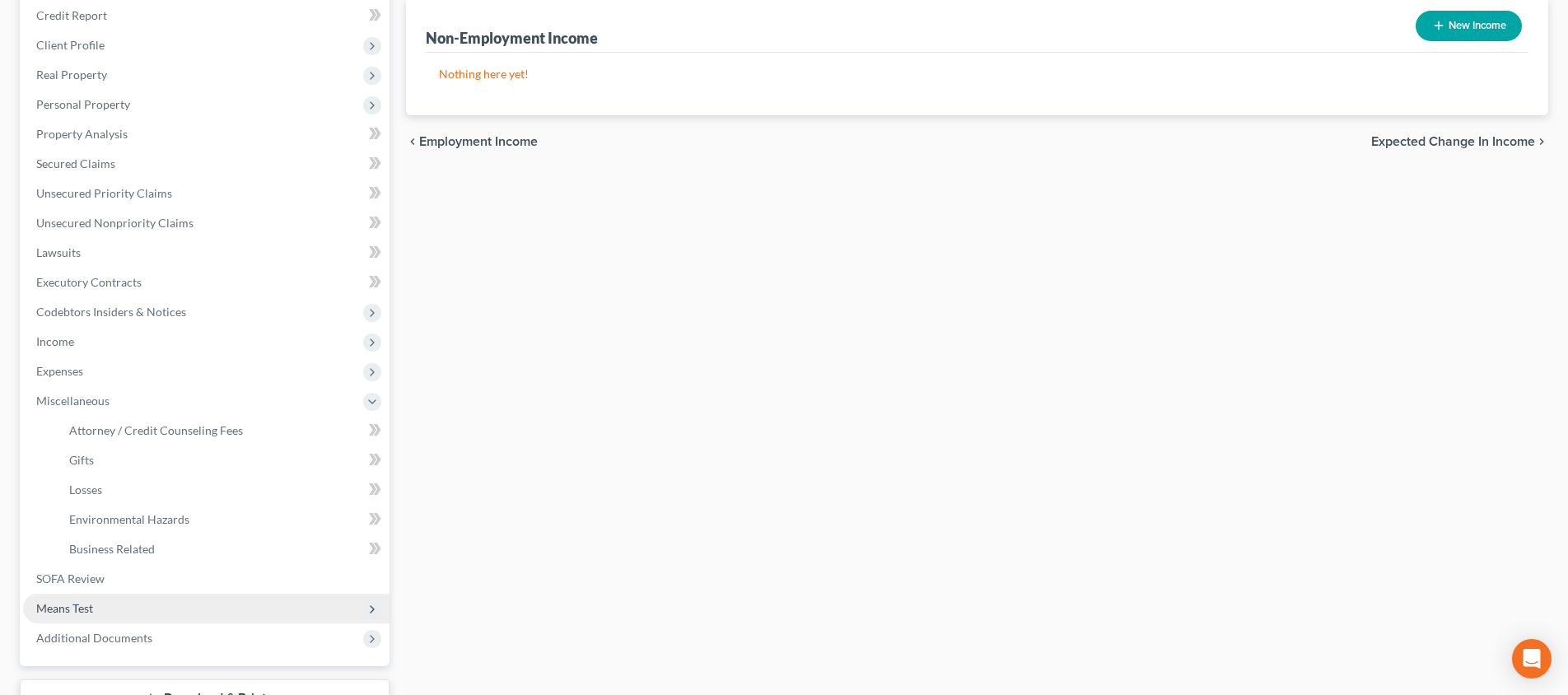
click at [183, 610] on span "Means Test" at bounding box center [205, 608] width 366 height 30
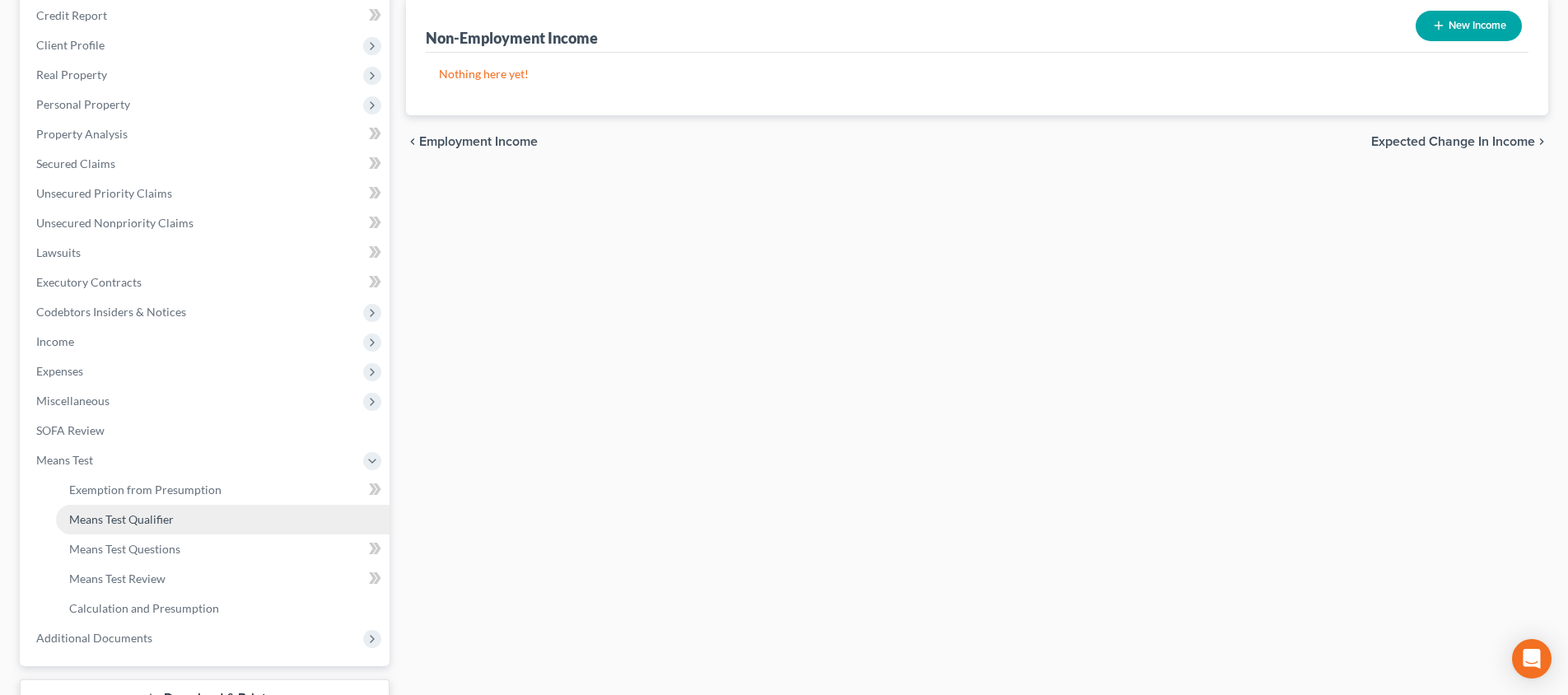
click at [188, 516] on link "Means Test Qualifier" at bounding box center [223, 519] width 334 height 30
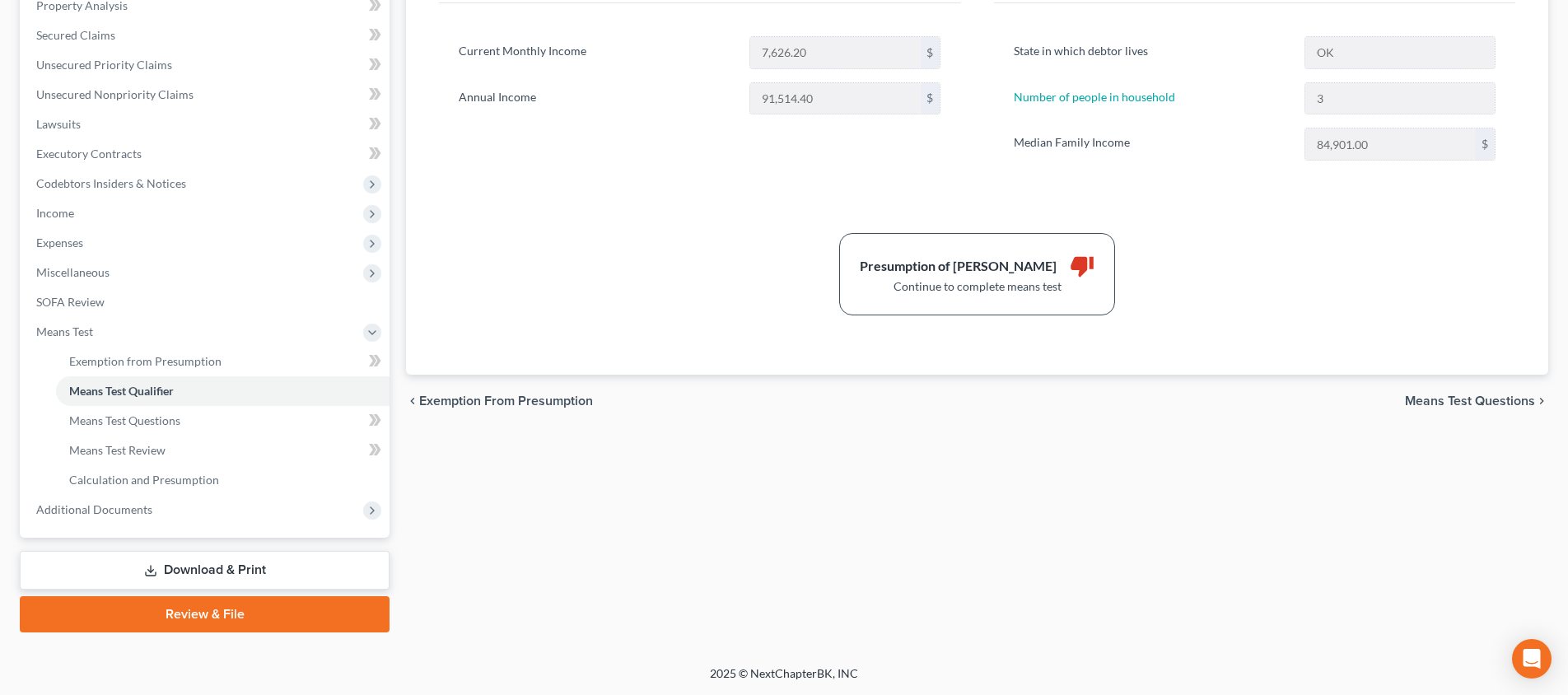
scroll to position [328, 0]
click at [250, 480] on link "Calculation and Presumption" at bounding box center [223, 480] width 334 height 30
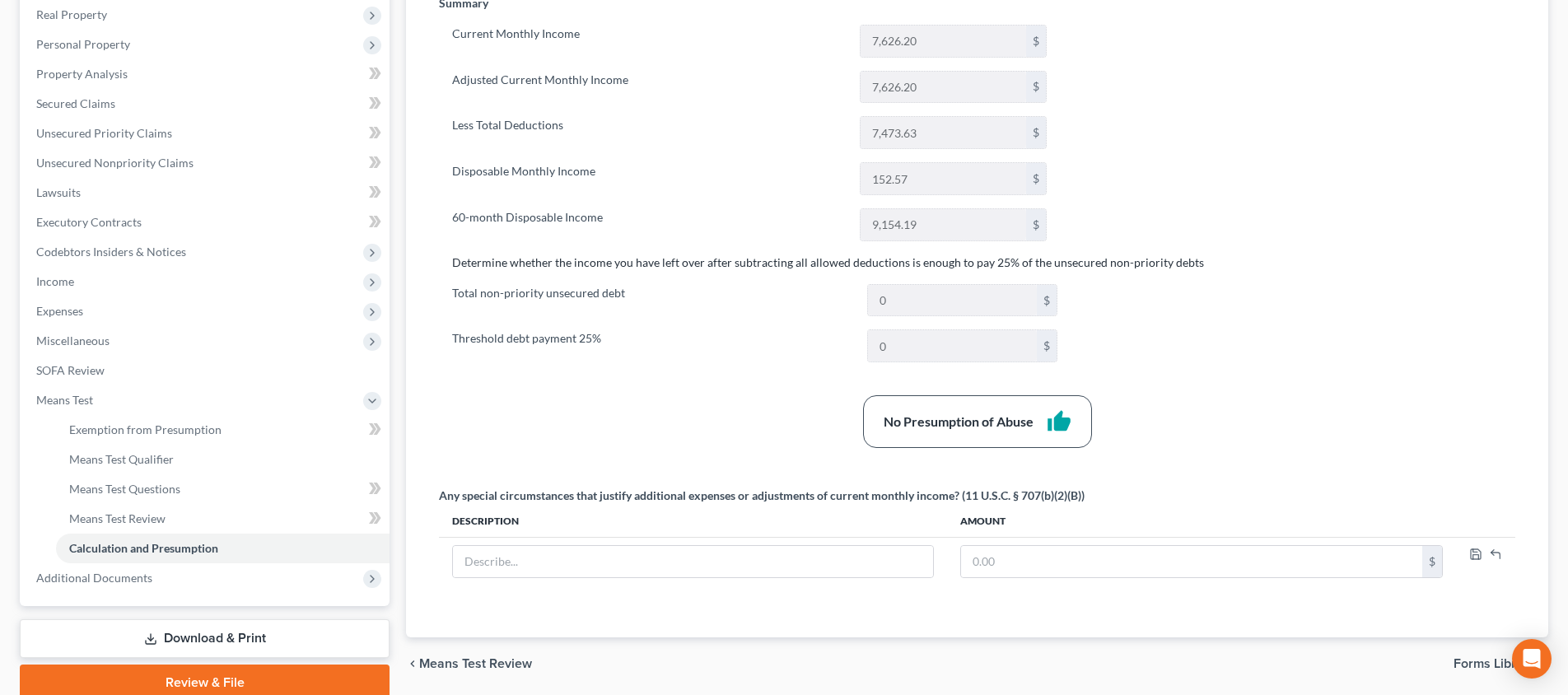
scroll to position [275, 0]
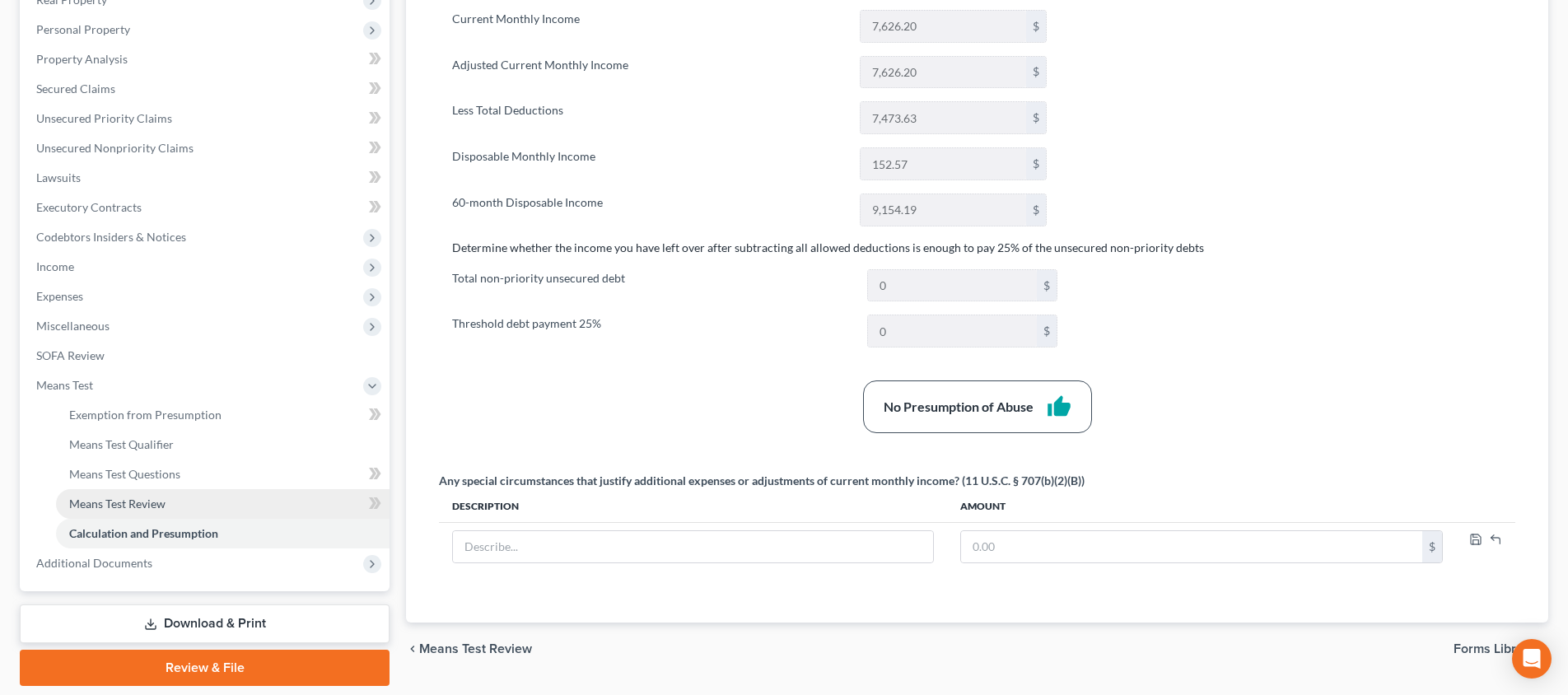
click at [212, 509] on link "Means Test Review" at bounding box center [223, 504] width 334 height 30
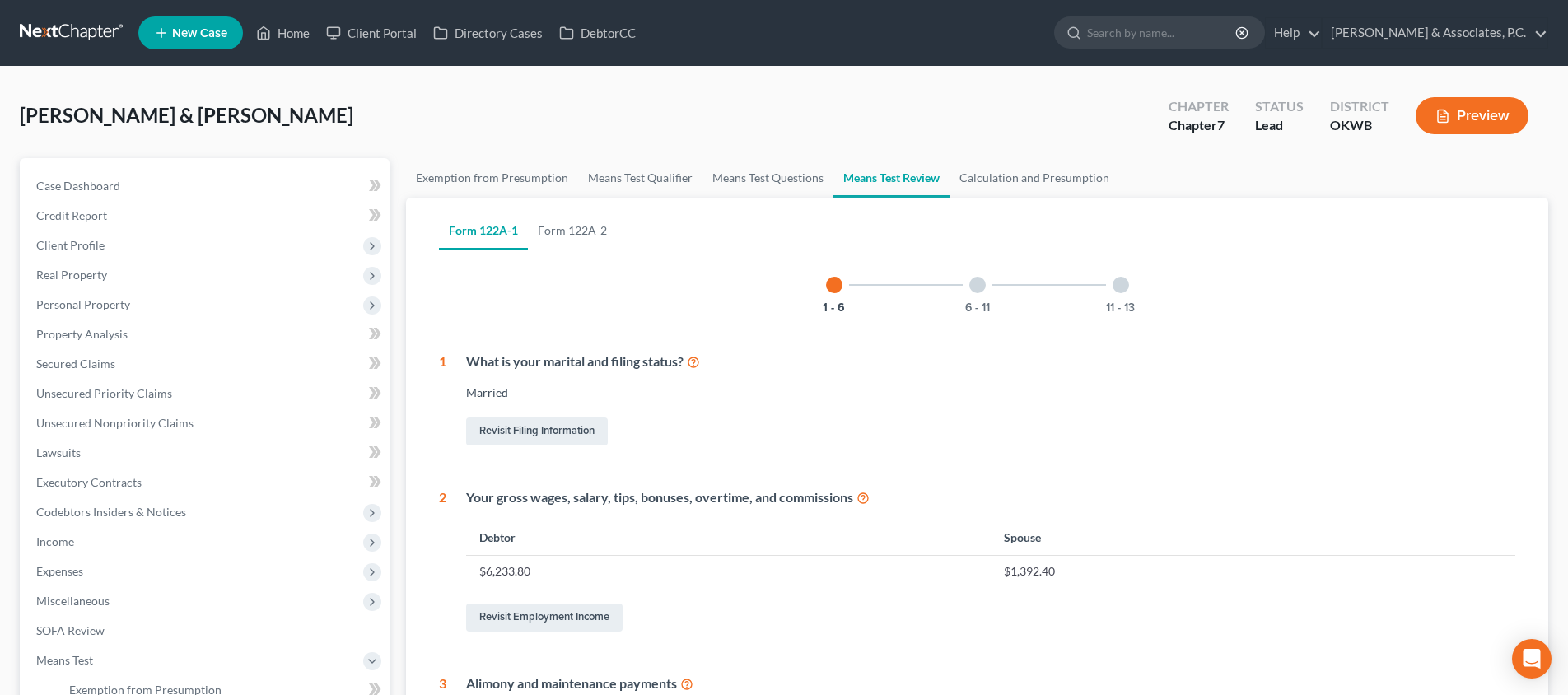
click at [987, 292] on div "6 - 11" at bounding box center [978, 285] width 56 height 56
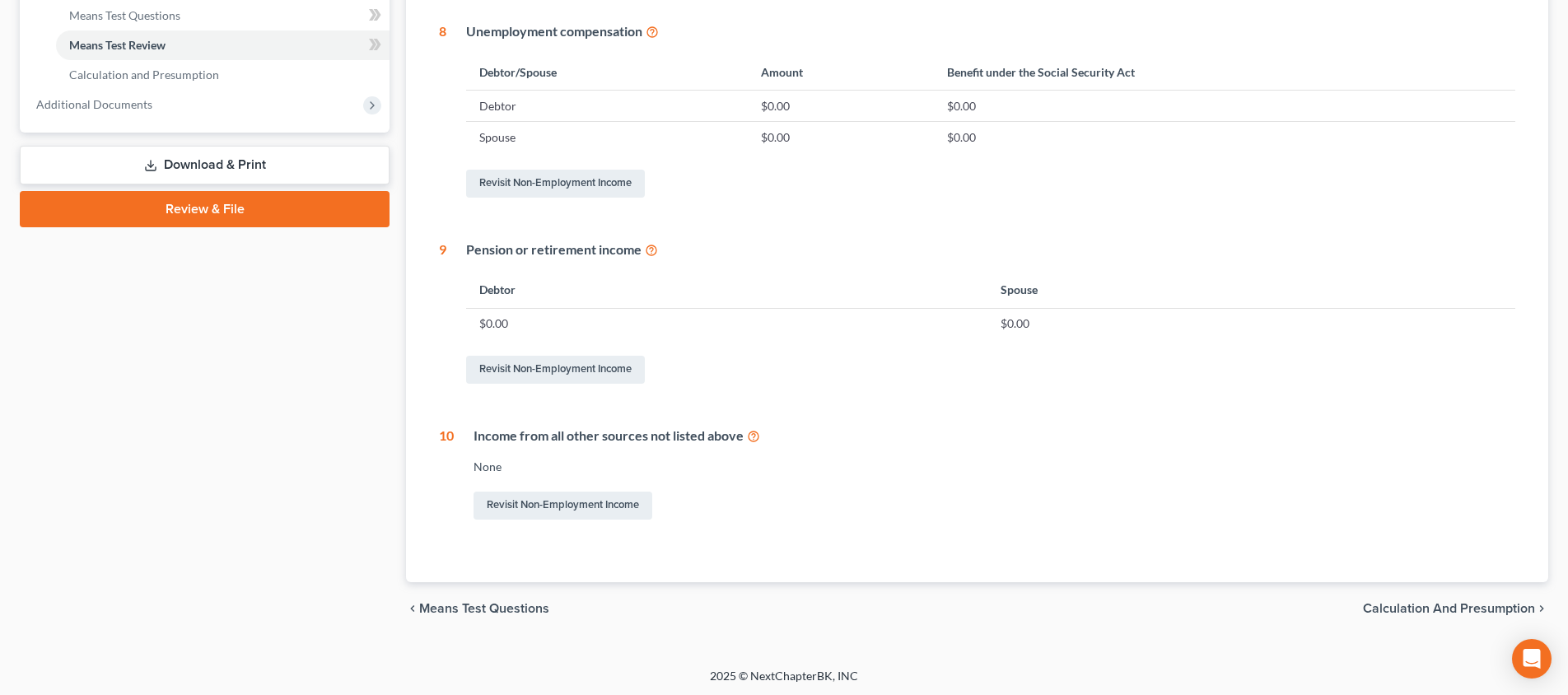
scroll to position [733, 0]
click at [557, 511] on link "Revisit Non-Employment Income" at bounding box center [563, 506] width 179 height 28
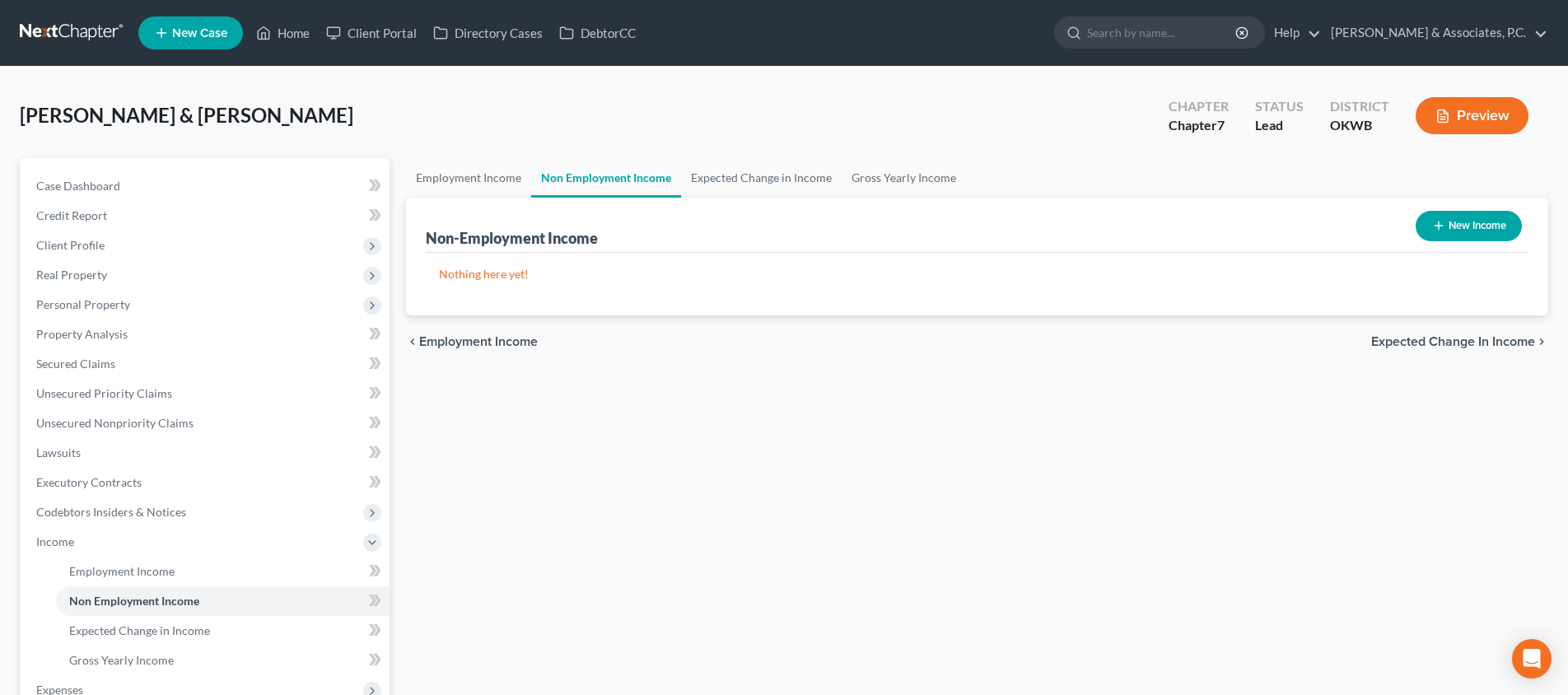
click at [1439, 229] on line "button" at bounding box center [1439, 226] width 0 height 7
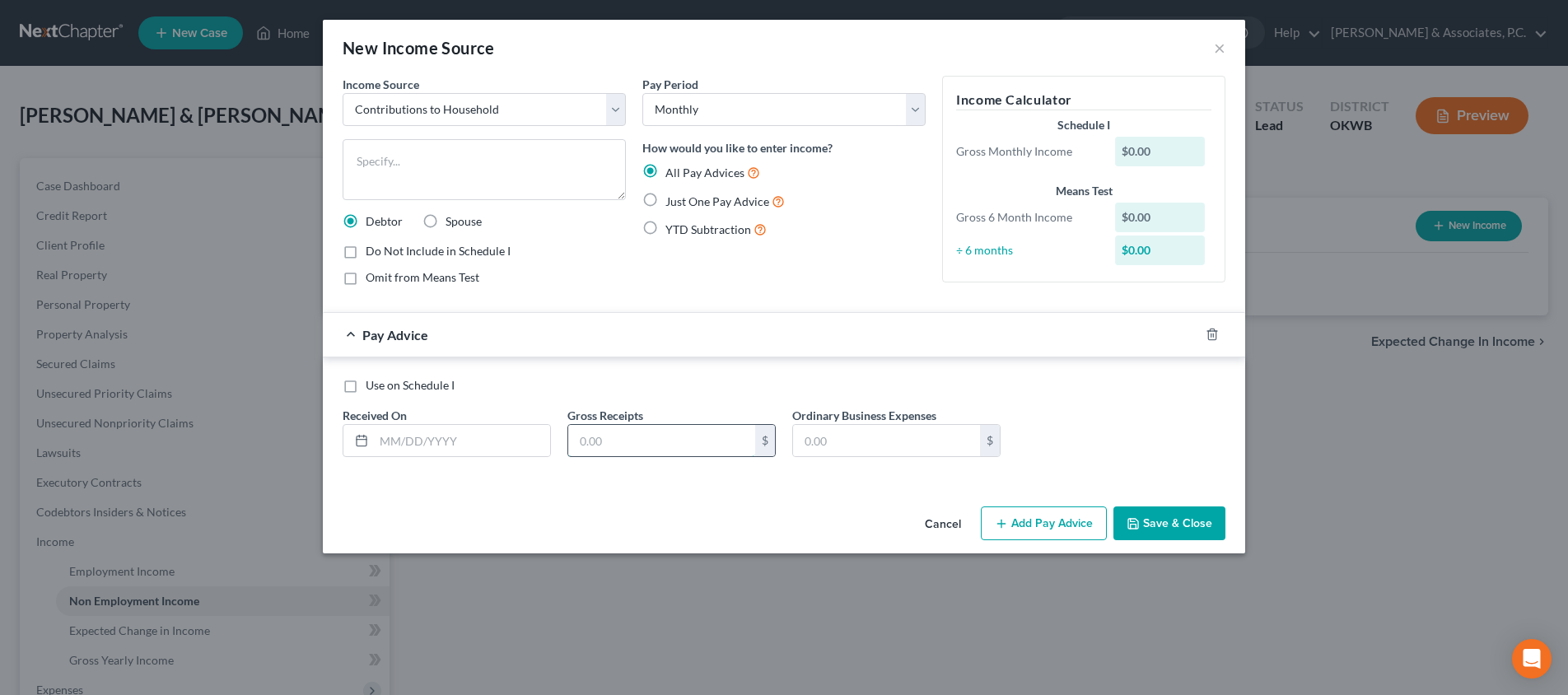
click at [662, 433] on input "text" at bounding box center [661, 441] width 187 height 32
click at [665, 197] on label "Just One Pay Advice" at bounding box center [725, 202] width 119 height 19
click at [673, 197] on input "Just One Pay Advice" at bounding box center [678, 197] width 11 height 11
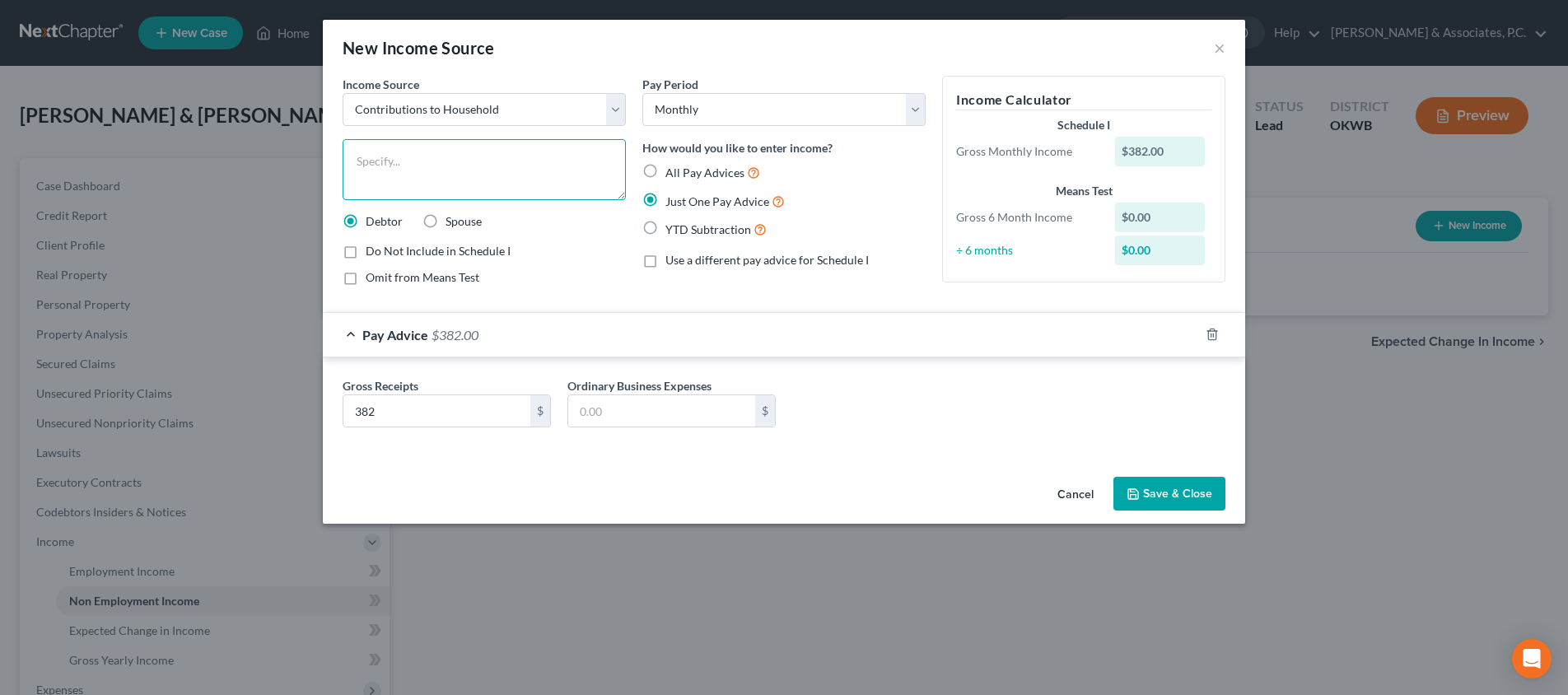
click at [459, 156] on textarea at bounding box center [484, 169] width 284 height 61
click at [1174, 492] on button "Save & Close" at bounding box center [1169, 493] width 112 height 34
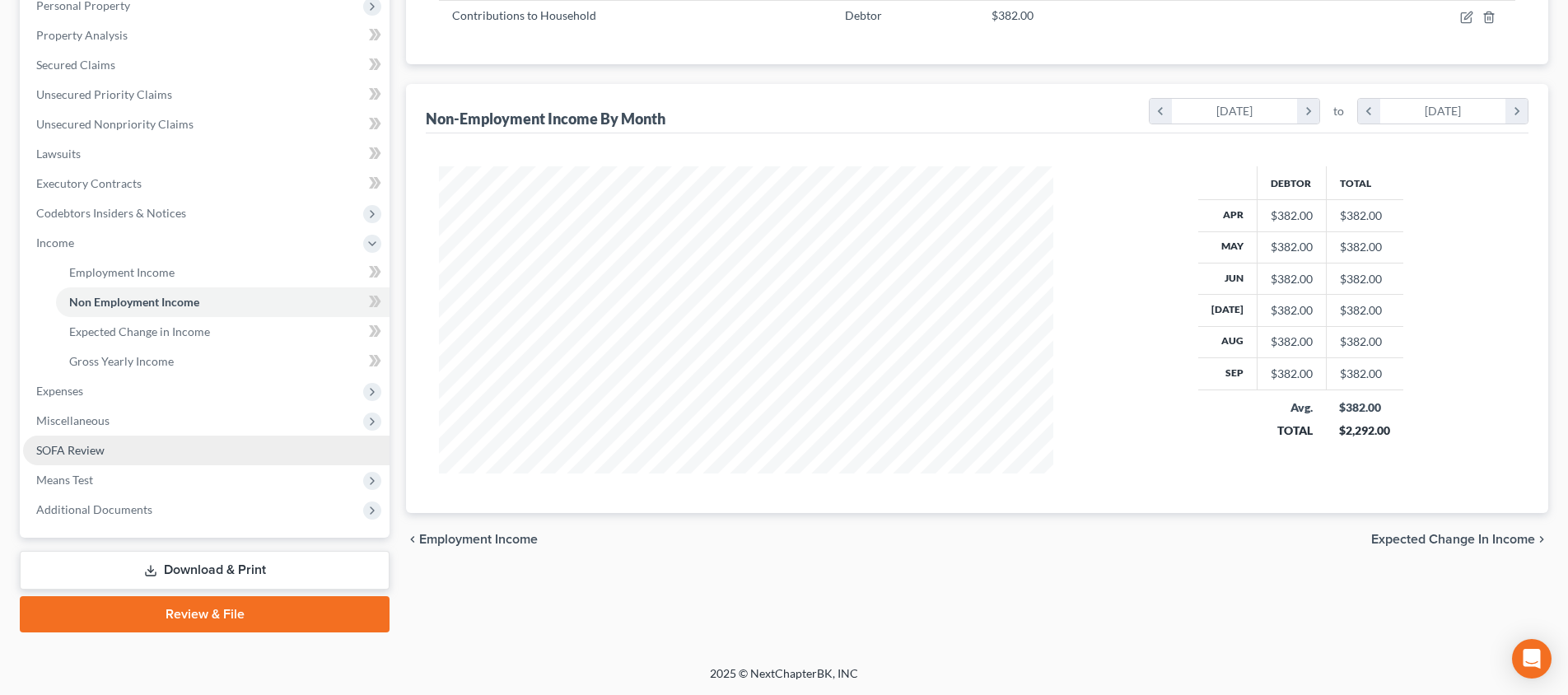
scroll to position [299, 0]
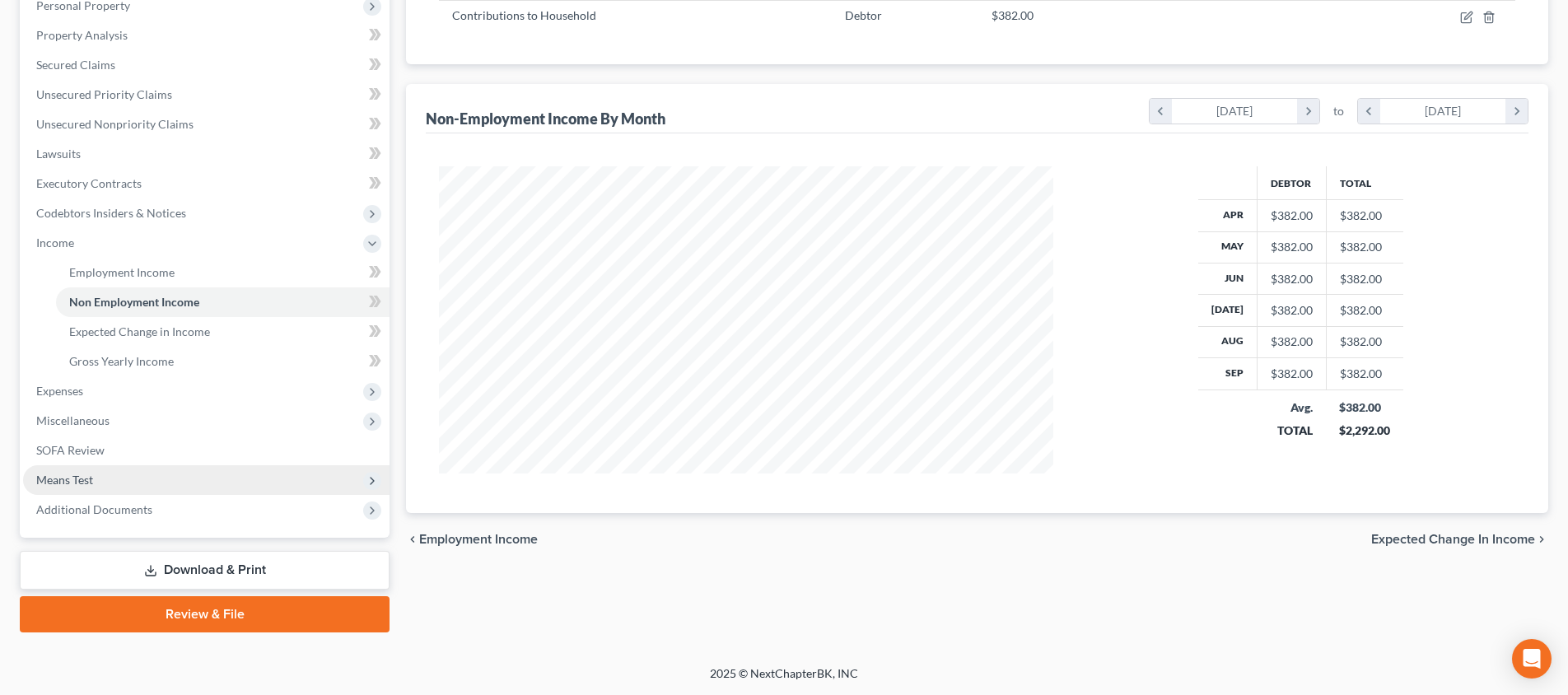
click at [153, 473] on span "Means Test" at bounding box center [205, 480] width 366 height 30
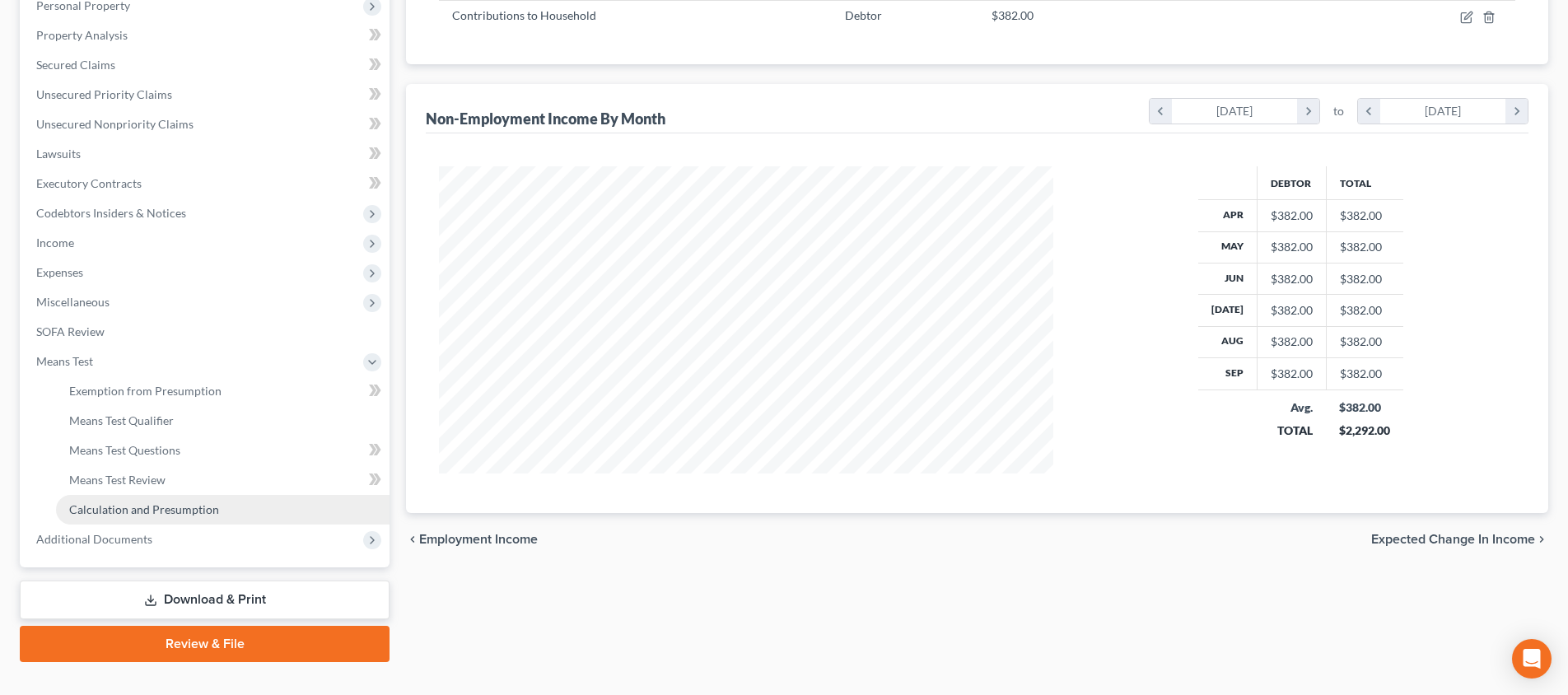
click at [182, 515] on span "Calculation and Presumption" at bounding box center [144, 509] width 150 height 14
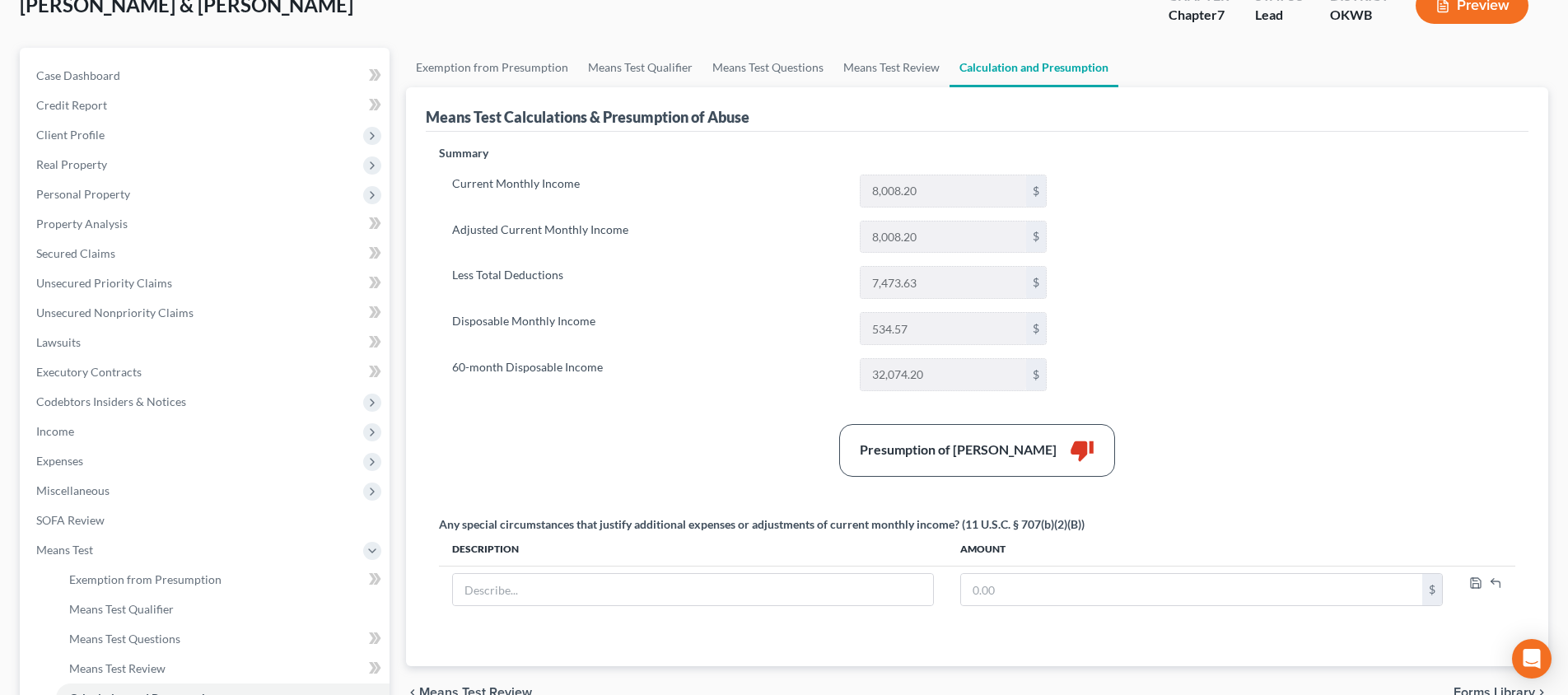
scroll to position [207, 0]
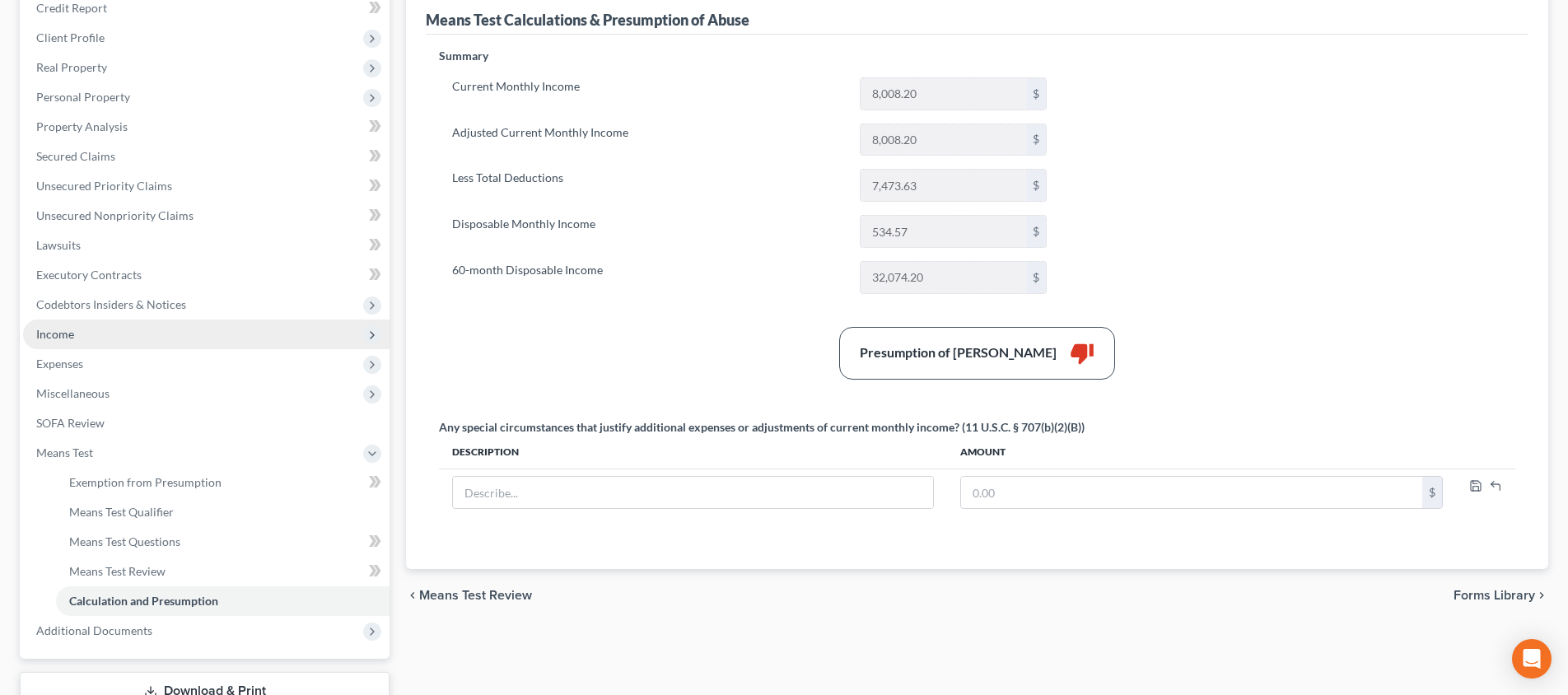
click at [231, 332] on span "Income" at bounding box center [205, 334] width 366 height 30
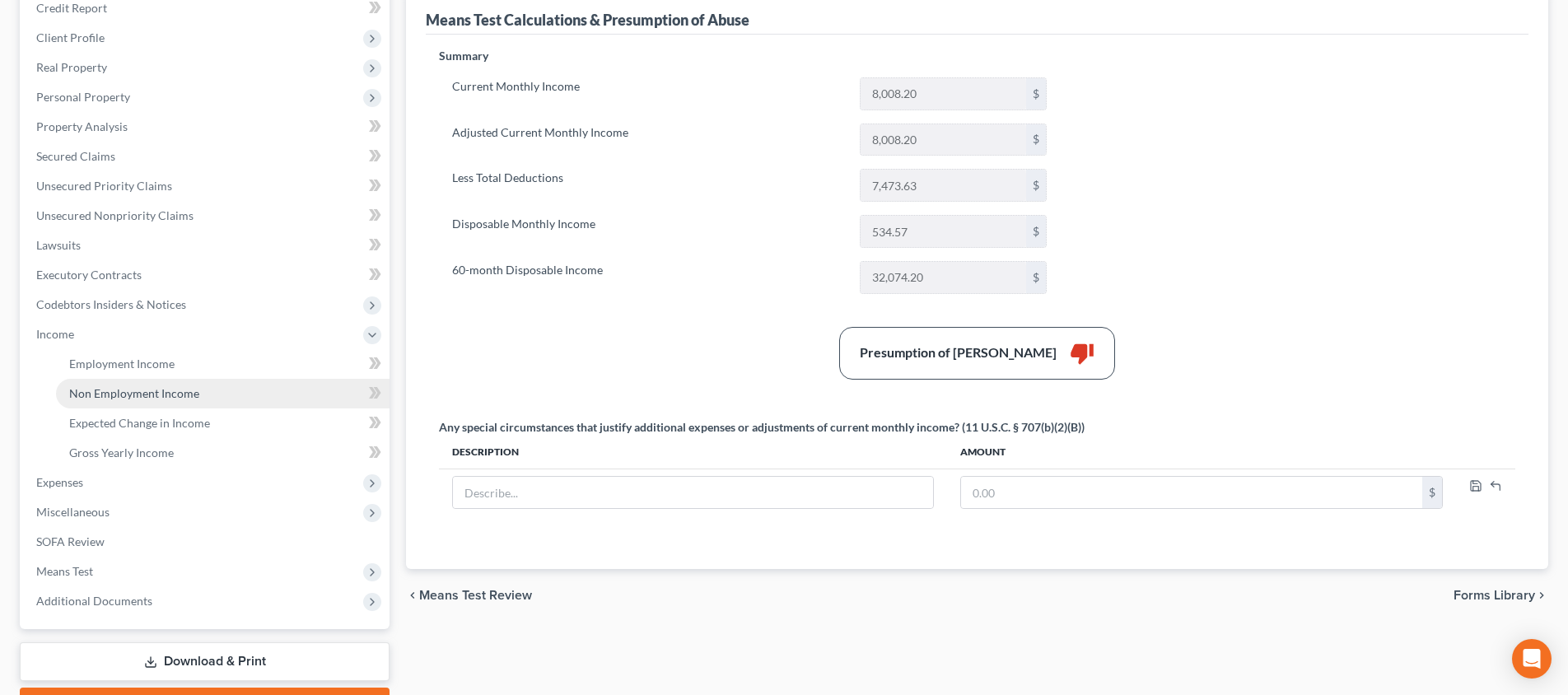
click at [213, 390] on link "Non Employment Income" at bounding box center [223, 394] width 334 height 30
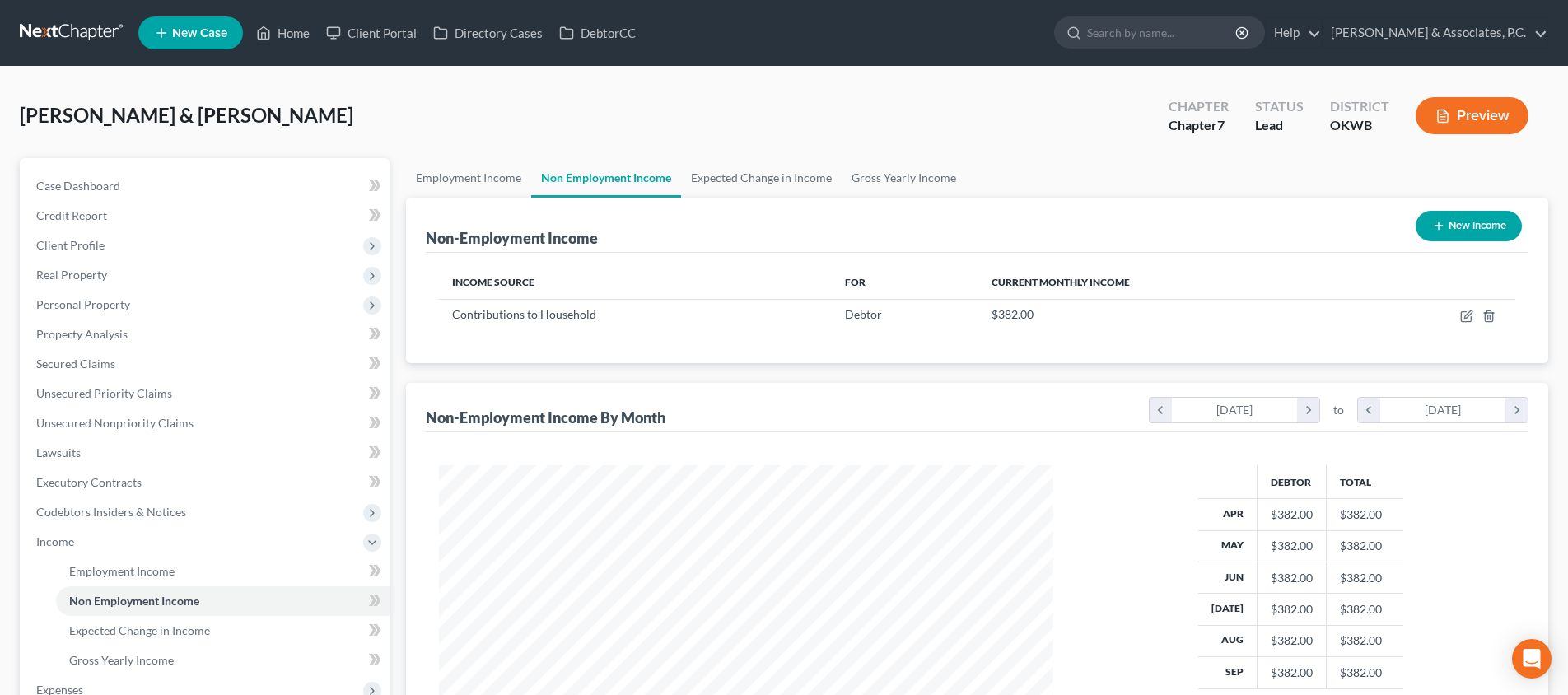
click at [1506, 223] on button "New Income" at bounding box center [1469, 226] width 106 height 31
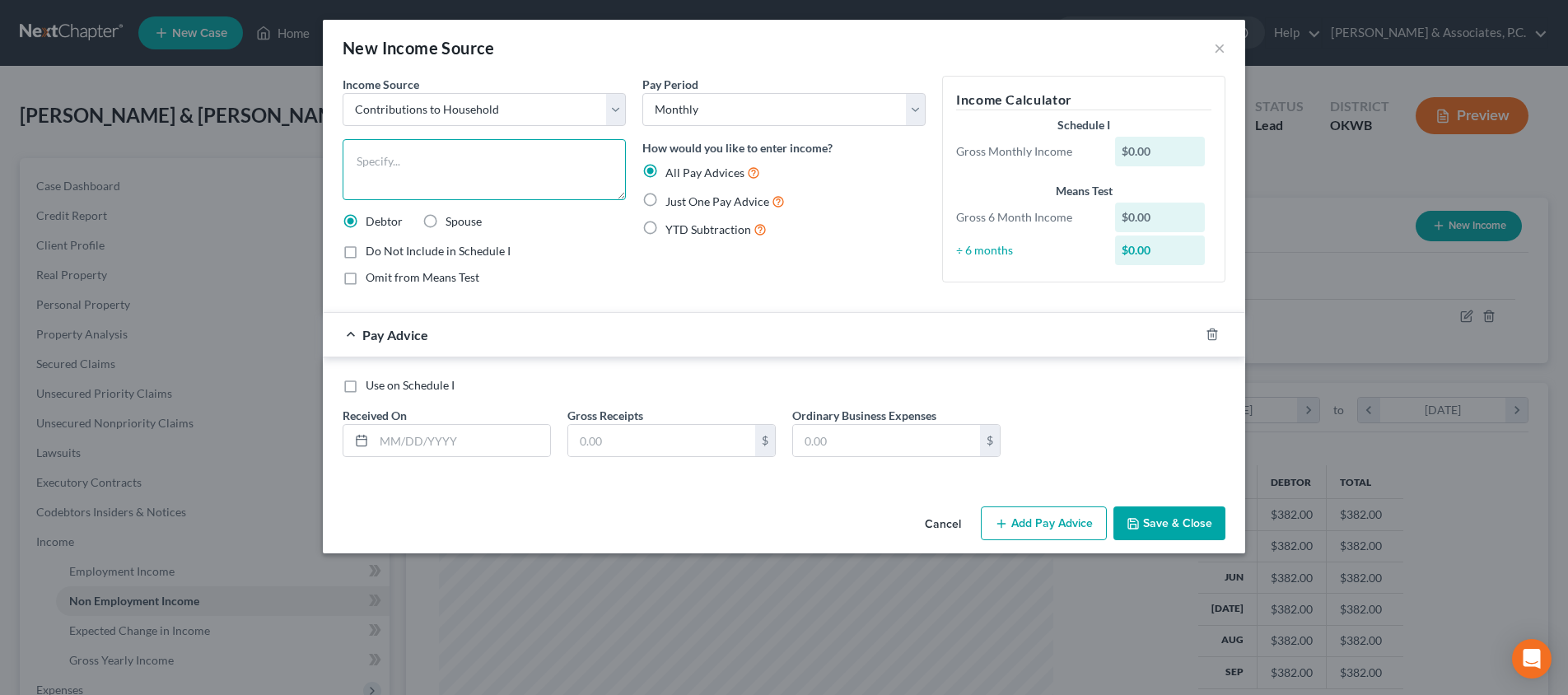
click at [551, 167] on textarea at bounding box center [484, 169] width 284 height 61
click at [665, 197] on label "Just One Pay Advice" at bounding box center [725, 202] width 119 height 19
click at [673, 197] on input "Just One Pay Advice" at bounding box center [678, 197] width 11 height 11
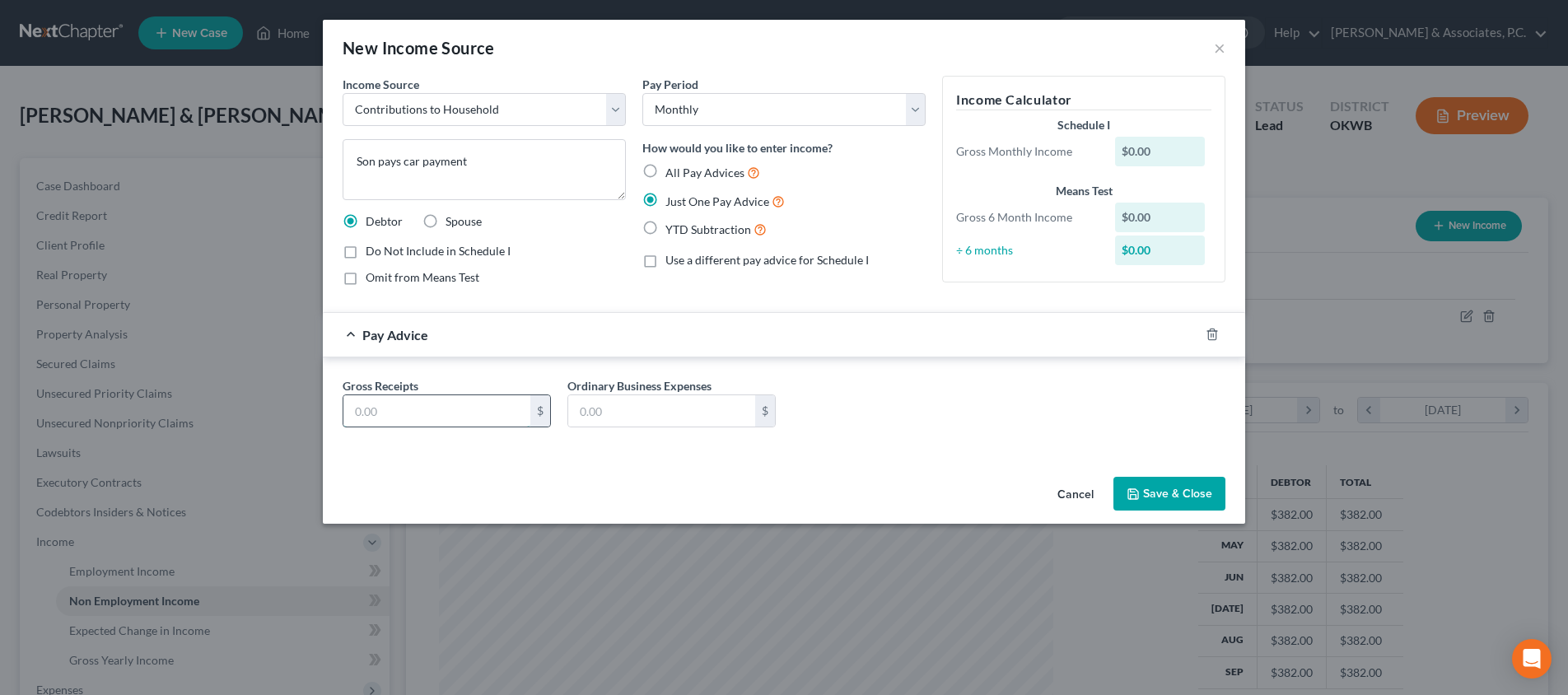
click at [477, 412] on input "text" at bounding box center [436, 411] width 187 height 32
click at [1188, 492] on button "Save & Close" at bounding box center [1169, 493] width 112 height 34
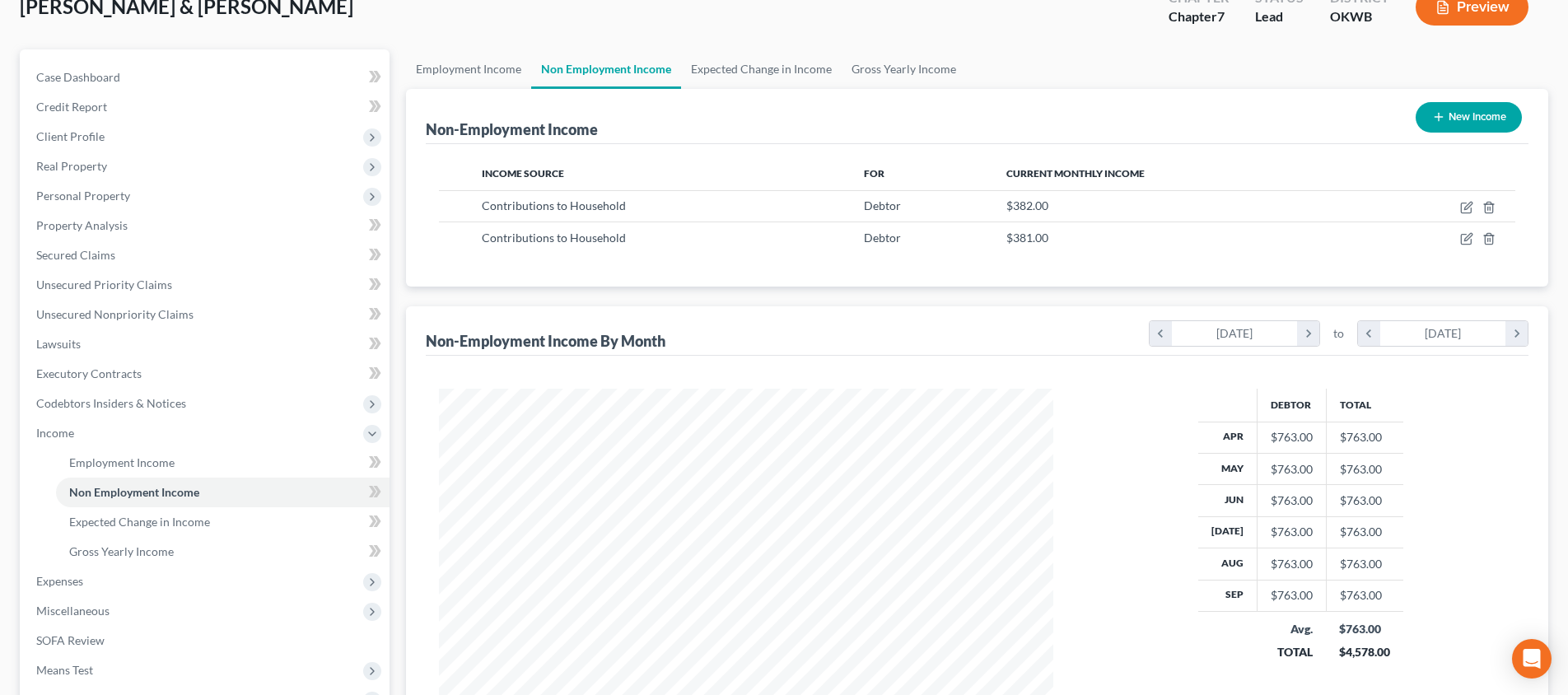
scroll to position [220, 0]
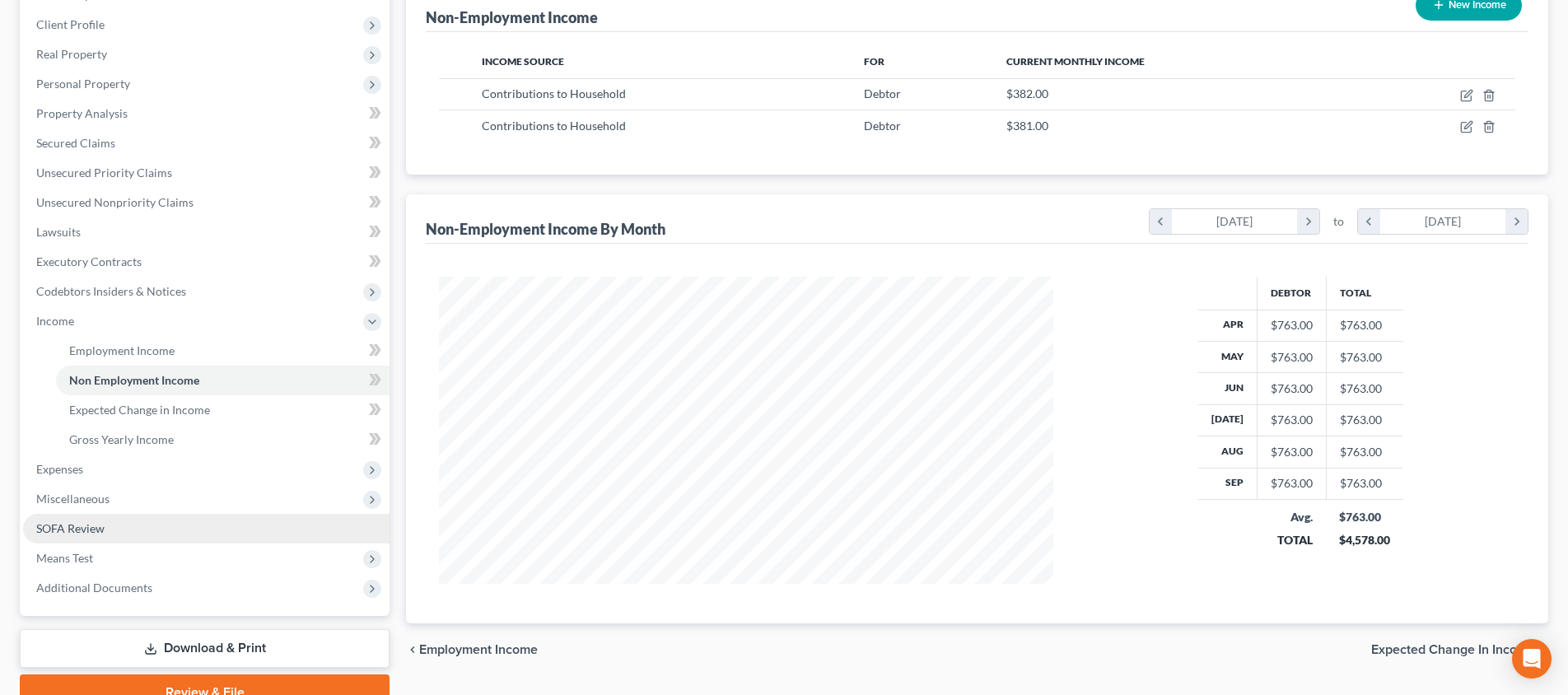
click at [219, 523] on link "SOFA Review" at bounding box center [205, 528] width 366 height 30
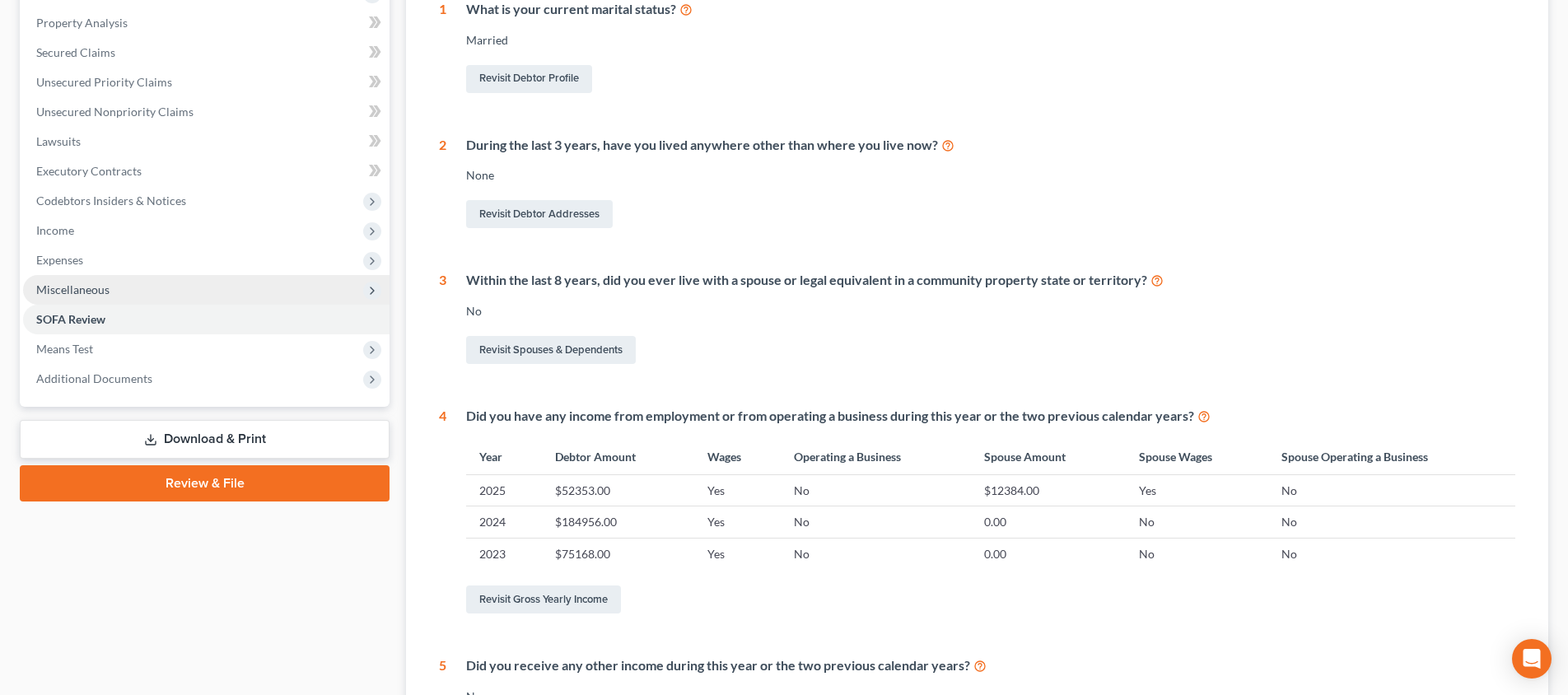
scroll to position [312, 0]
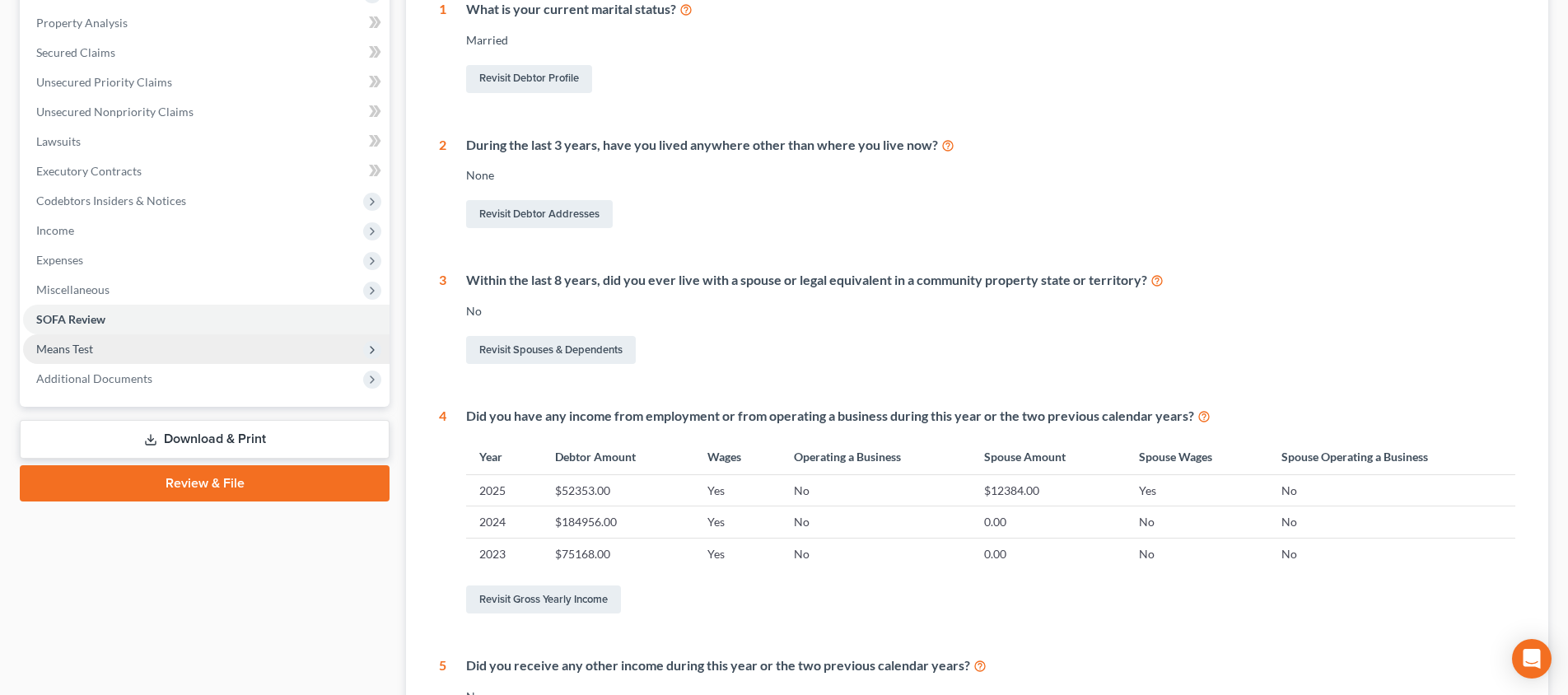
click at [205, 337] on span "Means Test" at bounding box center [205, 349] width 366 height 30
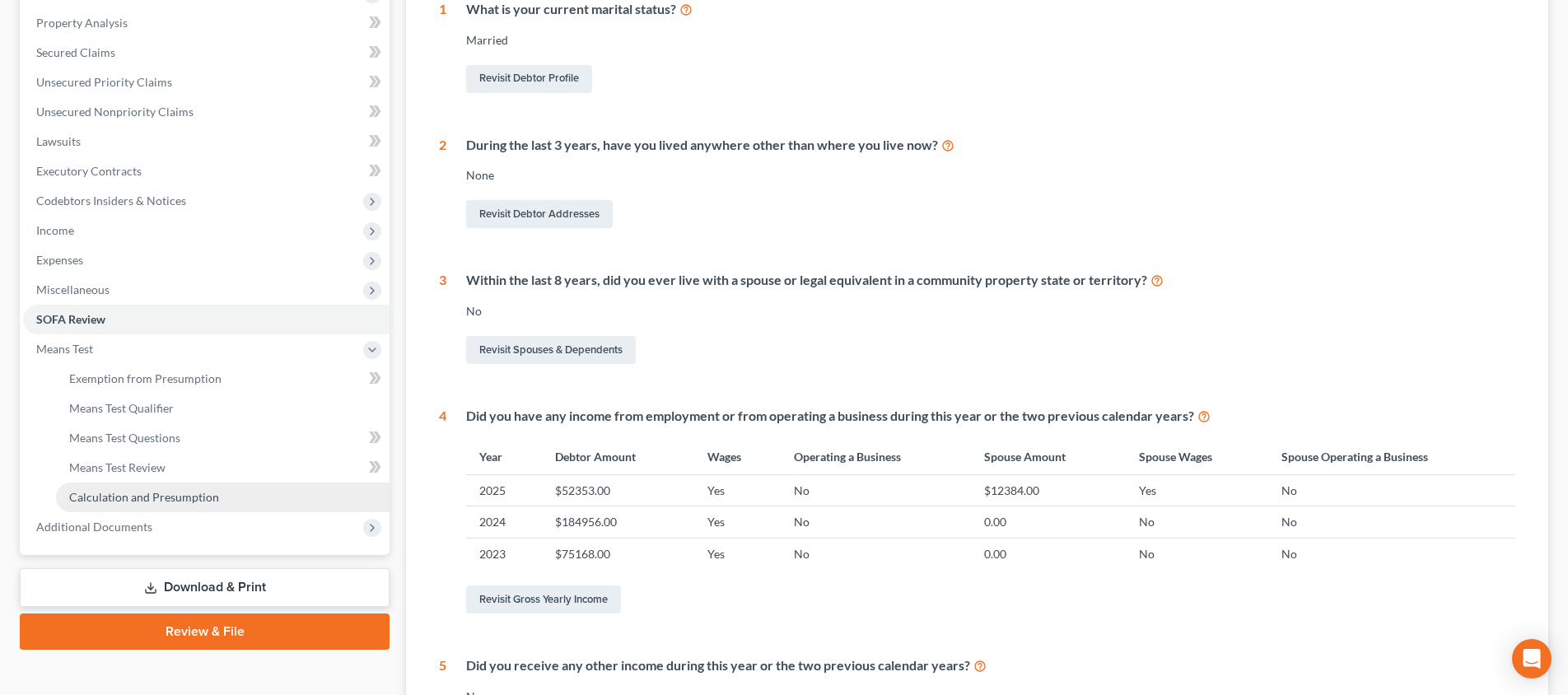
click at [195, 490] on span "Calculation and Presumption" at bounding box center [144, 497] width 150 height 14
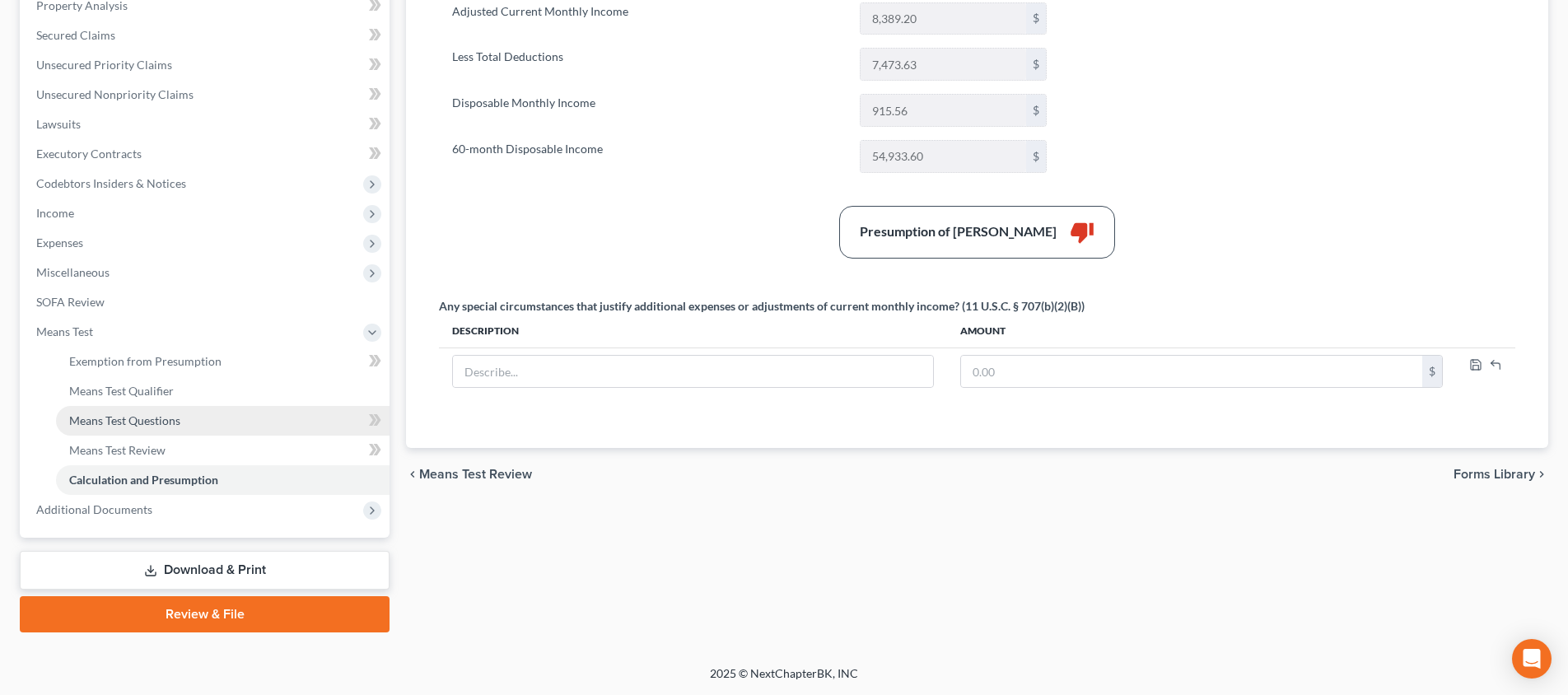
scroll to position [226, 0]
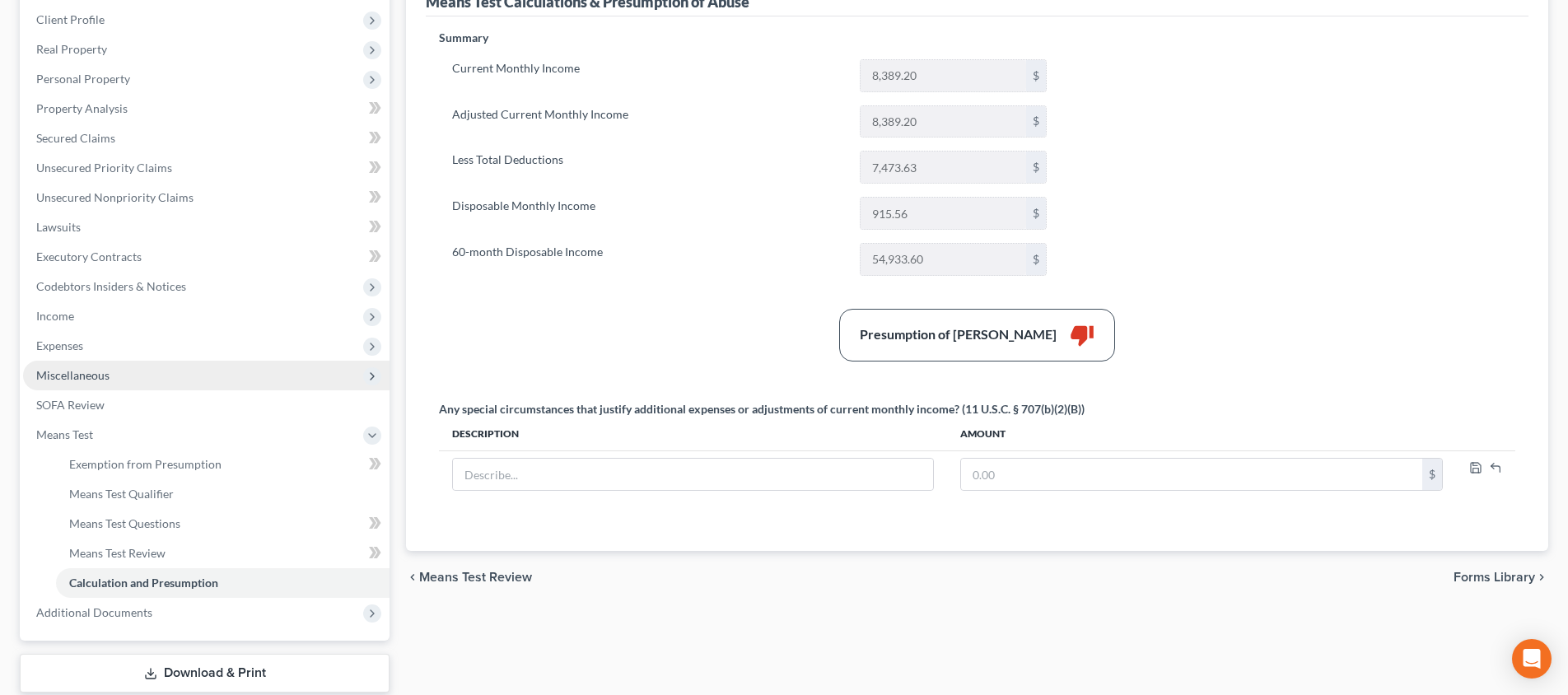
click at [242, 376] on span "Miscellaneous" at bounding box center [205, 376] width 366 height 30
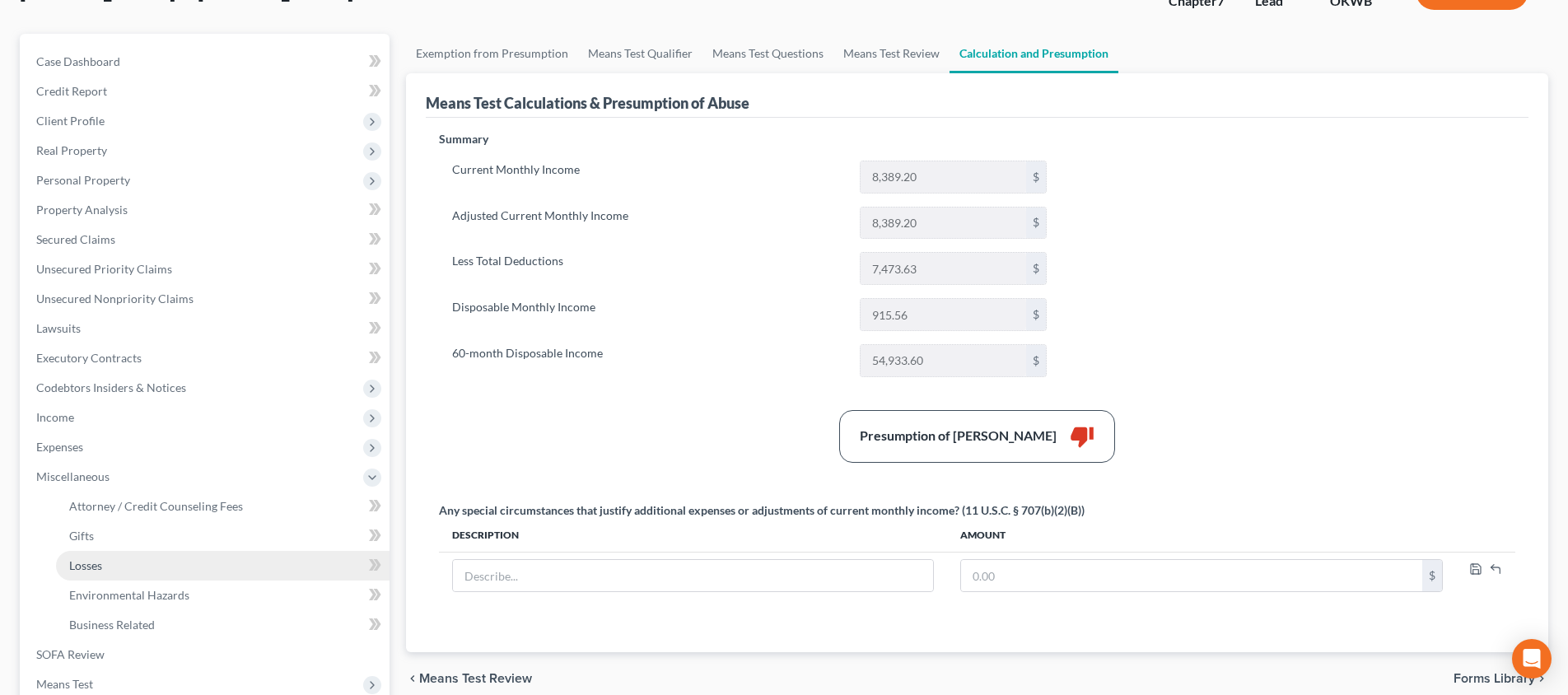
scroll to position [111, 0]
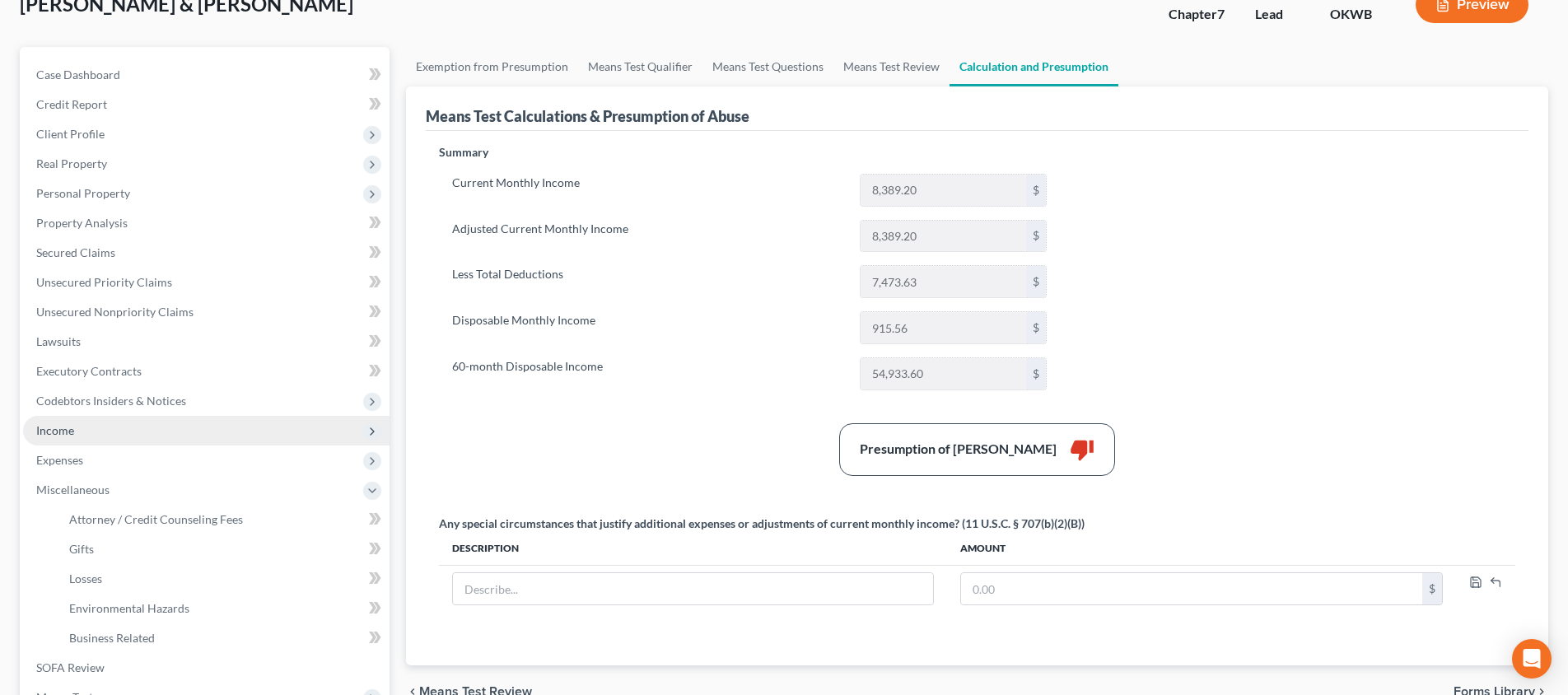
click at [231, 433] on span "Income" at bounding box center [205, 431] width 366 height 30
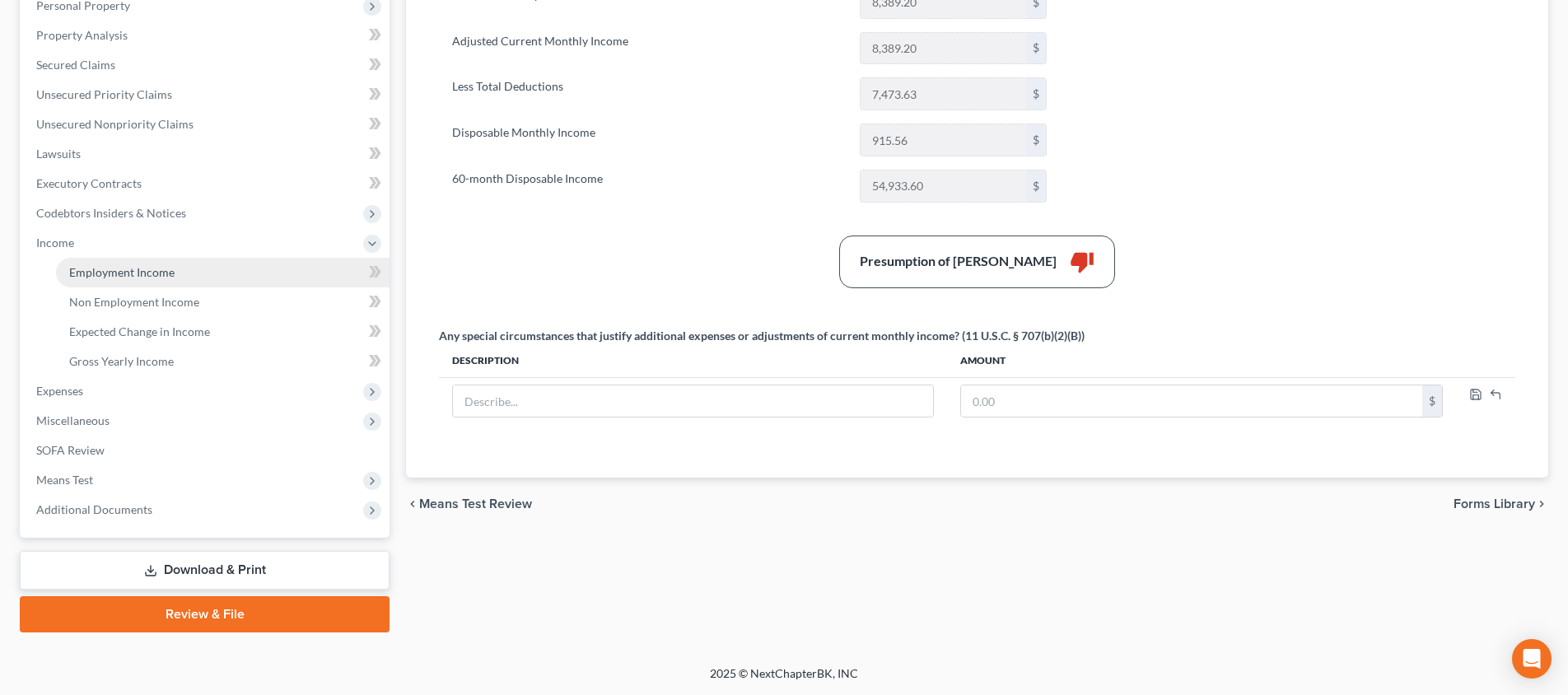
scroll to position [299, 0]
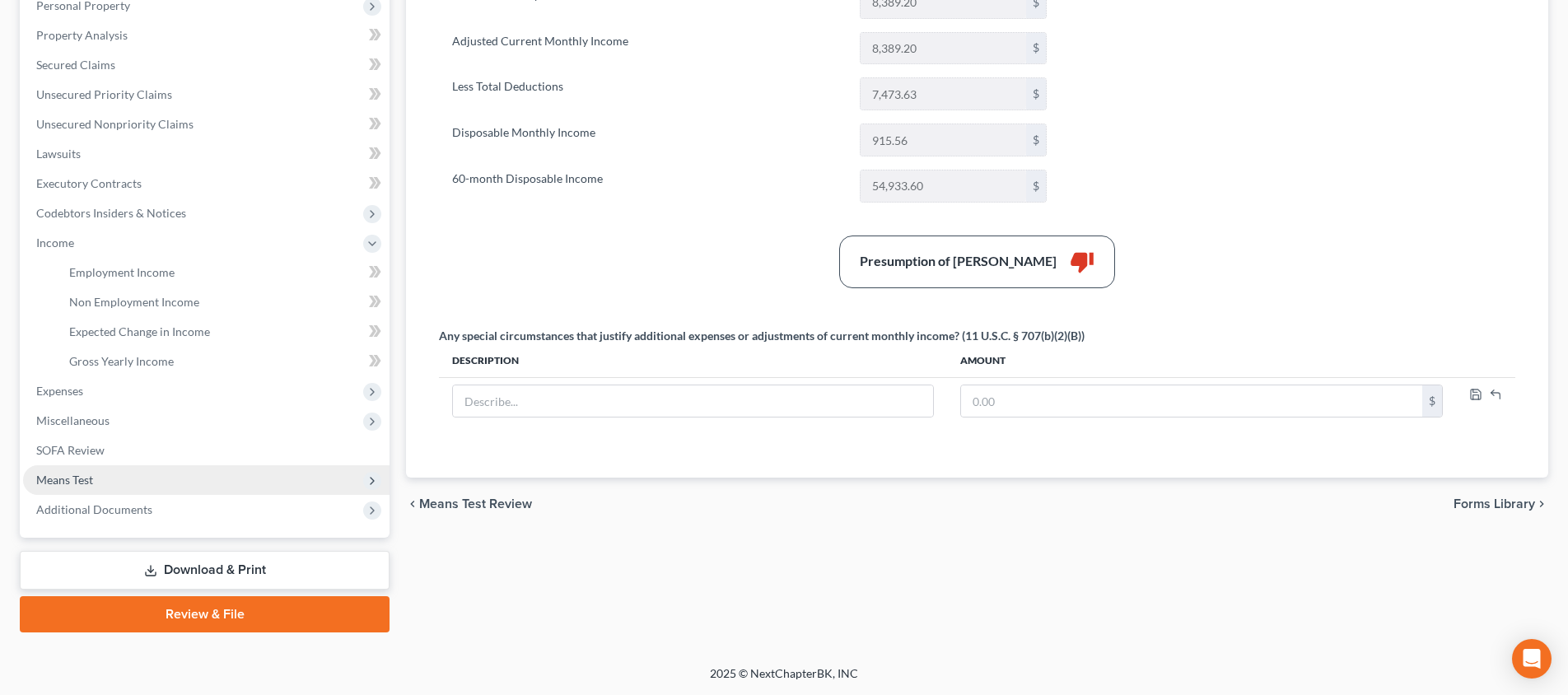
click at [213, 485] on span "Means Test" at bounding box center [205, 480] width 366 height 30
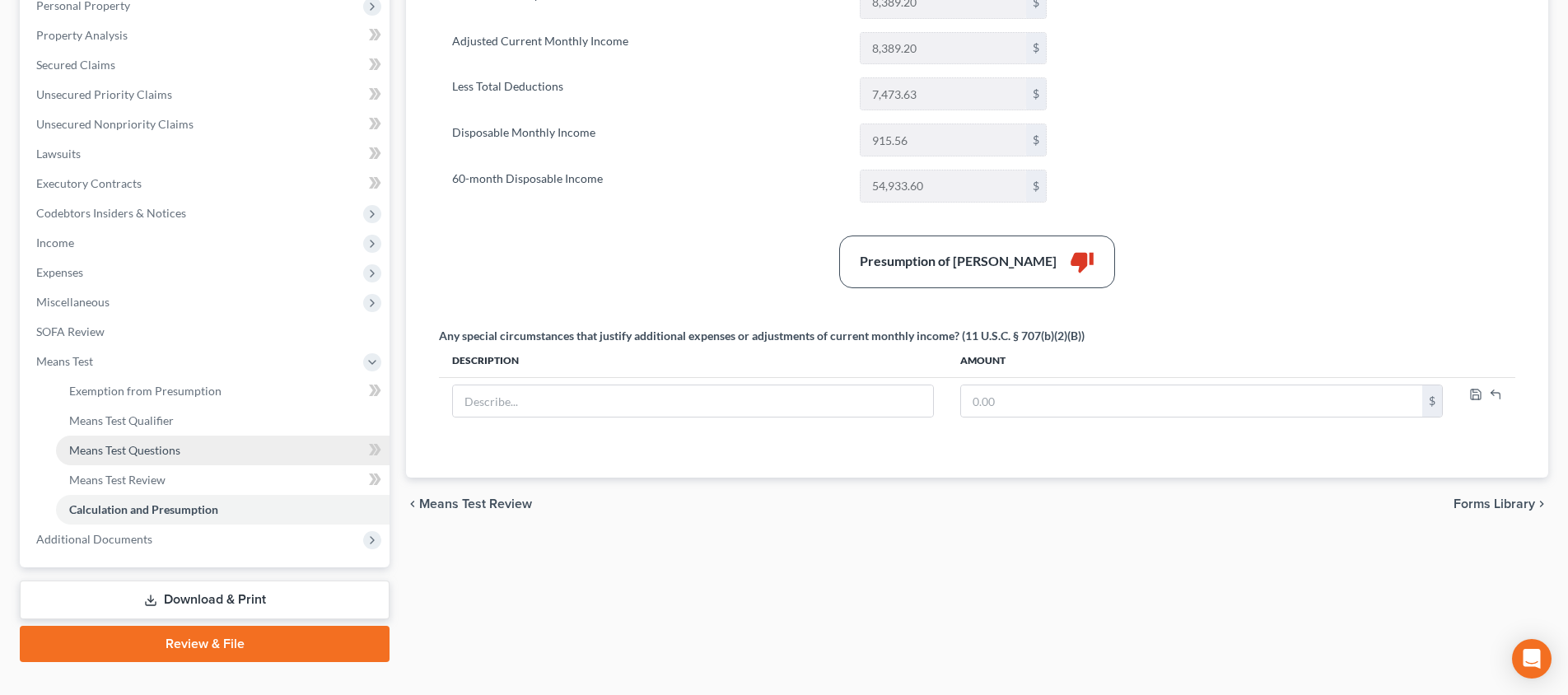
click at [216, 455] on link "Means Test Questions" at bounding box center [223, 450] width 334 height 30
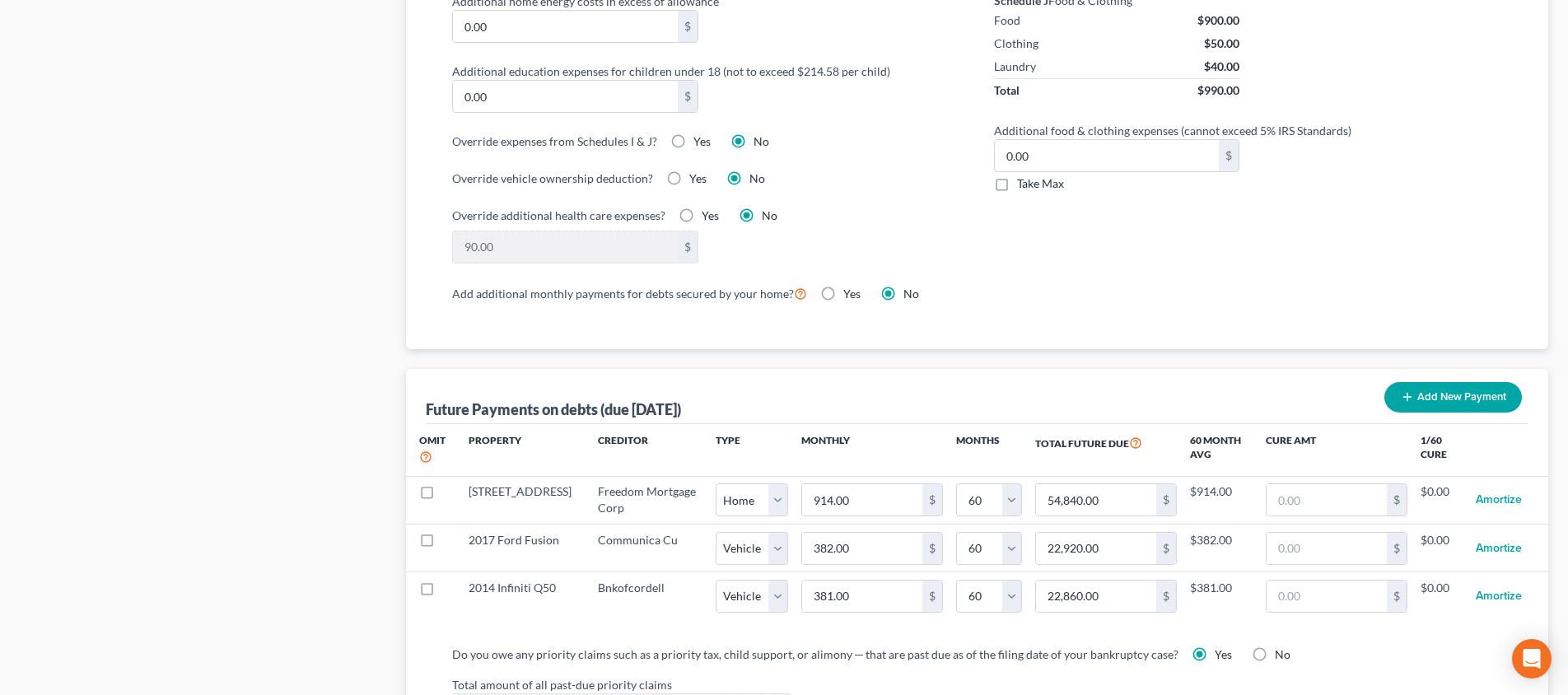
scroll to position [1434, 0]
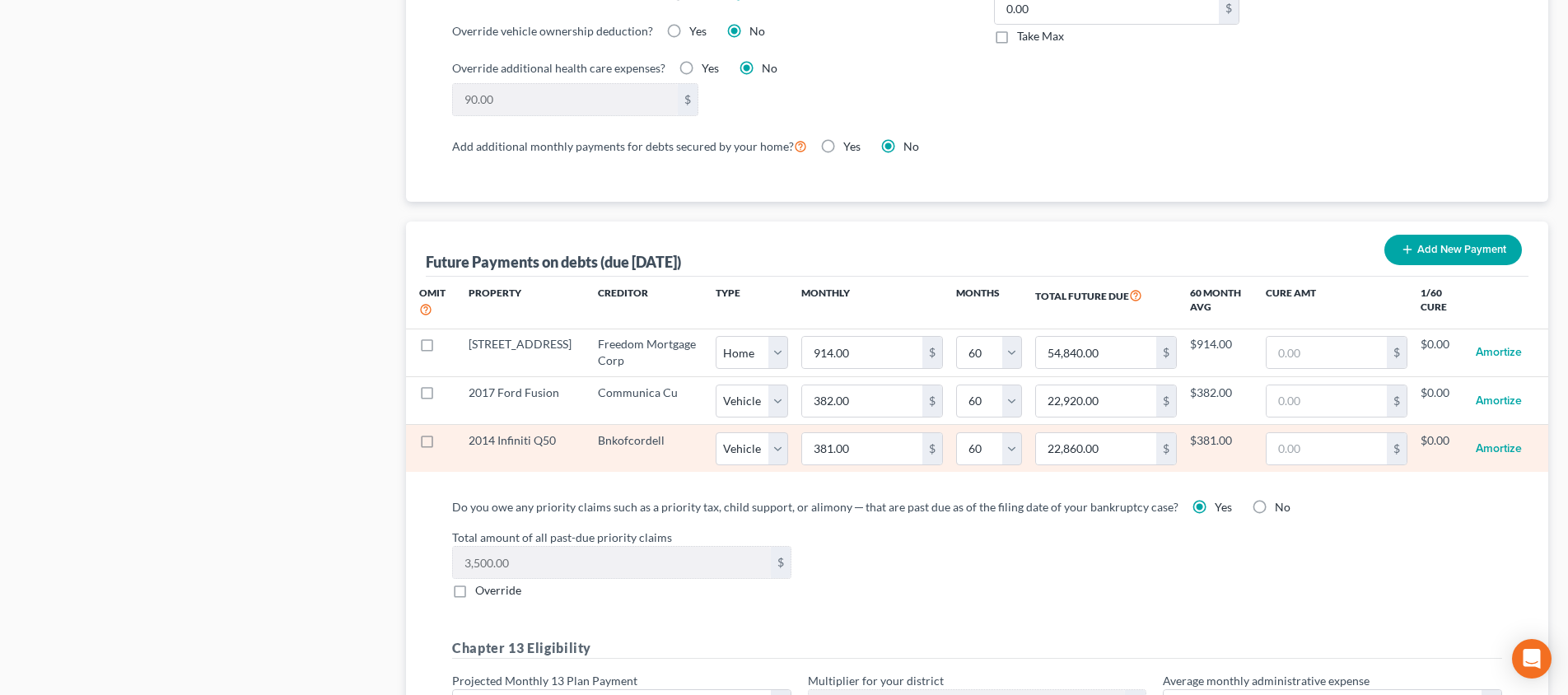
click at [442, 445] on label at bounding box center [442, 445] width 0 height 0
click at [449, 433] on input "checkbox" at bounding box center [454, 438] width 11 height 11
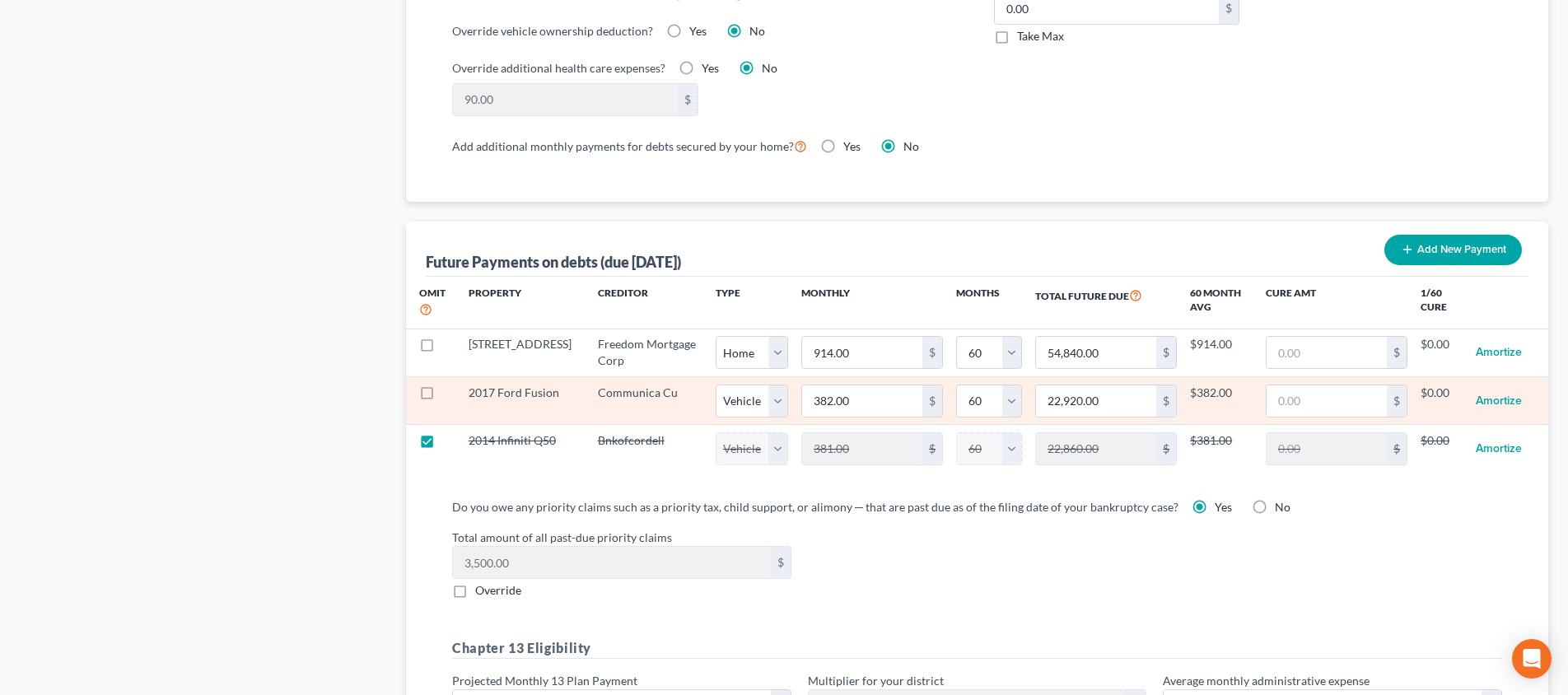
click at [442, 397] on label at bounding box center [442, 397] width 0 height 0
click at [449, 384] on input "checkbox" at bounding box center [454, 390] width 11 height 11
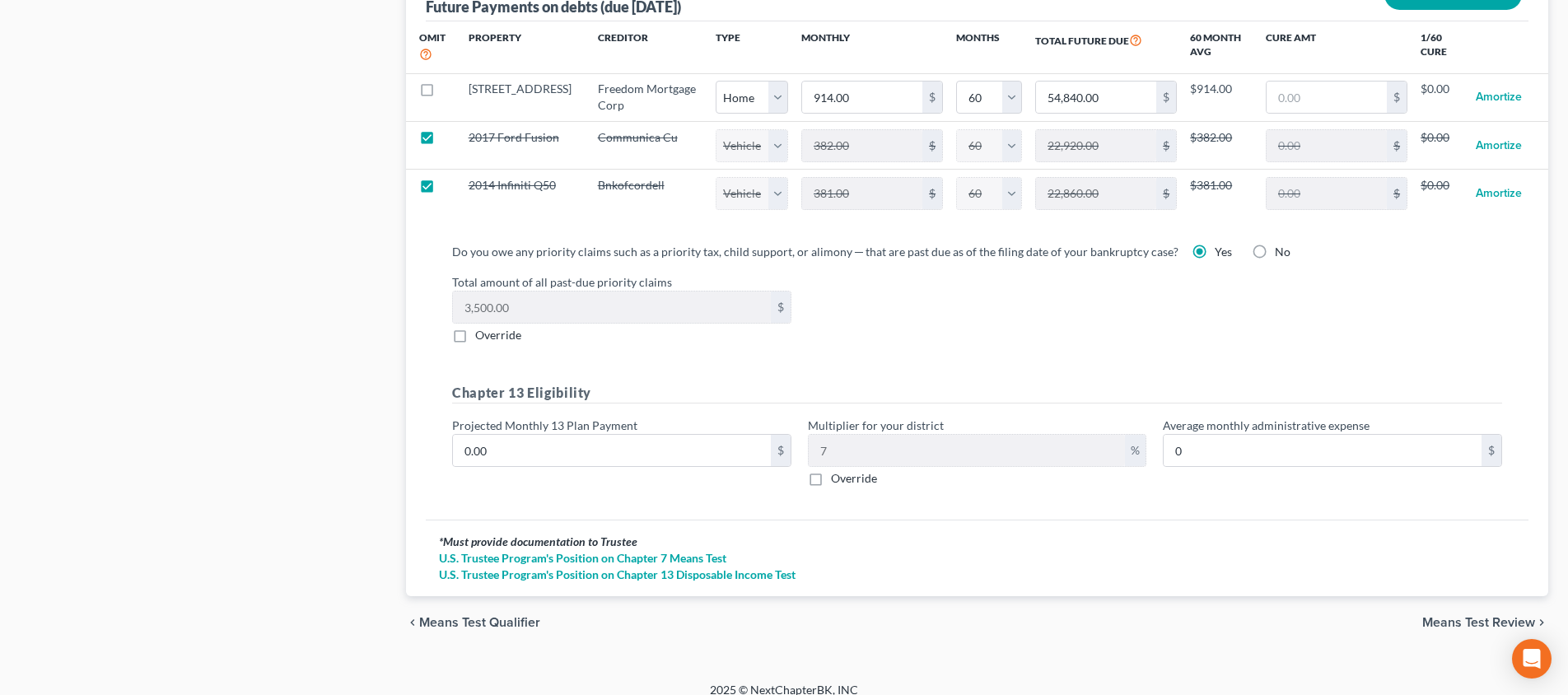
scroll to position [1688, 0]
click at [1477, 617] on span "Means Test Review" at bounding box center [1478, 623] width 113 height 13
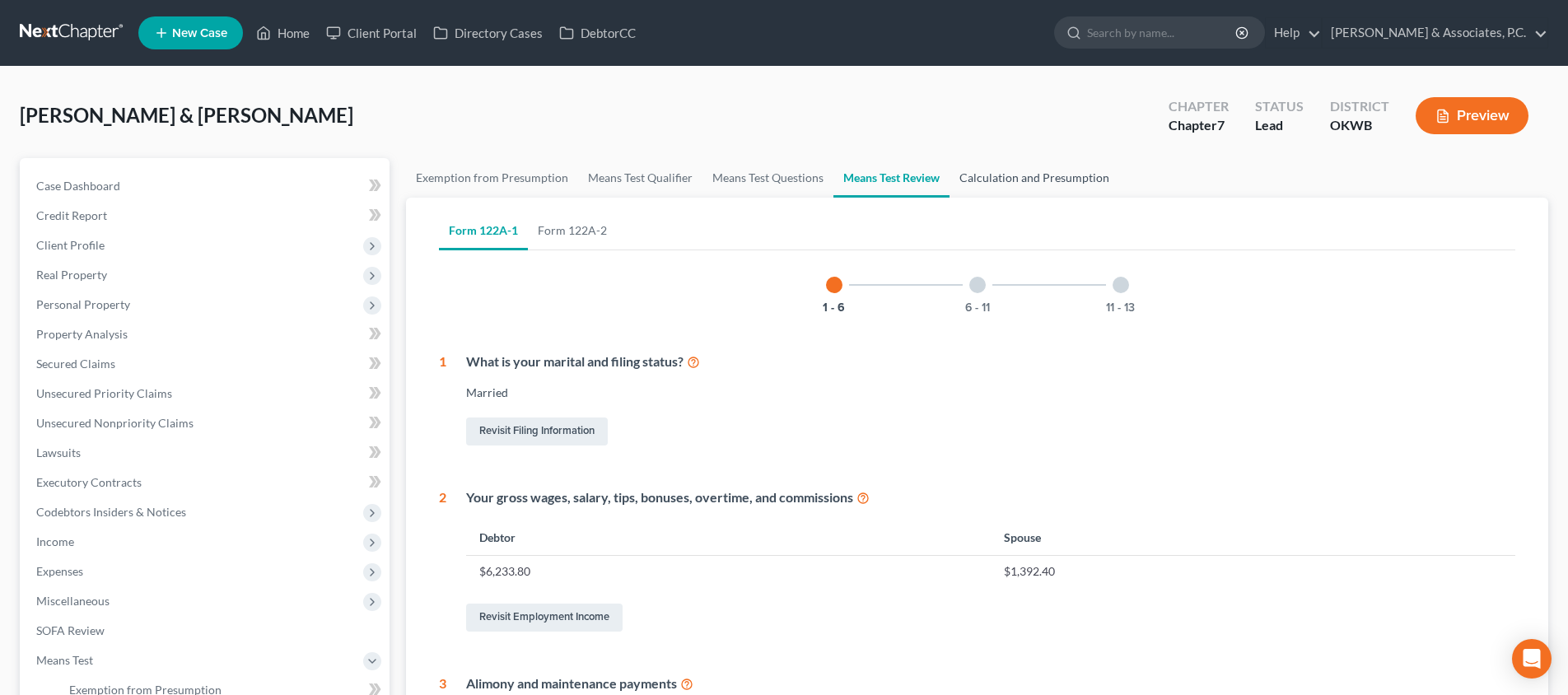
click at [1047, 179] on link "Calculation and Presumption" at bounding box center [1034, 177] width 169 height 39
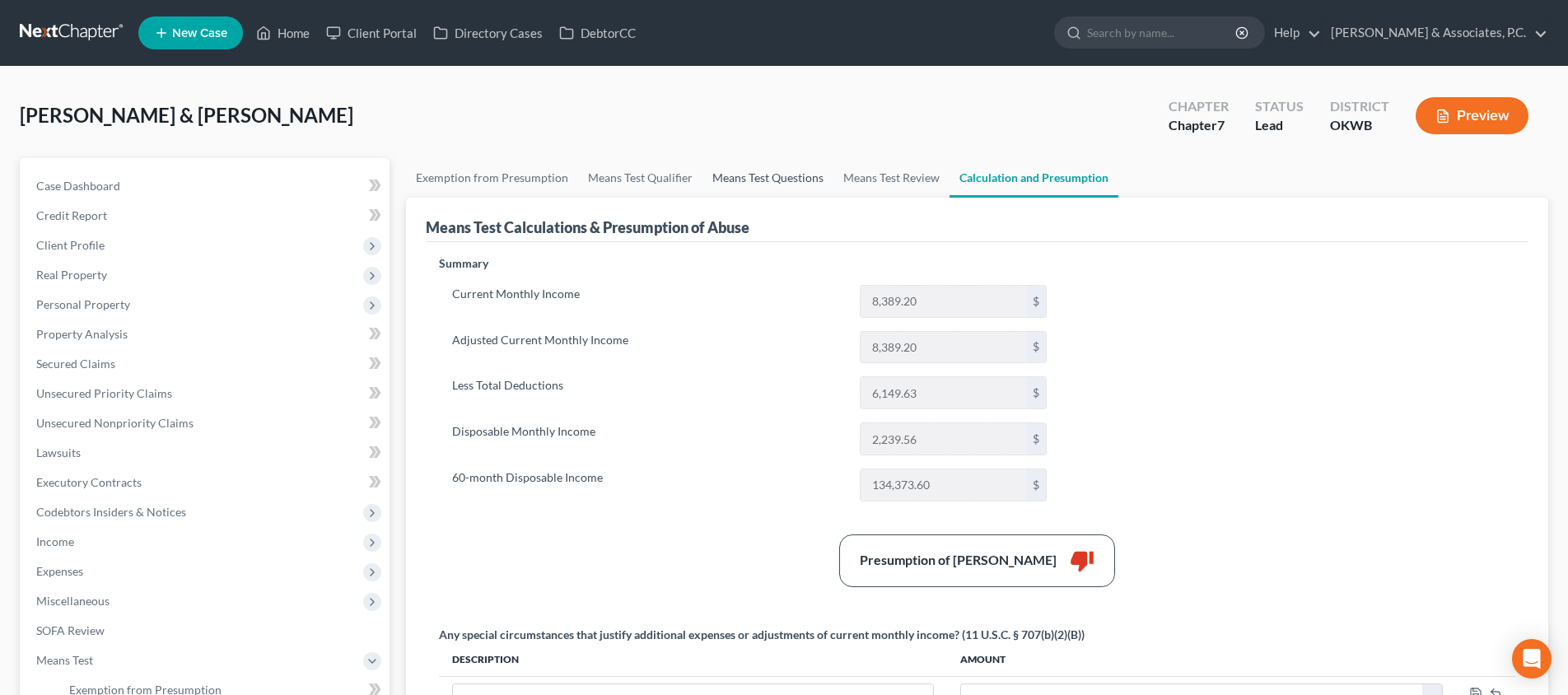
click at [755, 181] on link "Means Test Questions" at bounding box center [767, 177] width 131 height 39
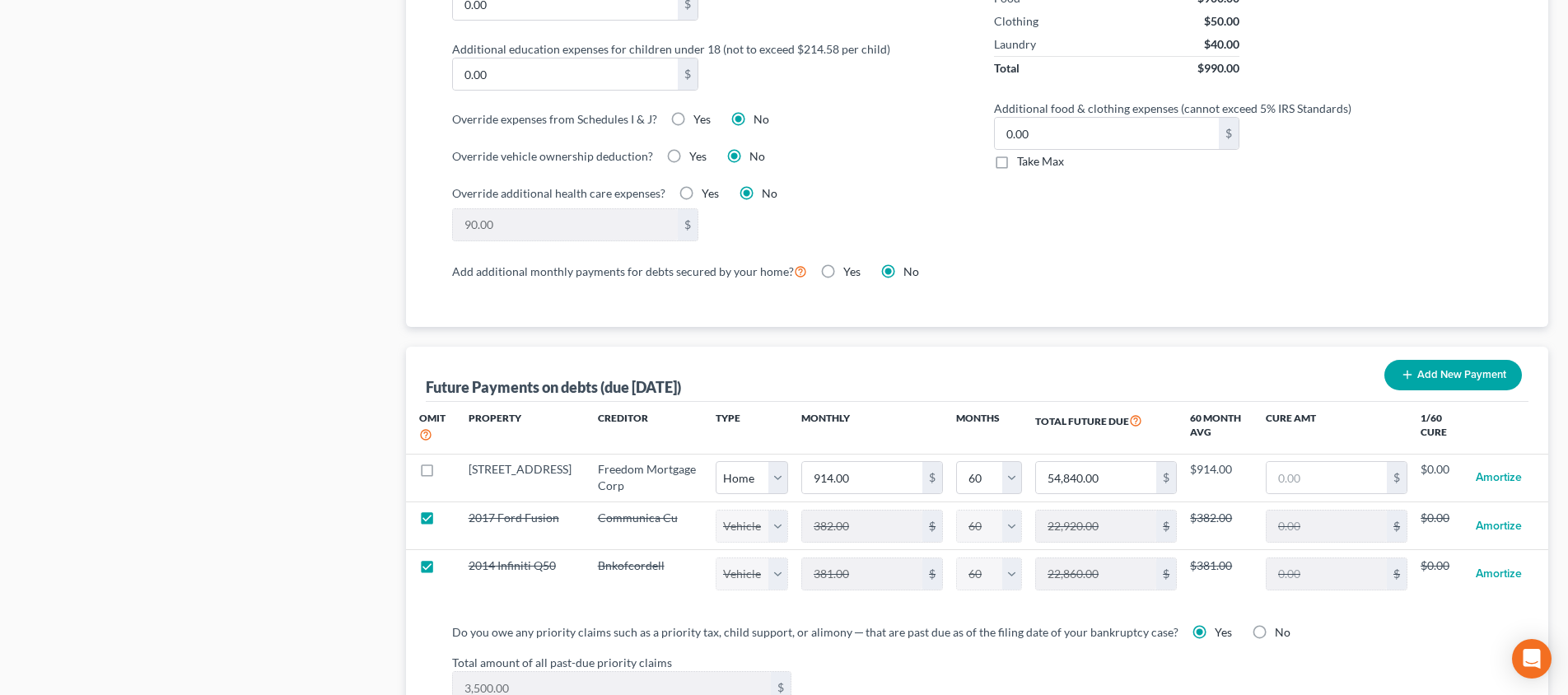
scroll to position [1379, 0]
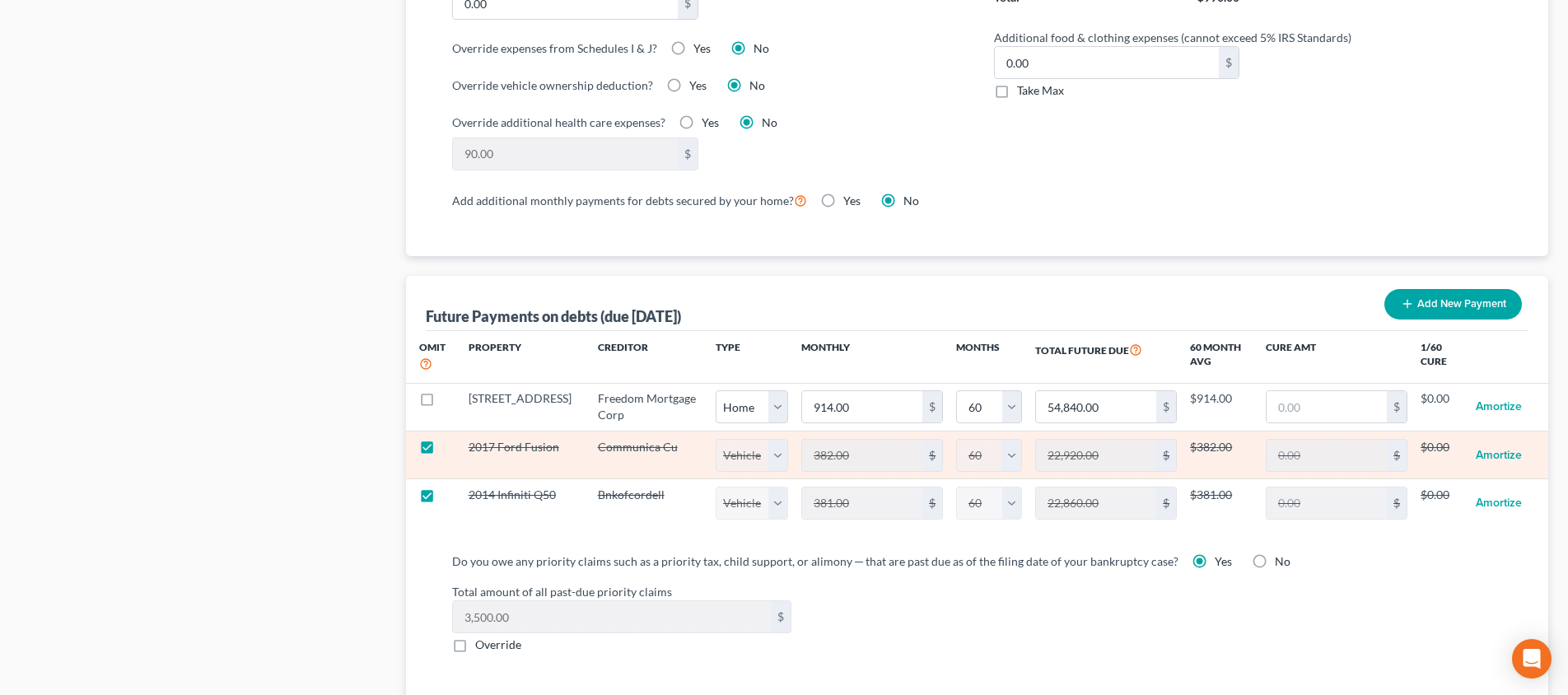
click at [442, 451] on label at bounding box center [442, 451] width 0 height 0
click at [449, 439] on input "checkbox" at bounding box center [454, 444] width 11 height 11
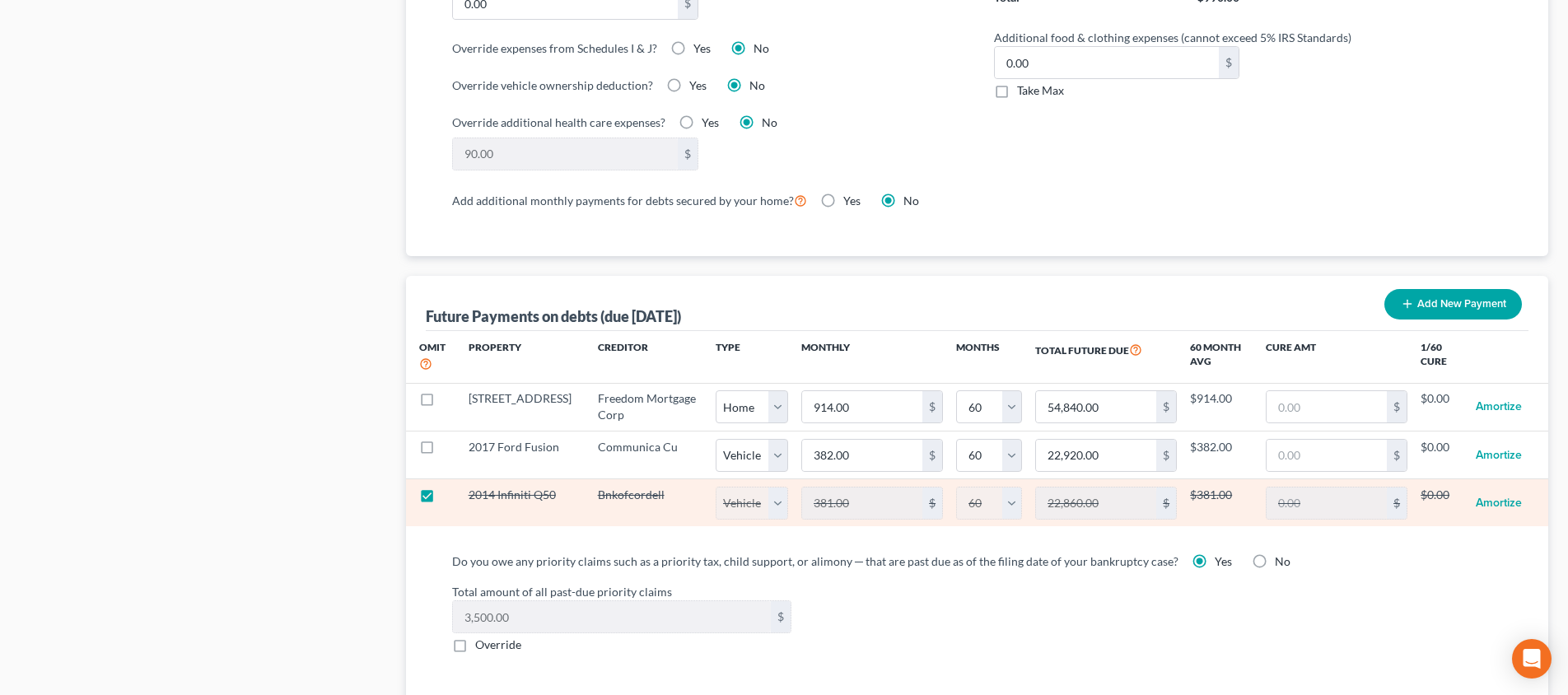
click at [442, 499] on label at bounding box center [442, 499] width 0 height 0
click at [449, 486] on input "checkbox" at bounding box center [454, 491] width 11 height 11
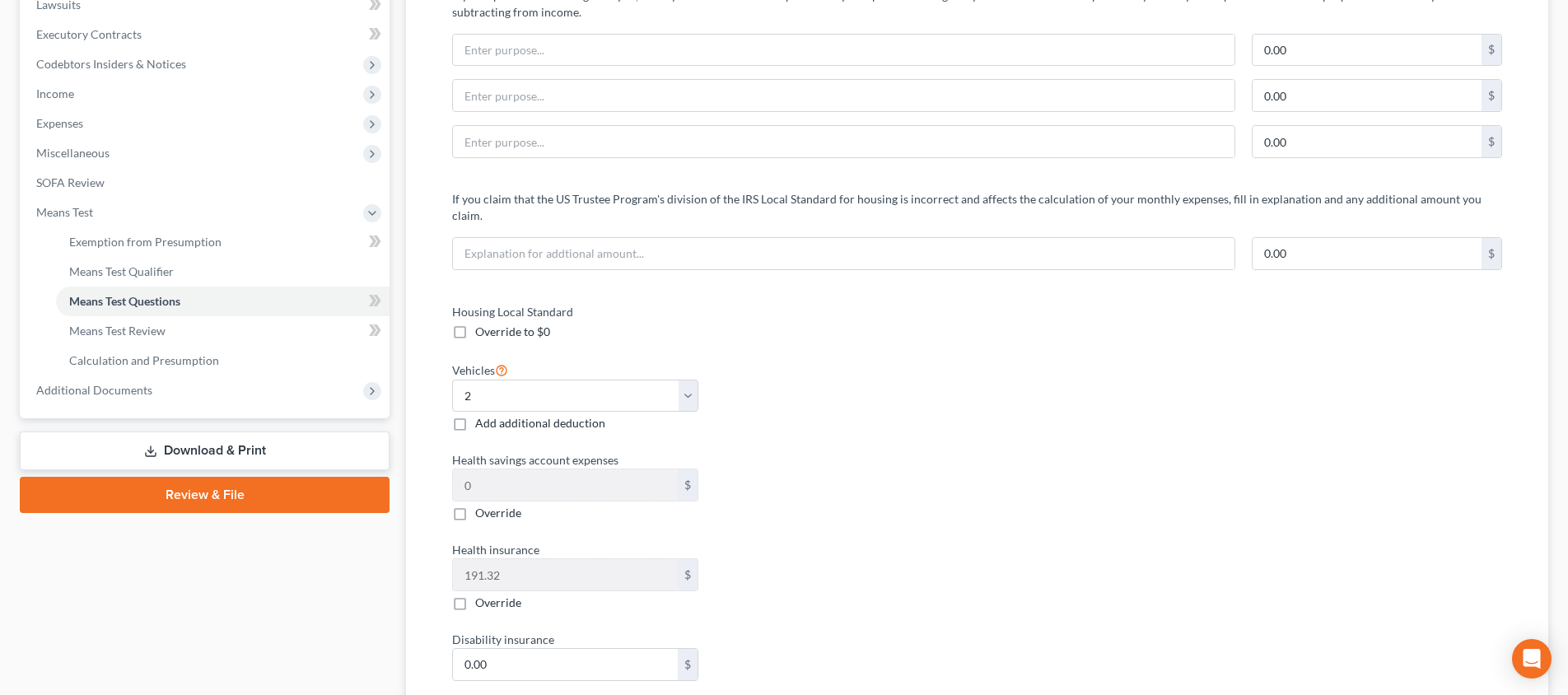
scroll to position [356, 0]
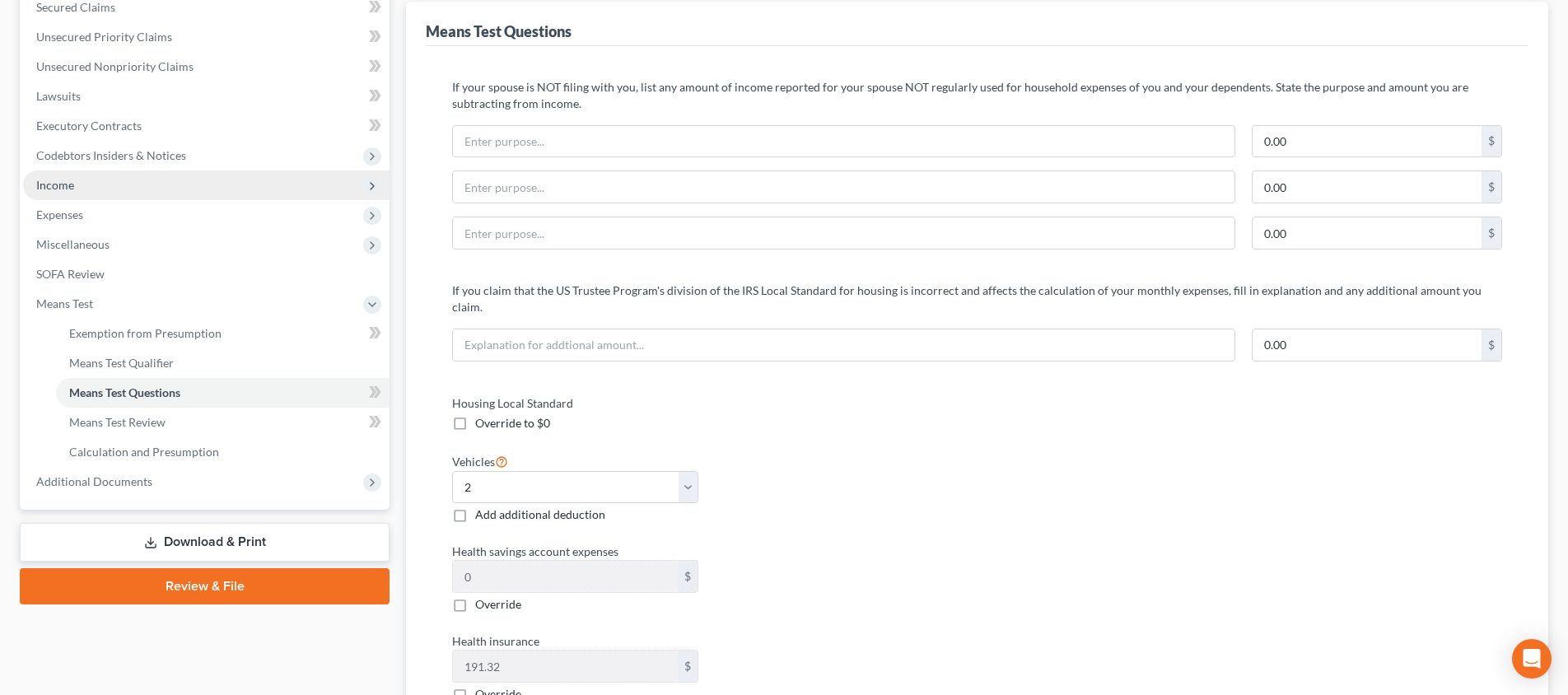
click at [148, 189] on span "Income" at bounding box center [205, 185] width 366 height 30
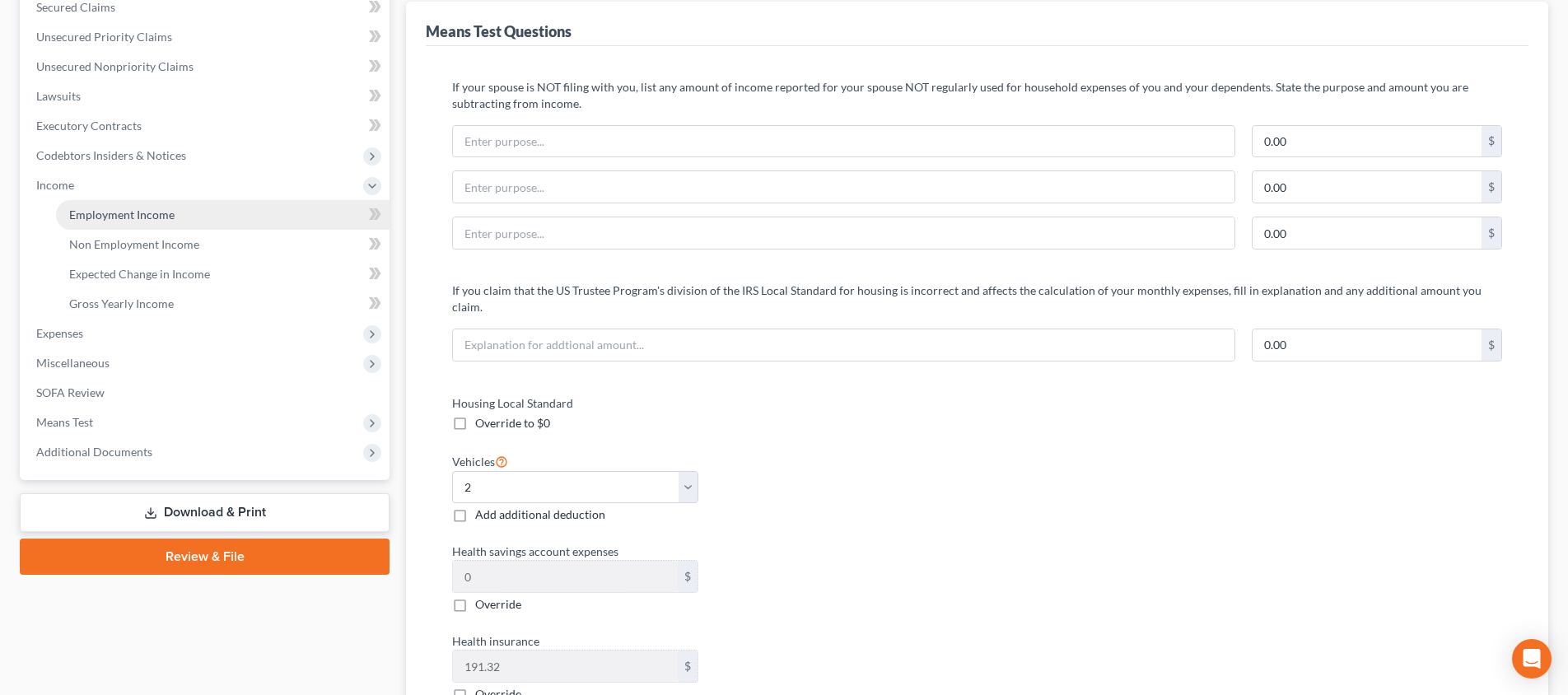
click at [158, 211] on span "Employment Income" at bounding box center [122, 214] width 105 height 14
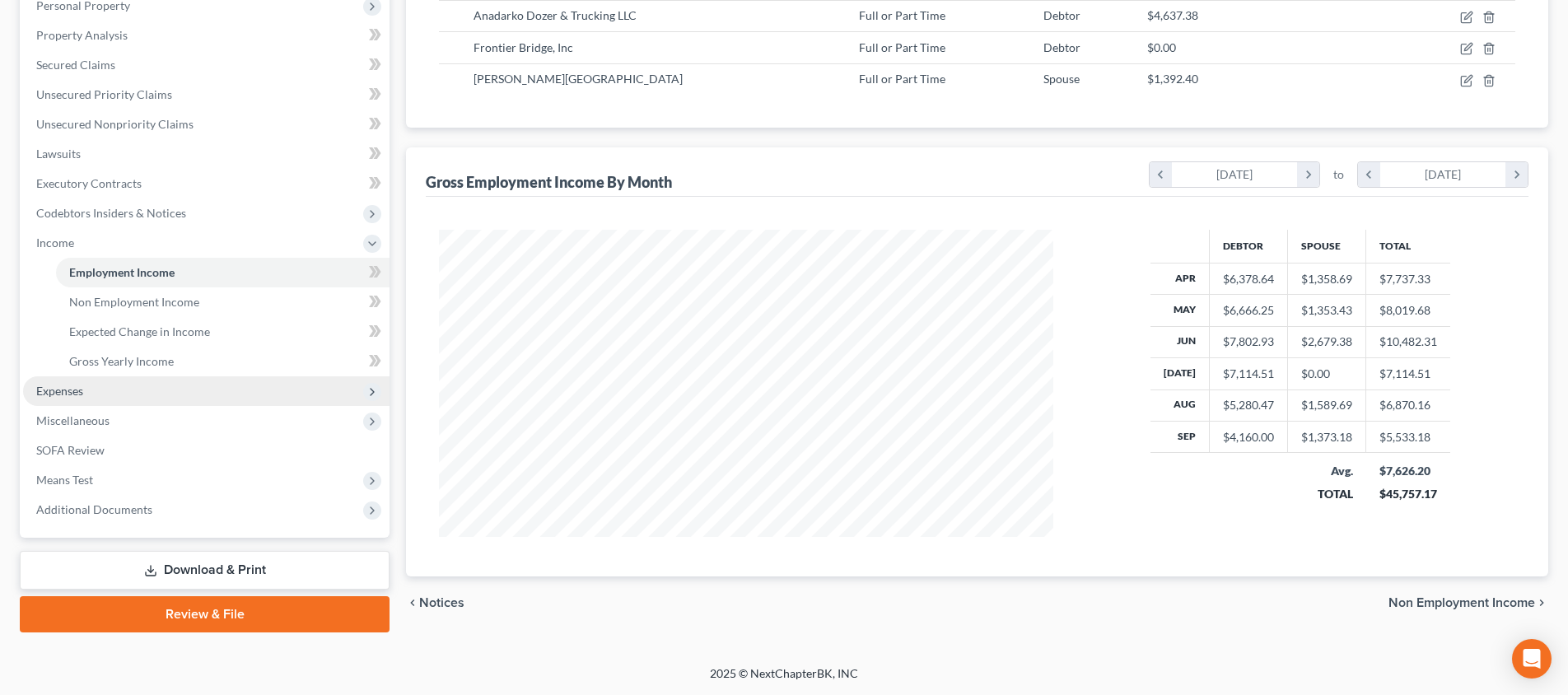
scroll to position [299, 0]
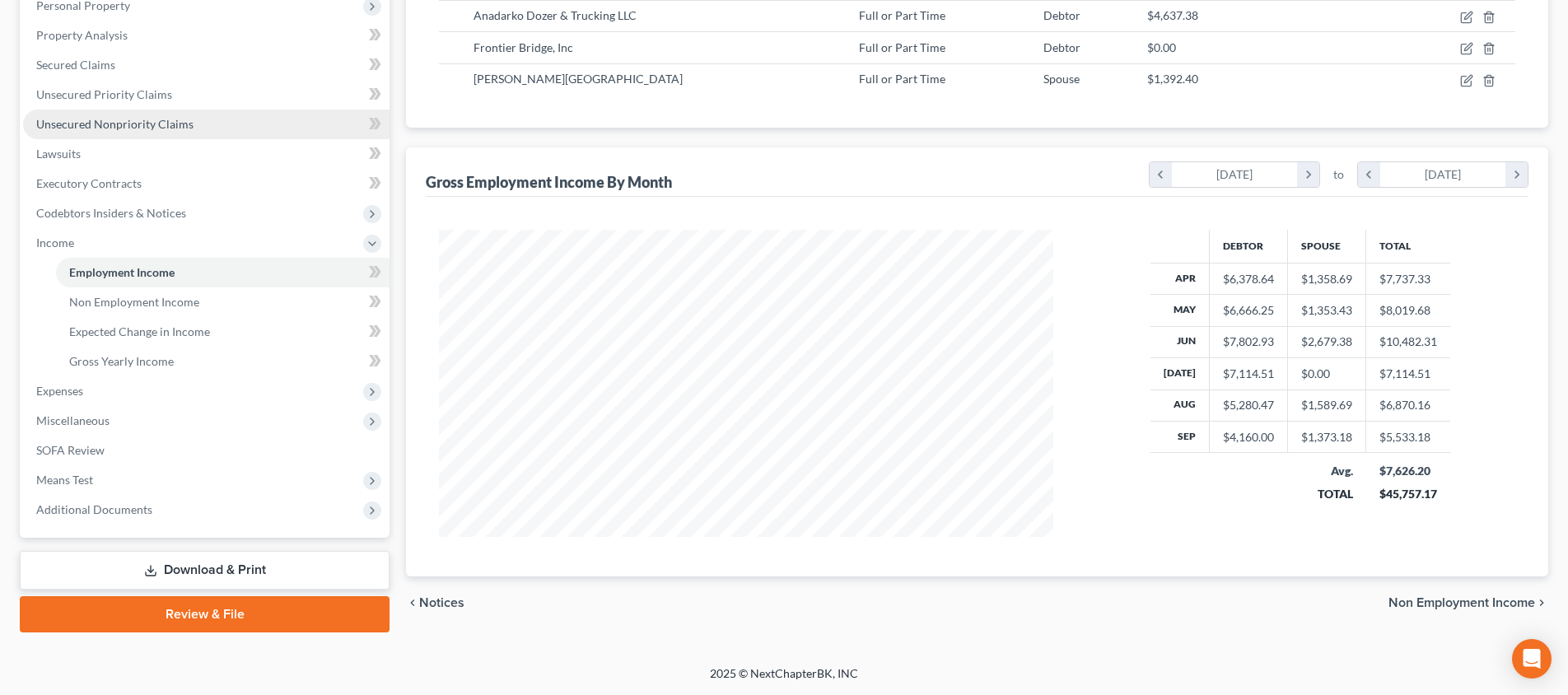
click at [147, 125] on span "Unsecured Nonpriority Claims" at bounding box center [114, 124] width 157 height 14
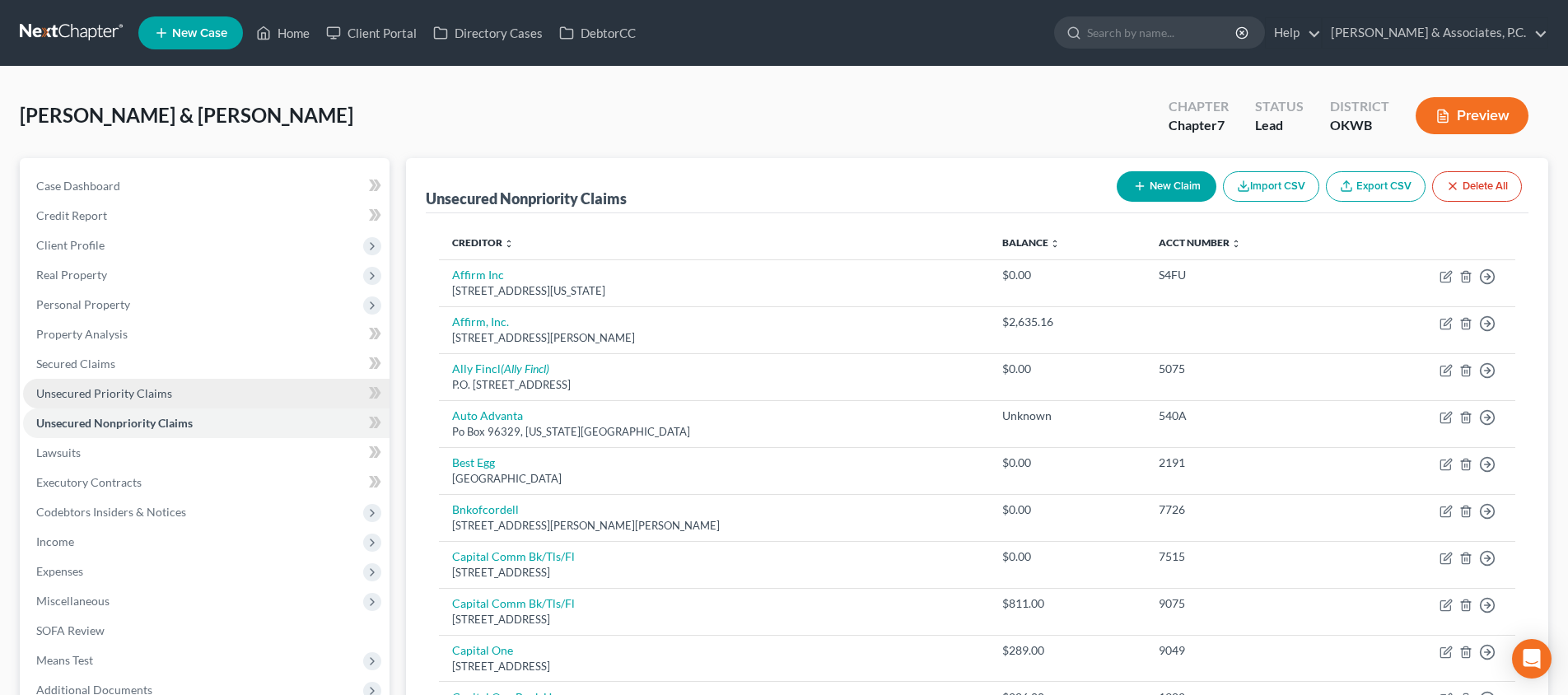
click at [325, 395] on link "Unsecured Priority Claims" at bounding box center [205, 394] width 366 height 30
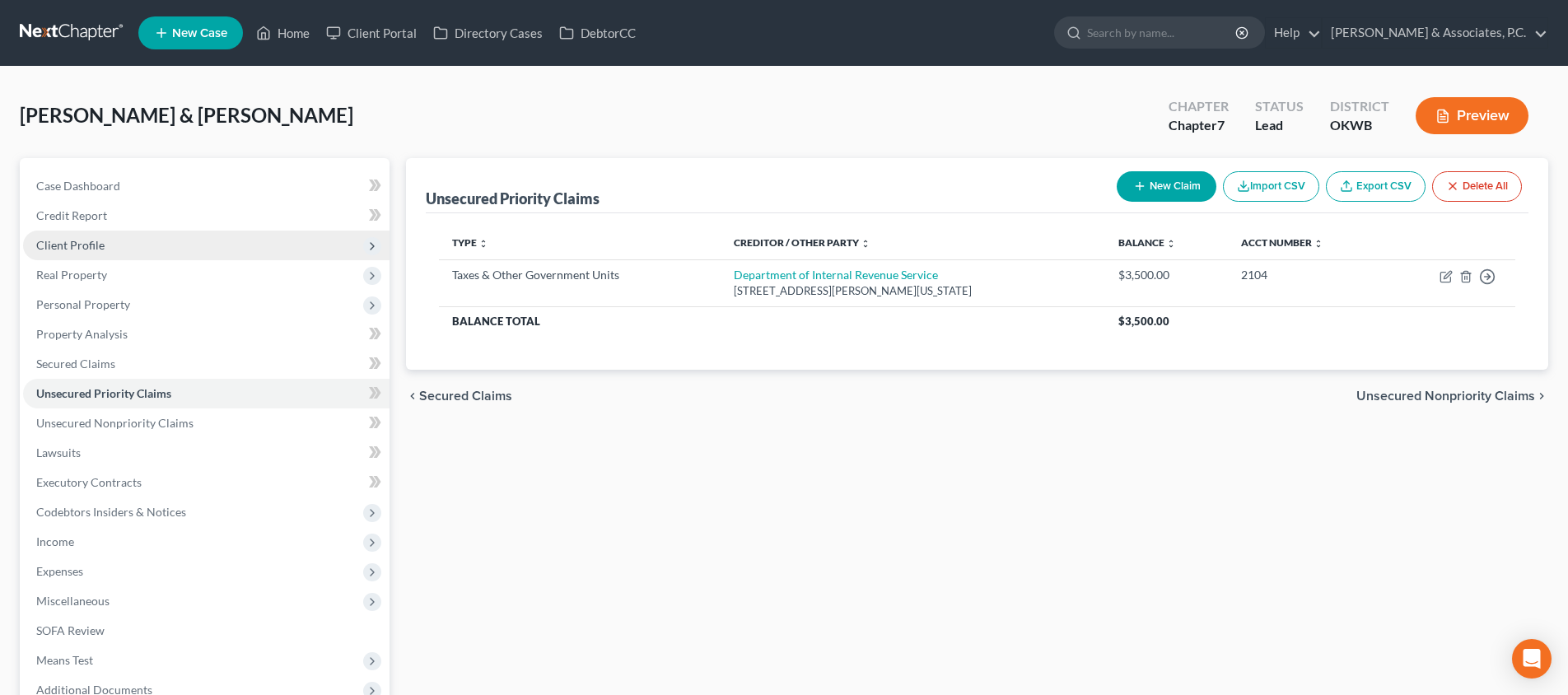
click at [122, 250] on span "Client Profile" at bounding box center [205, 246] width 366 height 30
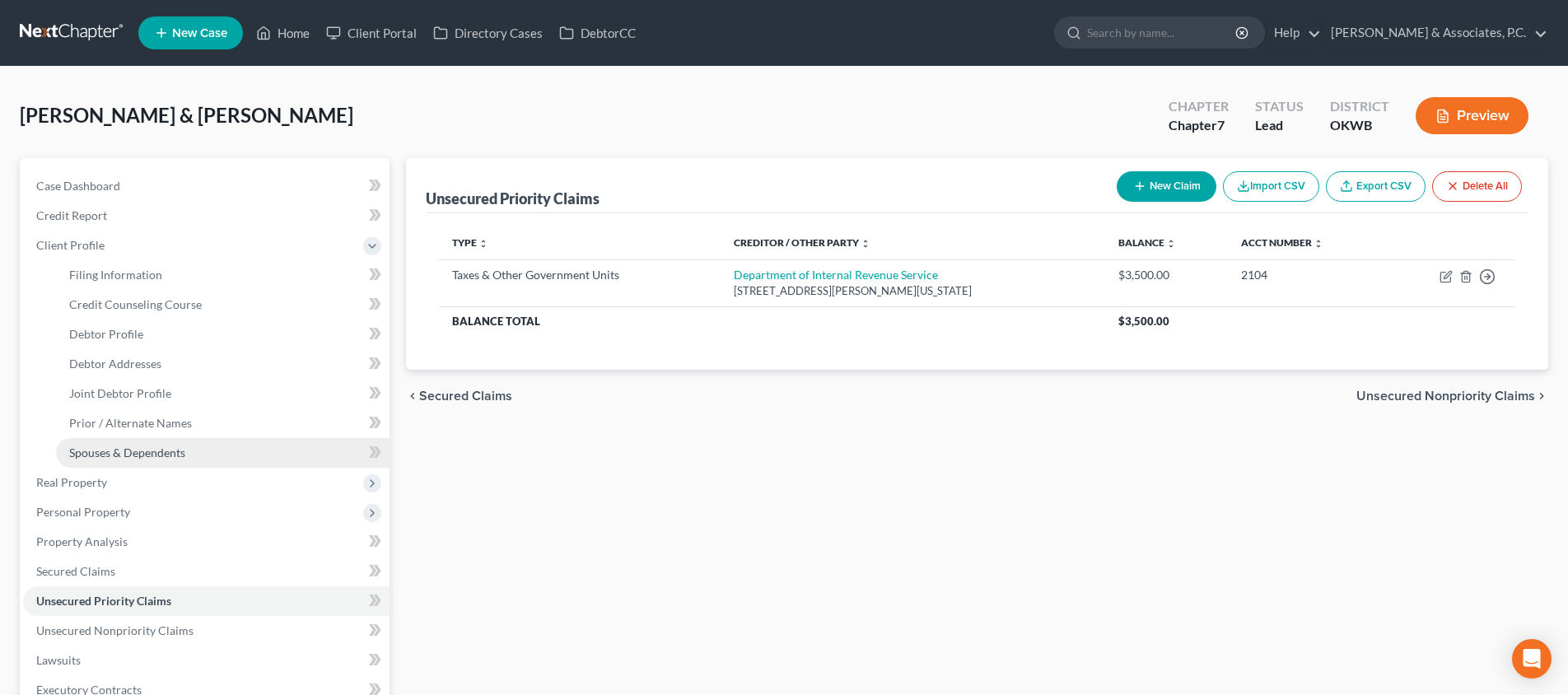
click at [161, 459] on span "Spouses & Dependents" at bounding box center [127, 453] width 116 height 14
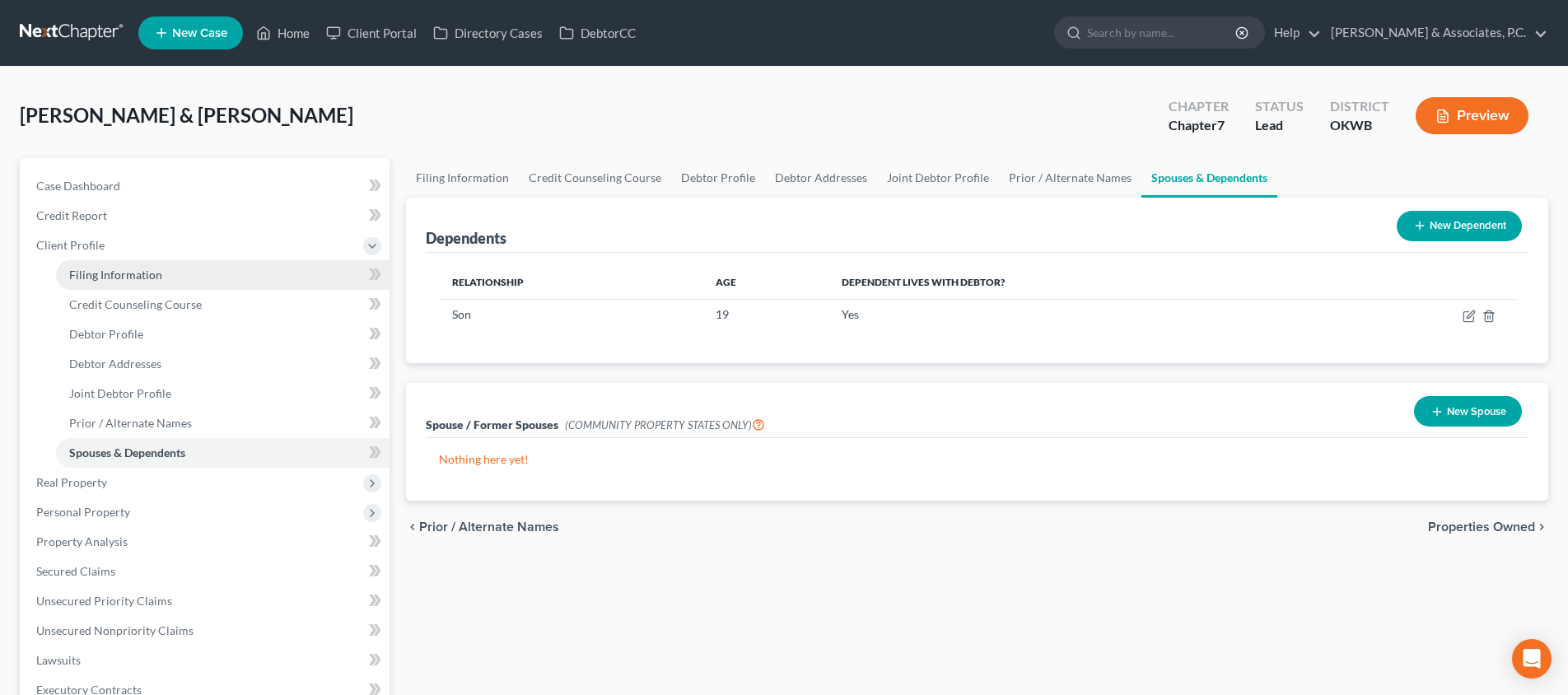
click at [220, 281] on link "Filing Information" at bounding box center [223, 275] width 334 height 30
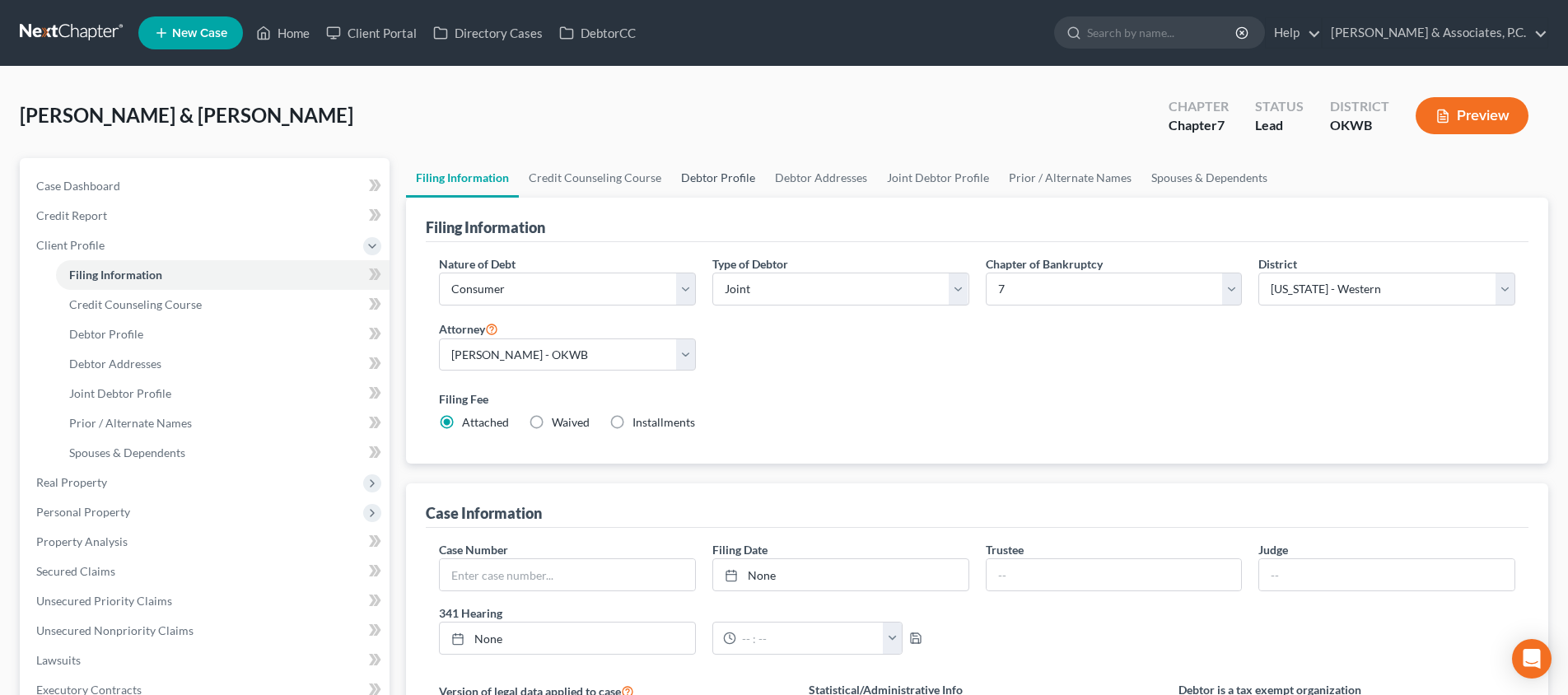
click at [714, 181] on link "Debtor Profile" at bounding box center [718, 177] width 94 height 39
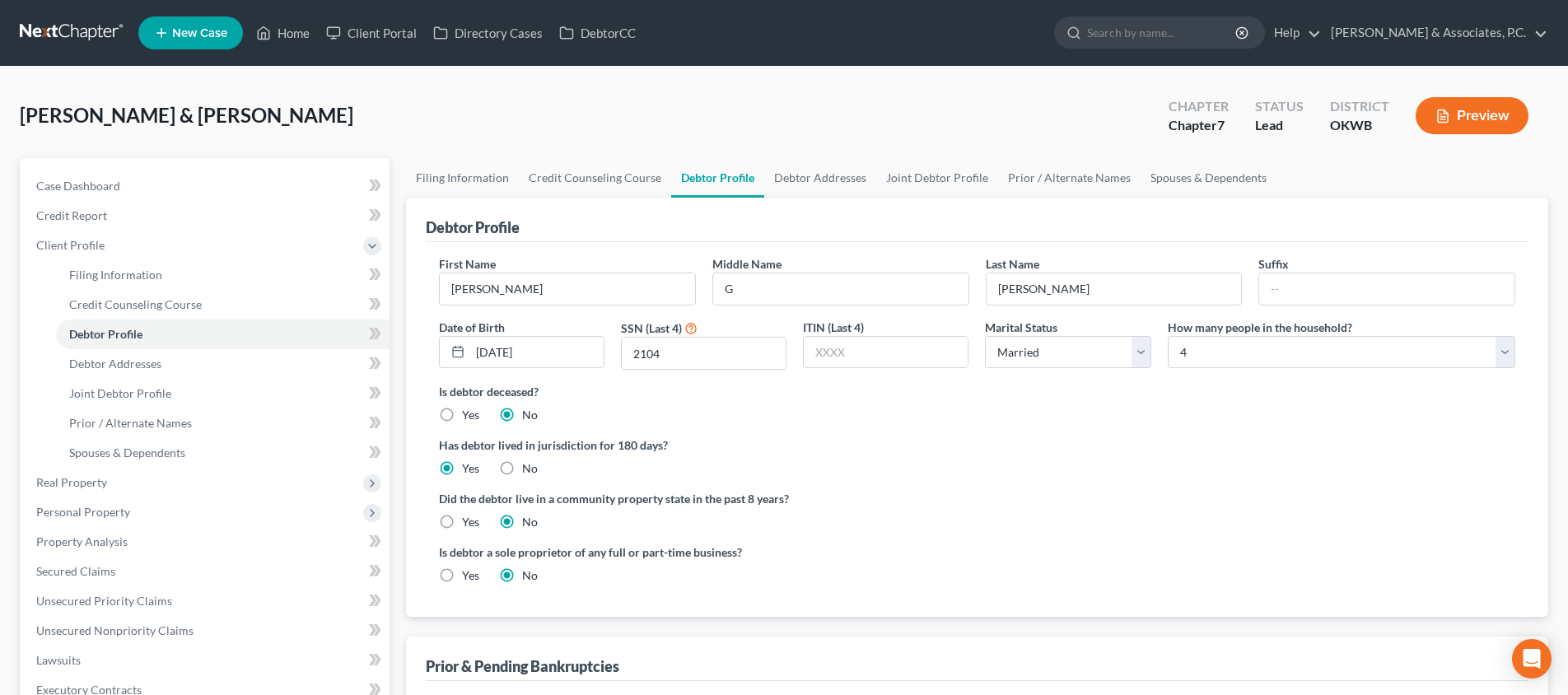
click at [1161, 433] on ng-include "First Name [PERSON_NAME] Middle Name G Last Name [PERSON_NAME] Date of Birth [D…" at bounding box center [977, 426] width 1076 height 341
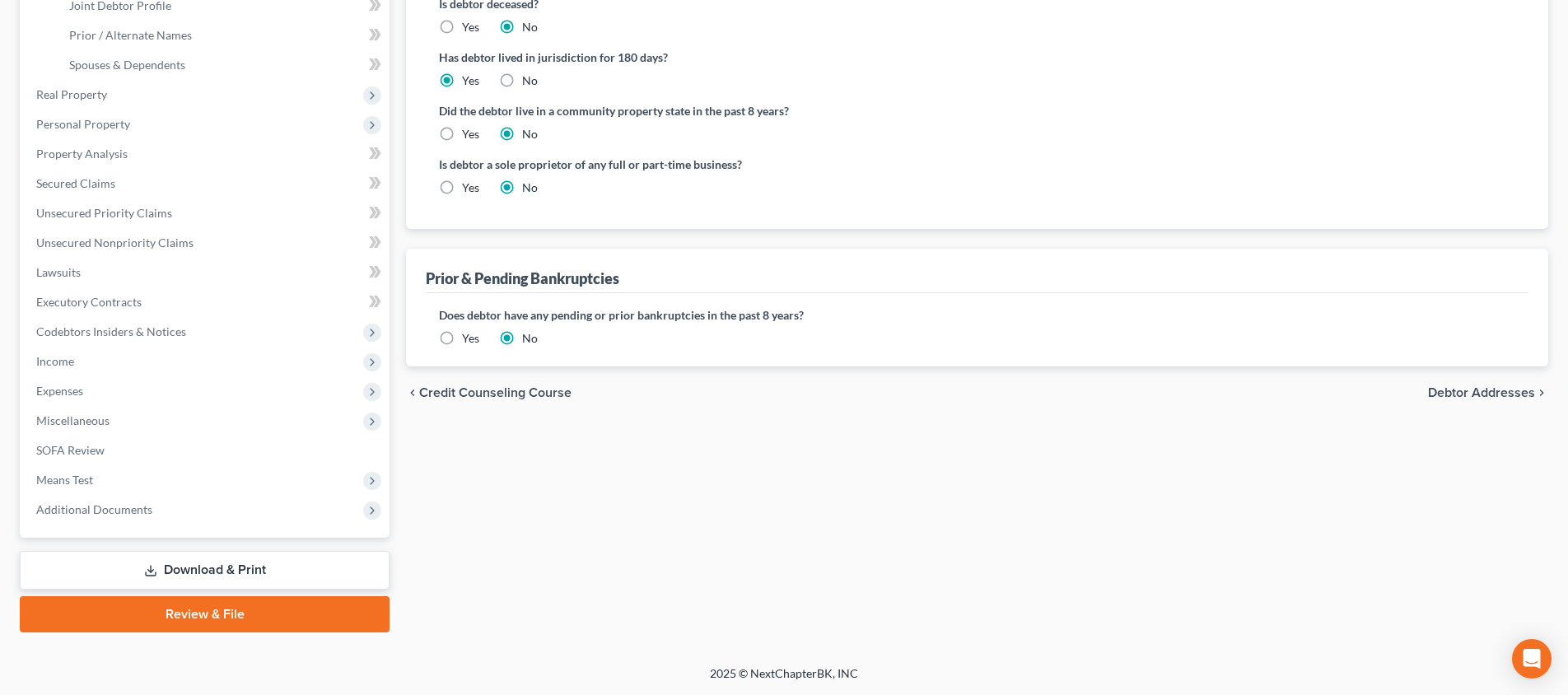
scroll to position [388, 0]
click at [142, 470] on span "Means Test" at bounding box center [205, 480] width 366 height 30
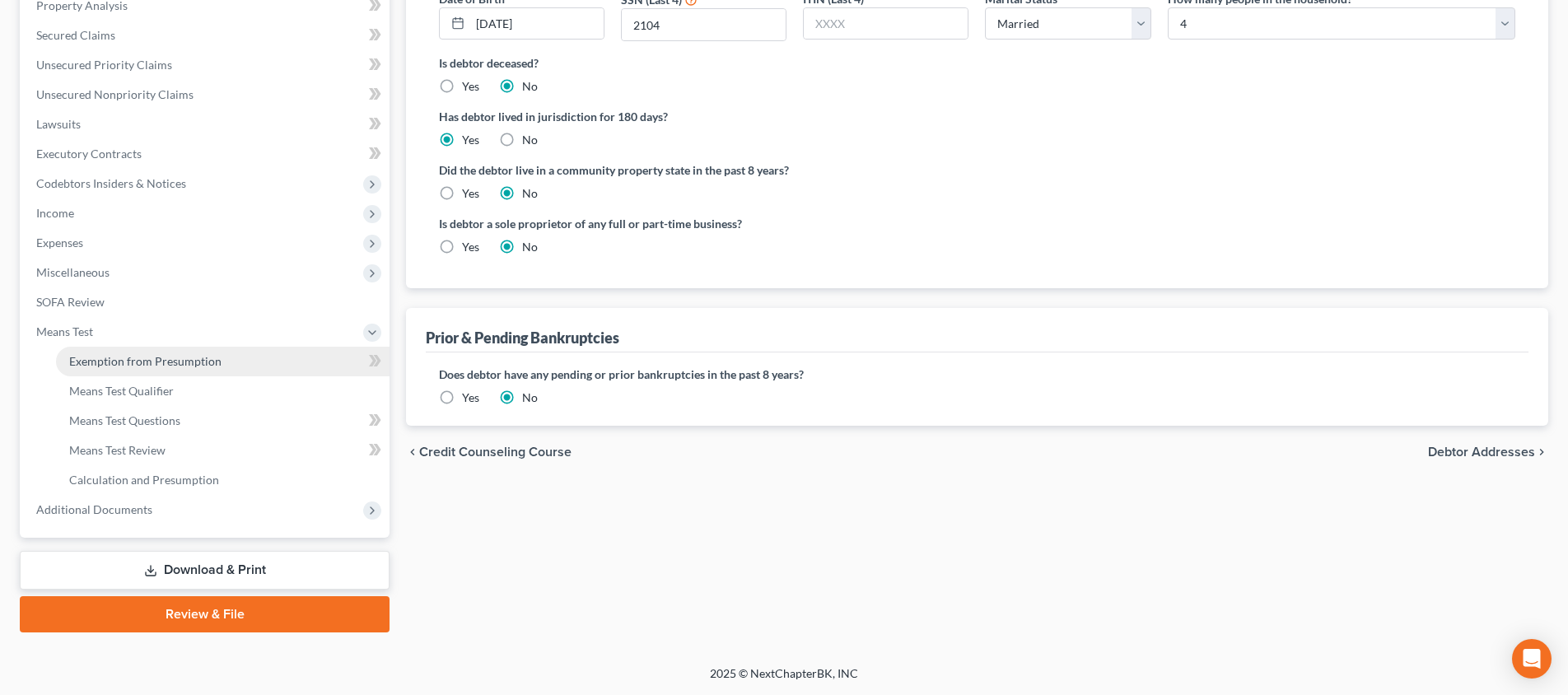
click at [157, 361] on span "Exemption from Presumption" at bounding box center [146, 361] width 153 height 14
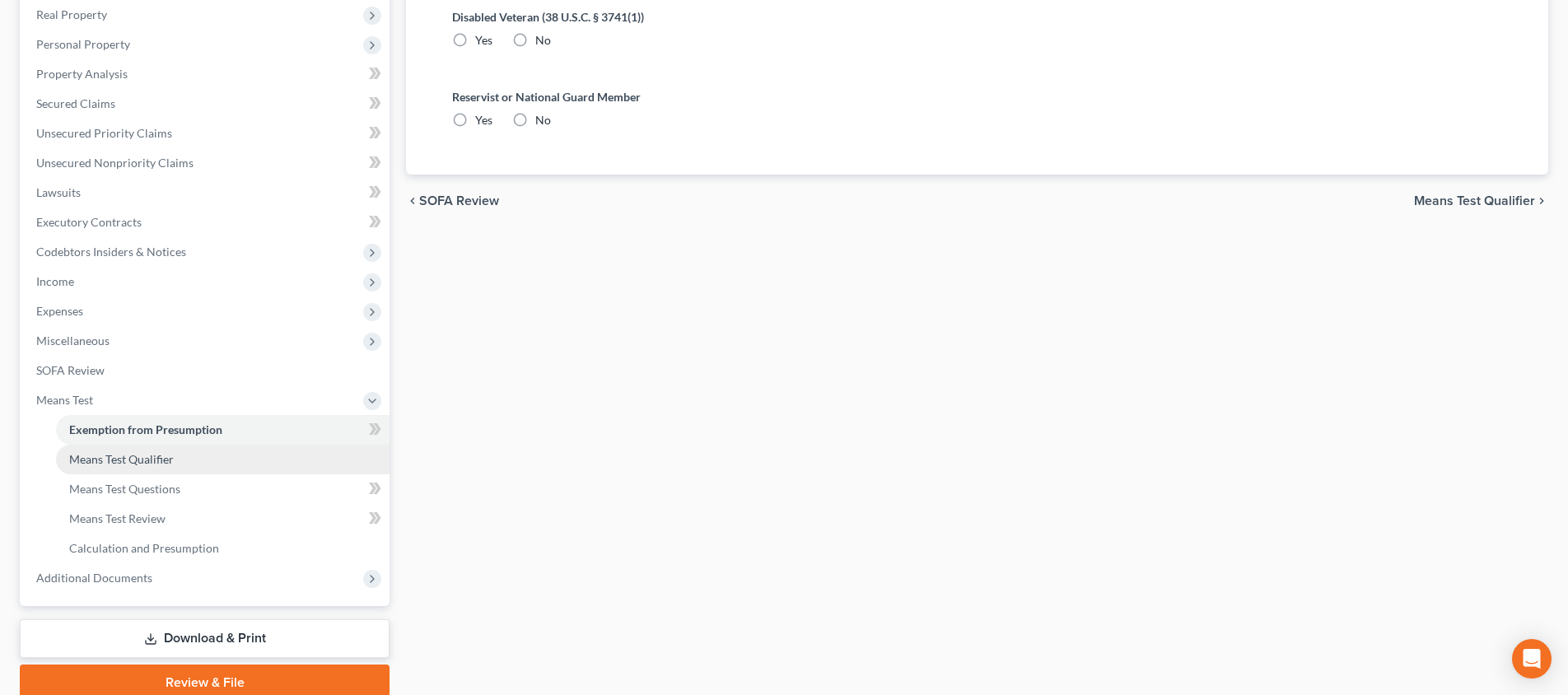
click at [180, 454] on link "Means Test Qualifier" at bounding box center [223, 460] width 334 height 30
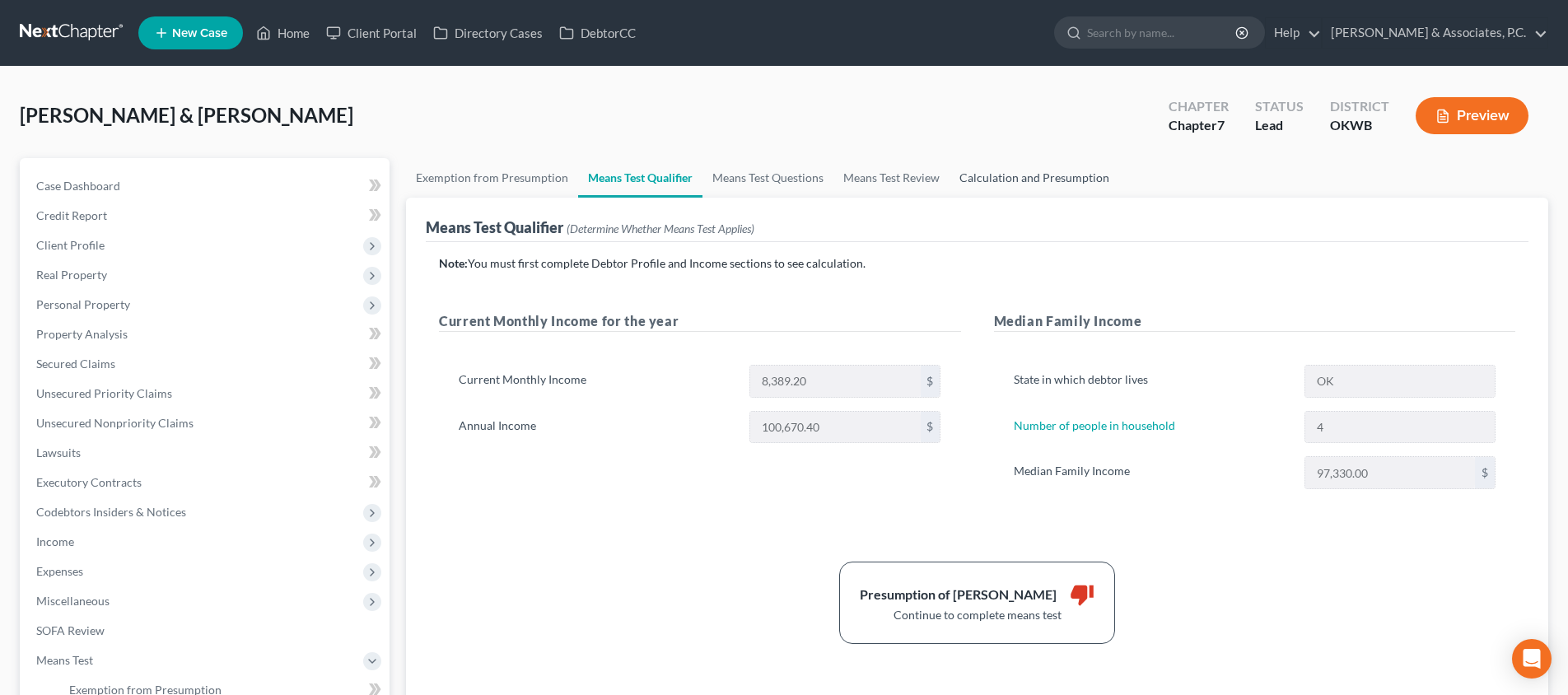
click at [1023, 181] on link "Calculation and Presumption" at bounding box center [1034, 177] width 169 height 39
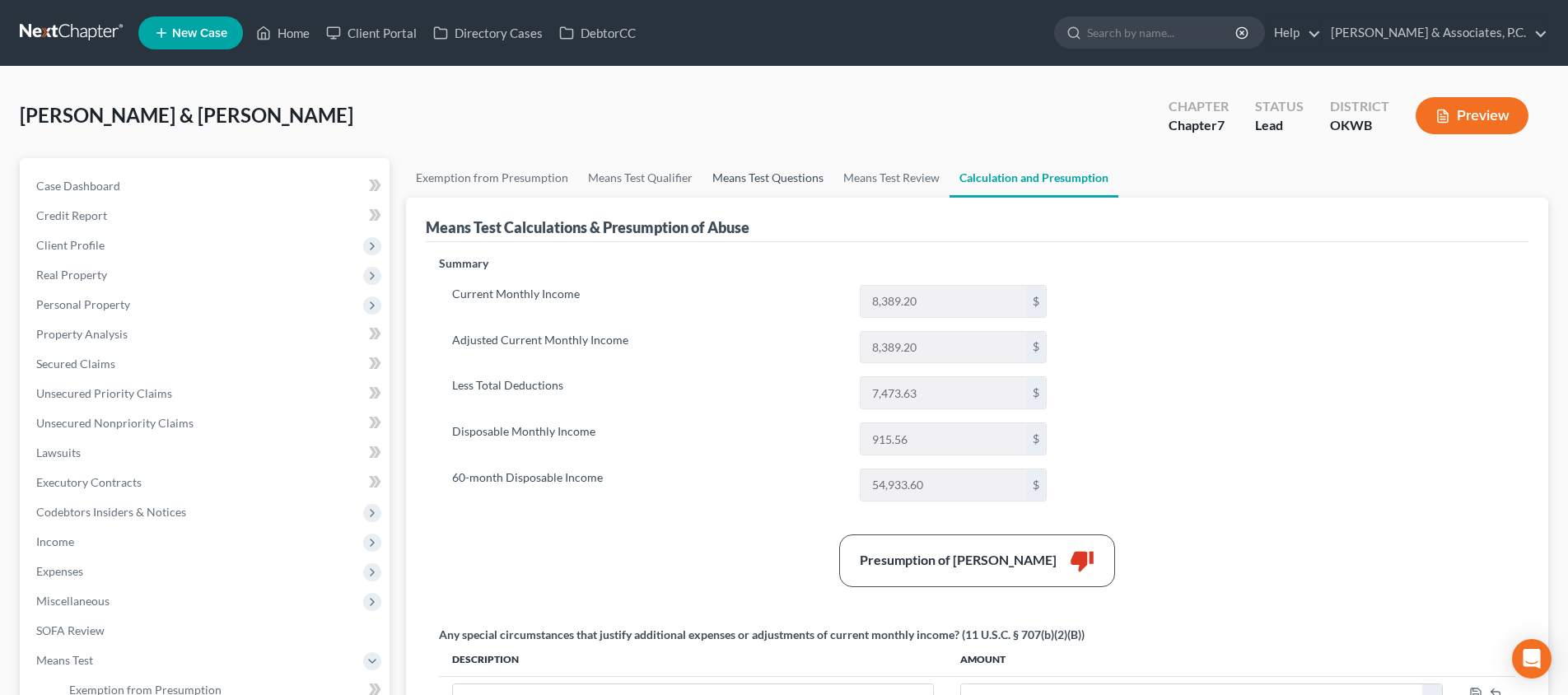
click at [739, 179] on link "Means Test Questions" at bounding box center [767, 177] width 131 height 39
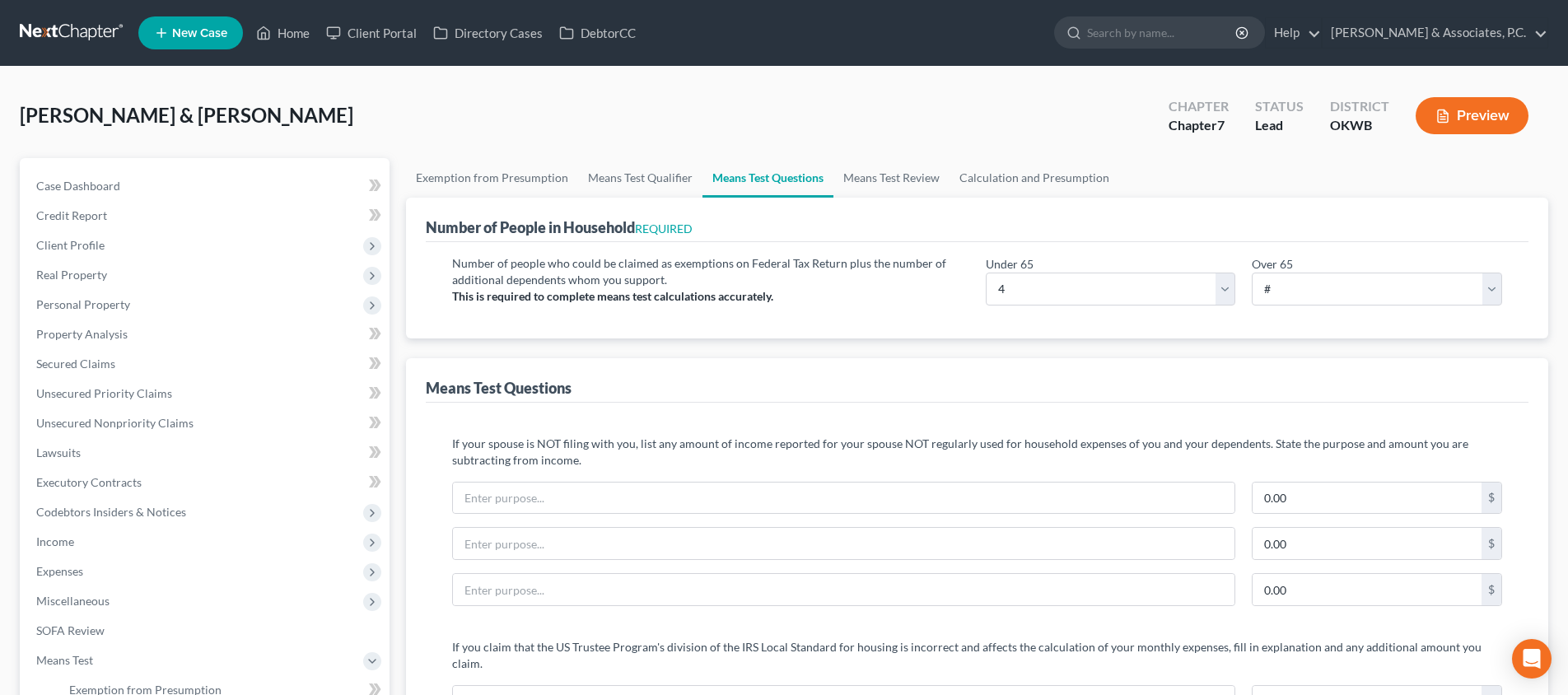
click at [1140, 361] on div "Means Test Questions" at bounding box center [977, 380] width 1103 height 45
click at [983, 182] on link "Calculation and Presumption" at bounding box center [1034, 177] width 169 height 39
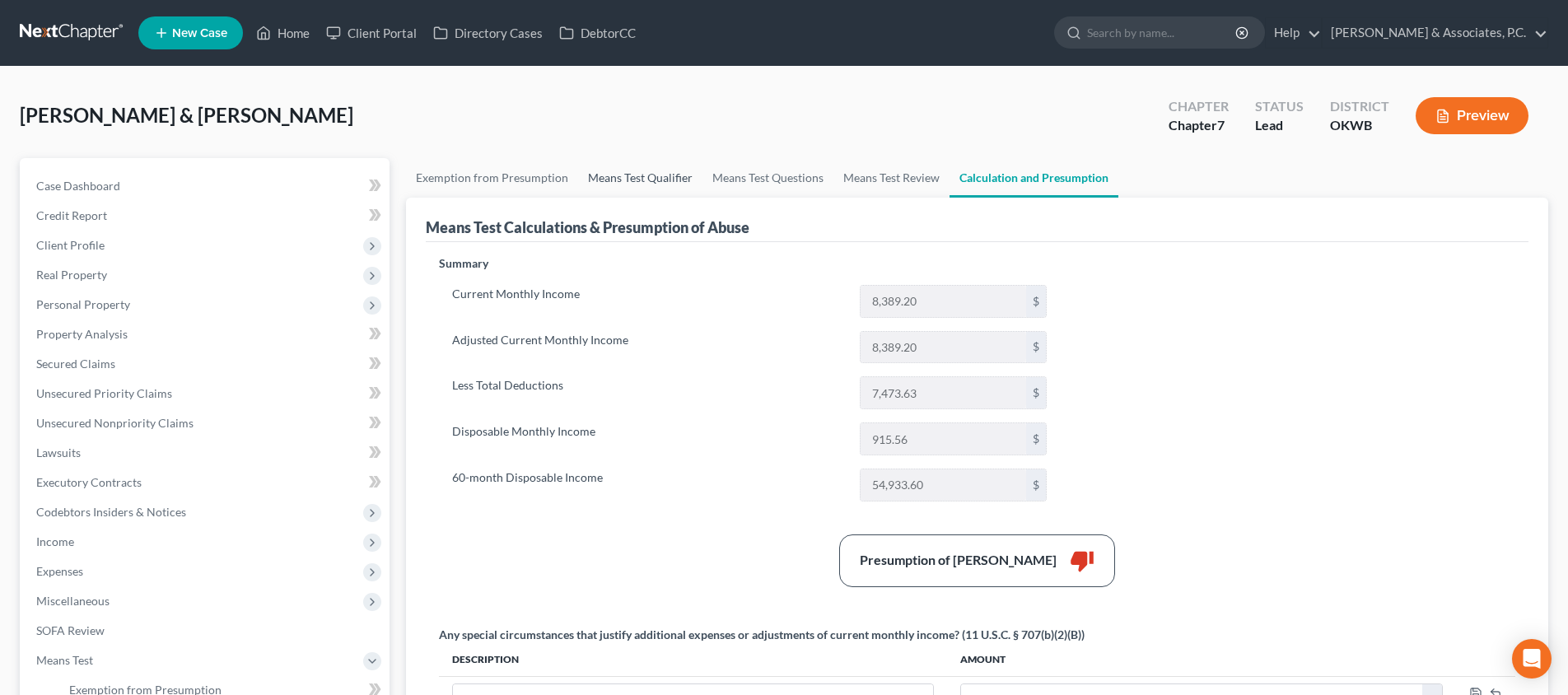
click at [673, 183] on link "Means Test Qualifier" at bounding box center [641, 177] width 125 height 39
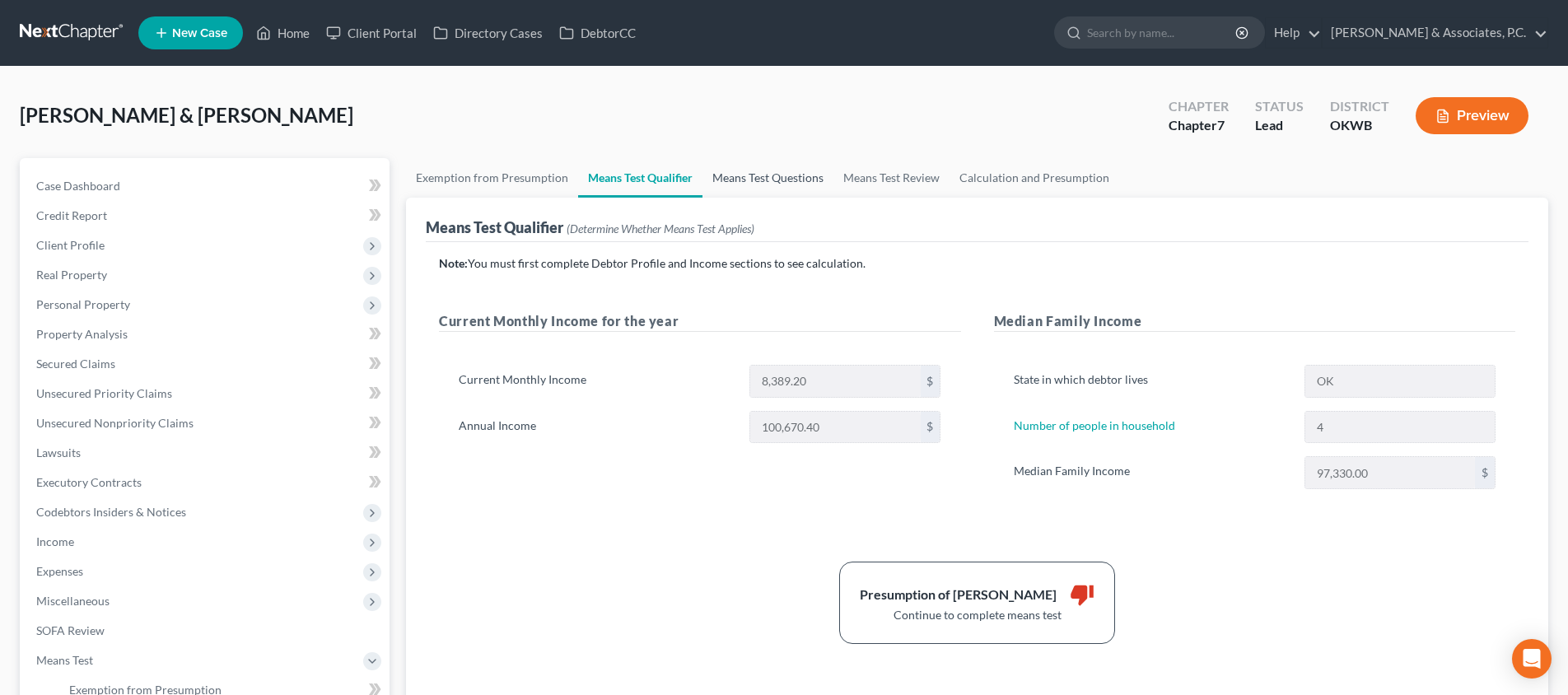
click at [738, 180] on link "Means Test Questions" at bounding box center [767, 177] width 131 height 39
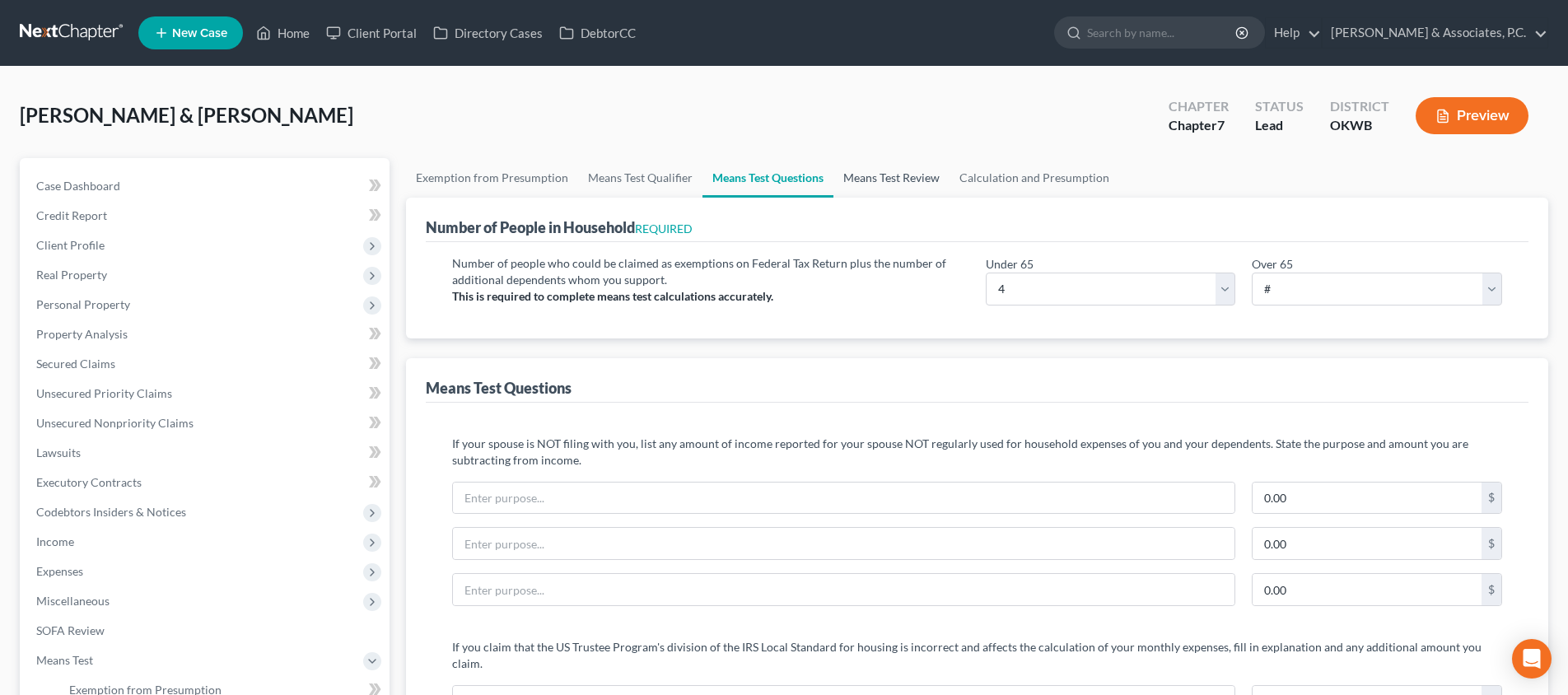
click at [915, 176] on link "Means Test Review" at bounding box center [891, 177] width 116 height 39
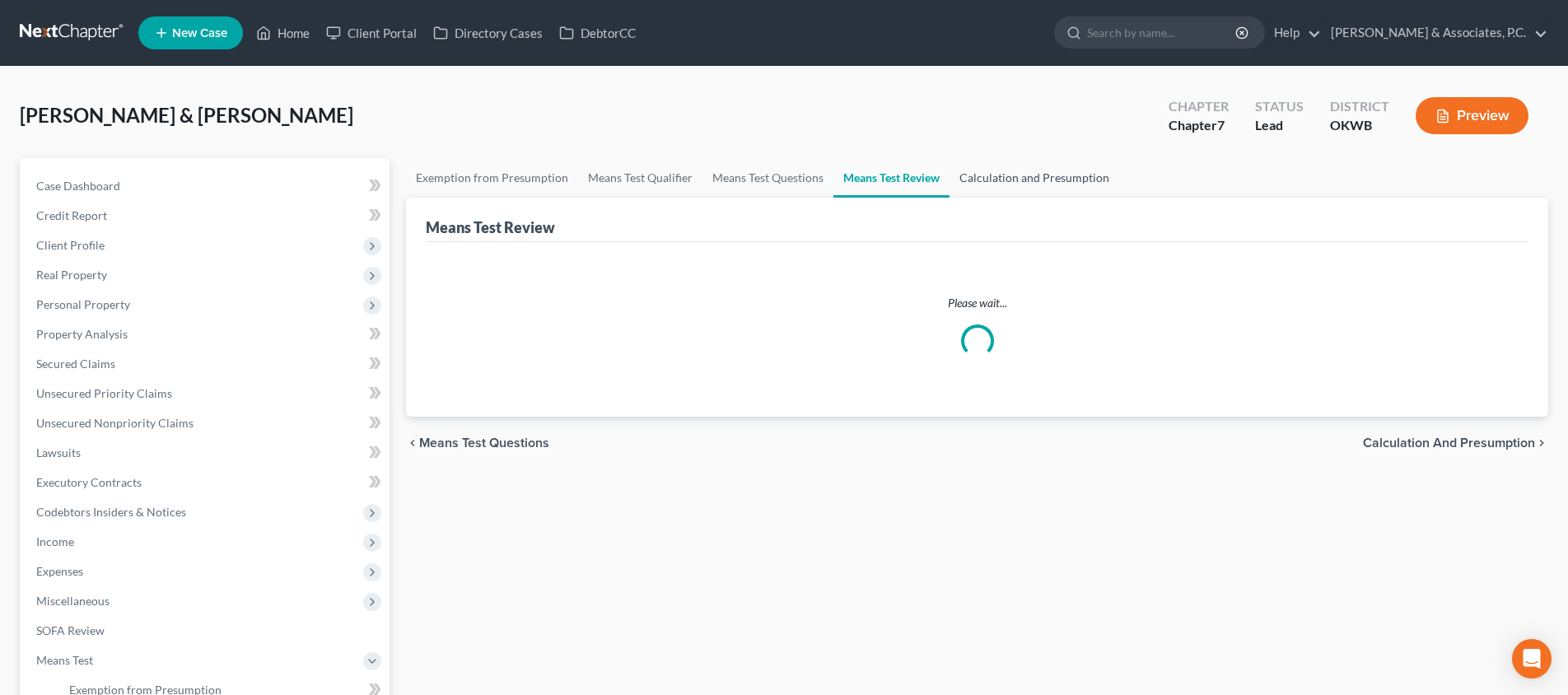
click at [992, 180] on link "Calculation and Presumption" at bounding box center [1034, 177] width 169 height 39
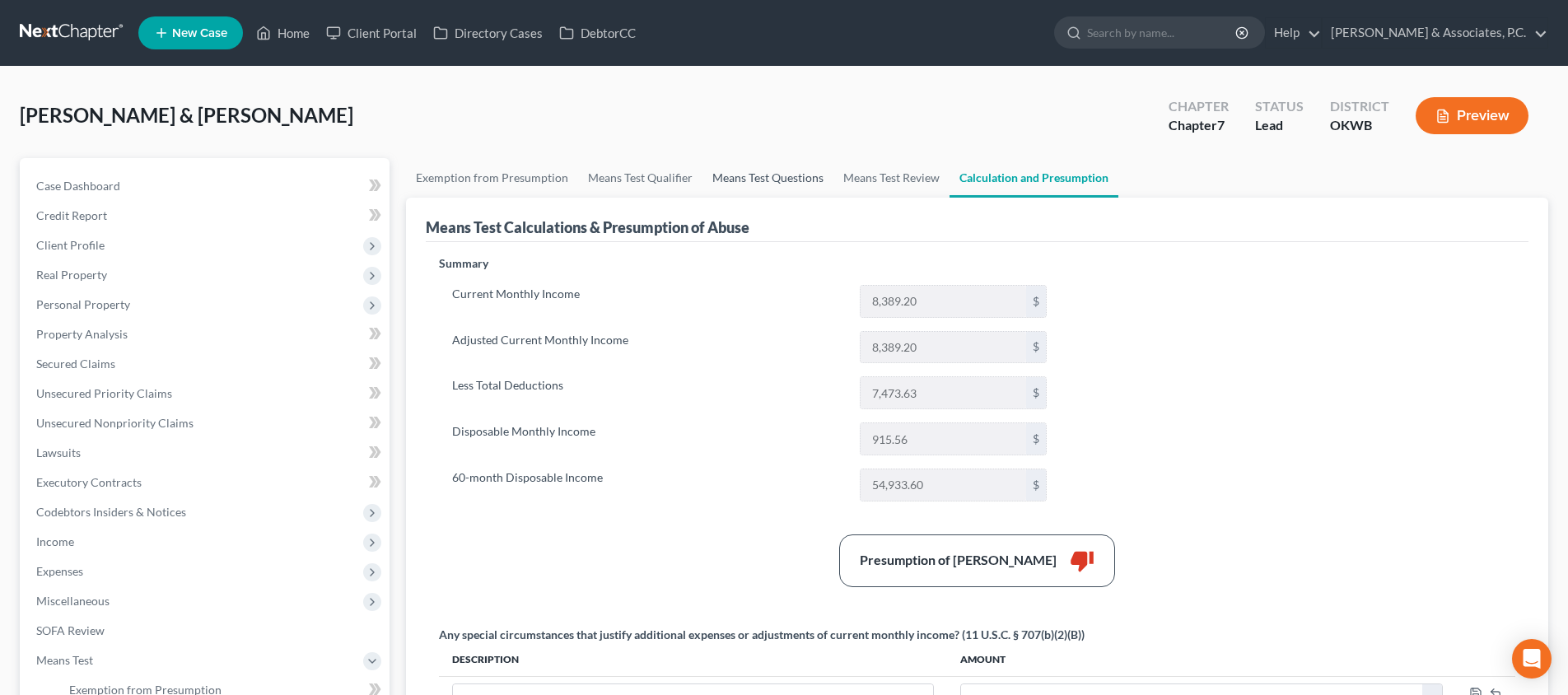
click at [719, 183] on link "Means Test Questions" at bounding box center [767, 177] width 131 height 39
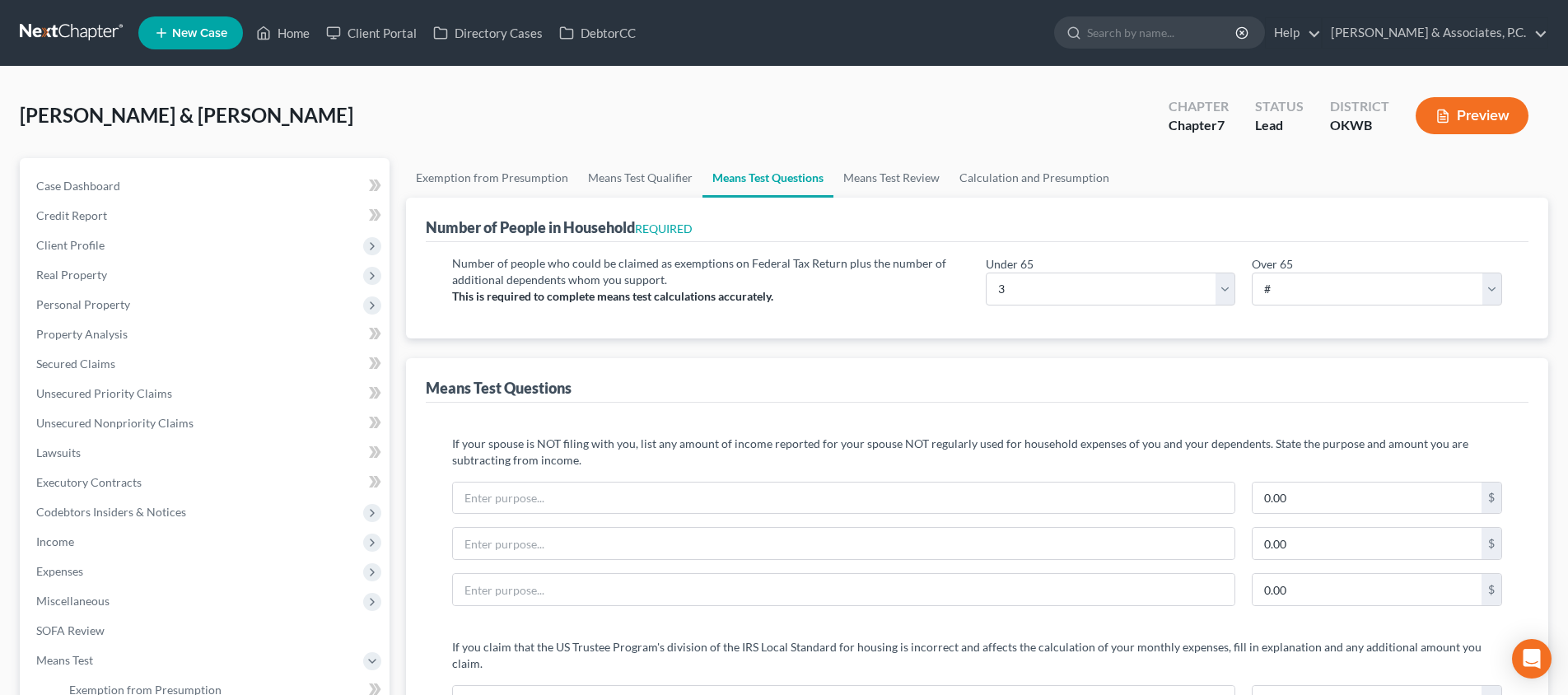
drag, startPoint x: 623, startPoint y: 266, endPoint x: 838, endPoint y: 261, distance: 215.1
click at [838, 261] on p "Number of people who could be claimed as exemptions on Federal Tax Return plus …" at bounding box center [710, 272] width 517 height 33
click at [204, 252] on span "Client Profile" at bounding box center [205, 246] width 366 height 30
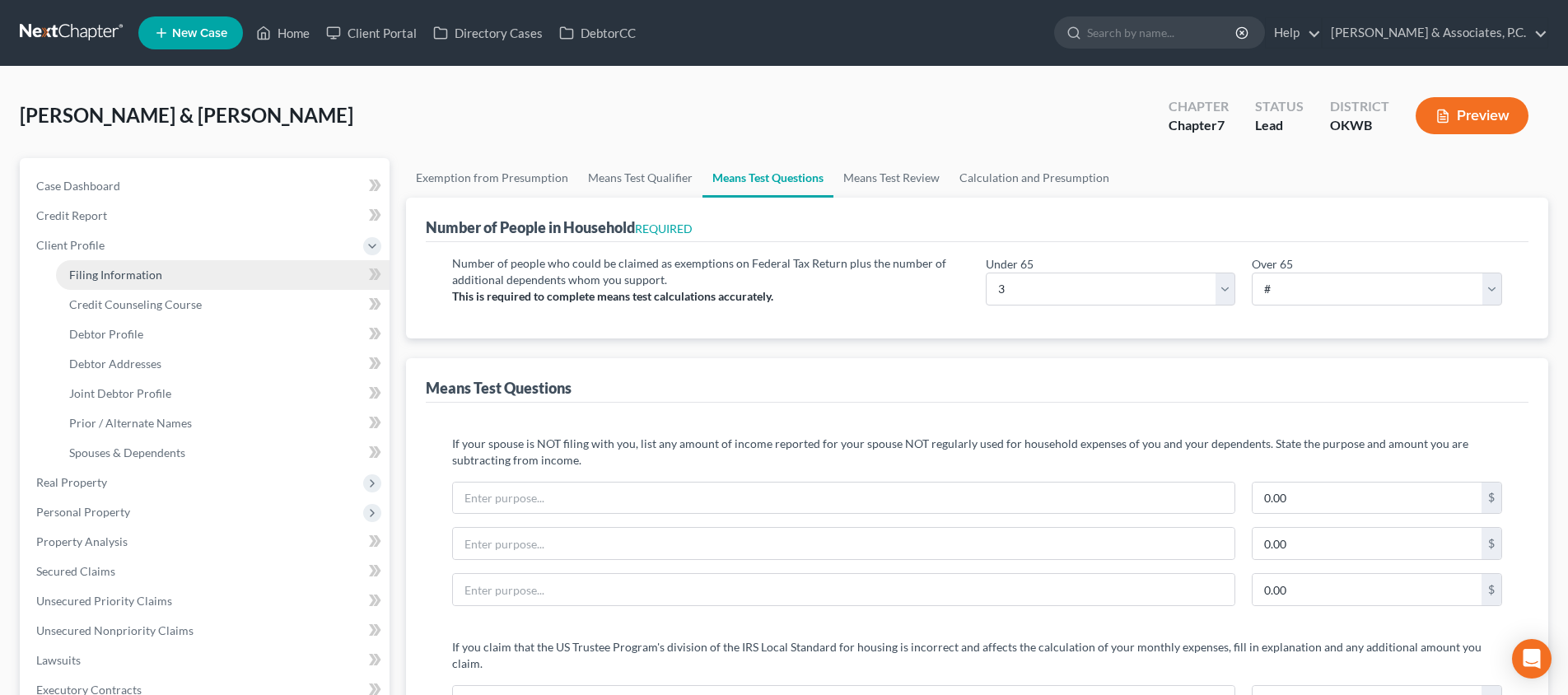
click at [202, 276] on link "Filing Information" at bounding box center [223, 275] width 334 height 30
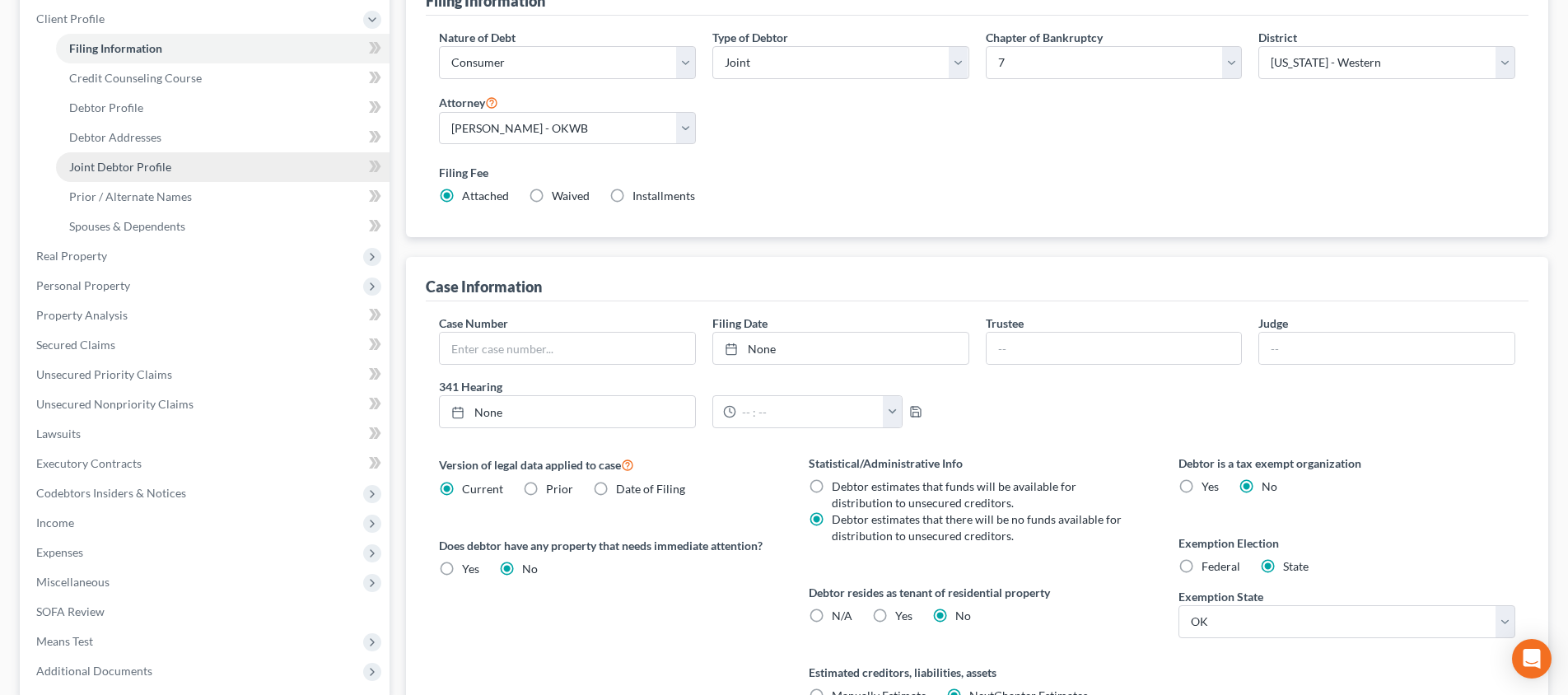
scroll to position [219, 0]
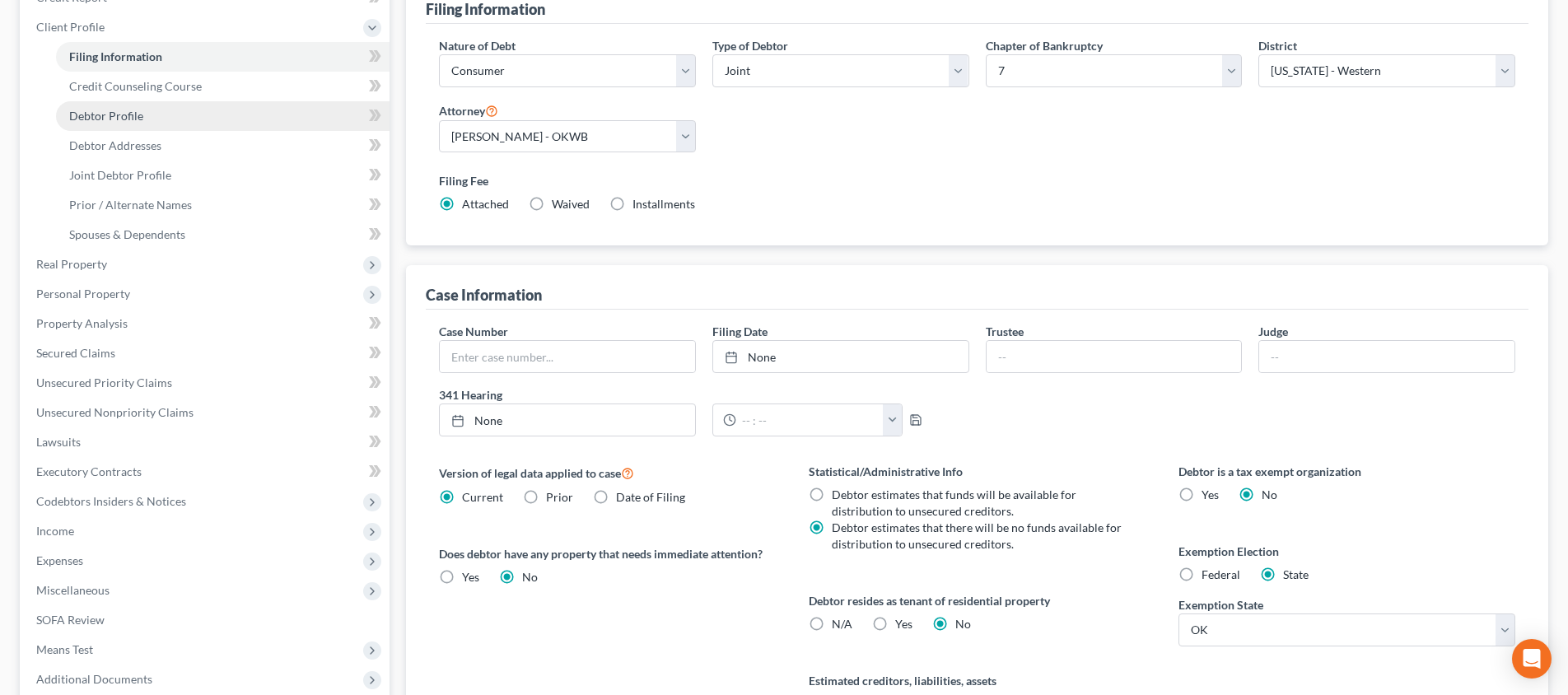
click at [208, 122] on link "Debtor Profile" at bounding box center [223, 116] width 334 height 30
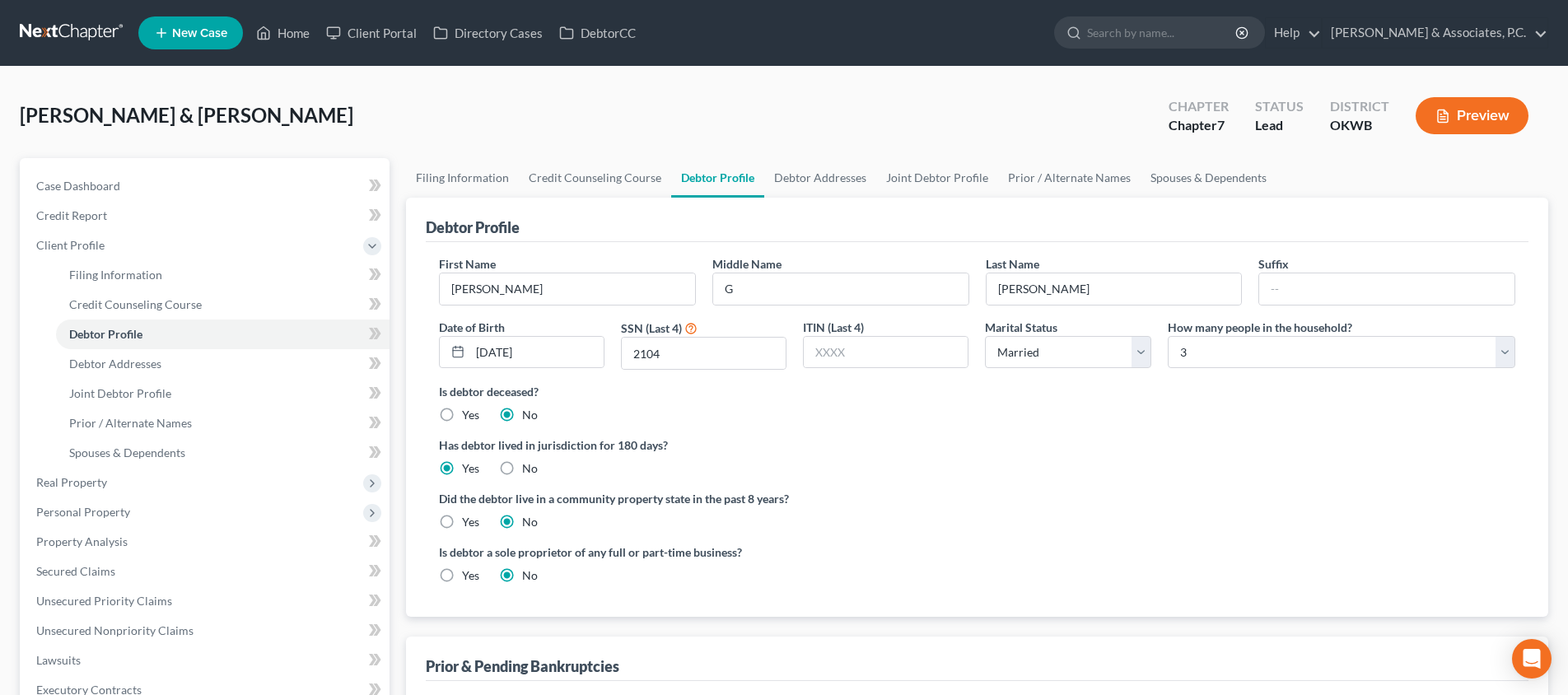
click at [1057, 448] on label "Has debtor lived in jurisdiction for 180 days?" at bounding box center [977, 445] width 1076 height 18
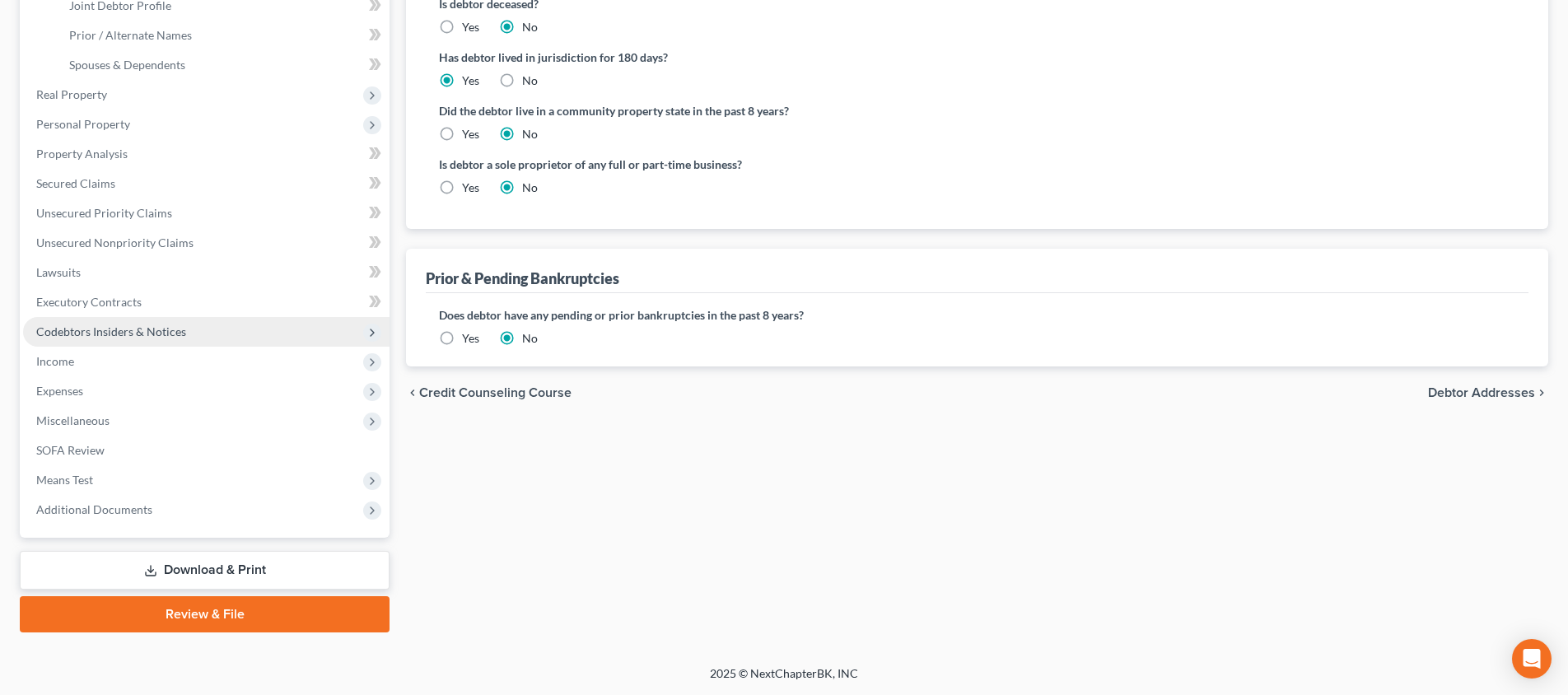
scroll to position [388, 0]
click at [279, 366] on span "Income" at bounding box center [205, 362] width 366 height 30
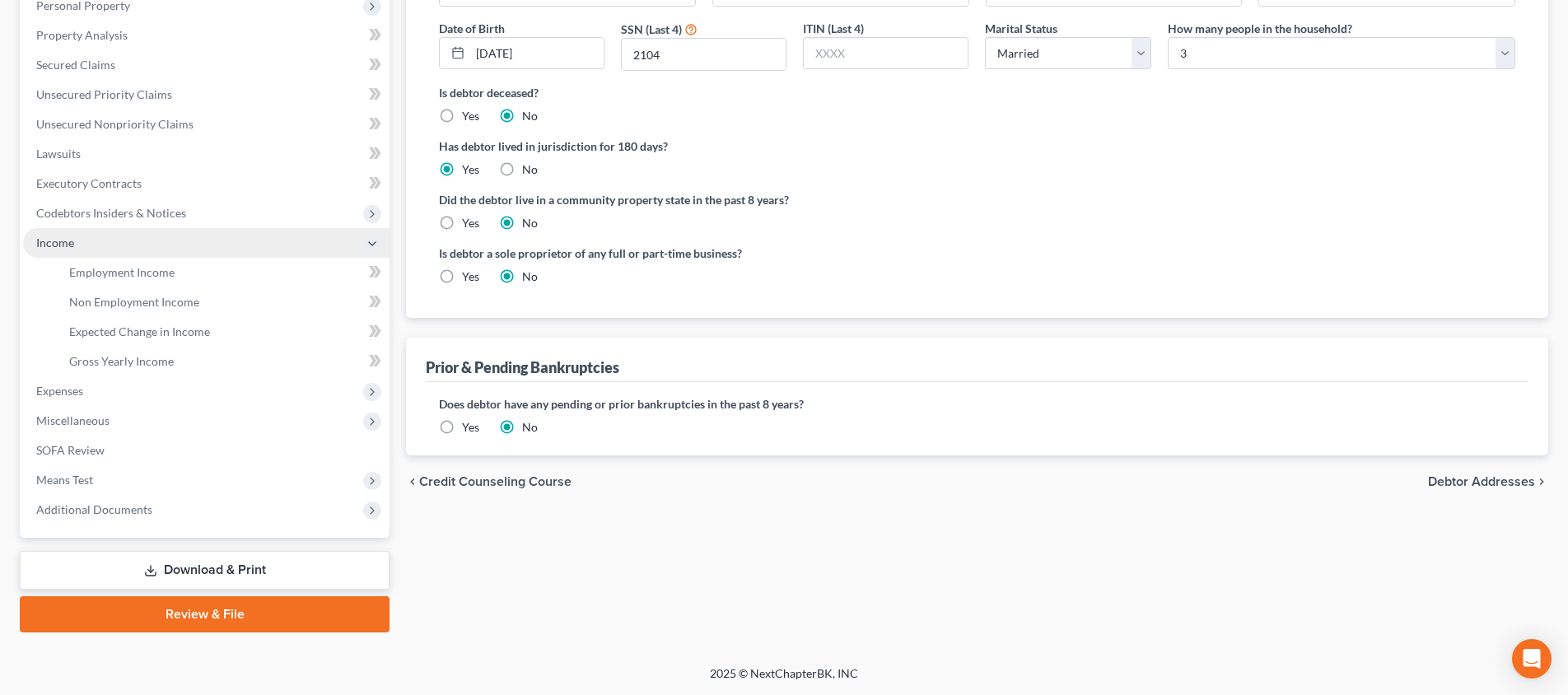
scroll to position [299, 0]
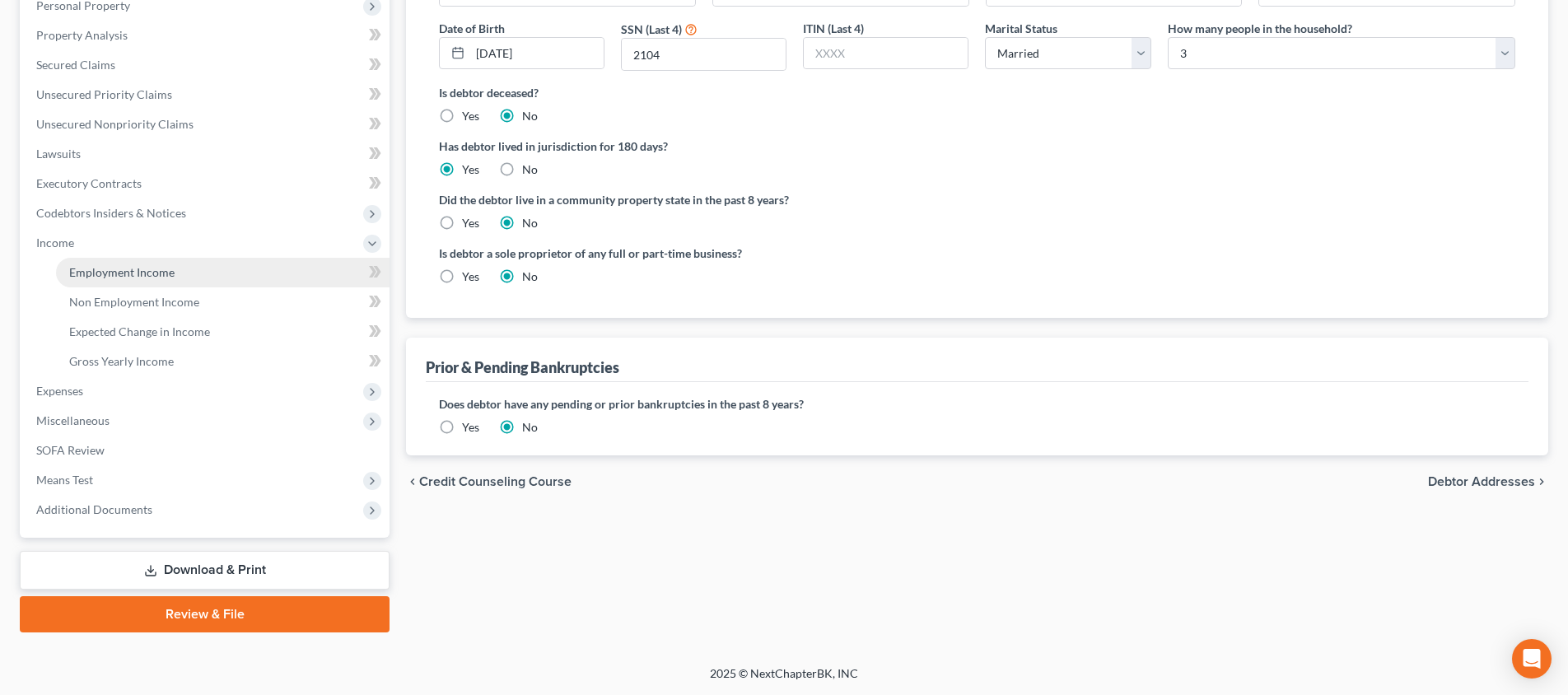
click at [262, 267] on link "Employment Income" at bounding box center [223, 273] width 334 height 30
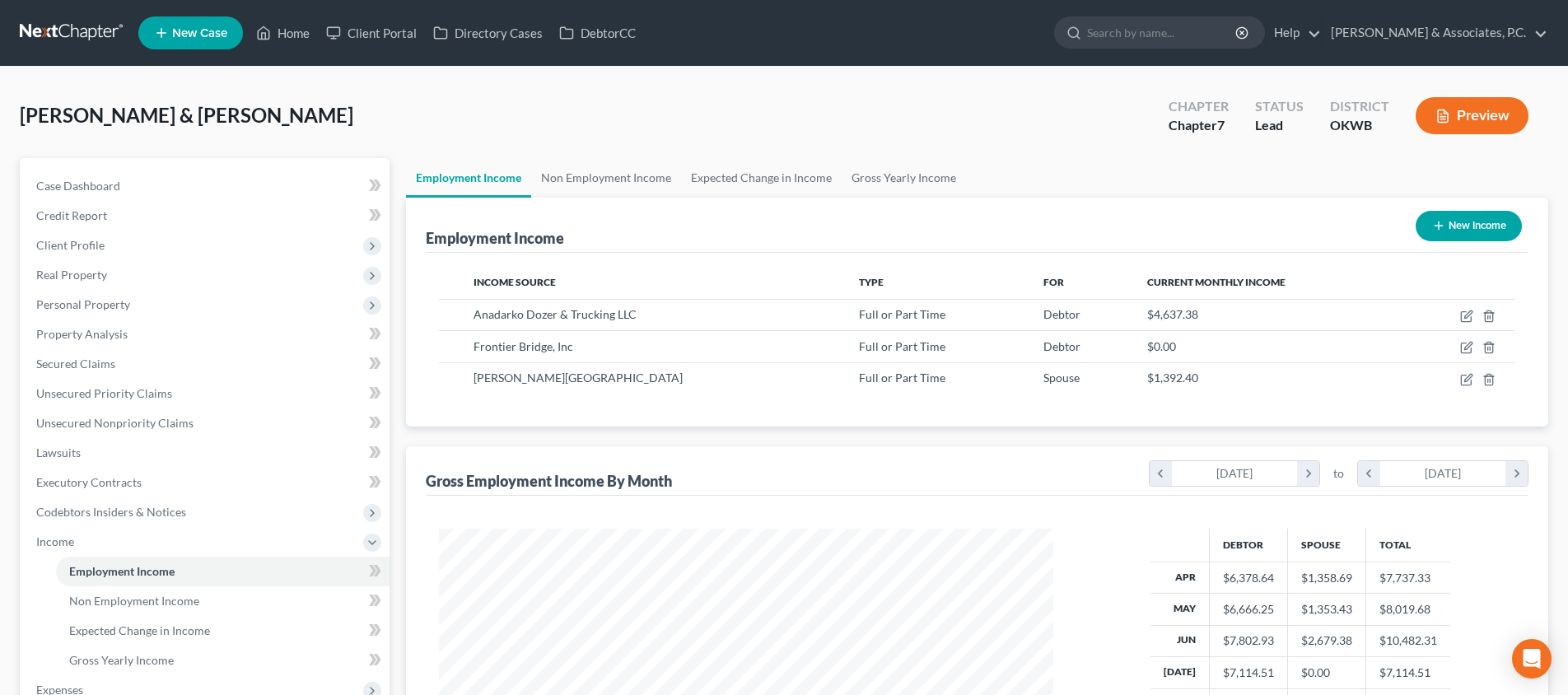
scroll to position [307, 647]
click at [1470, 381] on icon "button" at bounding box center [1466, 379] width 13 height 13
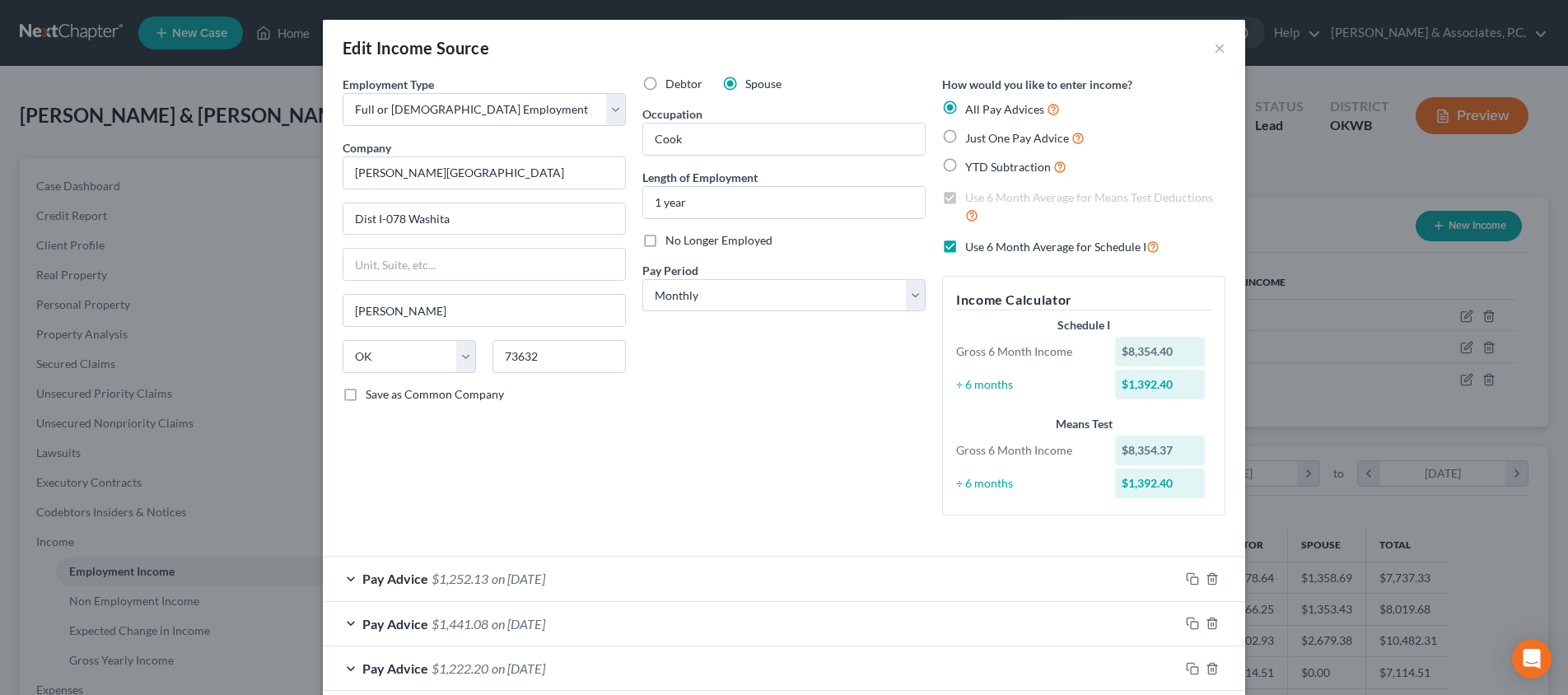
click at [966, 243] on label "Use 6 Month Average for Schedule I" at bounding box center [1062, 247] width 194 height 19
click at [972, 243] on input "Use 6 Month Average for Schedule I" at bounding box center [977, 242] width 11 height 11
click at [966, 198] on label "Use 6 Month Average for Means Test Deductions" at bounding box center [1096, 207] width 260 height 35
click at [972, 198] on input "Use 6 Month Average for Means Test Deductions" at bounding box center [977, 195] width 11 height 11
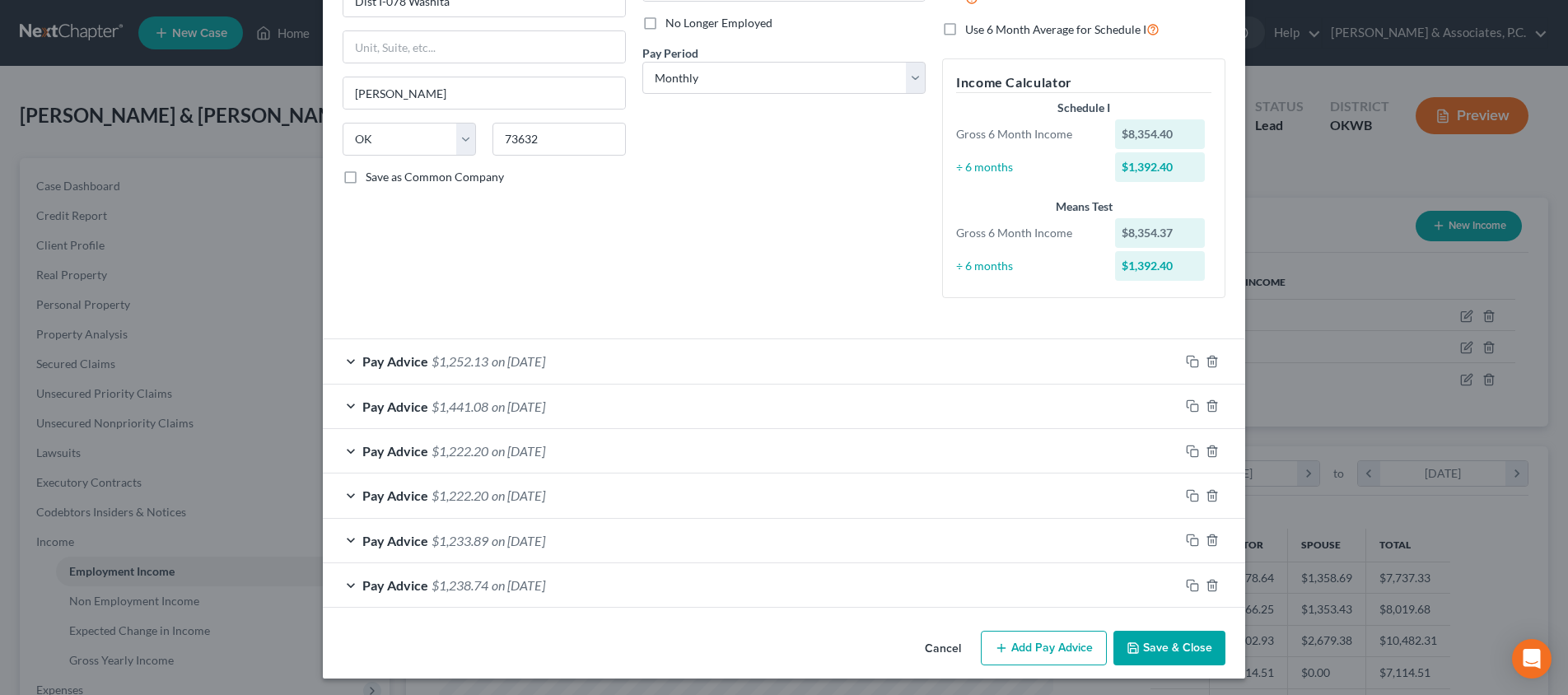
scroll to position [216, 0]
click at [1174, 650] on button "Save & Close" at bounding box center [1169, 649] width 112 height 34
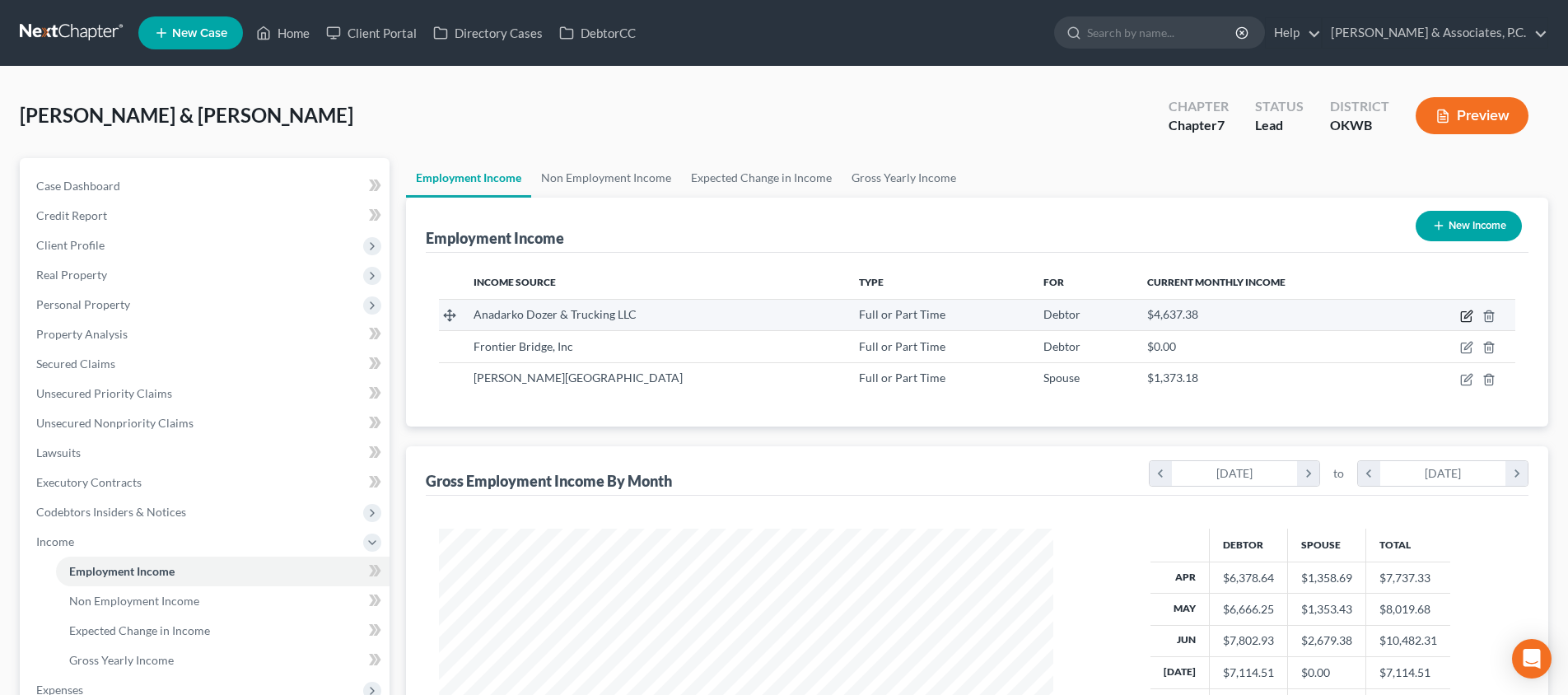
click at [1468, 315] on icon "button" at bounding box center [1466, 316] width 13 height 13
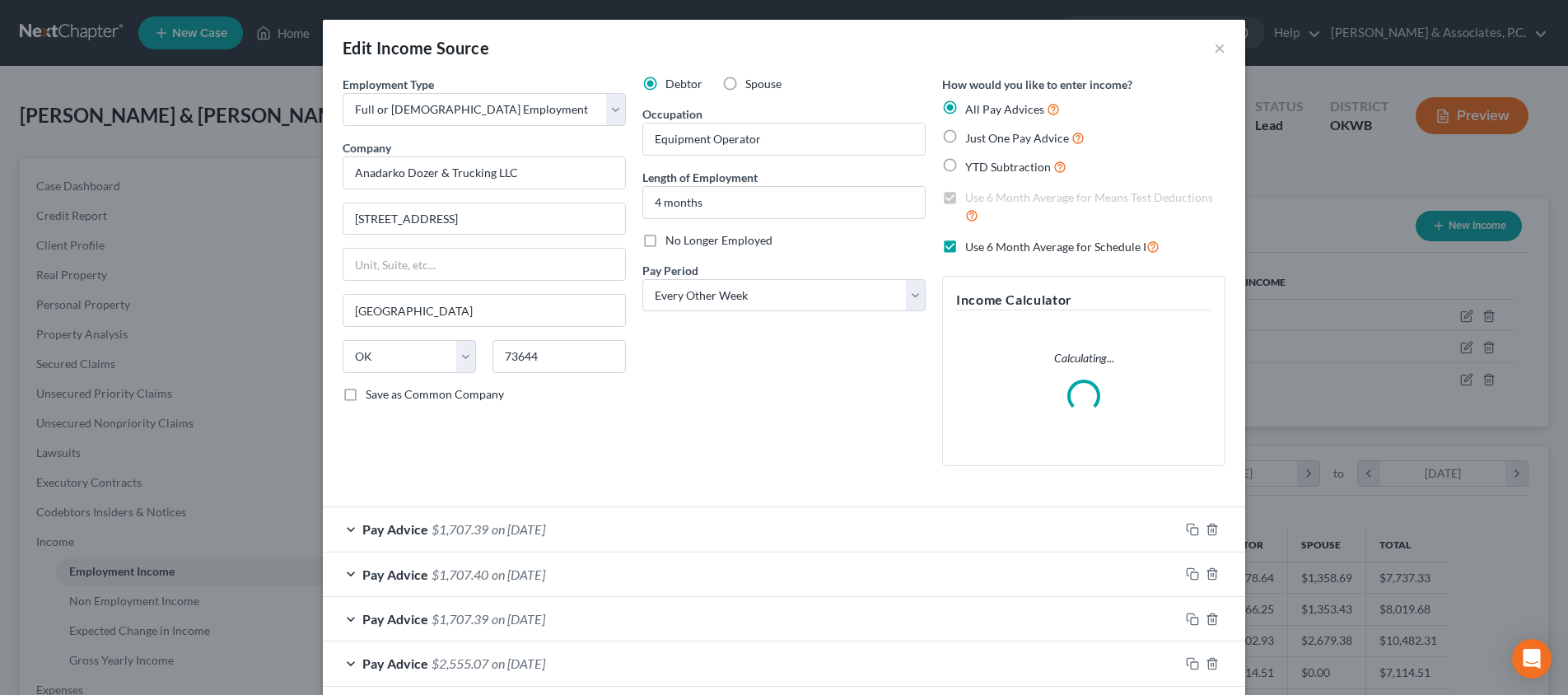
click at [966, 245] on label "Use 6 Month Average for Schedule I" at bounding box center [1062, 247] width 194 height 19
click at [972, 245] on input "Use 6 Month Average for Schedule I" at bounding box center [977, 242] width 11 height 11
click at [966, 197] on label "Use 6 Month Average for Means Test Deductions" at bounding box center [1096, 207] width 260 height 35
click at [972, 197] on input "Use 6 Month Average for Means Test Deductions" at bounding box center [977, 195] width 11 height 11
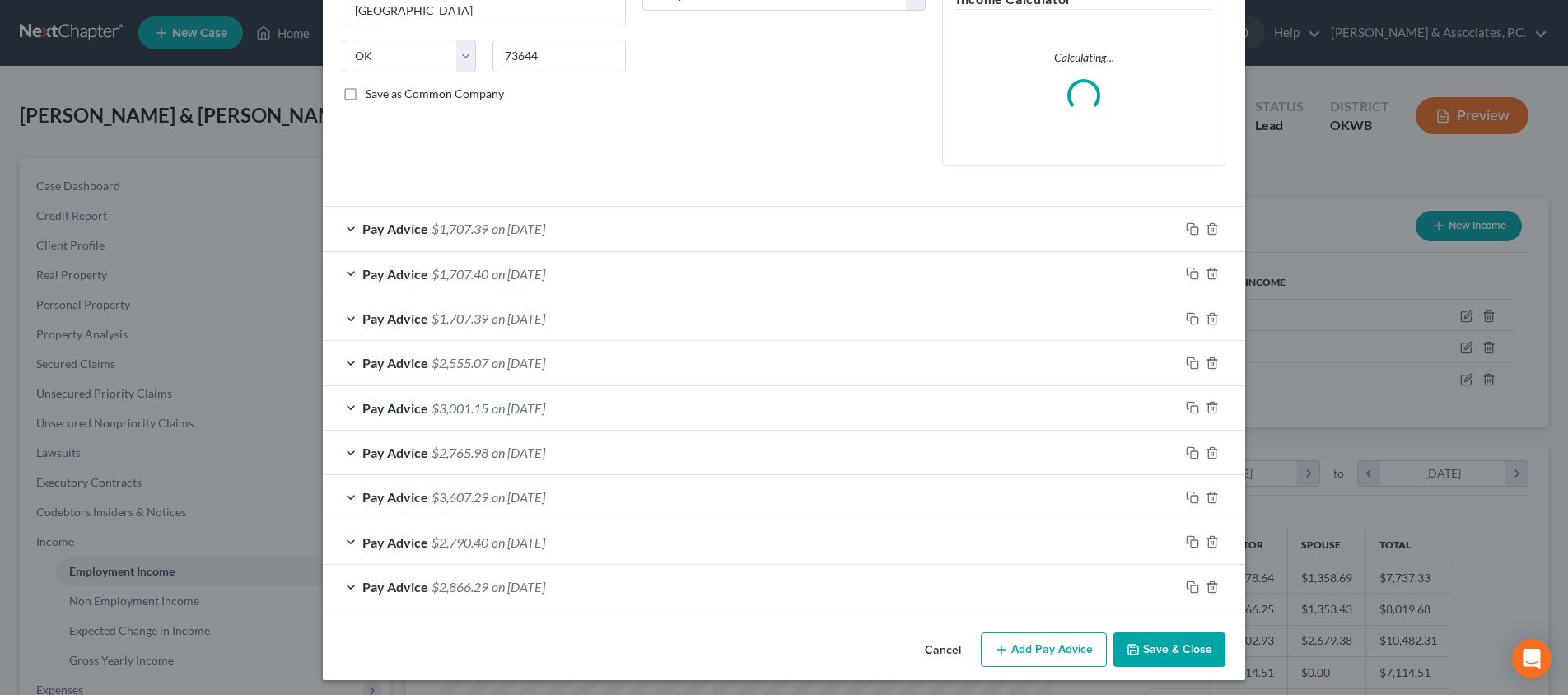
scroll to position [299, 0]
click at [1172, 641] on button "Save & Close" at bounding box center [1169, 649] width 112 height 34
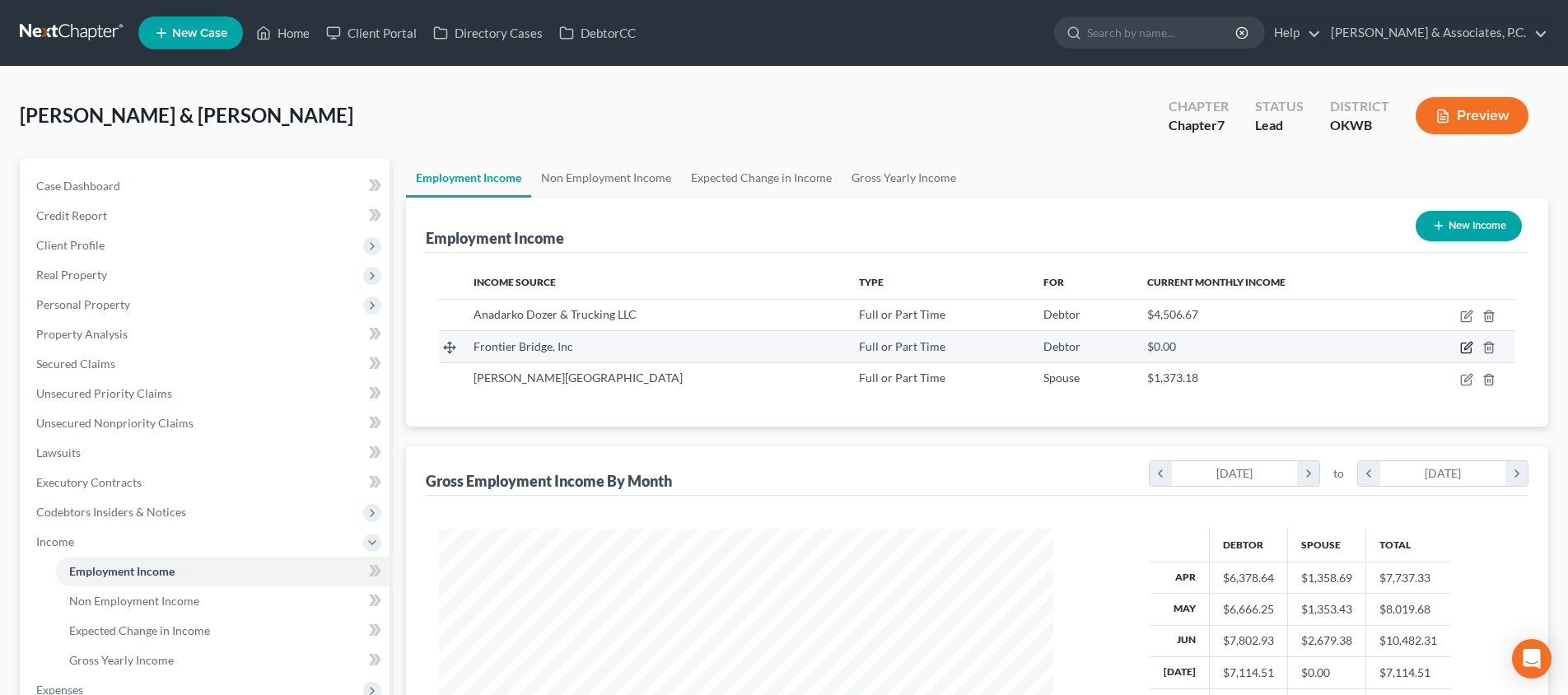
click at [1467, 347] on icon "button" at bounding box center [1468, 346] width 7 height 7
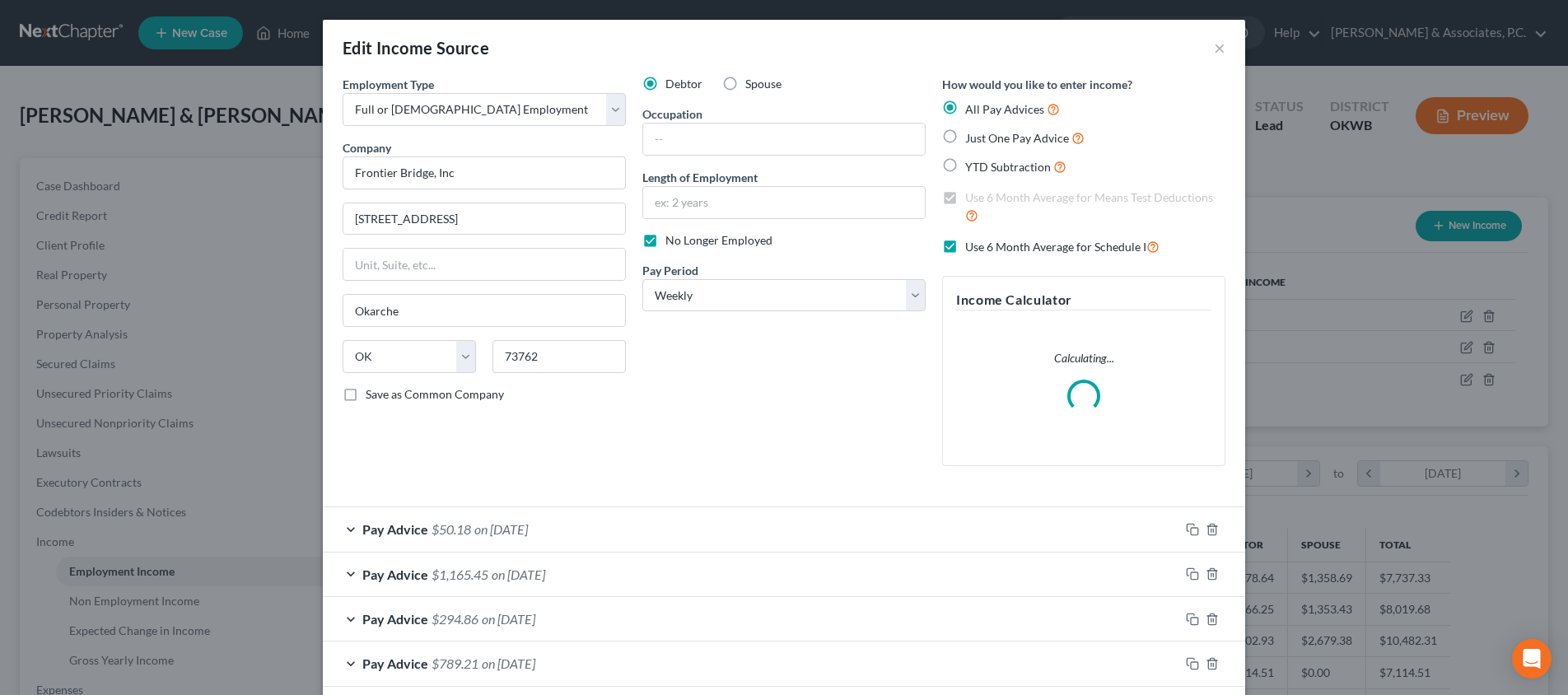
click at [966, 246] on label "Use 6 Month Average for Schedule I" at bounding box center [1062, 247] width 194 height 19
click at [972, 246] on input "Use 6 Month Average for Schedule I" at bounding box center [977, 242] width 11 height 11
click at [966, 194] on label "Use 6 Month Average for Means Test Deductions" at bounding box center [1096, 207] width 260 height 35
click at [972, 194] on input "Use 6 Month Average for Means Test Deductions" at bounding box center [977, 195] width 11 height 11
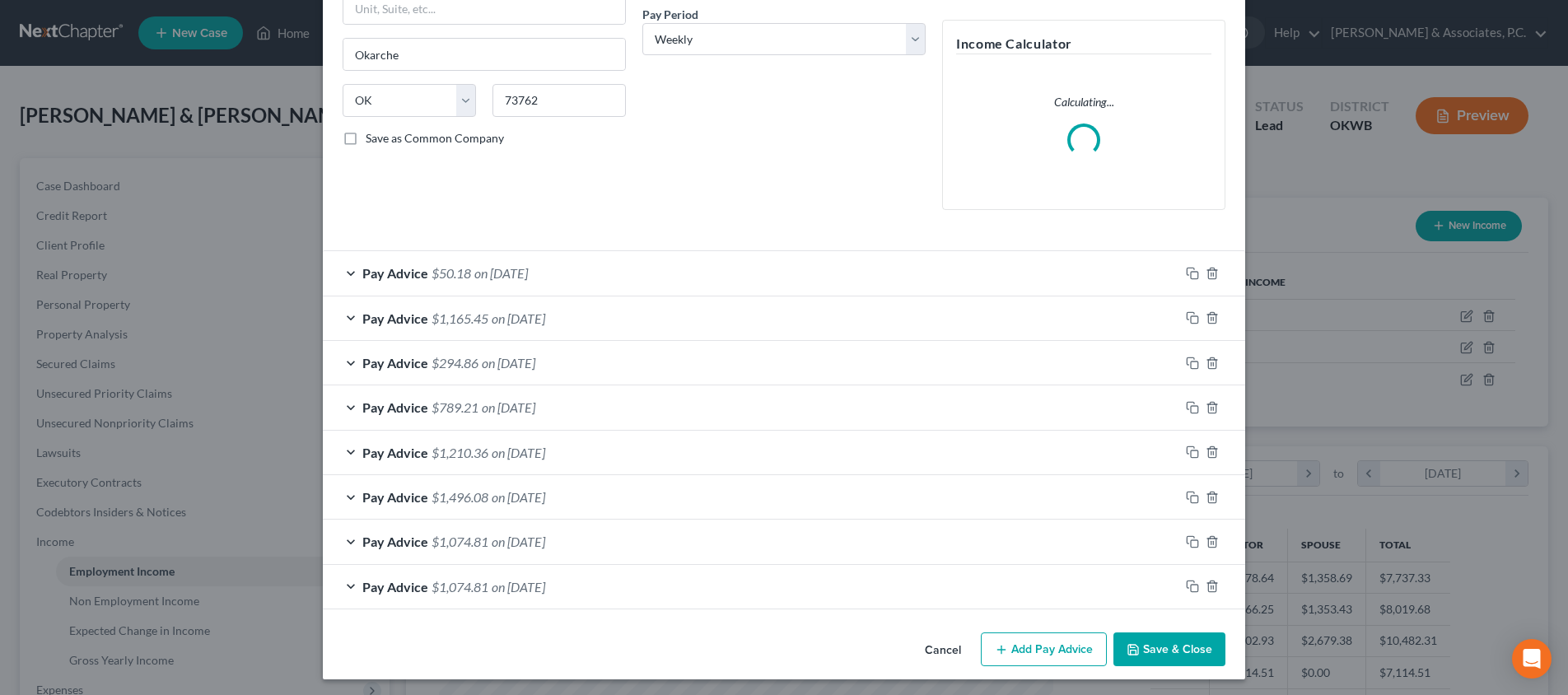
scroll to position [255, 0]
click at [1176, 644] on button "Save & Close" at bounding box center [1169, 649] width 112 height 34
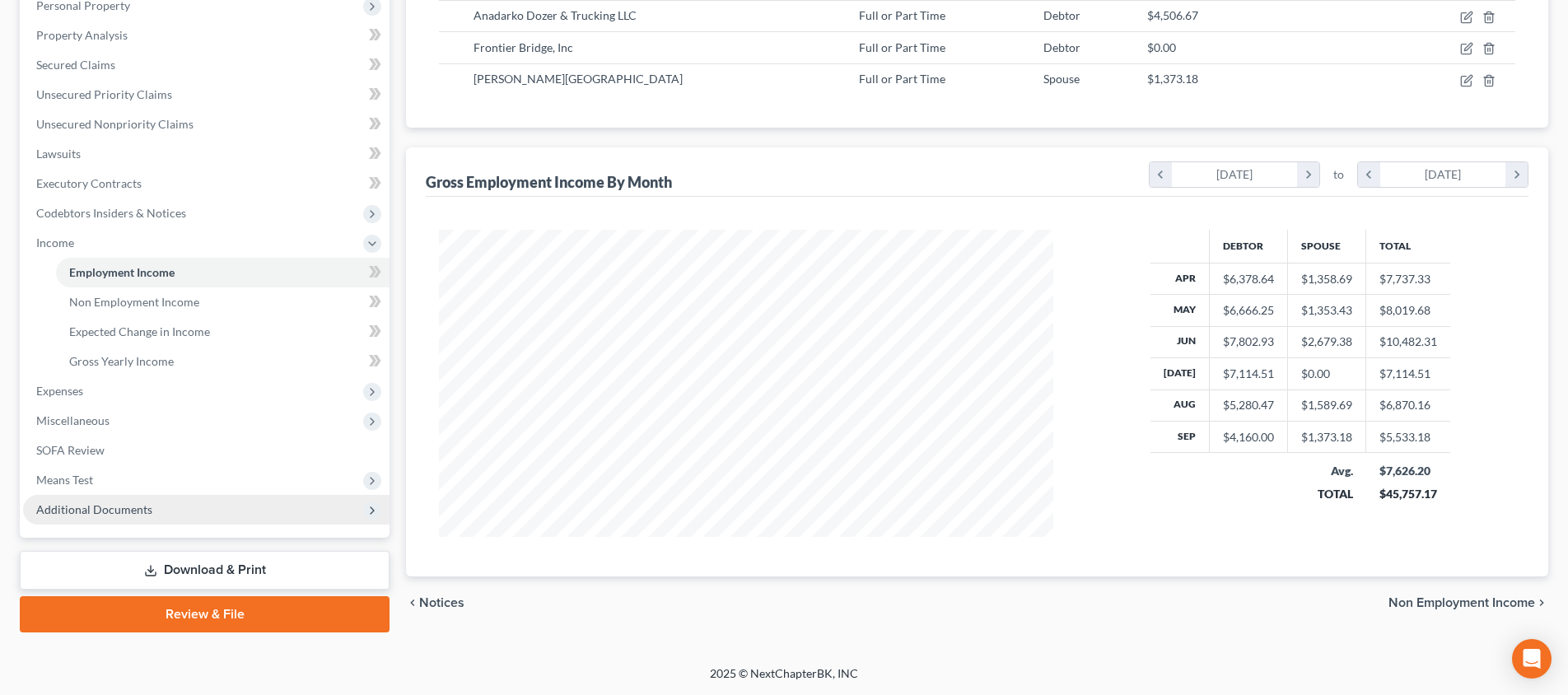
scroll to position [299, 0]
click at [239, 471] on span "Means Test" at bounding box center [205, 480] width 366 height 30
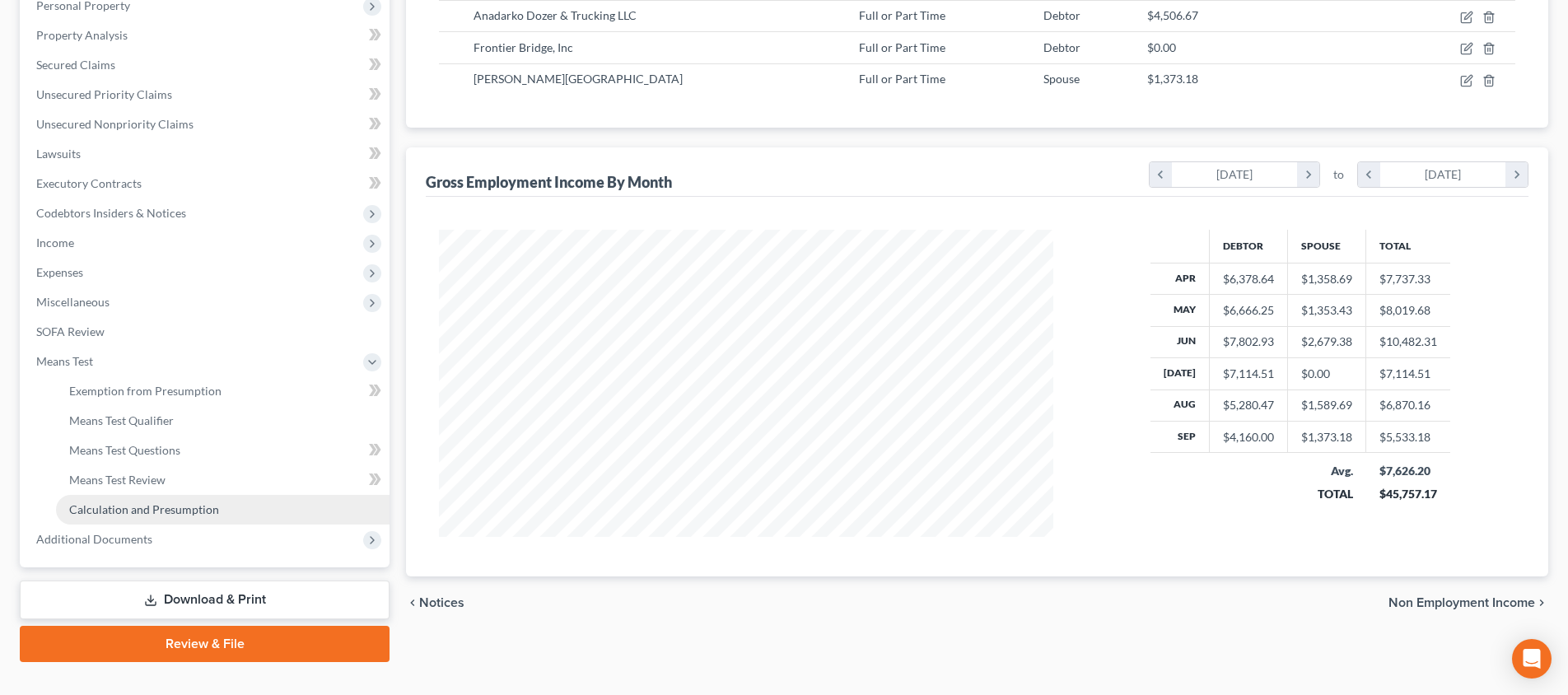
click at [232, 501] on link "Calculation and Presumption" at bounding box center [223, 510] width 334 height 30
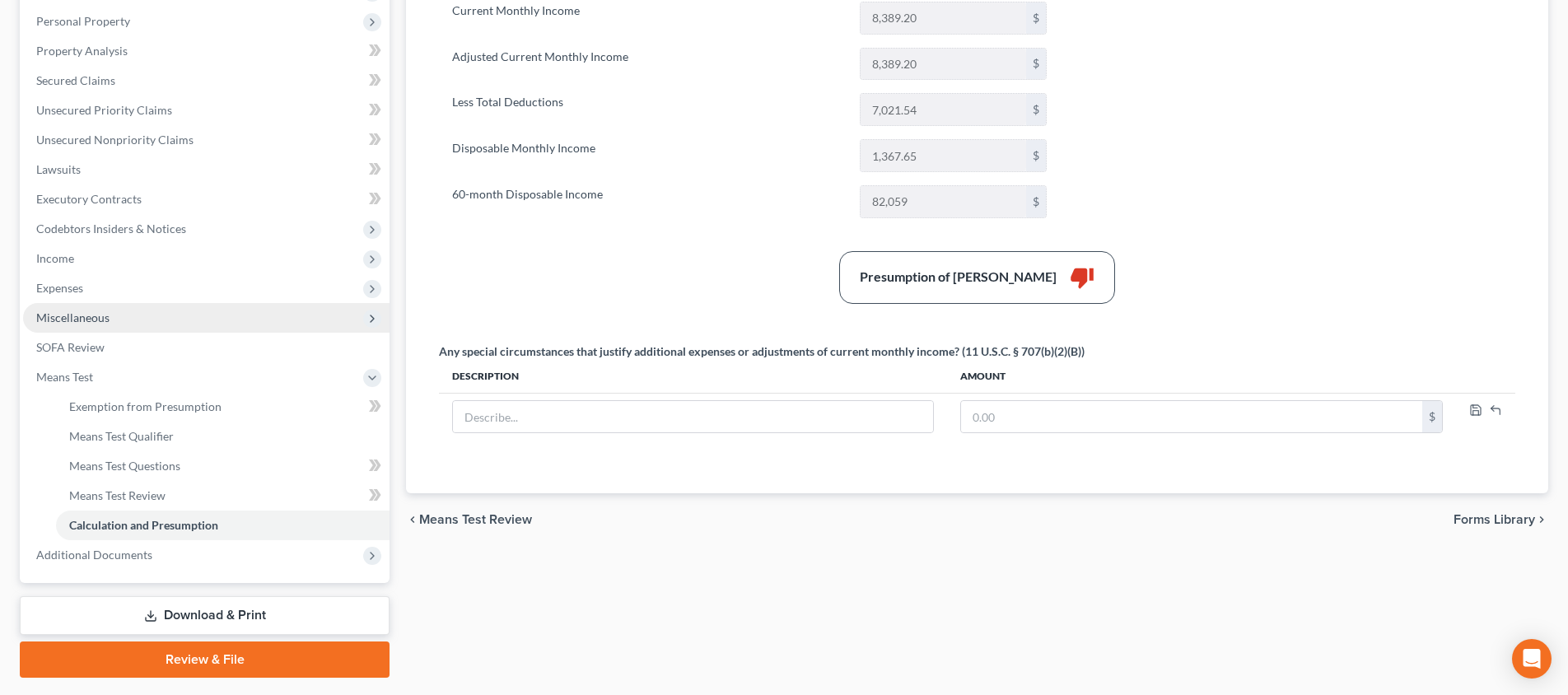
scroll to position [268, 0]
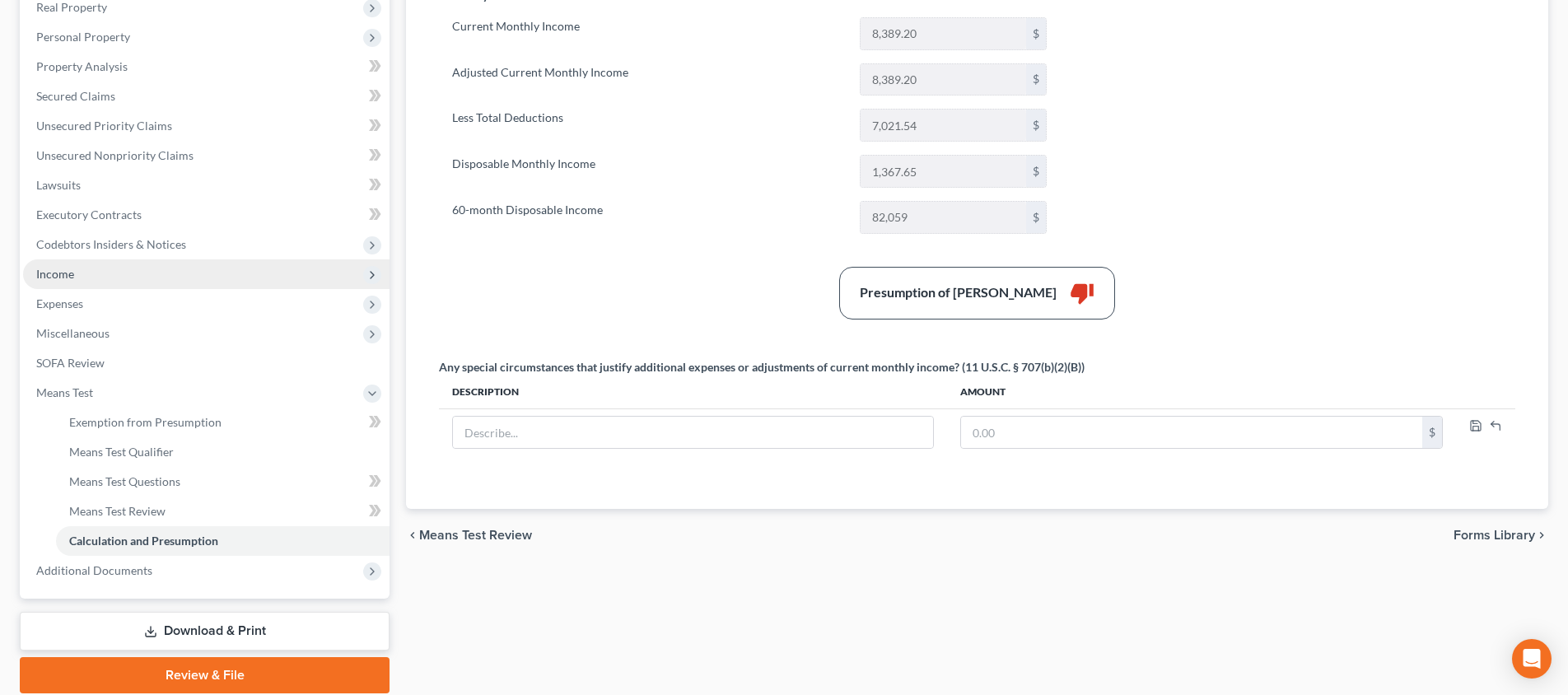
click at [231, 273] on span "Income" at bounding box center [205, 275] width 366 height 30
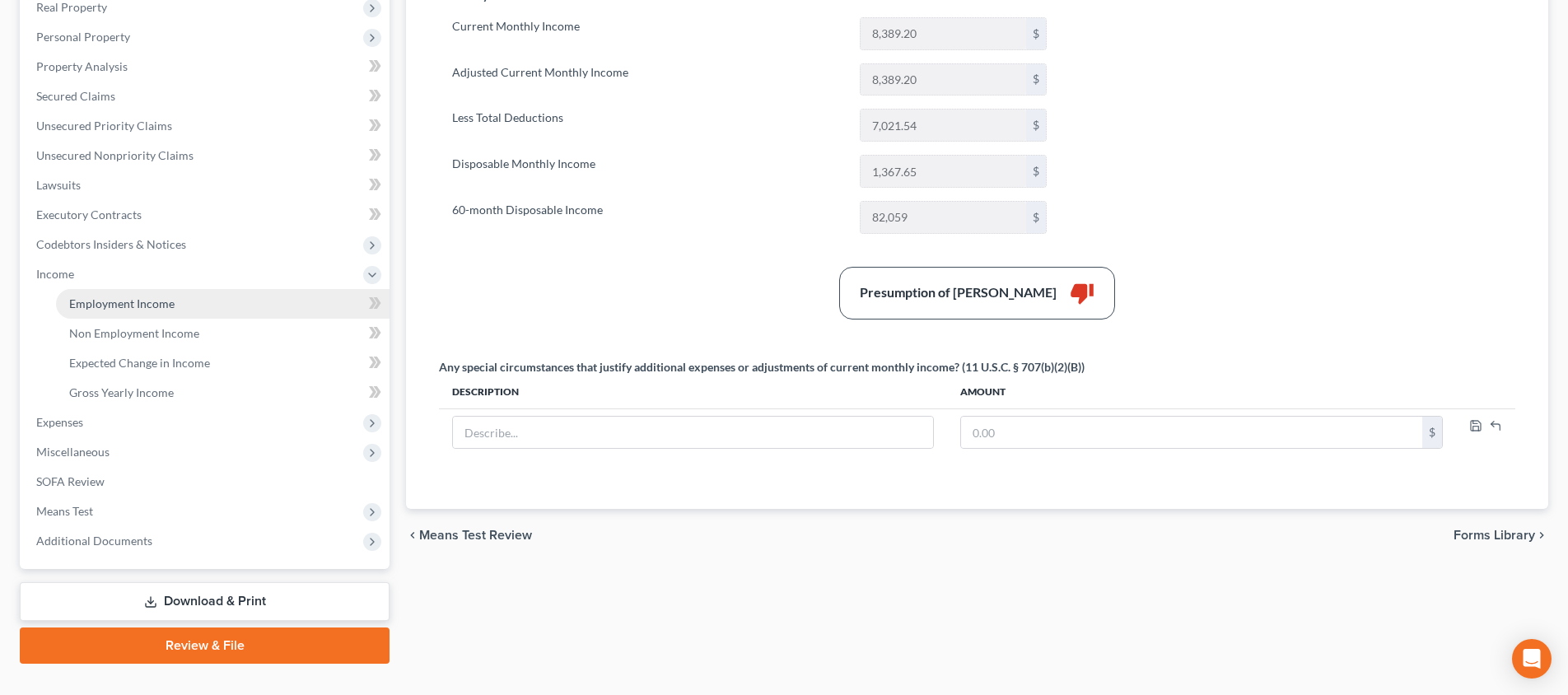
click at [239, 299] on link "Employment Income" at bounding box center [223, 304] width 334 height 30
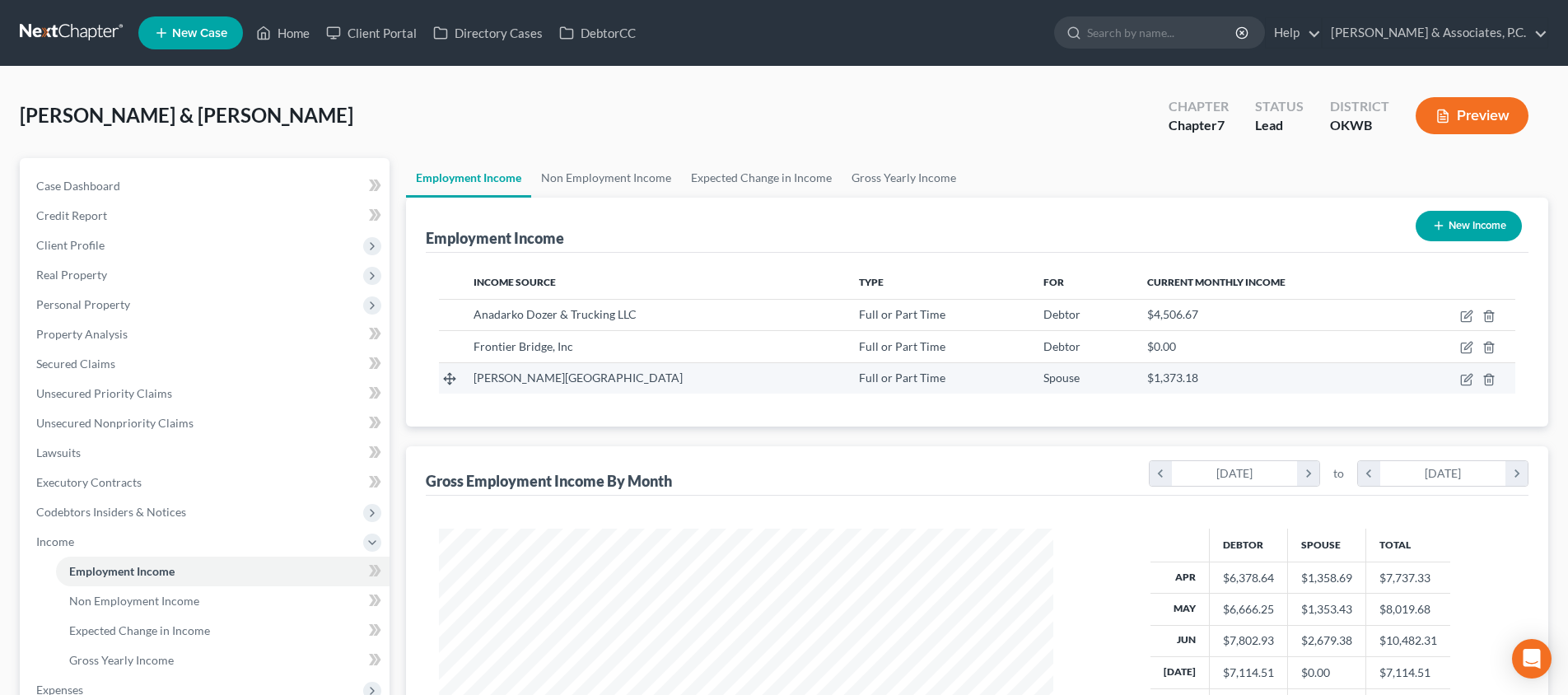
scroll to position [307, 647]
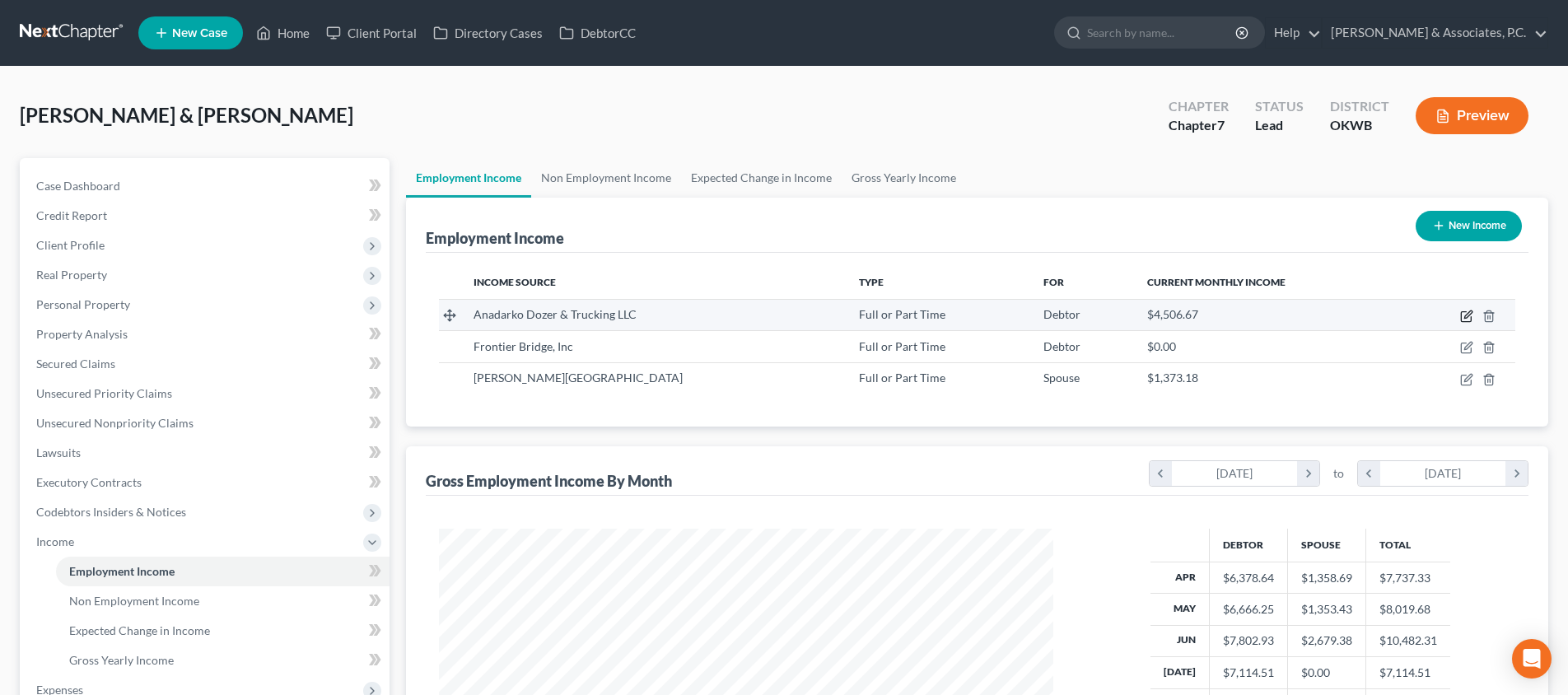
click at [1464, 315] on icon "button" at bounding box center [1466, 316] width 13 height 13
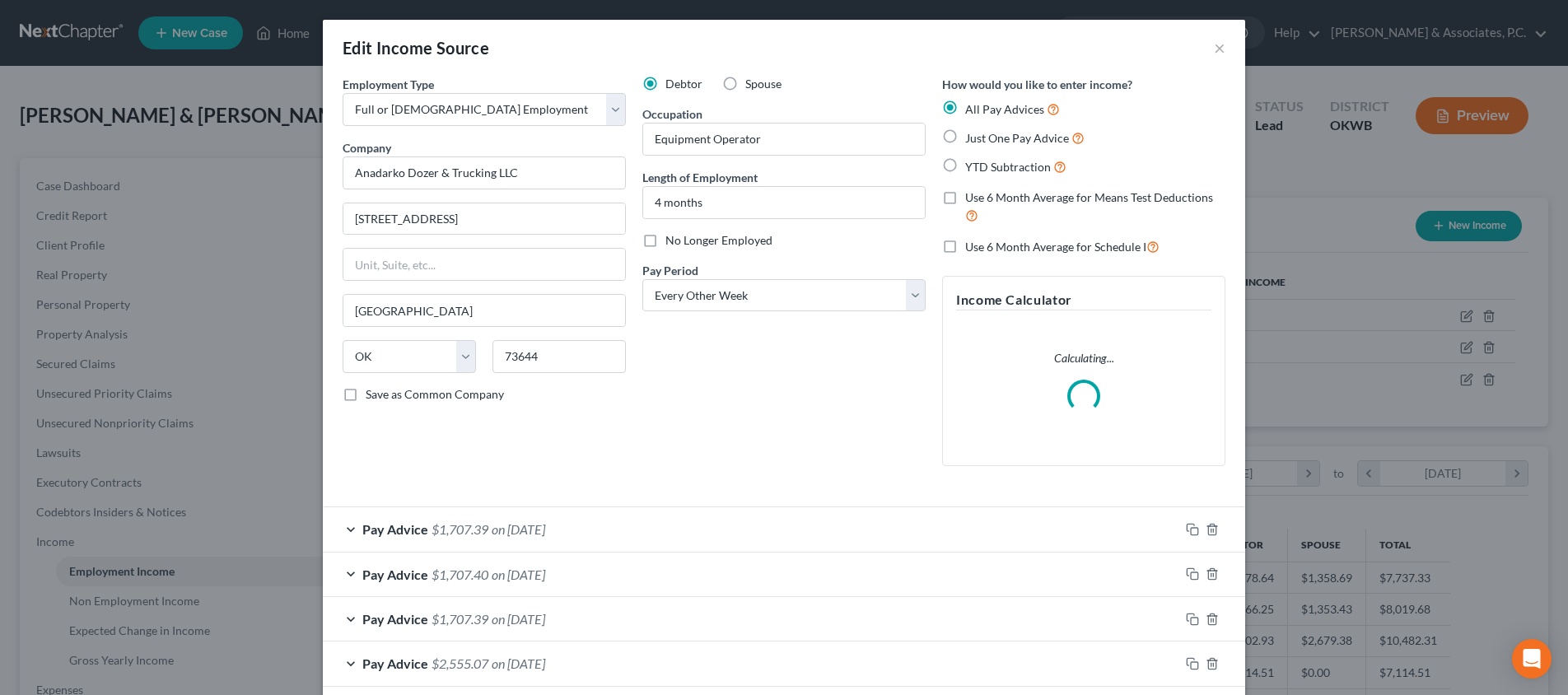
click at [966, 194] on label "Use 6 Month Average for Means Test Deductions" at bounding box center [1096, 207] width 260 height 35
click at [972, 194] on input "Use 6 Month Average for Means Test Deductions" at bounding box center [977, 195] width 11 height 11
click at [966, 242] on label "Use 6 Month Average for Schedule I" at bounding box center [1062, 247] width 194 height 19
click at [972, 242] on input "Use 6 Month Average for Schedule I" at bounding box center [977, 242] width 11 height 11
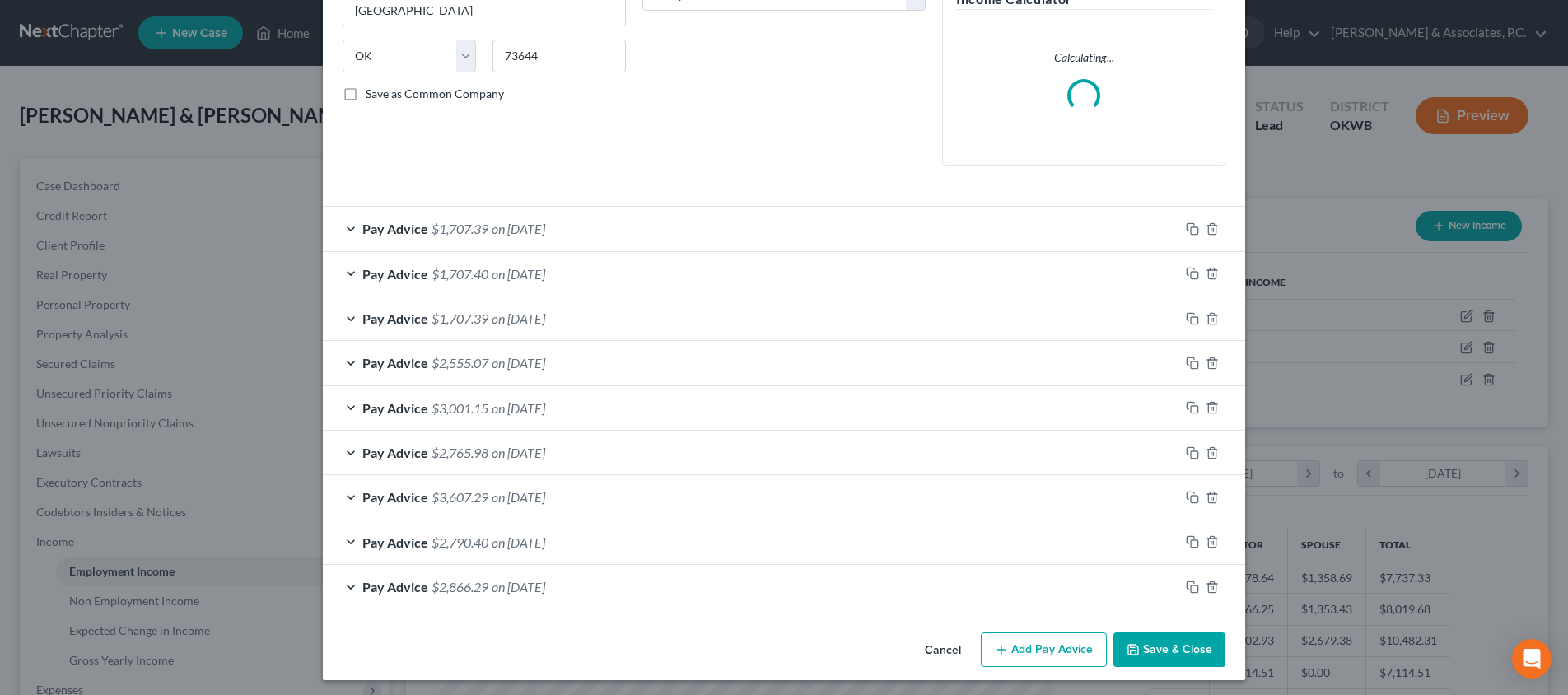
scroll to position [299, 0]
click at [1174, 648] on button "Save & Close" at bounding box center [1169, 649] width 112 height 34
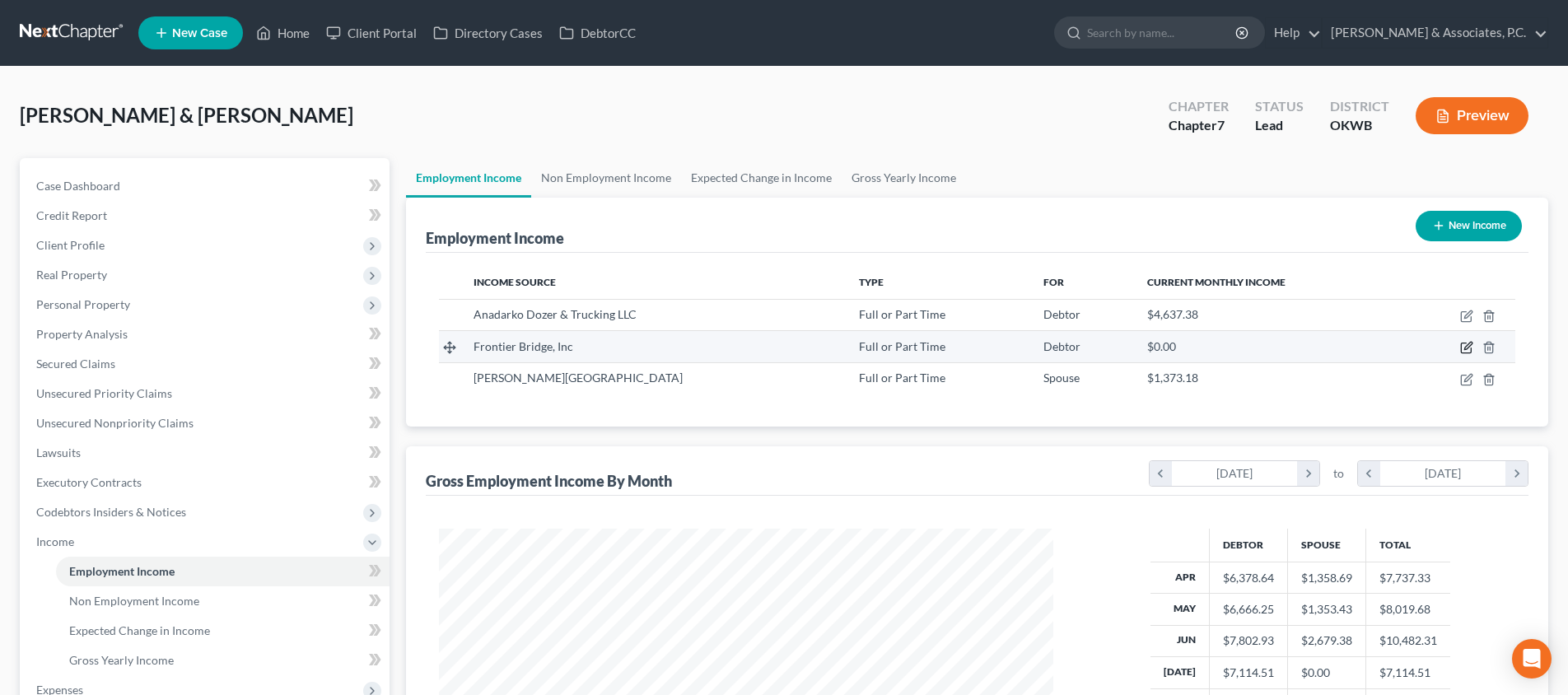
click at [1467, 348] on icon "button" at bounding box center [1466, 347] width 13 height 13
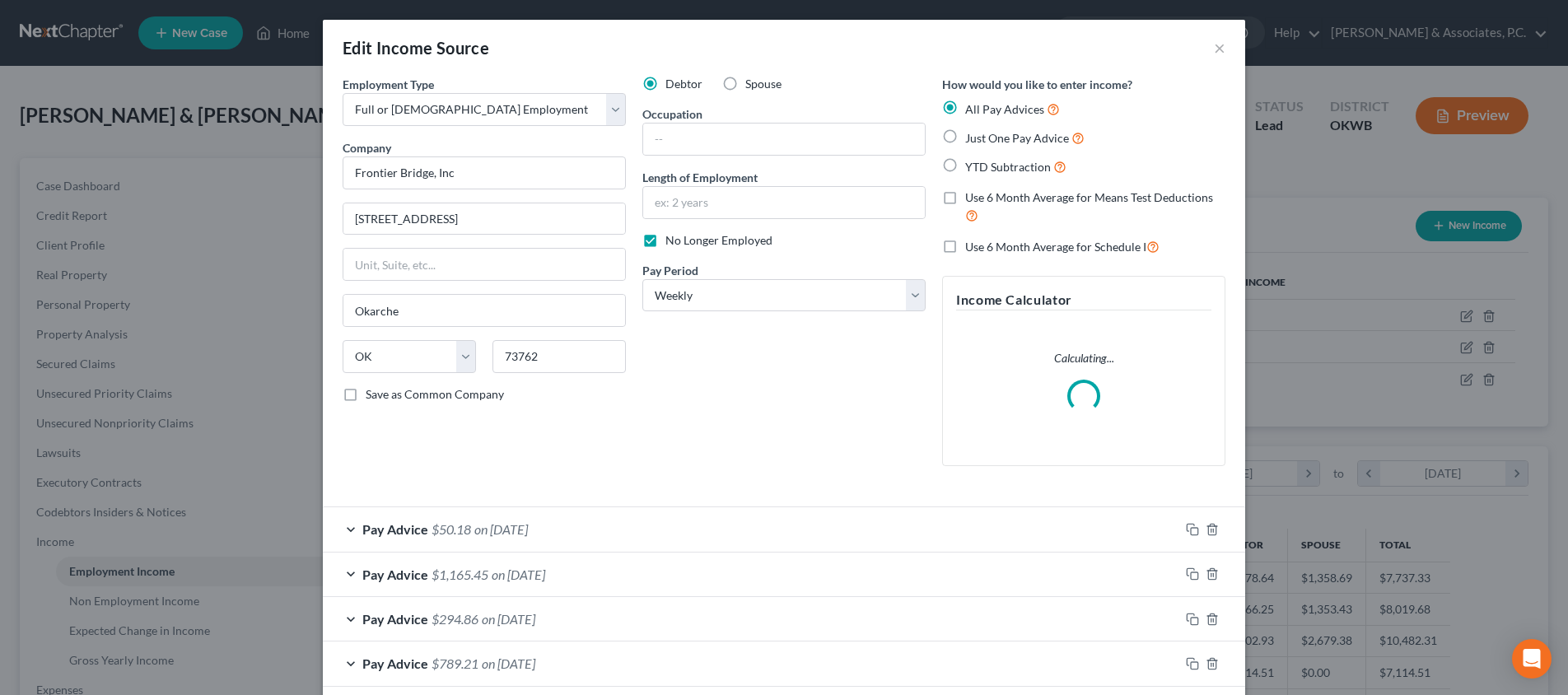
click at [966, 195] on label "Use 6 Month Average for Means Test Deductions" at bounding box center [1096, 207] width 260 height 35
click at [972, 195] on input "Use 6 Month Average for Means Test Deductions" at bounding box center [977, 195] width 11 height 11
click at [966, 244] on label "Use 6 Month Average for Schedule I" at bounding box center [1062, 247] width 194 height 19
click at [972, 244] on input "Use 6 Month Average for Schedule I" at bounding box center [977, 242] width 11 height 11
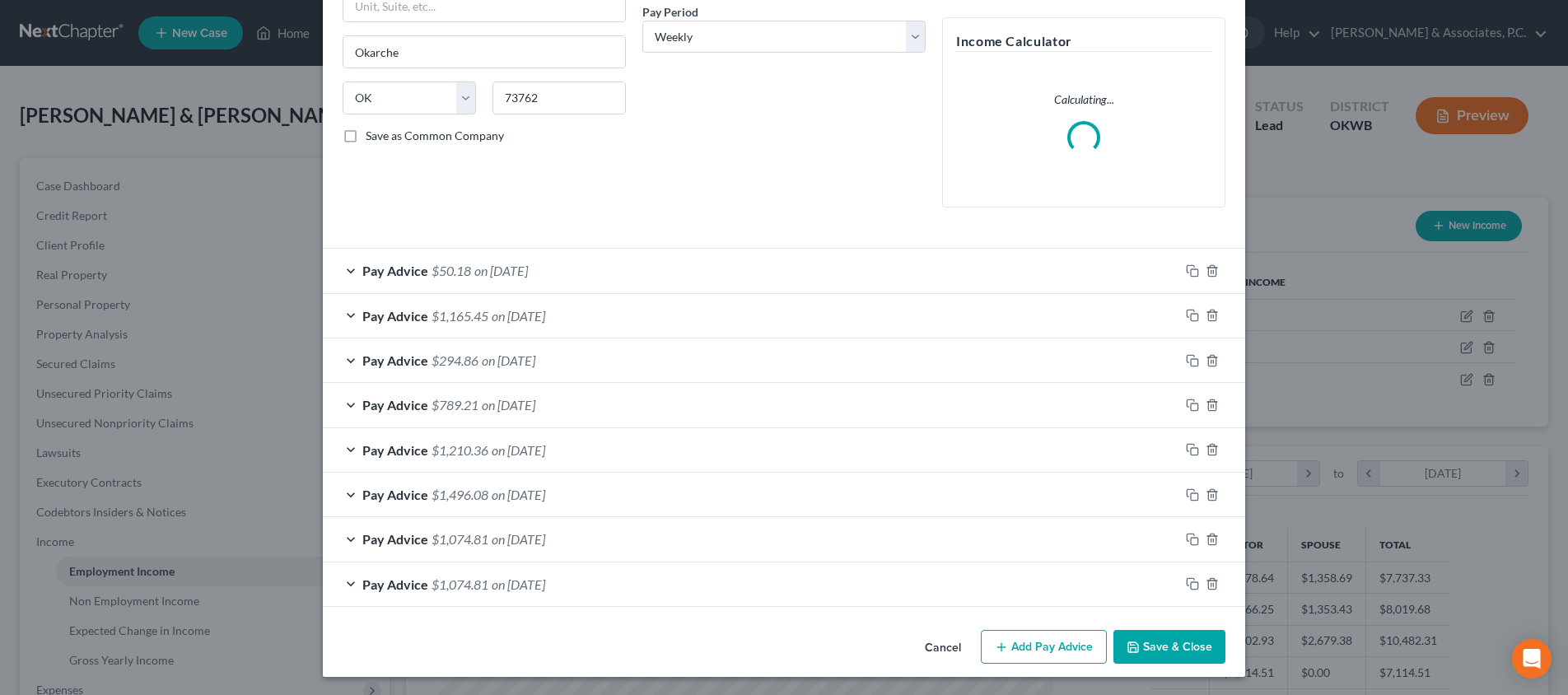
scroll to position [255, 0]
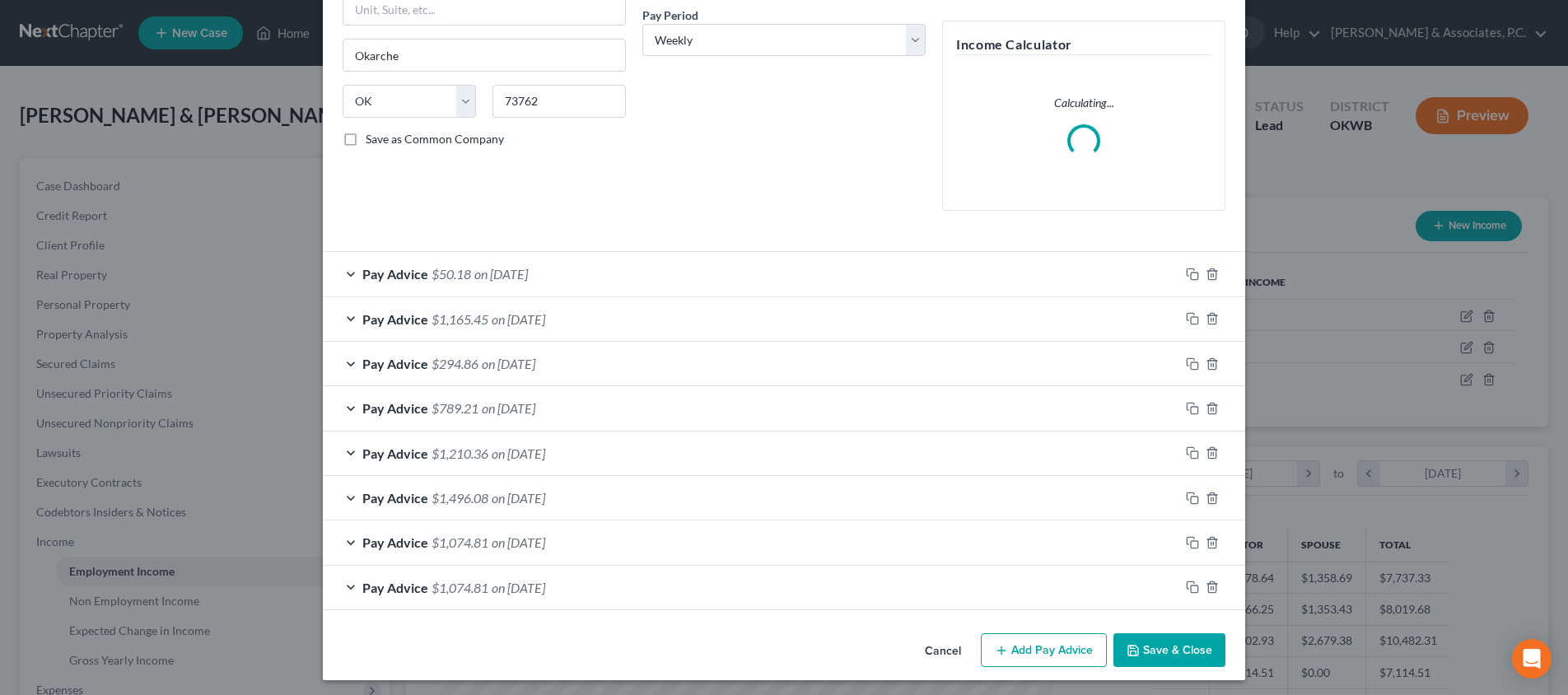
click at [1195, 641] on button "Save & Close" at bounding box center [1169, 649] width 112 height 34
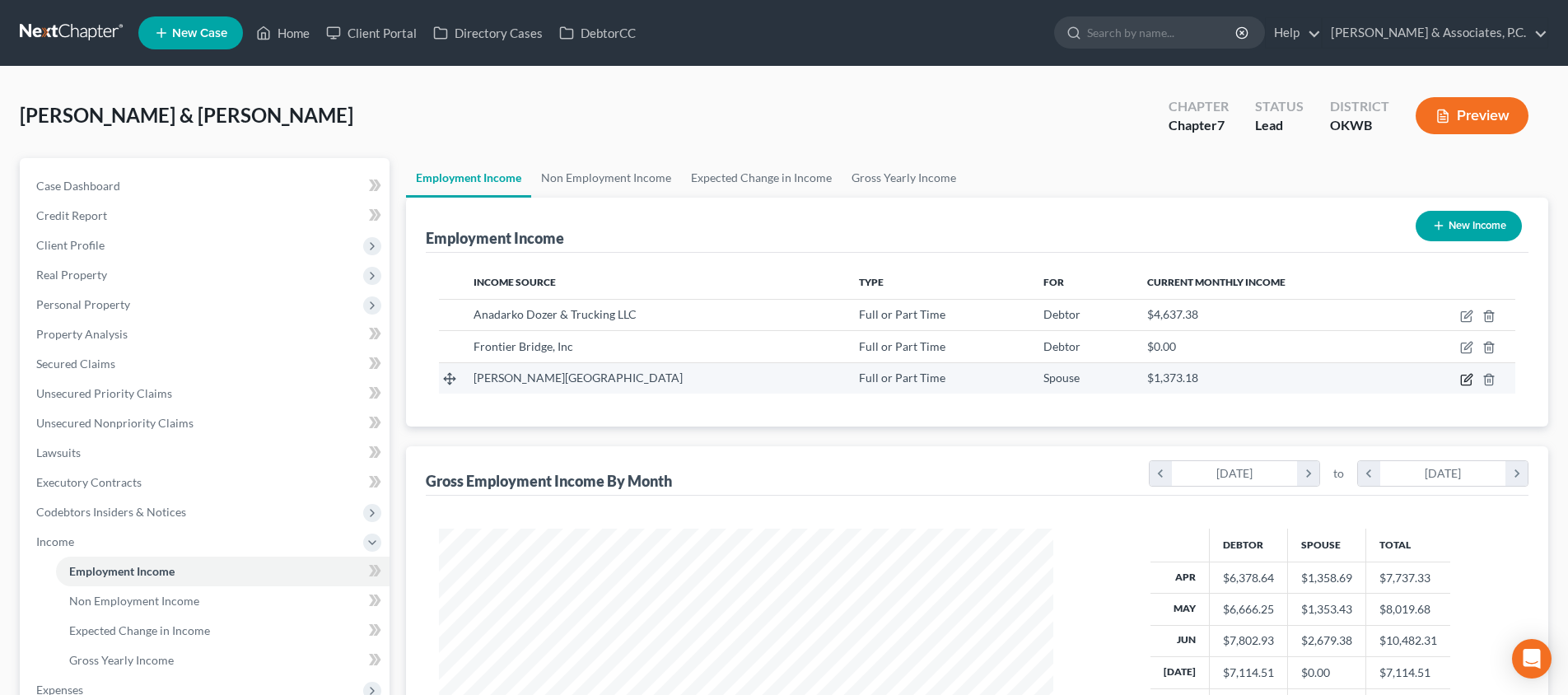
click at [1468, 381] on icon "button" at bounding box center [1466, 379] width 13 height 13
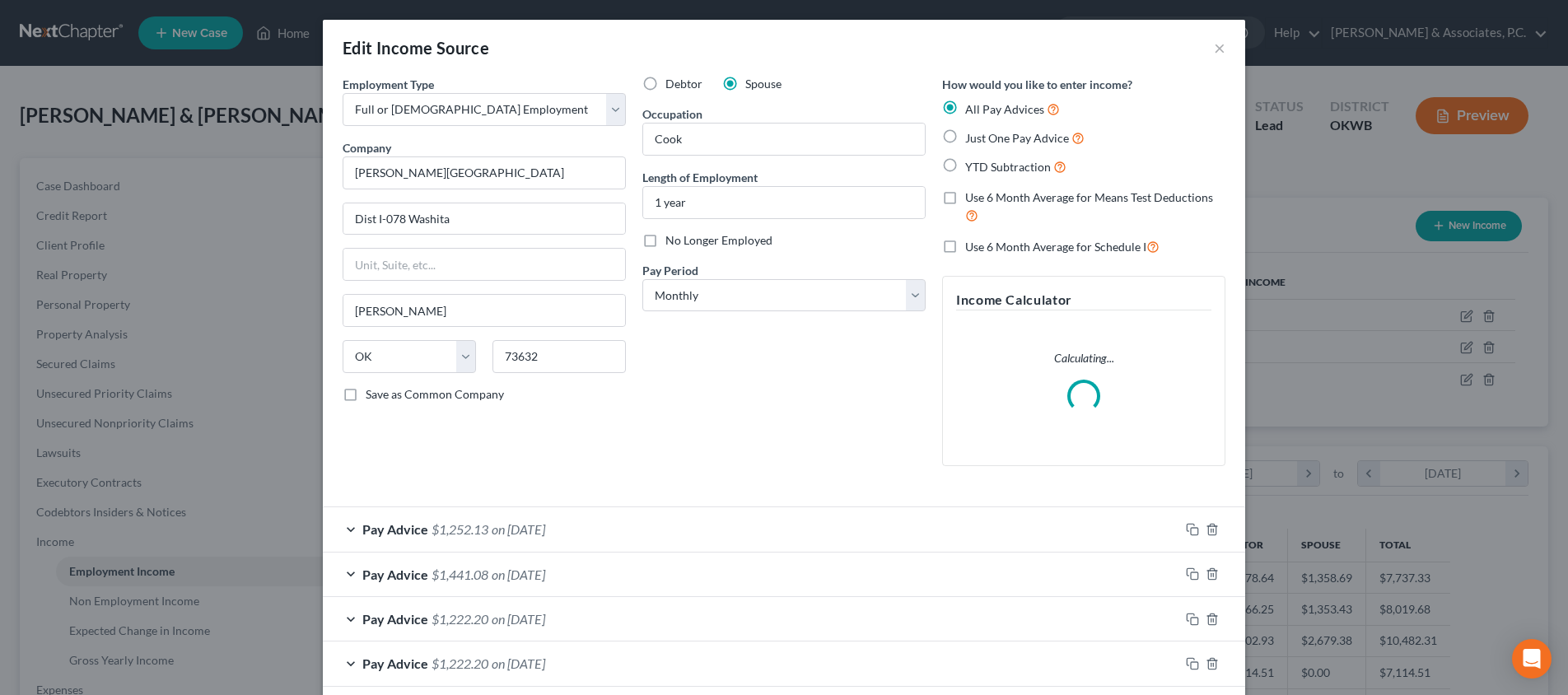
click at [966, 195] on label "Use 6 Month Average for Means Test Deductions" at bounding box center [1096, 207] width 260 height 35
click at [972, 195] on input "Use 6 Month Average for Means Test Deductions" at bounding box center [977, 195] width 11 height 11
click at [966, 241] on label "Use 6 Month Average for Schedule I" at bounding box center [1062, 247] width 194 height 19
click at [972, 241] on input "Use 6 Month Average for Schedule I" at bounding box center [977, 242] width 11 height 11
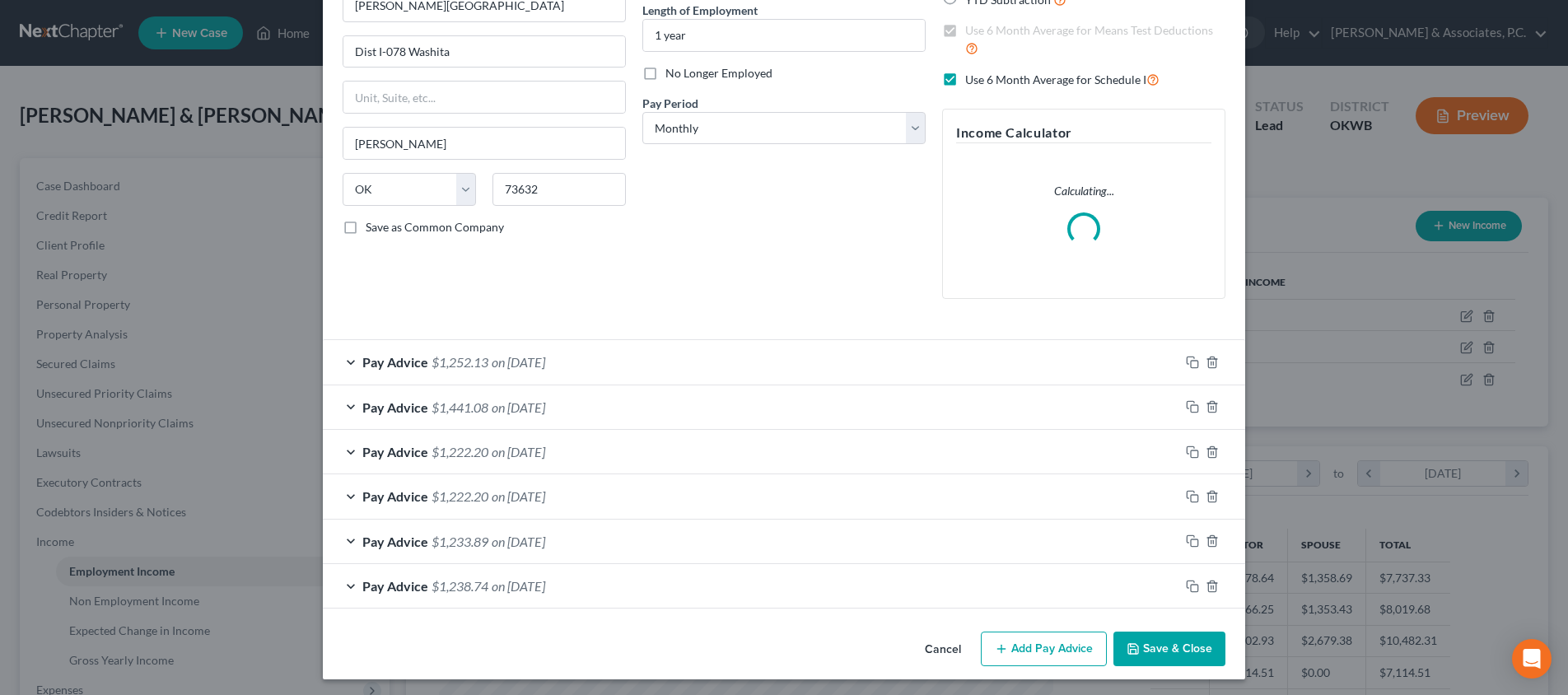
scroll to position [167, 0]
click at [1170, 641] on button "Save & Close" at bounding box center [1169, 649] width 112 height 34
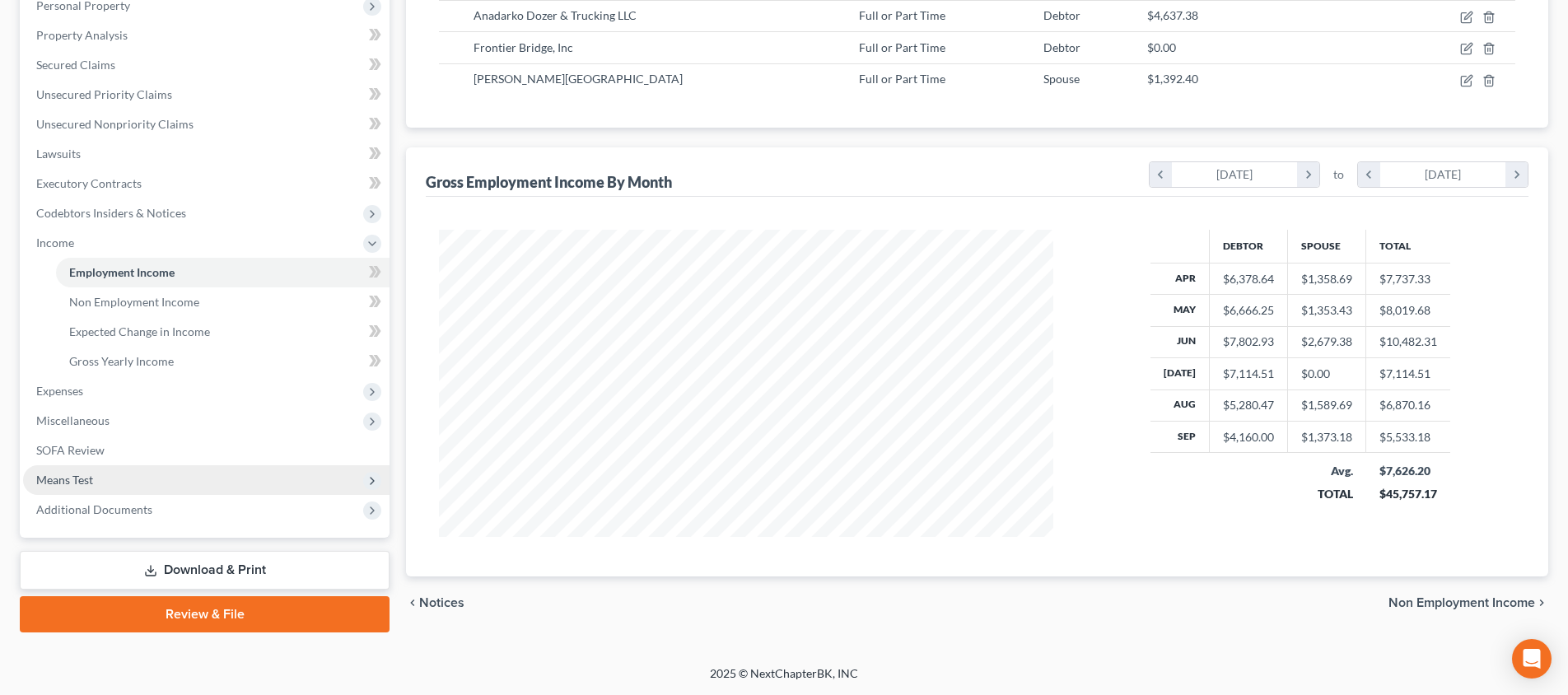
scroll to position [299, 0]
click at [203, 476] on span "Means Test" at bounding box center [205, 480] width 366 height 30
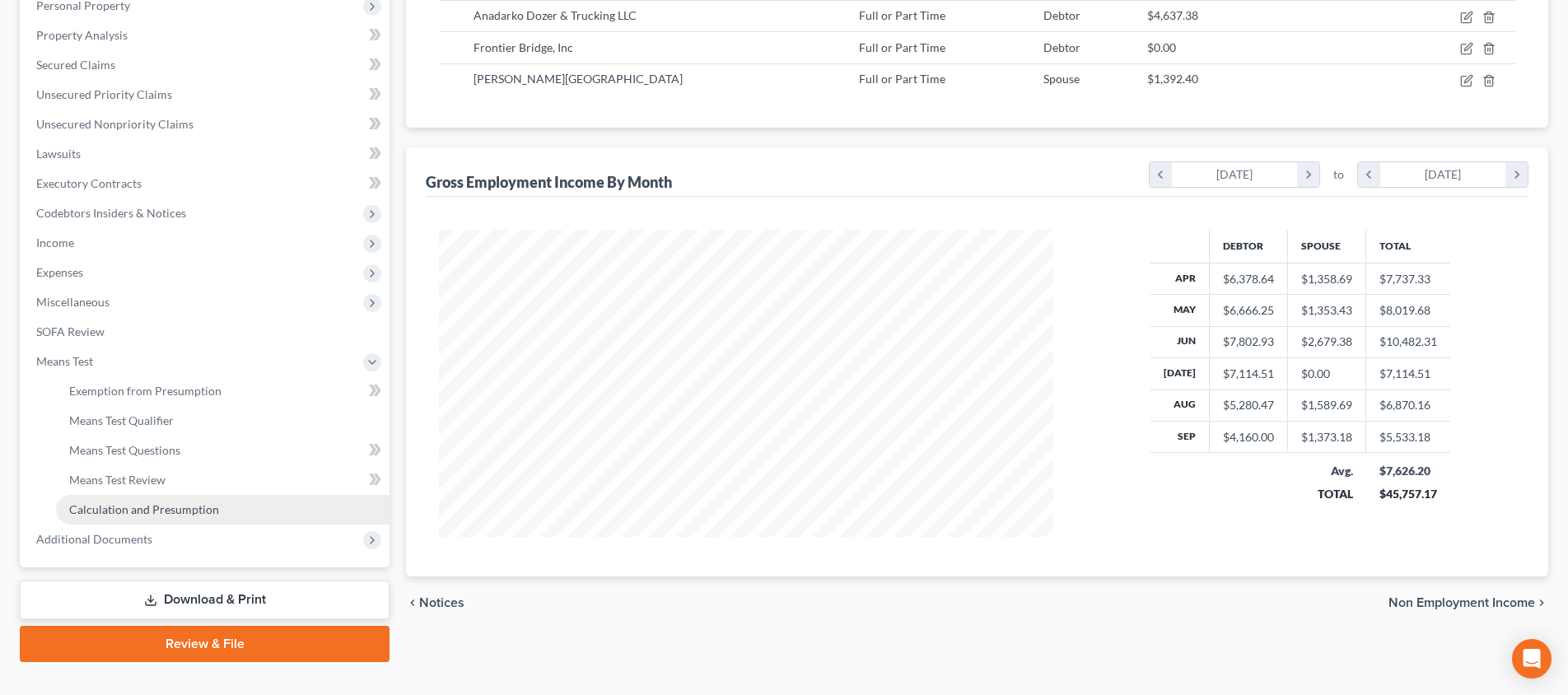
click at [206, 512] on span "Calculation and Presumption" at bounding box center [144, 509] width 150 height 14
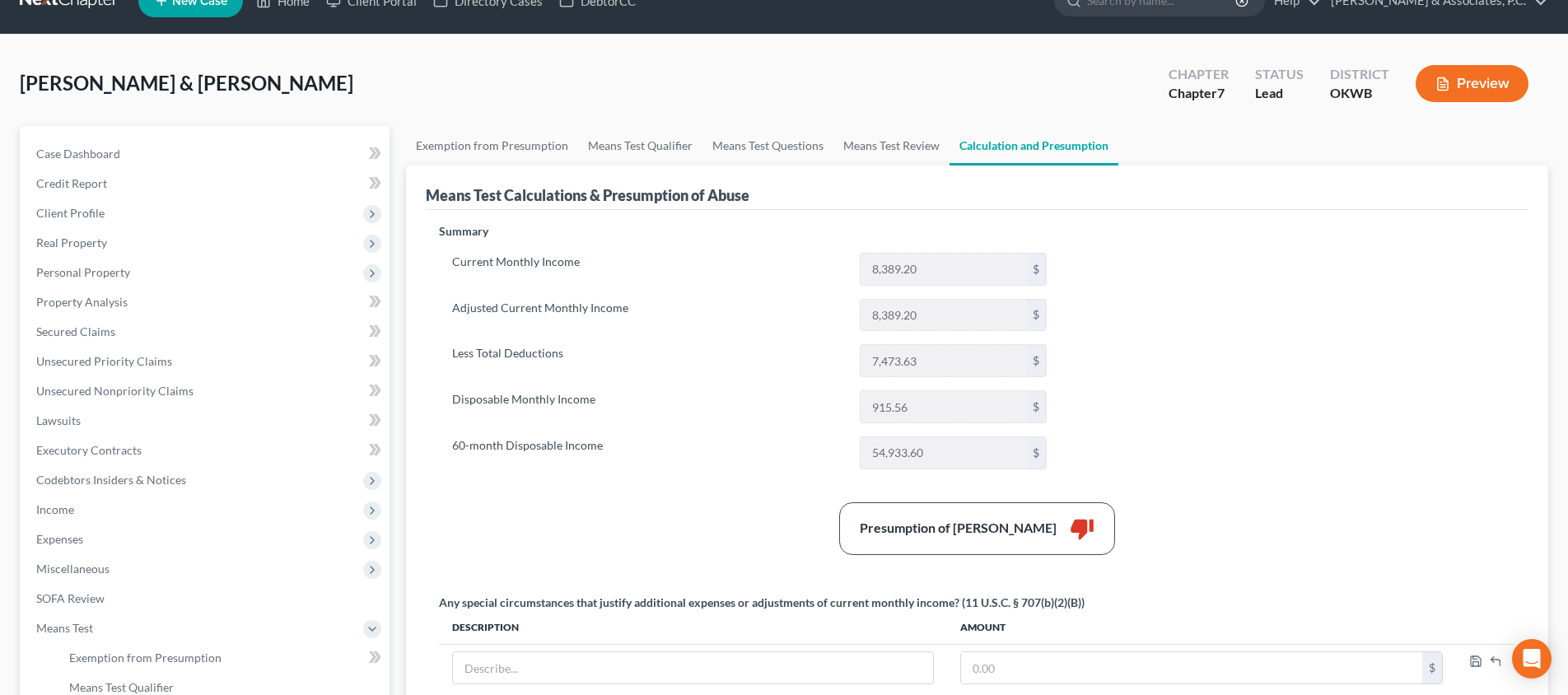
scroll to position [88, 0]
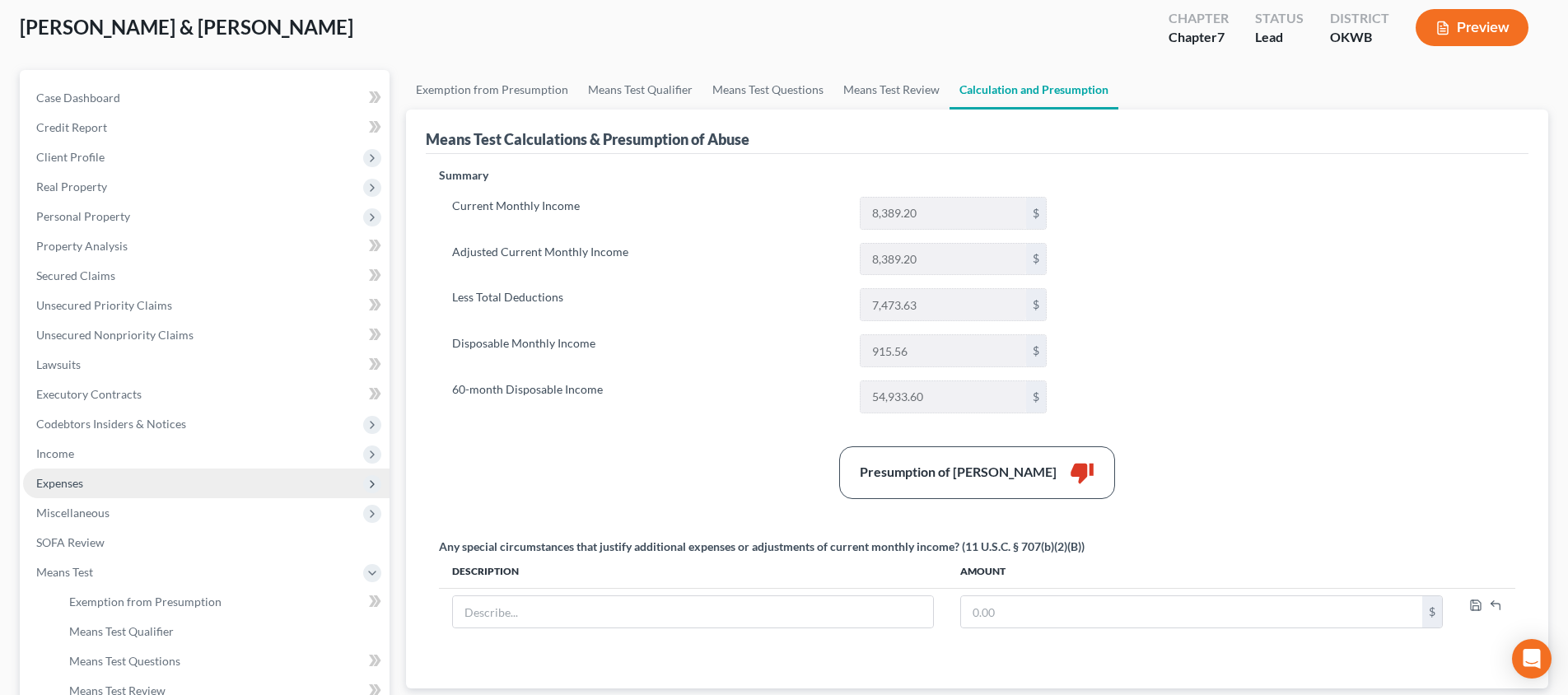
click at [170, 480] on span "Expenses" at bounding box center [205, 484] width 366 height 30
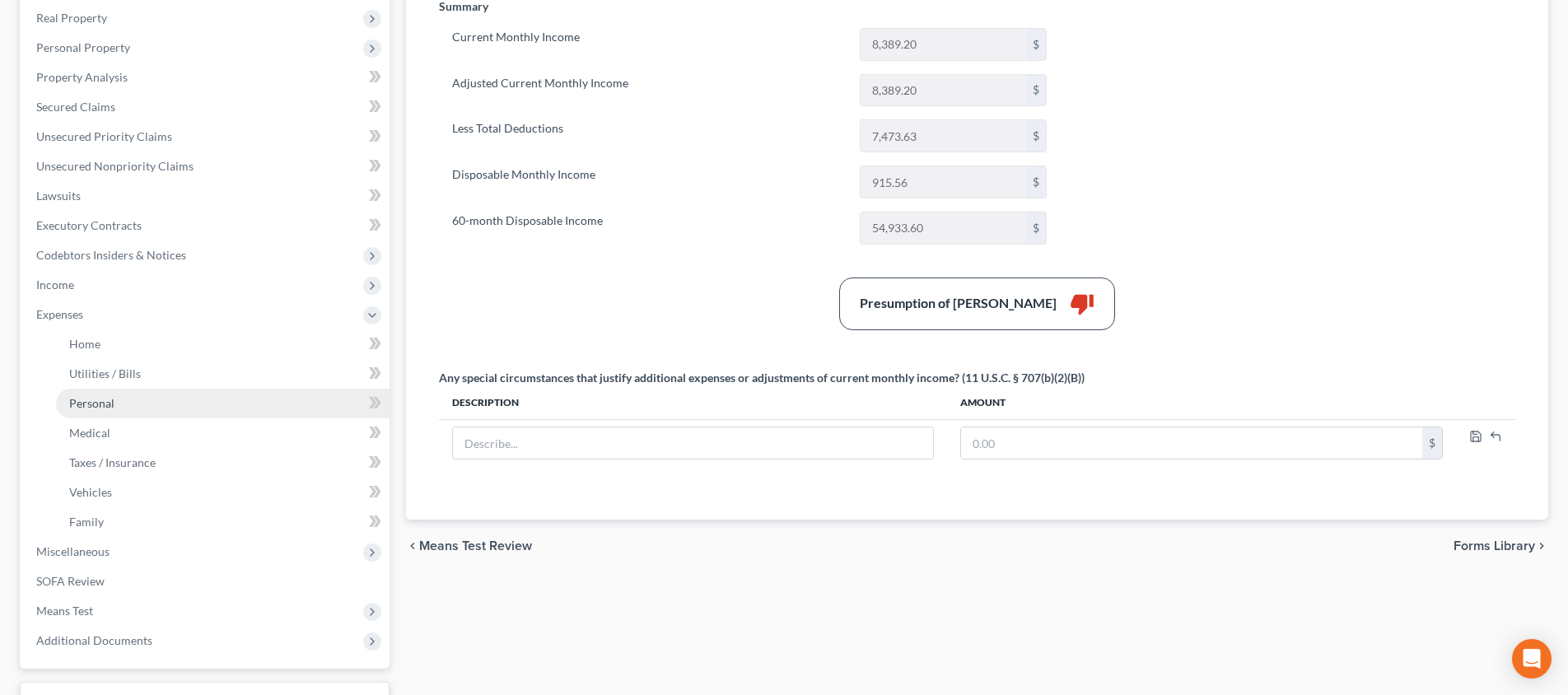
scroll to position [265, 0]
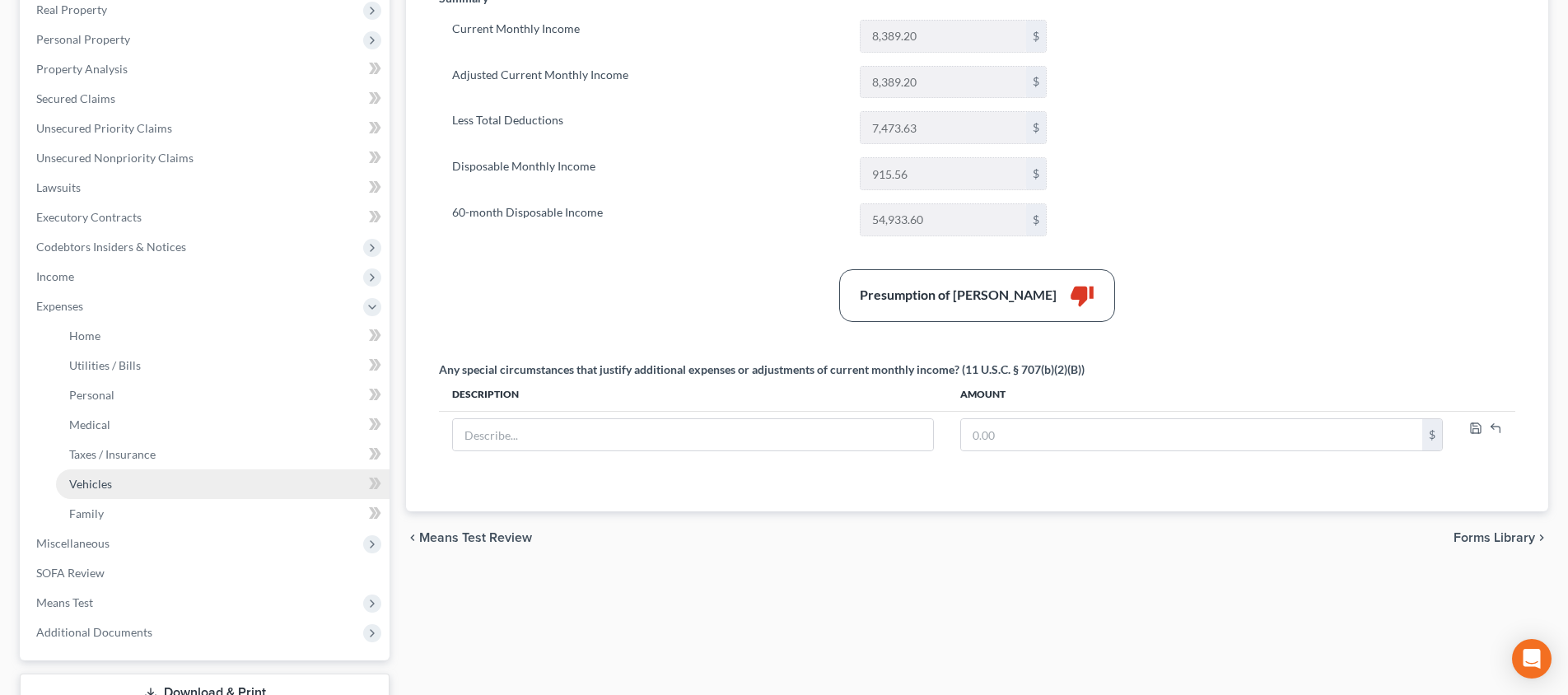
click at [170, 486] on link "Vehicles" at bounding box center [223, 484] width 334 height 30
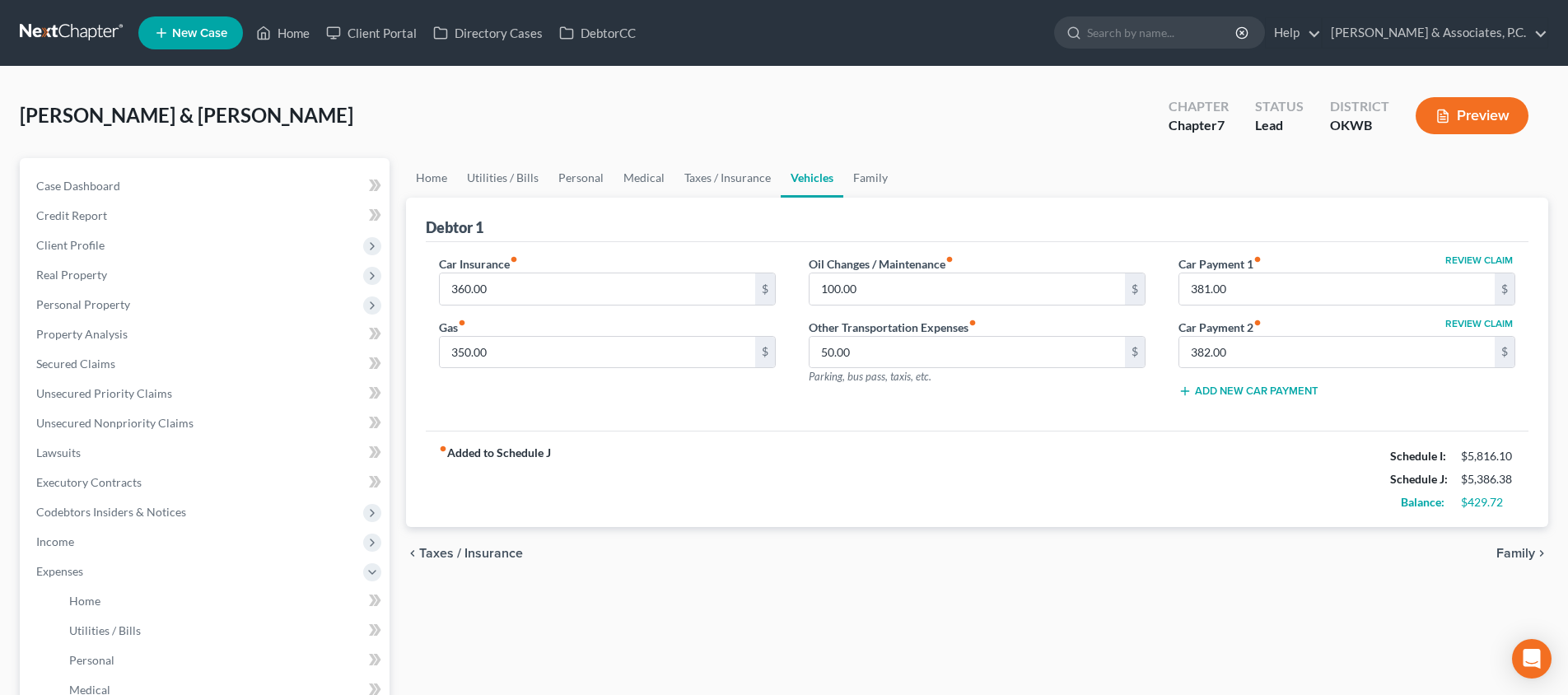
click at [442, 557] on span "Taxes / Insurance" at bounding box center [471, 553] width 104 height 13
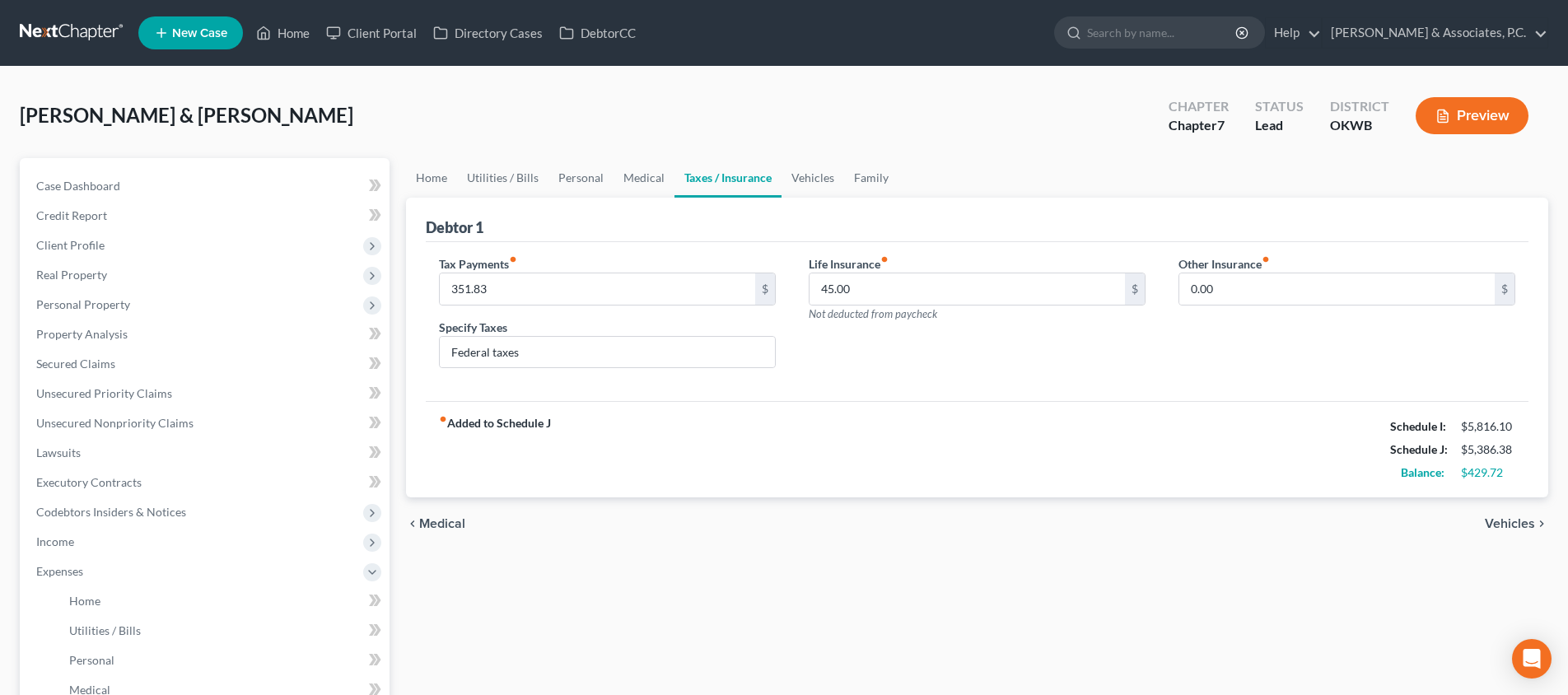
click at [427, 524] on span "Medical" at bounding box center [442, 523] width 47 height 13
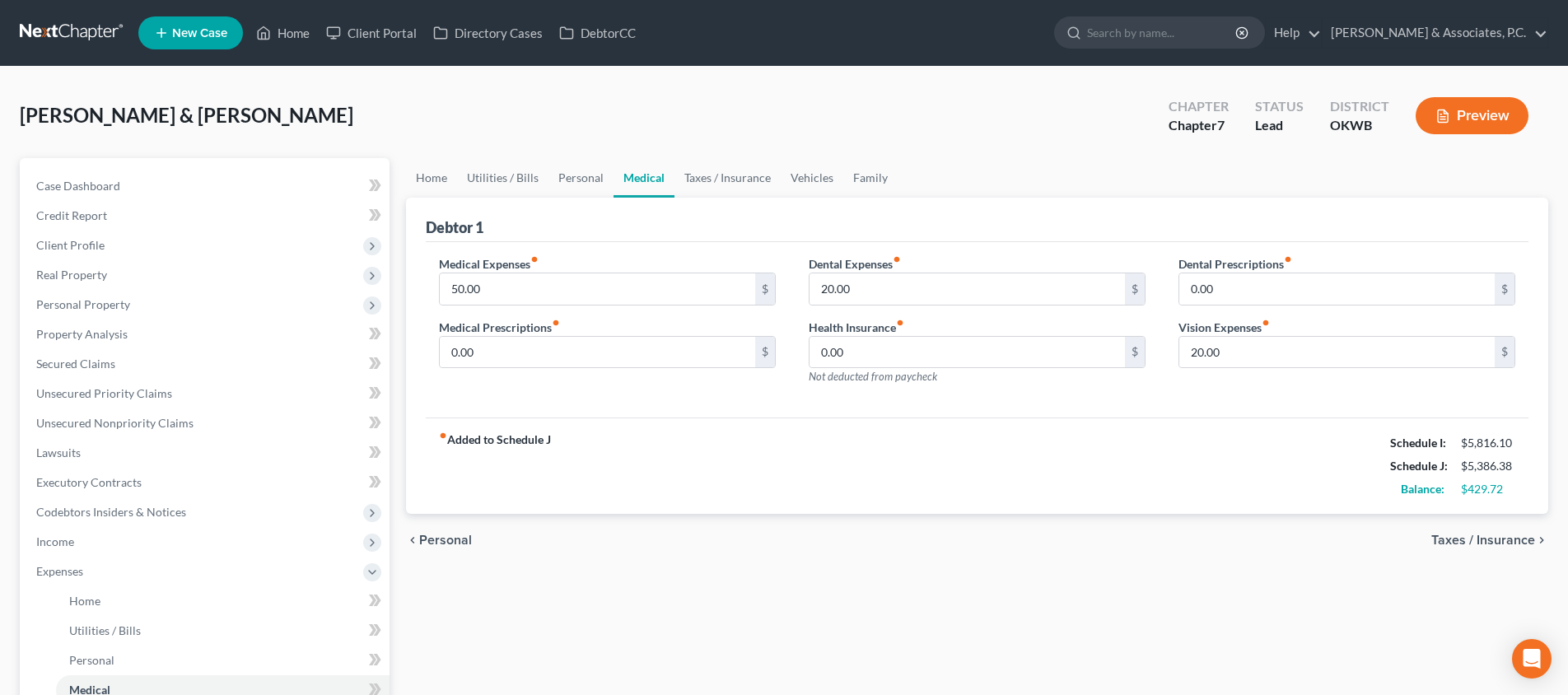
click at [449, 536] on span "Personal" at bounding box center [446, 540] width 53 height 13
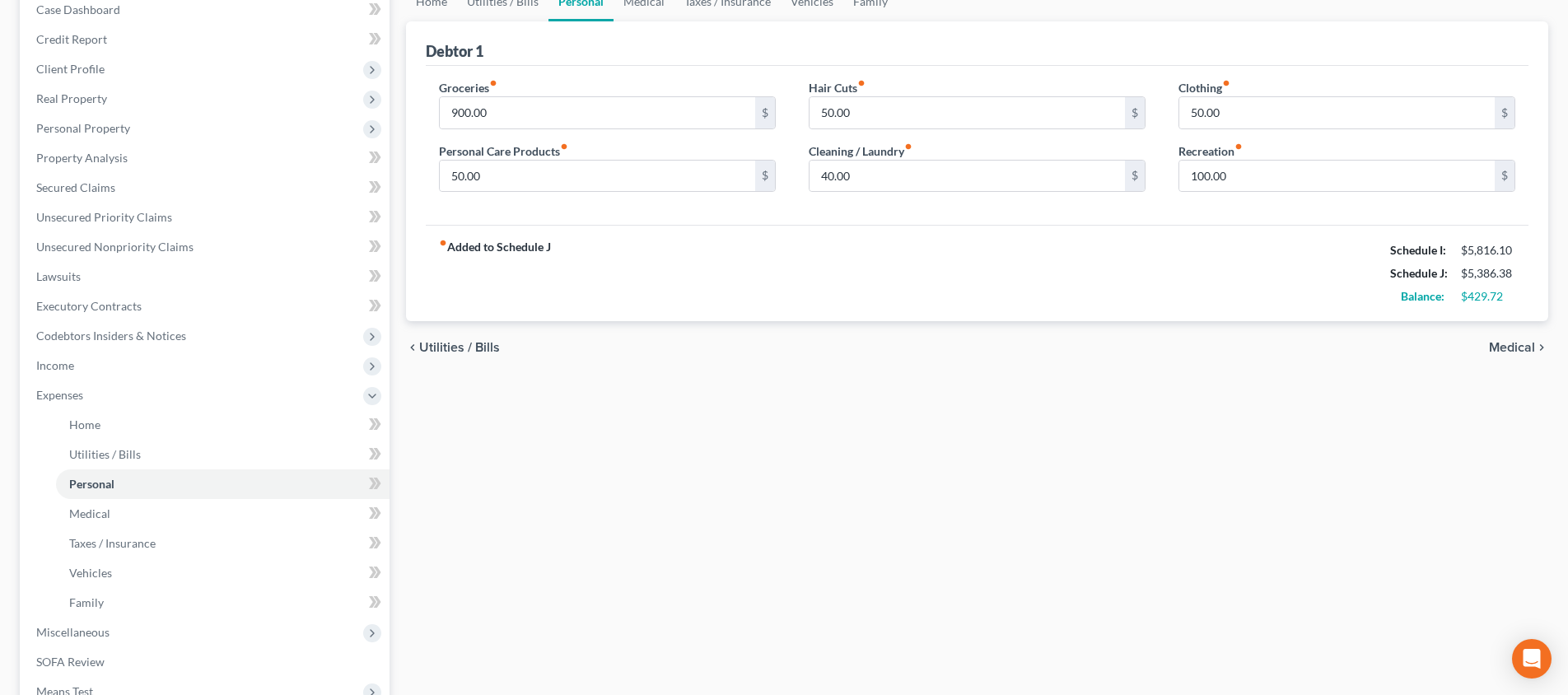
scroll to position [178, 0]
click at [171, 376] on span "Income" at bounding box center [205, 364] width 366 height 30
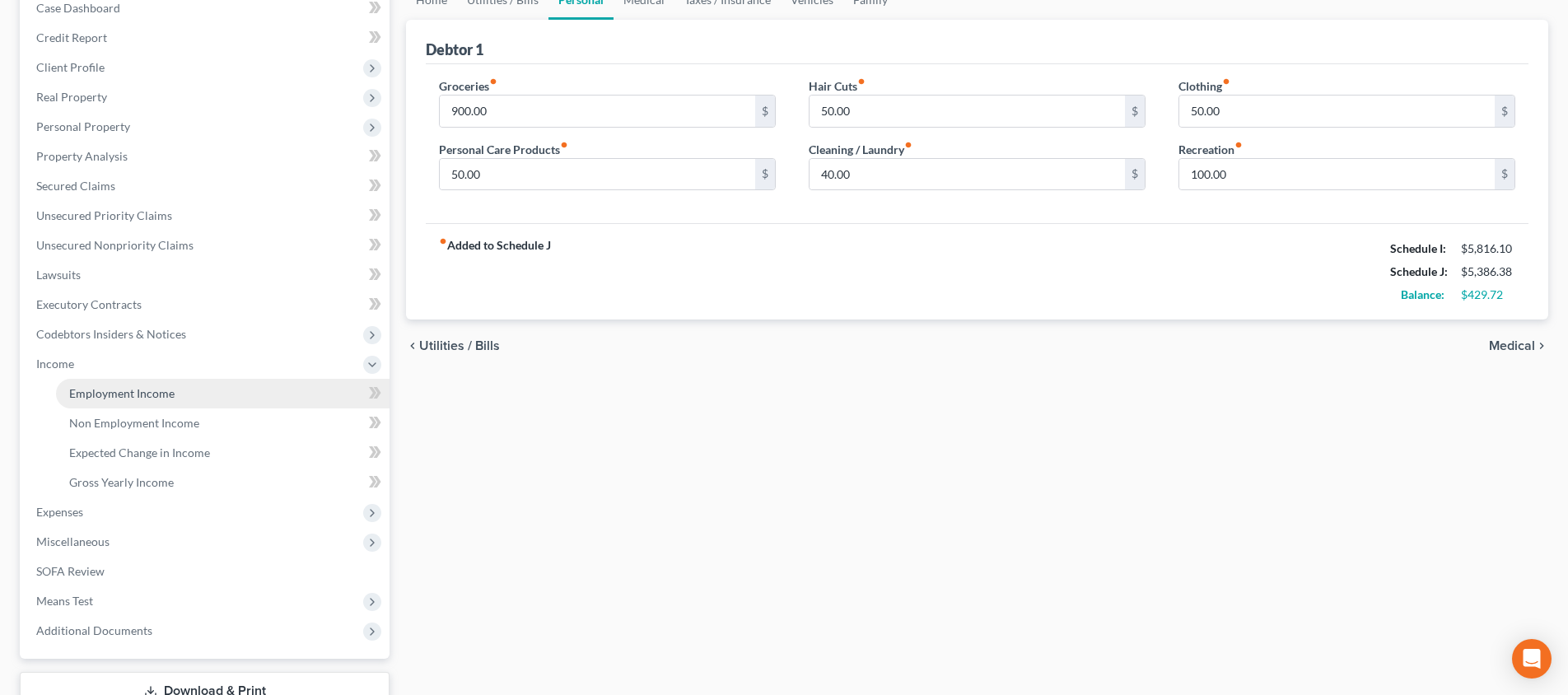
click at [171, 389] on span "Employment Income" at bounding box center [122, 393] width 105 height 14
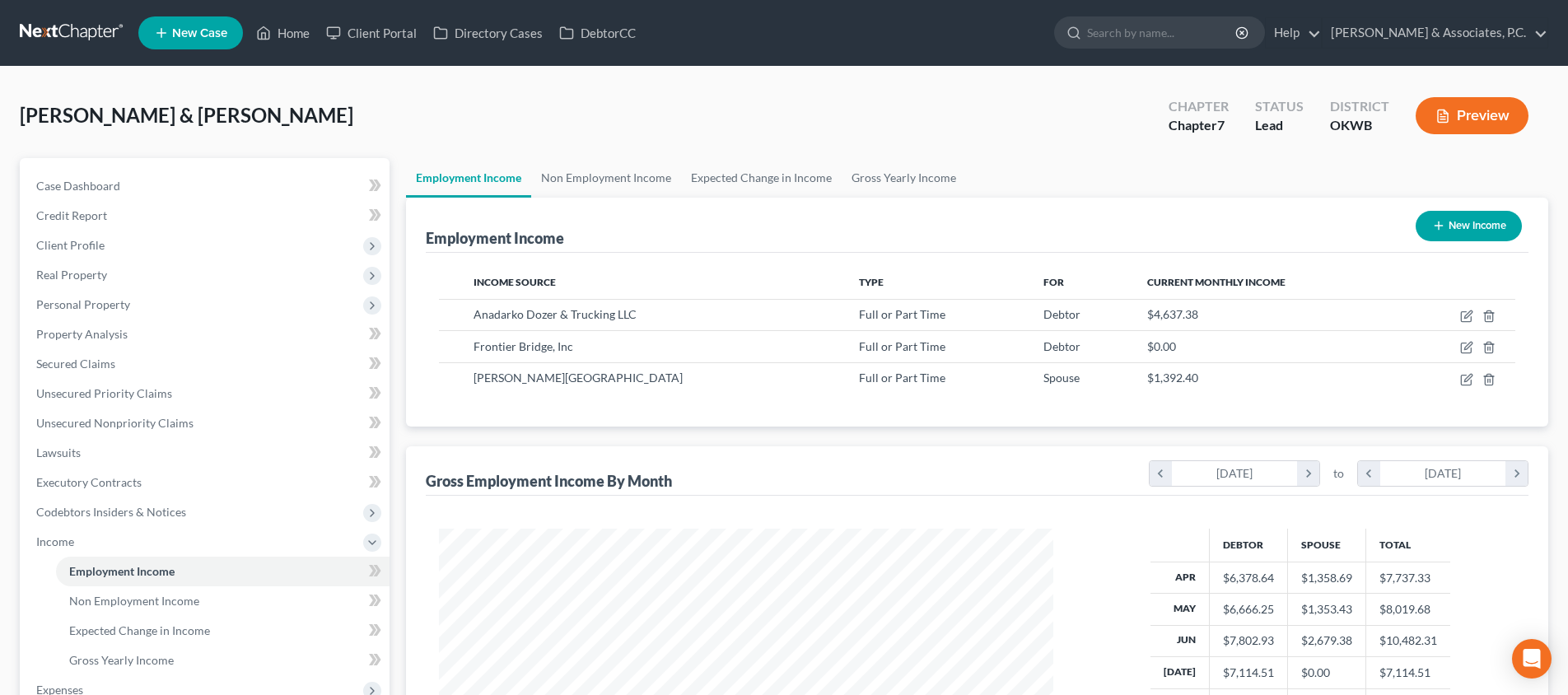
scroll to position [307, 647]
click at [1472, 319] on icon "button" at bounding box center [1466, 316] width 13 height 13
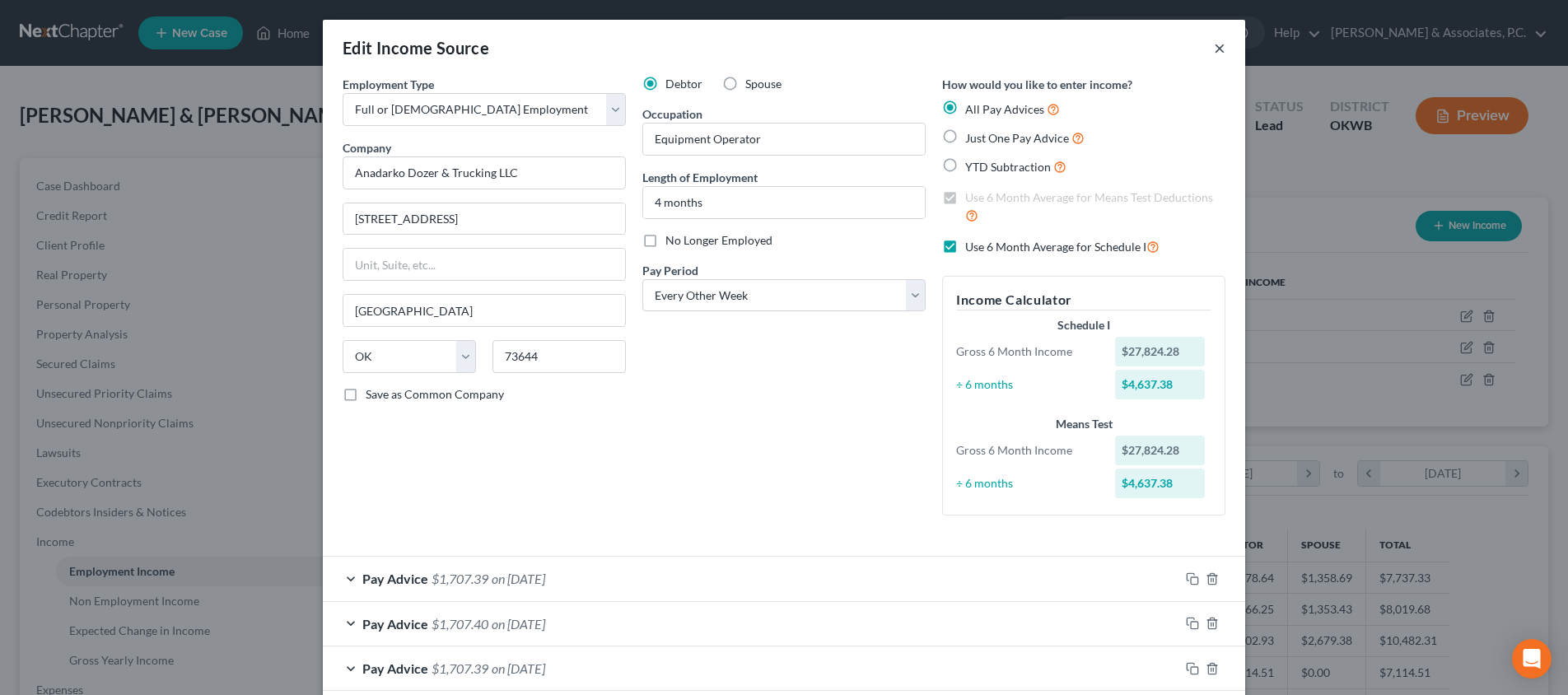
click at [1225, 47] on button "×" at bounding box center [1219, 47] width 11 height 20
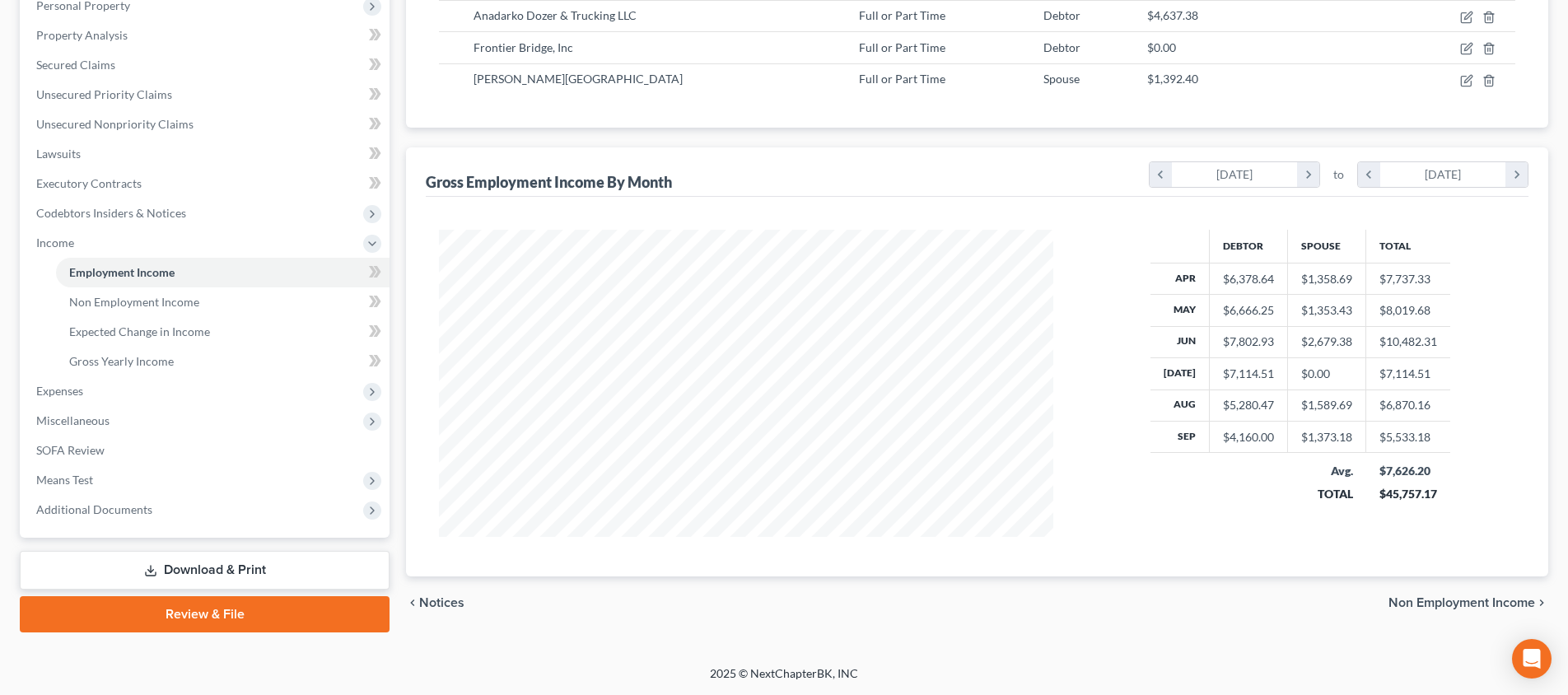
scroll to position [299, 0]
